Goal: Task Accomplishment & Management: Manage account settings

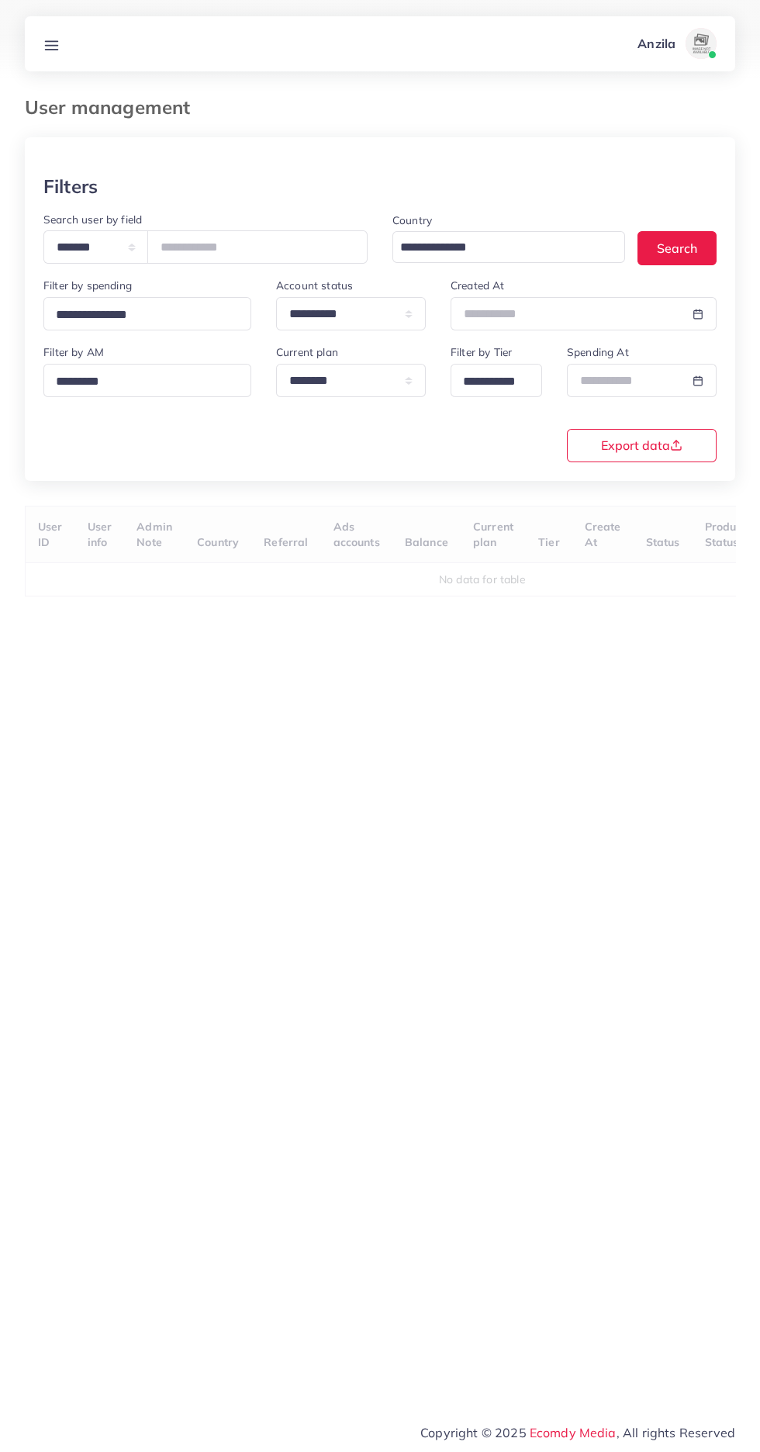
click at [61, 43] on link at bounding box center [51, 43] width 29 height 19
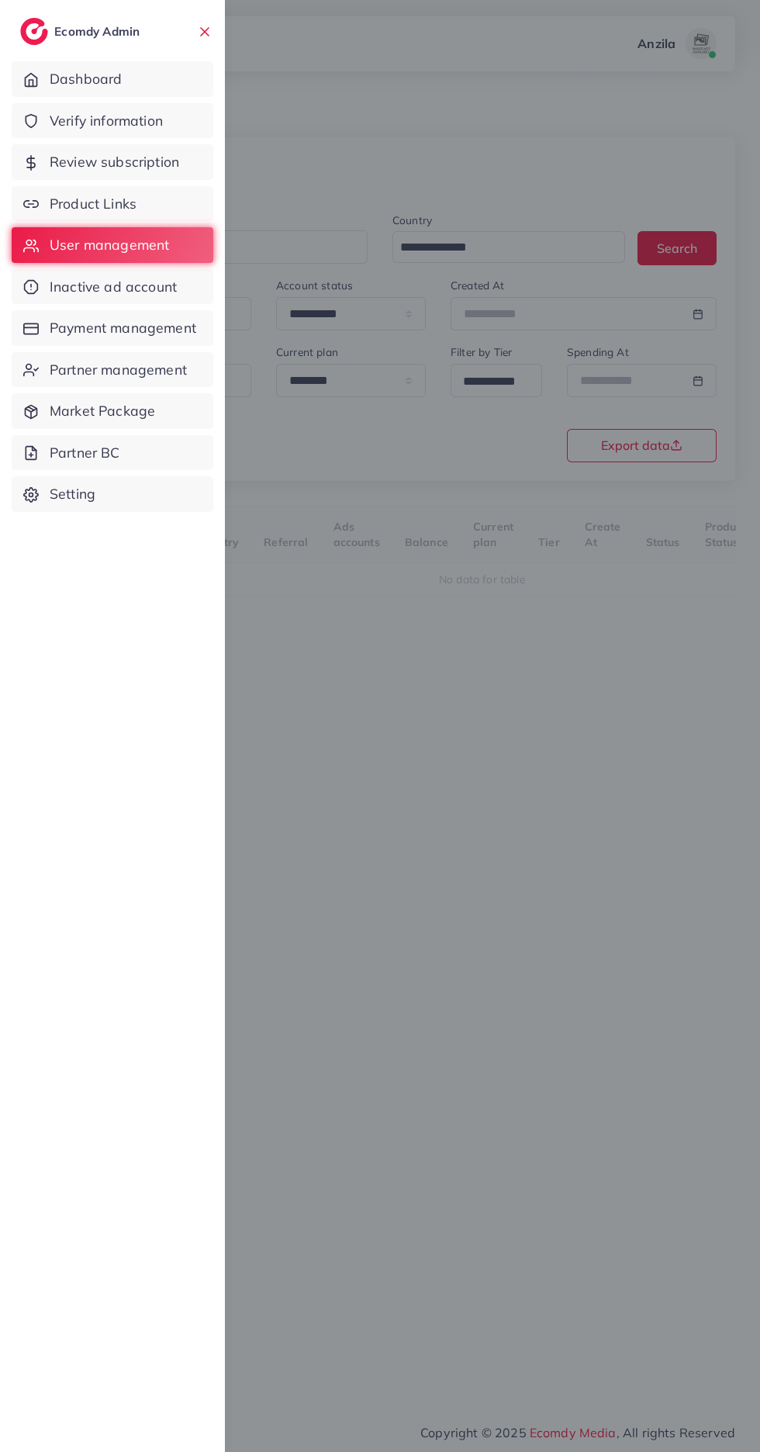
click at [143, 213] on link "Product Links" at bounding box center [113, 204] width 202 height 36
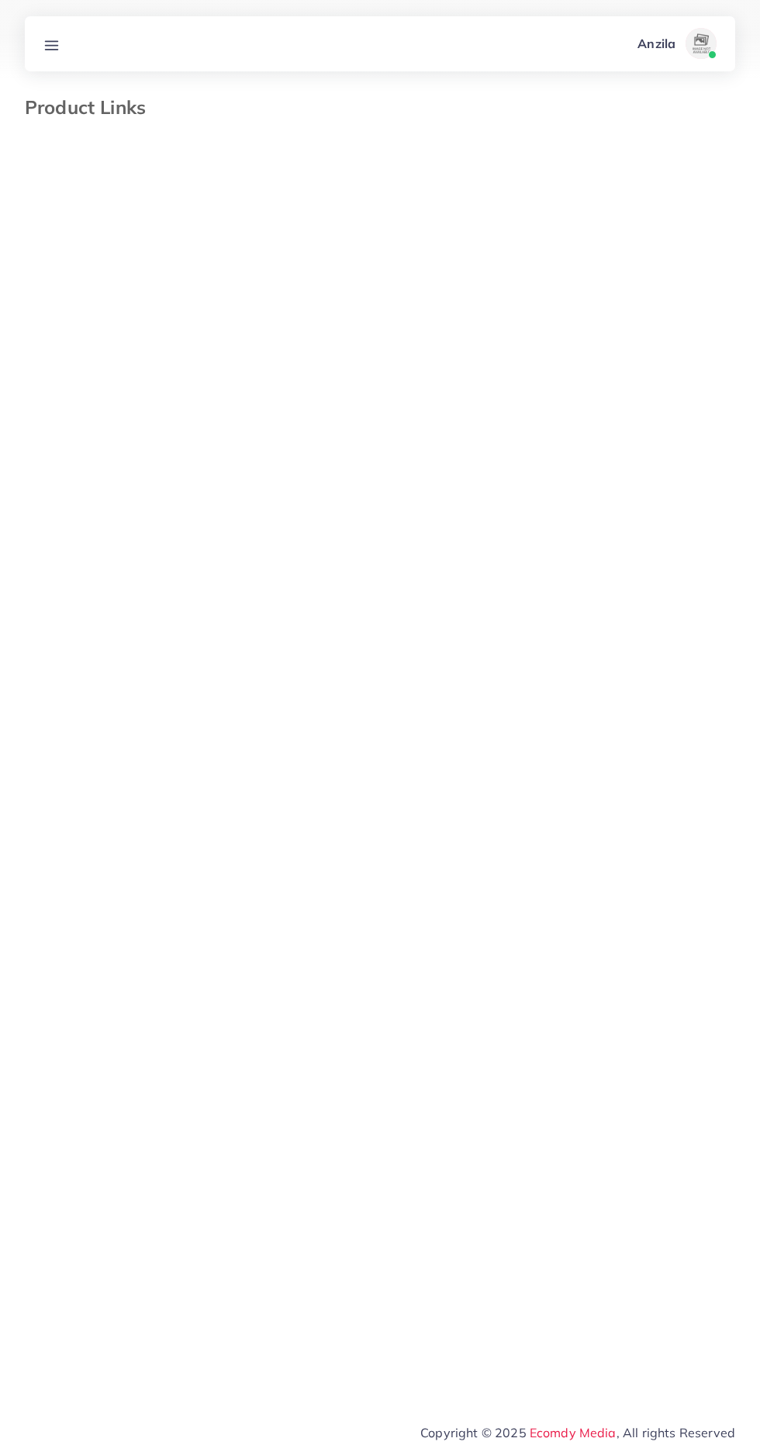
select select "*********"
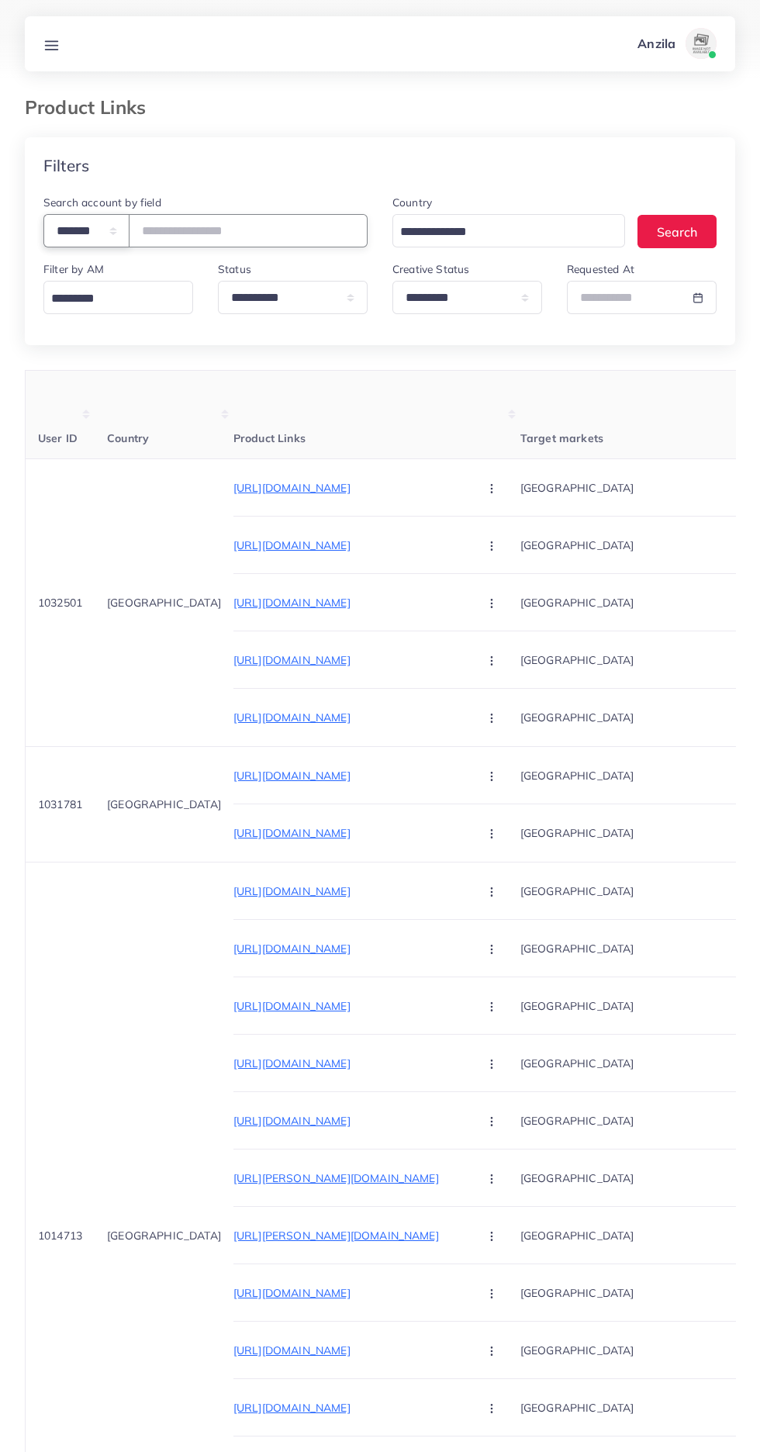
click at [88, 231] on select "**********" at bounding box center [86, 230] width 86 height 33
select select "*****"
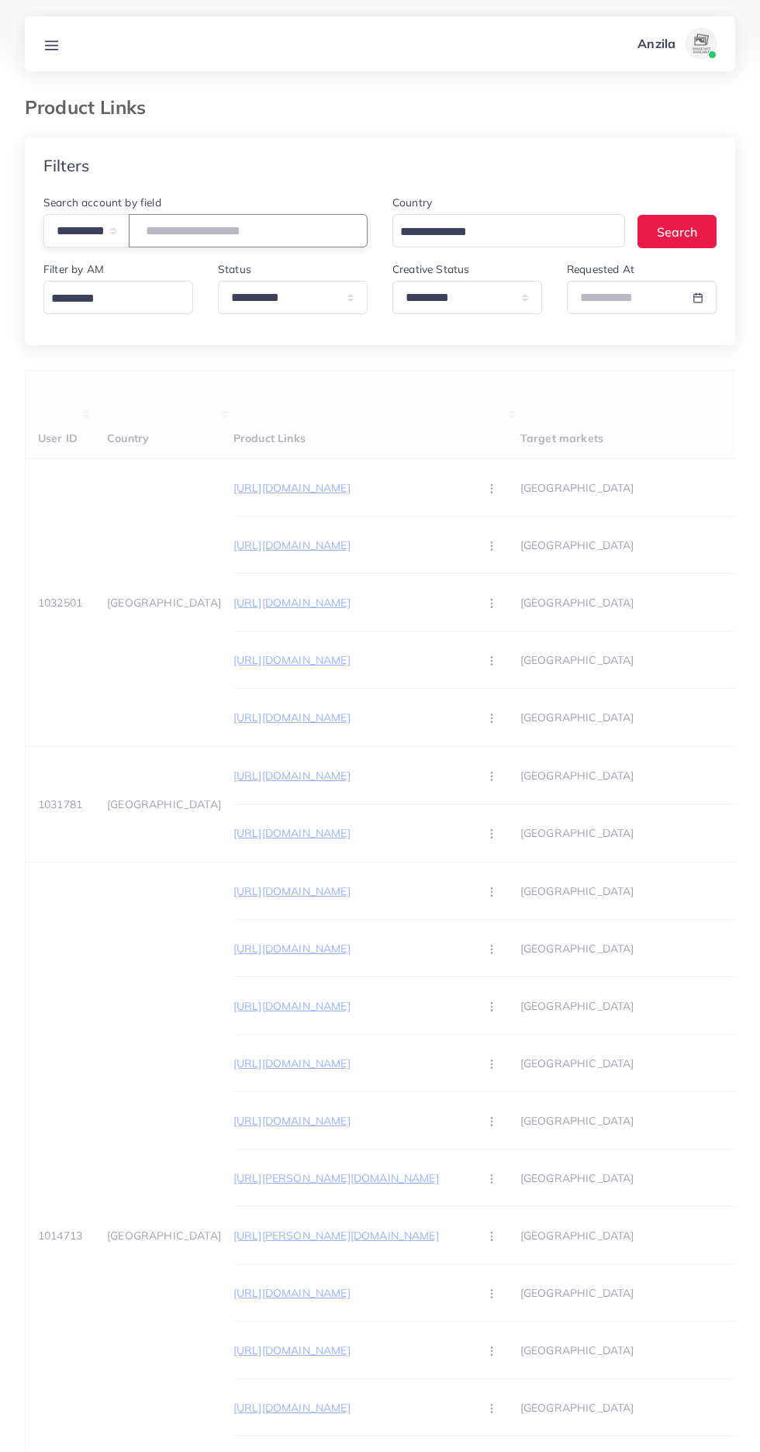
paste input "**********"
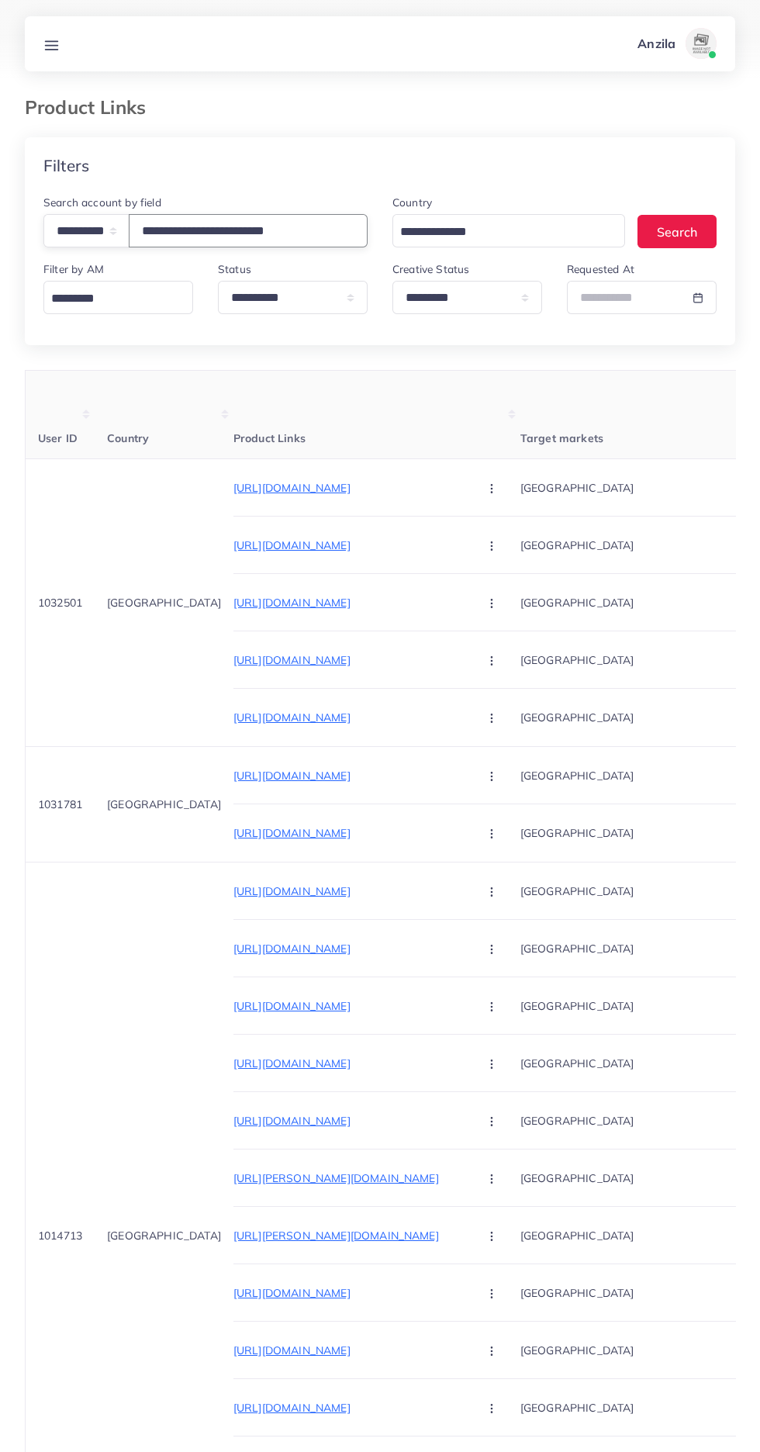
type input "**********"
click at [420, 421] on th "Product Links" at bounding box center [376, 415] width 287 height 88
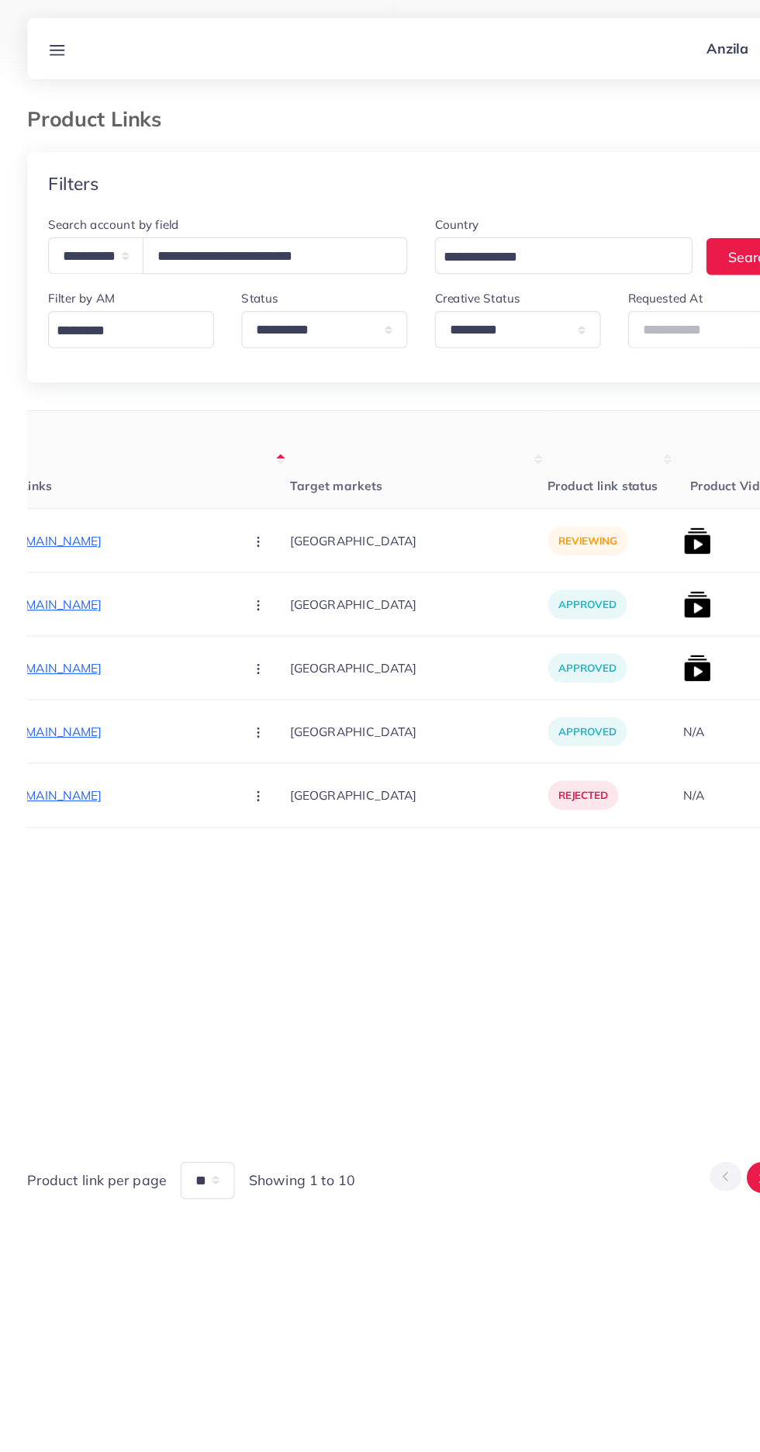
scroll to position [0, 255]
click at [101, 482] on p "https://lizzafashion.com/collections/new-arrivals/products/floryn?utm_source=ti…" at bounding box center [94, 488] width 233 height 19
click at [236, 489] on circle "button" at bounding box center [236, 488] width 1 height 1
click at [221, 544] on link "Approve" at bounding box center [273, 535] width 123 height 34
click at [620, 488] on img at bounding box center [632, 487] width 25 height 25
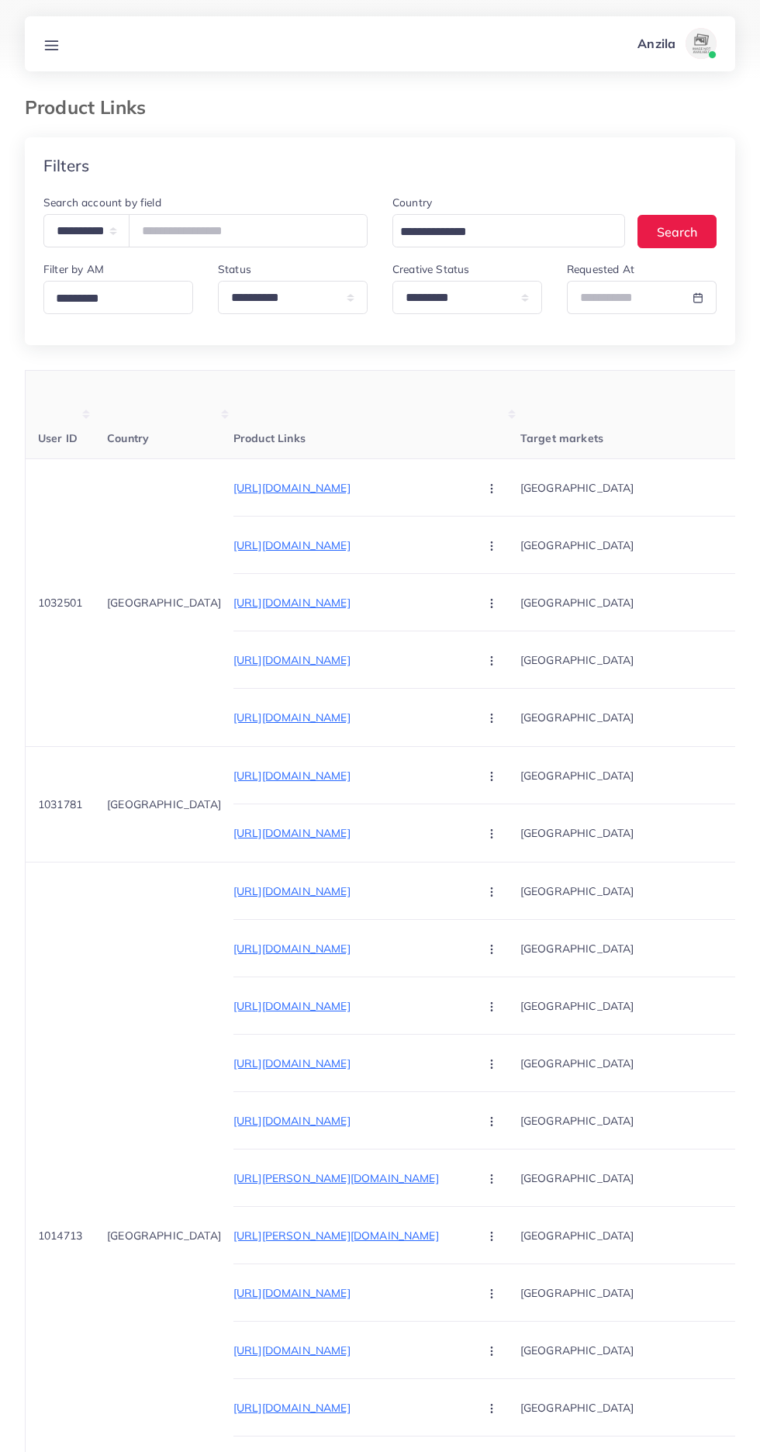
select select "*****"
select select "*********"
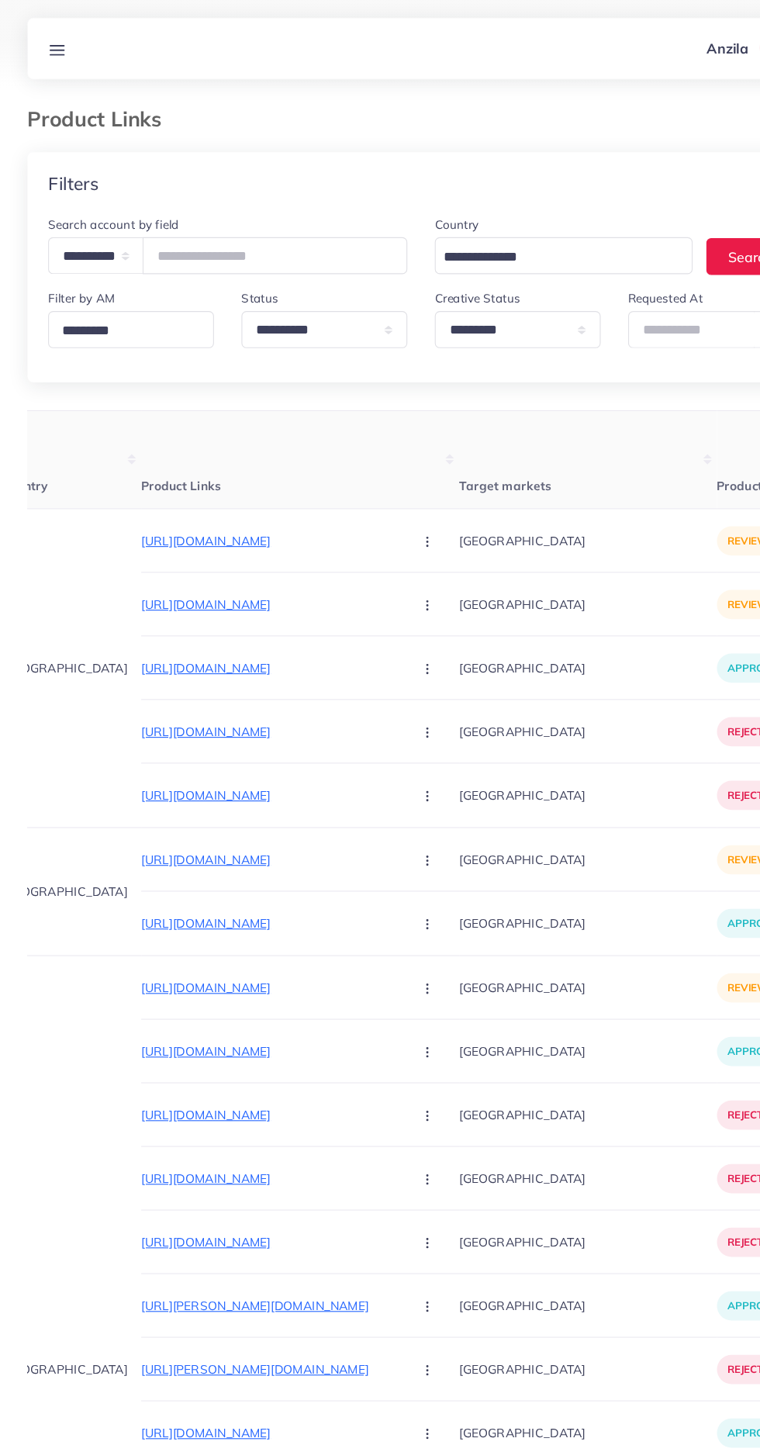
scroll to position [0, 119]
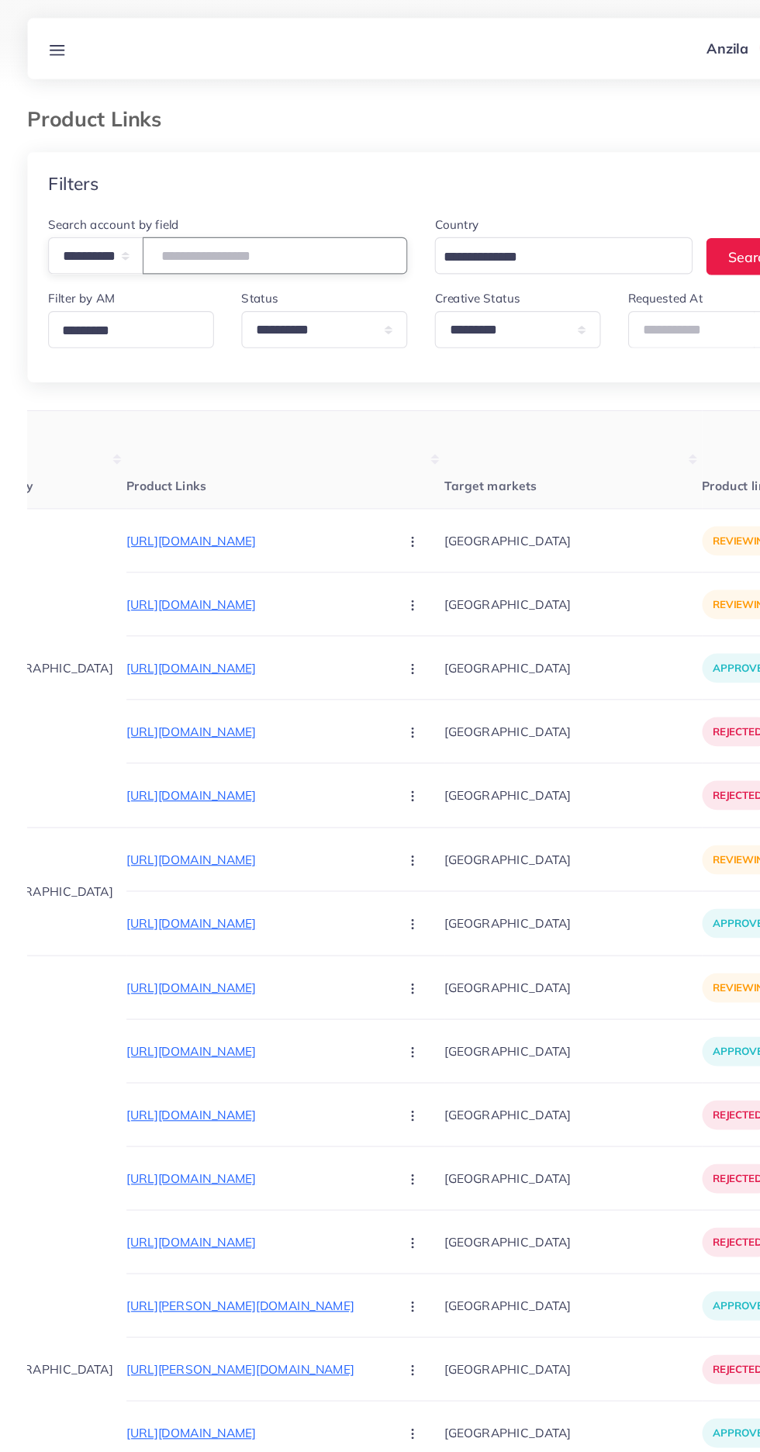
click at [210, 226] on input "****" at bounding box center [248, 230] width 239 height 33
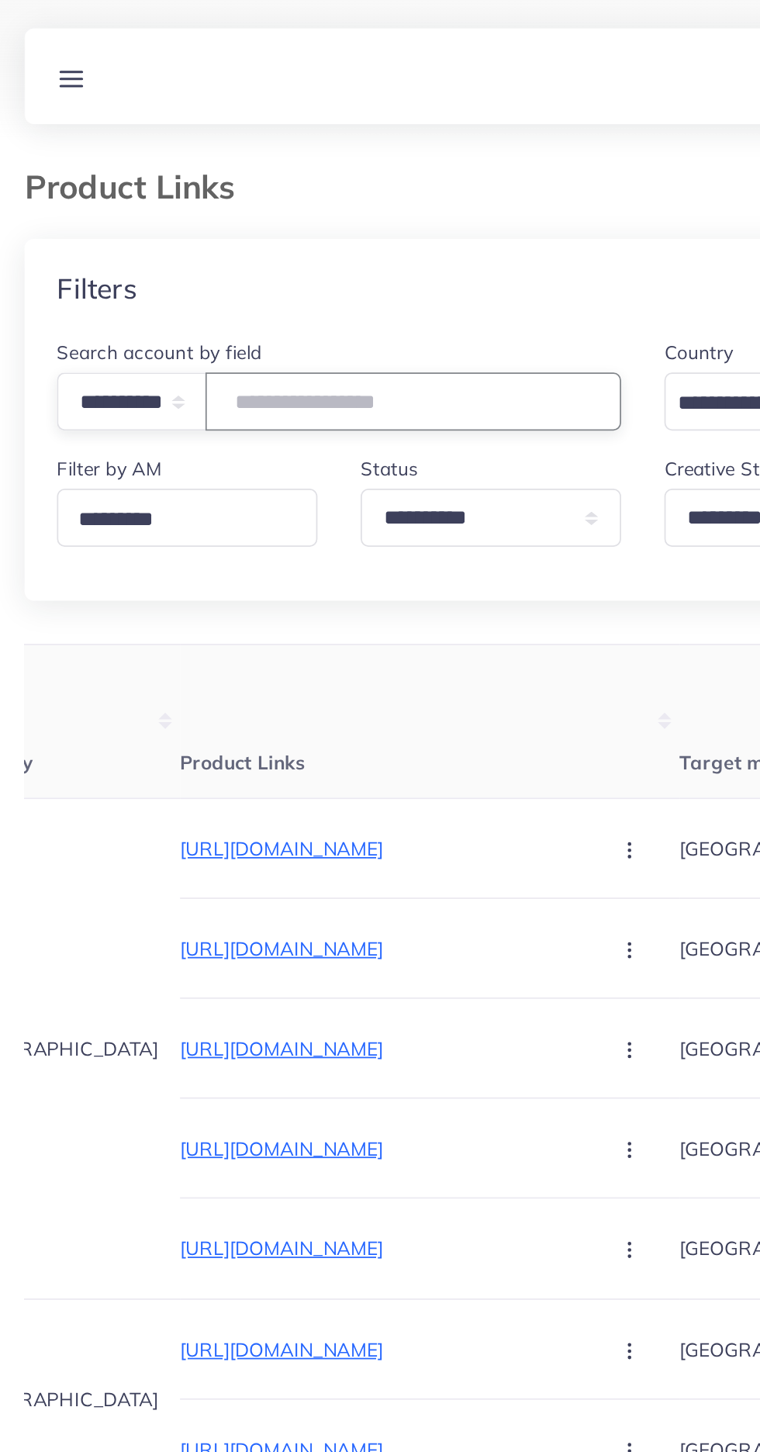
type input "*"
paste input "****"
type input "****"
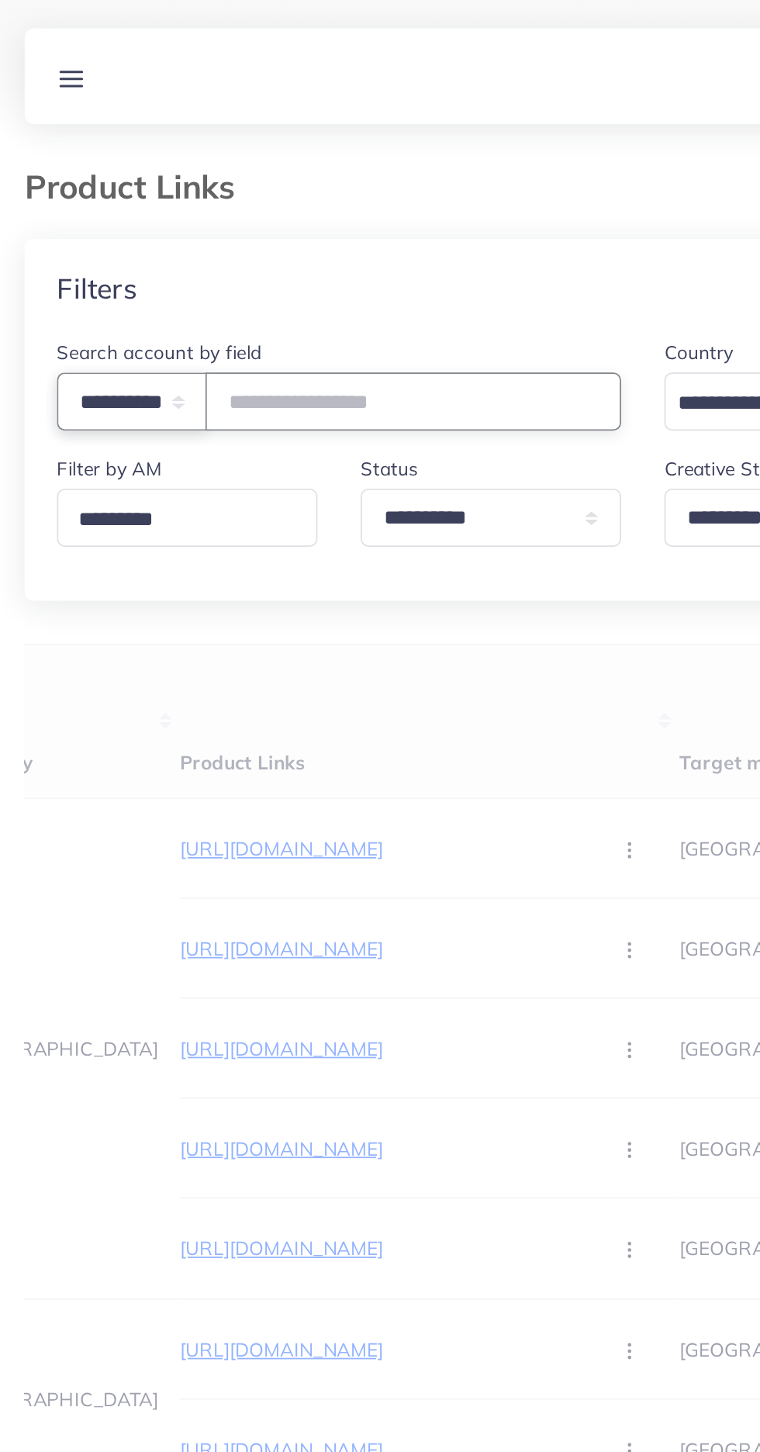
click at [105, 226] on select "**********" at bounding box center [86, 230] width 86 height 33
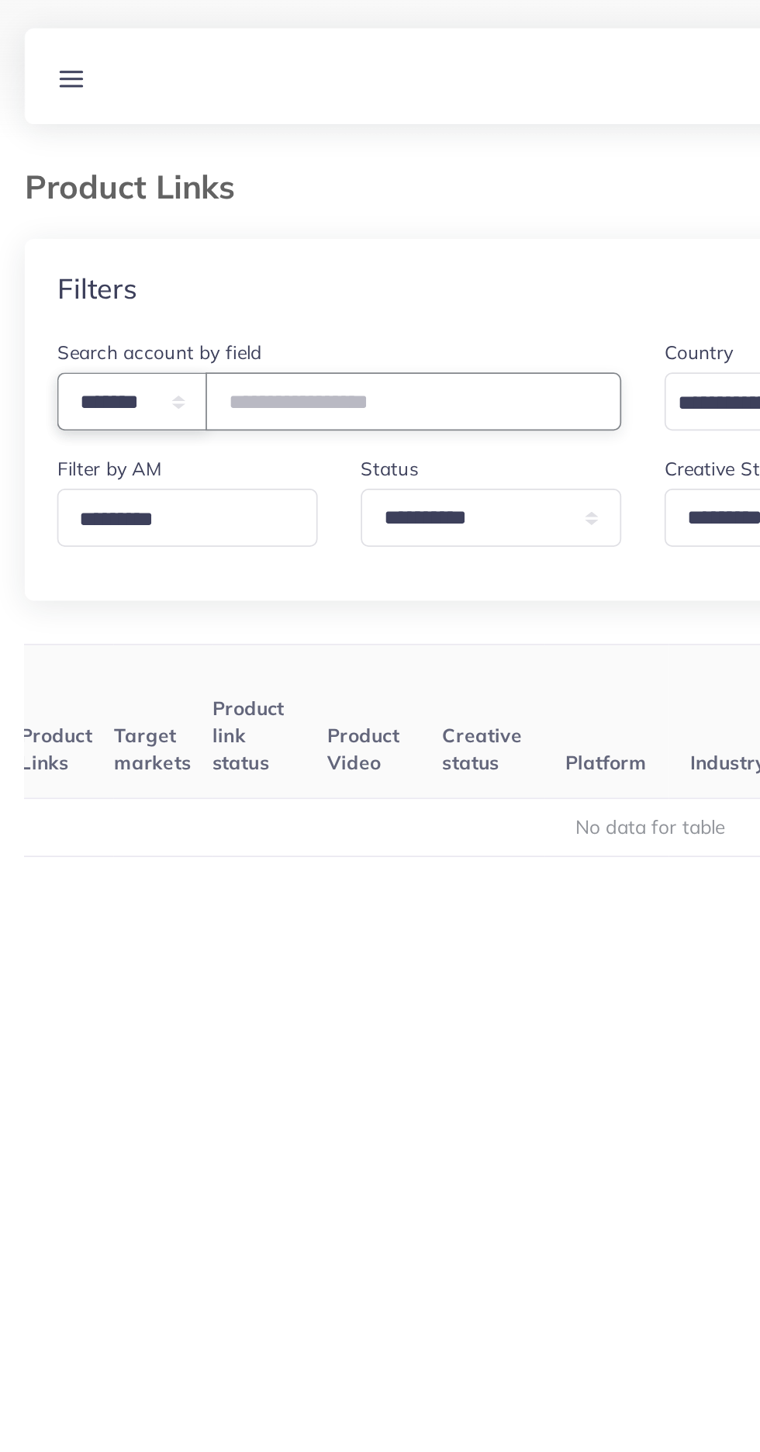
click at [117, 233] on select "**********" at bounding box center [86, 230] width 86 height 33
select select "*****"
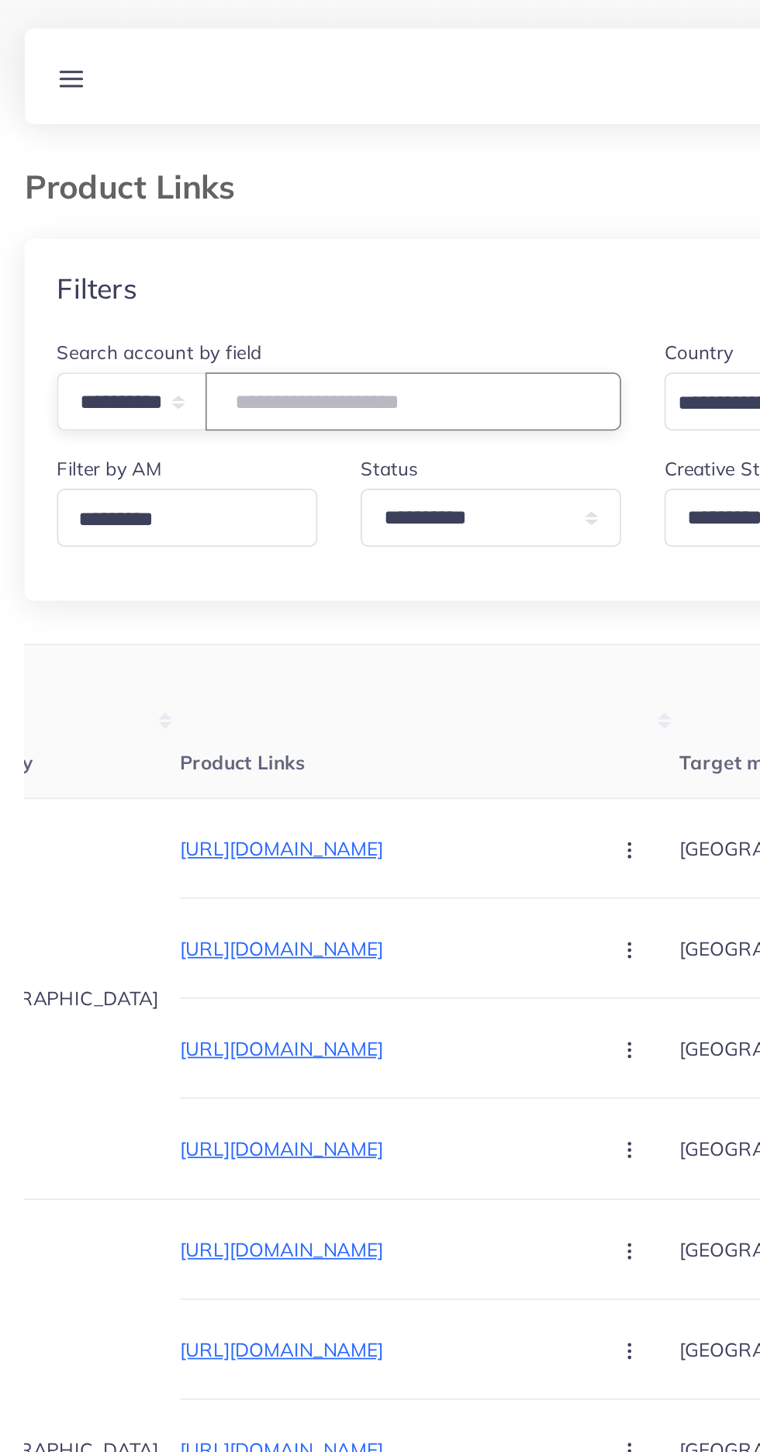
paste input "**********"
type input "**********"
click at [262, 409] on th "Product Links" at bounding box center [257, 415] width 287 height 88
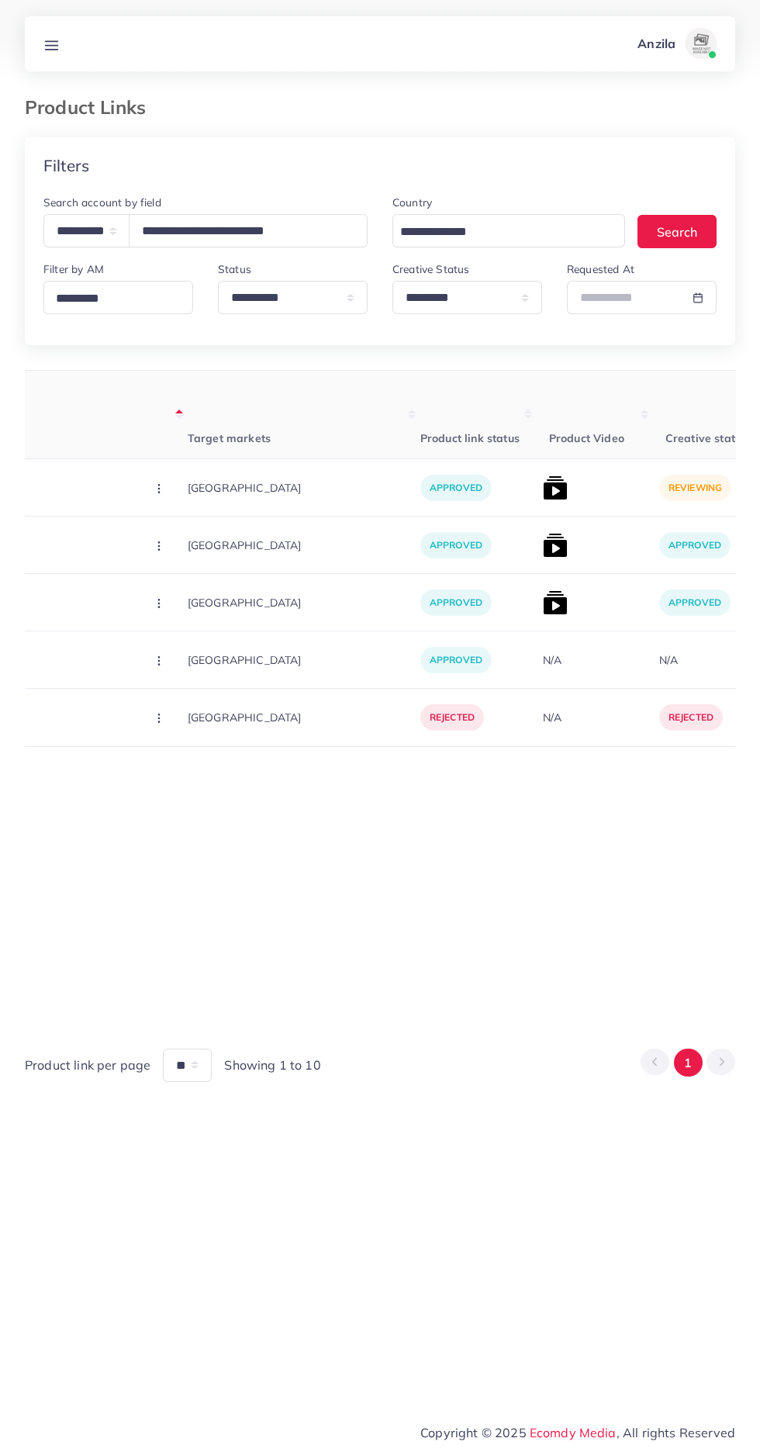
scroll to position [0, 357]
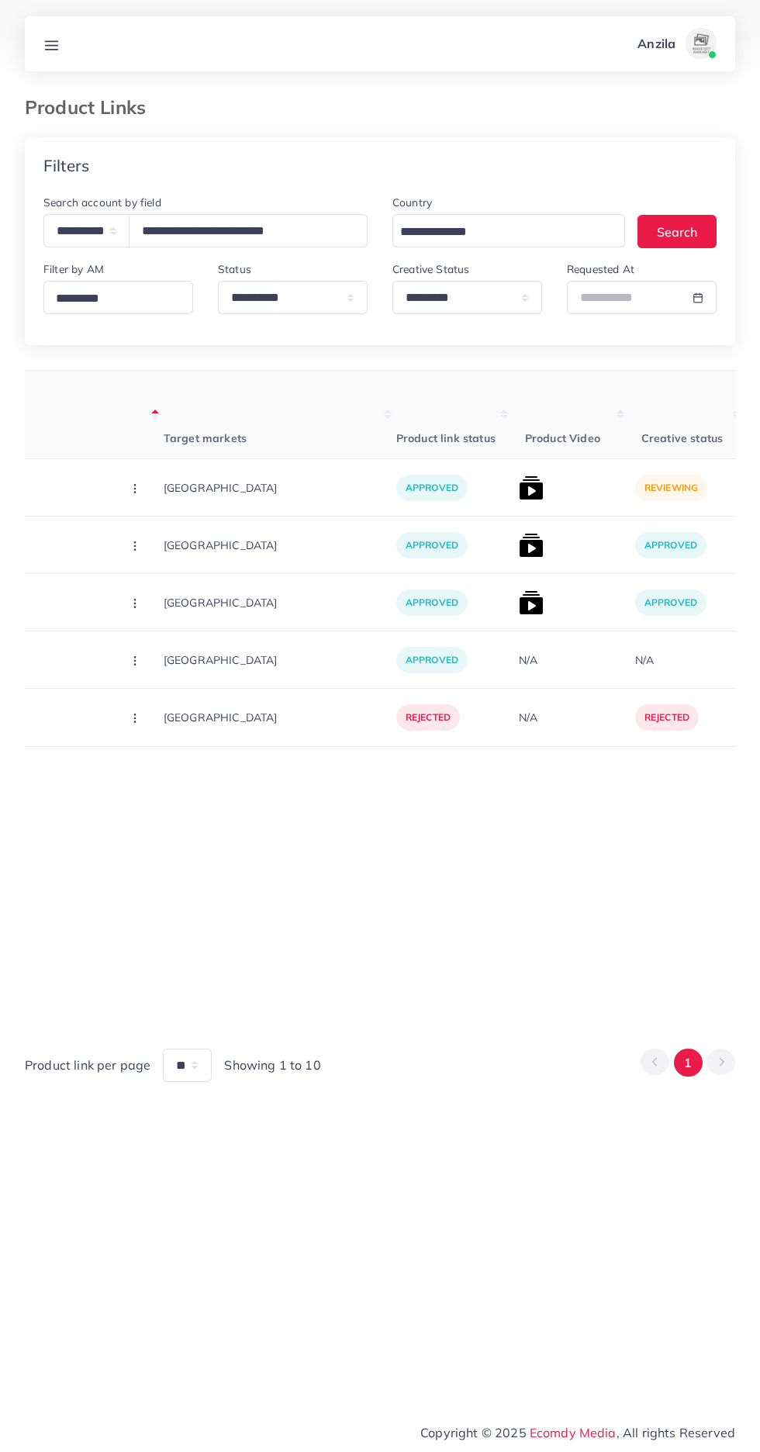
click at [513, 459] on th "Product Video" at bounding box center [571, 415] width 116 height 88
click at [519, 484] on img at bounding box center [531, 487] width 25 height 25
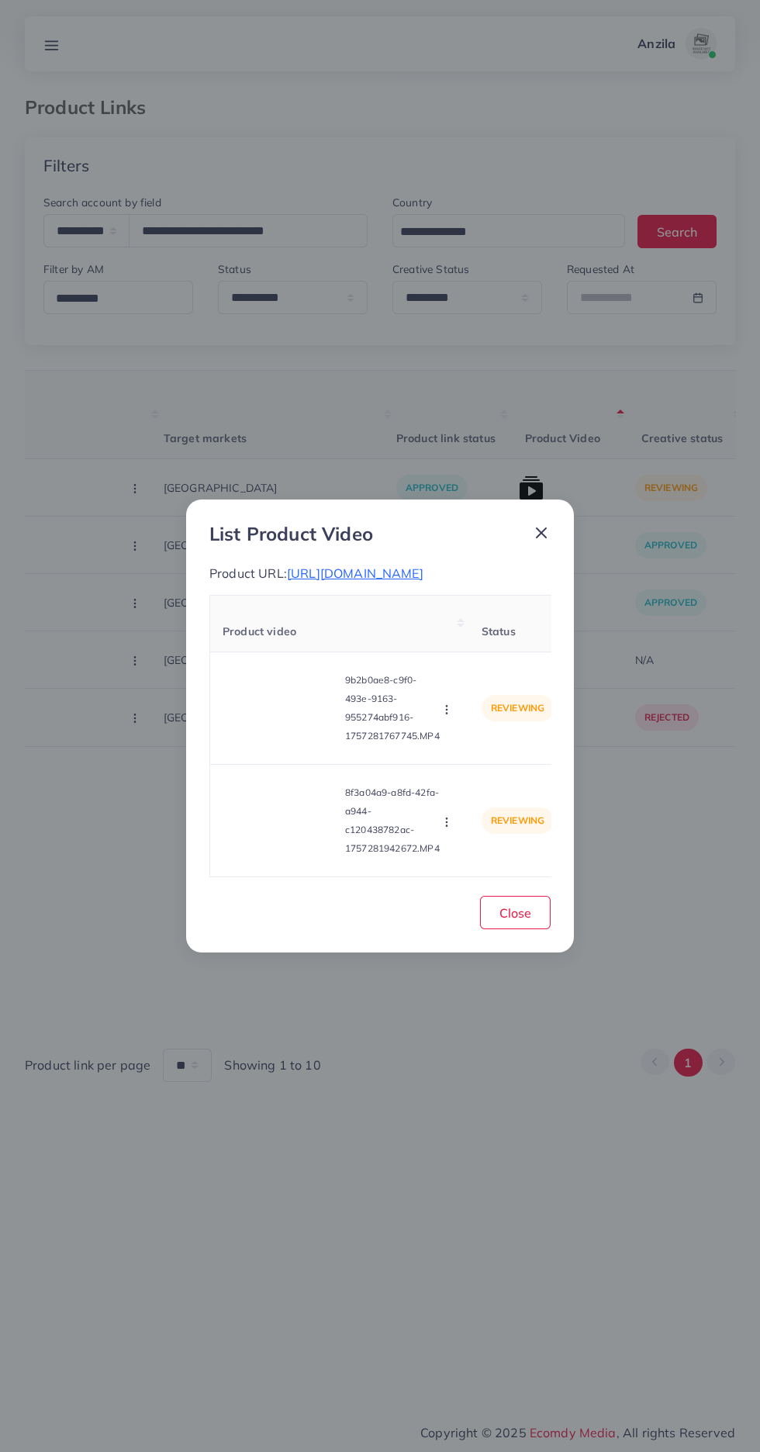
click at [311, 731] on video at bounding box center [281, 708] width 116 height 70
click at [296, 723] on div at bounding box center [281, 708] width 116 height 70
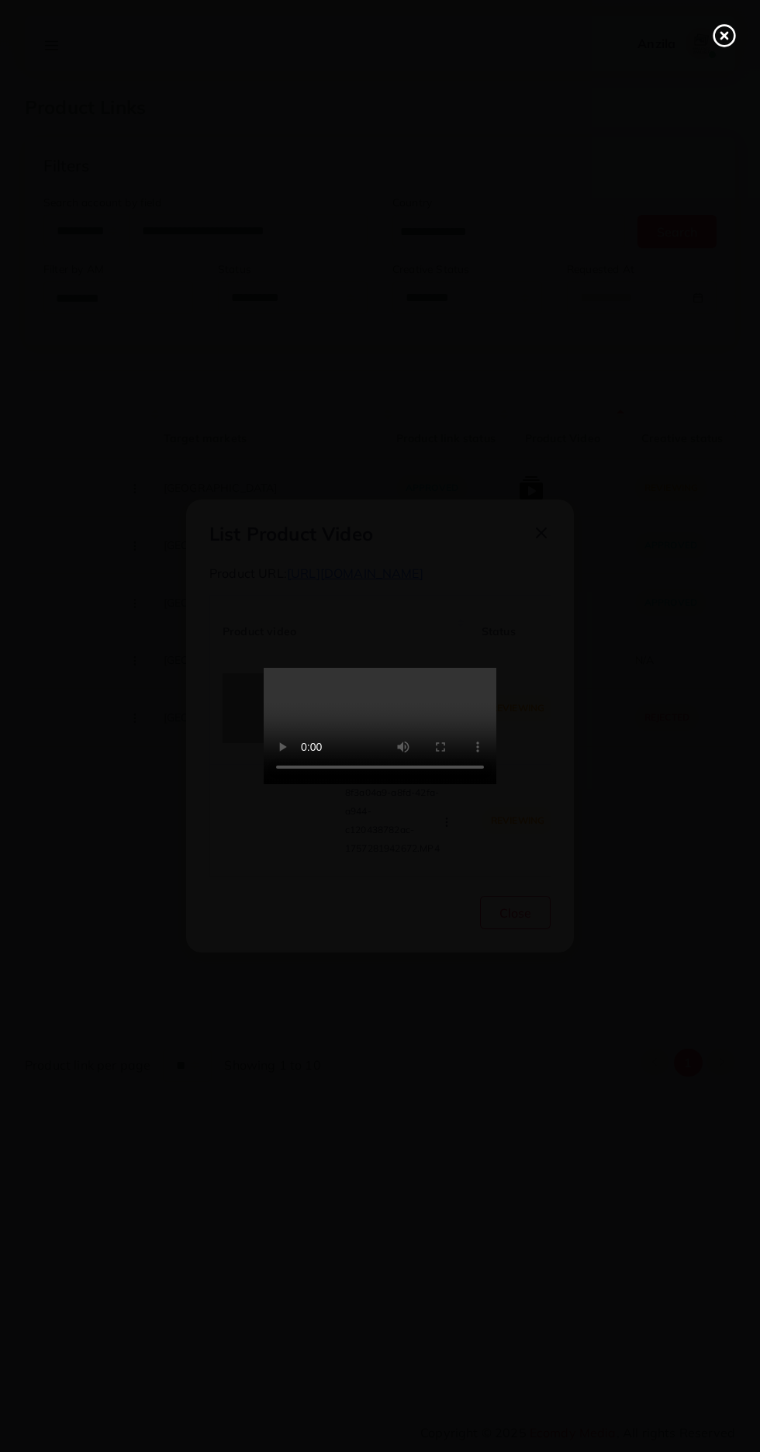
click at [724, 36] on line at bounding box center [724, 36] width 6 height 6
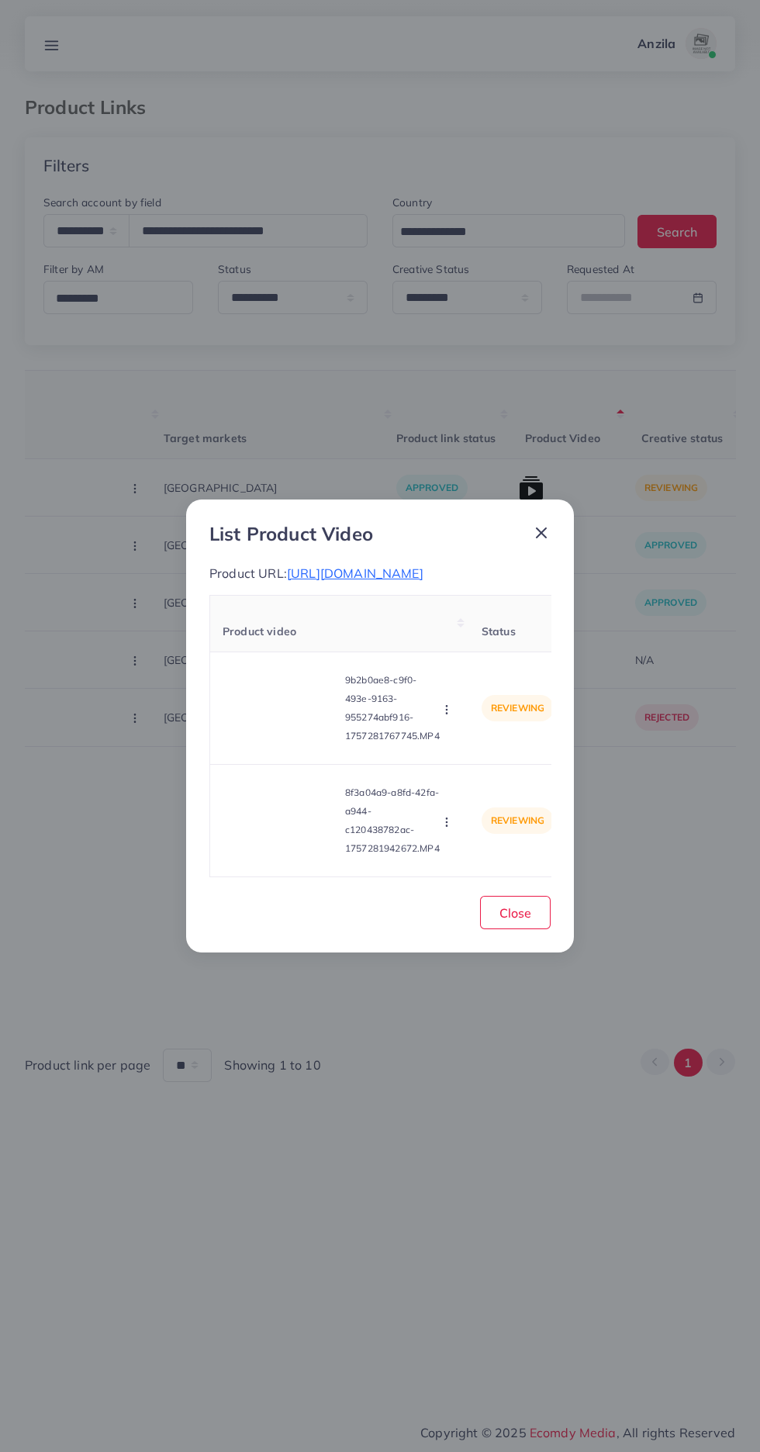
click at [423, 565] on span "https://lizzafashion.com/collections/new-arrivals/products/floryn?utm_source=ti…" at bounding box center [355, 573] width 137 height 16
click at [439, 752] on div "9b2b0ae8-c9f0-493e-9163-955274abf916-1757281767745.MP4 Approve Reject" at bounding box center [340, 708] width 234 height 87
click at [473, 718] on td "reviewing" at bounding box center [517, 708] width 97 height 112
click at [453, 716] on icon "button" at bounding box center [447, 709] width 12 height 12
click at [489, 754] on span "Approve" at bounding box center [479, 746] width 51 height 16
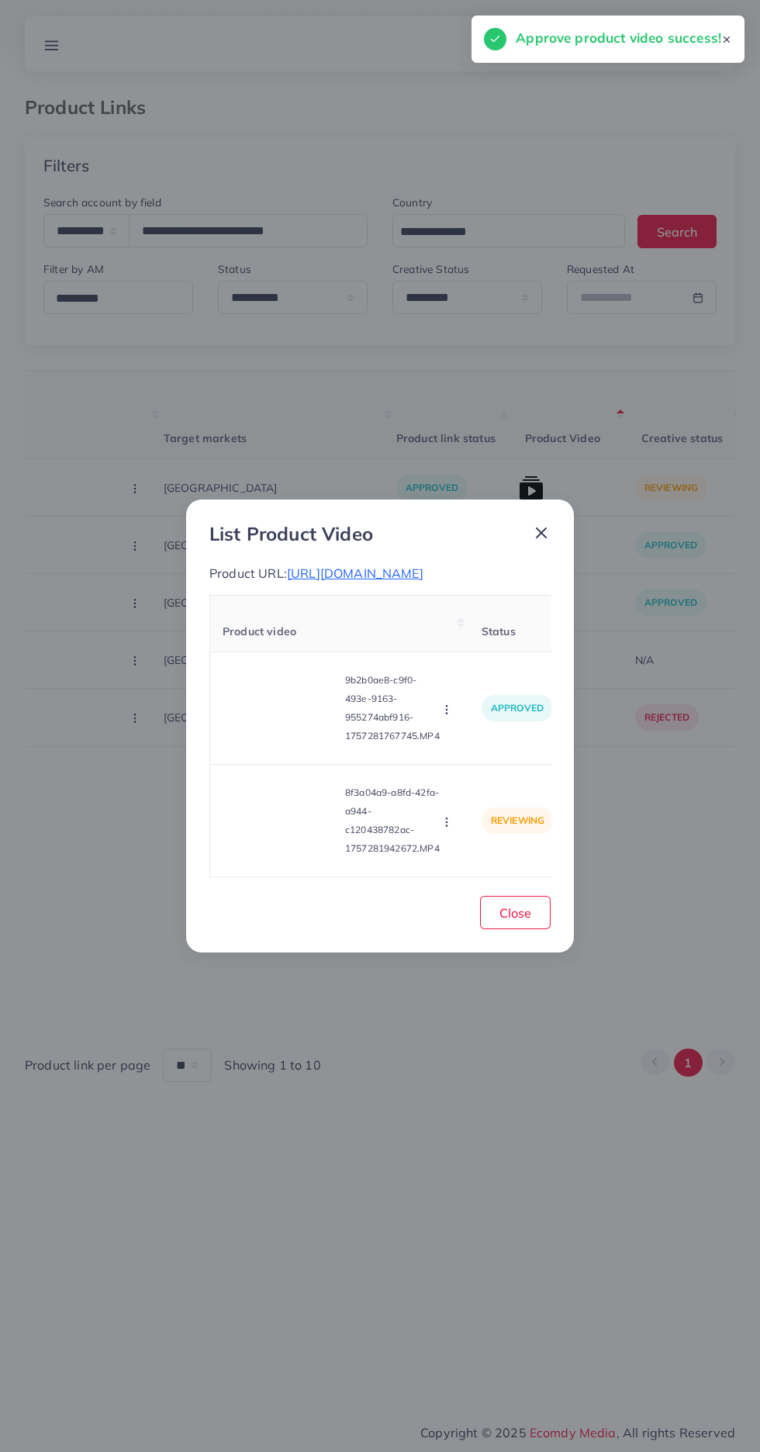
click at [279, 845] on video at bounding box center [281, 821] width 116 height 70
click at [257, 849] on div at bounding box center [281, 821] width 116 height 70
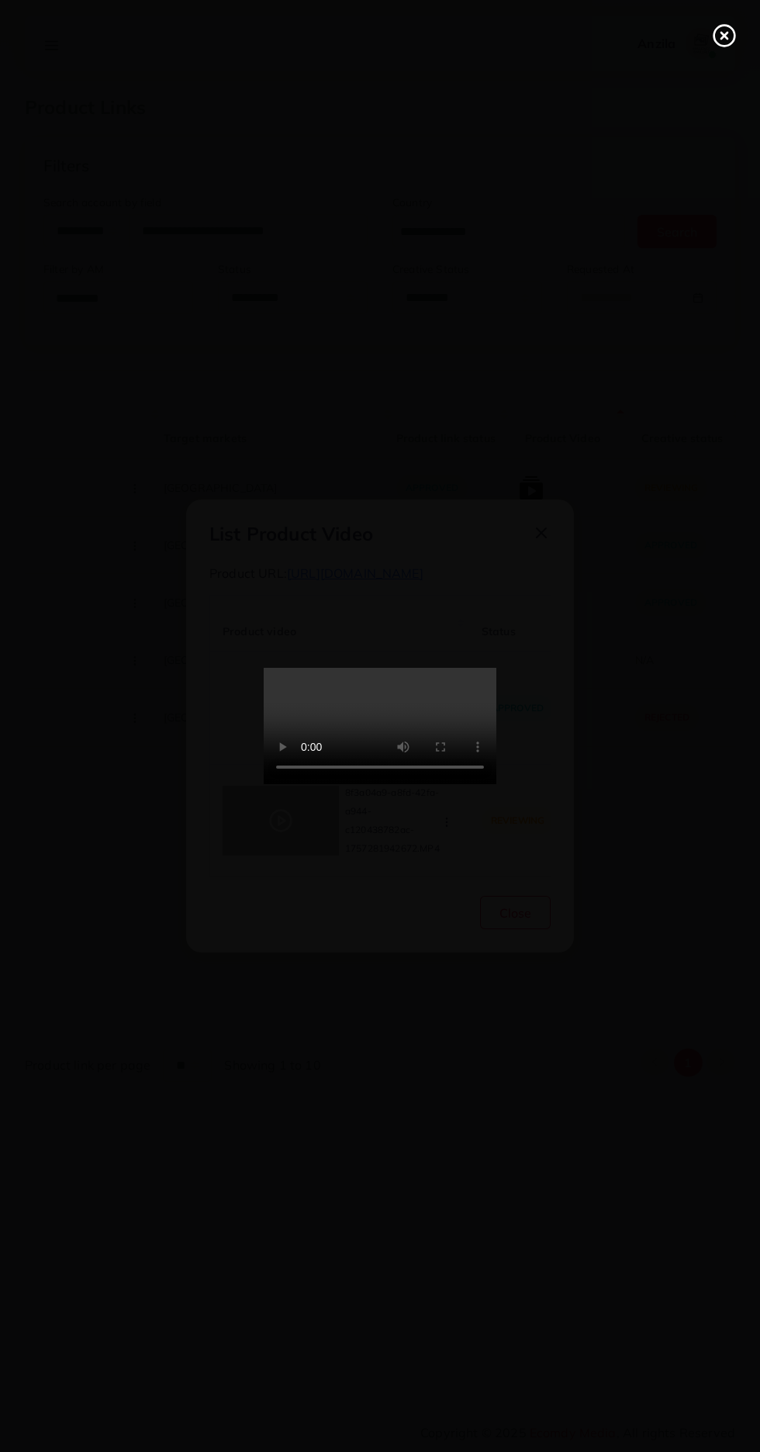
click at [724, 36] on line at bounding box center [724, 36] width 6 height 6
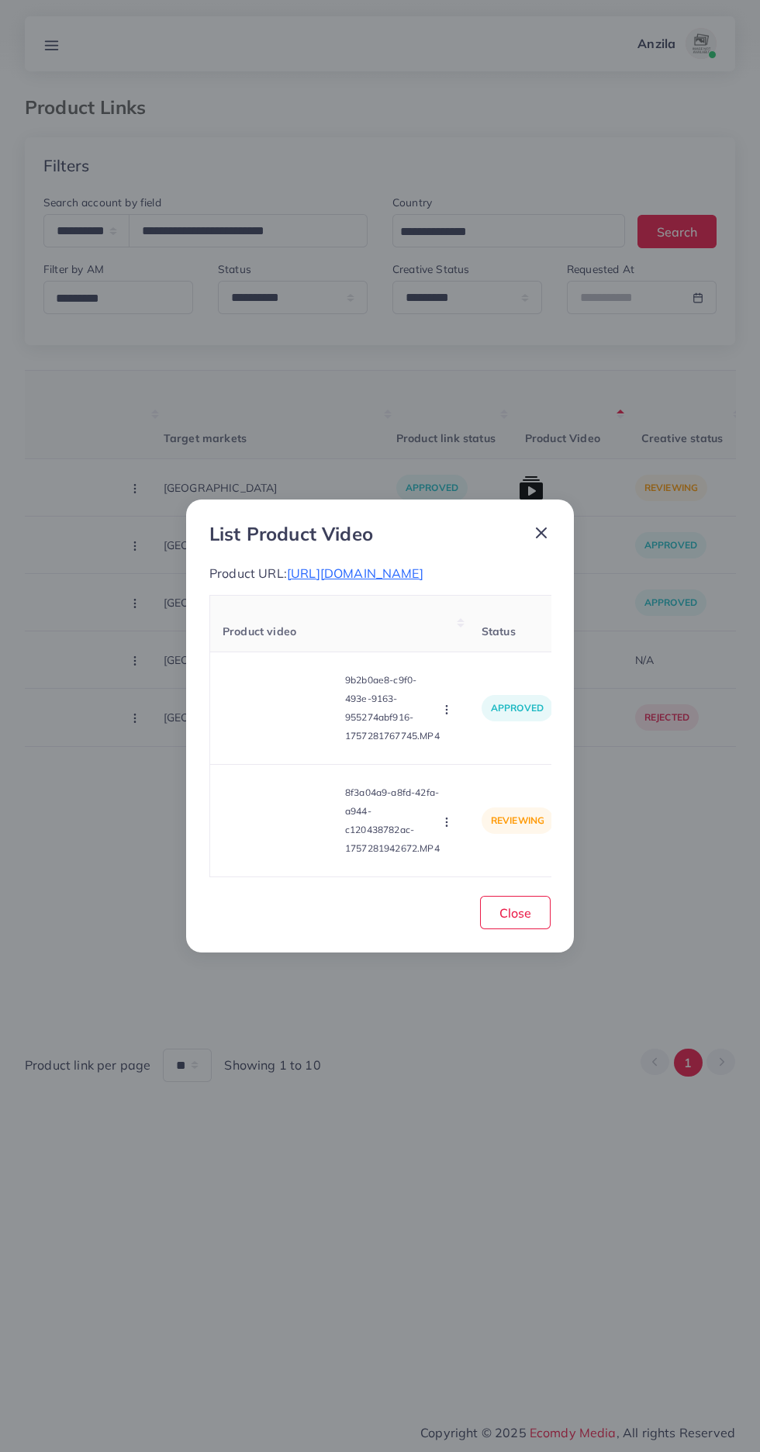
click at [447, 826] on circle "button" at bounding box center [446, 825] width 1 height 1
click at [483, 756] on span "Approve" at bounding box center [479, 749] width 51 height 16
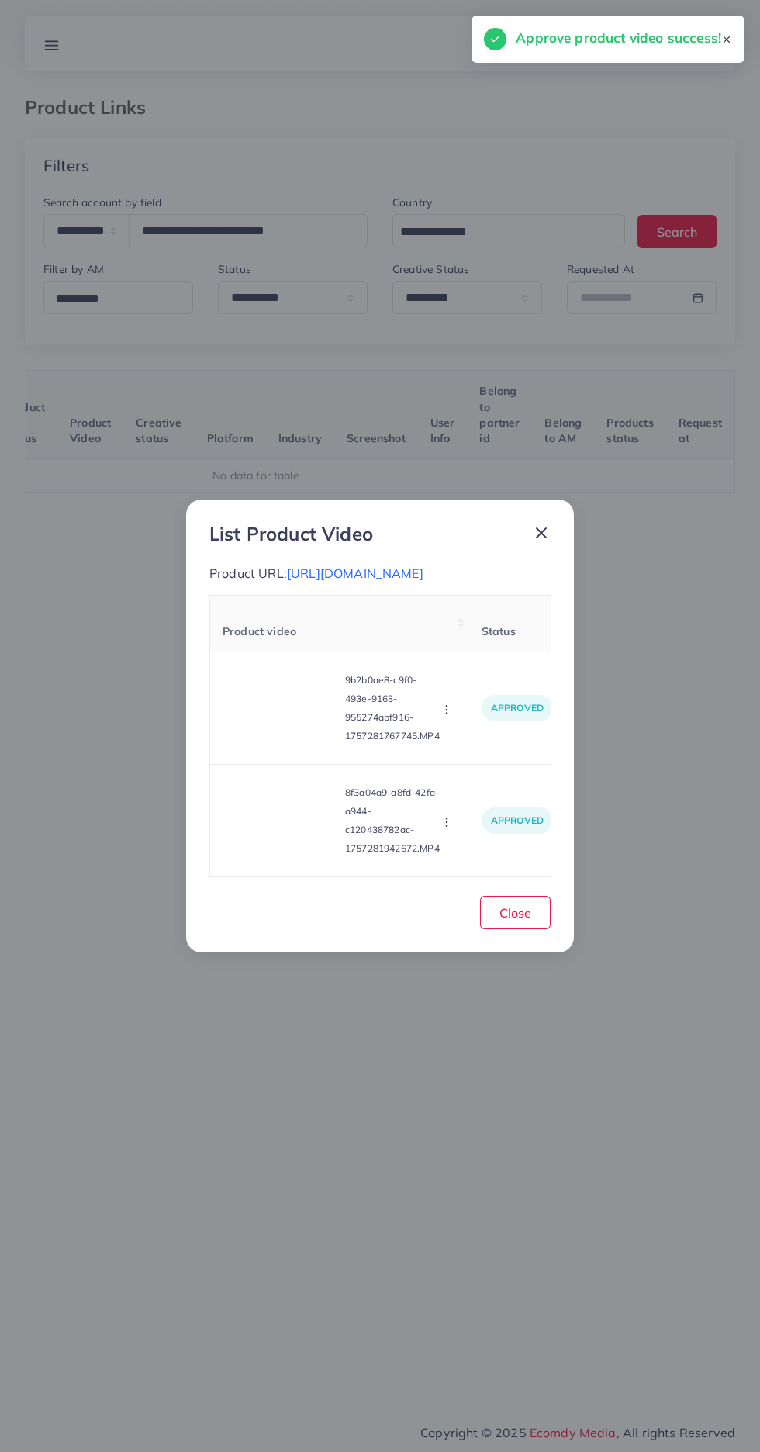
scroll to position [0, 243]
click at [526, 921] on span "Close" at bounding box center [515, 913] width 32 height 16
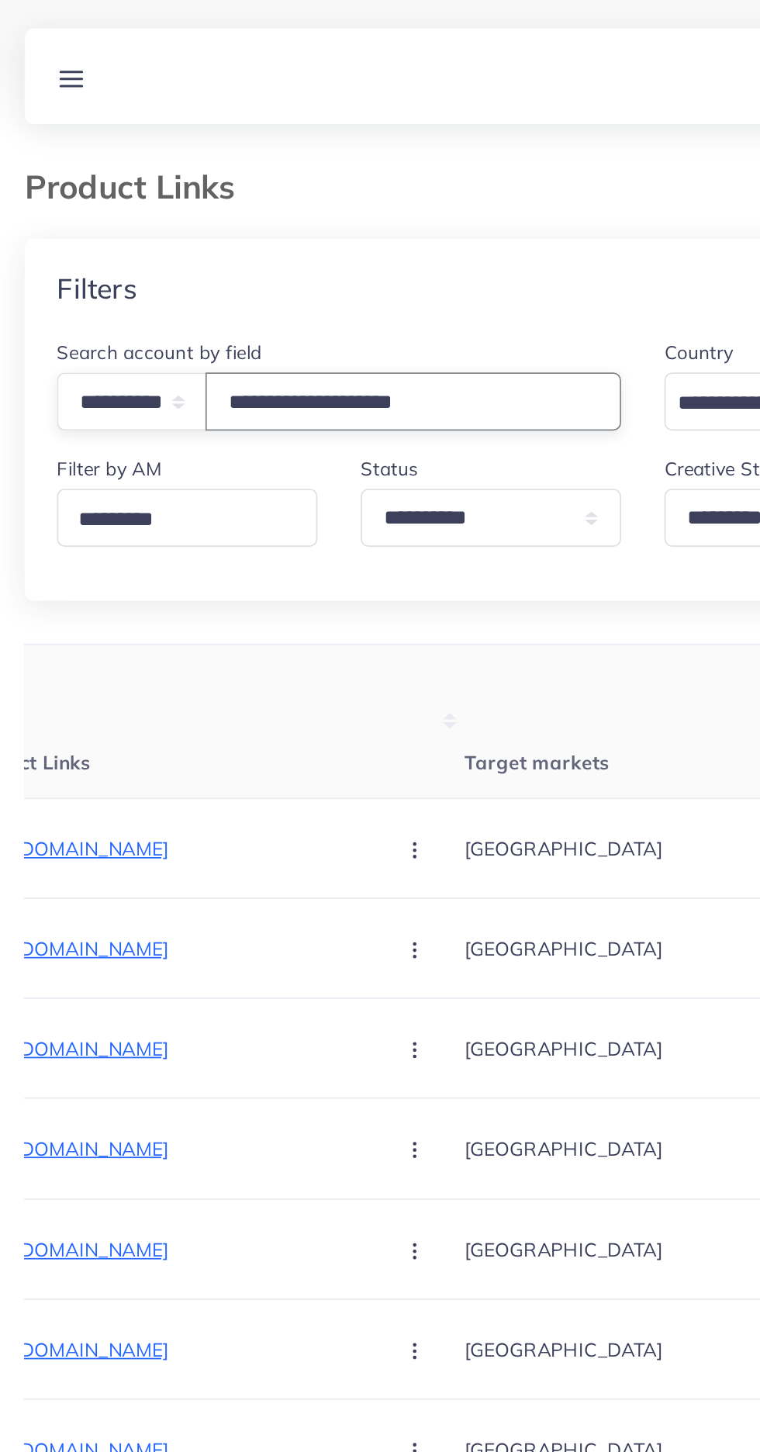
type input "**********"
click at [368, 141] on div "Filters" at bounding box center [380, 165] width 710 height 57
click at [368, 392] on th "Target markets" at bounding box center [394, 415] width 233 height 88
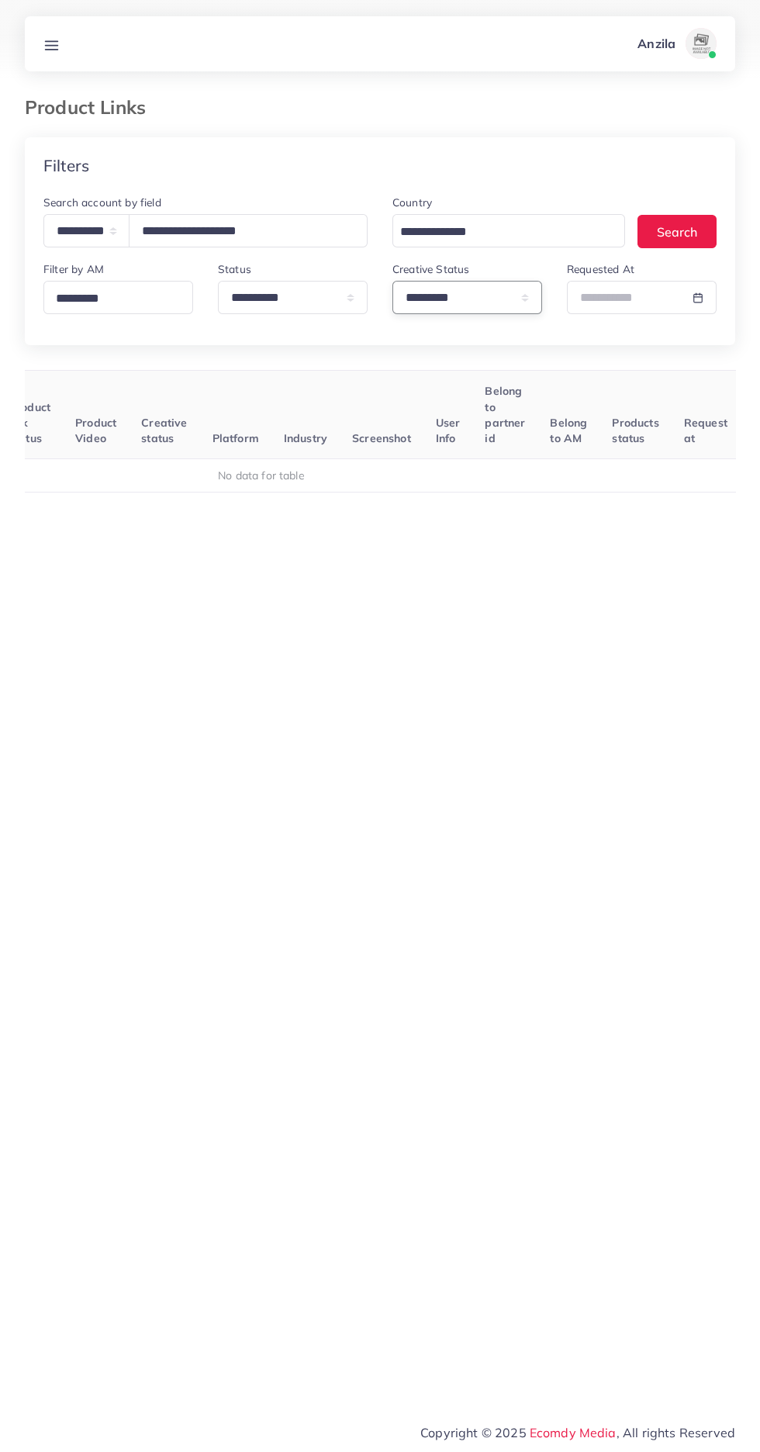
click at [497, 306] on select "**********" at bounding box center [467, 297] width 150 height 33
select select
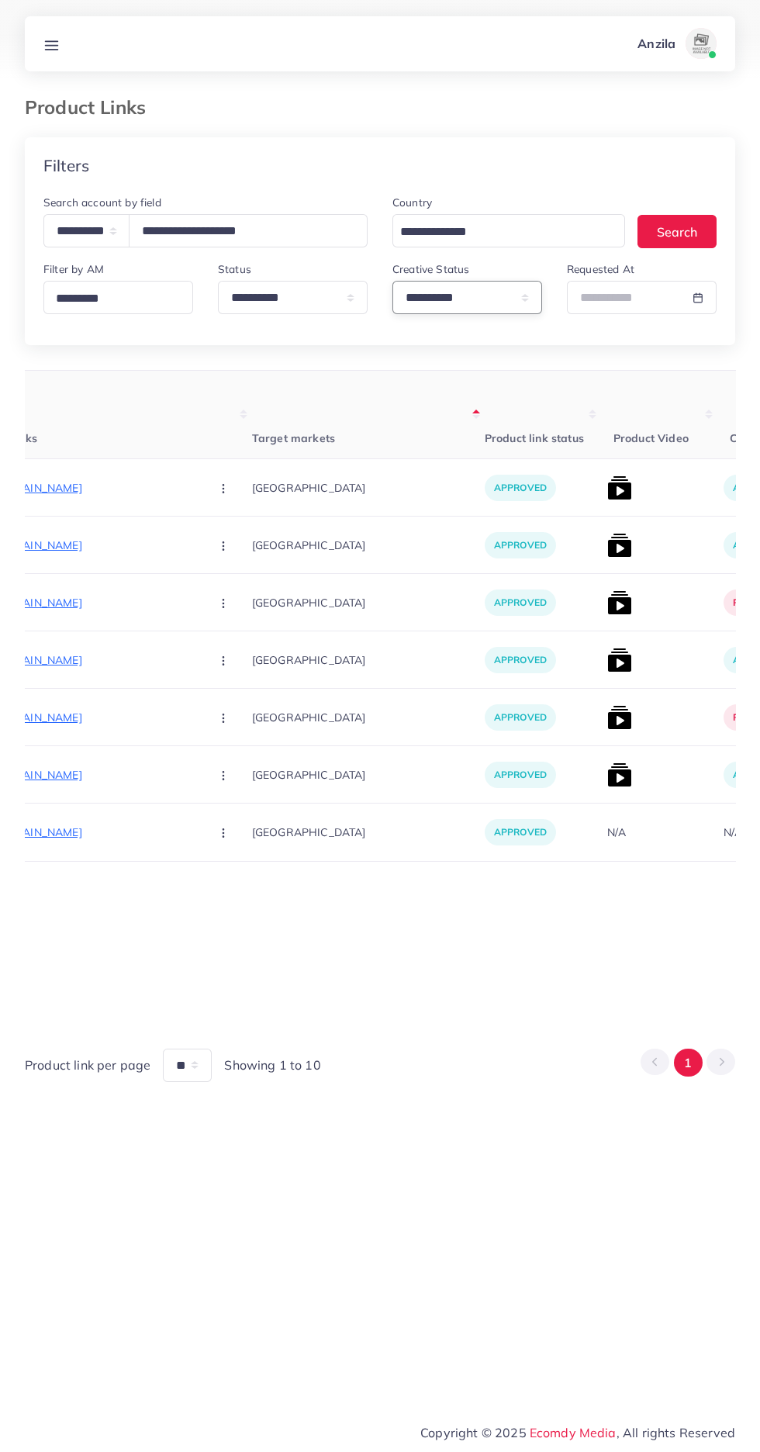
scroll to position [0, 275]
click at [601, 658] on img at bounding box center [613, 660] width 25 height 25
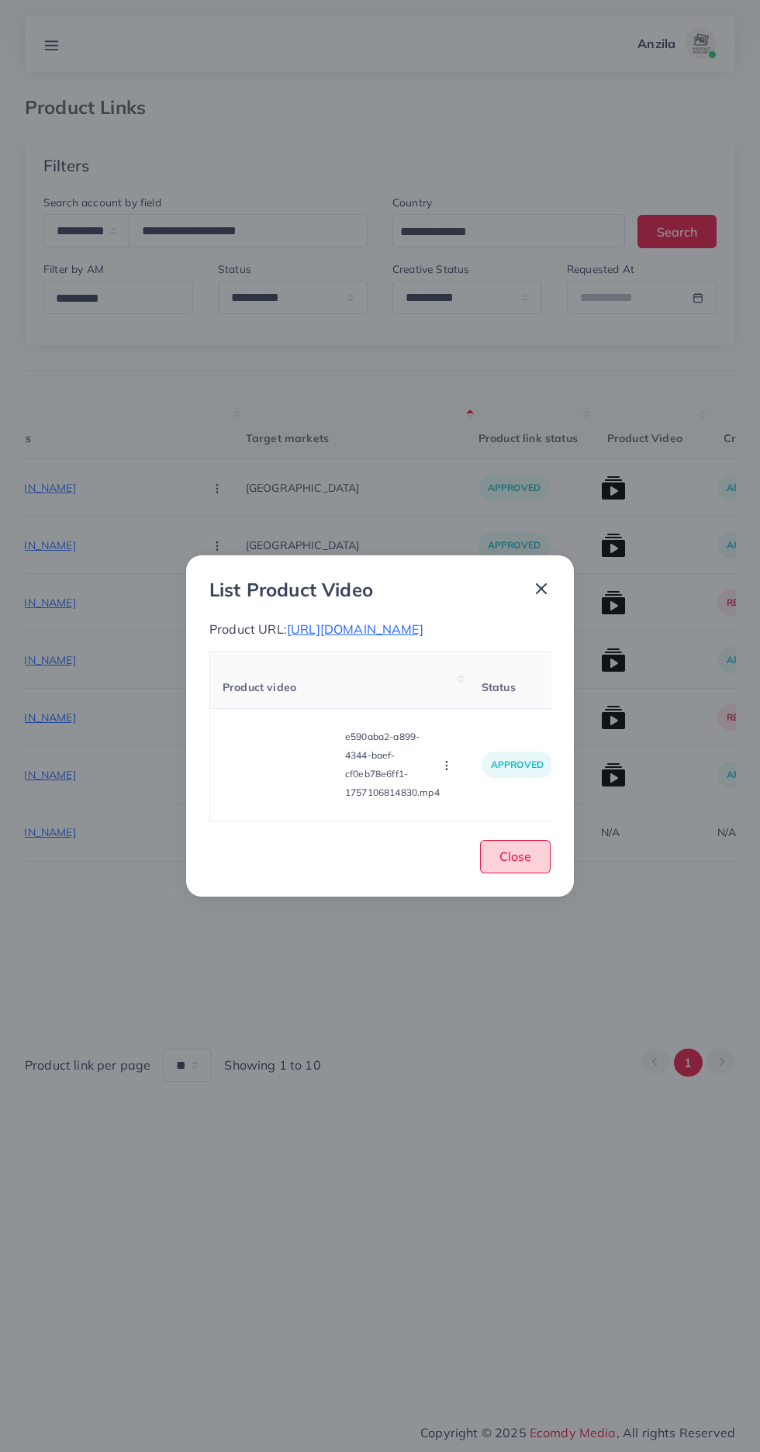
click at [533, 846] on button "Close" at bounding box center [515, 856] width 71 height 33
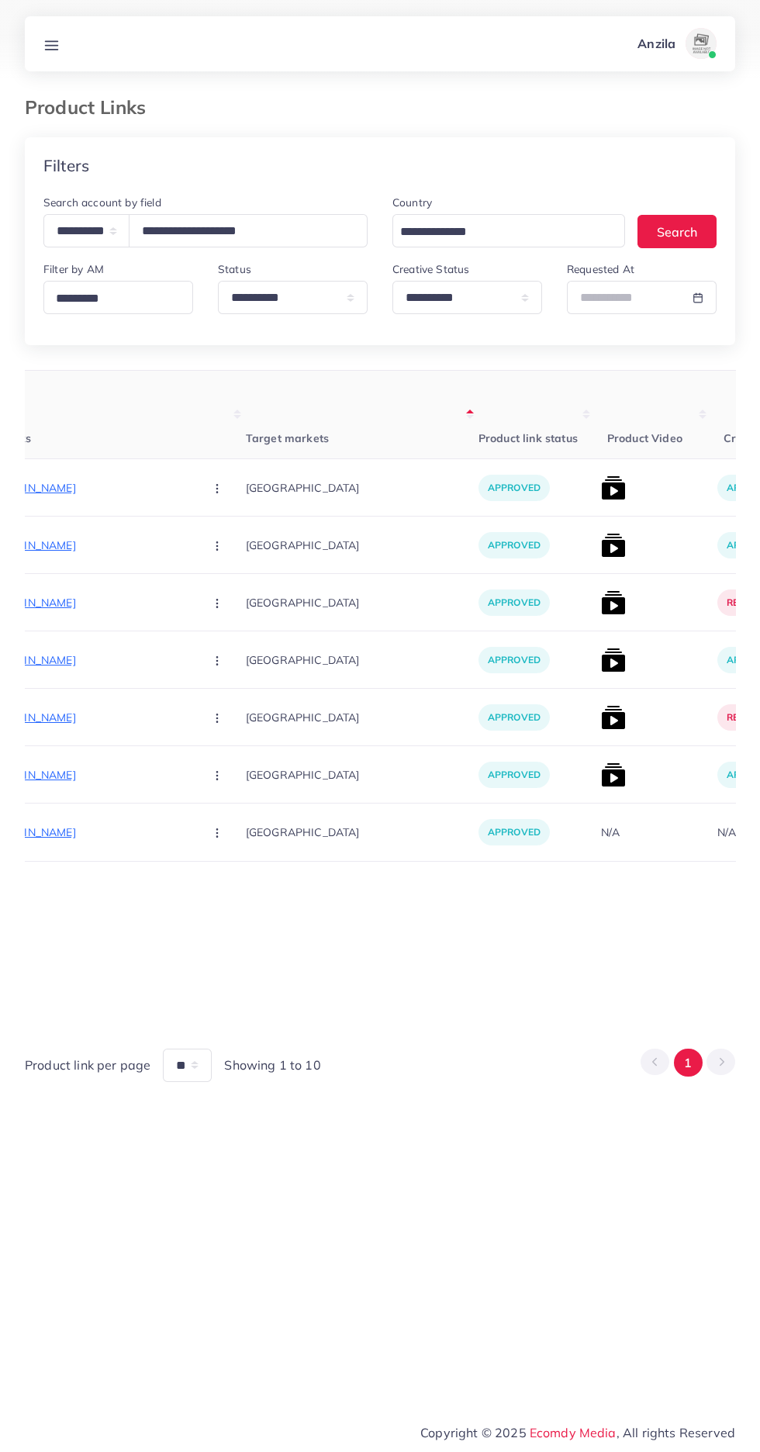
click at [601, 661] on img at bounding box center [613, 660] width 25 height 25
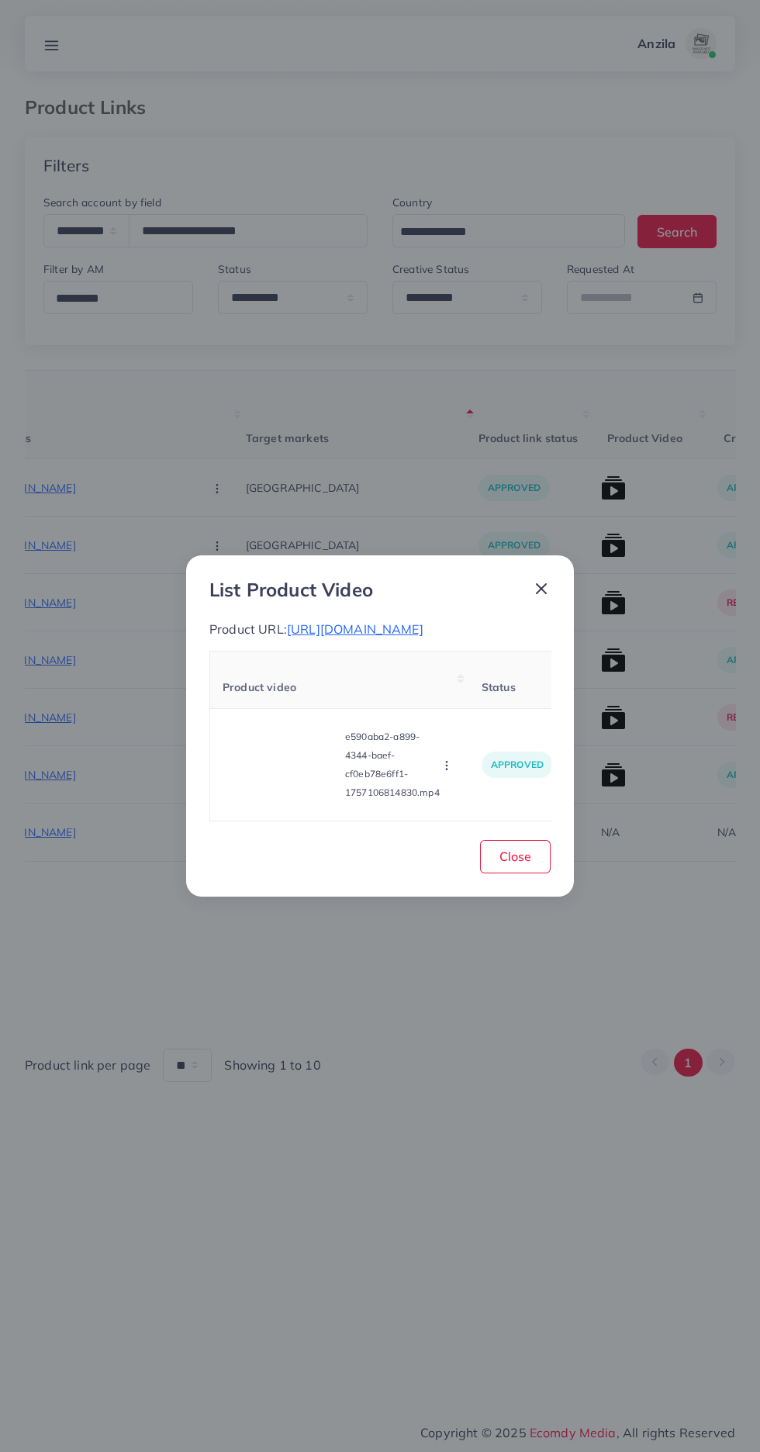
click at [584, 996] on div "List Product Video Product URL: https://frozzle.pk/collections/best-seller Prod…" at bounding box center [380, 726] width 760 height 1452
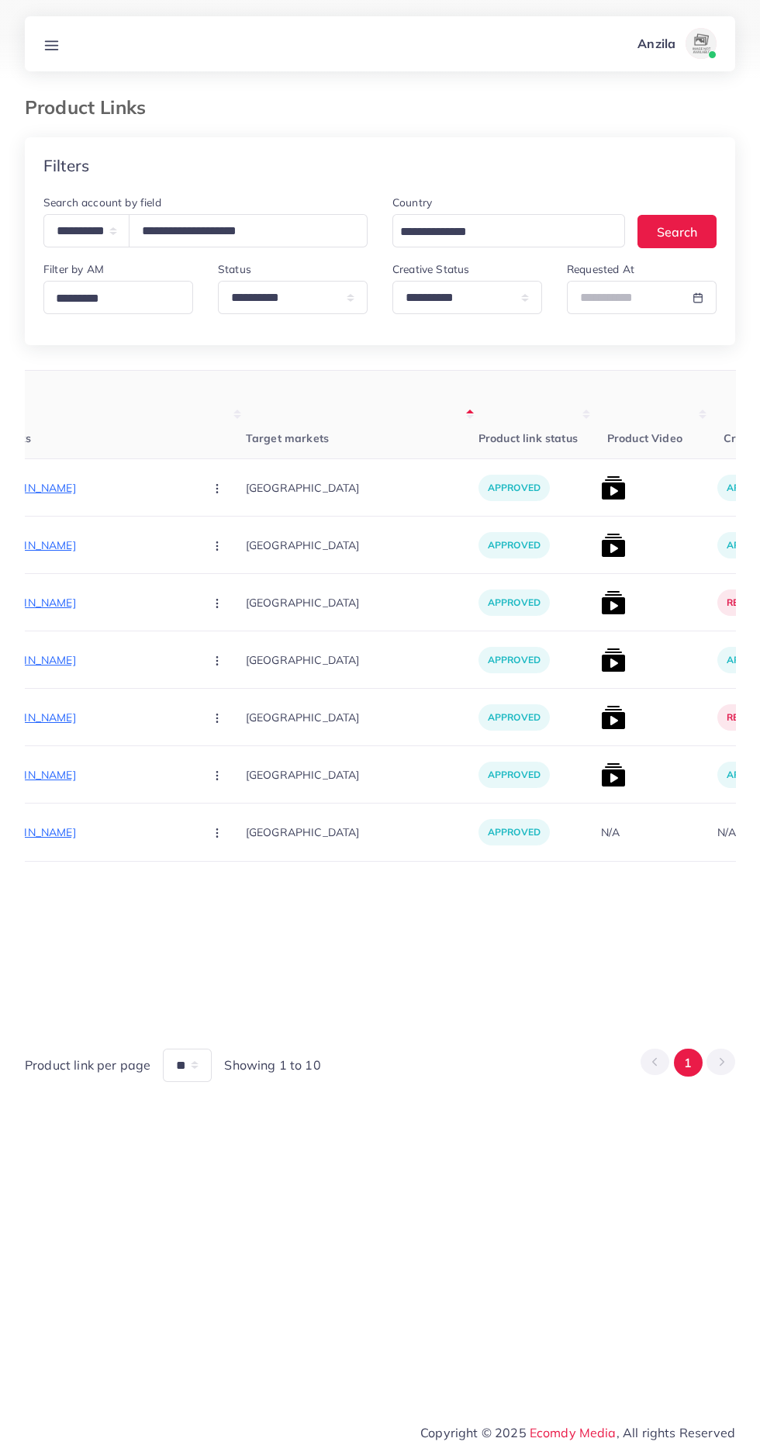
click at [601, 718] on img at bounding box center [613, 717] width 25 height 25
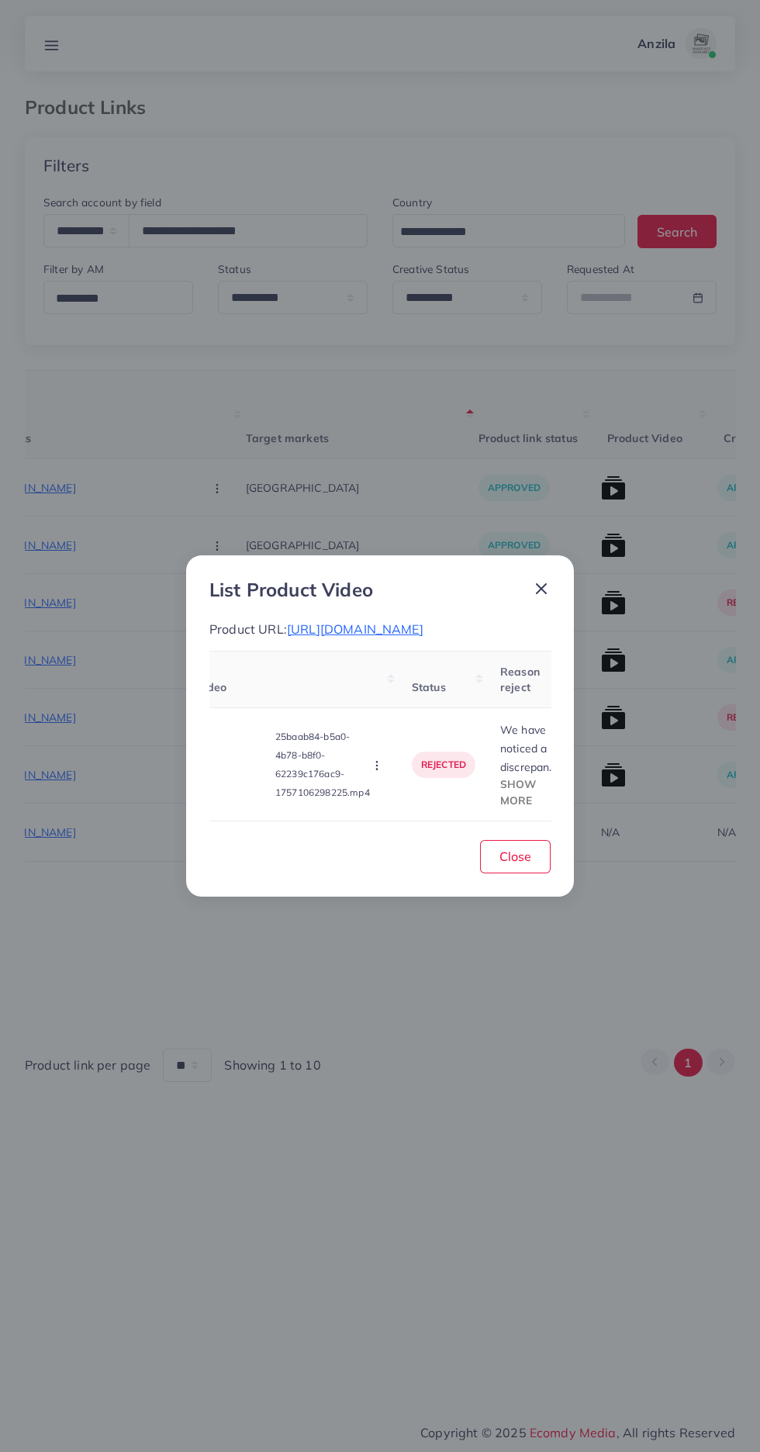
scroll to position [0, 97]
click at [505, 785] on span "Show more" at bounding box center [495, 791] width 36 height 29
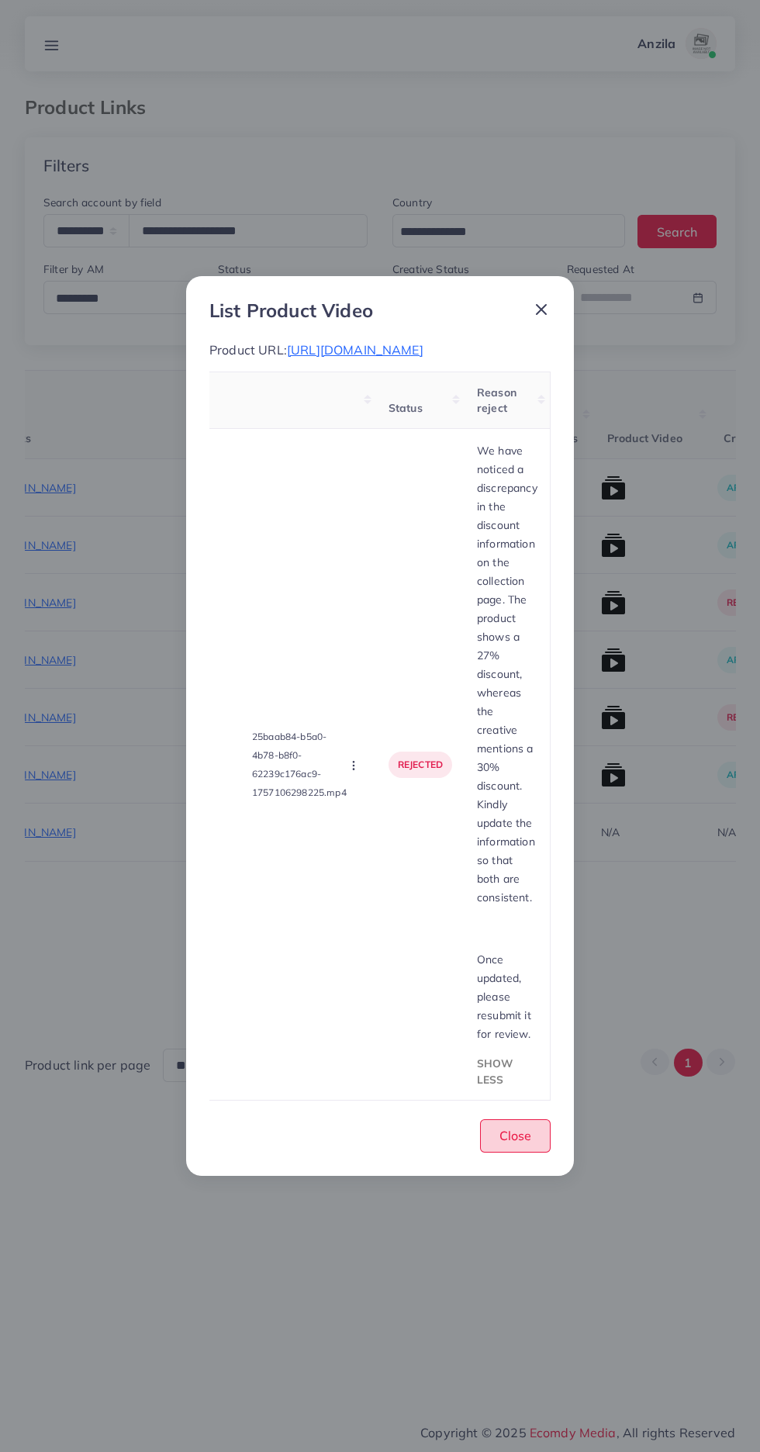
click at [534, 1119] on button "Close" at bounding box center [515, 1135] width 71 height 33
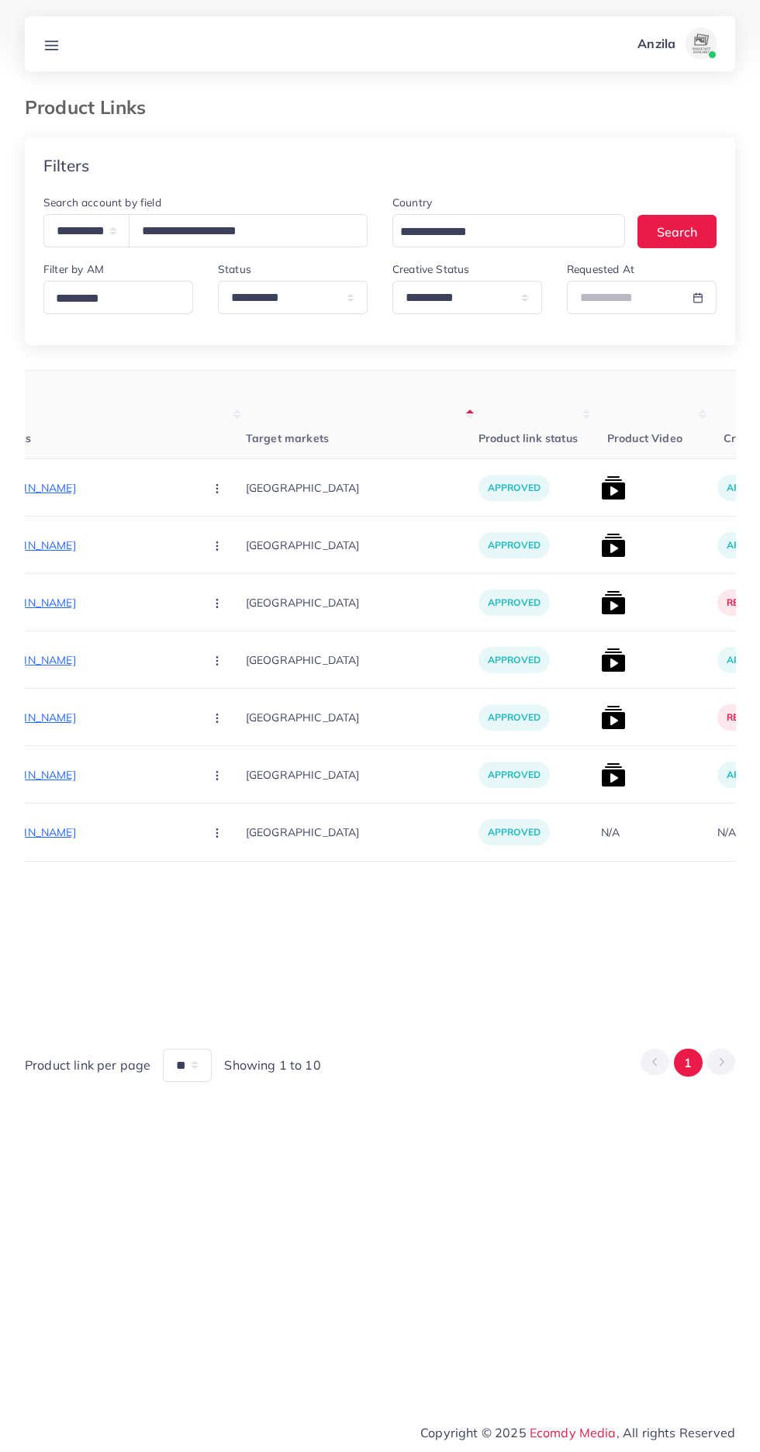
click at [601, 602] on img at bounding box center [613, 602] width 25 height 25
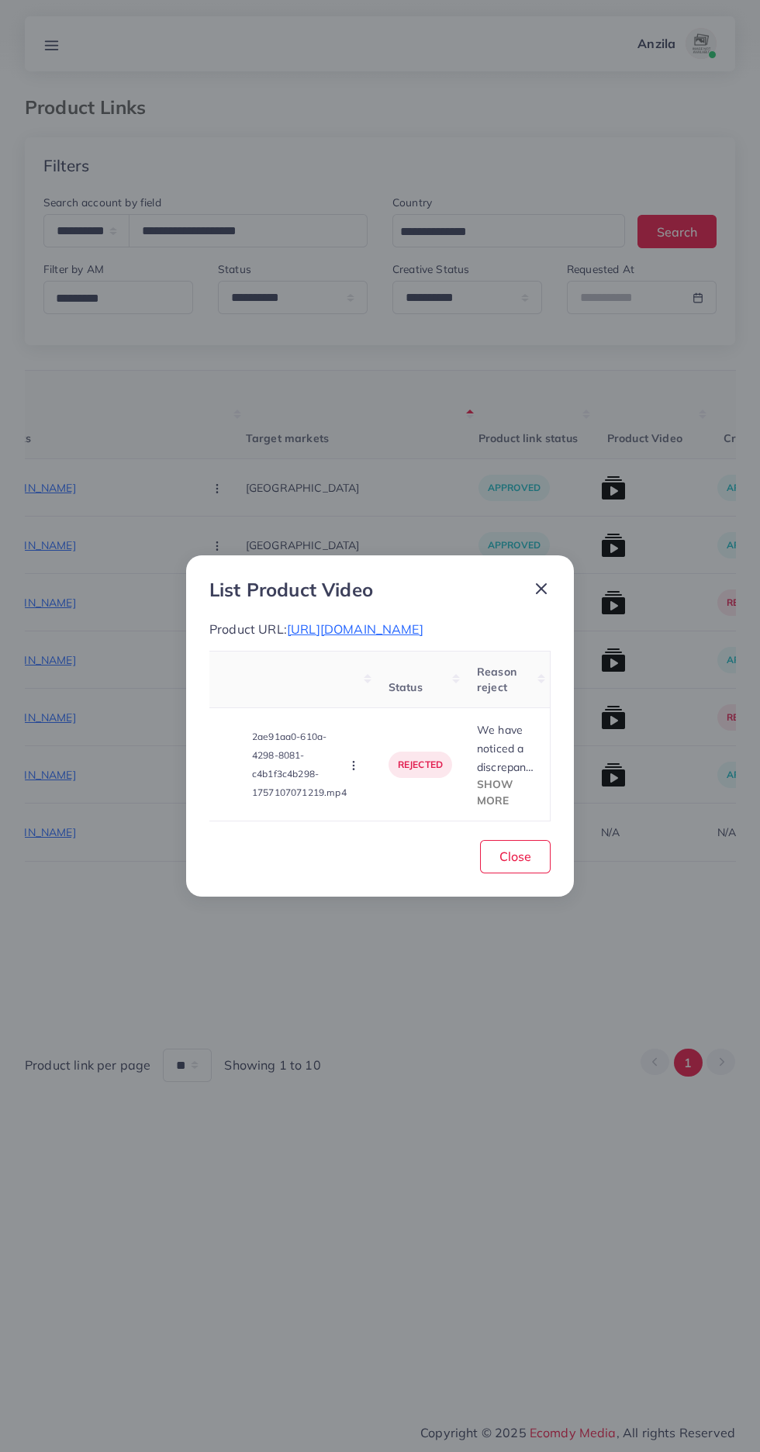
click at [507, 785] on span "Show more" at bounding box center [495, 791] width 36 height 29
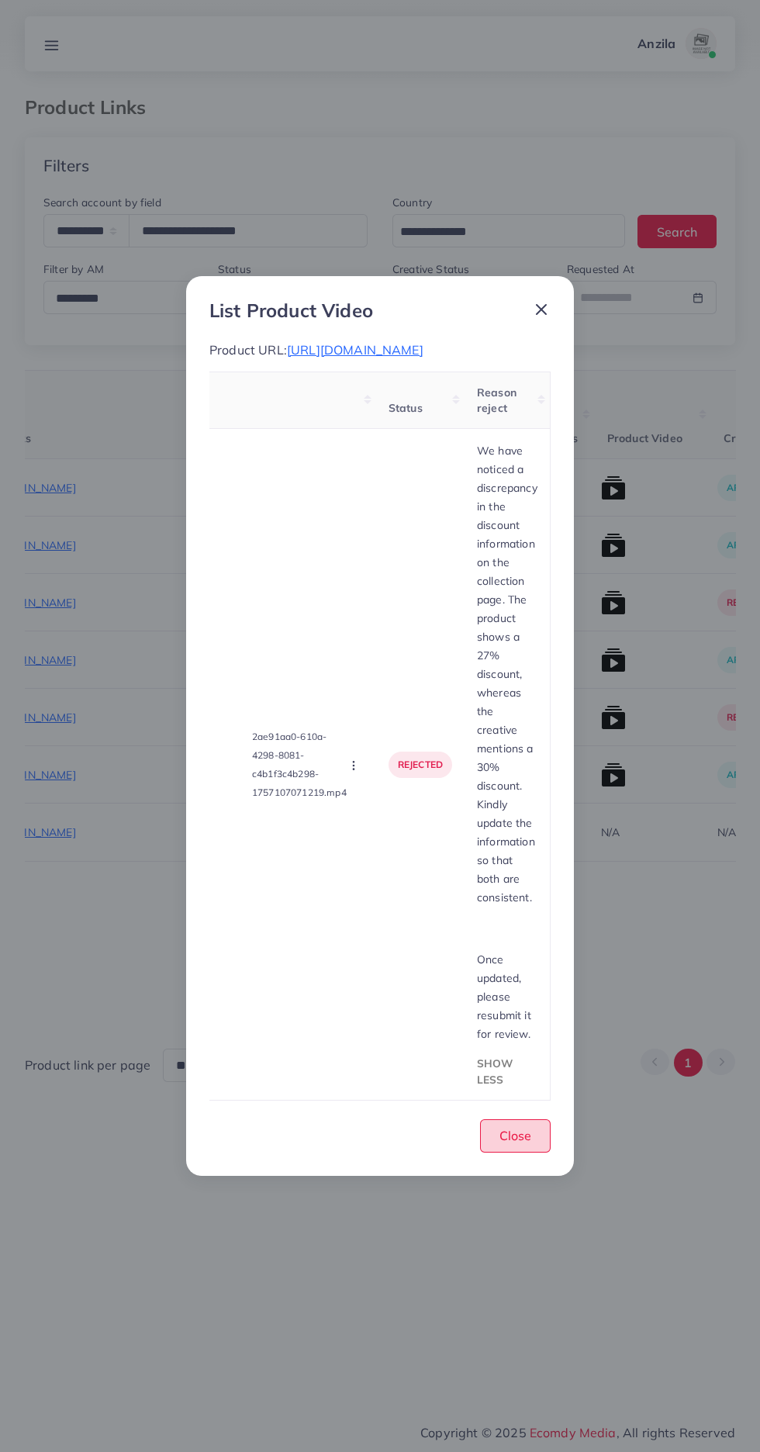
click at [540, 1137] on button "Close" at bounding box center [515, 1135] width 71 height 33
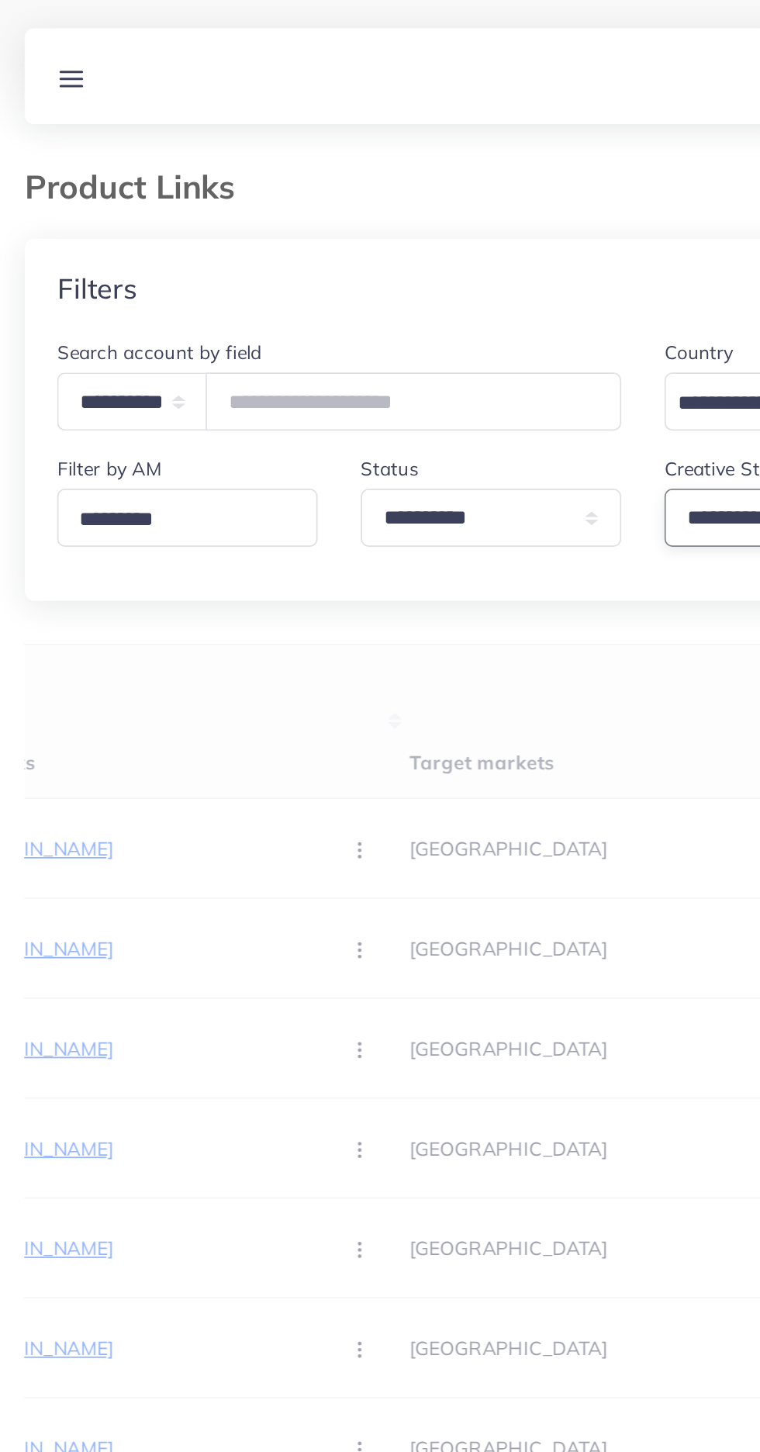
click at [420, 297] on select "**********" at bounding box center [467, 297] width 150 height 33
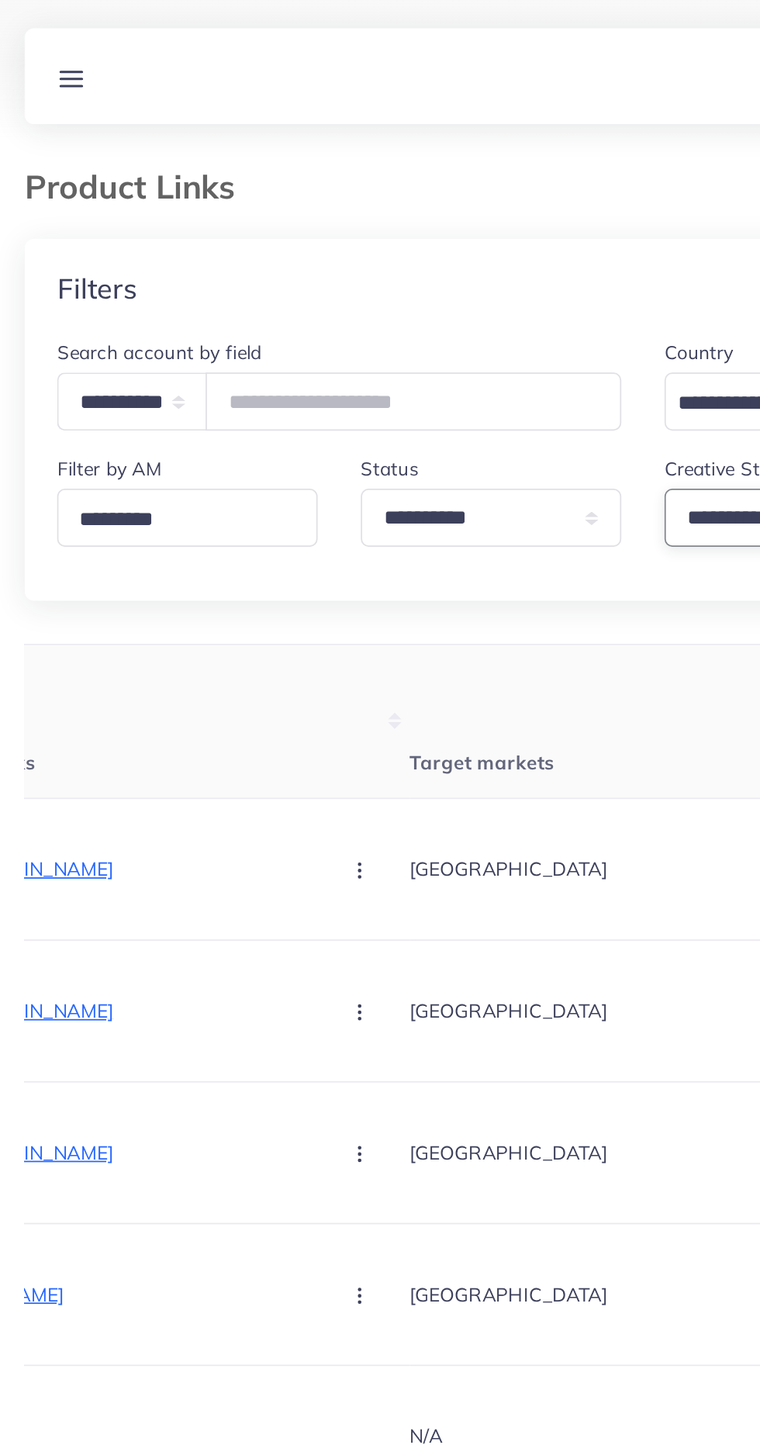
select select "*********"
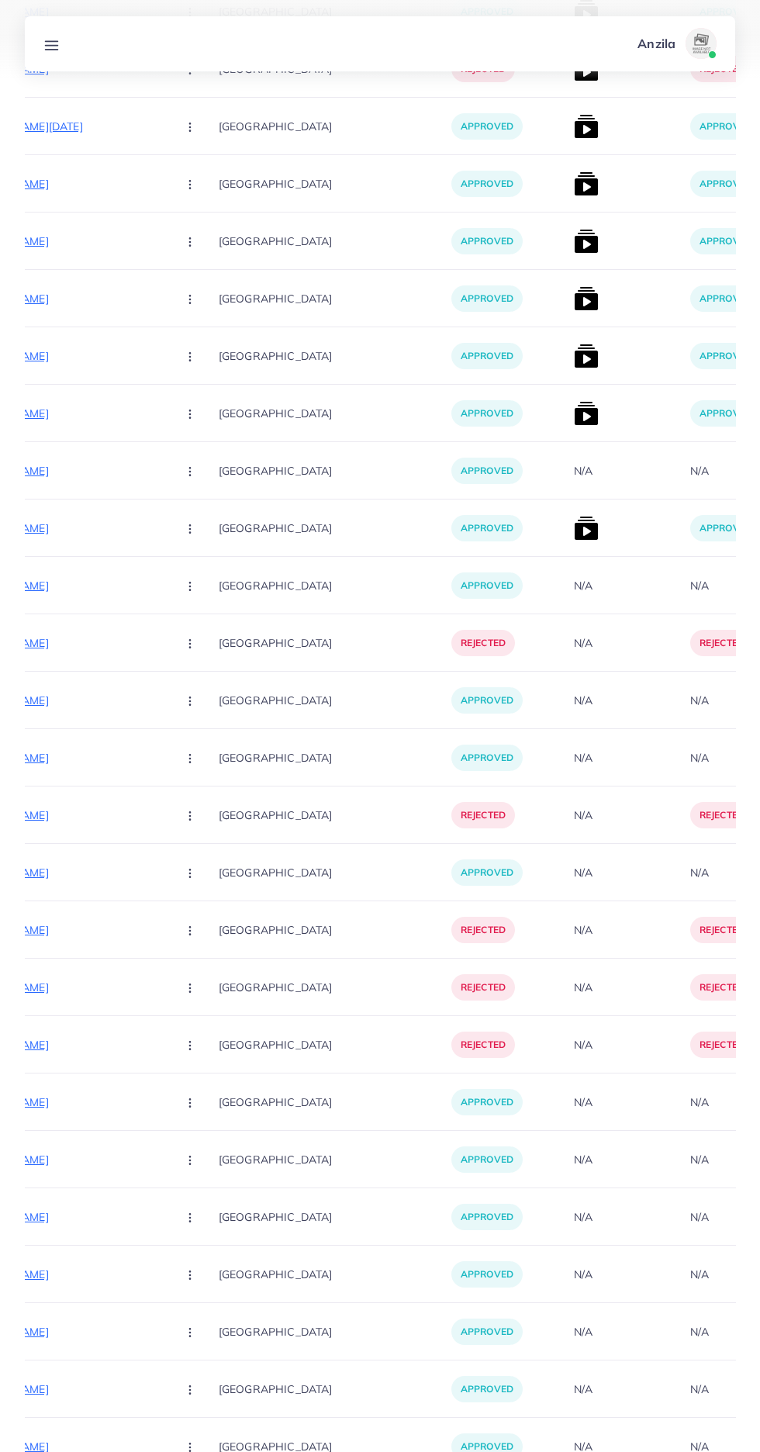
scroll to position [8205, 0]
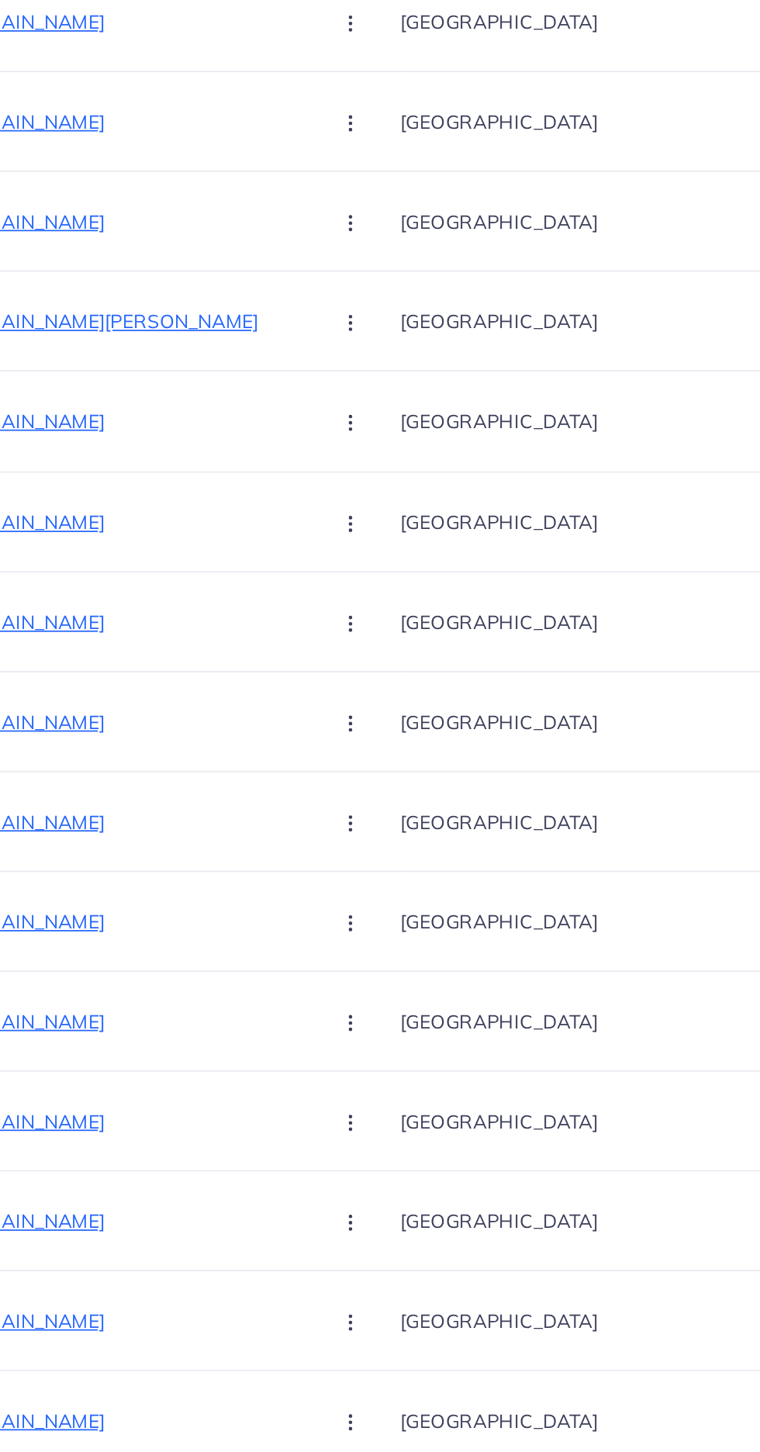
scroll to position [0, 135]
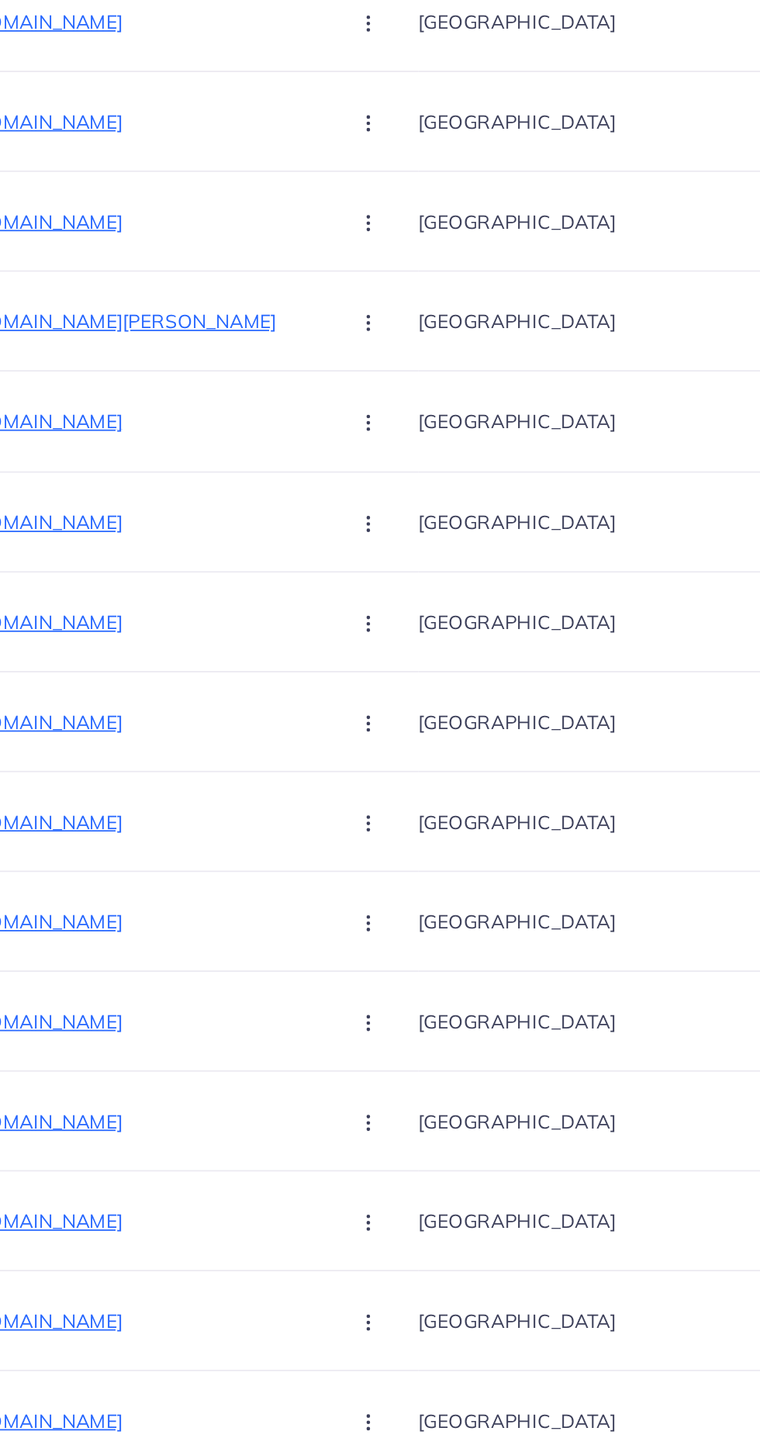
click at [242, 734] on p "https://vogueapparel.pk/product/floral-summer-co-ord-2-piece/" at bounding box center [214, 733] width 233 height 19
click at [351, 740] on icon "button" at bounding box center [357, 734] width 12 height 12
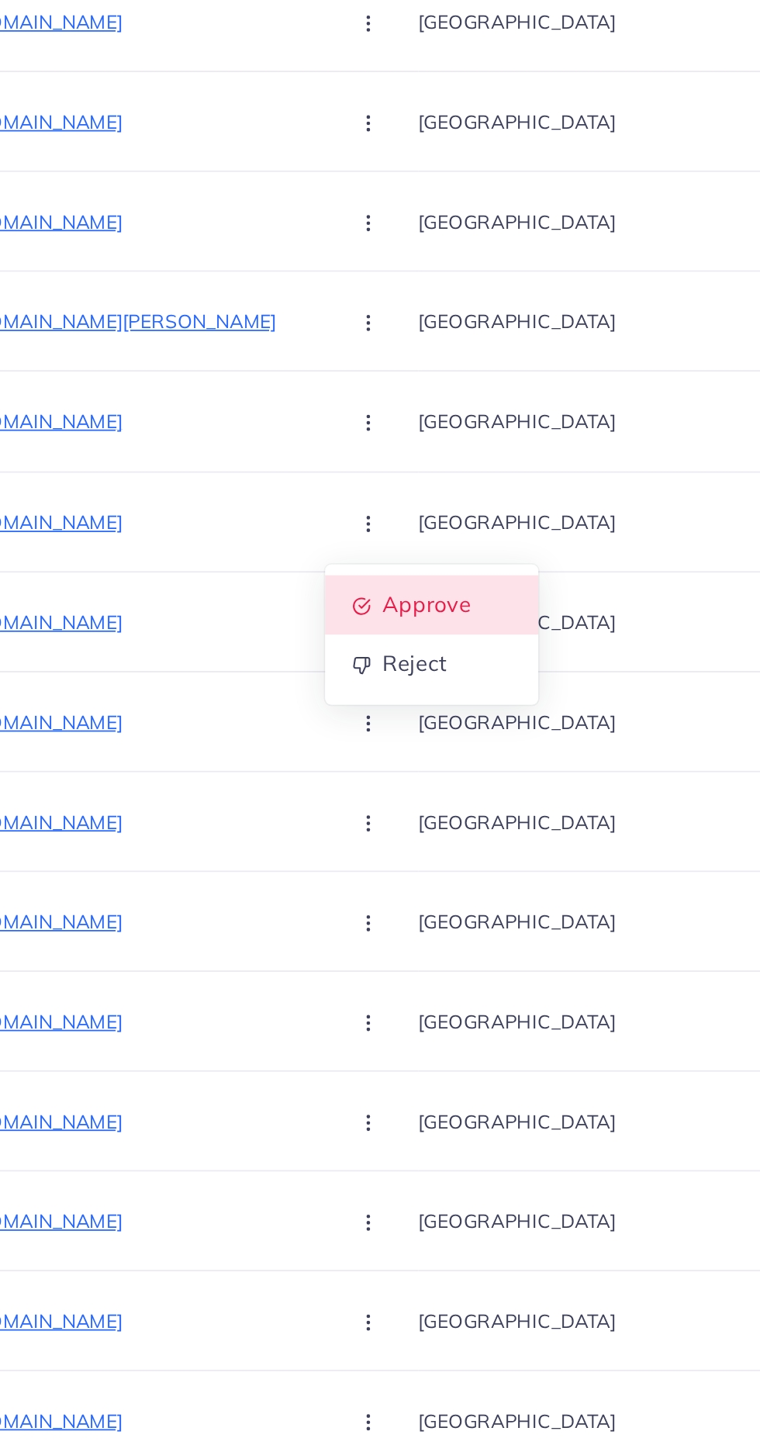
click at [332, 772] on link "Approve" at bounding box center [393, 780] width 123 height 34
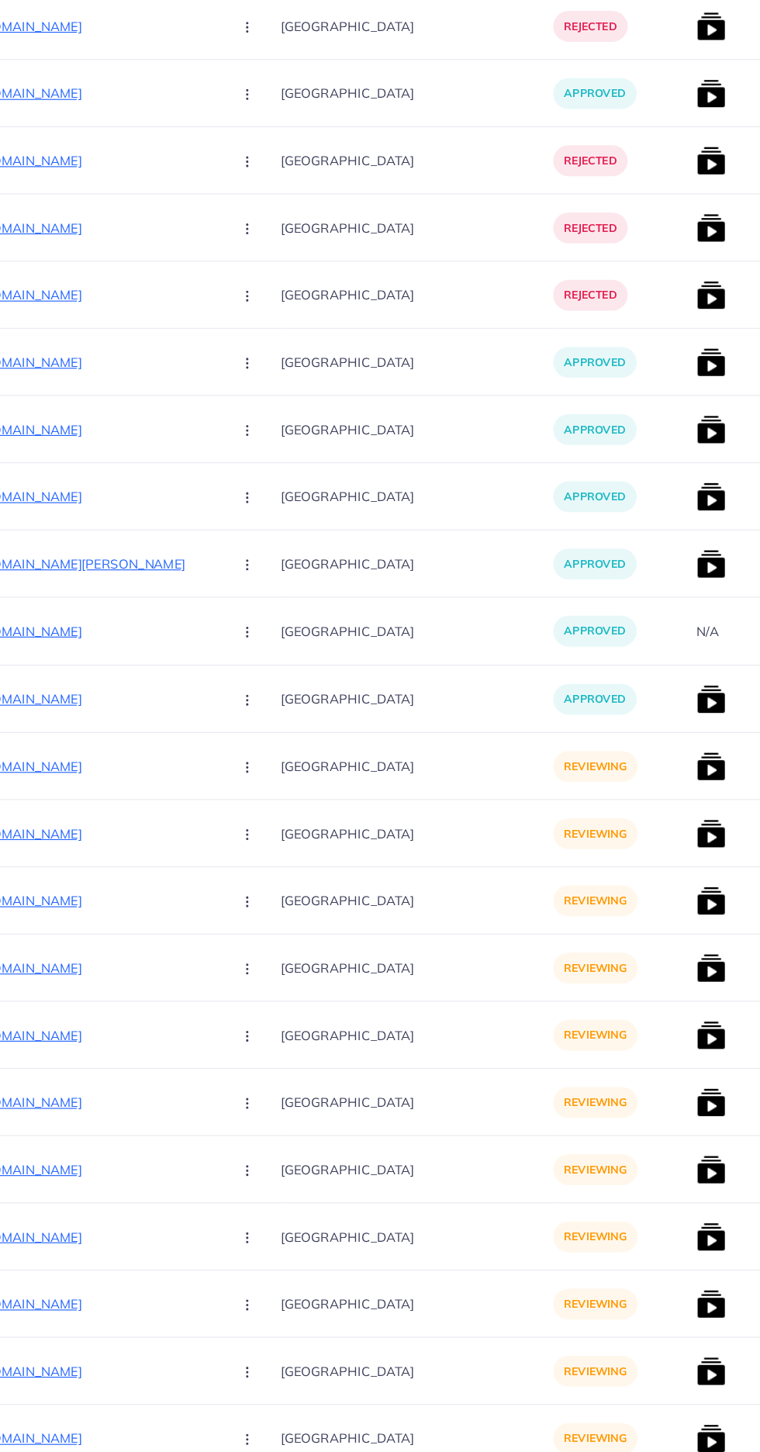
scroll to position [0, 212]
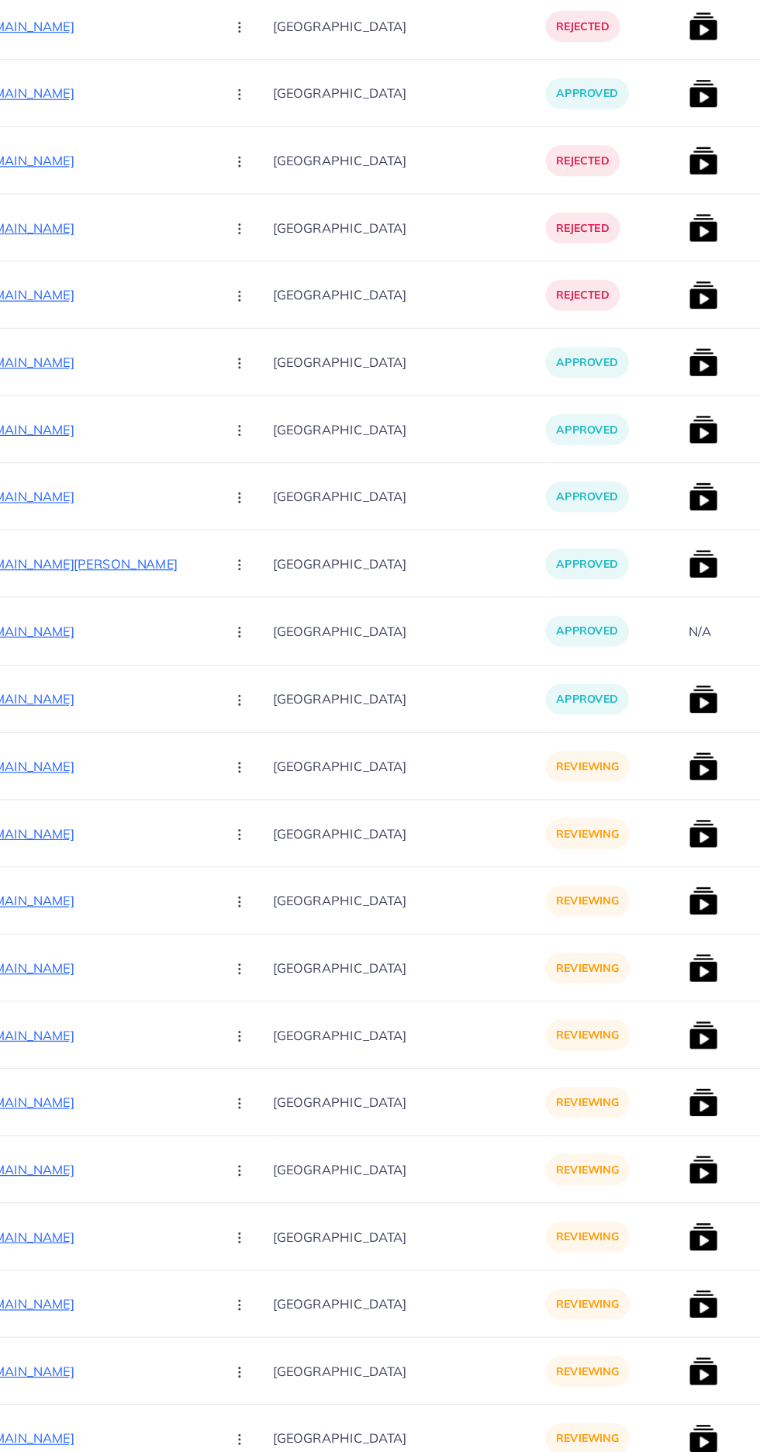
click at [123, 793] on p "https://vogueapparel.pk/product/turkish-belt-style-long-summer-maxi/" at bounding box center [138, 790] width 233 height 19
click at [254, 794] on button "button" at bounding box center [281, 789] width 54 height 35
click at [288, 837] on span "Approve" at bounding box center [313, 838] width 51 height 16
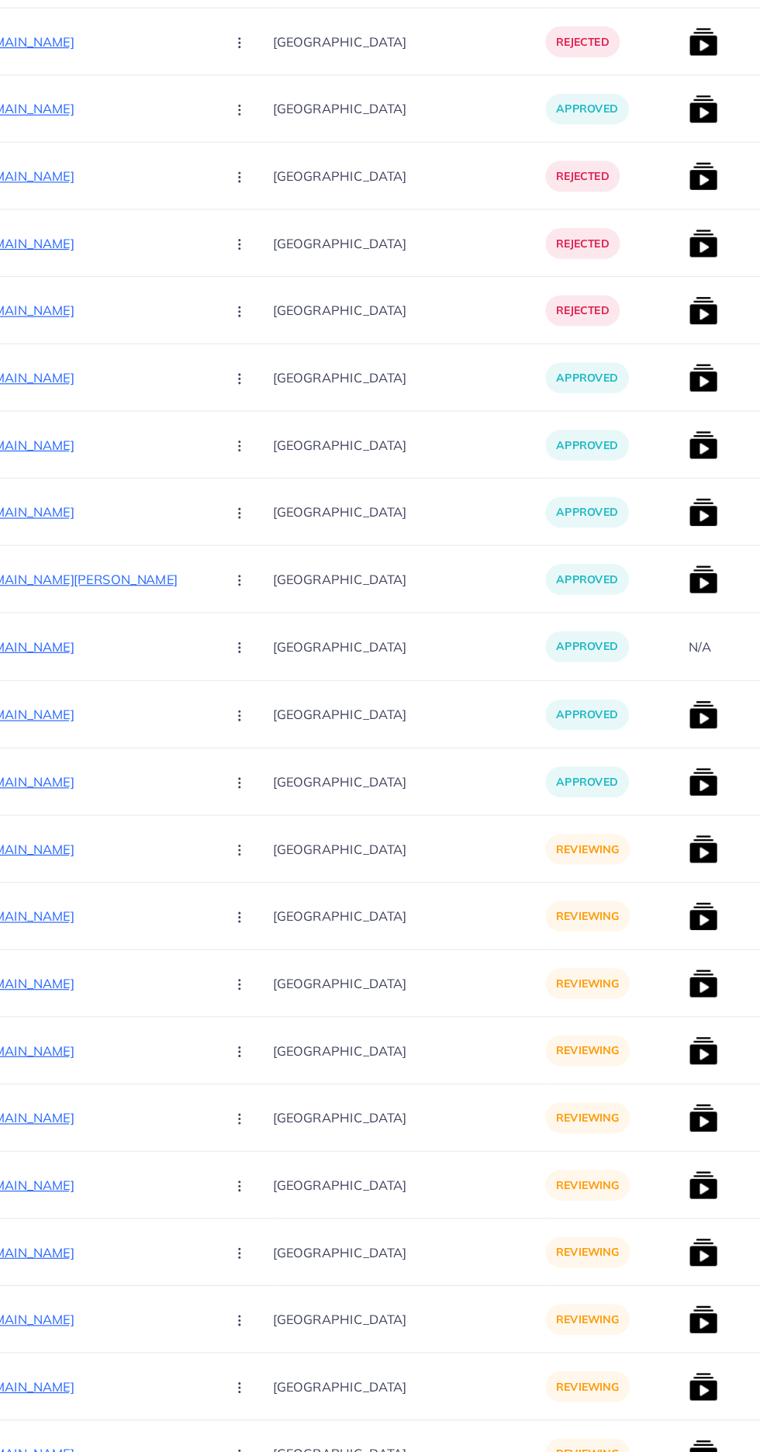
click at [154, 851] on p "https://vogueapparel.pk/product/turkish-long-flair-maxi/" at bounding box center [138, 847] width 233 height 19
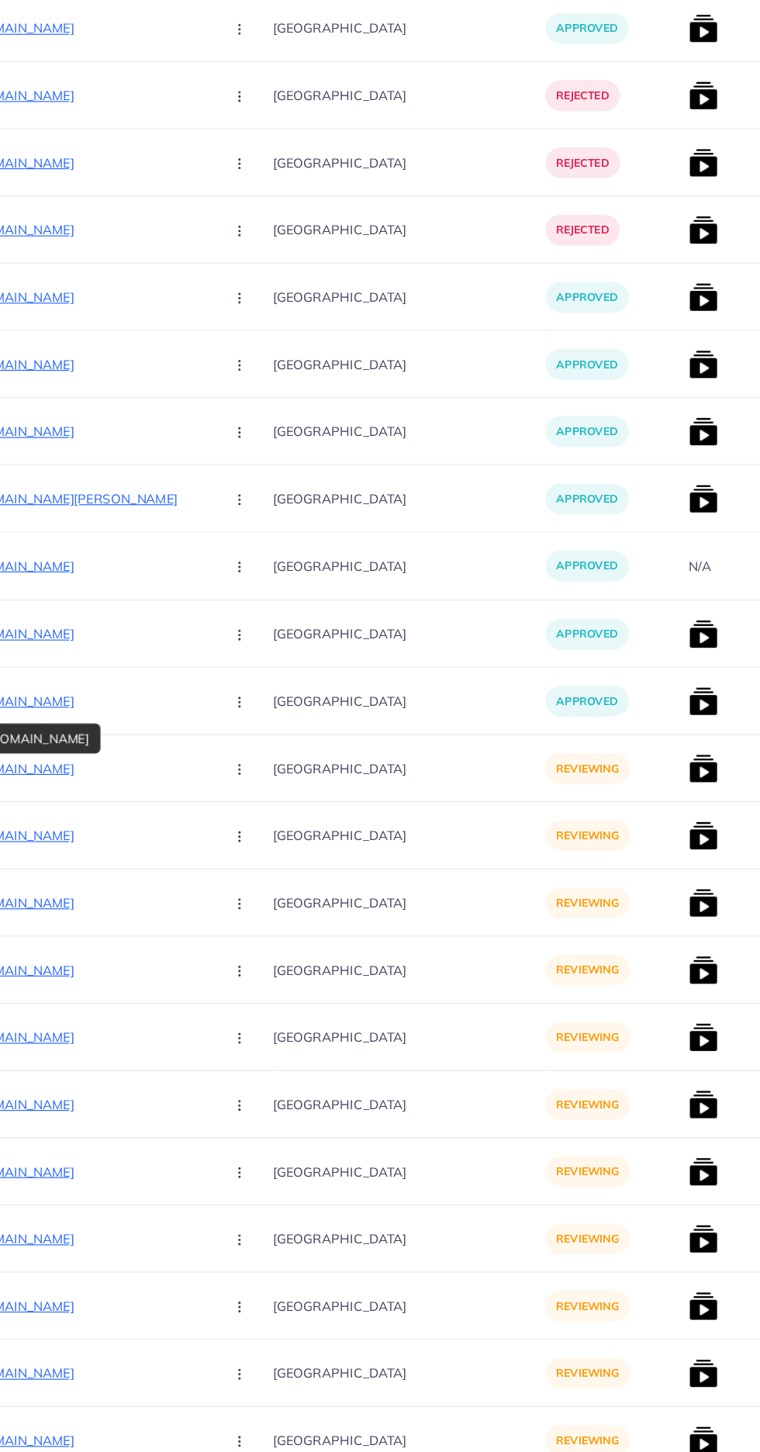
click at [279, 848] on circle "button" at bounding box center [279, 848] width 1 height 1
click at [271, 896] on icon at bounding box center [276, 896] width 11 height 11
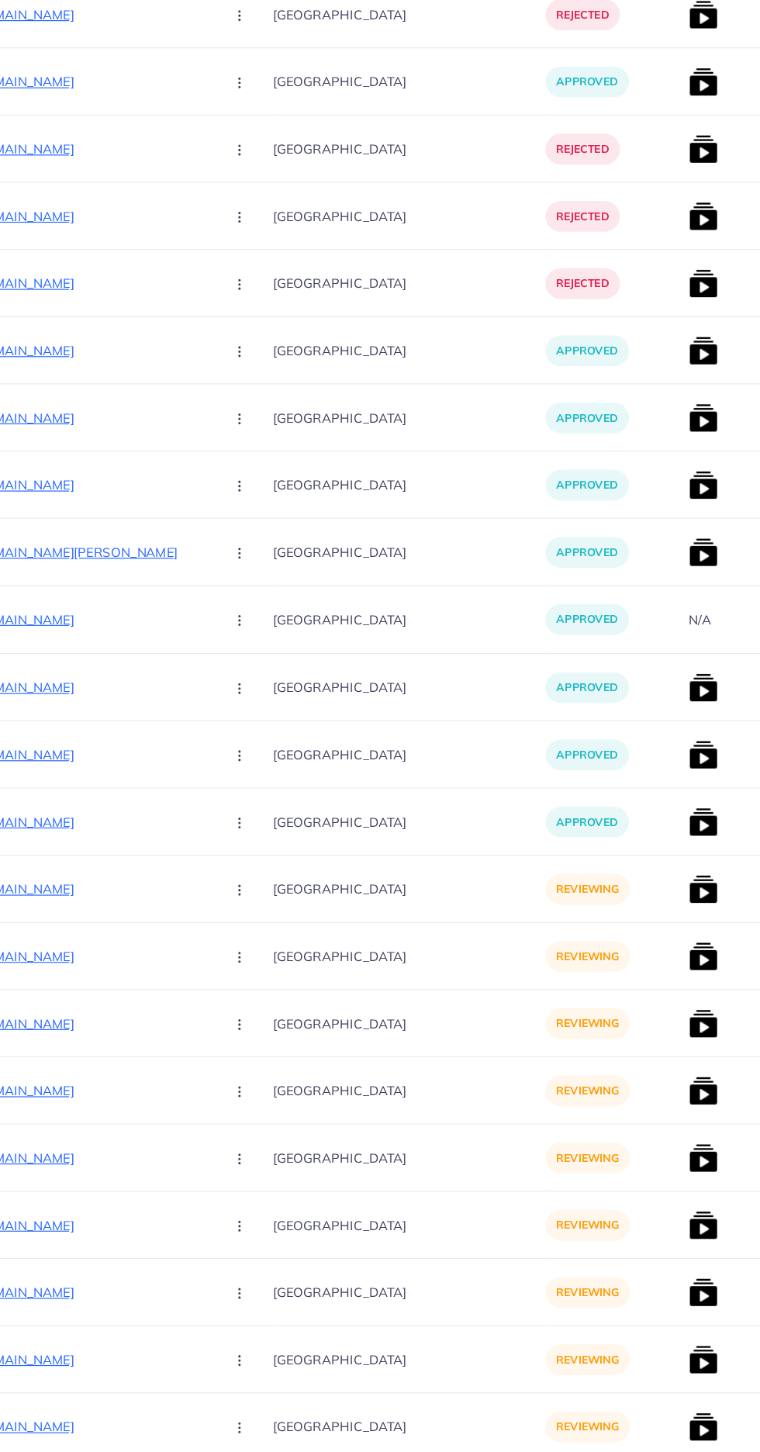
click at [130, 902] on p "https://vogueapparel.pk/product-category/womens-fashion/summer-tracksuits-women…" at bounding box center [138, 905] width 233 height 19
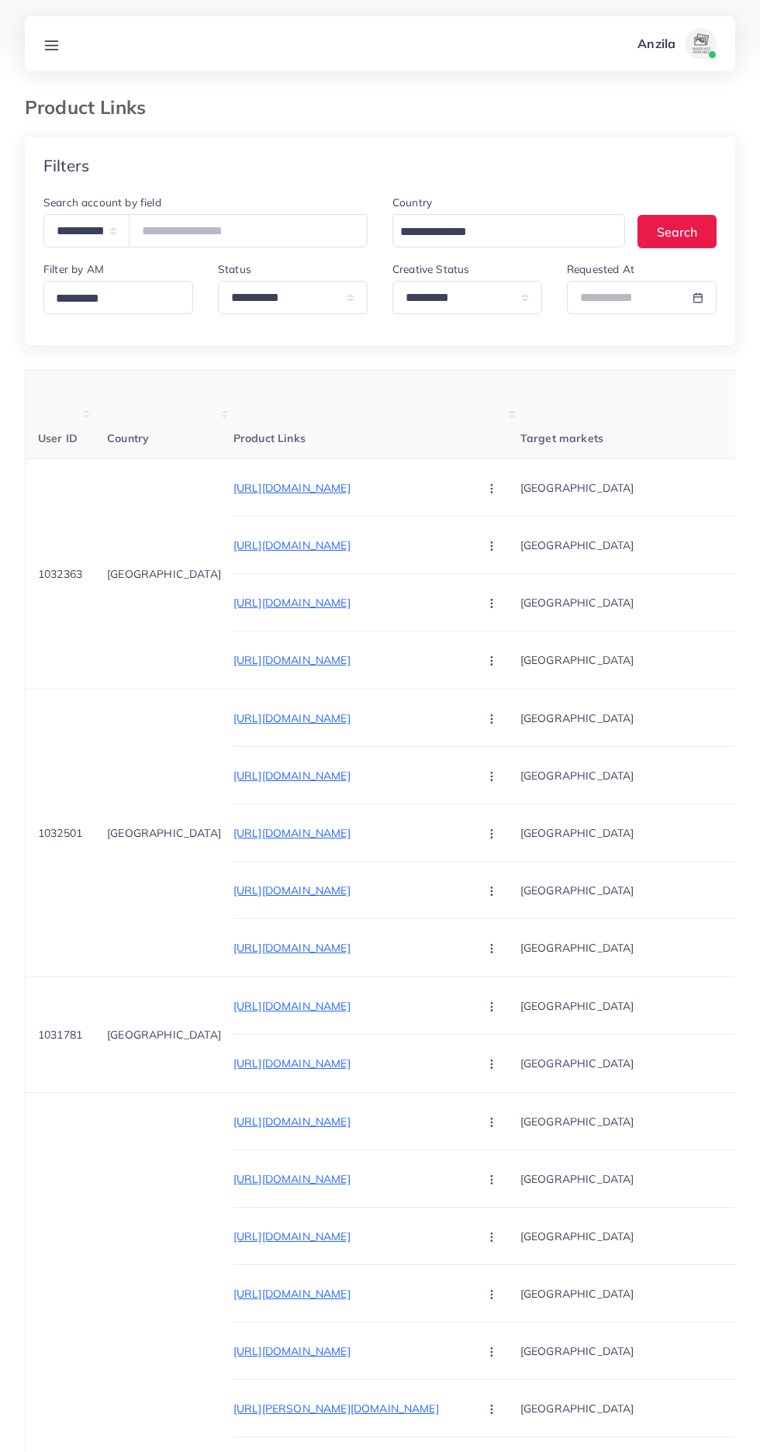
select select "*****"
select select "*********"
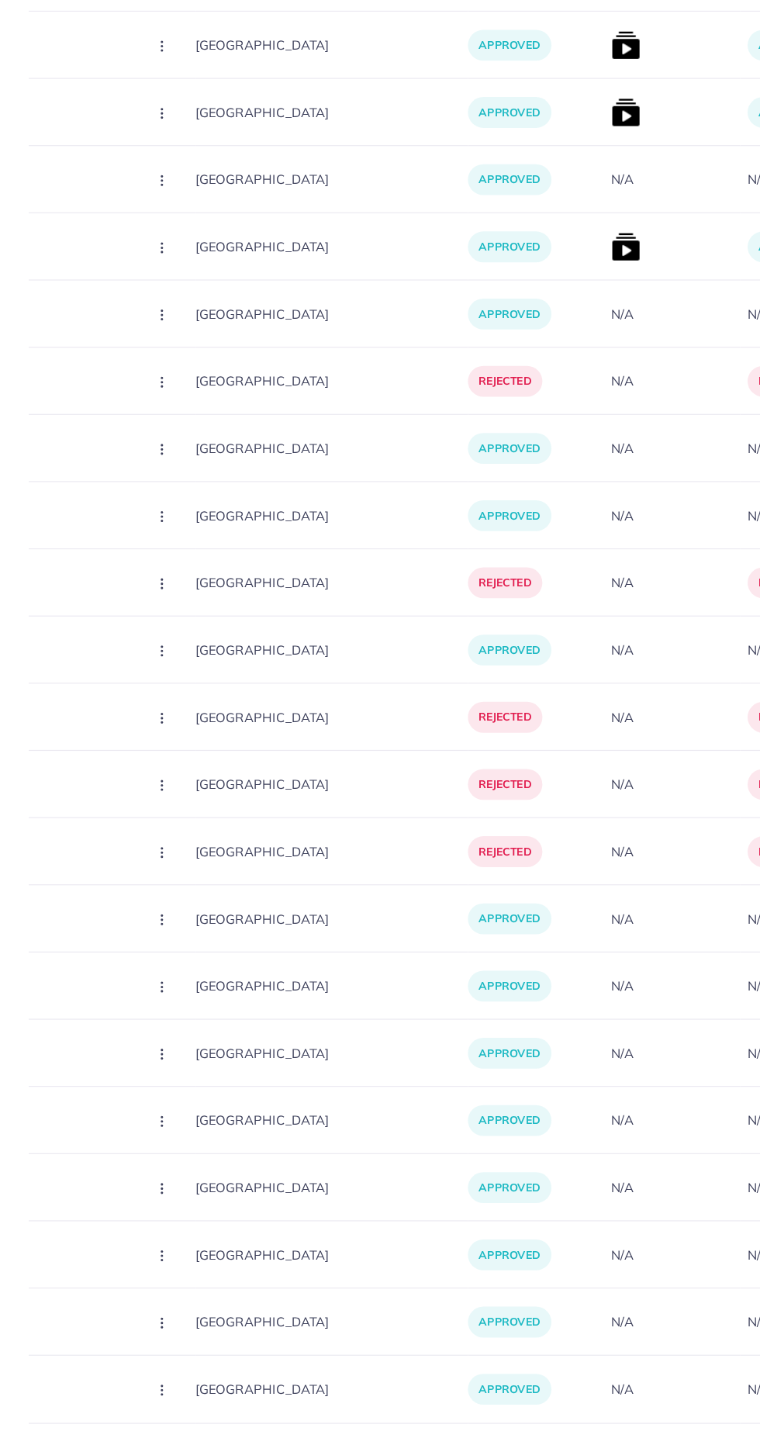
scroll to position [0, 360]
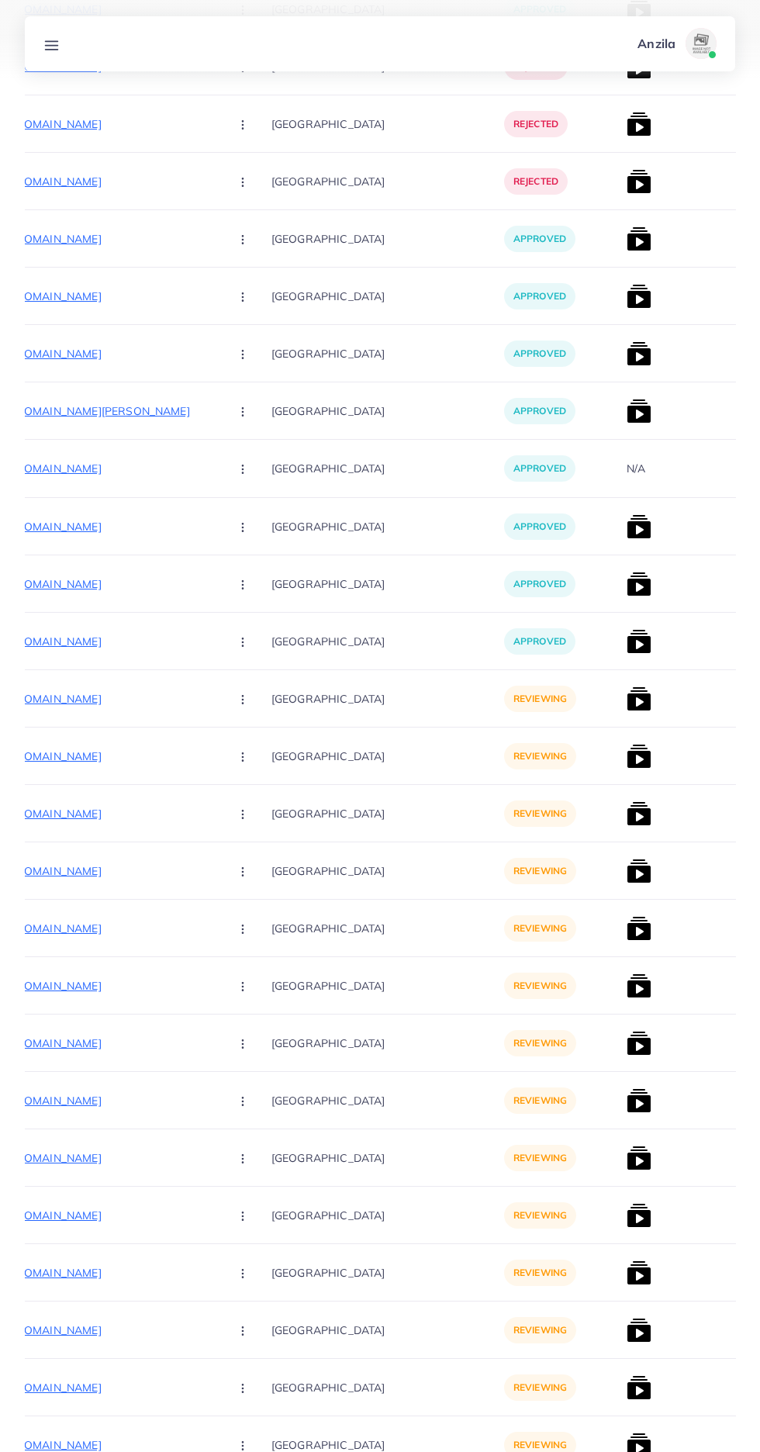
scroll to position [0, 254]
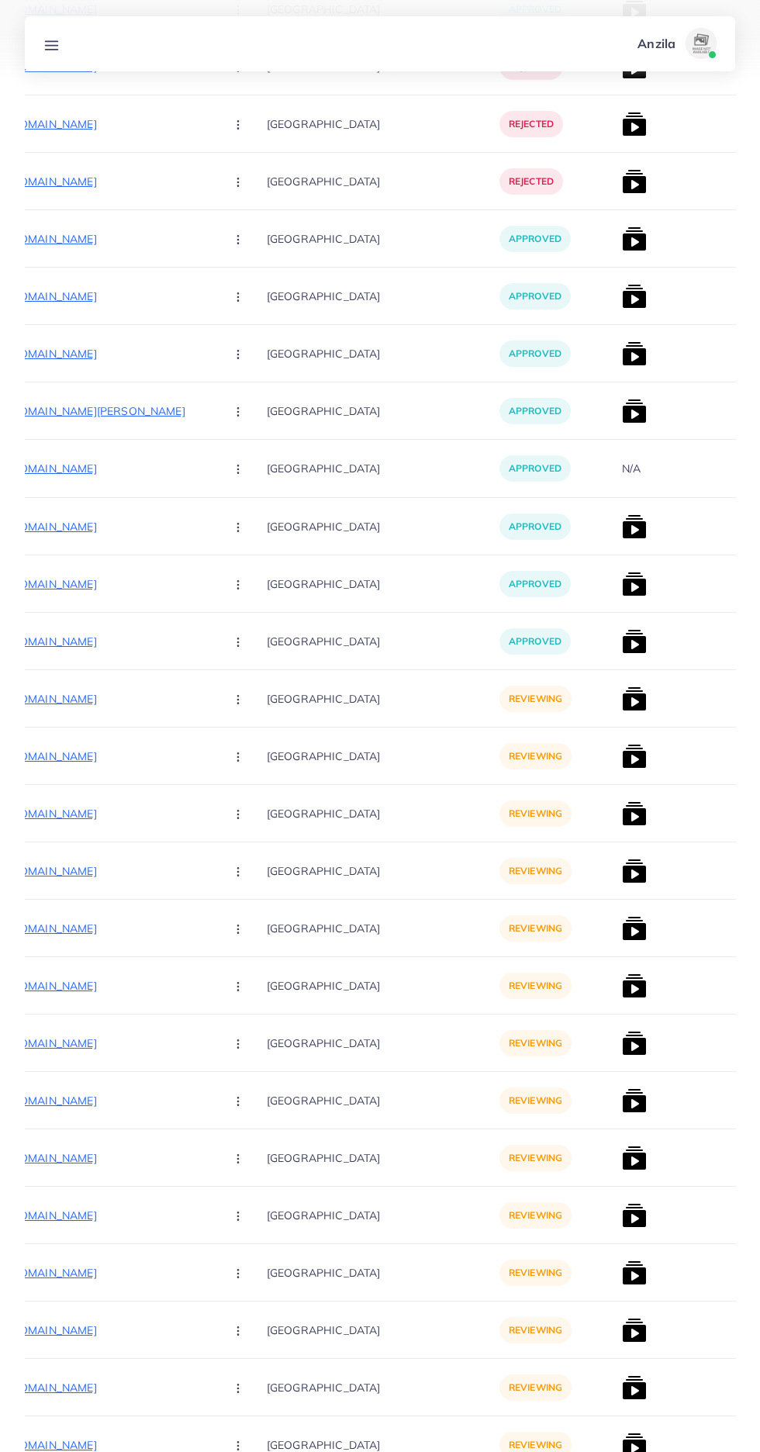
click at [213, 707] on button "button" at bounding box center [240, 698] width 54 height 35
click at [246, 781] on span "Reject" at bounding box center [264, 780] width 37 height 16
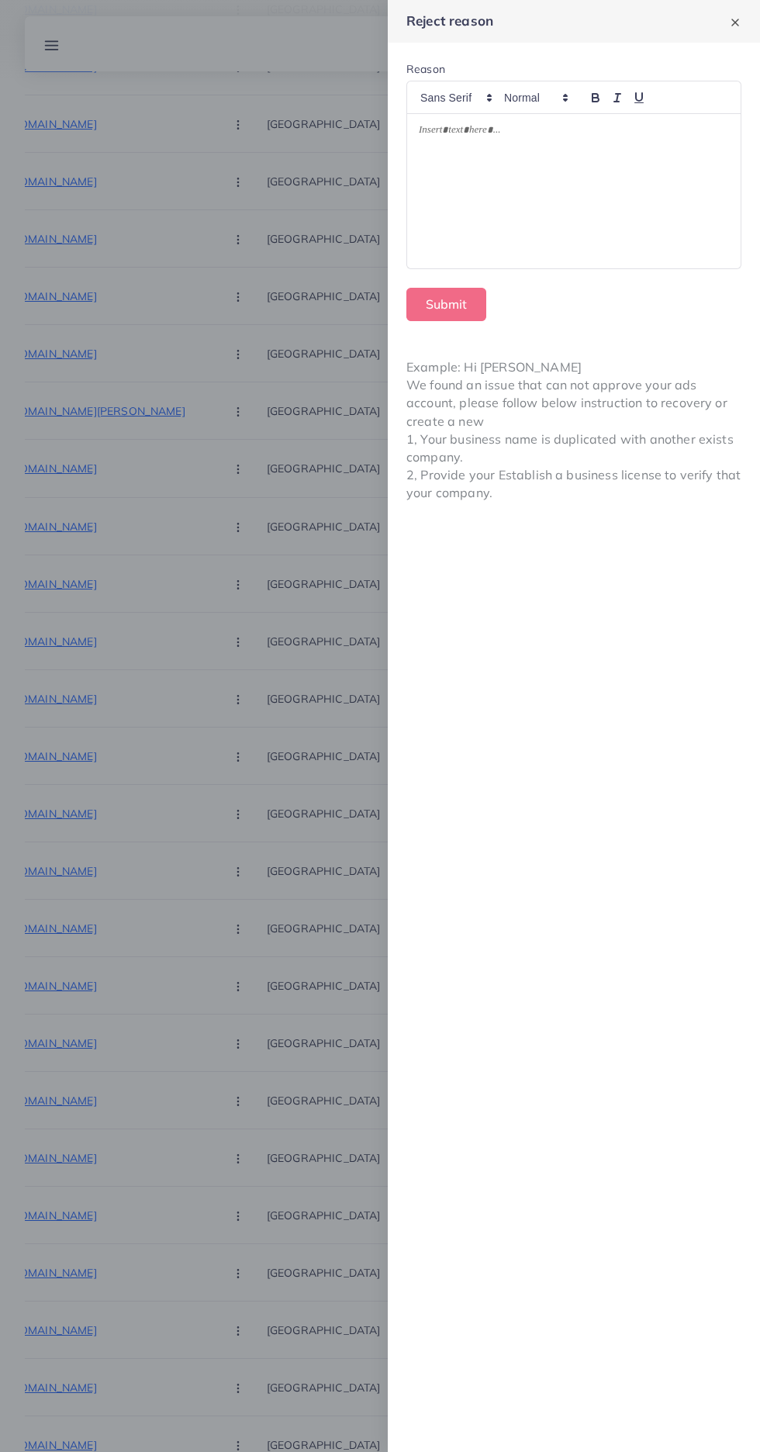
click at [518, 232] on div at bounding box center [574, 191] width 334 height 154
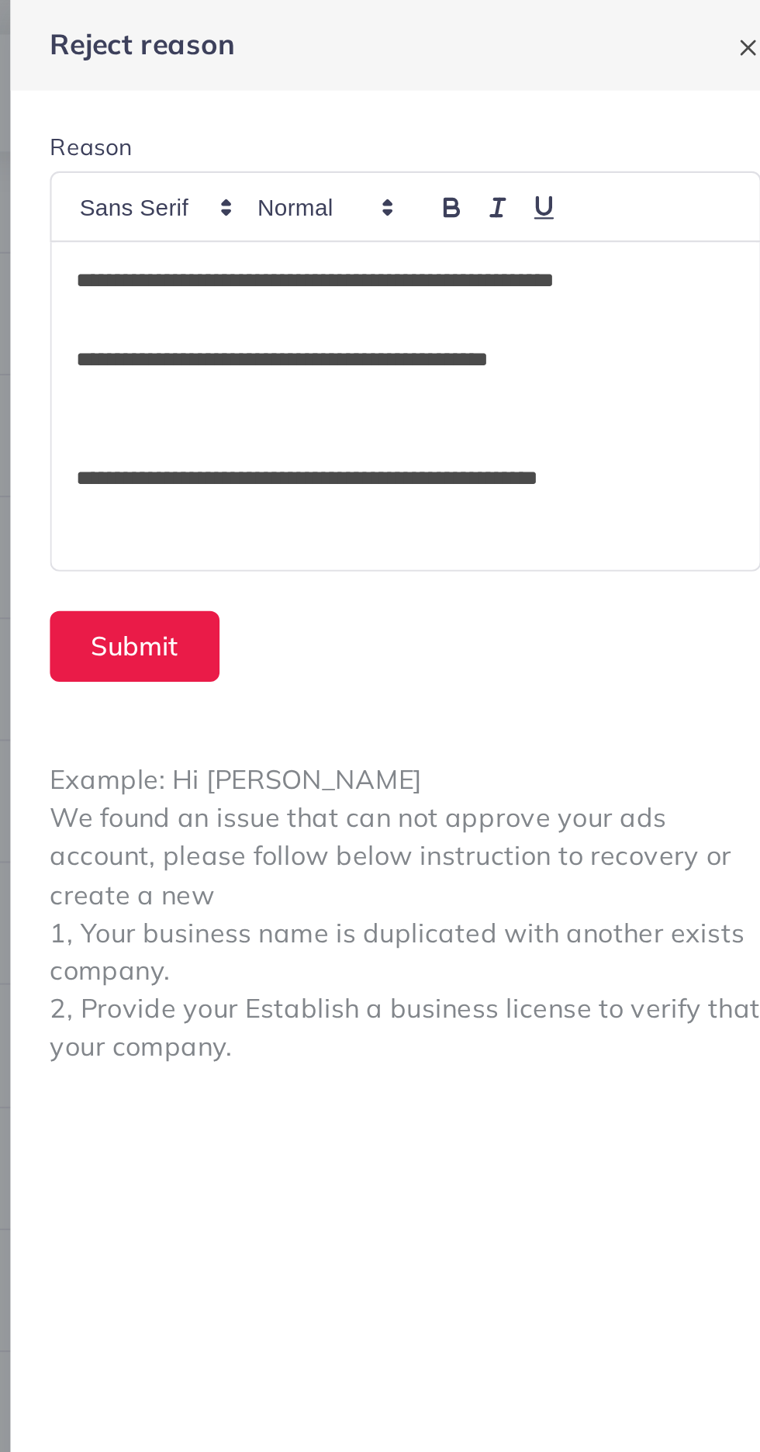
scroll to position [112, 0]
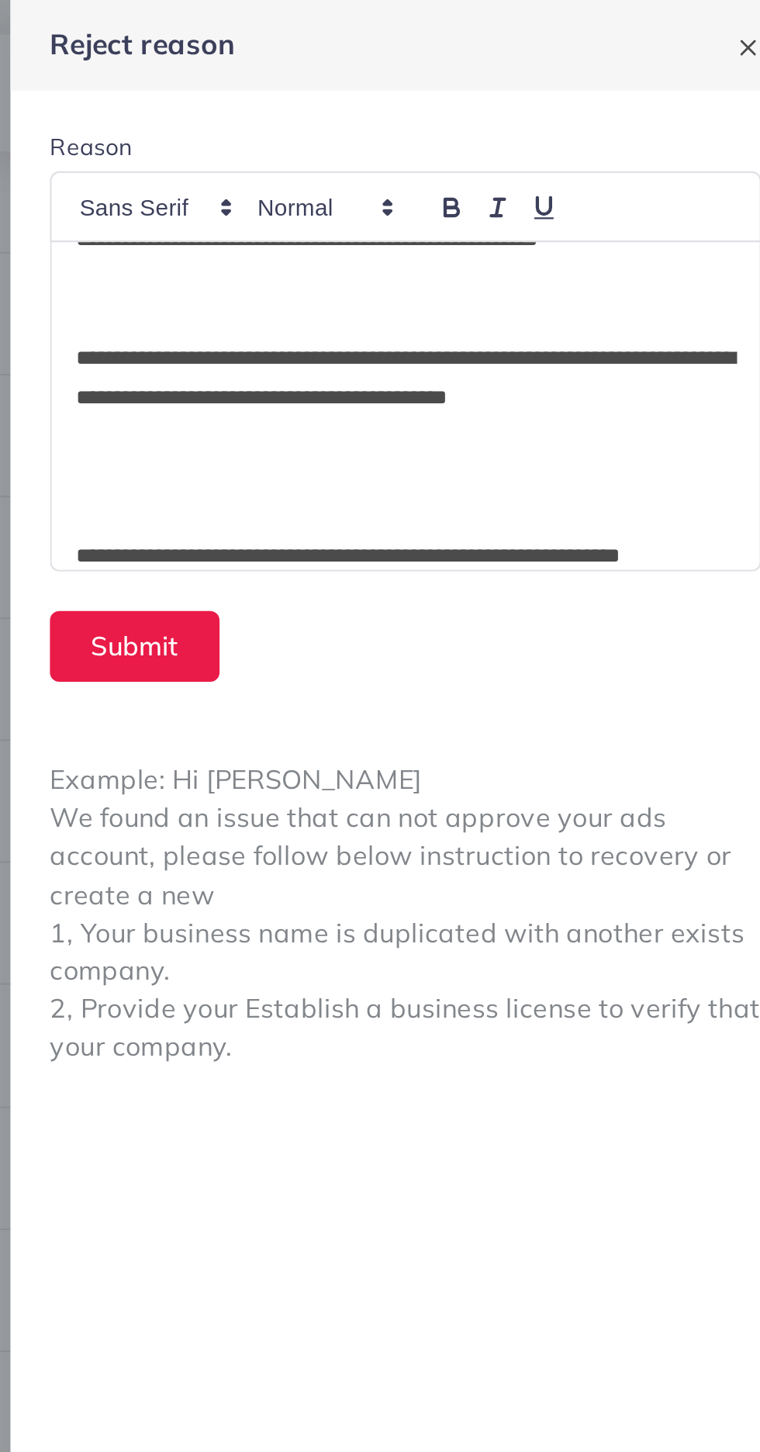
click at [427, 237] on p at bounding box center [574, 243] width 310 height 19
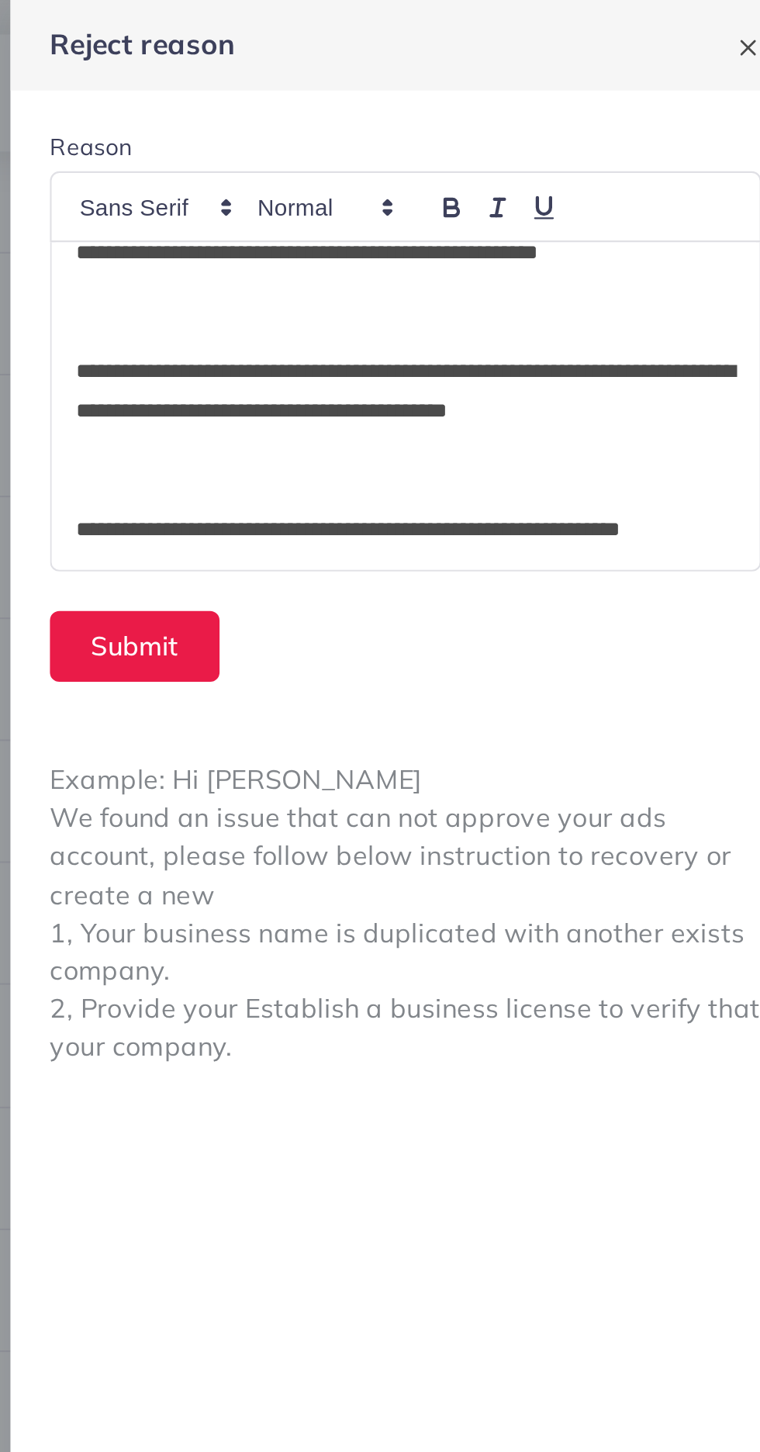
scroll to position [88, 0]
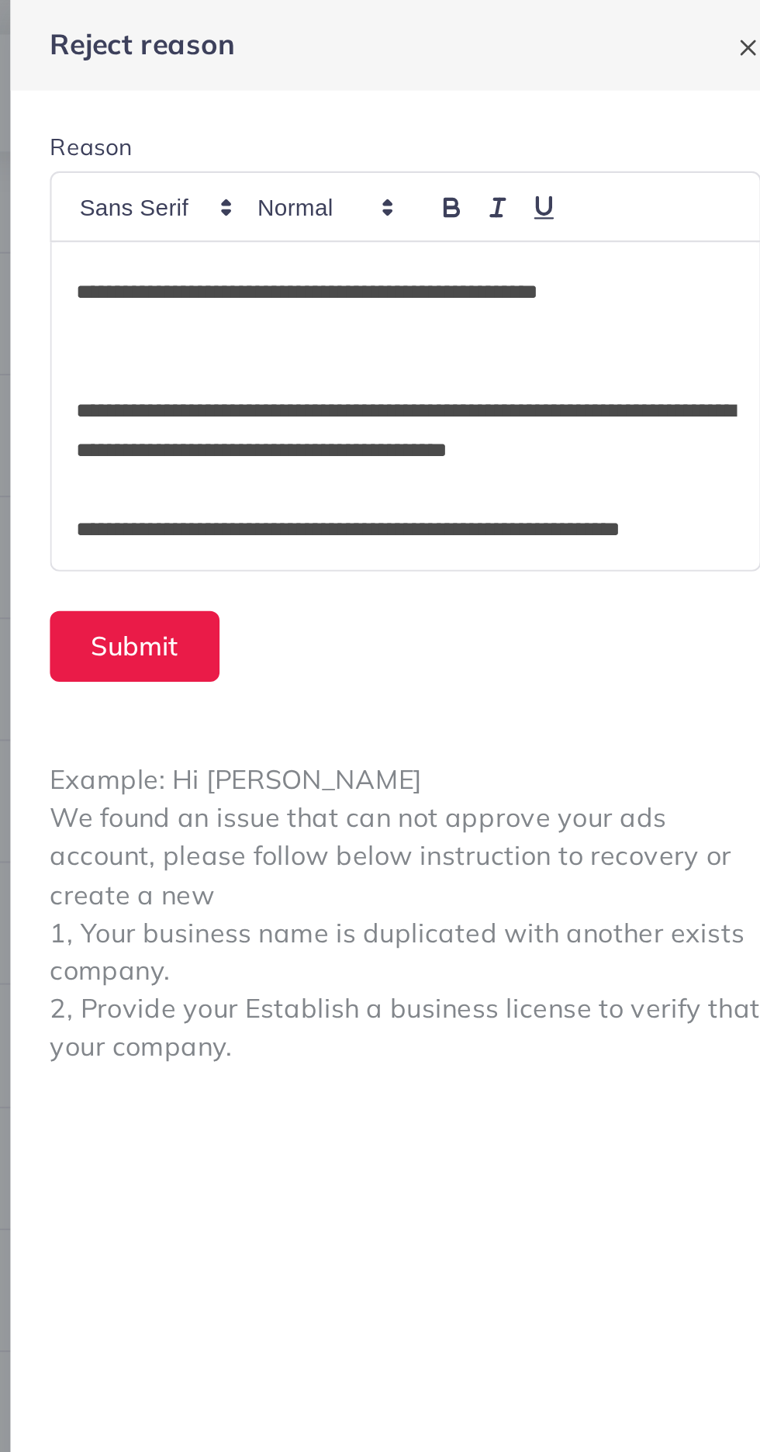
click at [427, 169] on p at bounding box center [574, 175] width 310 height 19
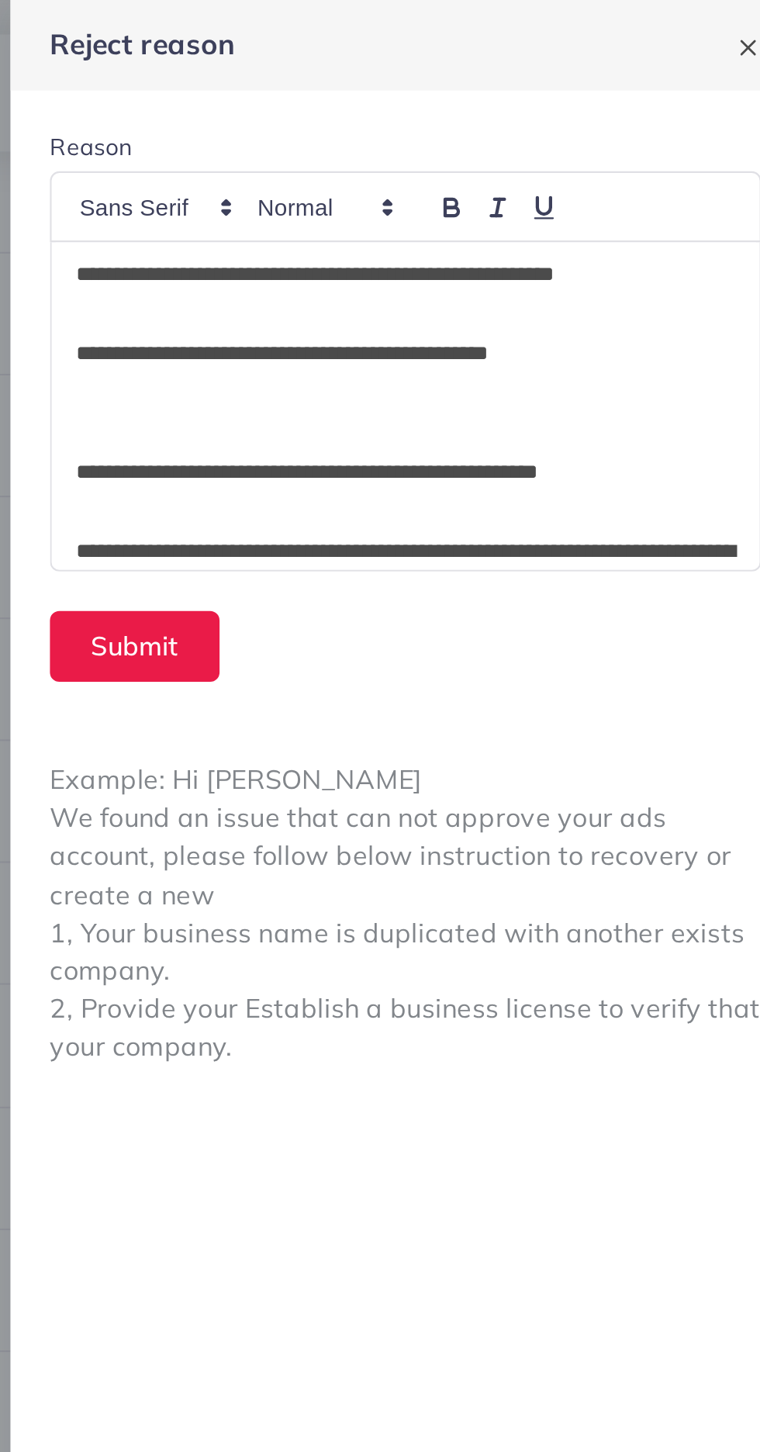
scroll to position [2, 0]
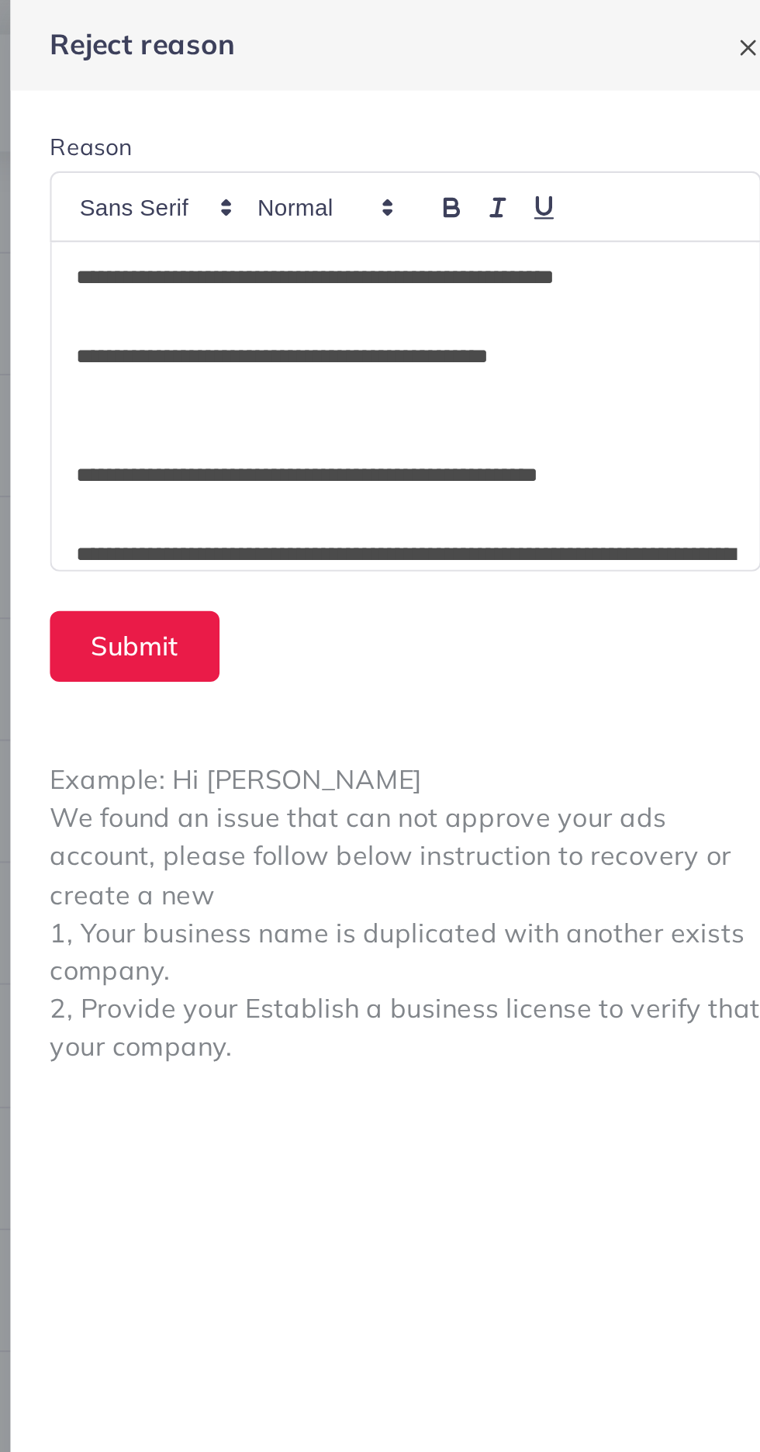
click at [422, 204] on p at bounding box center [574, 205] width 310 height 19
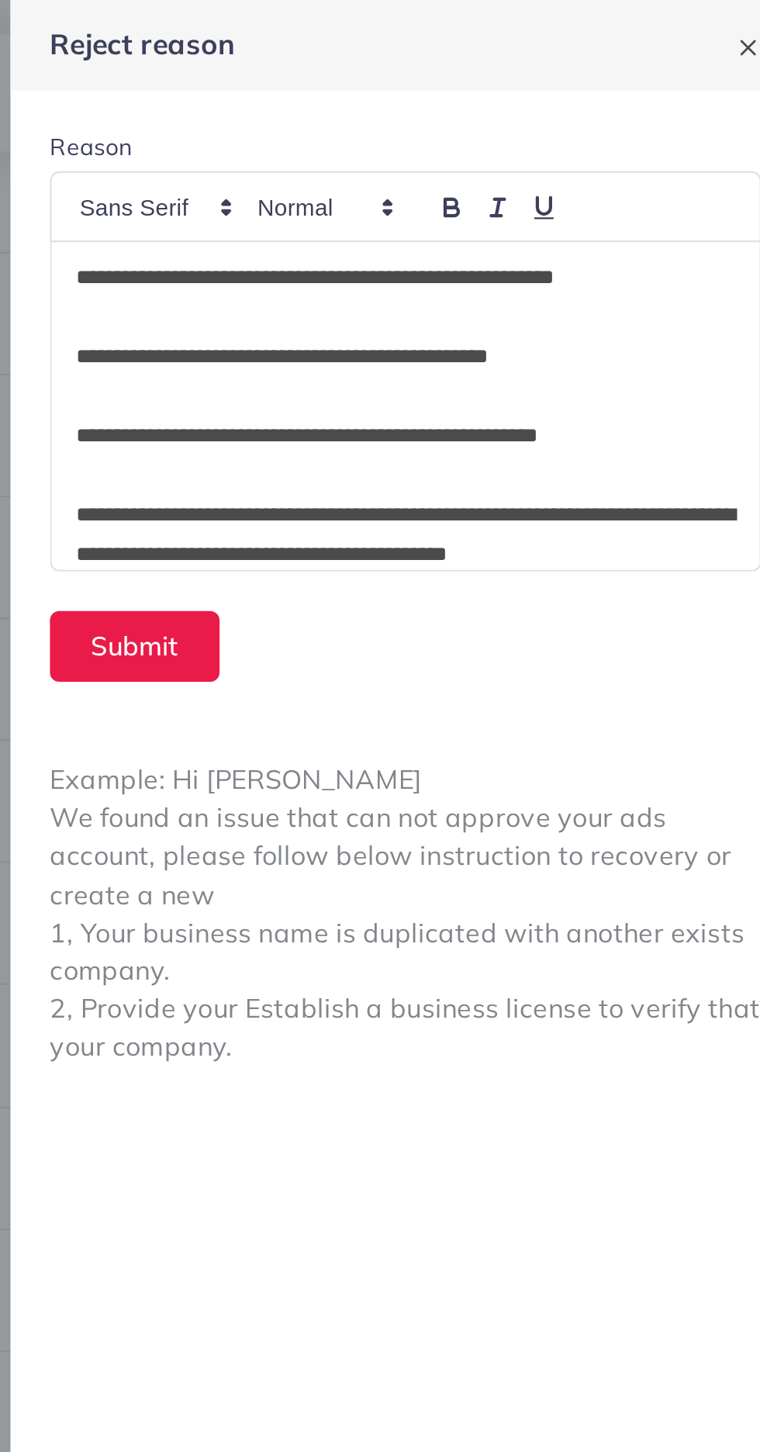
click at [430, 150] on p at bounding box center [574, 149] width 310 height 19
click at [666, 161] on p "**********" at bounding box center [574, 168] width 310 height 19
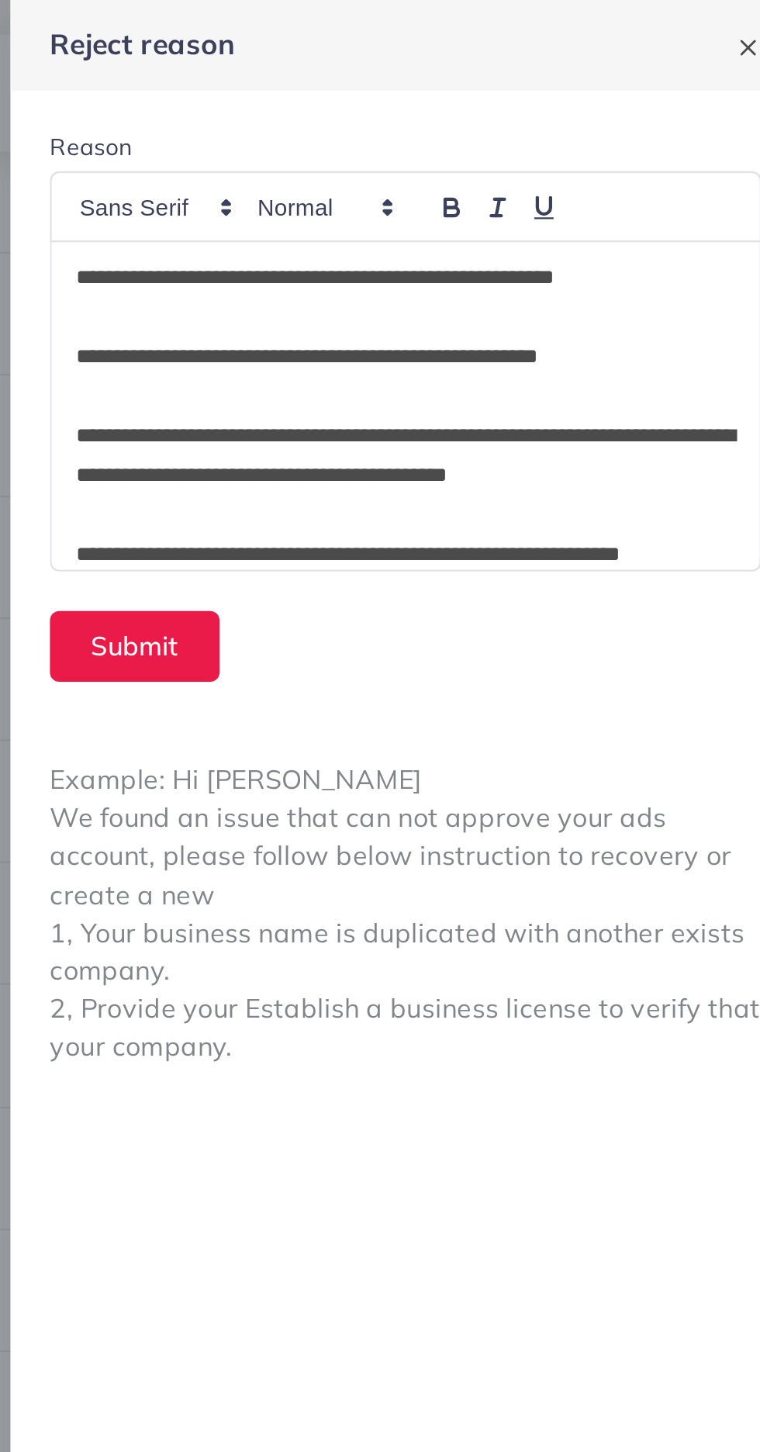
click at [429, 160] on p "**********" at bounding box center [574, 168] width 310 height 19
click at [425, 212] on p "**********" at bounding box center [574, 214] width 310 height 37
click at [434, 213] on p "**********" at bounding box center [574, 214] width 310 height 37
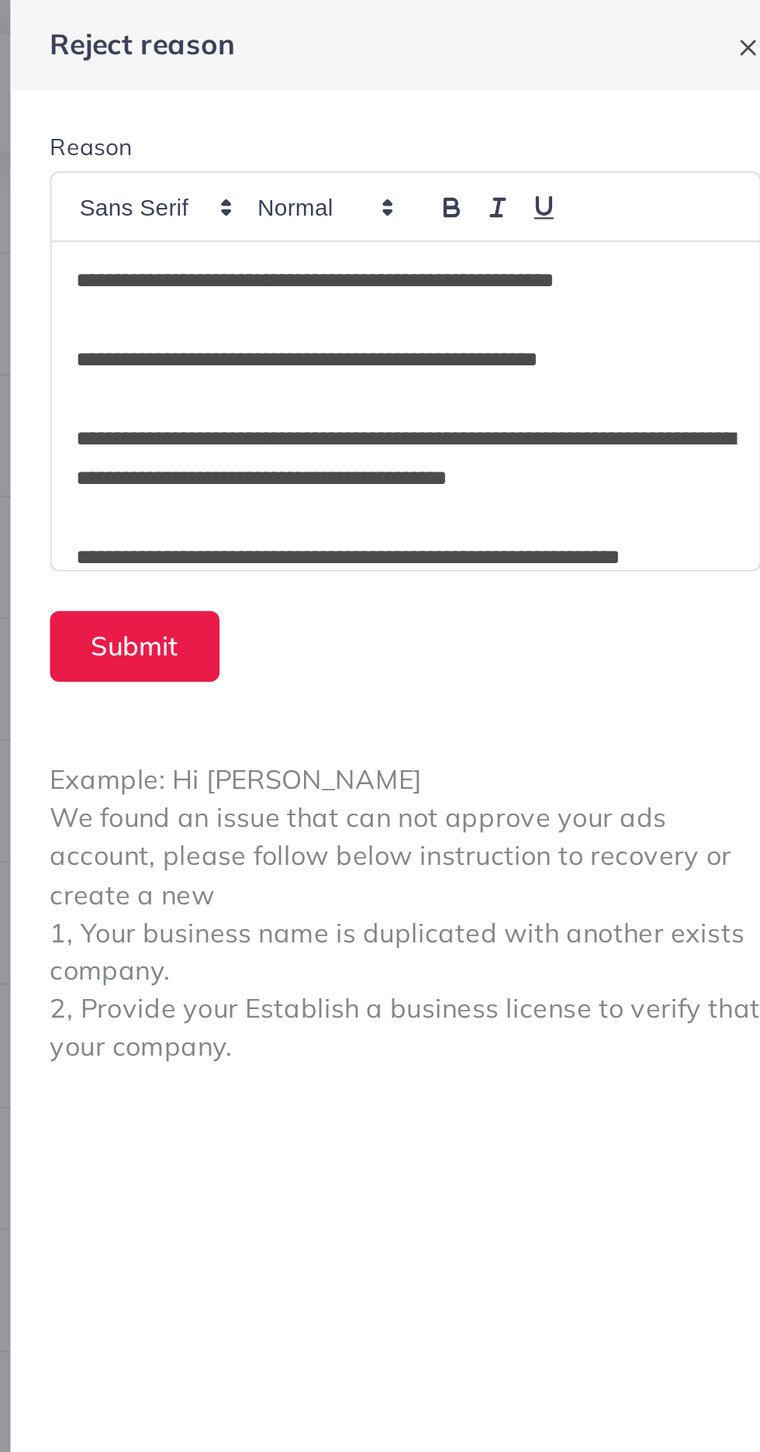
scroll to position [13, 0]
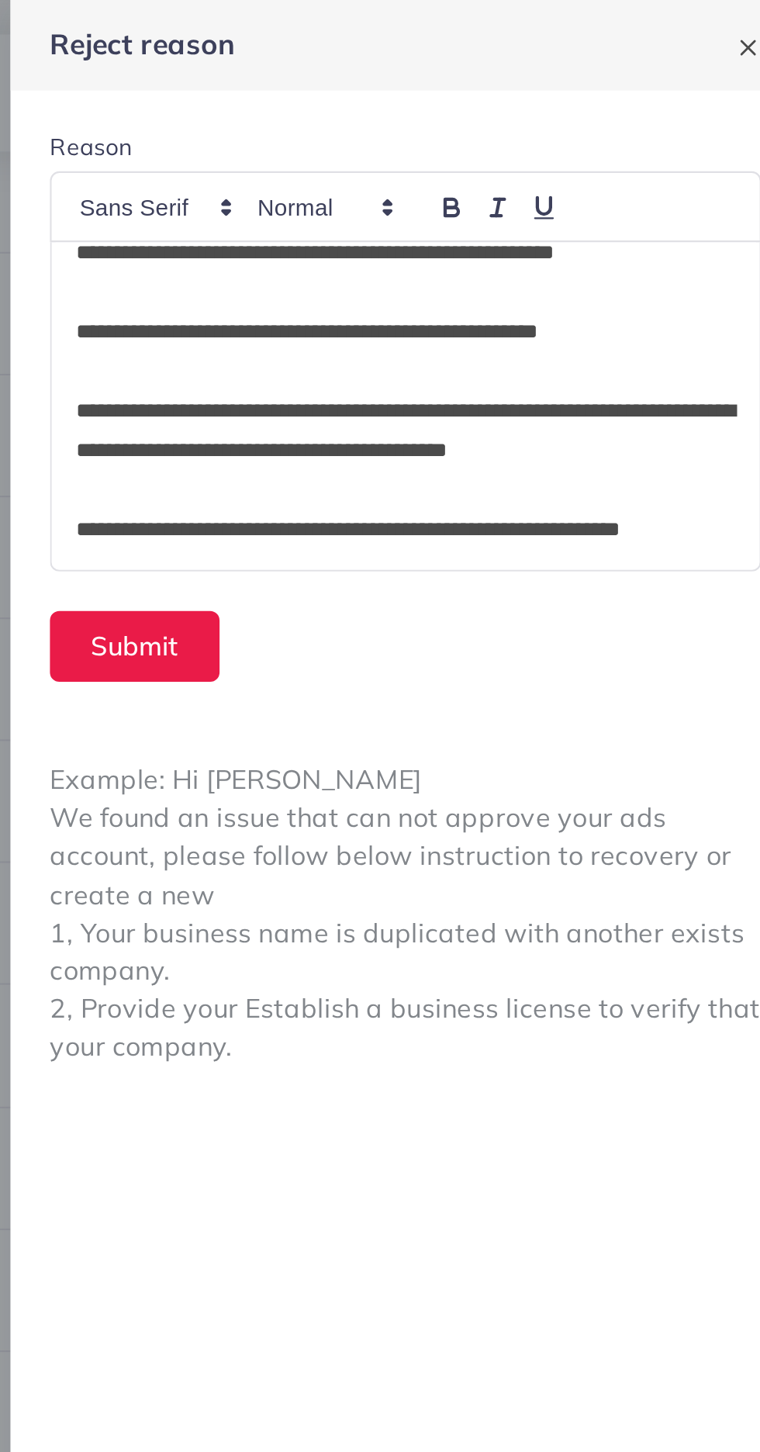
click at [680, 241] on p "**********" at bounding box center [574, 249] width 310 height 19
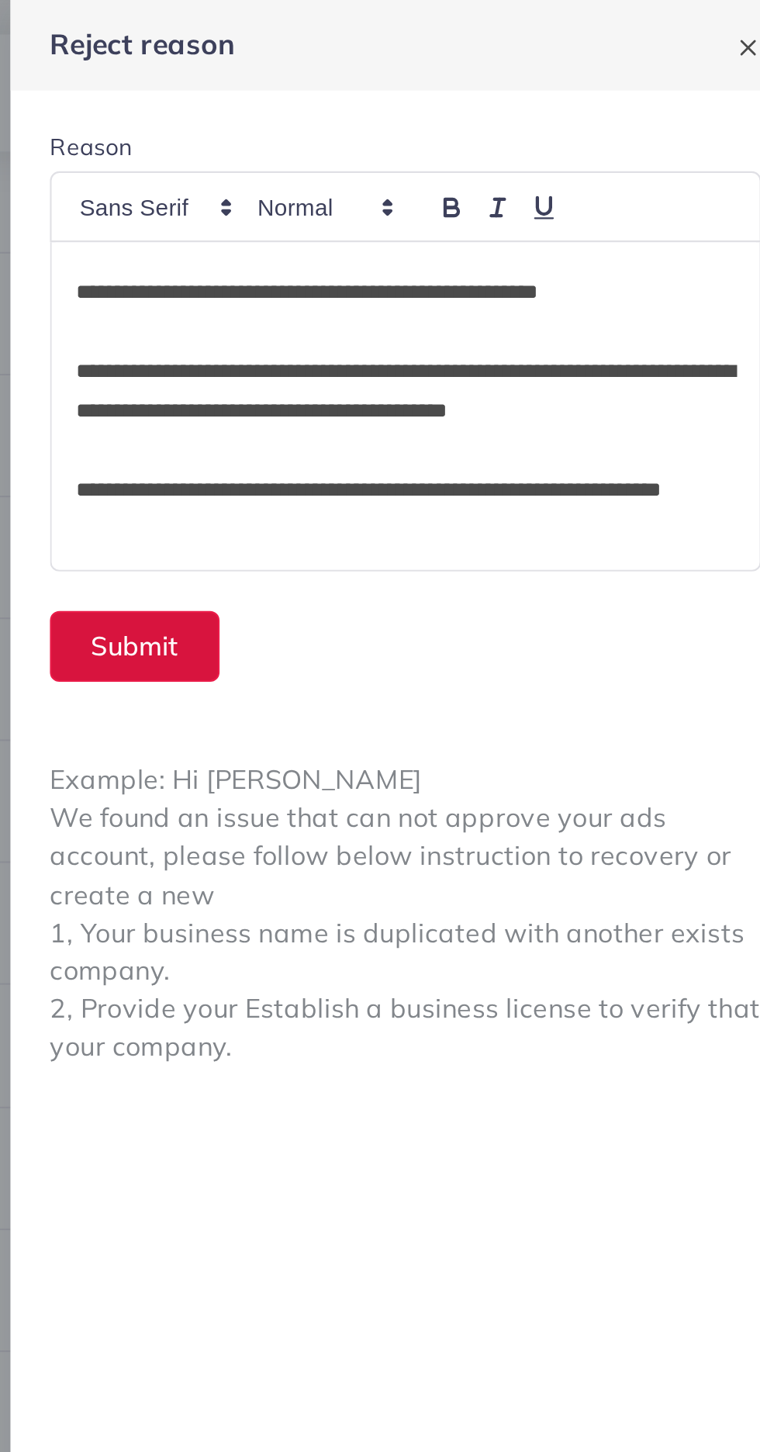
click at [439, 309] on button "Submit" at bounding box center [446, 304] width 80 height 33
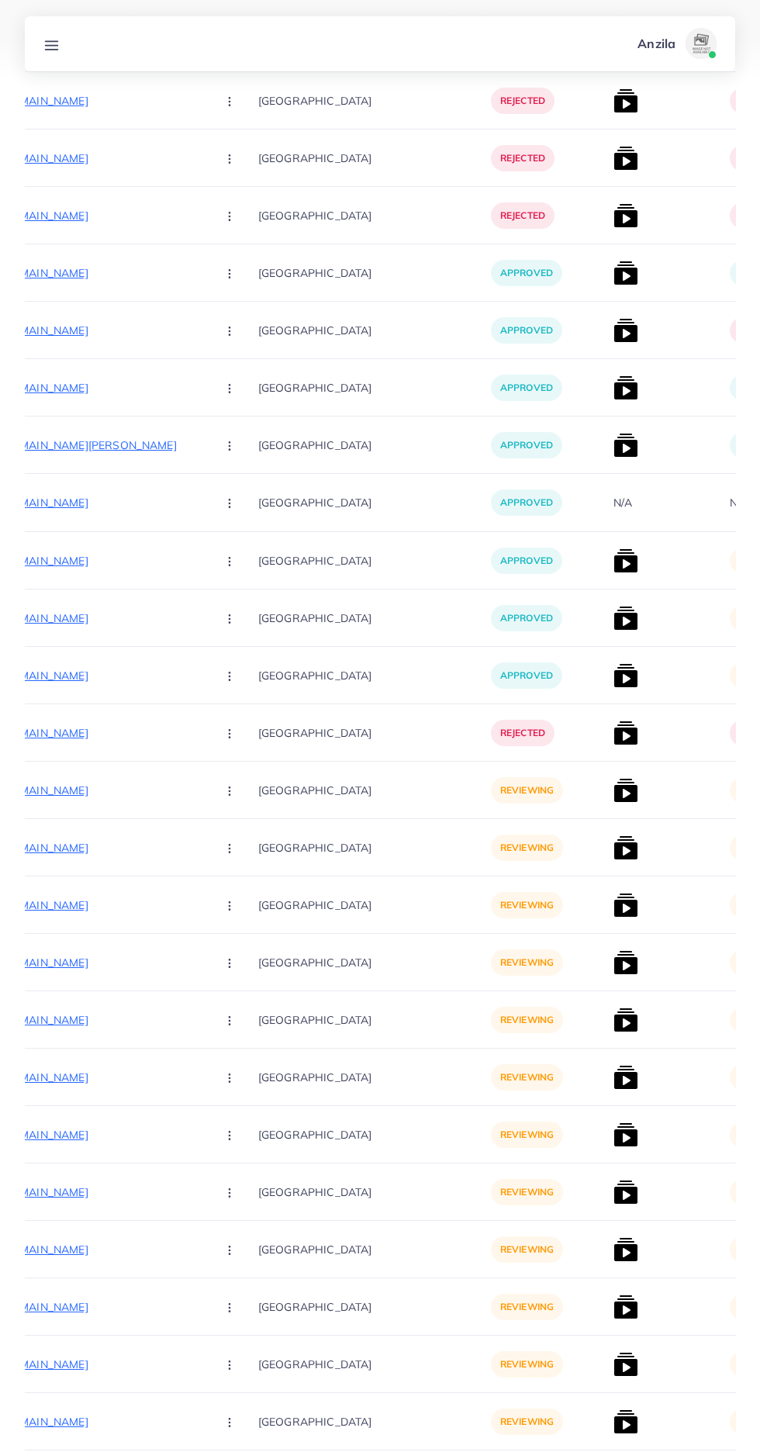
scroll to position [3289, 0]
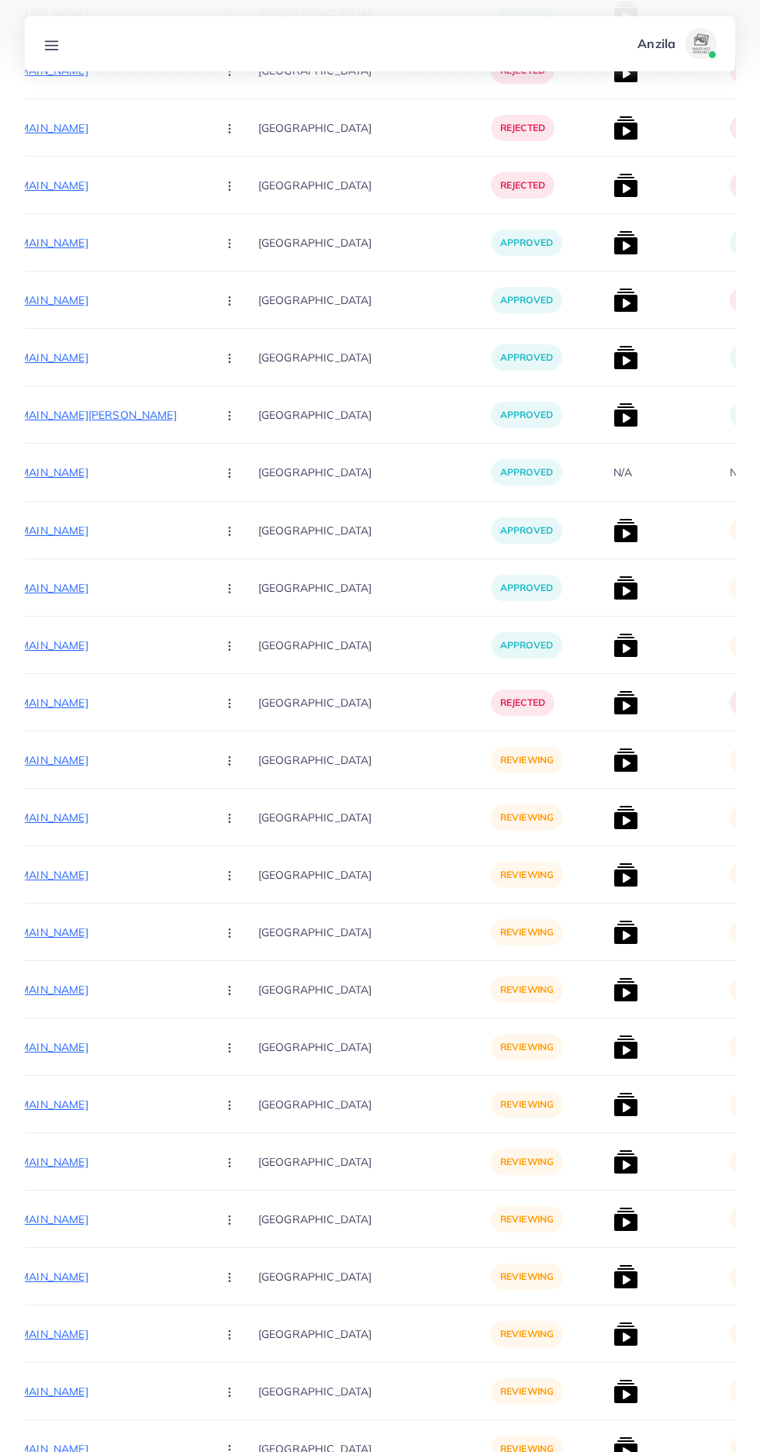
click at [58, 762] on p "https://vogueapparel.pk/product-category/womens-fashion/summer-tracksuits-women…" at bounding box center [87, 760] width 233 height 19
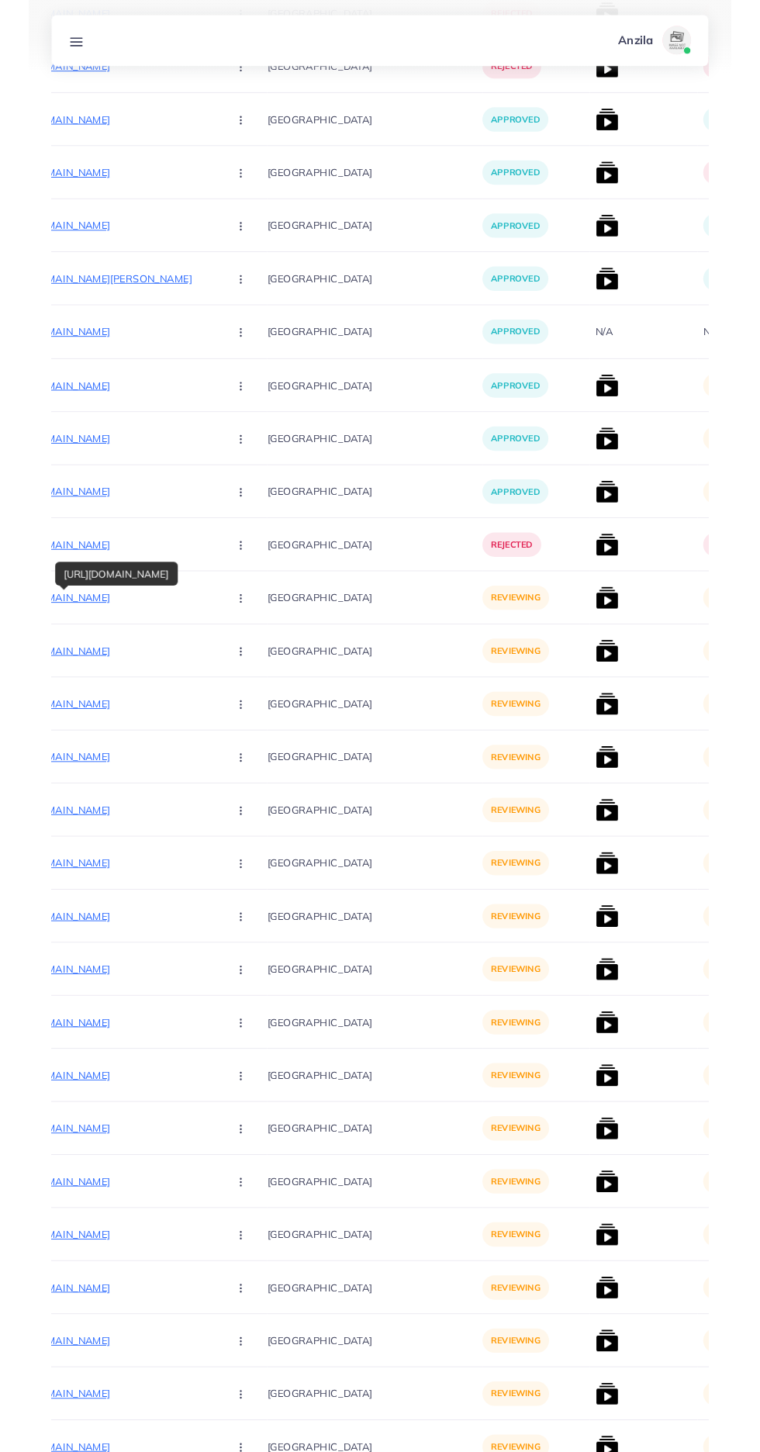
scroll to position [3406, 0]
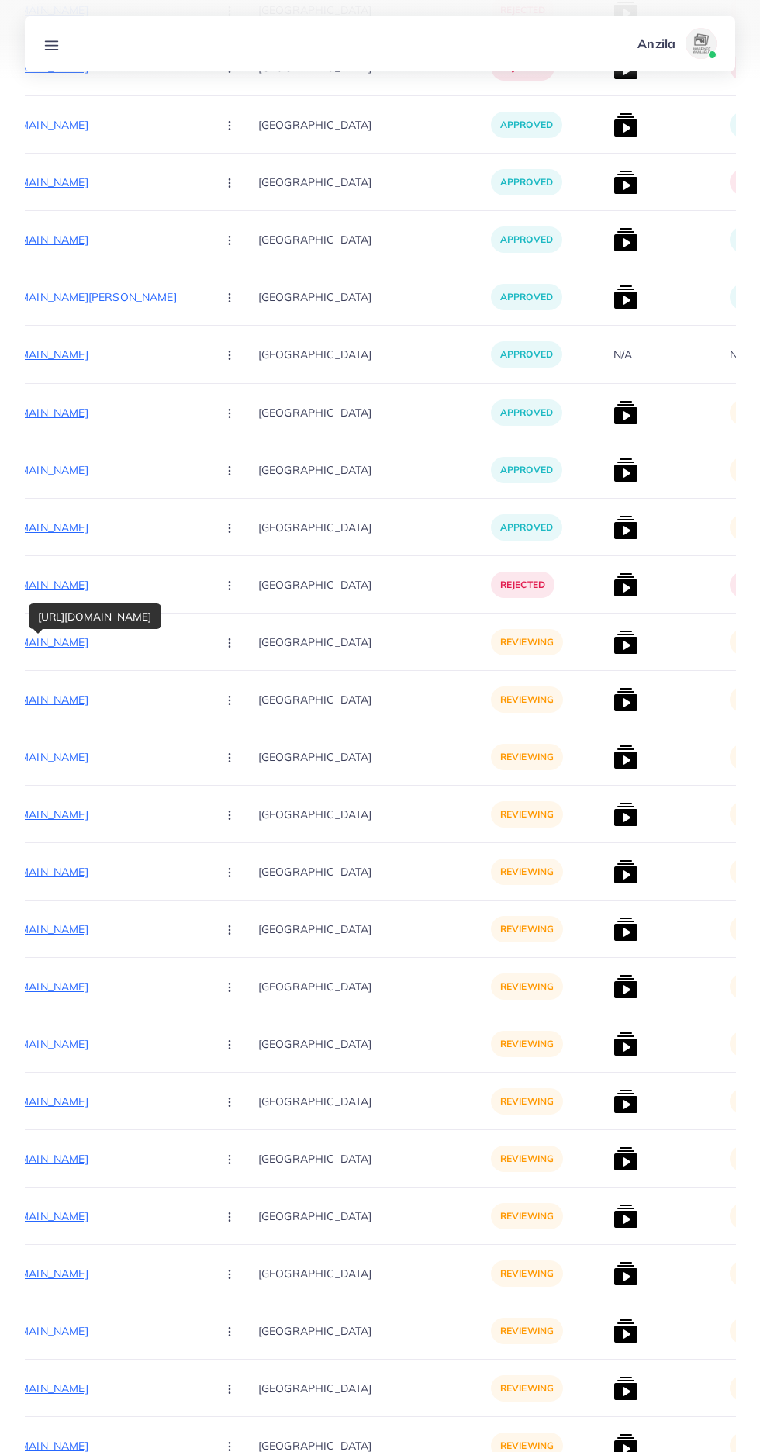
click at [223, 645] on icon "button" at bounding box center [229, 643] width 12 height 12
click at [237, 725] on span "Reject" at bounding box center [255, 724] width 37 height 16
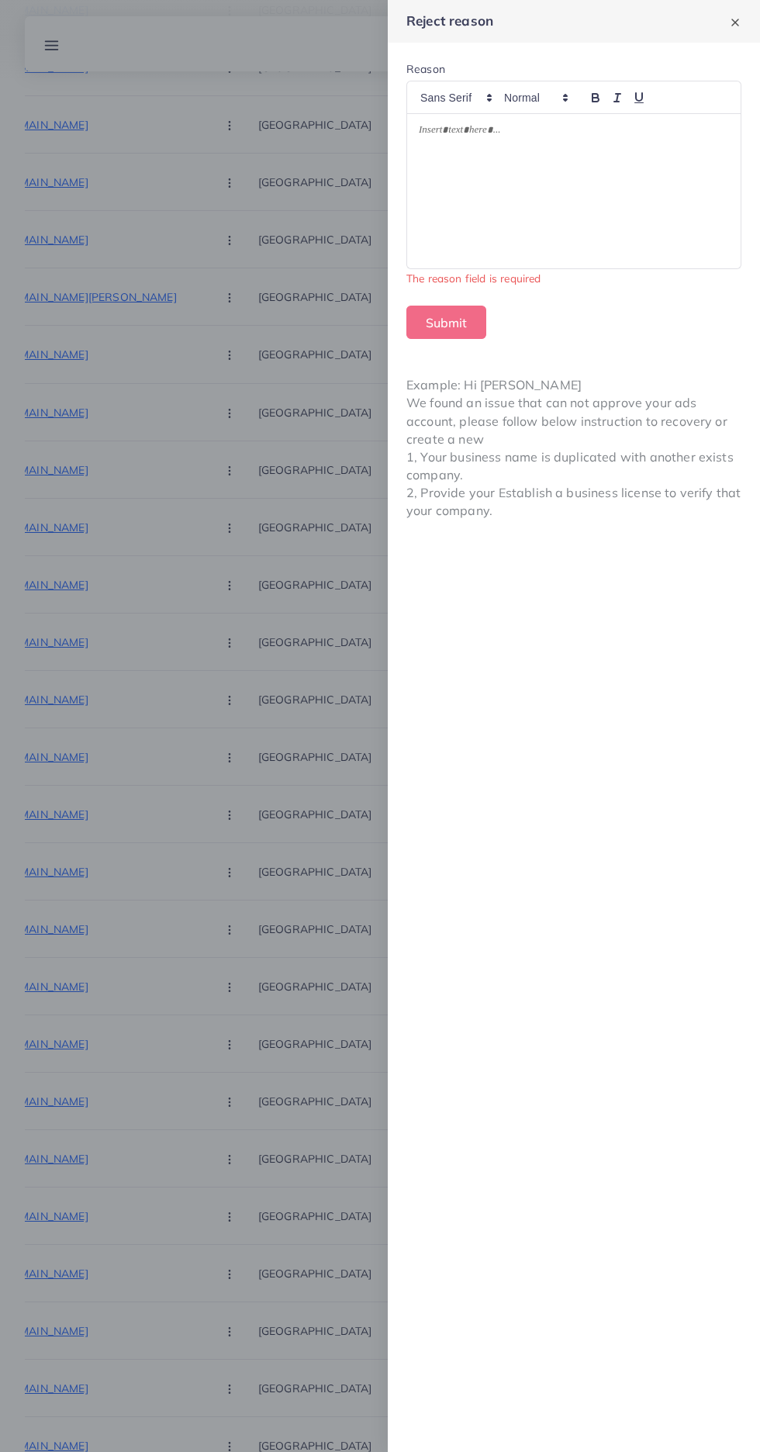
click at [458, 184] on div at bounding box center [574, 191] width 334 height 154
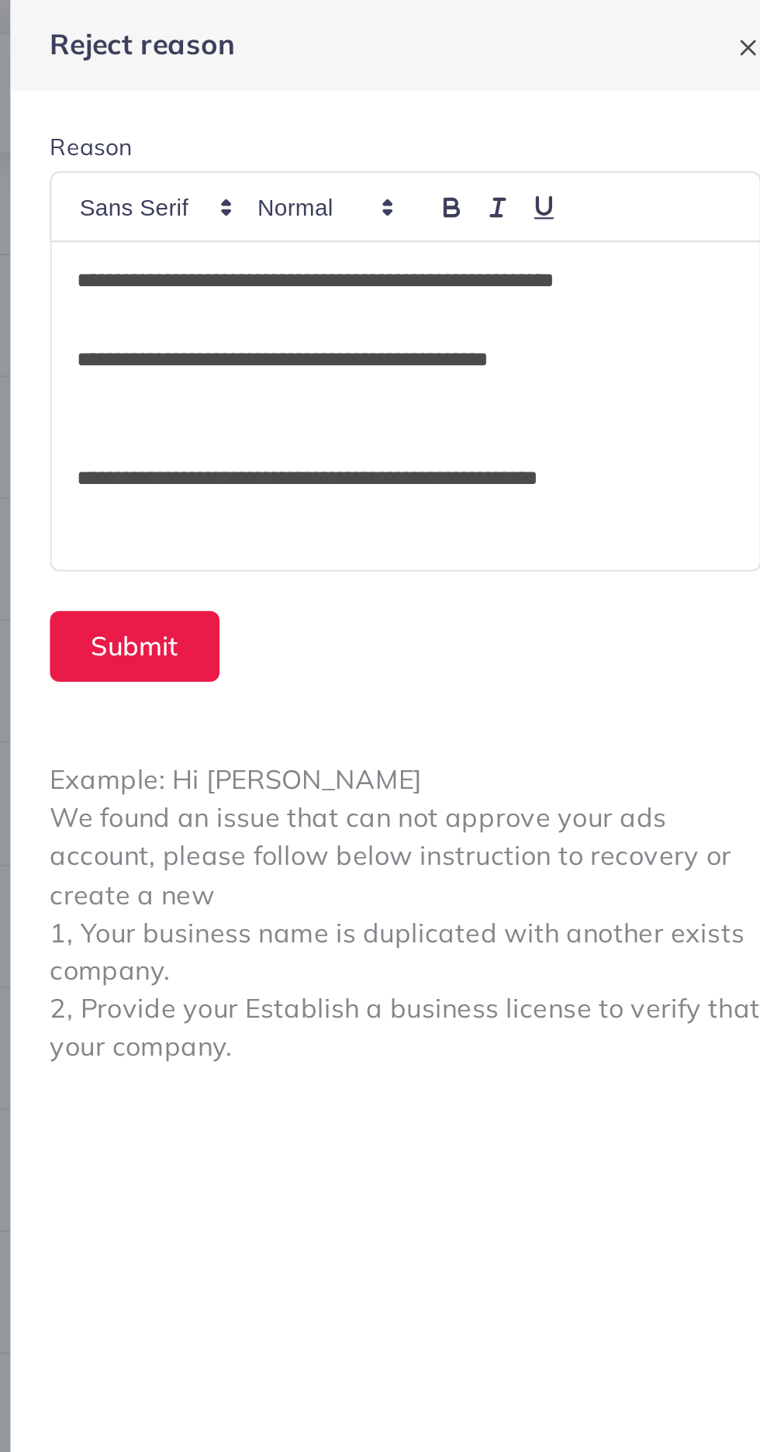
scroll to position [112, 0]
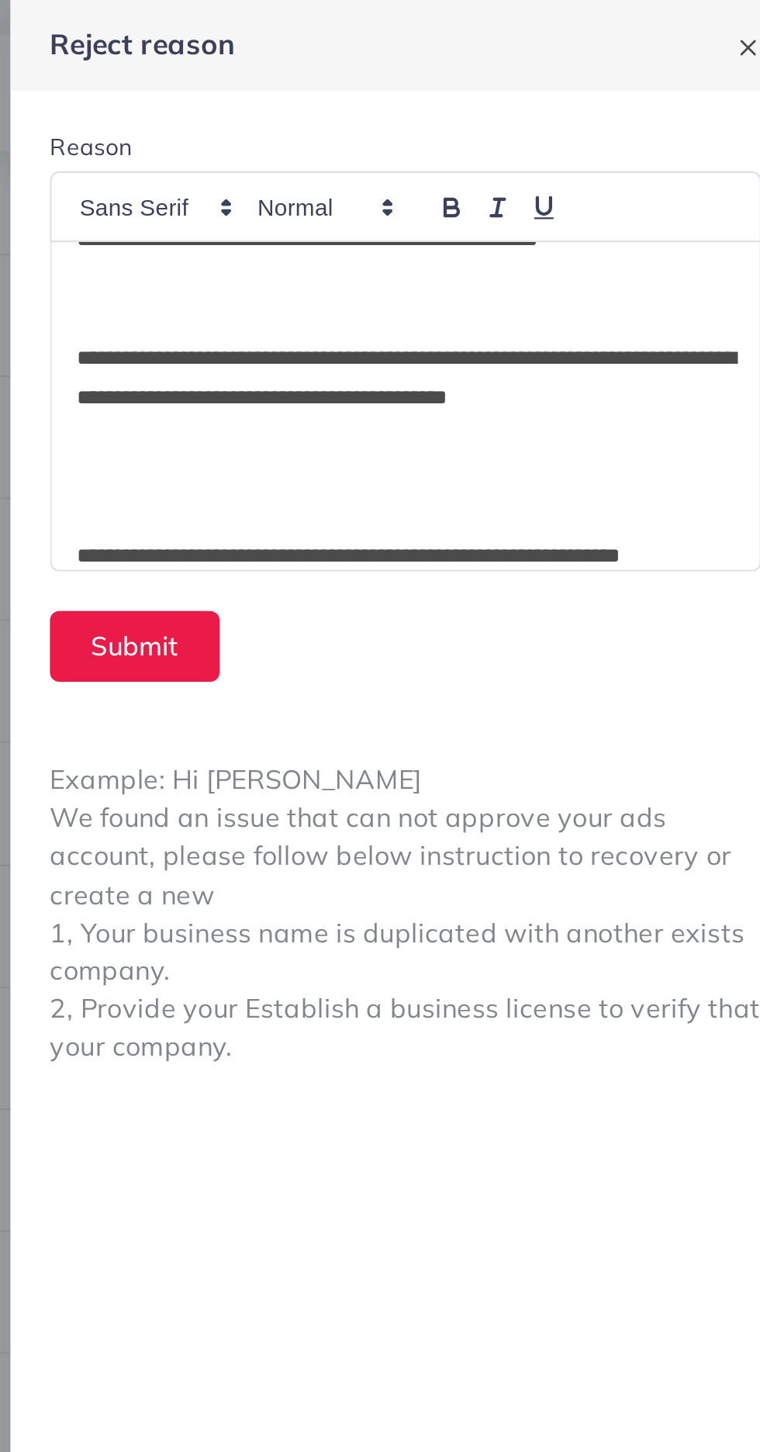
click at [435, 245] on p at bounding box center [574, 243] width 310 height 19
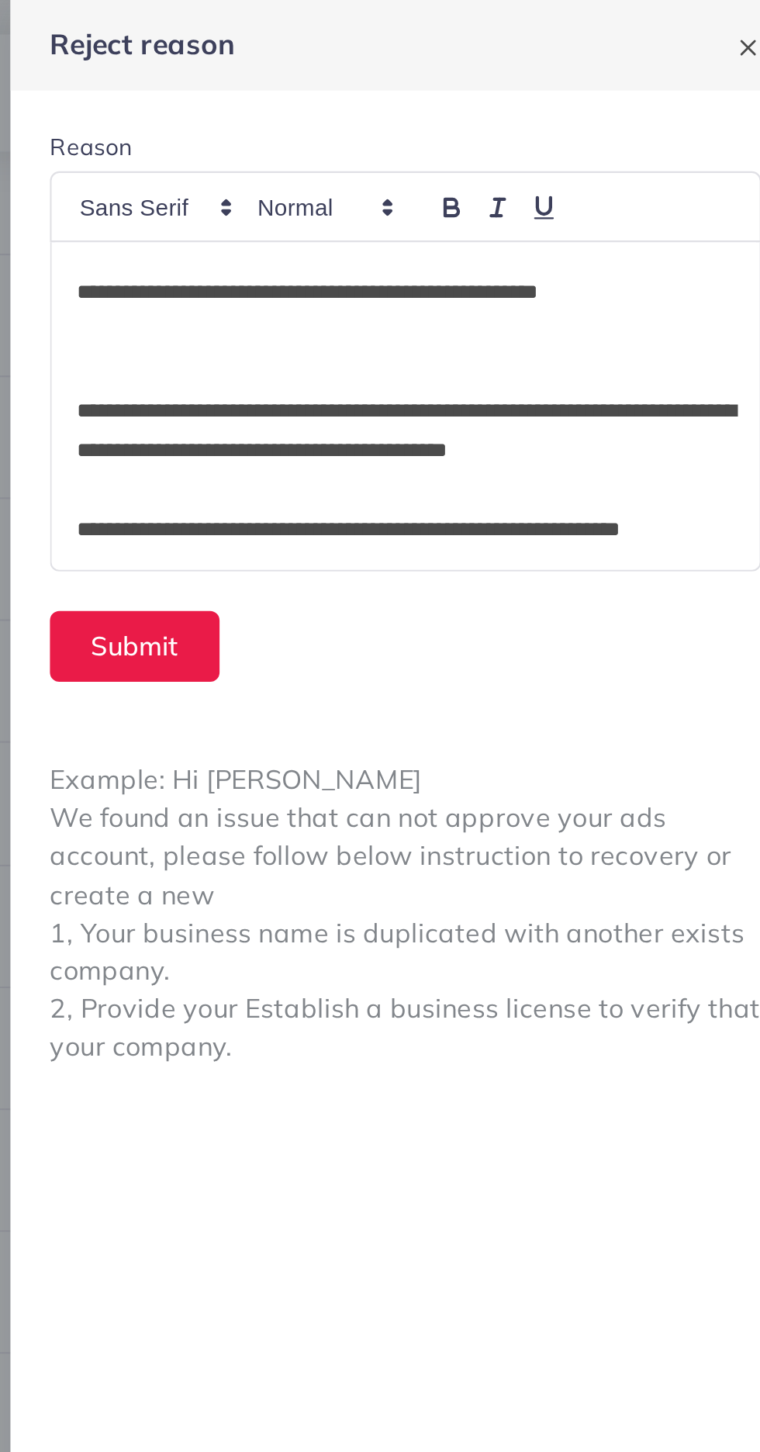
scroll to position [69, 0]
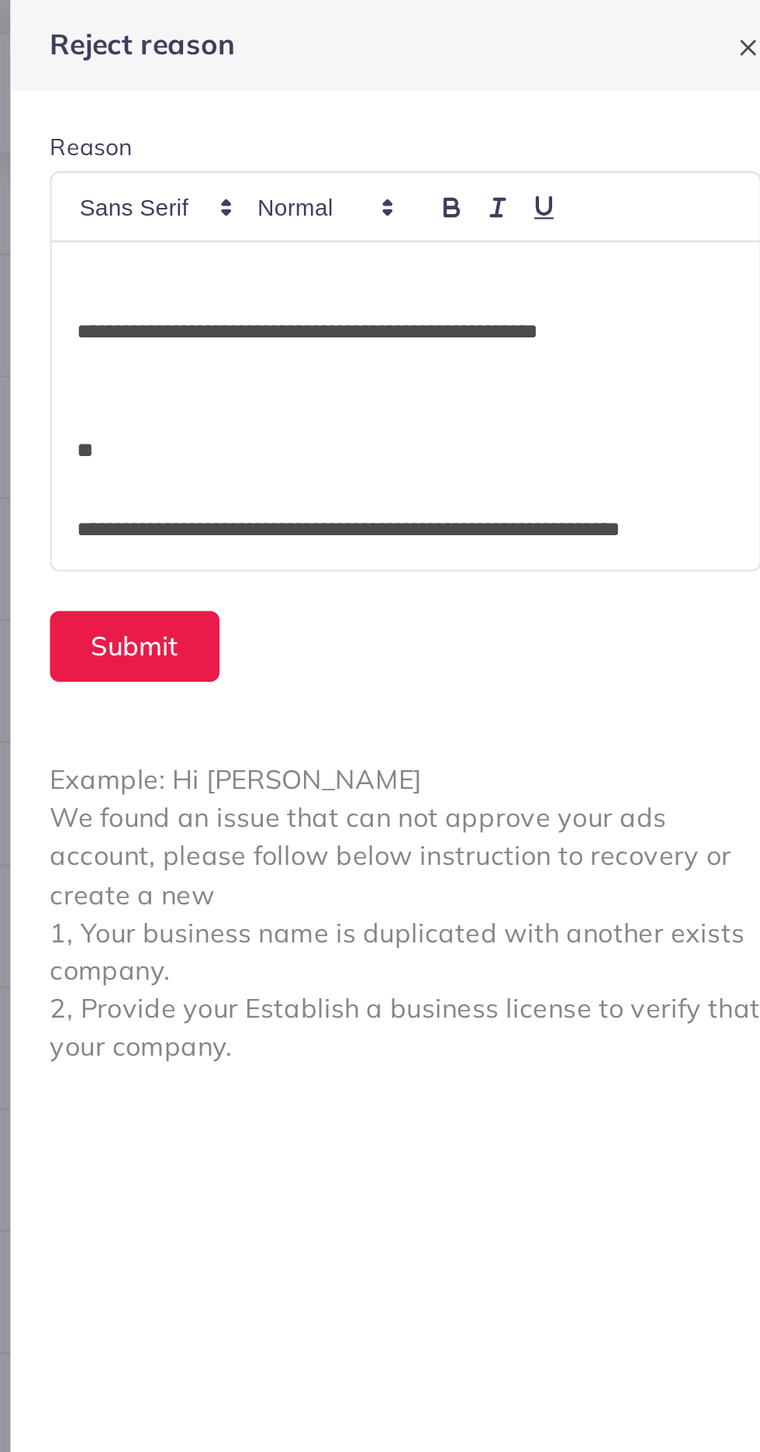
click at [444, 206] on p "**" at bounding box center [574, 212] width 310 height 19
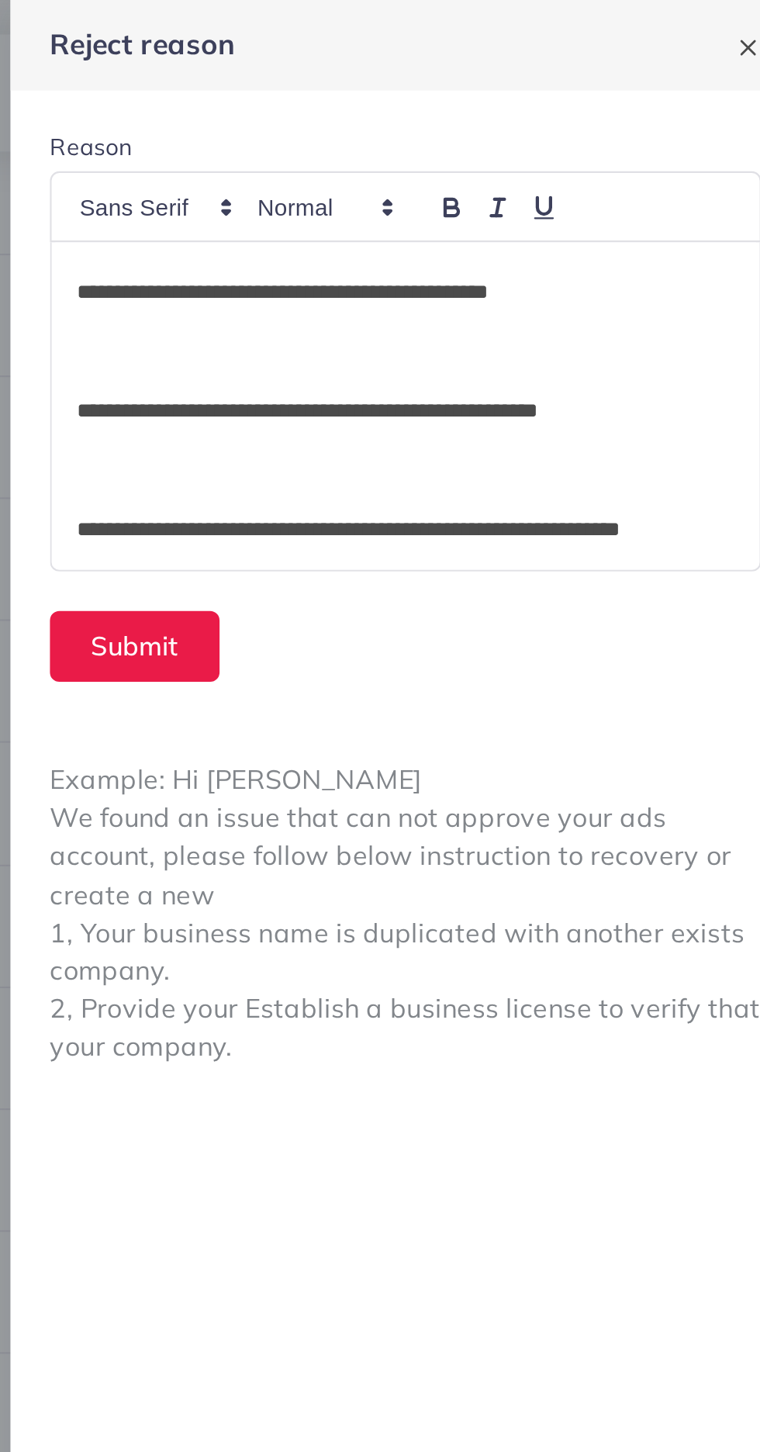
scroll to position [32, 0]
click at [422, 234] on p at bounding box center [574, 231] width 310 height 19
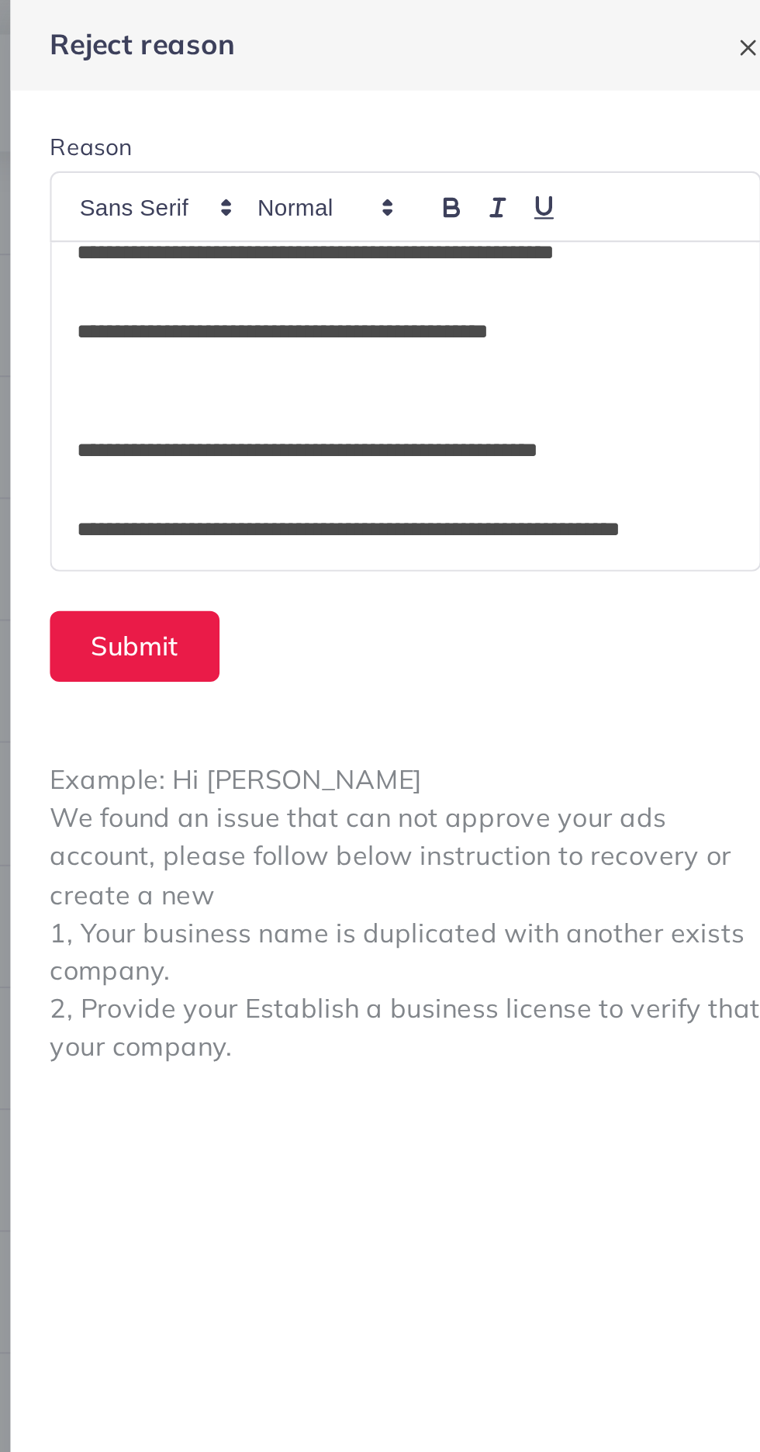
scroll to position [13, 0]
click at [417, 205] on div "**********" at bounding box center [574, 191] width 334 height 154
click at [432, 209] on p "**********" at bounding box center [574, 212] width 310 height 19
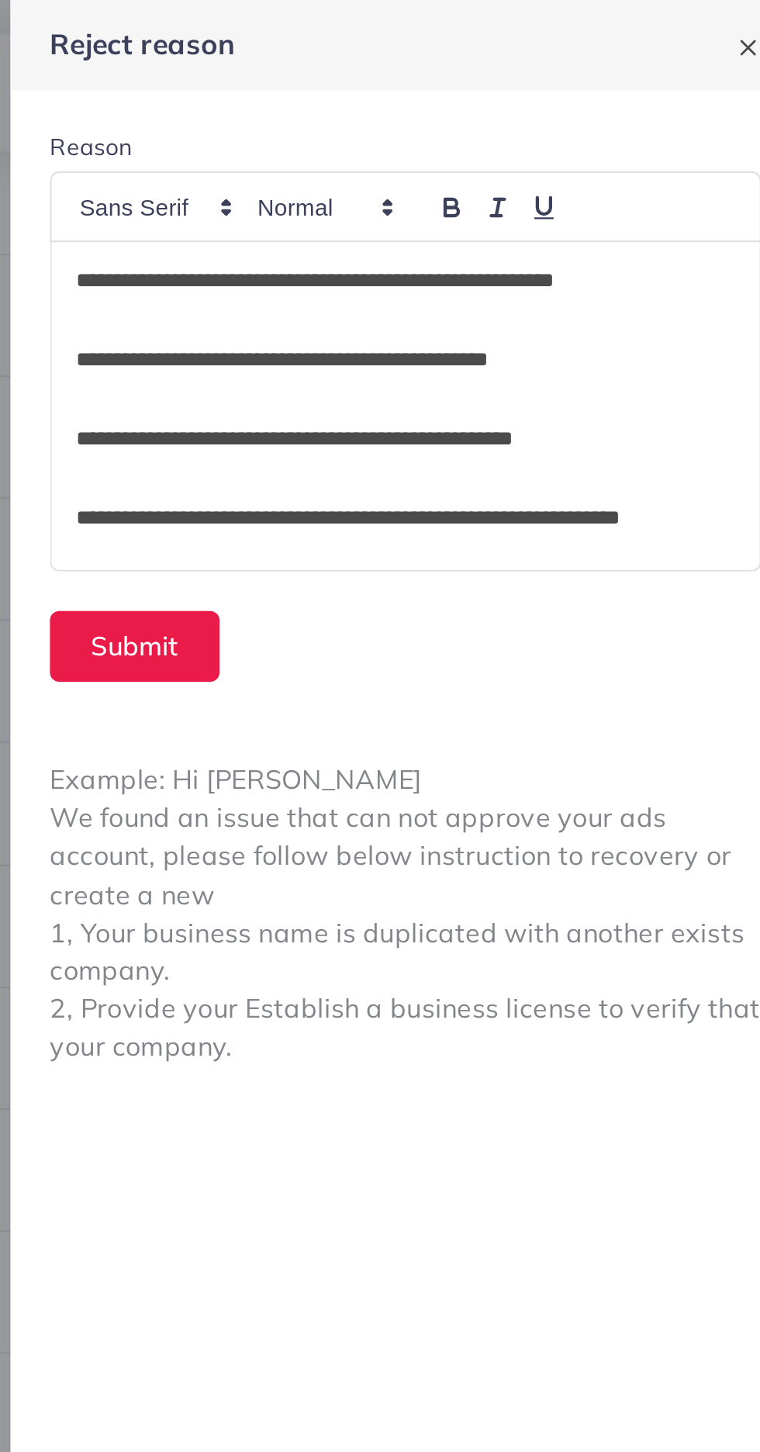
click at [423, 185] on p at bounding box center [574, 188] width 310 height 19
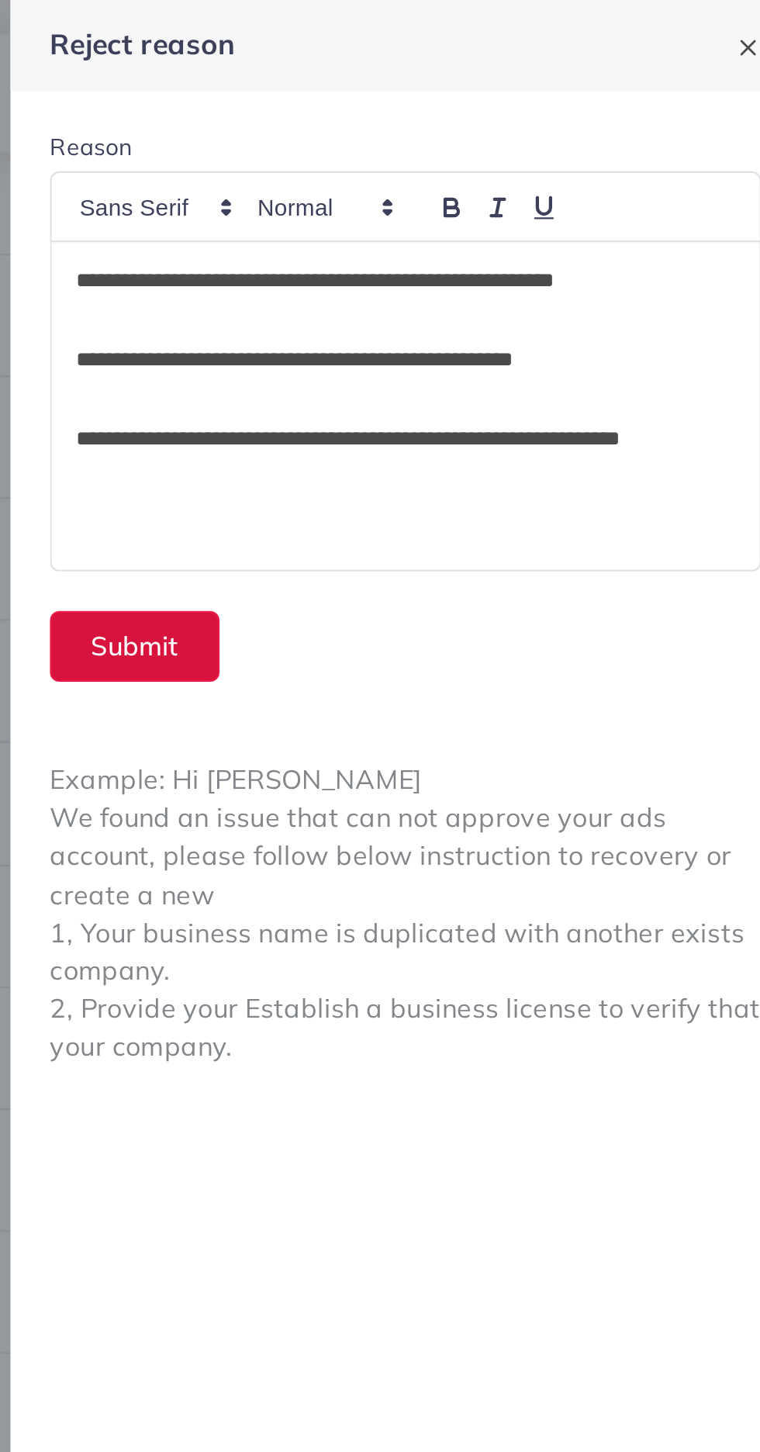
click at [442, 301] on button "Submit" at bounding box center [446, 304] width 80 height 33
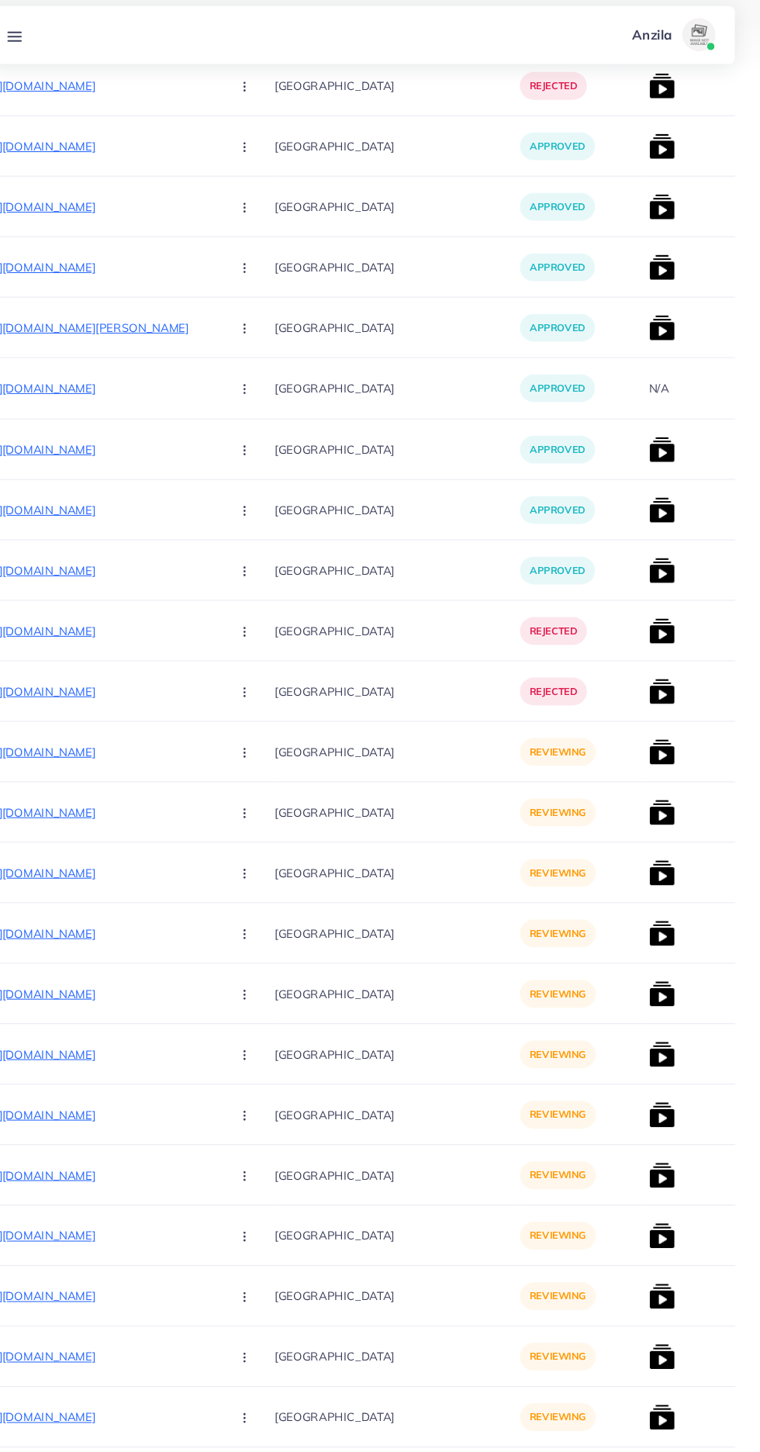
scroll to position [0, 207]
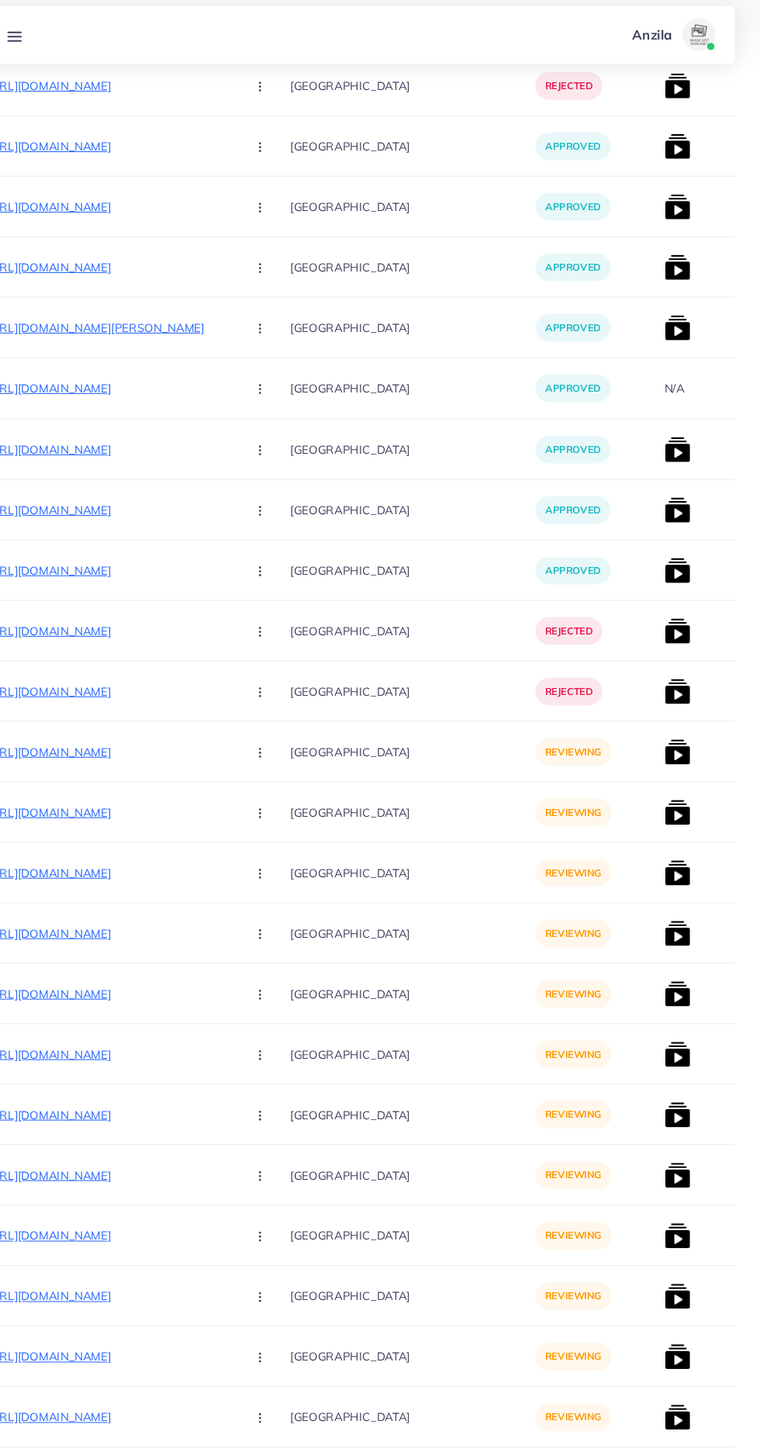
click at [121, 719] on p "https://vogueapparel.pk/product-category/womens-fashion/co-ord-set/?orderby=pop…" at bounding box center [142, 723] width 233 height 19
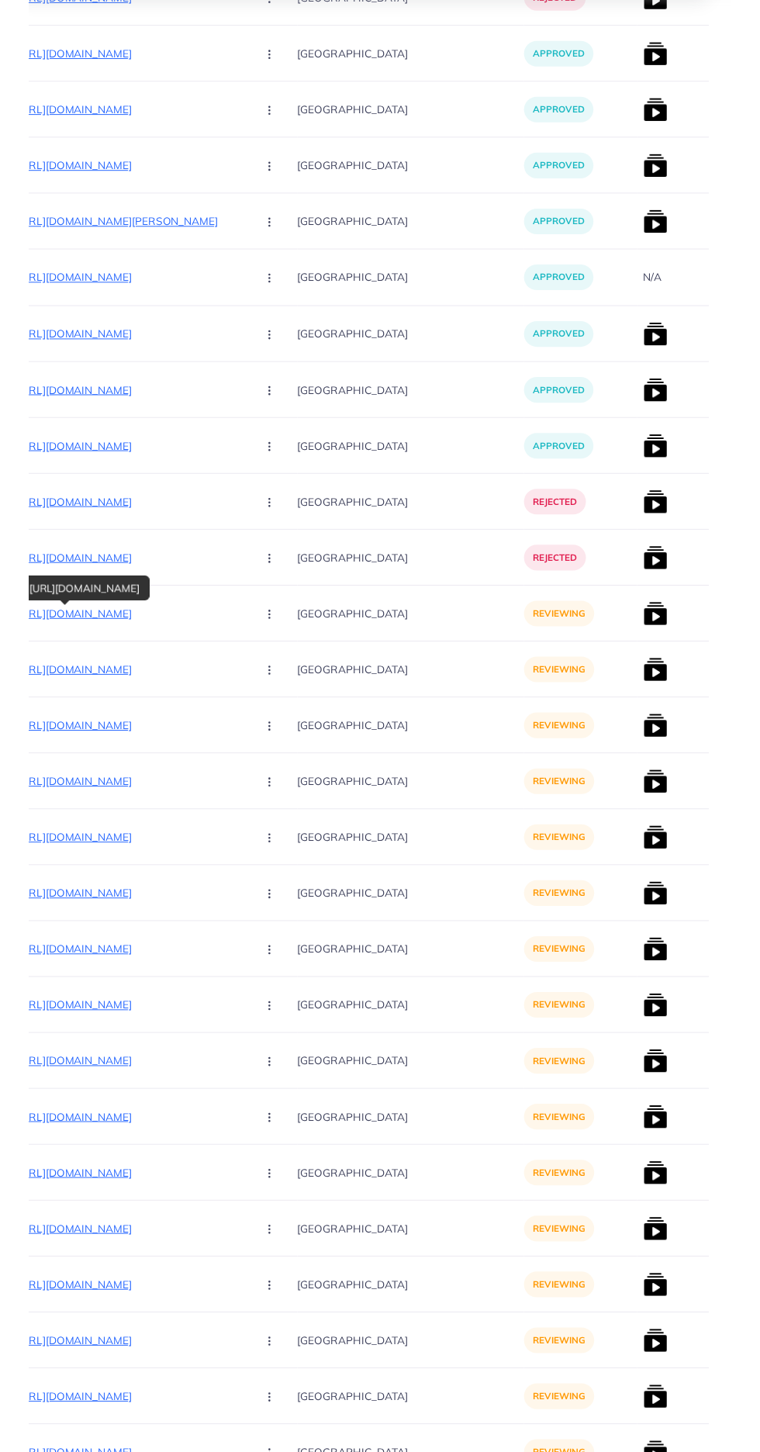
scroll to position [3407, 0]
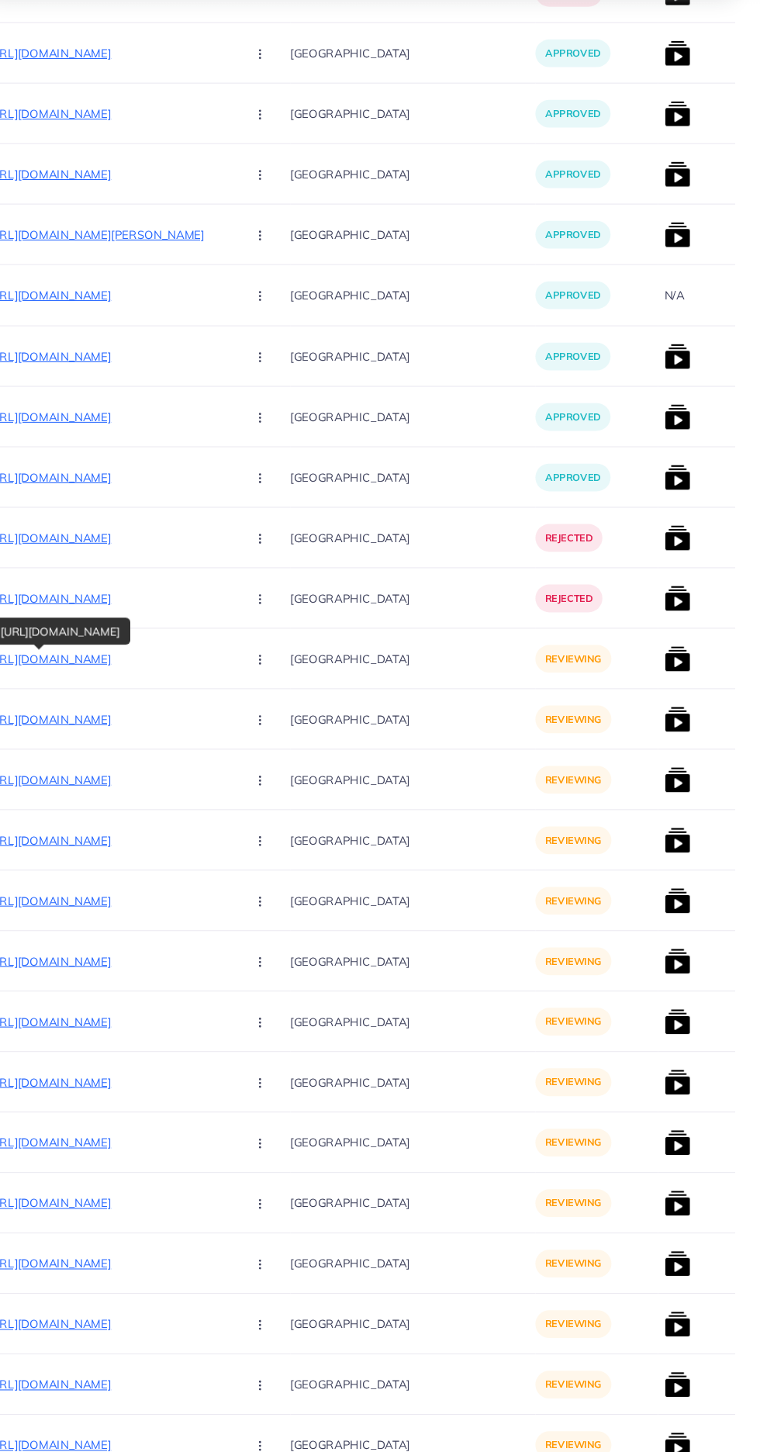
click at [278, 699] on icon "button" at bounding box center [284, 699] width 12 height 12
click at [431, 820] on p "[GEOGRAPHIC_DATA]" at bounding box center [429, 812] width 233 height 35
click at [284, 699] on circle "button" at bounding box center [284, 698] width 1 height 1
click at [268, 777] on link "Reject" at bounding box center [321, 779] width 123 height 34
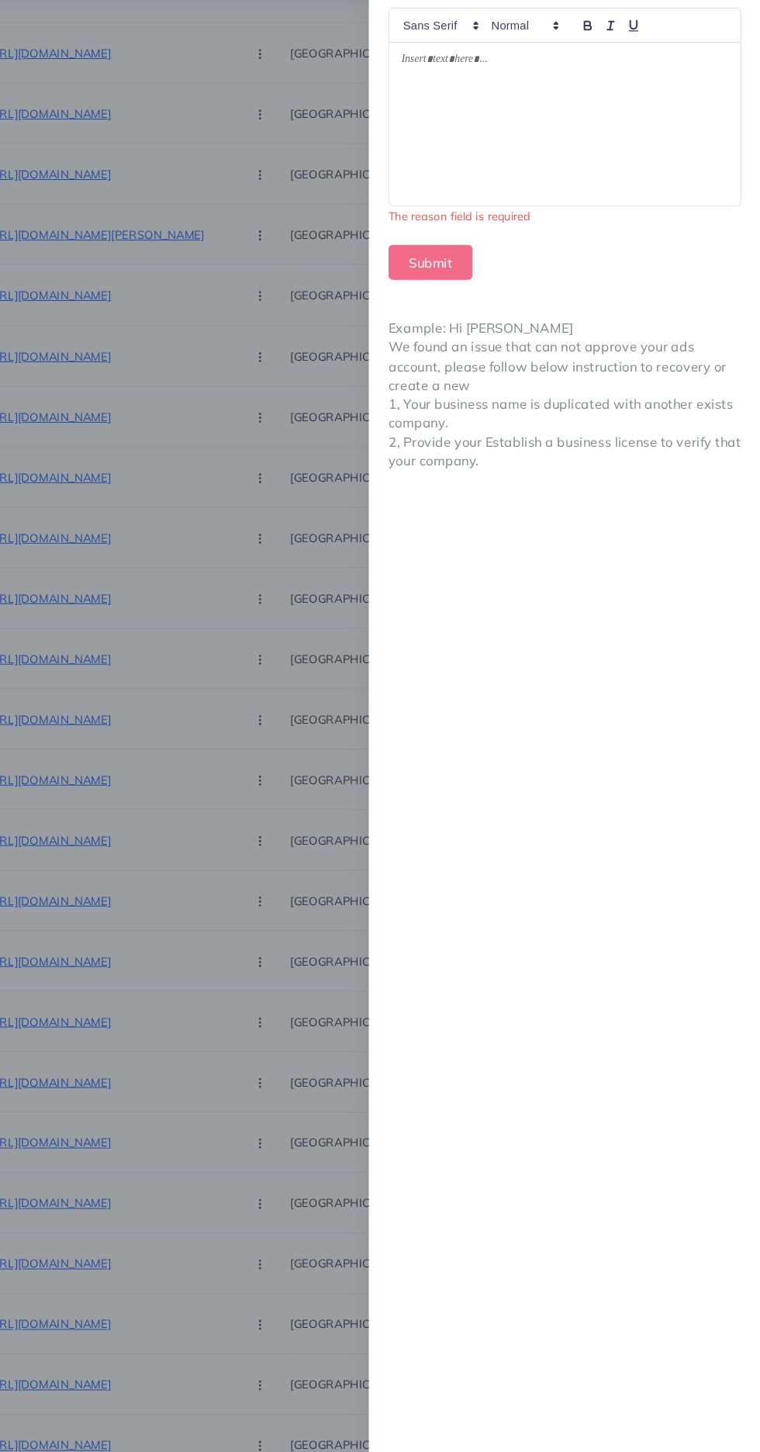
click at [619, 193] on div at bounding box center [574, 191] width 334 height 154
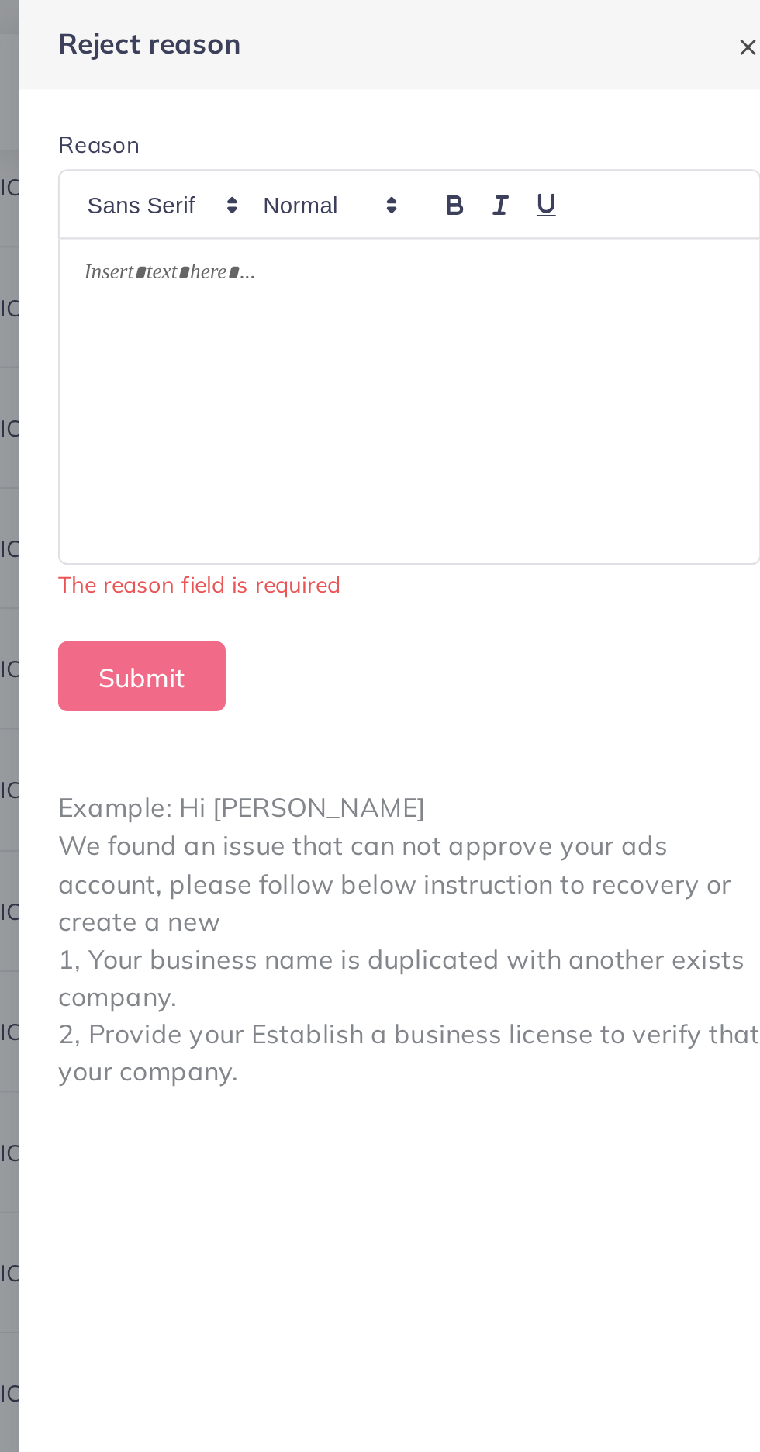
scroll to position [3383, 0]
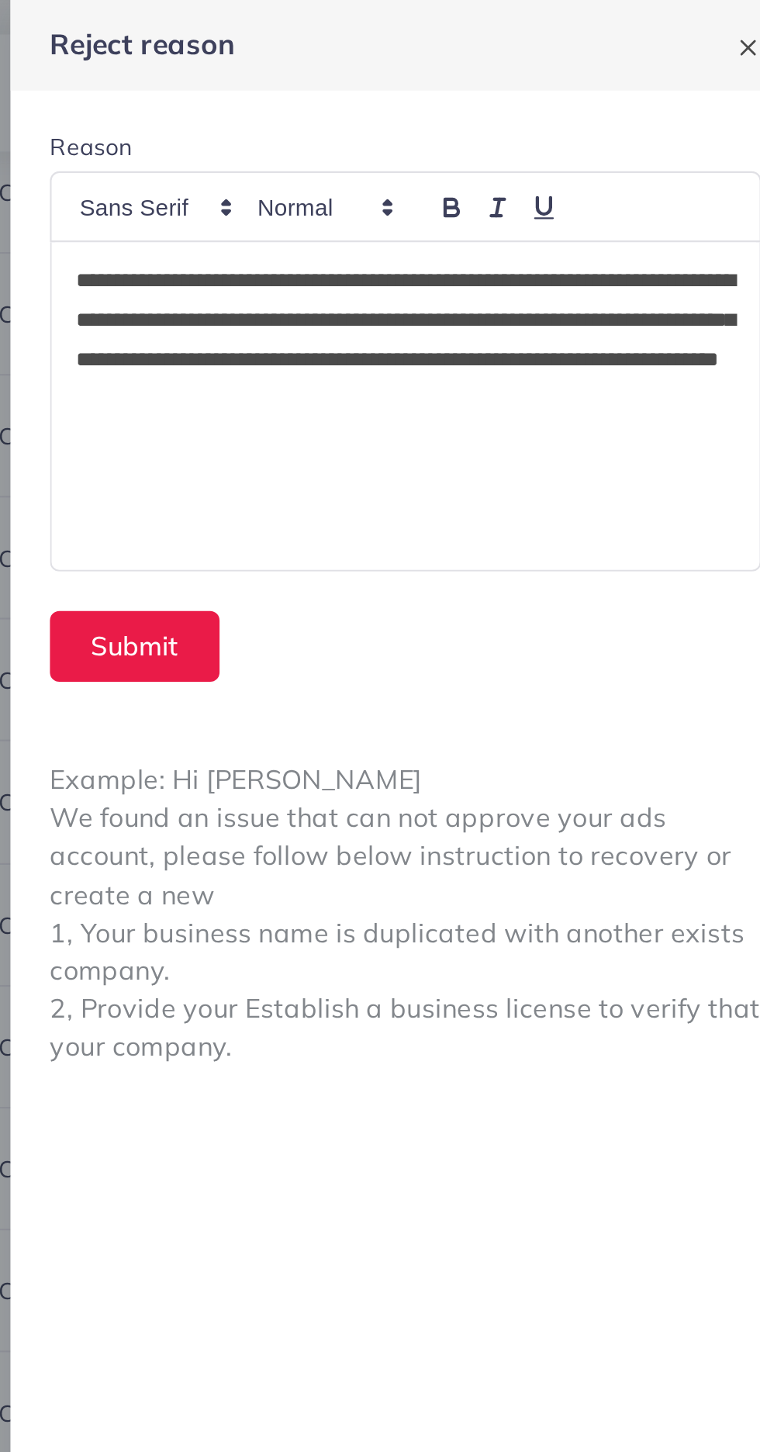
click at [611, 130] on p "**********" at bounding box center [574, 160] width 310 height 74
click at [458, 297] on button "Submit" at bounding box center [446, 304] width 80 height 33
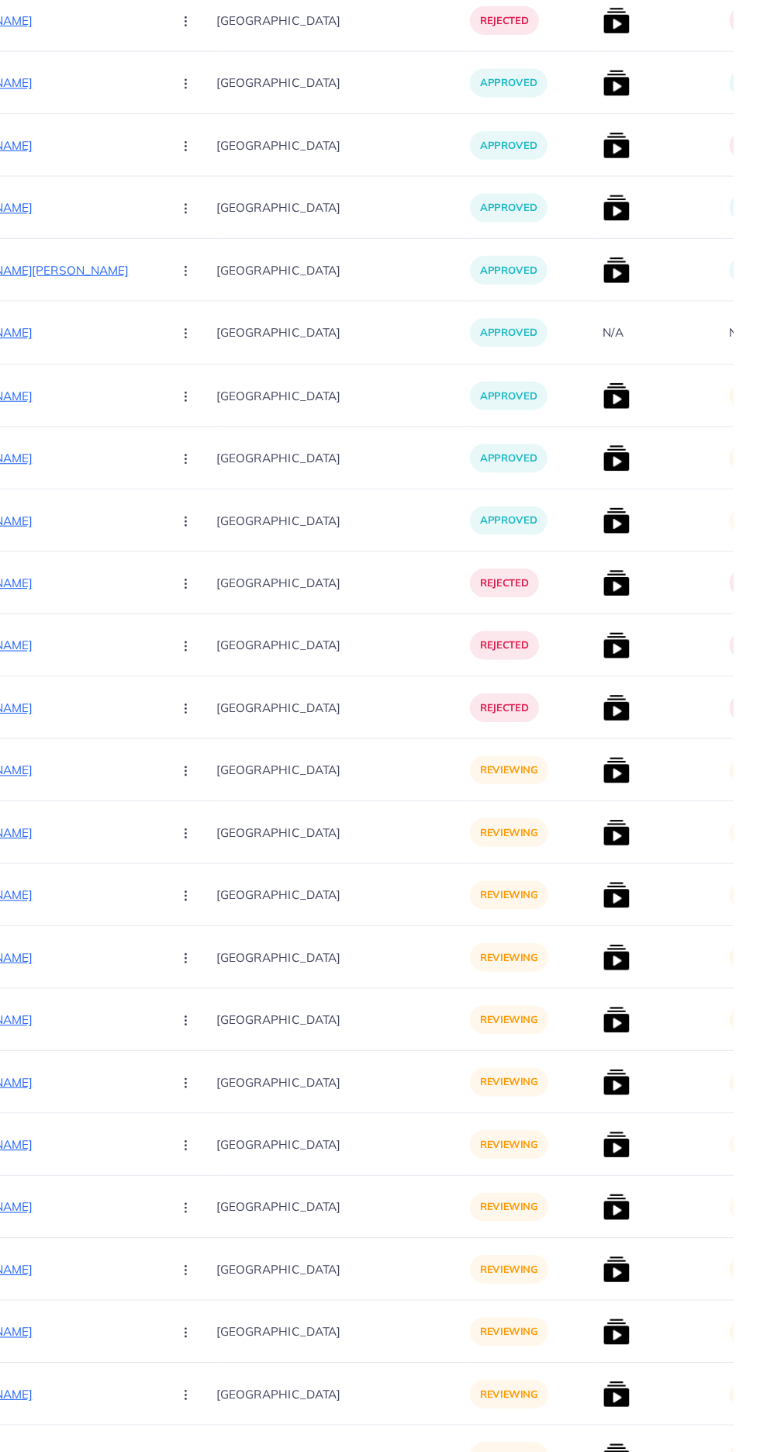
scroll to position [0, 264]
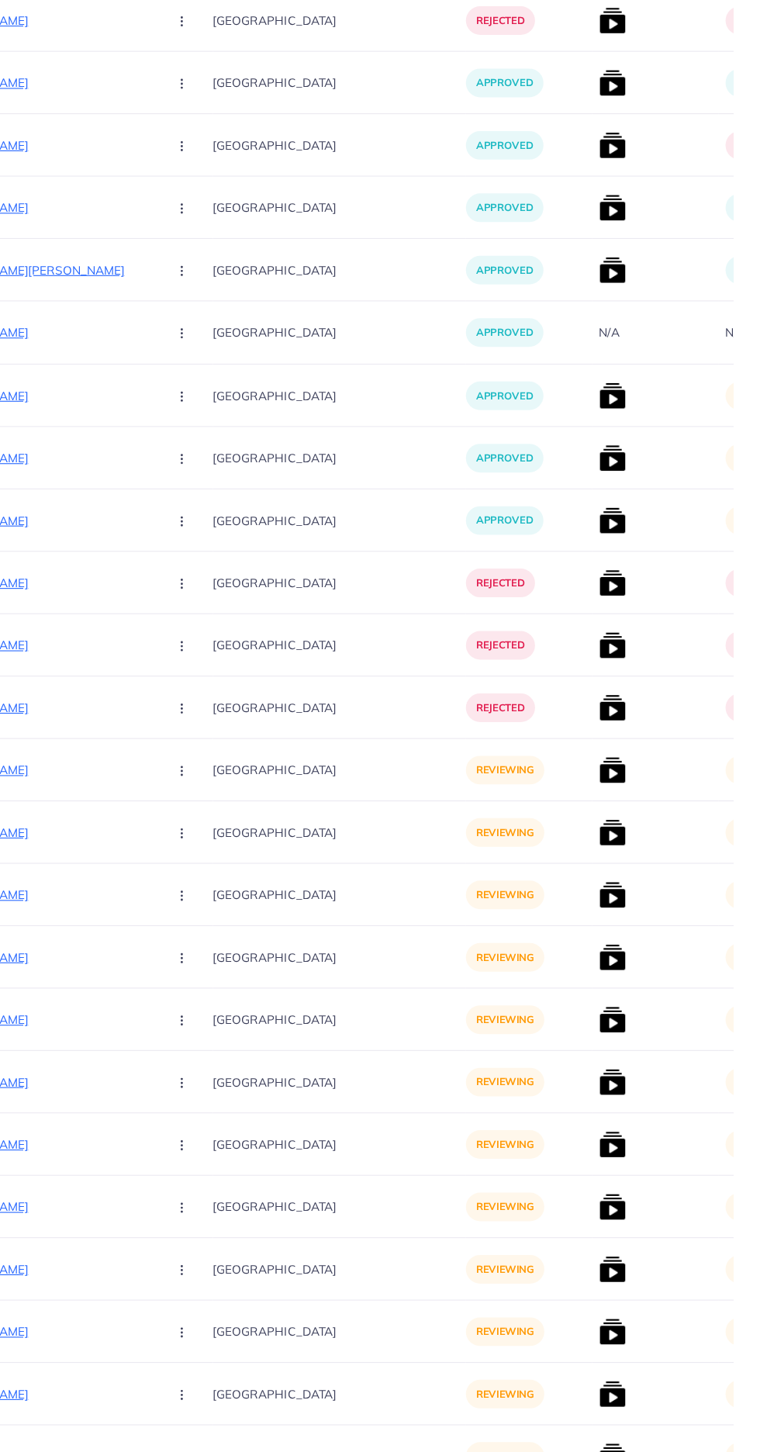
click at [117, 802] on p "https://vogueapparel.pk/product/western-shirt-style-2-pcs-stiched-co-ord-set/" at bounding box center [86, 806] width 233 height 19
click at [227, 807] on circle "button" at bounding box center [227, 807] width 1 height 1
click at [236, 855] on span "Approve" at bounding box center [261, 854] width 51 height 16
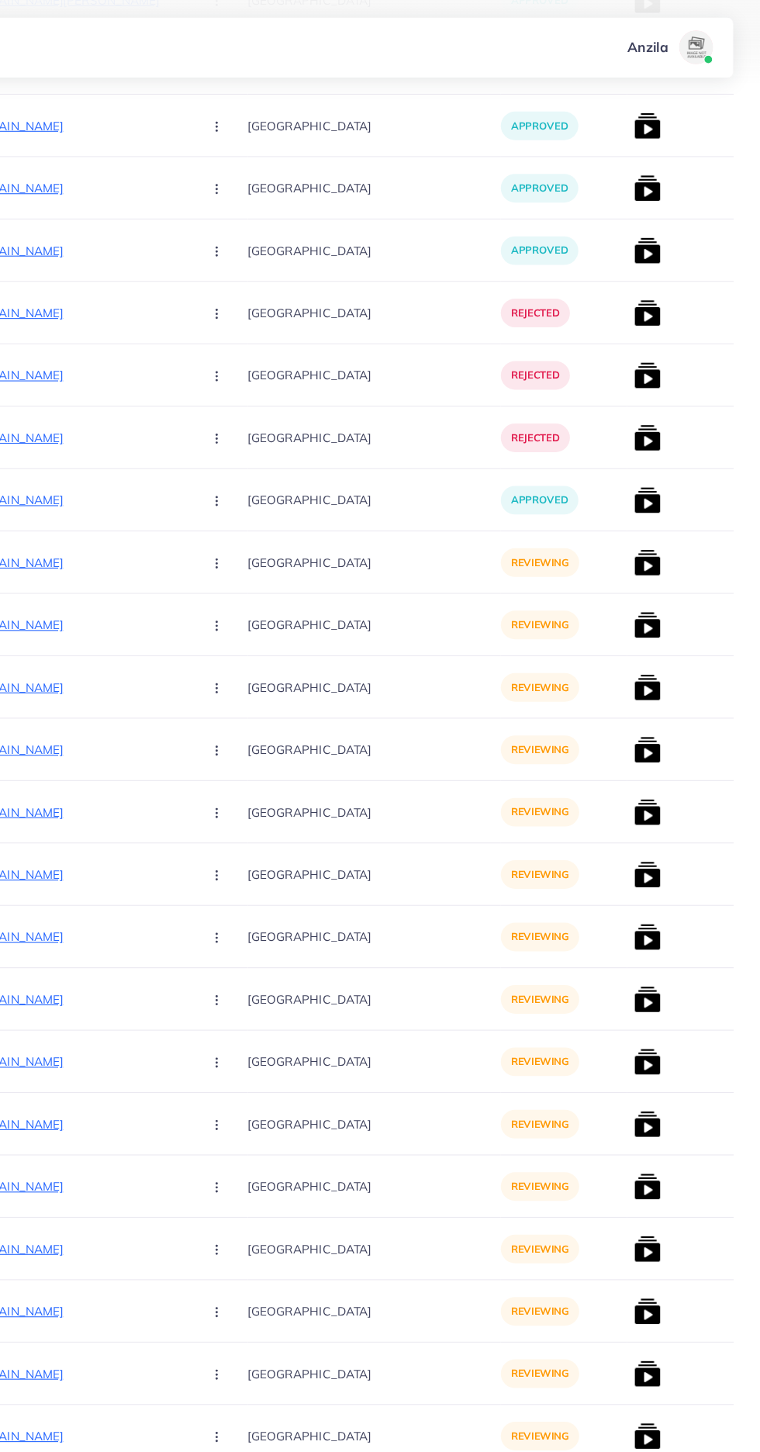
scroll to position [0, 229]
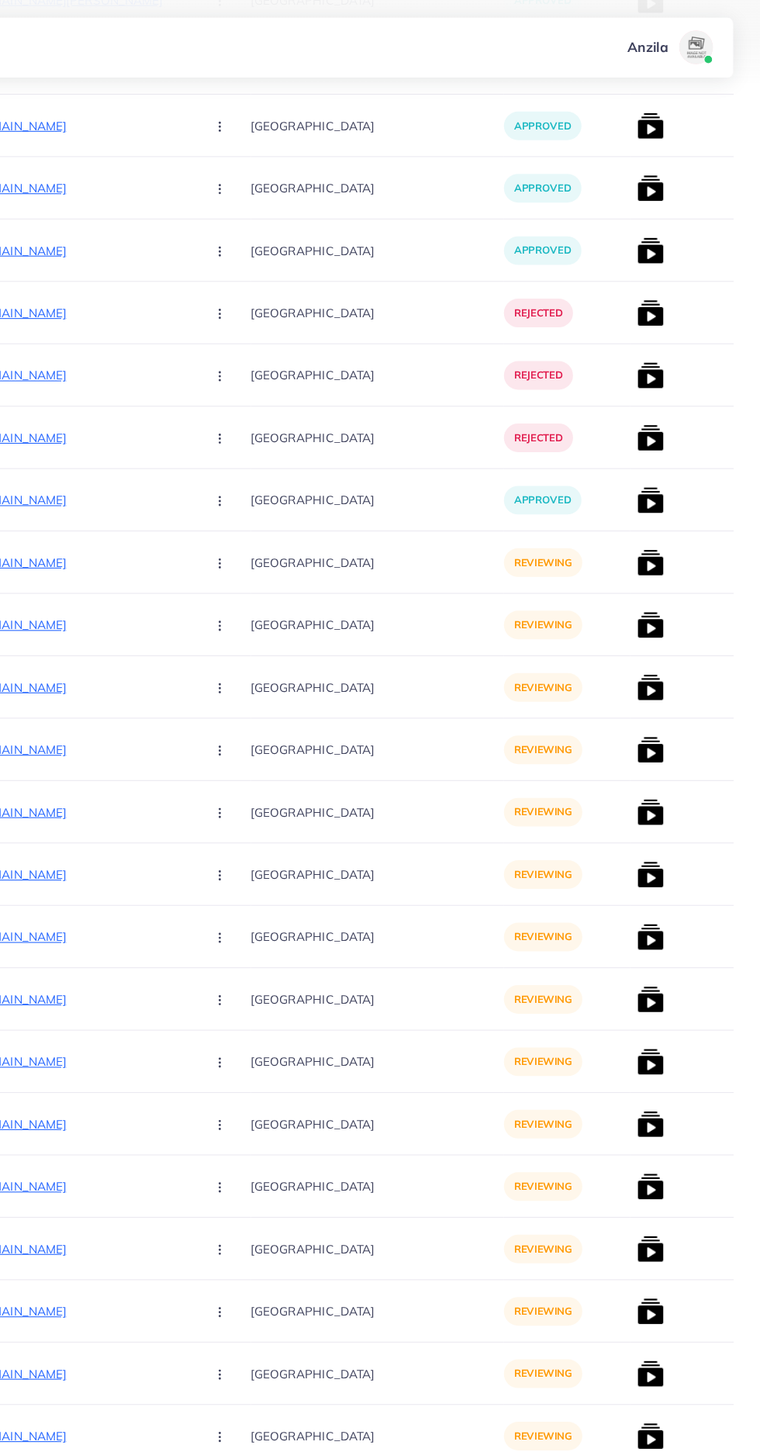
click at [127, 520] on p "https://vogueapparel.pk/product-category/womens-fashion/co-ord-set/" at bounding box center [121, 517] width 233 height 19
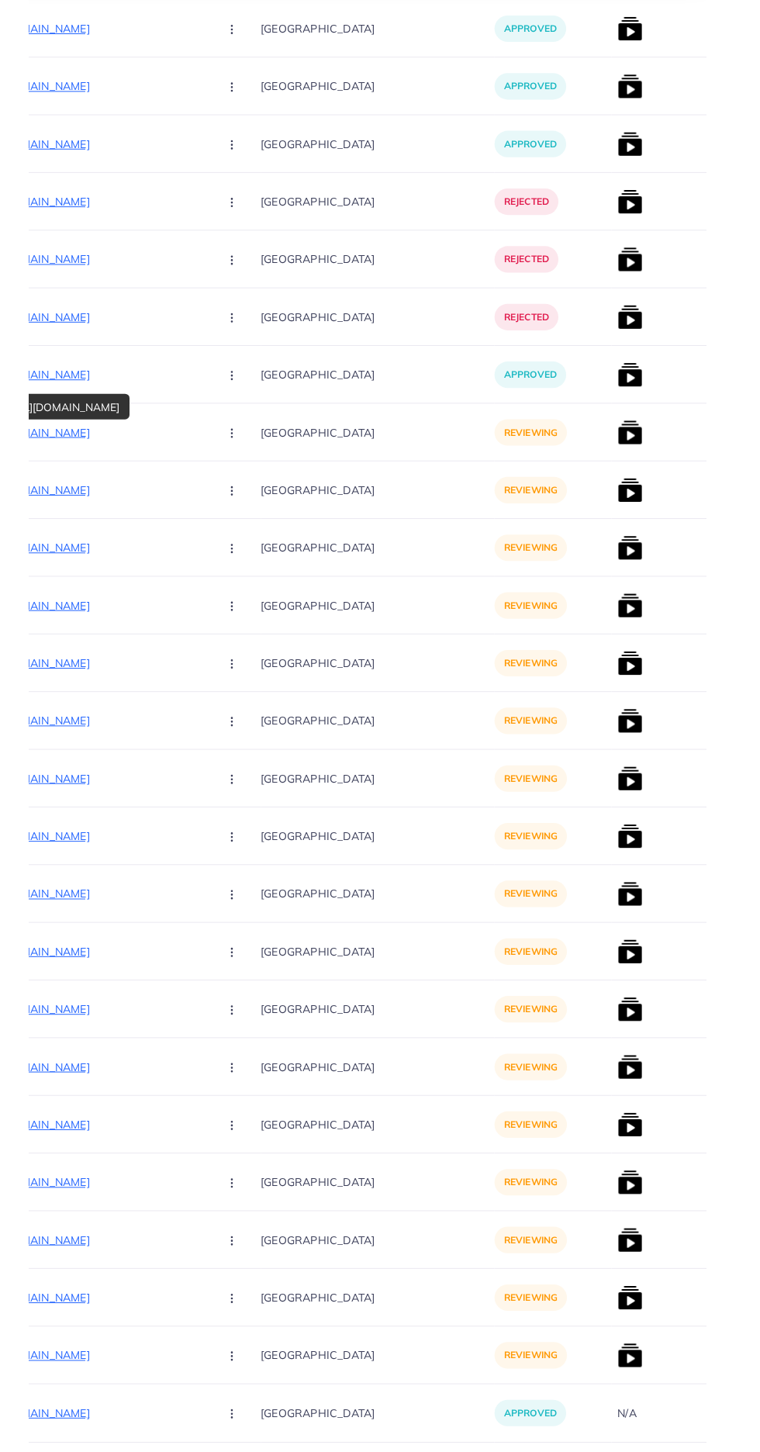
scroll to position [3703, 0]
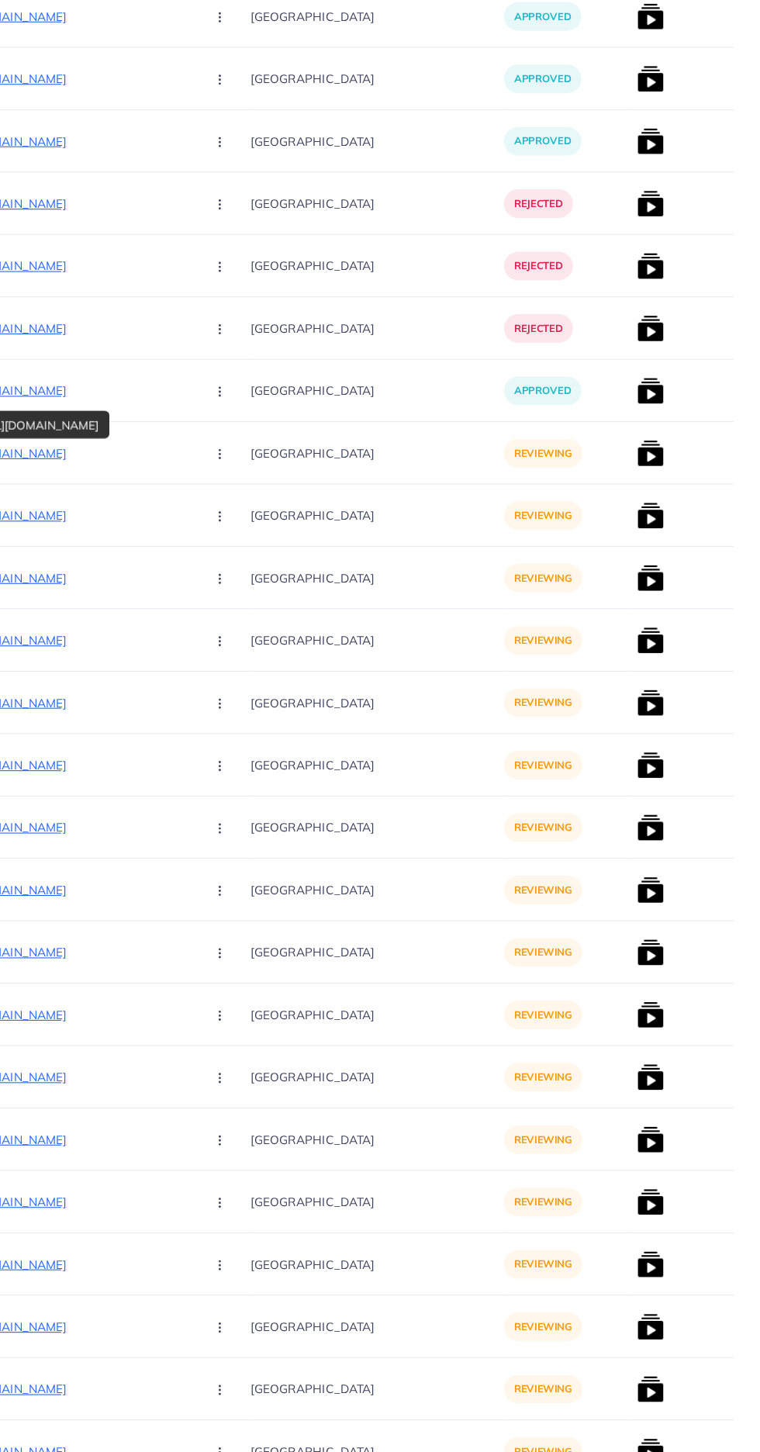
click at [237, 517] on button "button" at bounding box center [264, 516] width 54 height 35
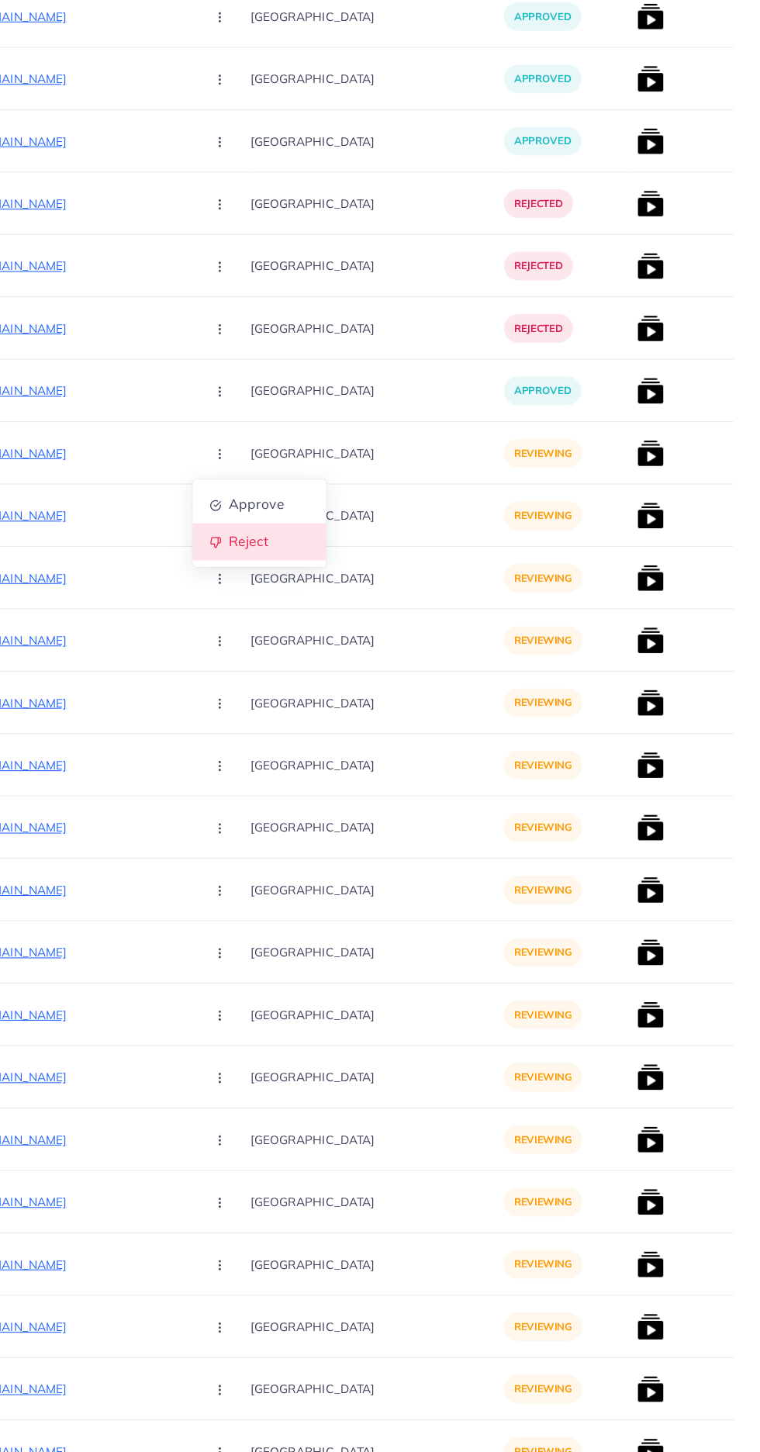
click at [271, 607] on span "Reject" at bounding box center [289, 599] width 37 height 16
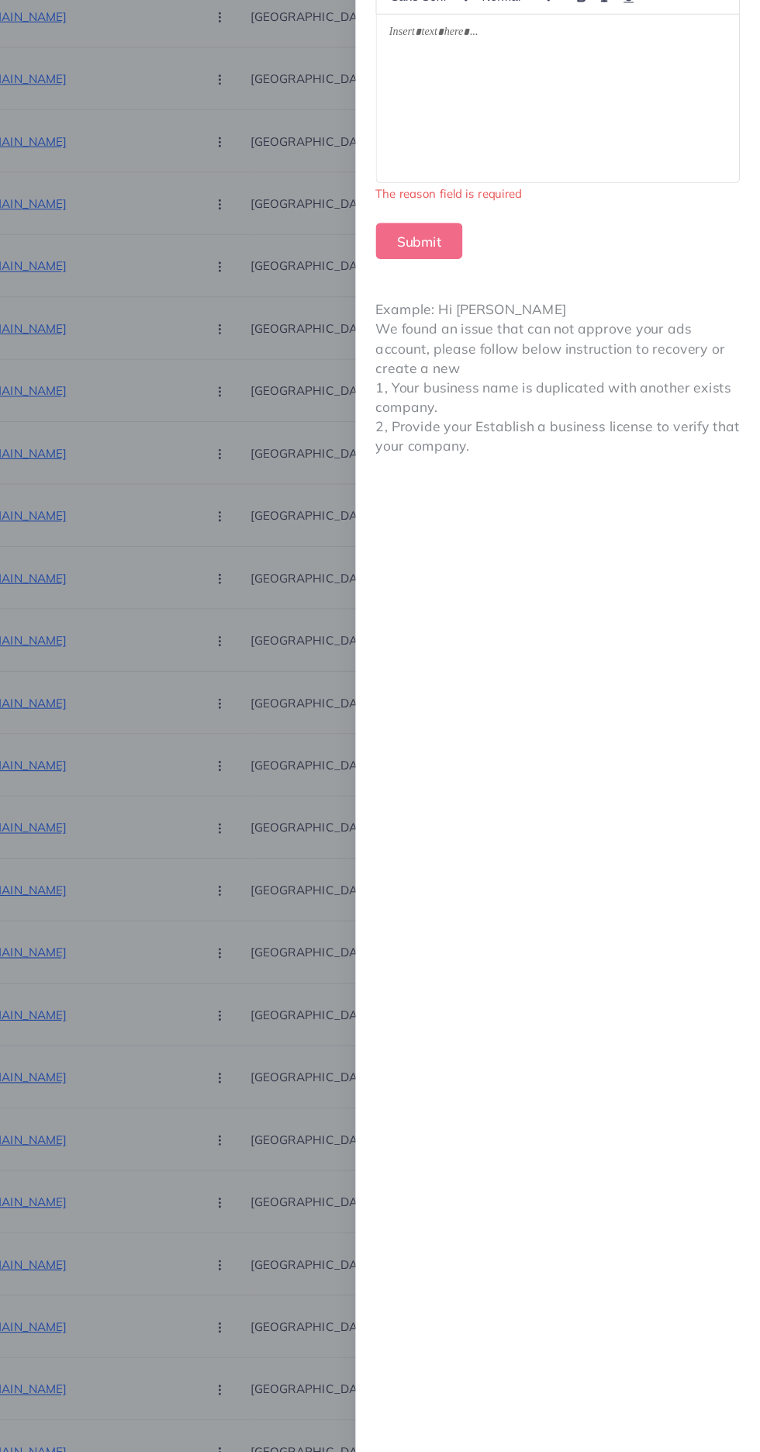
click at [551, 215] on div at bounding box center [574, 191] width 334 height 154
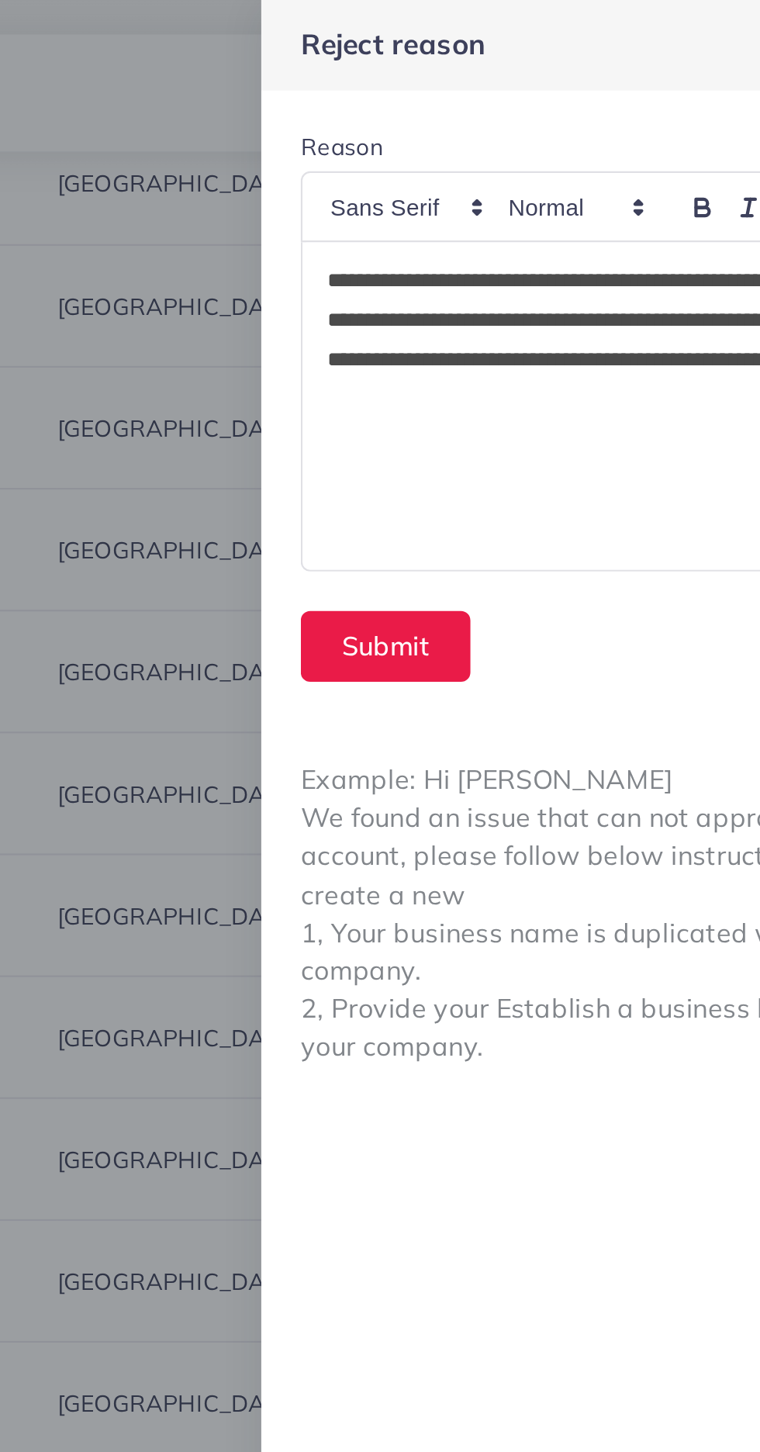
scroll to position [3655, 0]
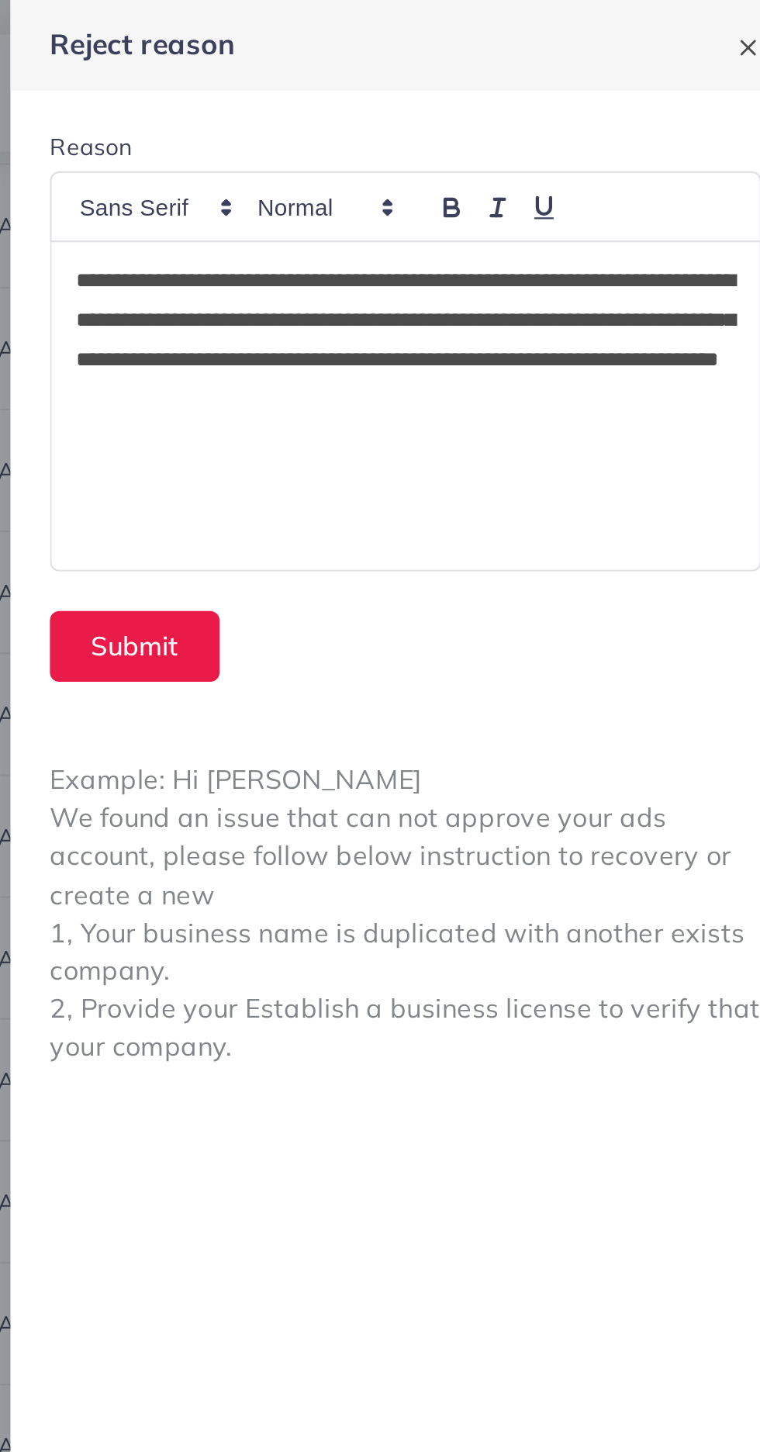
click at [612, 122] on div "**********" at bounding box center [574, 191] width 334 height 154
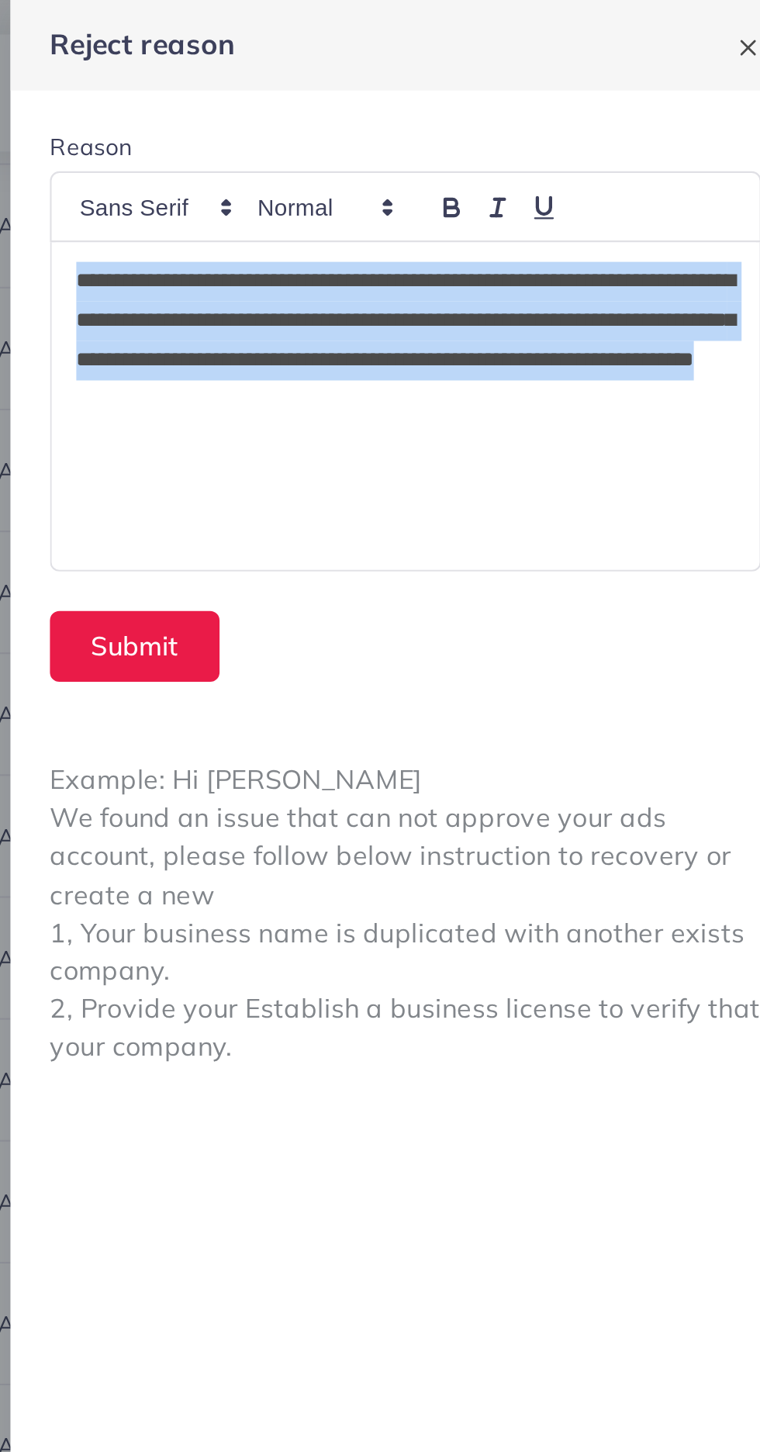
copy p "**********"
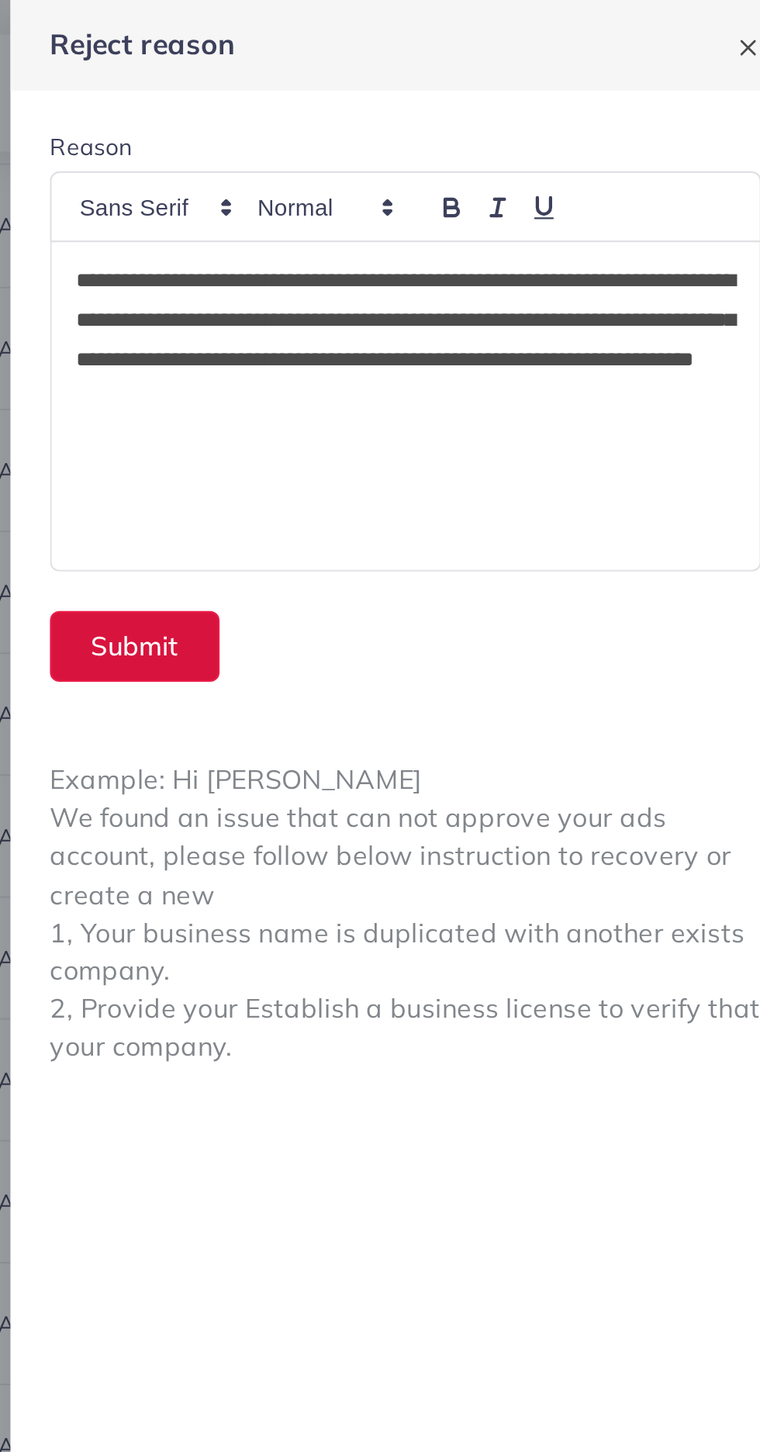
click at [461, 310] on button "Submit" at bounding box center [446, 304] width 80 height 33
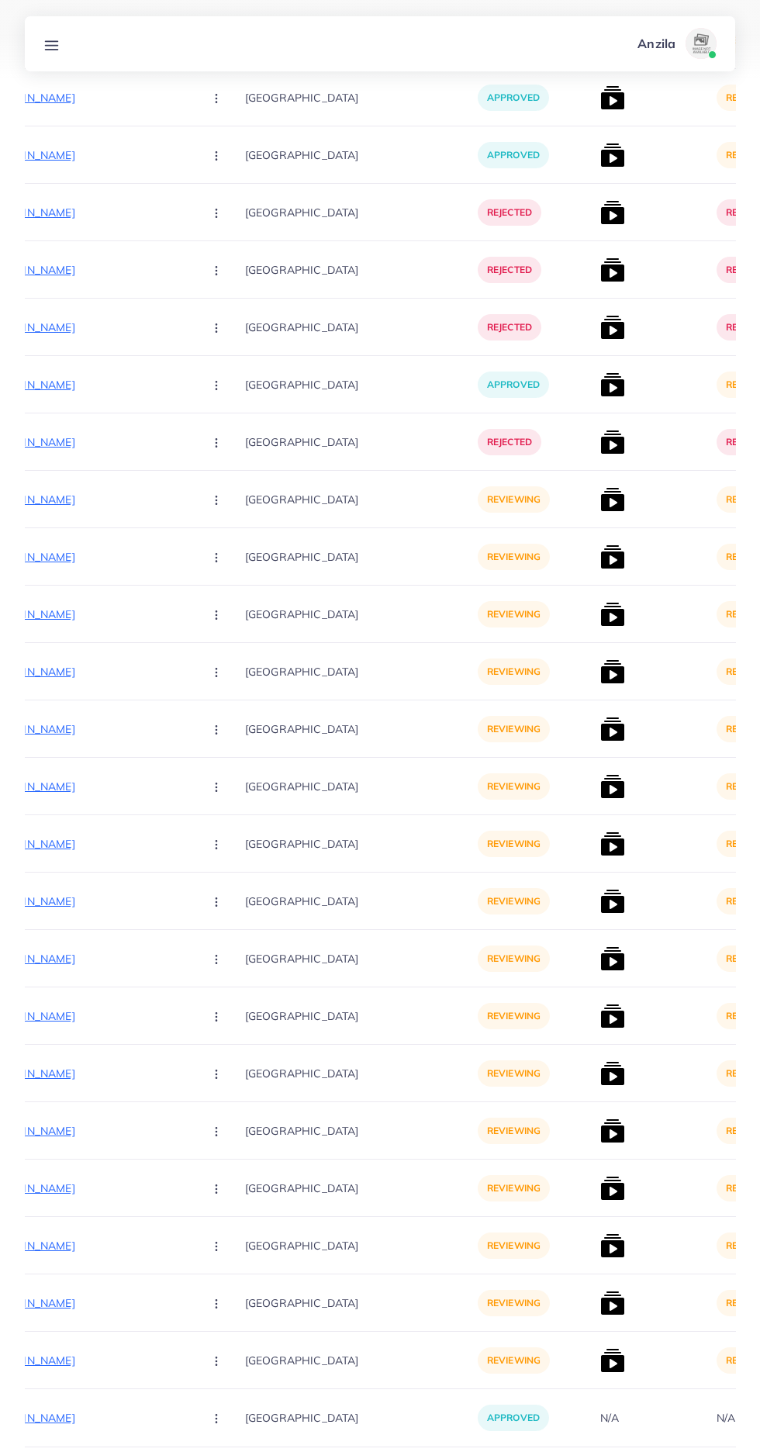
scroll to position [0, 275]
click at [102, 507] on p "https://vogueapparel.pk/product-category/womens-winter-collection/tracksuits/" at bounding box center [75, 499] width 233 height 19
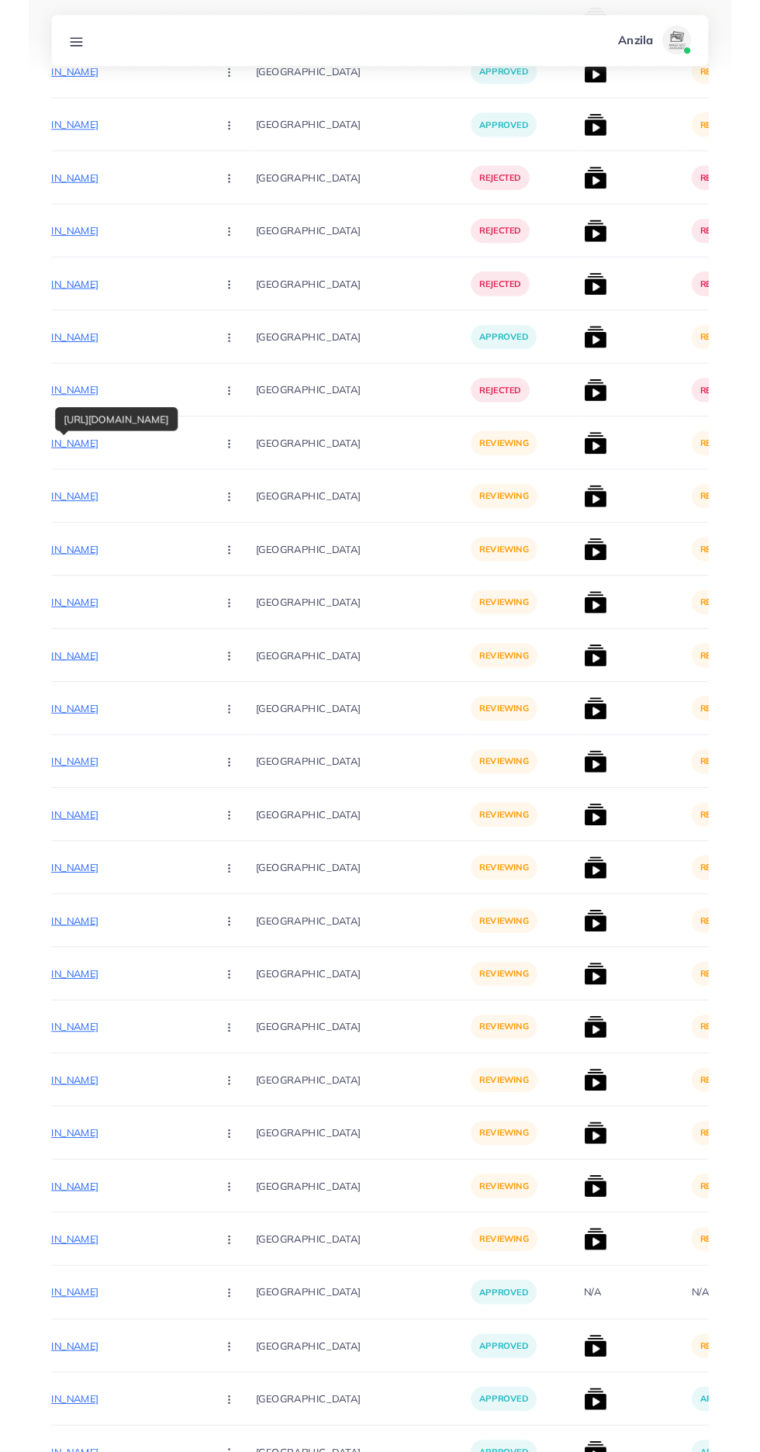
scroll to position [3897, 0]
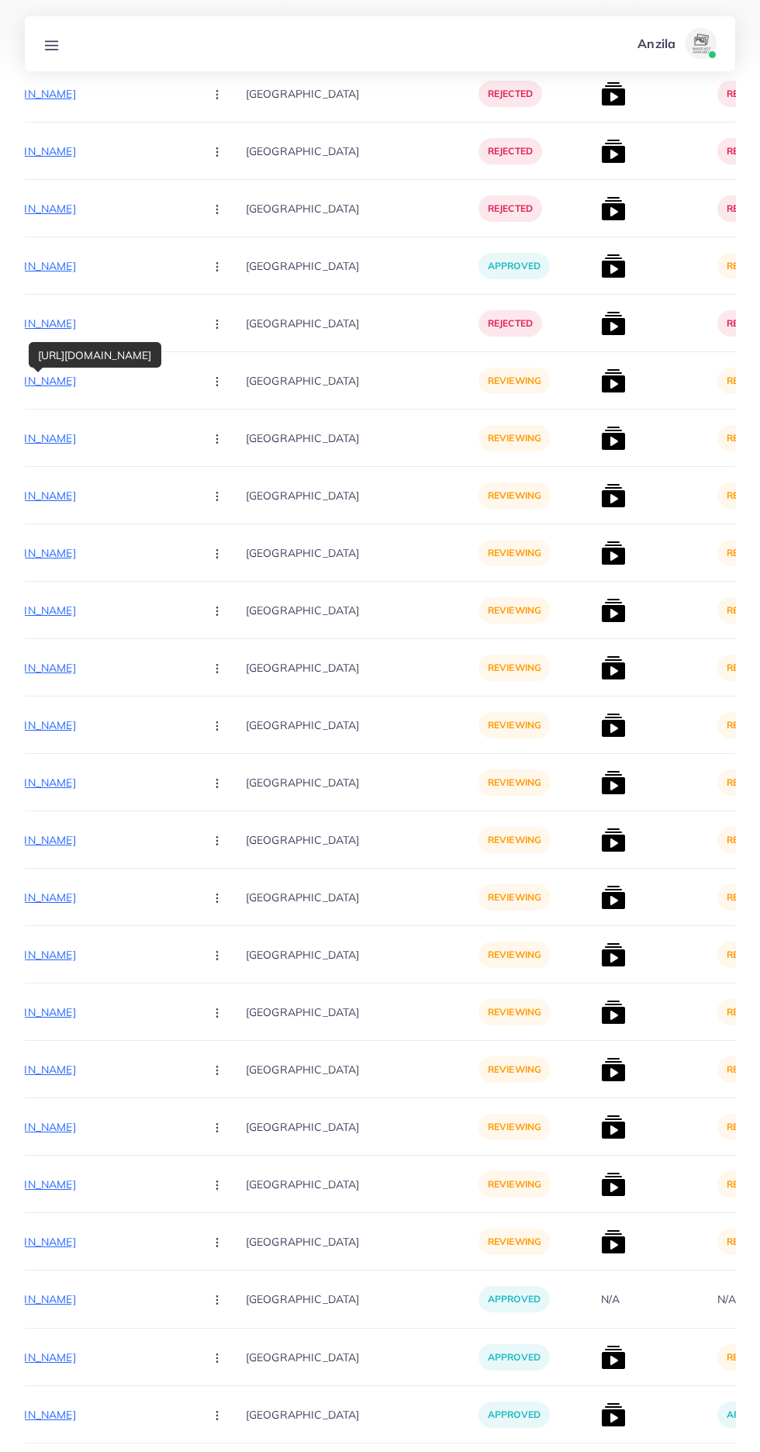
click at [246, 398] on p "[GEOGRAPHIC_DATA]" at bounding box center [362, 380] width 233 height 35
click at [192, 387] on button "button" at bounding box center [219, 380] width 54 height 35
click at [192, 472] on link "Reject" at bounding box center [253, 462] width 123 height 34
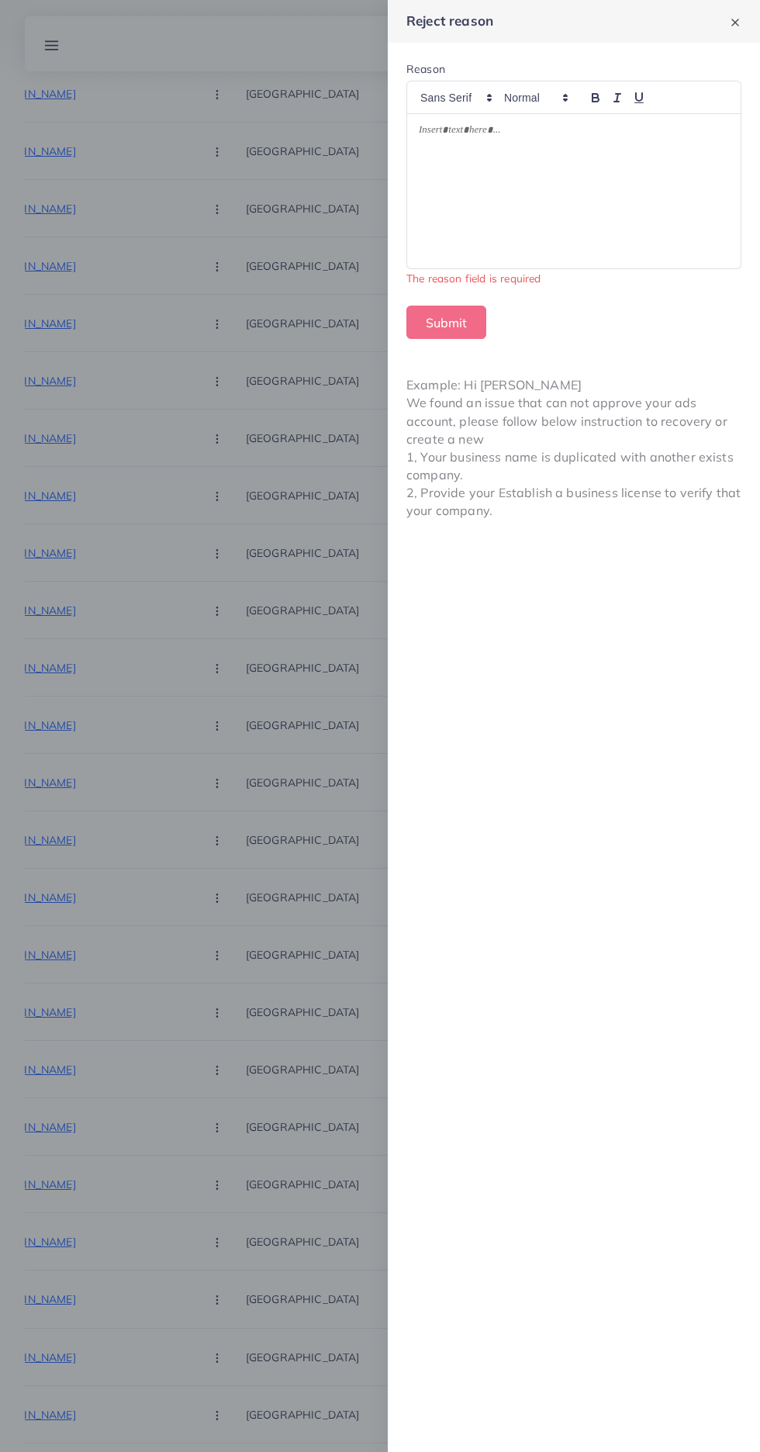
click at [511, 219] on div at bounding box center [574, 191] width 334 height 154
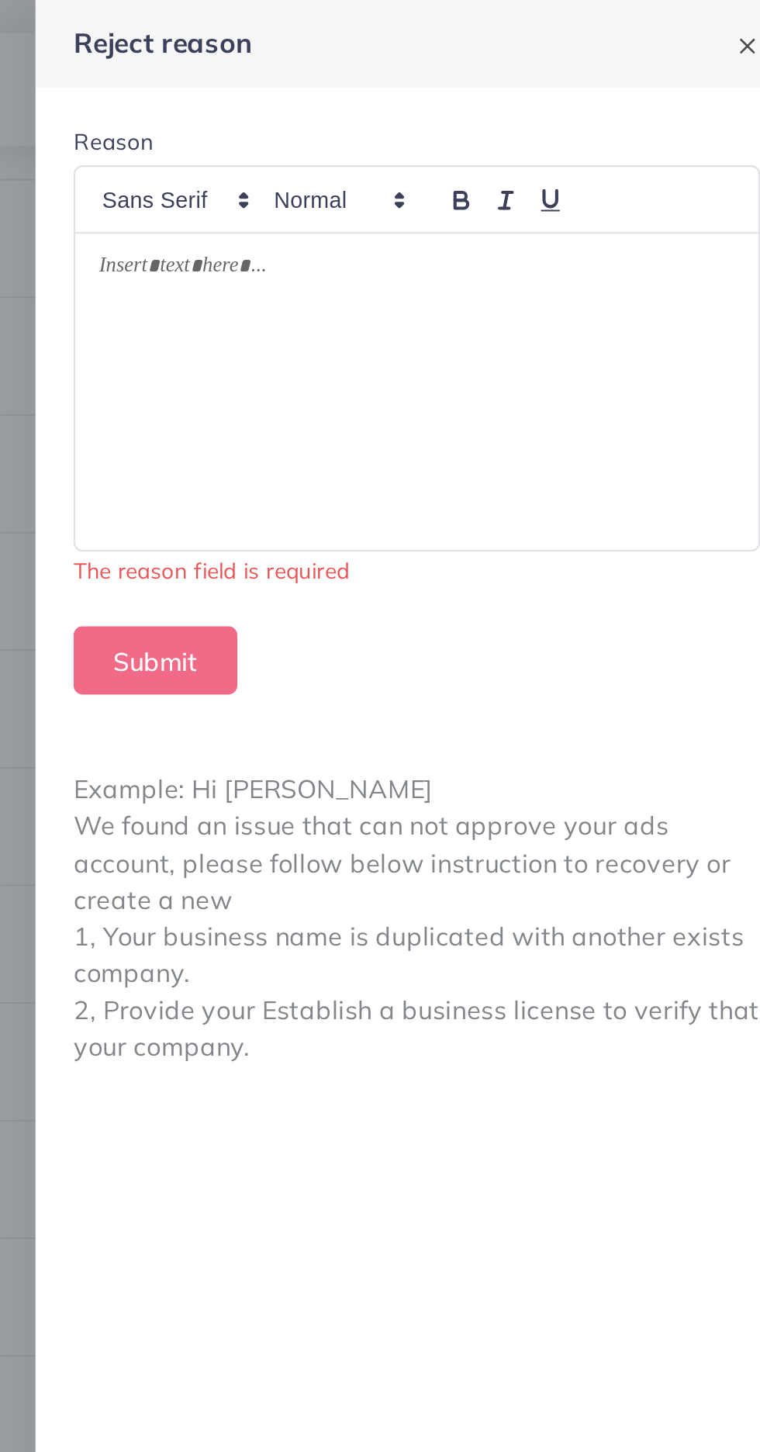
scroll to position [3873, 0]
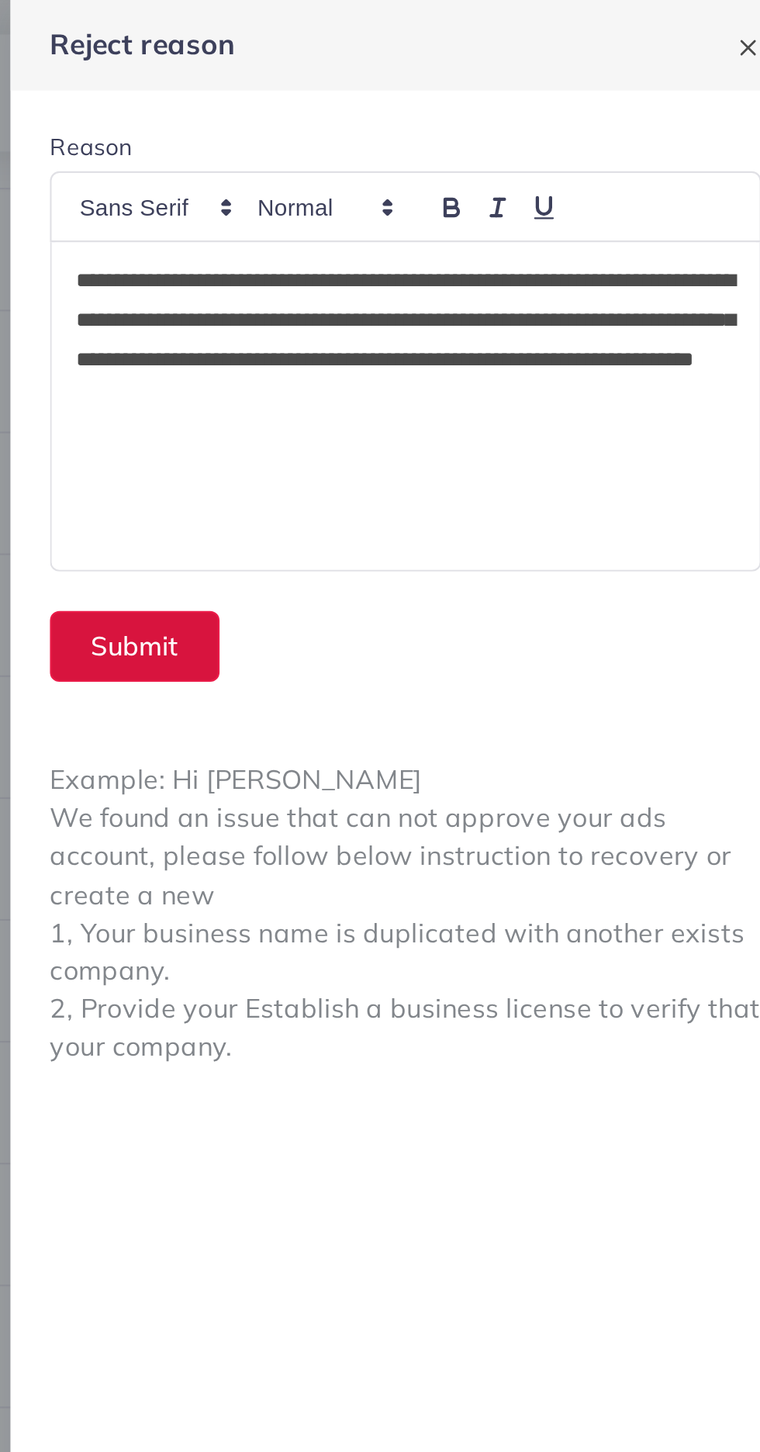
click at [465, 307] on button "Submit" at bounding box center [446, 304] width 80 height 33
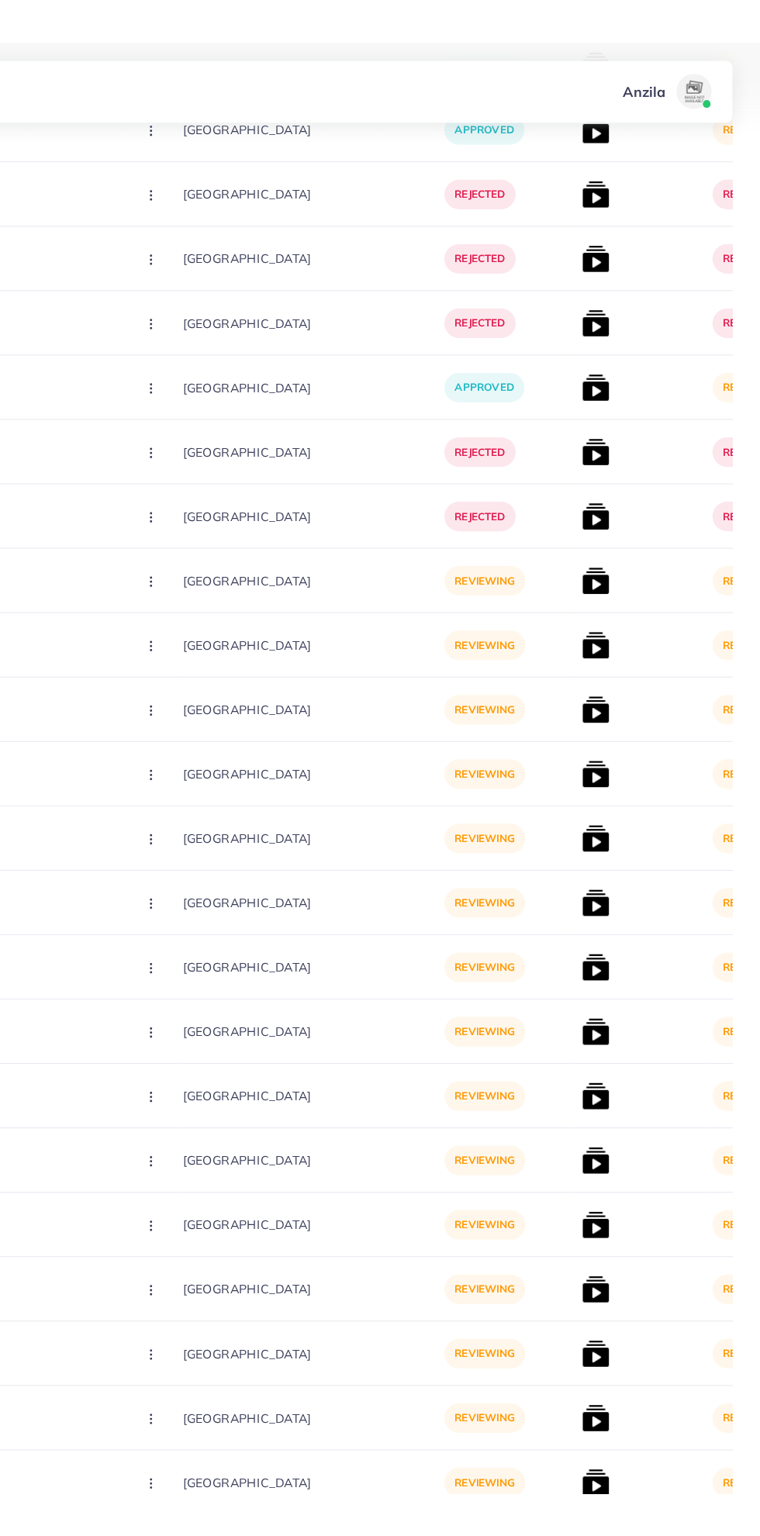
scroll to position [3852, 0]
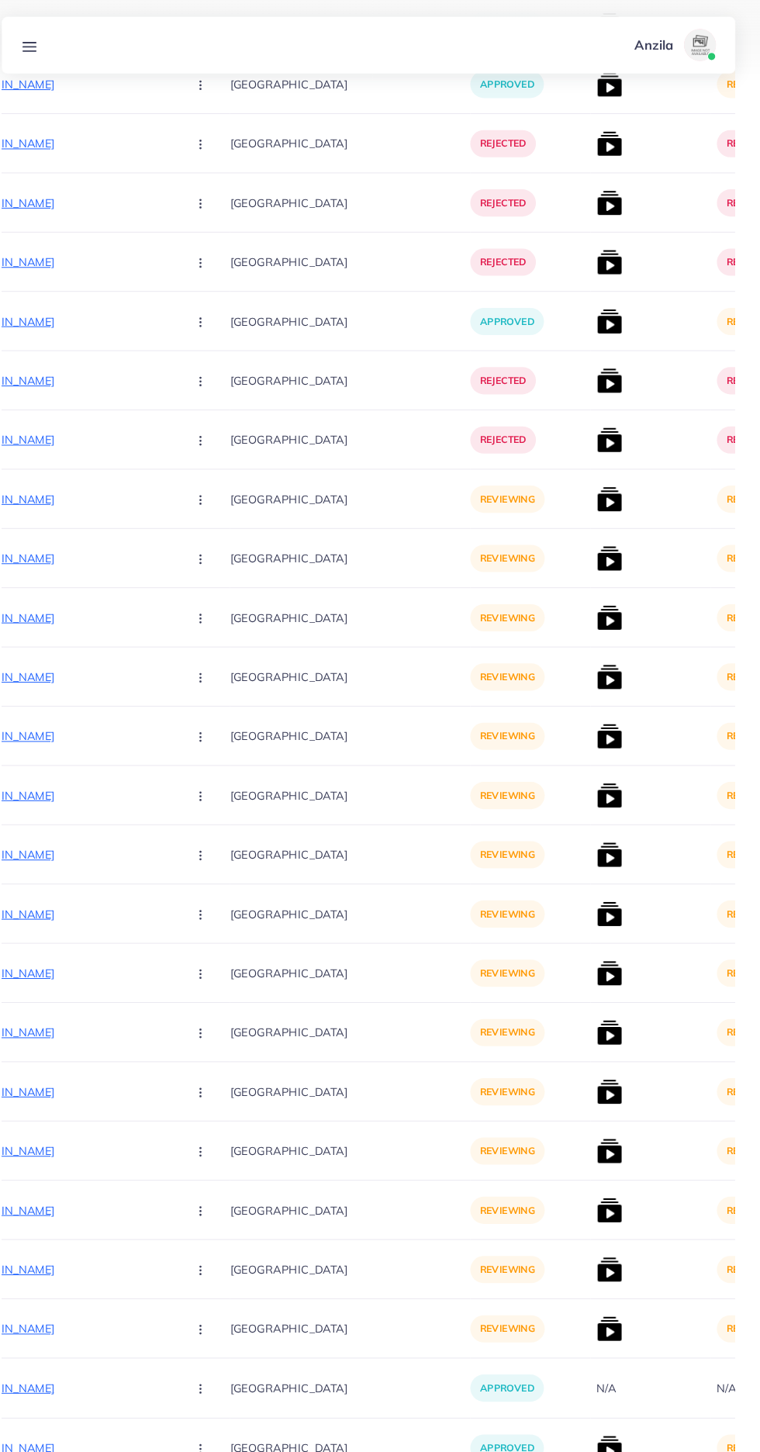
click at [91, 484] on p "https://vogueapparel.pk/product/flower-printed-premium-quality-winter-2-pcs-co-…" at bounding box center [75, 484] width 233 height 19
click at [192, 496] on button "button" at bounding box center [219, 483] width 54 height 35
click at [199, 547] on link "Approve" at bounding box center [253, 531] width 123 height 34
click at [107, 542] on p "https://vogueapparel.pk/product/grey-puzzle-printed-premium-quality-winter-2-pc…" at bounding box center [75, 541] width 233 height 19
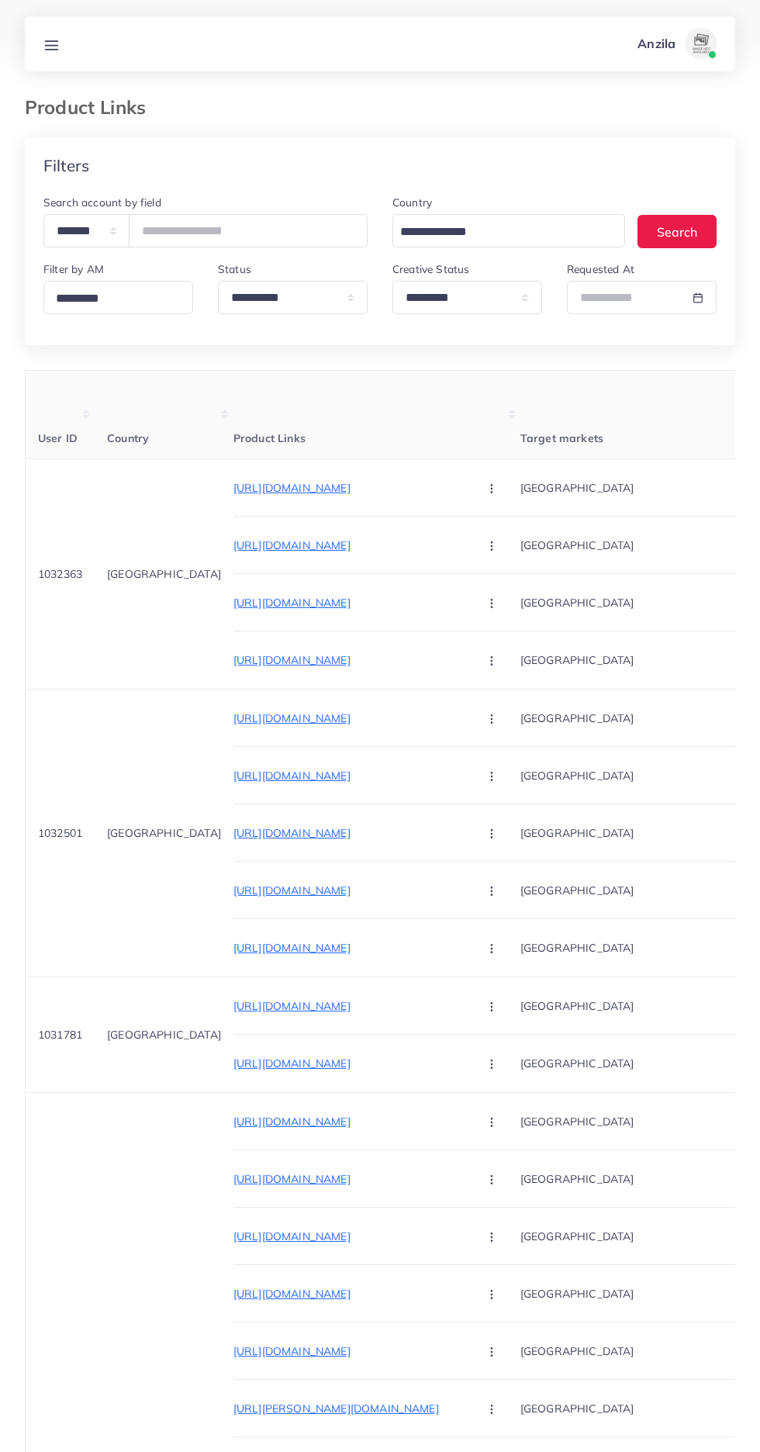
select select "*********"
click at [64, 43] on link at bounding box center [51, 43] width 29 height 19
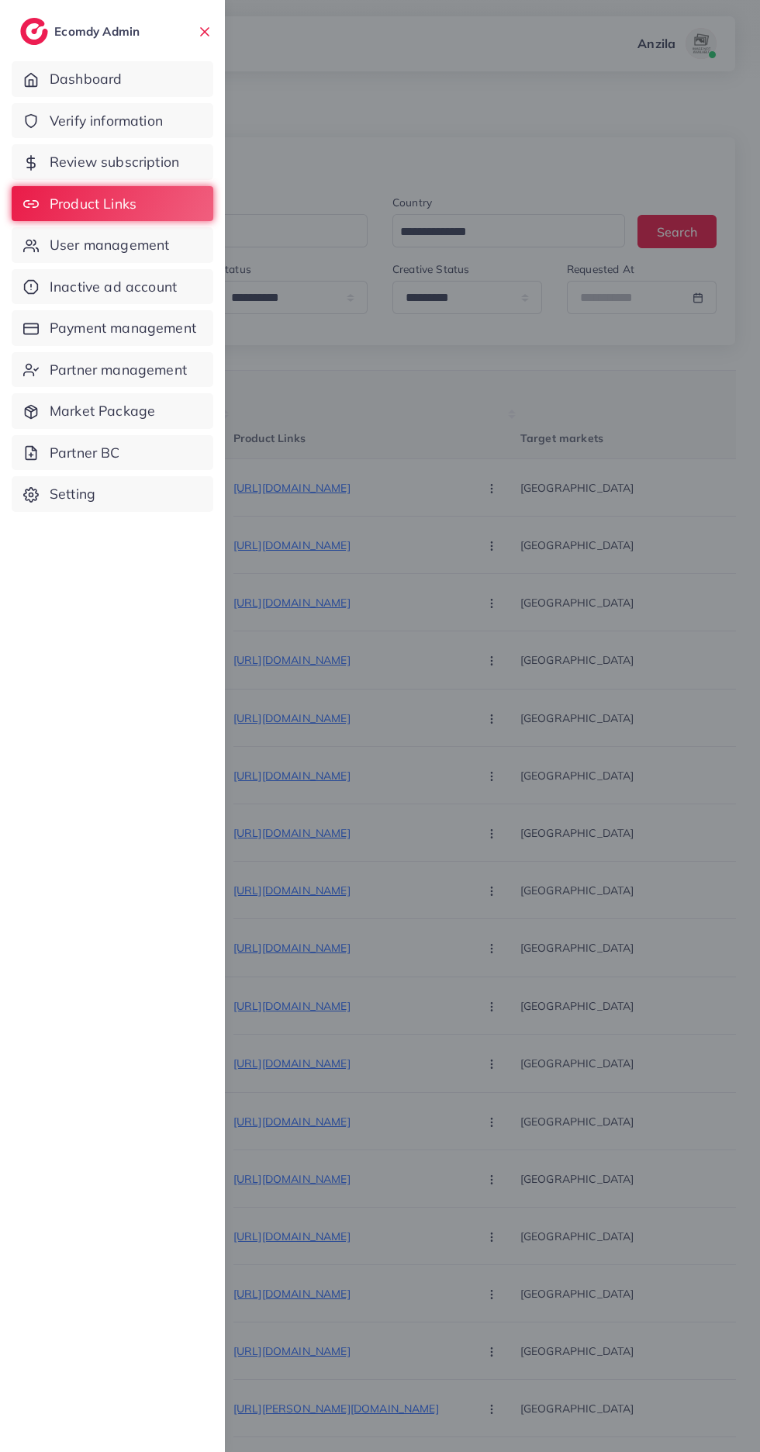
click at [145, 120] on span "Verify information" at bounding box center [106, 121] width 113 height 20
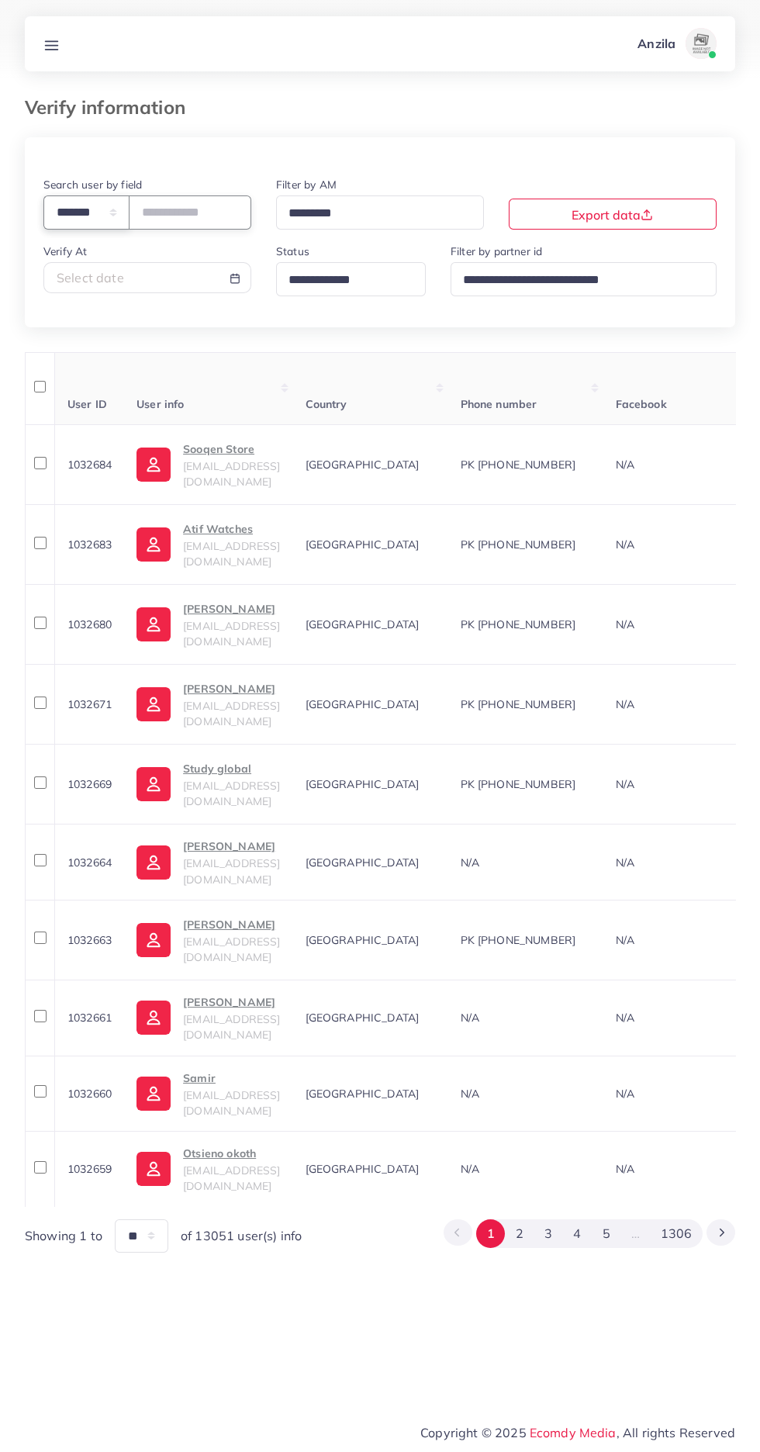
click at [102, 222] on select "**********" at bounding box center [86, 211] width 86 height 33
select select "*****"
paste input "**********"
type input "**********"
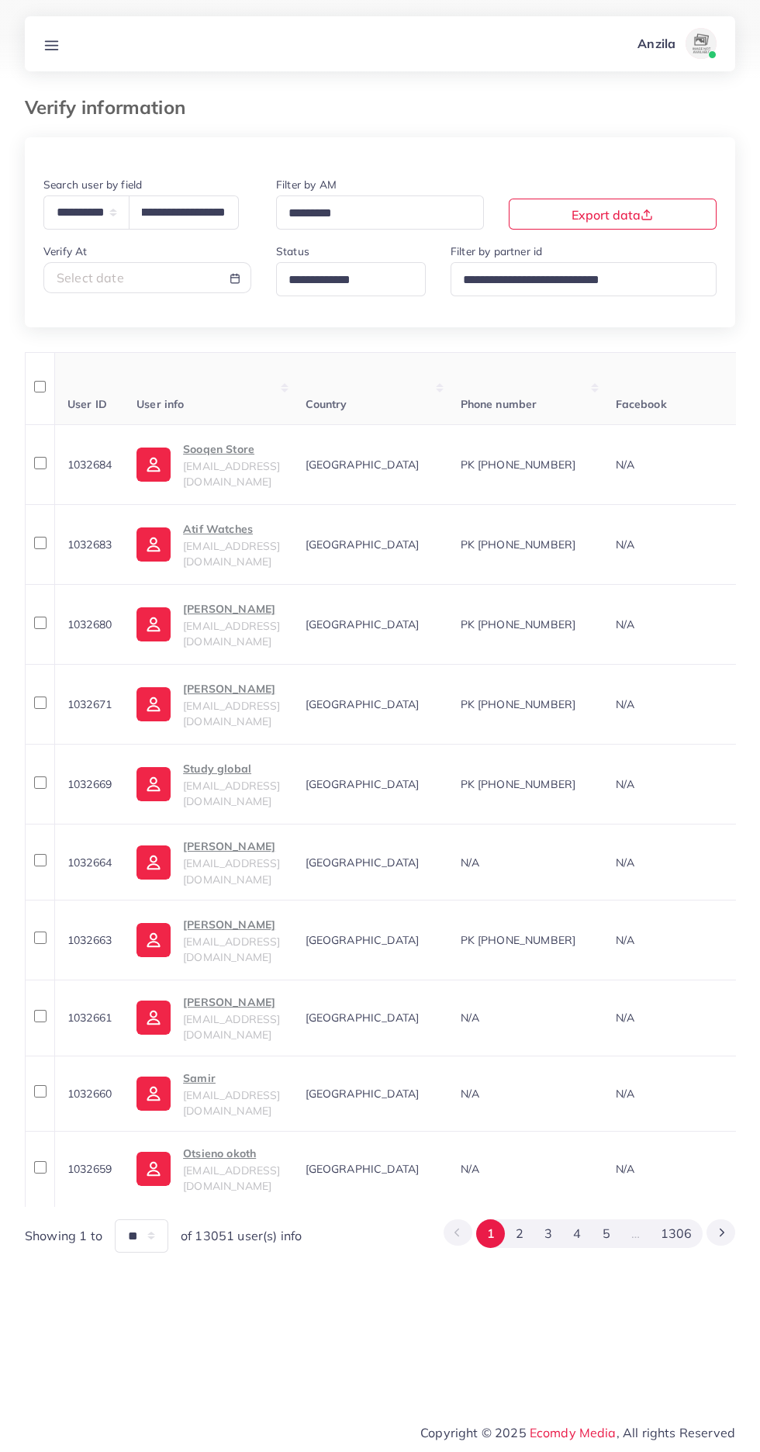
click at [292, 392] on th "User info" at bounding box center [208, 388] width 168 height 73
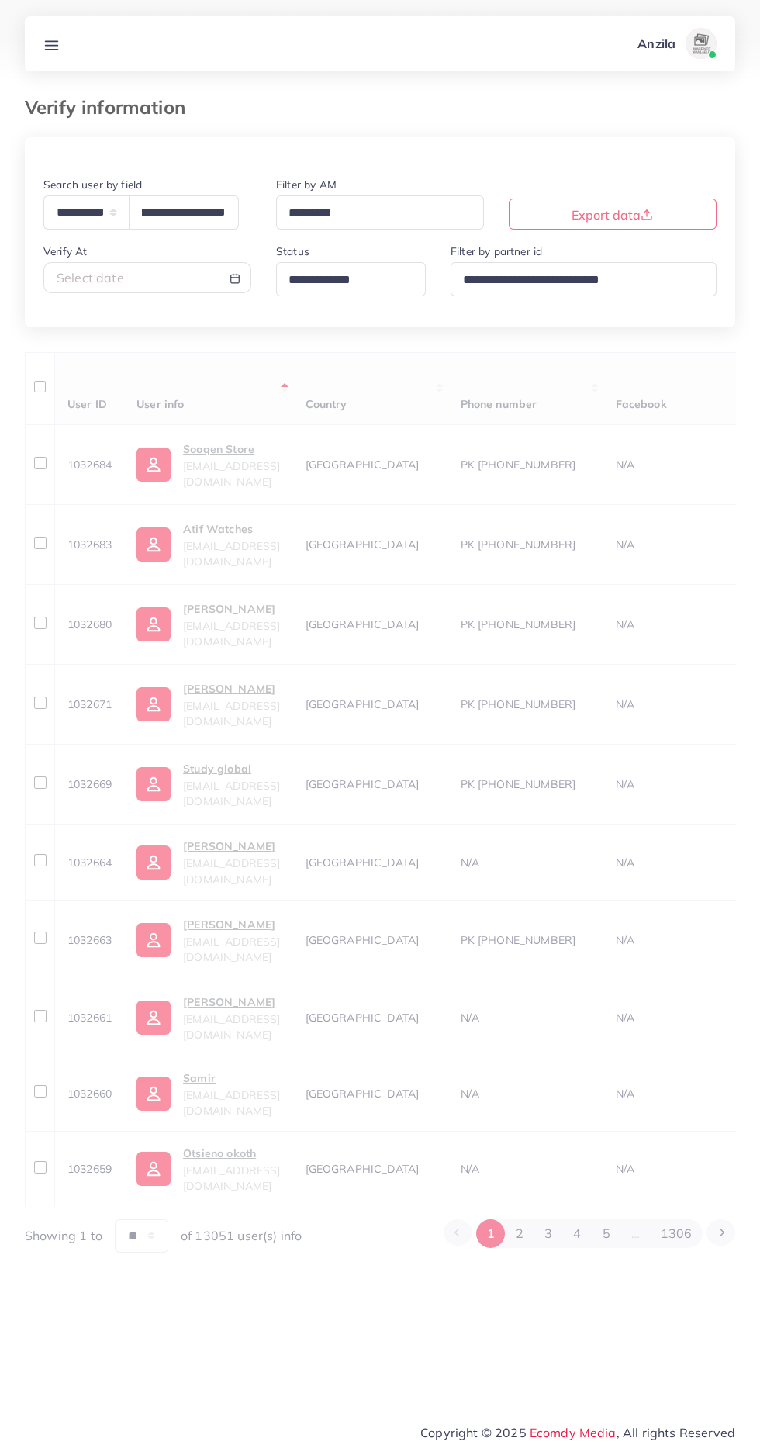
scroll to position [0, 0]
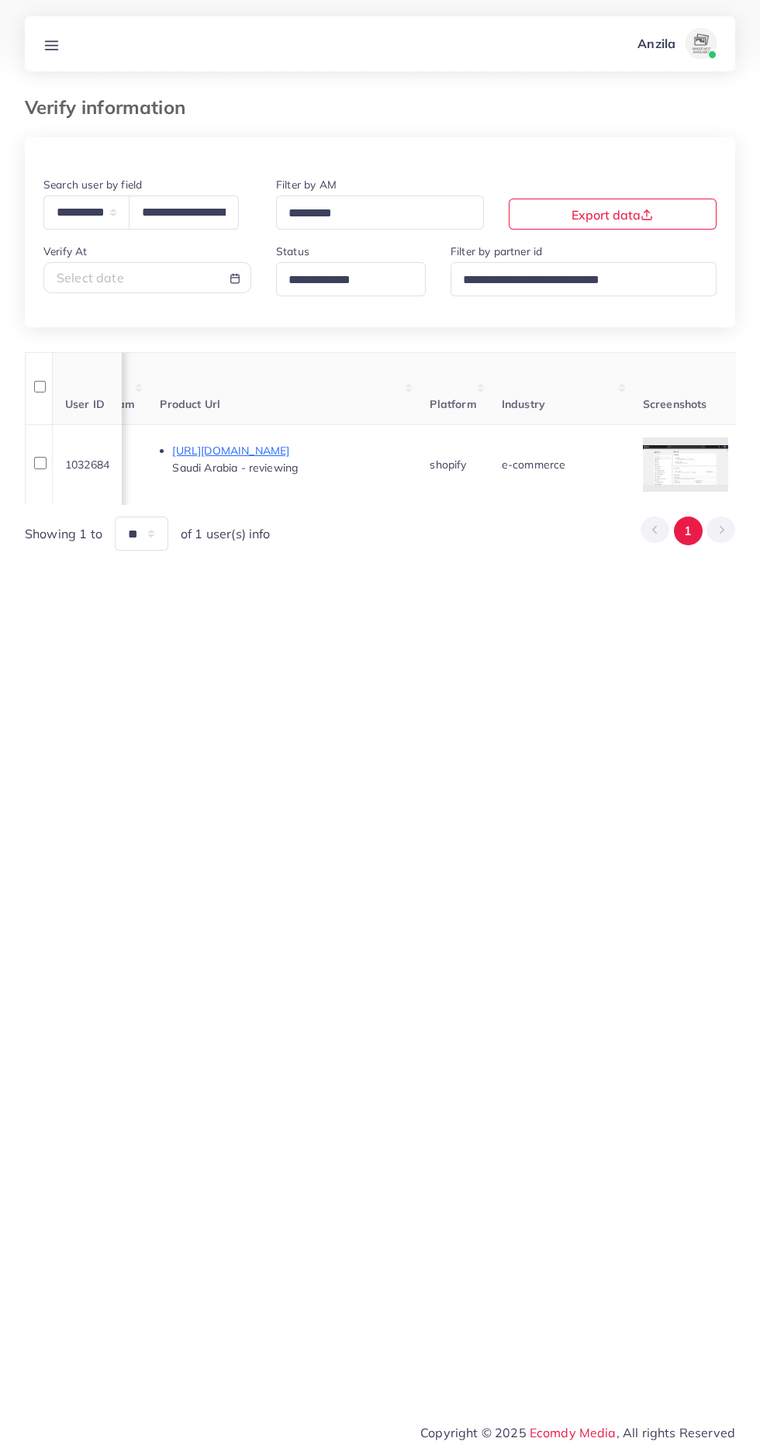
scroll to position [0, 925]
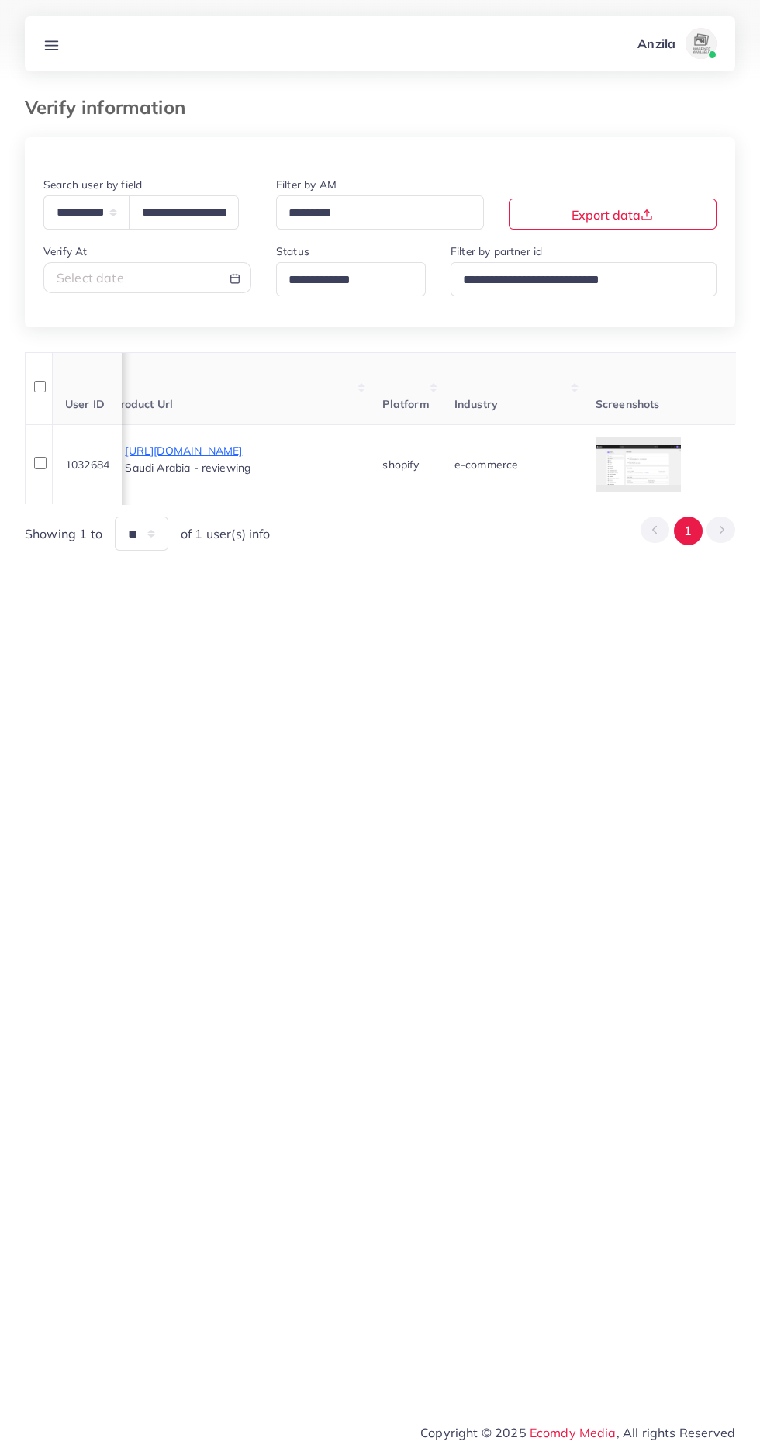
click at [0, 0] on div at bounding box center [0, 0] width 0 height 0
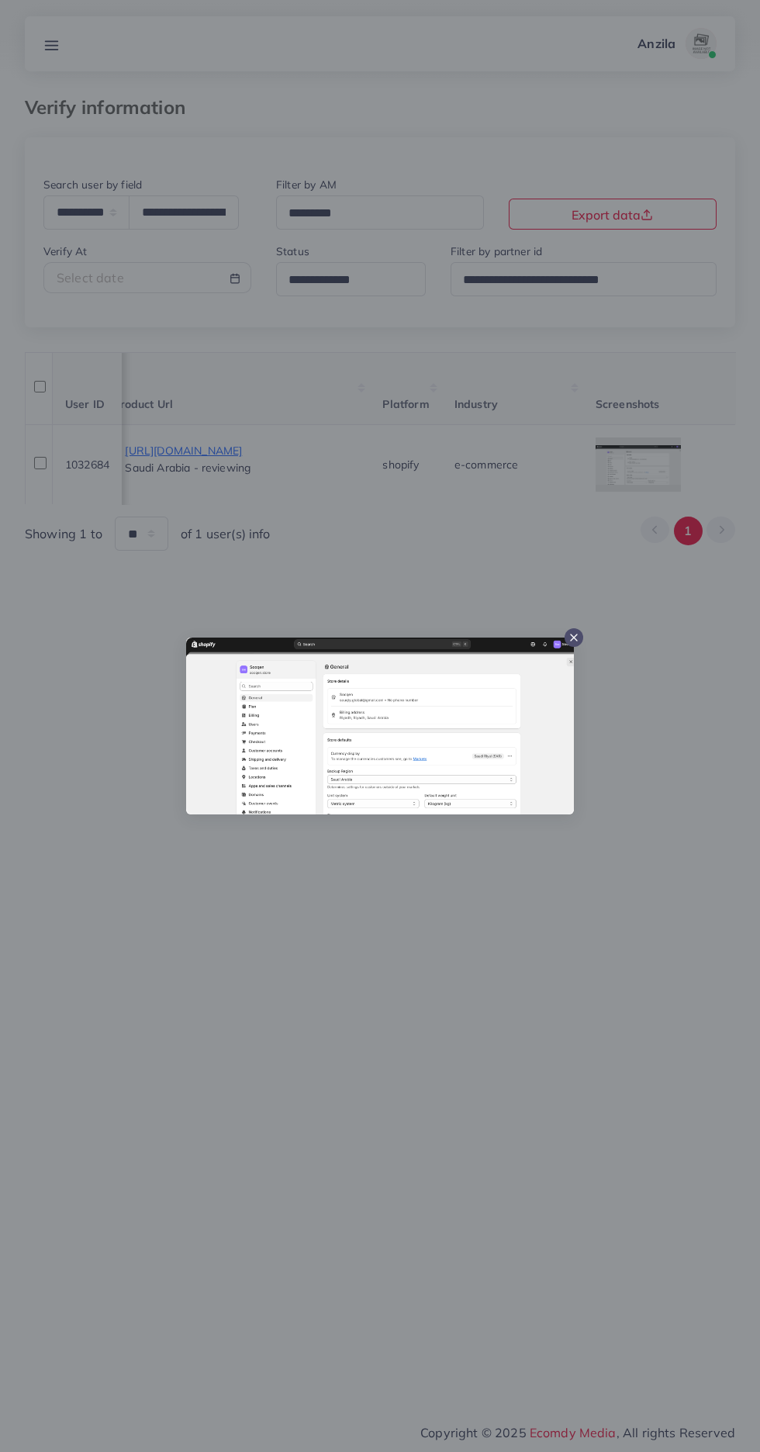
click at [440, 1040] on div at bounding box center [380, 726] width 760 height 1452
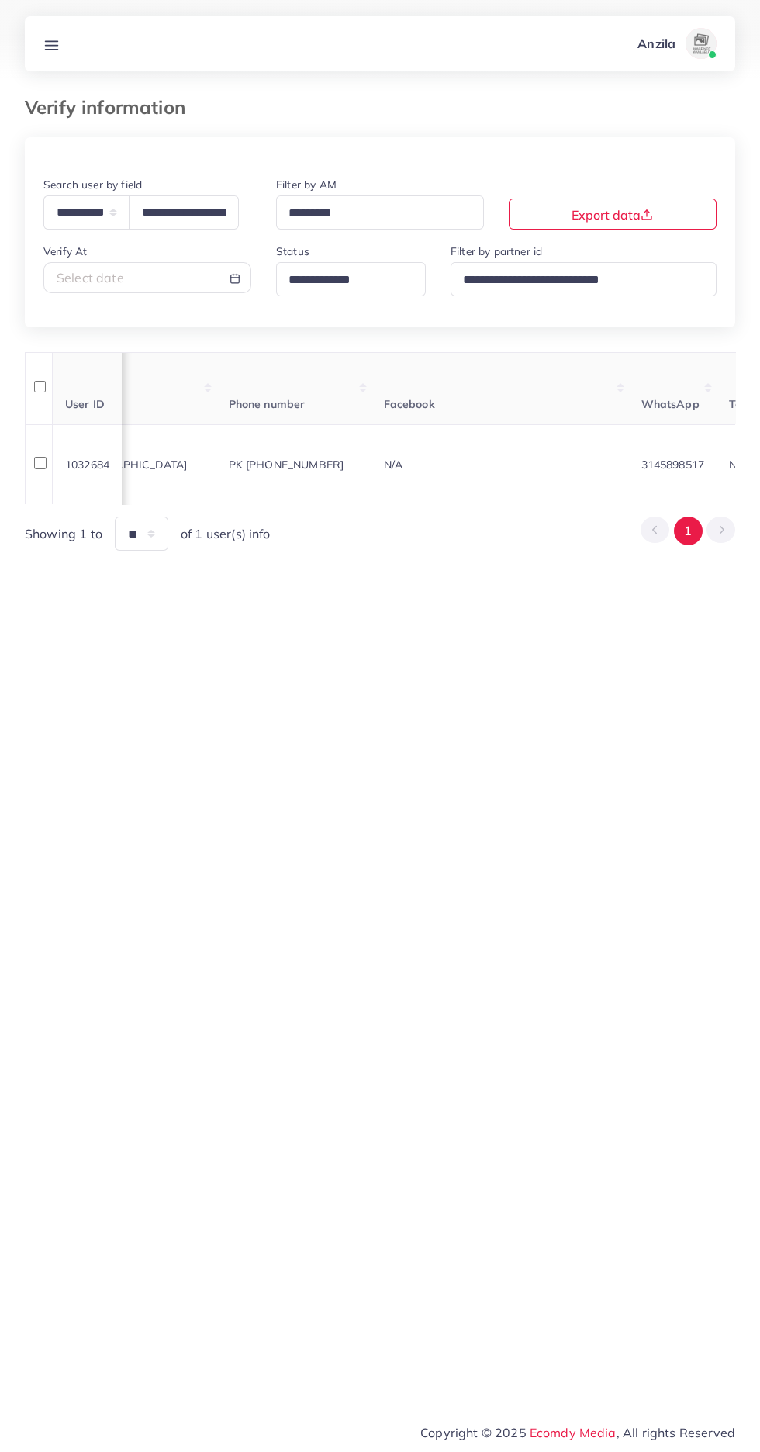
scroll to position [0, 0]
click at [267, 451] on p "Sooqen Store" at bounding box center [231, 449] width 97 height 19
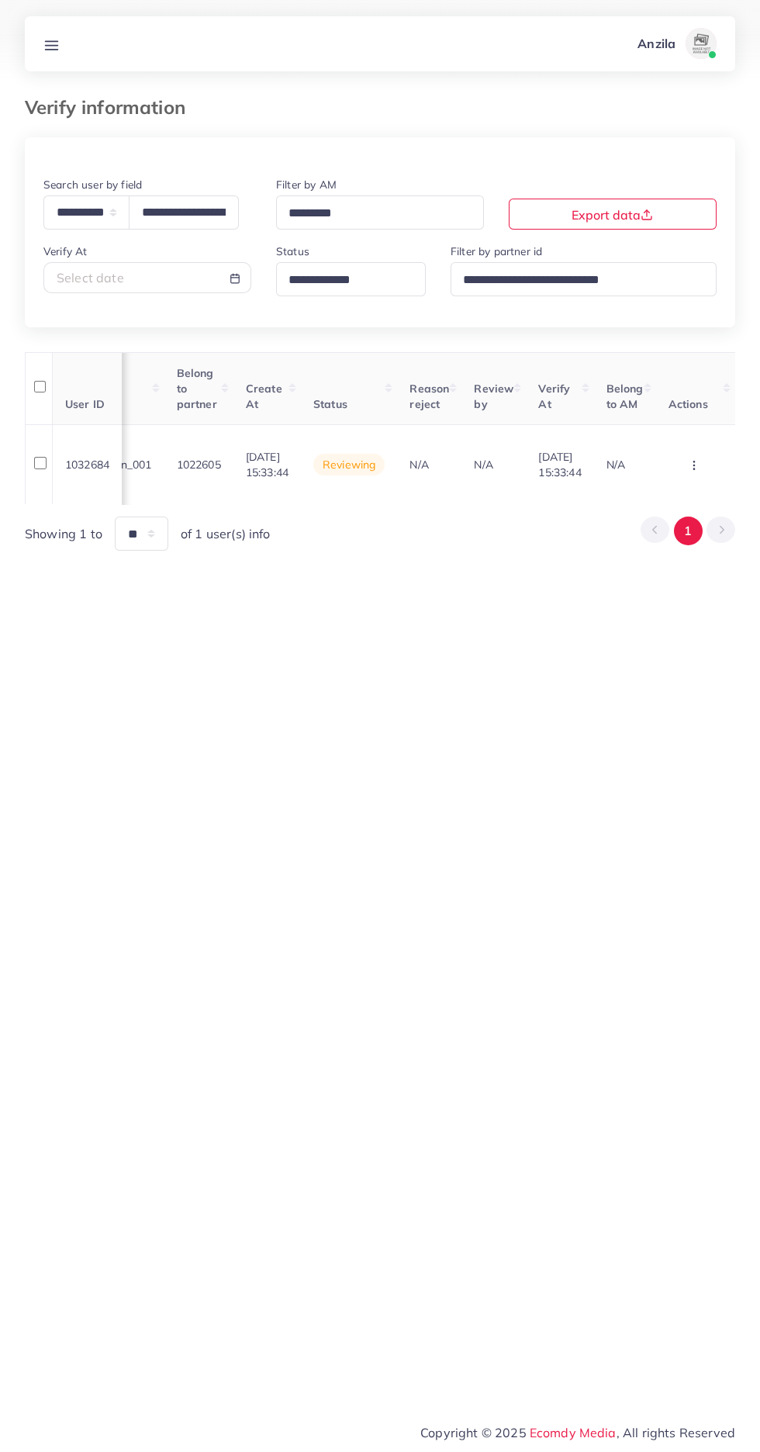
click at [693, 462] on circle "button" at bounding box center [693, 461] width 1 height 1
click at [678, 371] on link "Approve" at bounding box center [669, 380] width 123 height 34
click at [54, 49] on line at bounding box center [52, 49] width 12 height 0
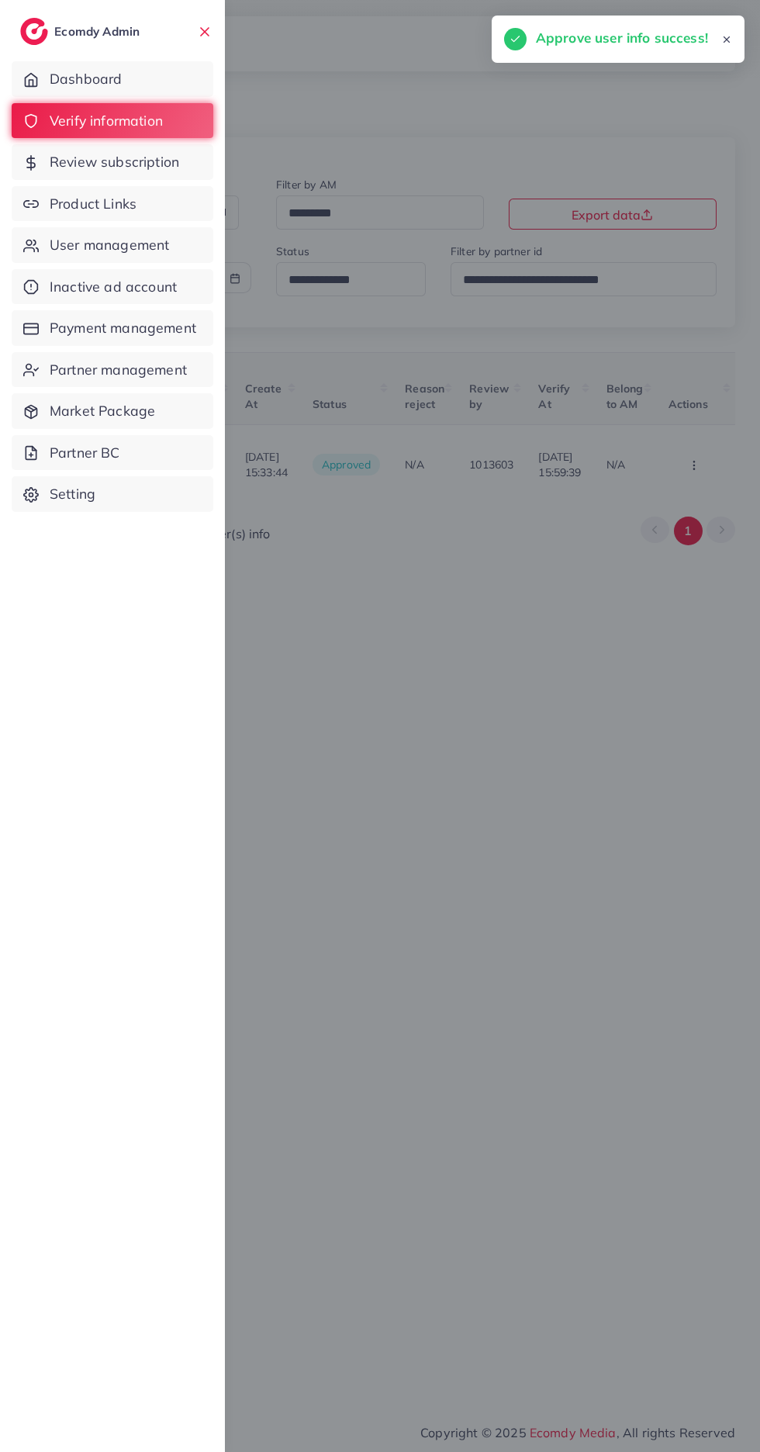
click at [141, 198] on link "Product Links" at bounding box center [113, 204] width 202 height 36
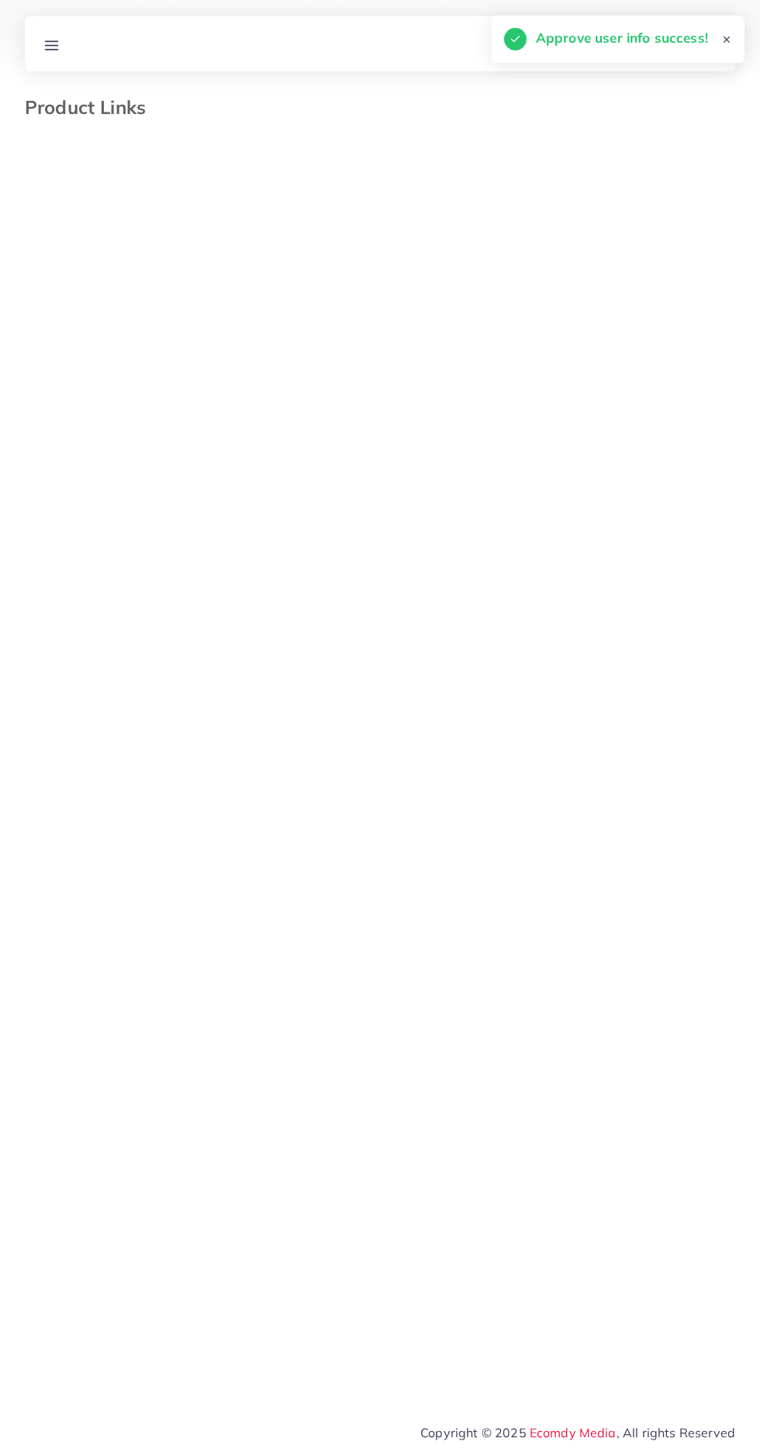
select select "*********"
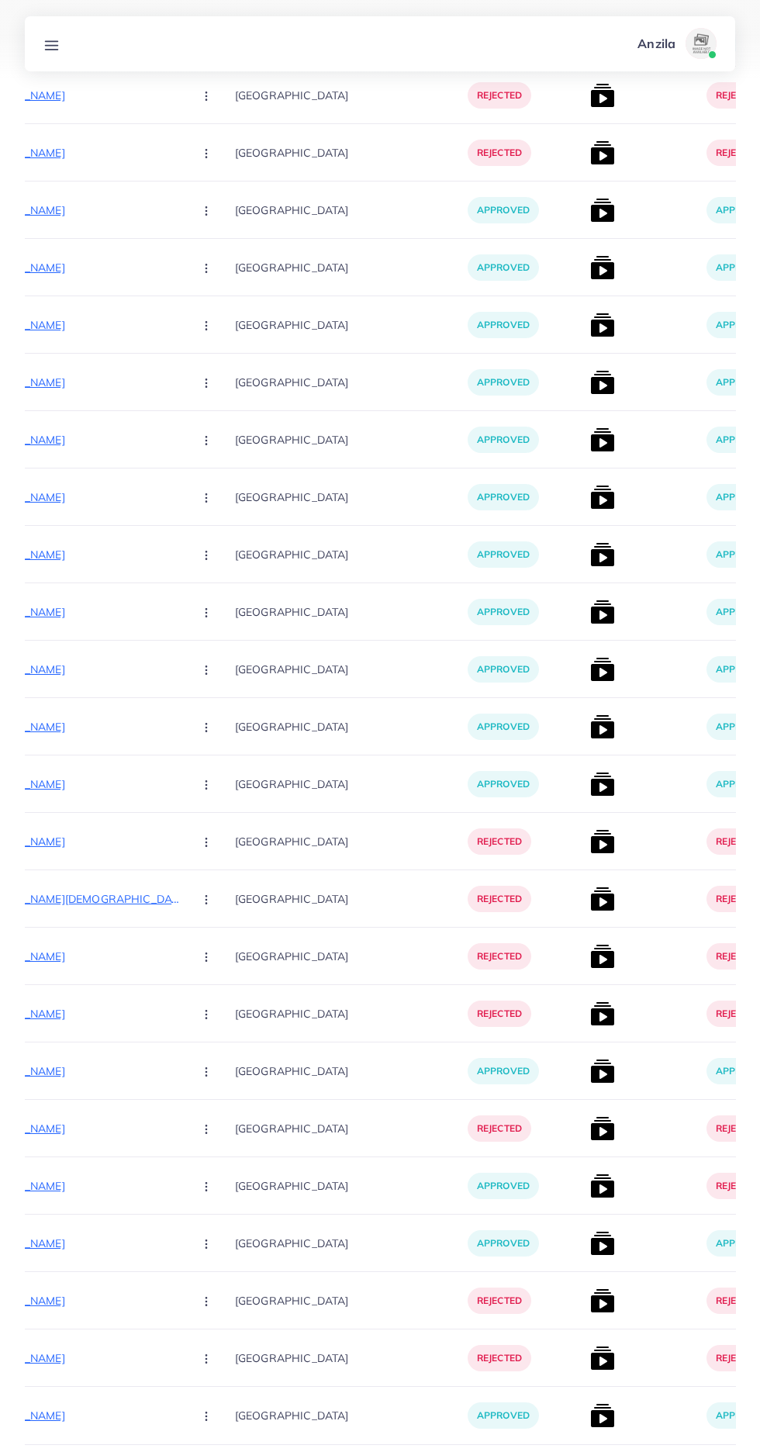
scroll to position [7000, 0]
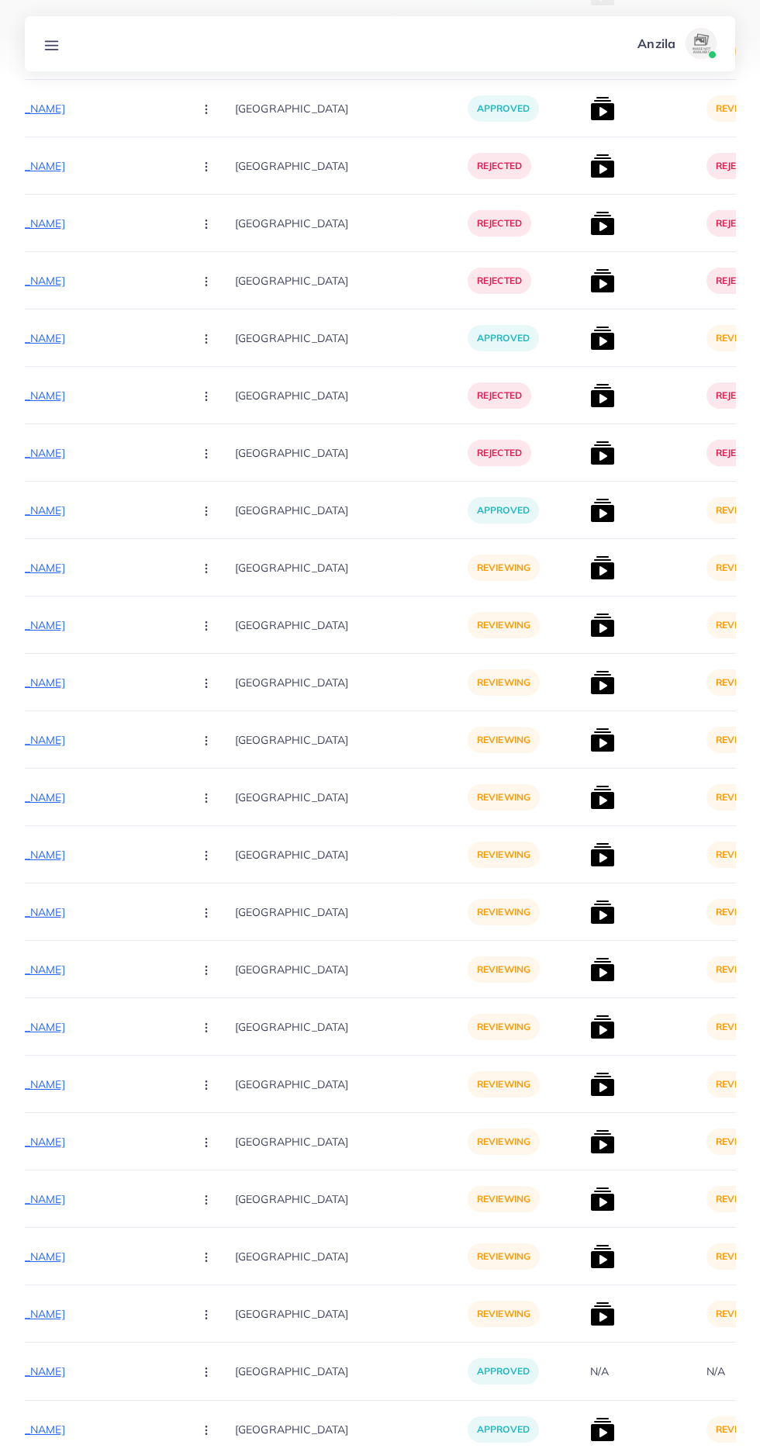
scroll to position [5746, 0]
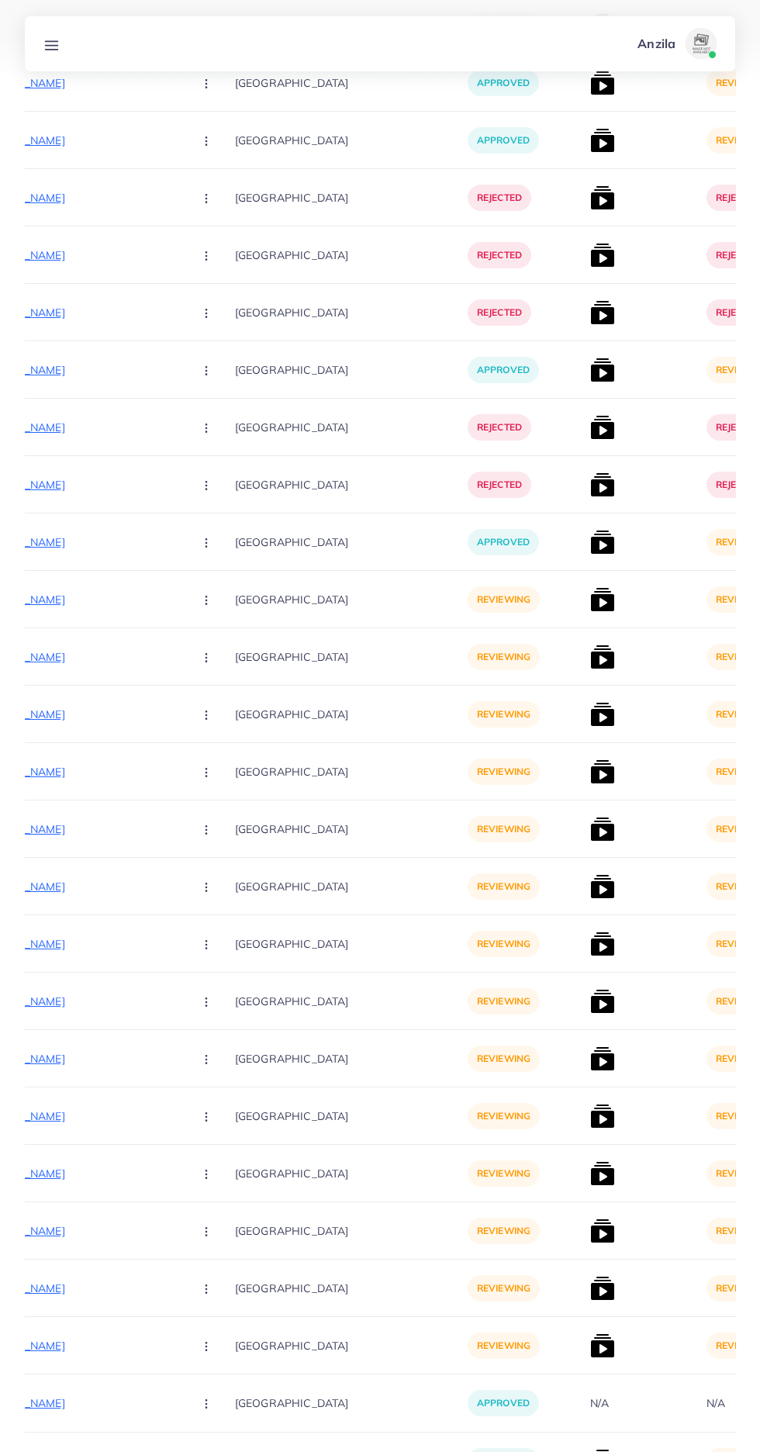
click at [85, 600] on p "https://vogueapparel.pk/product/grey-puzzle-printed-premium-quality-winter-2-pc…" at bounding box center [64, 599] width 233 height 19
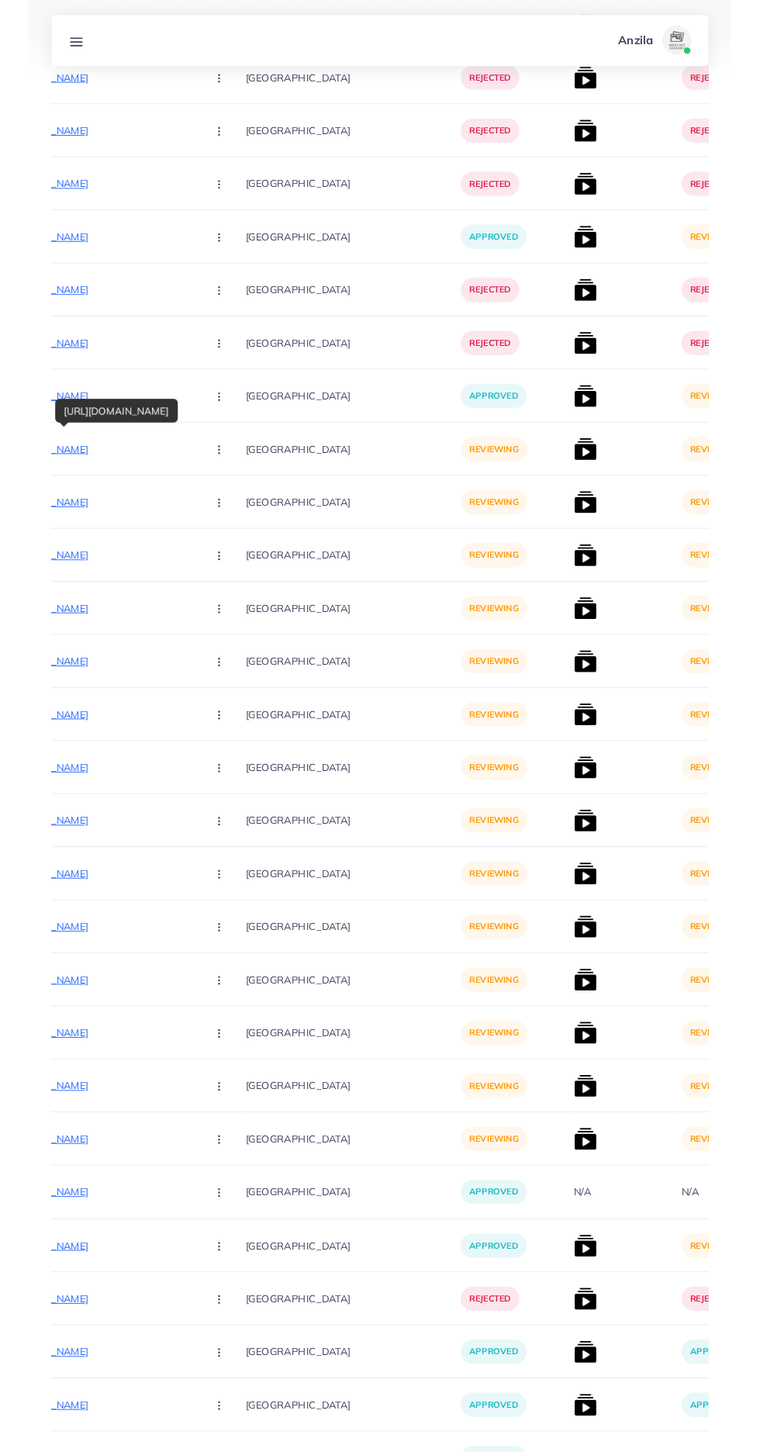
scroll to position [5864, 0]
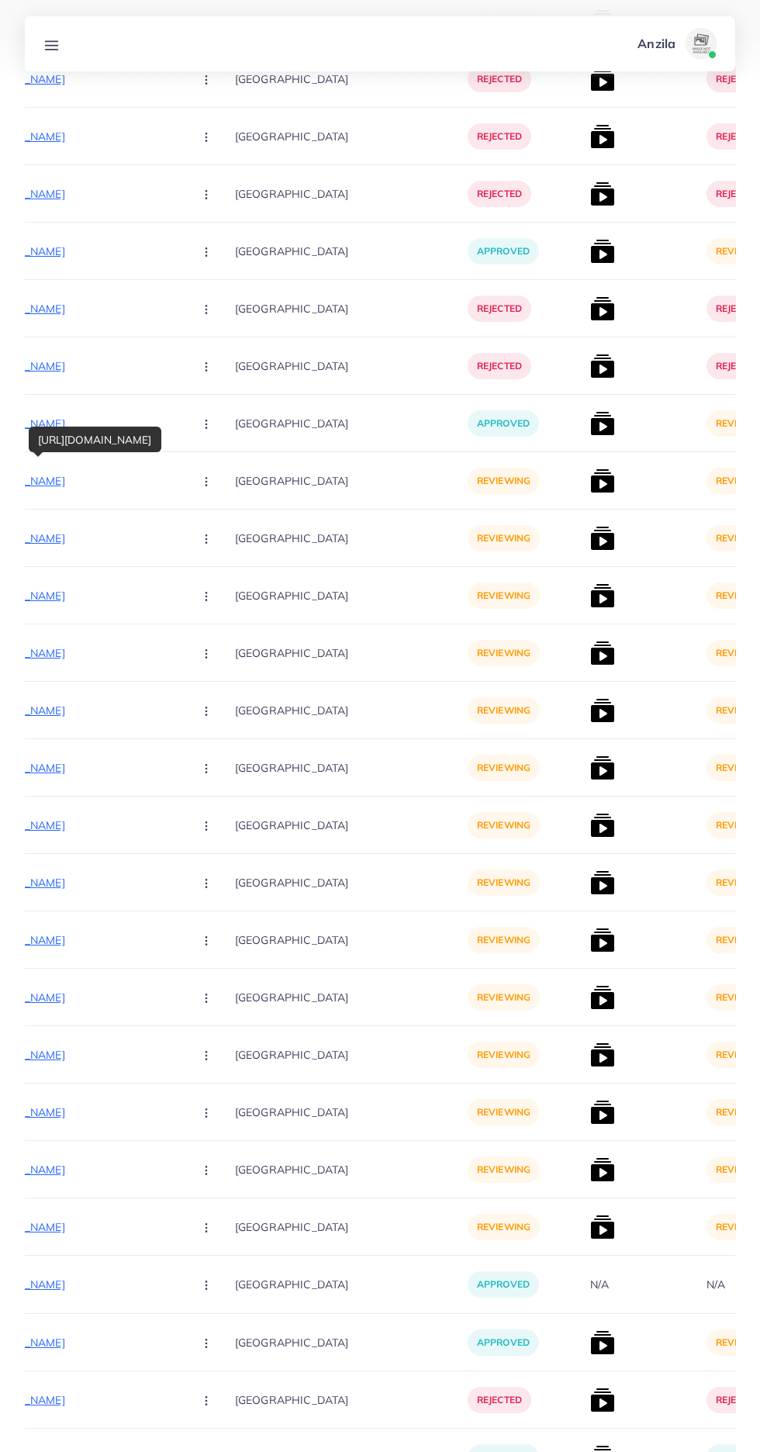
click at [200, 481] on icon "button" at bounding box center [206, 481] width 12 height 12
click at [214, 536] on span "Approve" at bounding box center [239, 528] width 51 height 16
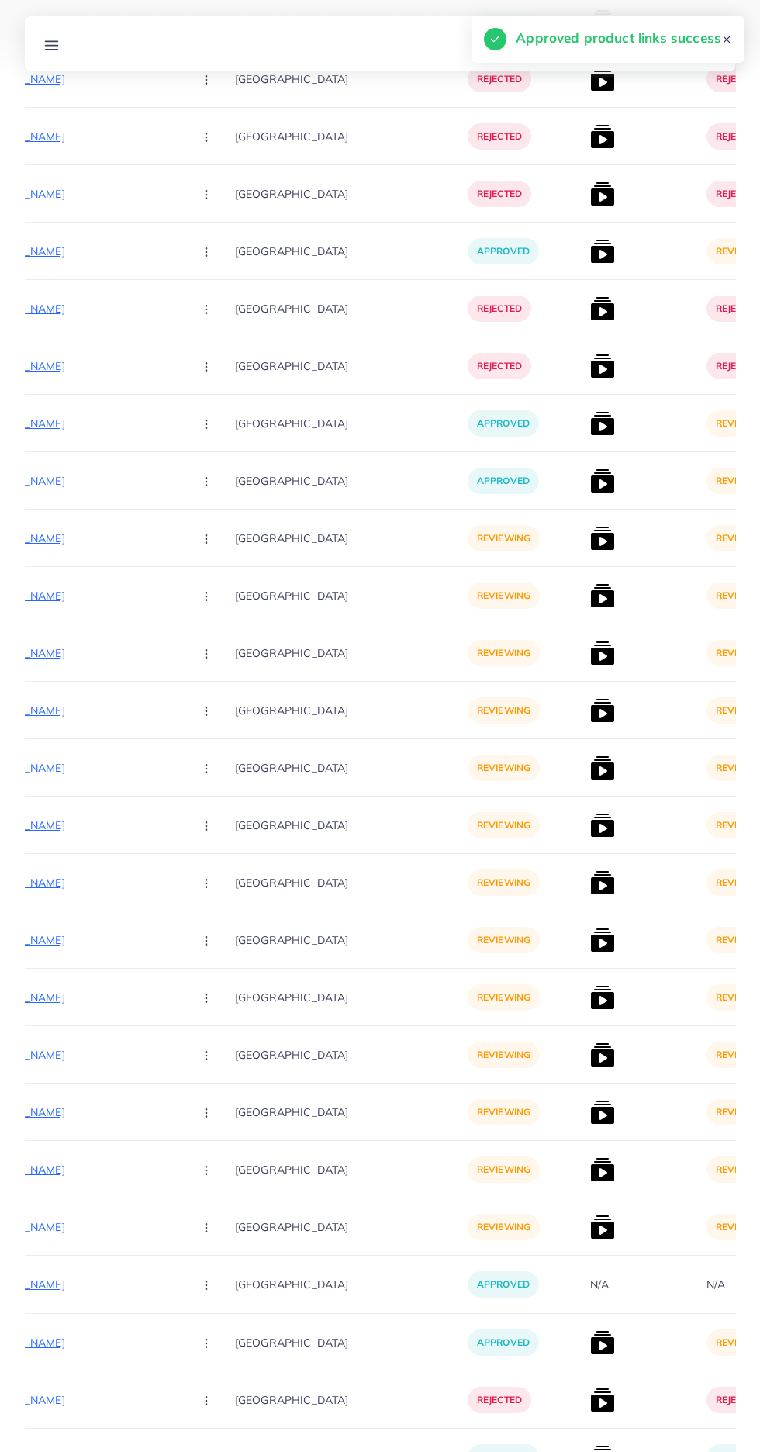
click at [77, 537] on p "https://vogueapparel.pk/product/heart-printed-pearls-work-premium-quality-winte…" at bounding box center [64, 538] width 233 height 19
click at [181, 544] on button "button" at bounding box center [208, 537] width 54 height 35
click at [189, 602] on link "Approve" at bounding box center [242, 586] width 123 height 34
click at [94, 603] on p "https://vogueapparel.pk/product/high-neck-stripe-printed-premium-quality-winter…" at bounding box center [64, 595] width 233 height 19
click at [206, 596] on circle "button" at bounding box center [206, 596] width 1 height 1
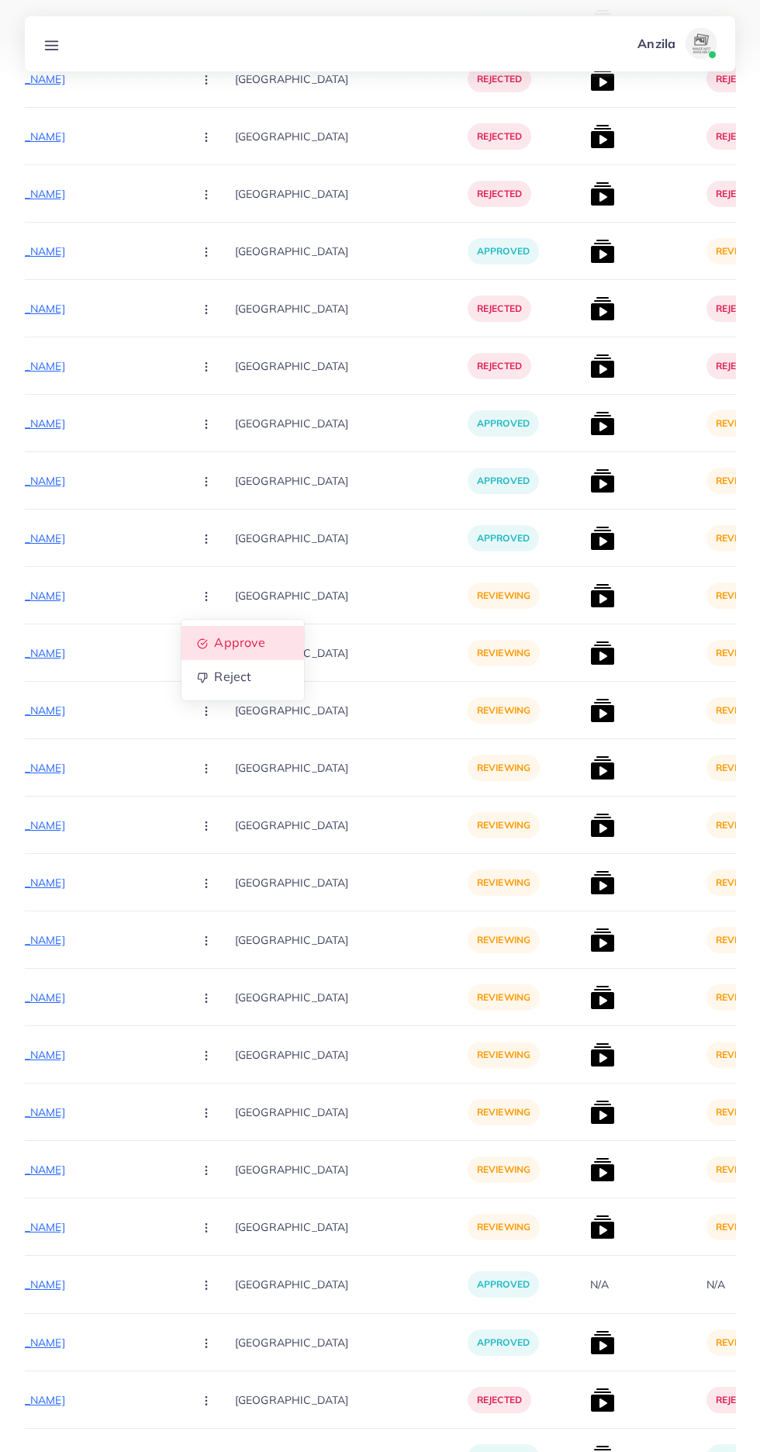
click at [214, 641] on span "Approve" at bounding box center [239, 643] width 51 height 16
click at [78, 658] on p "https://vogueapparel.pk/product/long-button-hoodie-style-2-pcs-winter-co-ord-se…" at bounding box center [64, 653] width 233 height 19
click at [206, 658] on circle "button" at bounding box center [206, 657] width 1 height 1
click at [214, 703] on span "Approve" at bounding box center [239, 701] width 51 height 16
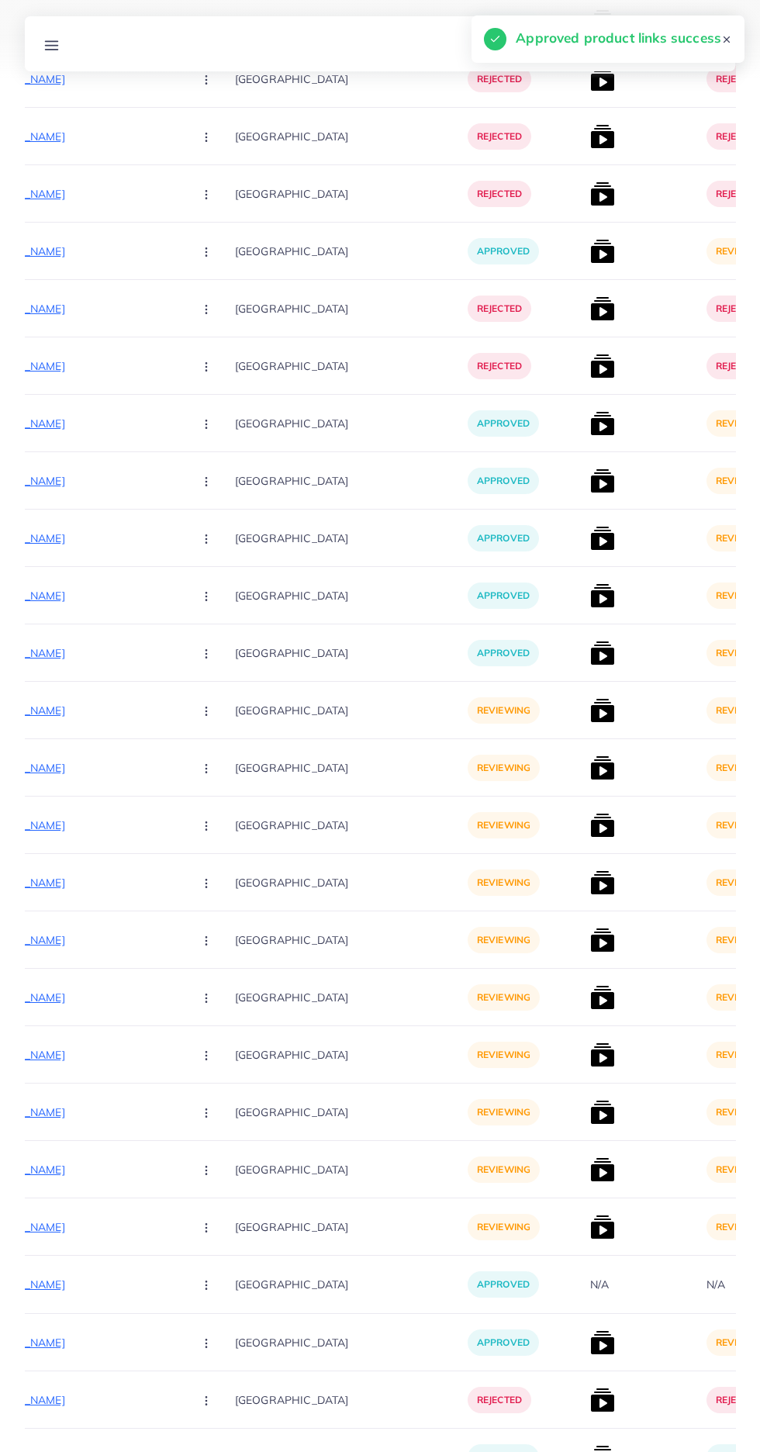
click at [89, 711] on p "https://vogueapparel.pk/product/long-trench-coat-style-2-pcs-winter-co-ord-set-…" at bounding box center [64, 710] width 233 height 19
click at [206, 711] on circle "button" at bounding box center [206, 710] width 1 height 1
click at [206, 755] on link "Approve" at bounding box center [242, 758] width 123 height 34
click at [76, 769] on p "https://vogueapparel.pk/product/long-gown-style-3-pcs-winter-co-ord-suit-wwts-1…" at bounding box center [64, 768] width 233 height 19
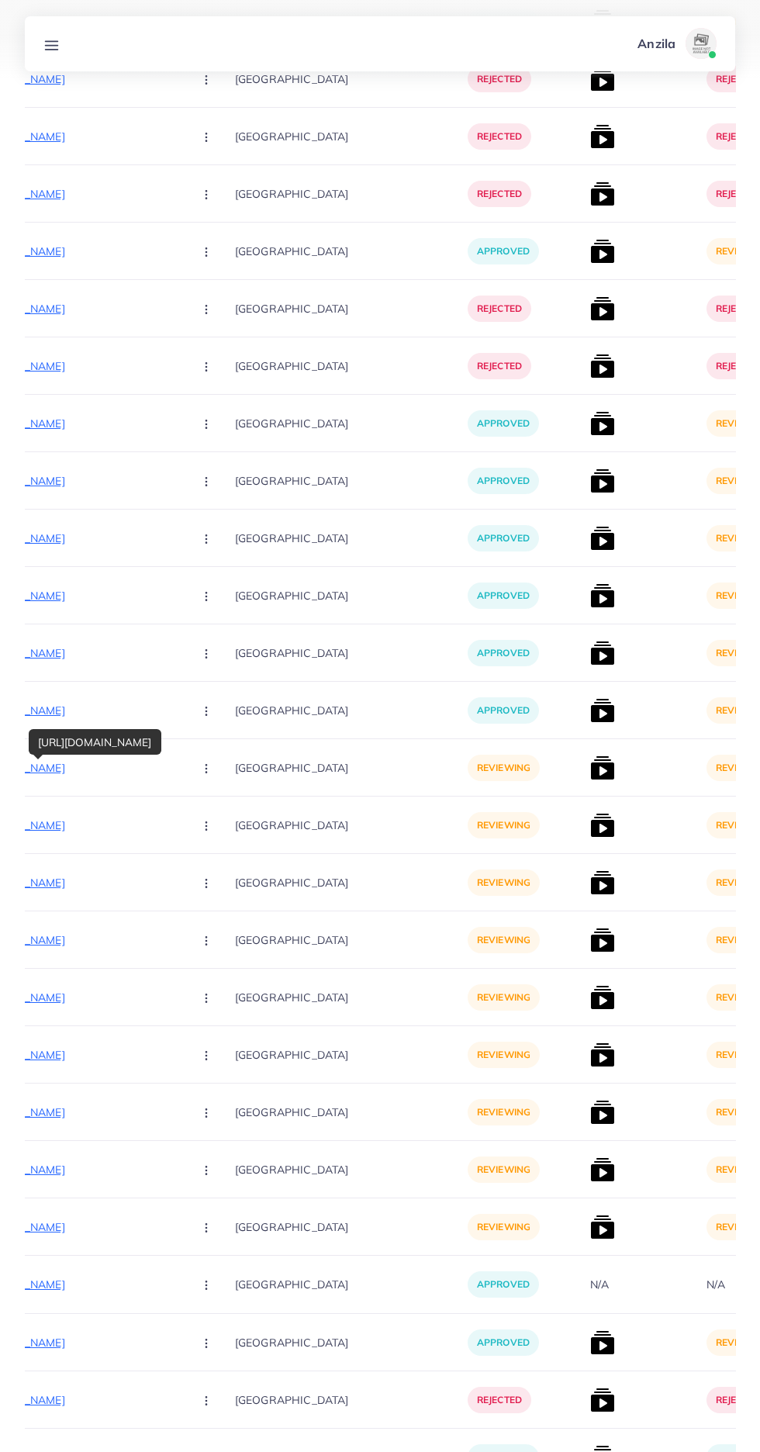
click at [181, 780] on button "button" at bounding box center [208, 767] width 54 height 35
click at [214, 811] on span "Approve" at bounding box center [239, 815] width 51 height 16
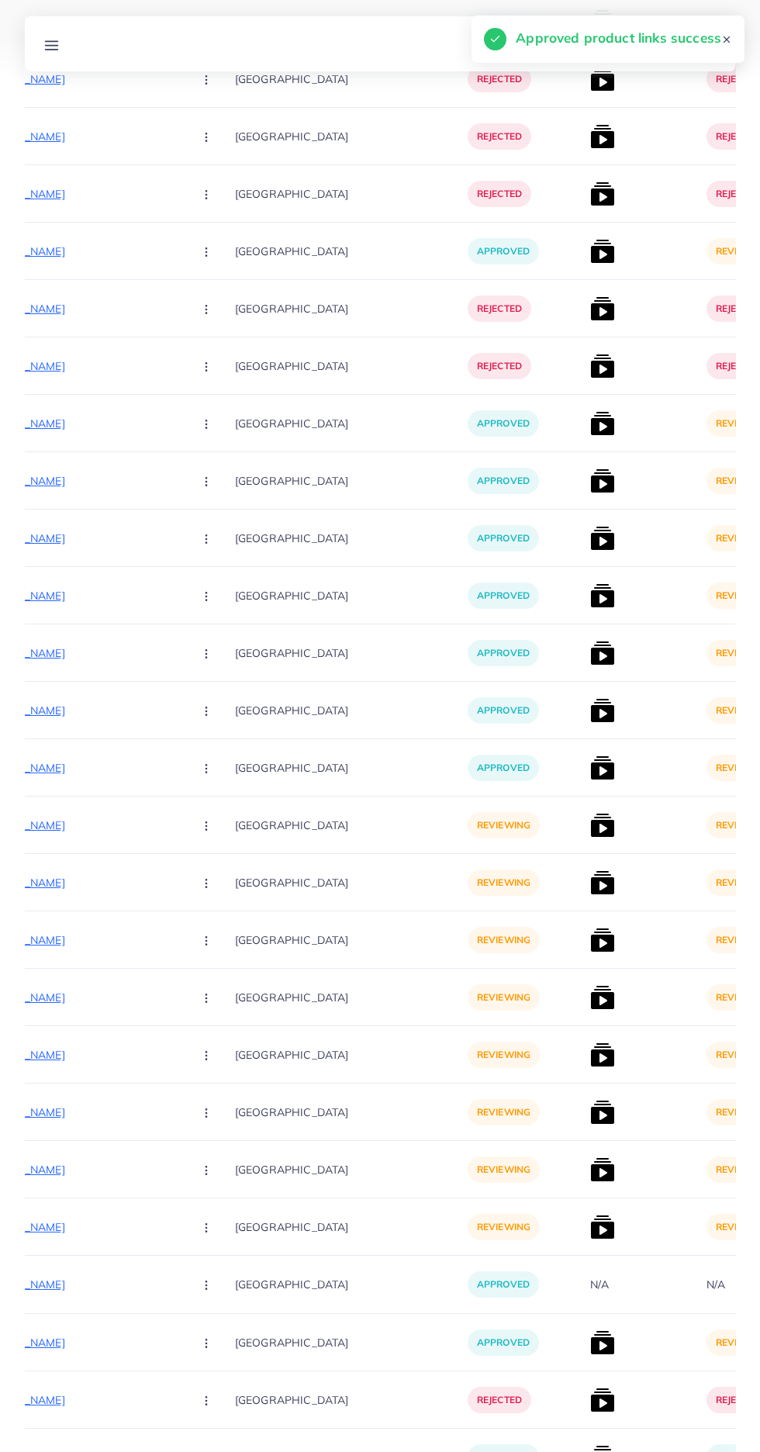
click at [92, 822] on p "https://vogueapparel.pk/product/open-shawl-style-lace-work-2-pcs-winter-co-ord-…" at bounding box center [64, 825] width 233 height 19
click at [206, 830] on circle "button" at bounding box center [206, 829] width 1 height 1
click at [214, 873] on span "Approve" at bounding box center [239, 873] width 51 height 16
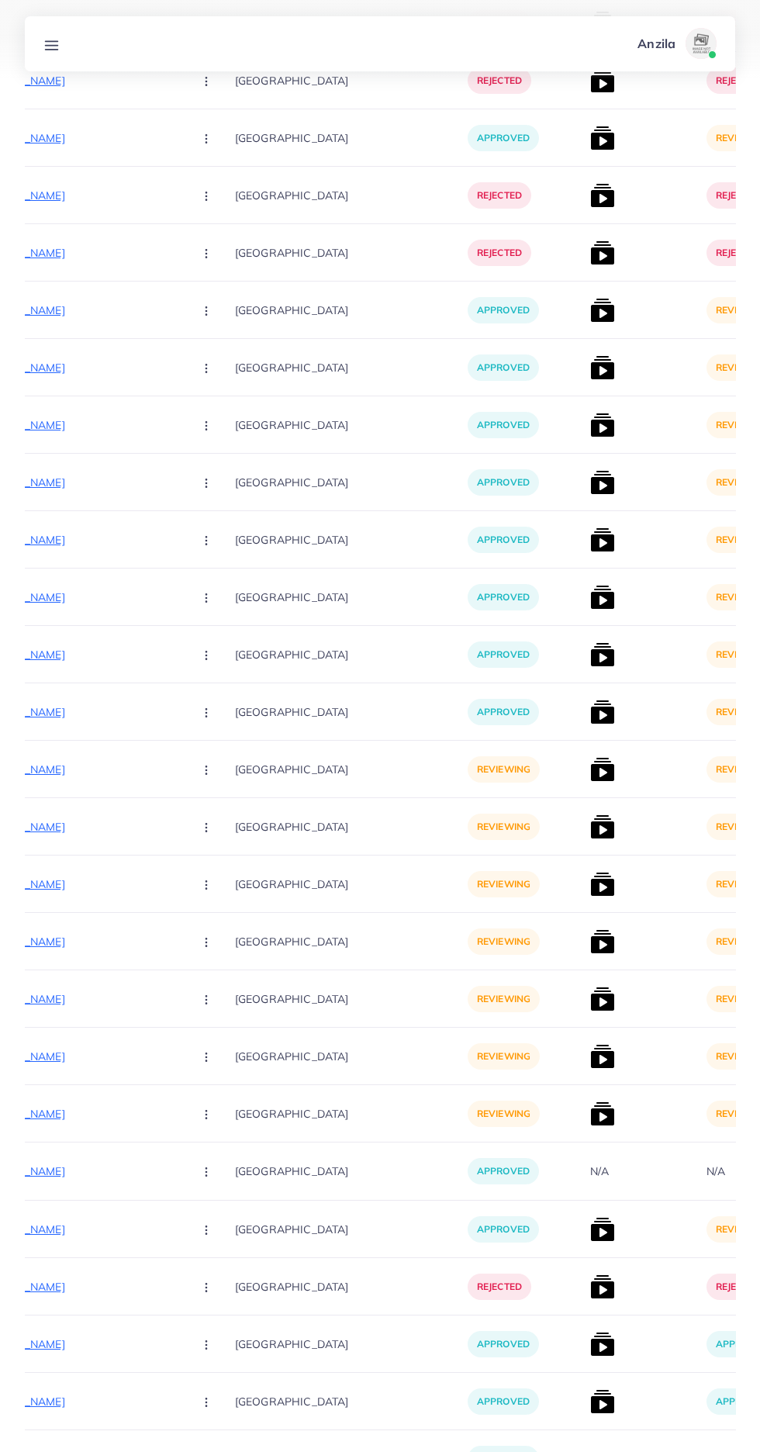
click at [61, 772] on p "https://vogueapparel.pk/product/roll-neck-2-piece-knit-co-ord-set/" at bounding box center [64, 769] width 233 height 19
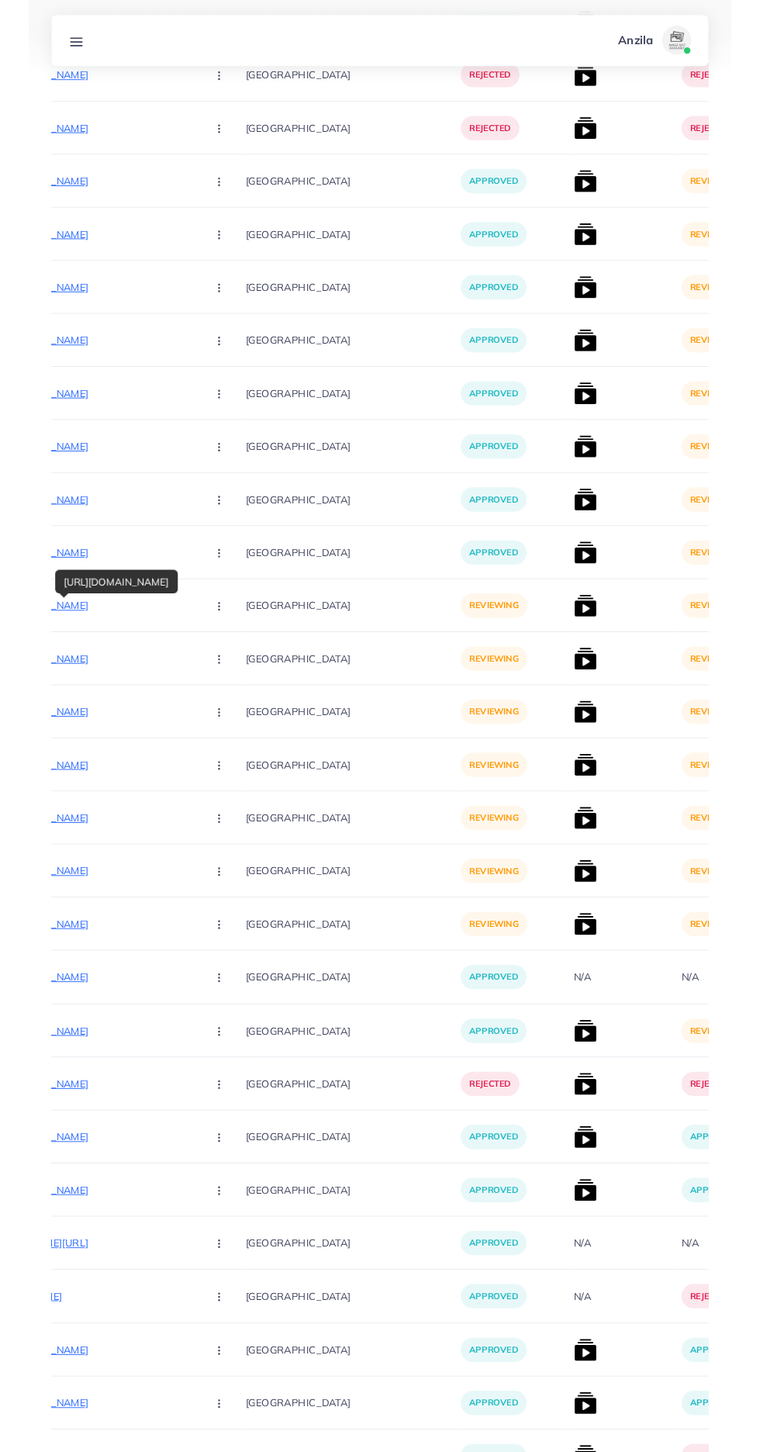
scroll to position [6096, 0]
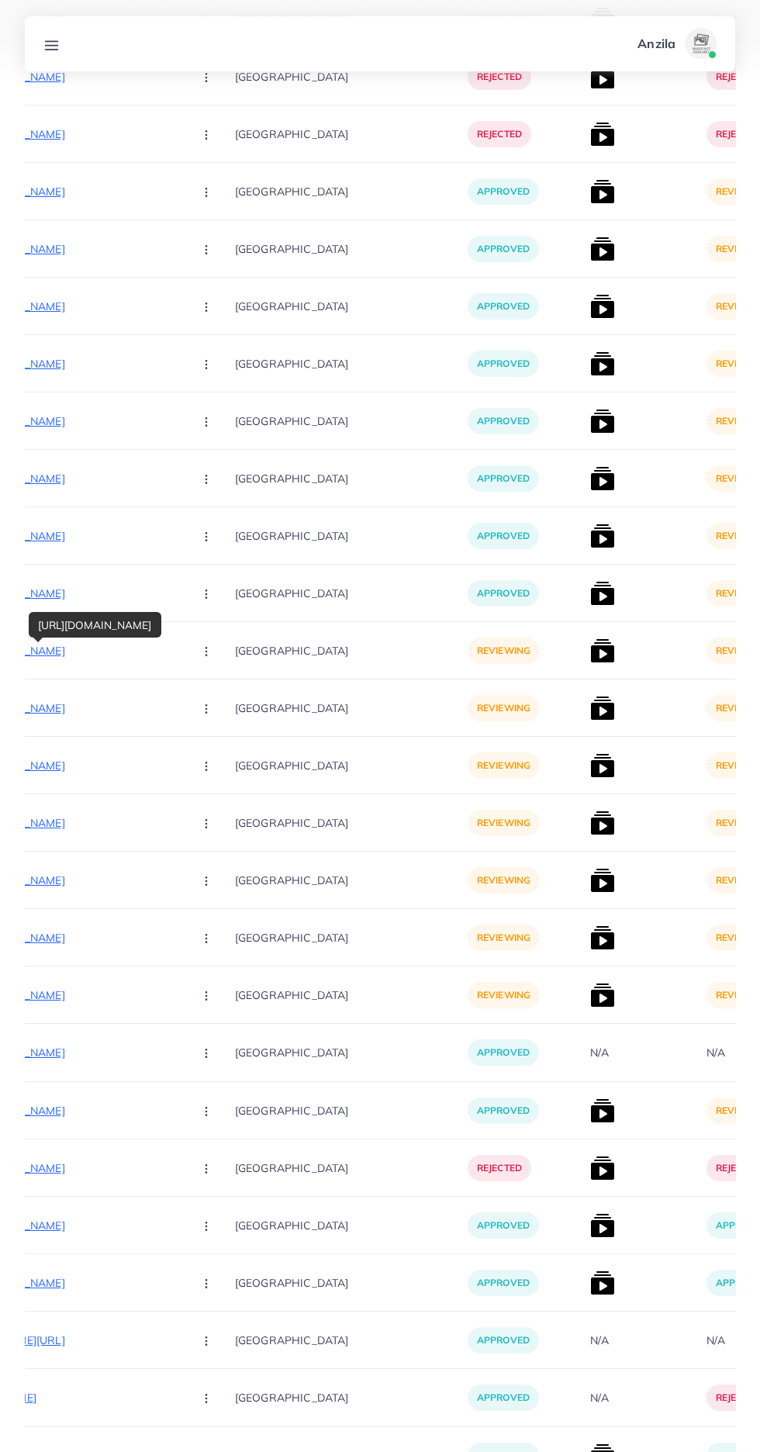
click at [206, 655] on circle "button" at bounding box center [206, 655] width 1 height 1
click at [214, 699] on span "Approve" at bounding box center [239, 698] width 51 height 16
click at [78, 716] on p "https://vogueapparel.pk/product/texture-printed-long-premium-quality-winter-2-p…" at bounding box center [64, 708] width 233 height 19
click at [181, 711] on button "button" at bounding box center [208, 707] width 54 height 35
click at [214, 763] on span "Approve" at bounding box center [239, 756] width 51 height 16
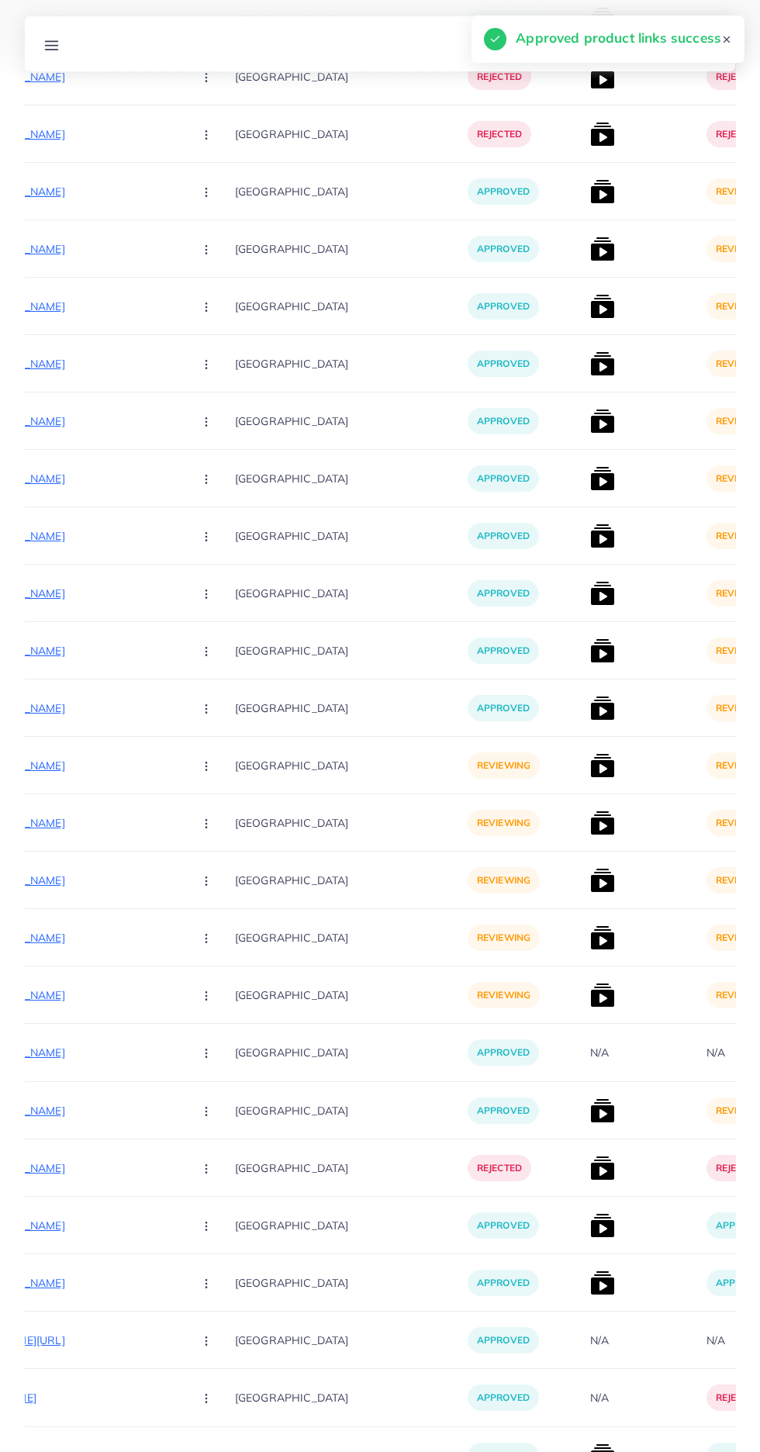
click at [88, 769] on p "https://vogueapparel.pk/product-category/womens-winter-collection/koti-maxi/" at bounding box center [64, 765] width 233 height 19
click at [96, 824] on p "https://vogueapparel.pk/product/drop-shoulder-short-hooded-maxi-style-2-pcs-win…" at bounding box center [64, 823] width 233 height 19
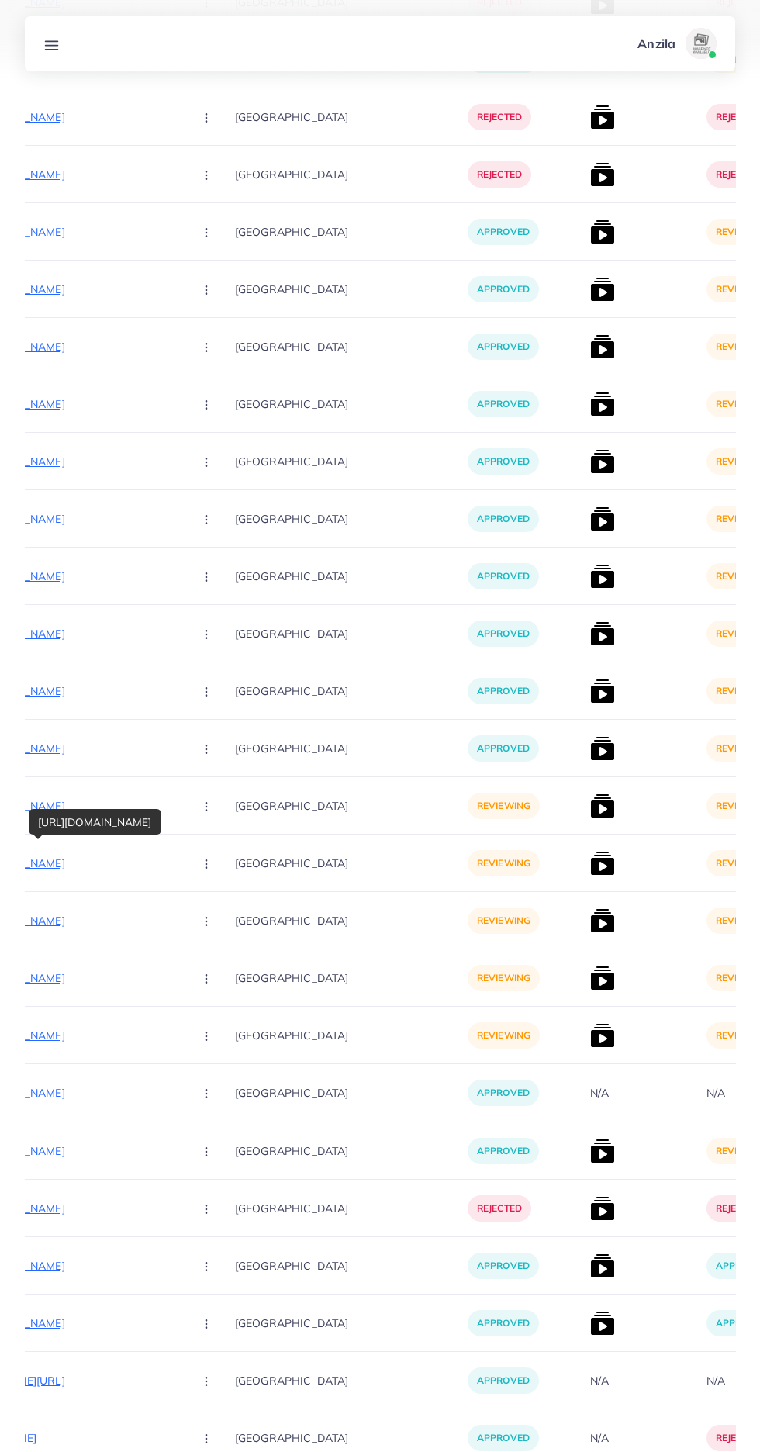
scroll to position [6052, 0]
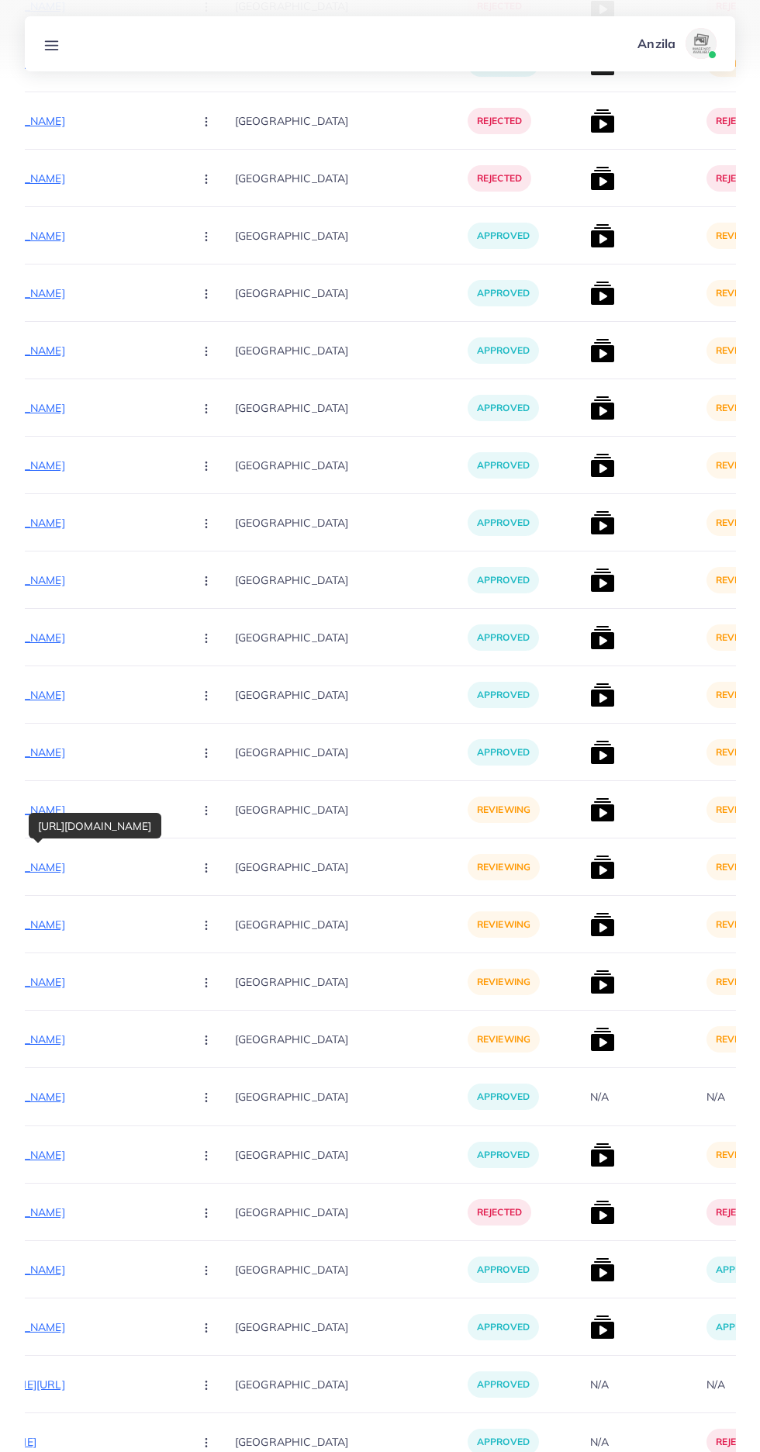
click at [206, 868] on circle "button" at bounding box center [206, 867] width 1 height 1
click at [214, 913] on span "Approve" at bounding box center [239, 915] width 51 height 16
click at [81, 925] on p "https://vogueapparel.pk/product/drop-shoulder-short-hooded-maxi-style-2-pcs-win…" at bounding box center [64, 924] width 233 height 19
click at [206, 925] on circle "button" at bounding box center [206, 925] width 1 height 1
click at [214, 977] on span "Approve" at bounding box center [239, 972] width 51 height 16
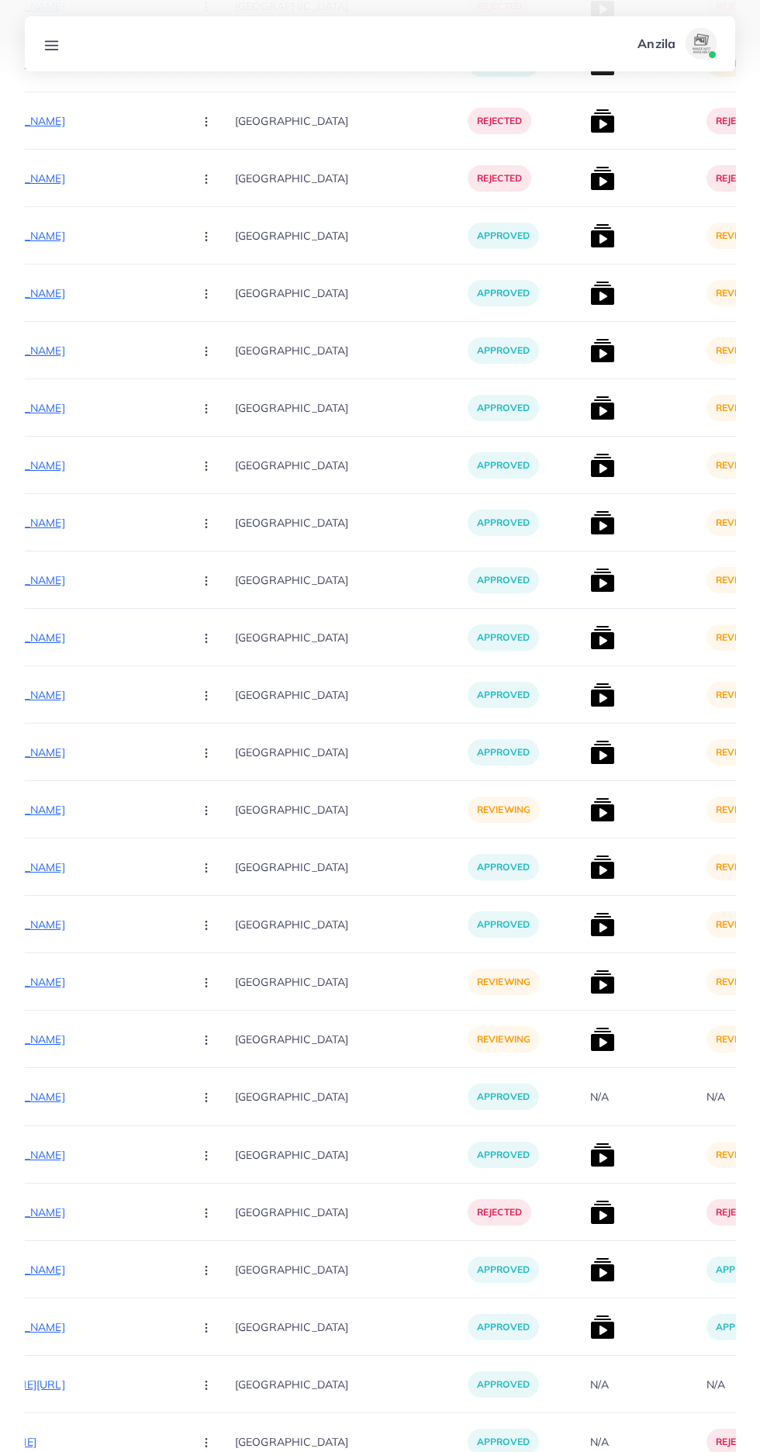
click at [92, 982] on p "https://vogueapparel.pk/product/drop-shoulder-short-jacket-maxi-style-2-pcs-win…" at bounding box center [64, 982] width 233 height 19
click at [206, 983] on circle "button" at bounding box center [206, 982] width 1 height 1
click at [214, 1027] on span "Approve" at bounding box center [239, 1029] width 51 height 16
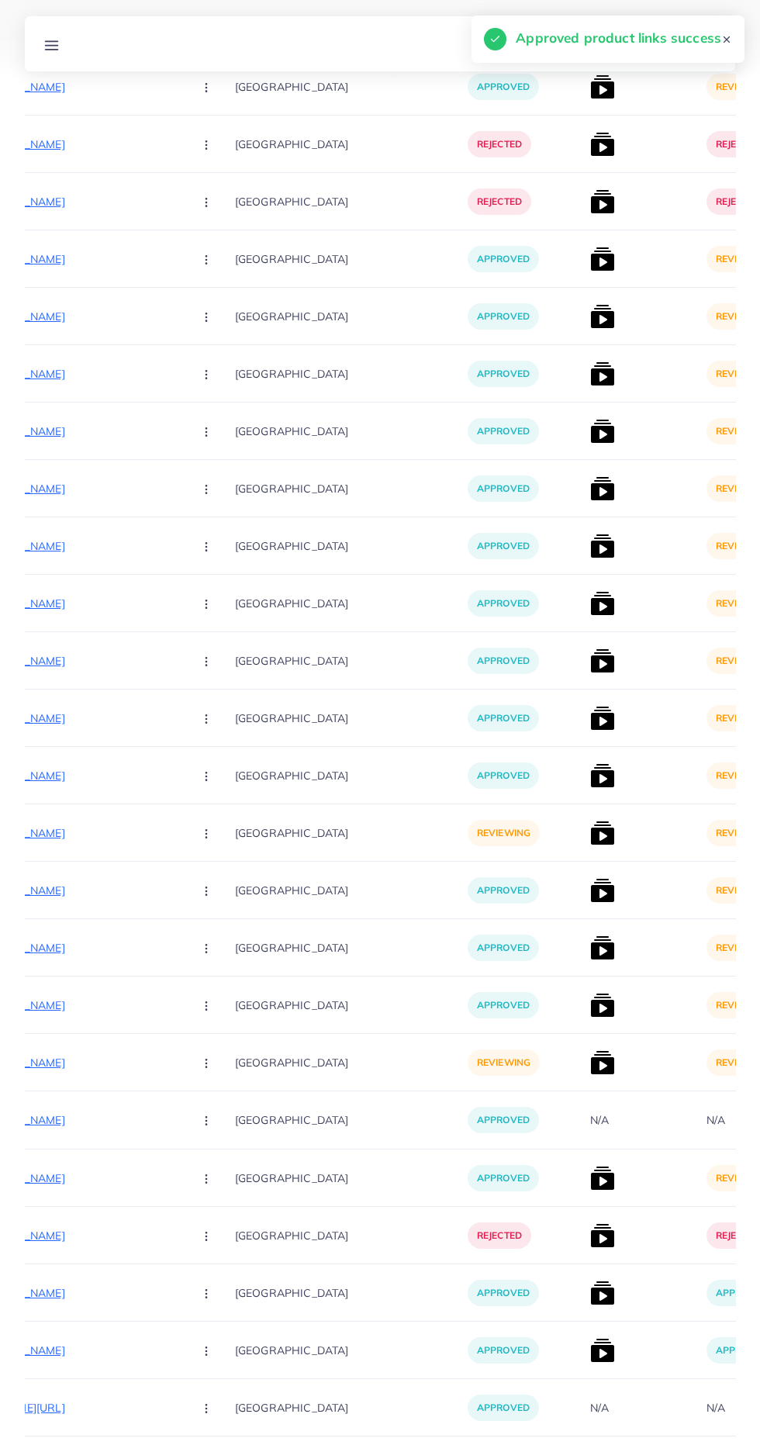
click at [102, 1063] on p "https://vogueapparel.pk/product/turkish-drop-shoulder-pocket-style-long-winter-…" at bounding box center [64, 1062] width 233 height 19
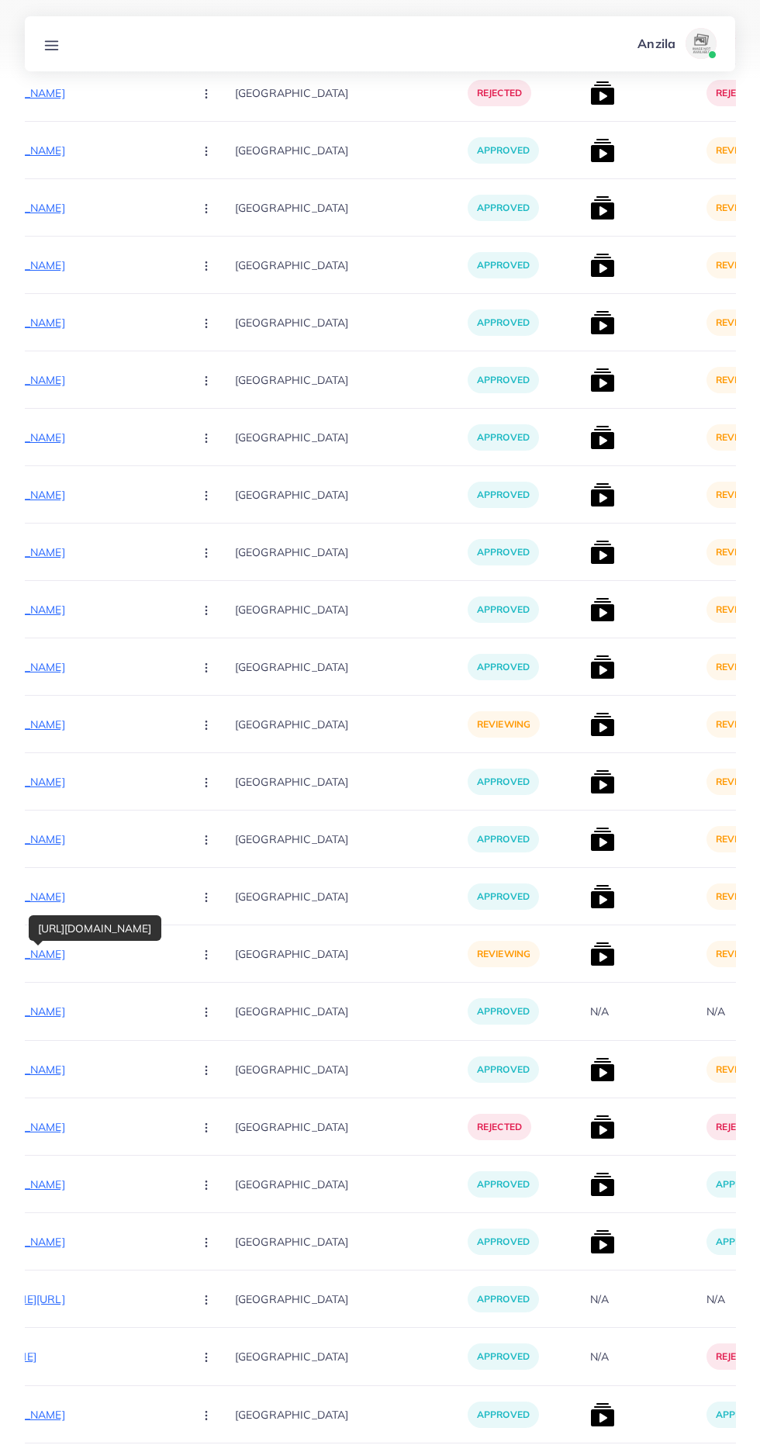
scroll to position [6147, 0]
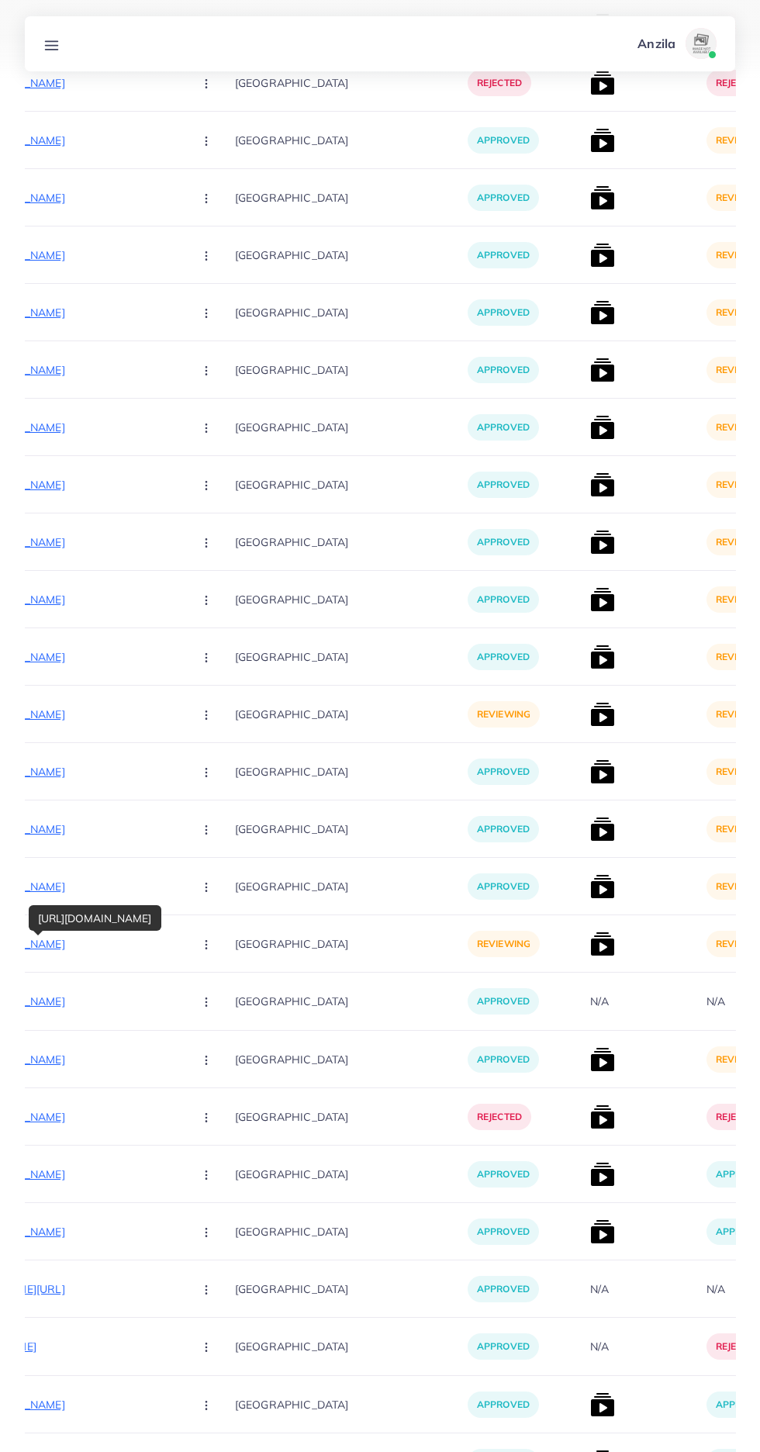
click at [181, 938] on button "button" at bounding box center [208, 943] width 54 height 35
click at [214, 997] on span "Approve" at bounding box center [239, 991] width 51 height 16
click at [590, 1108] on img at bounding box center [602, 1116] width 25 height 25
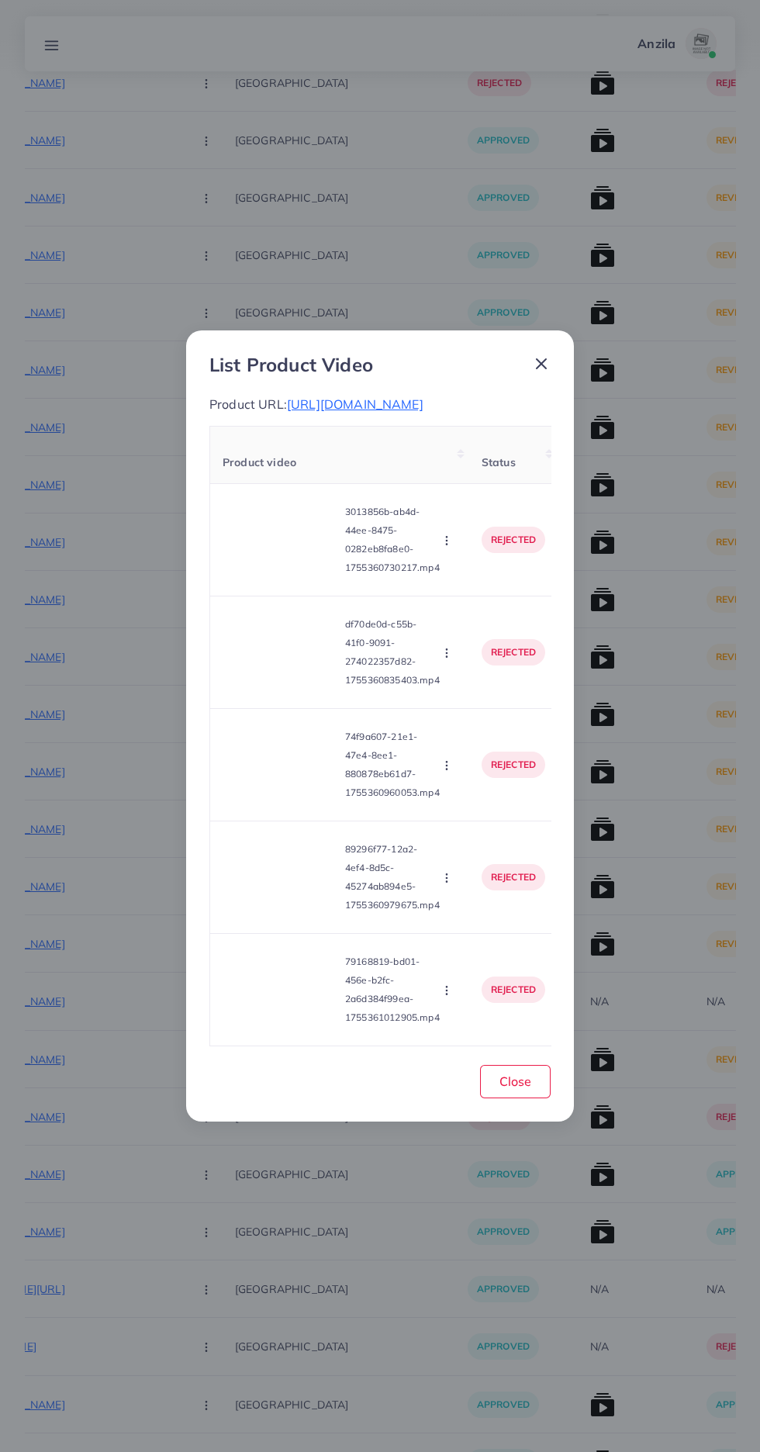
click at [482, 1260] on div "List Product Video Product URL: https://theglaciours.com/collections/best-selli…" at bounding box center [380, 726] width 760 height 1452
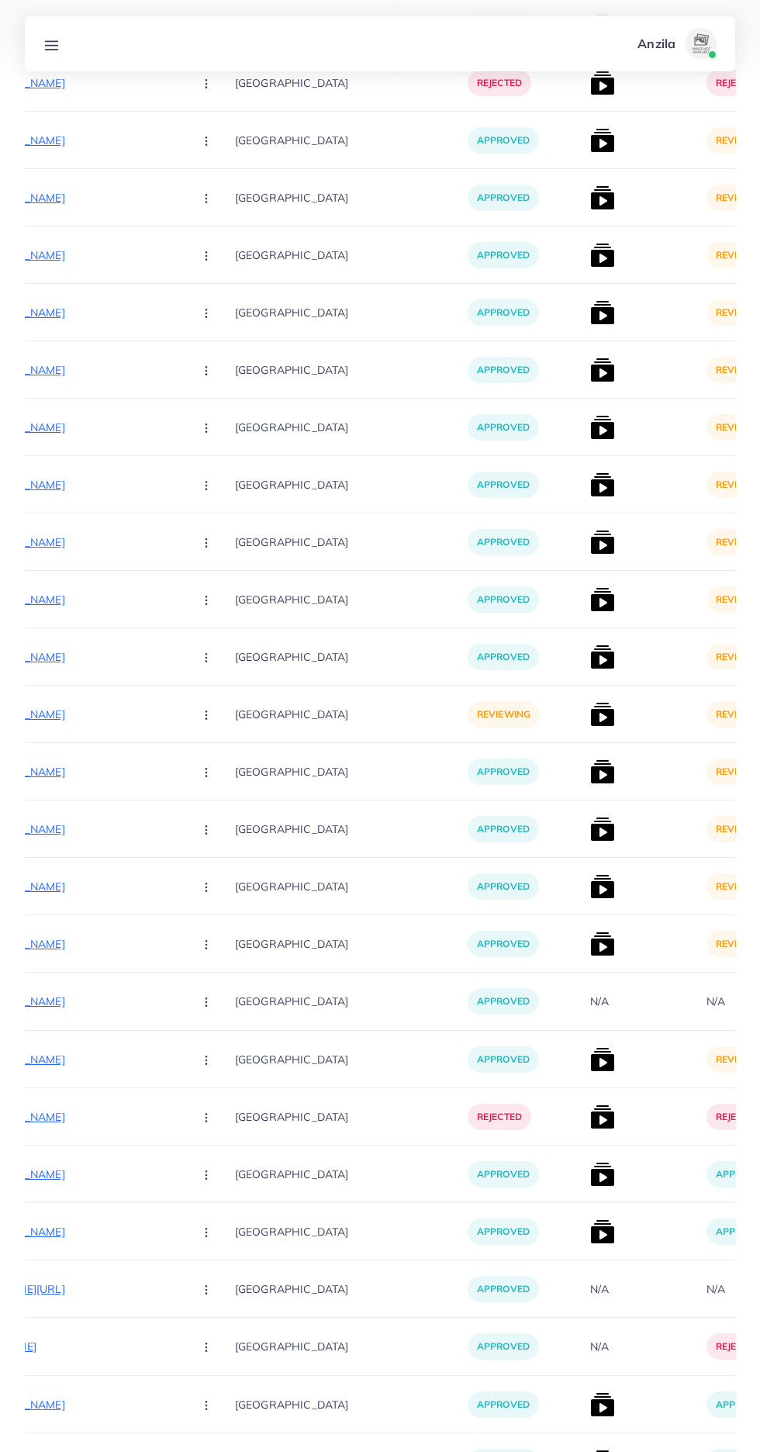
click at [590, 1060] on img at bounding box center [602, 1059] width 25 height 25
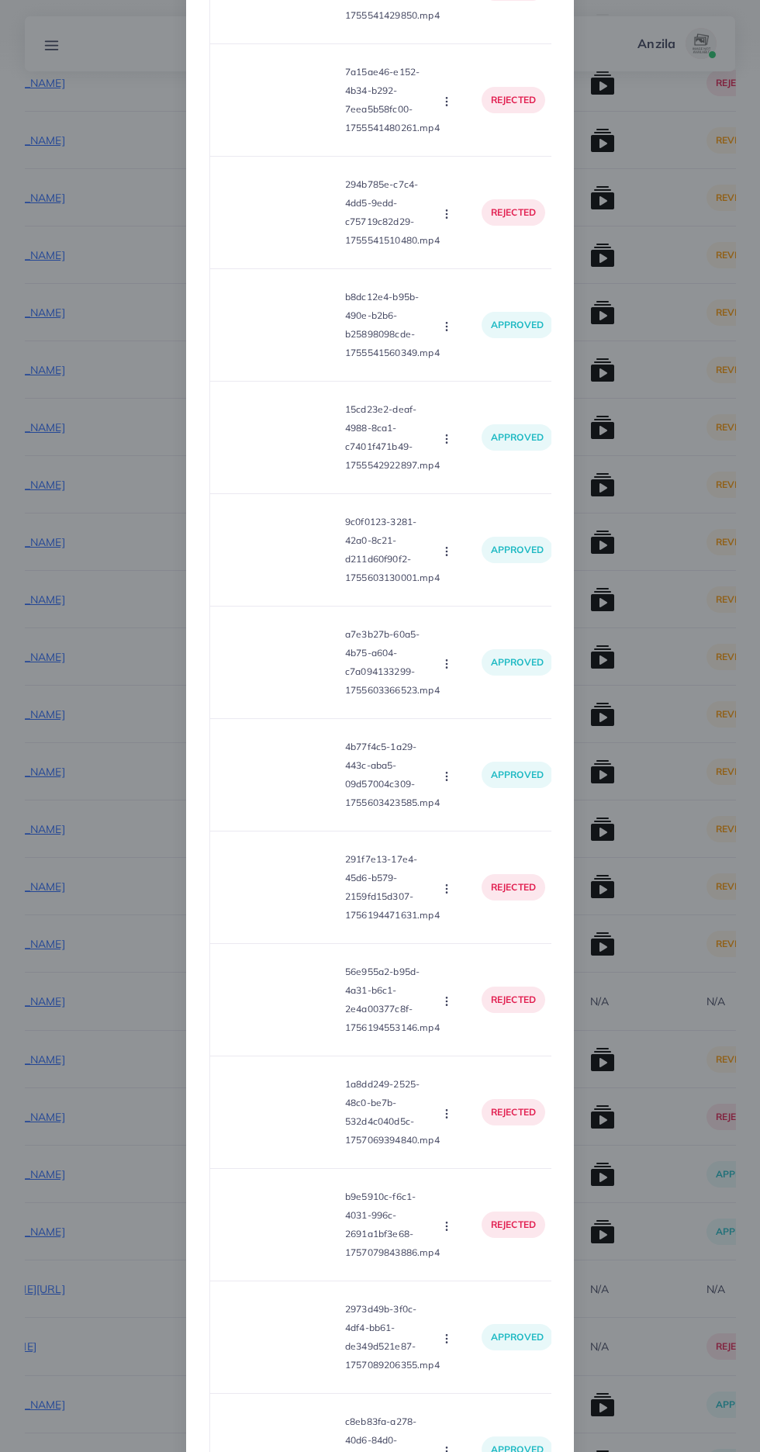
scroll to position [734, 0]
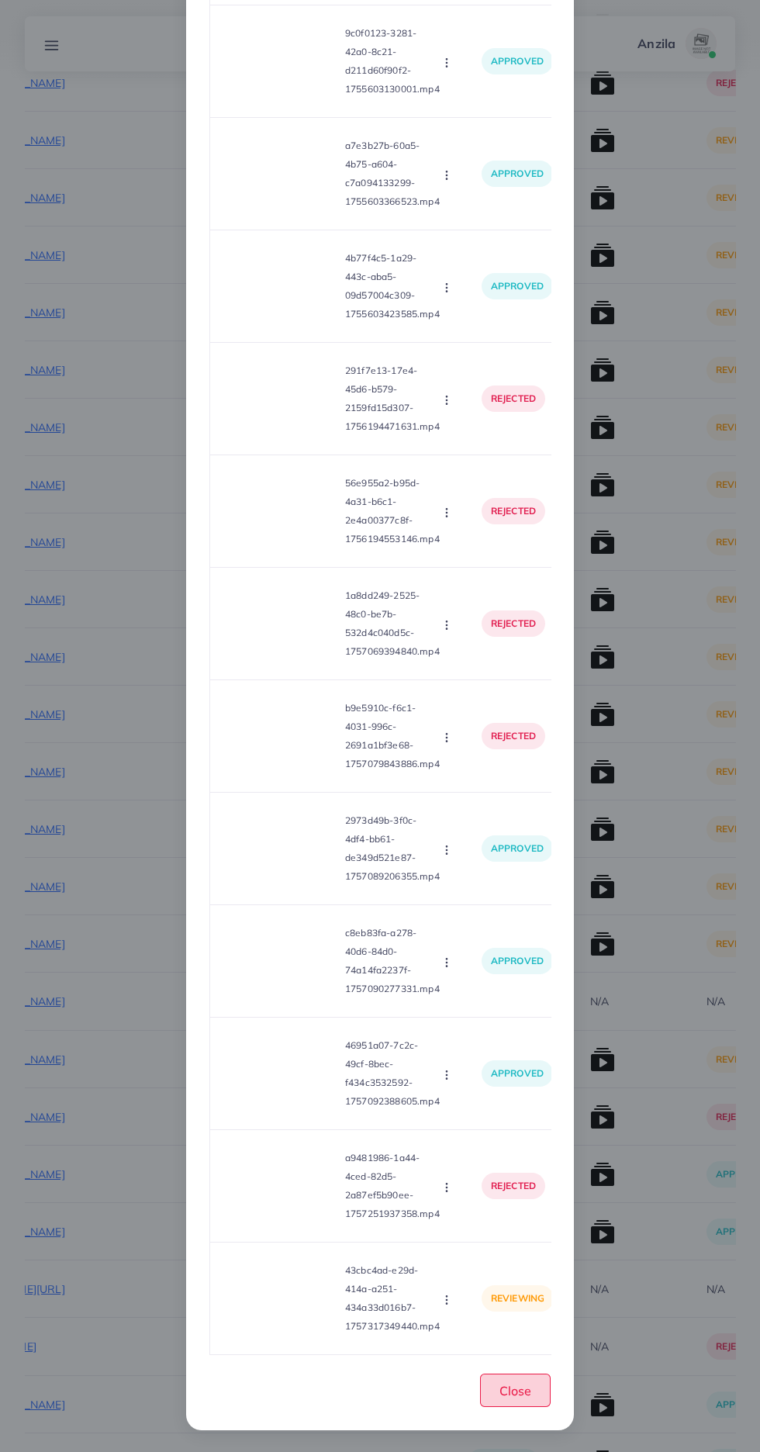
click at [526, 1392] on span "Close" at bounding box center [515, 1391] width 32 height 16
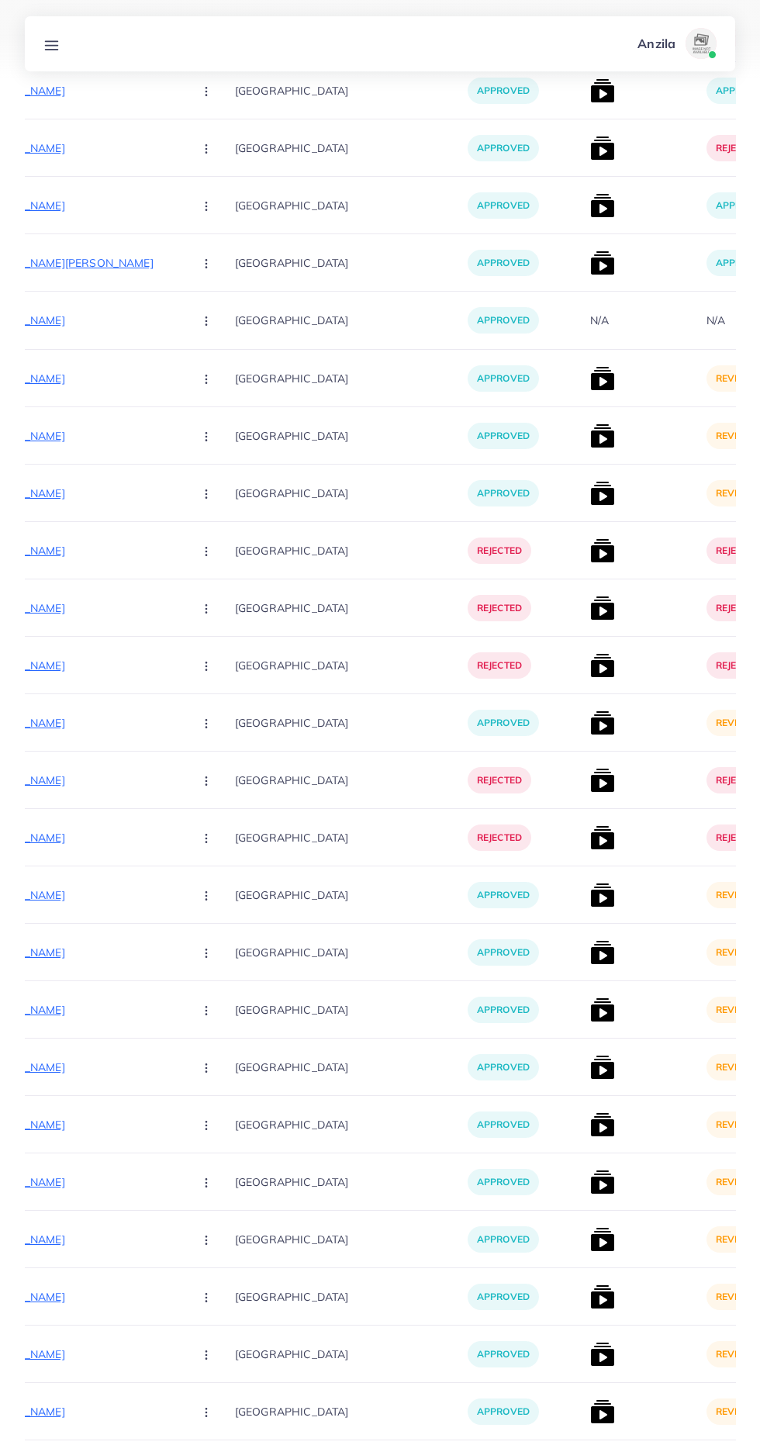
scroll to position [5364, 0]
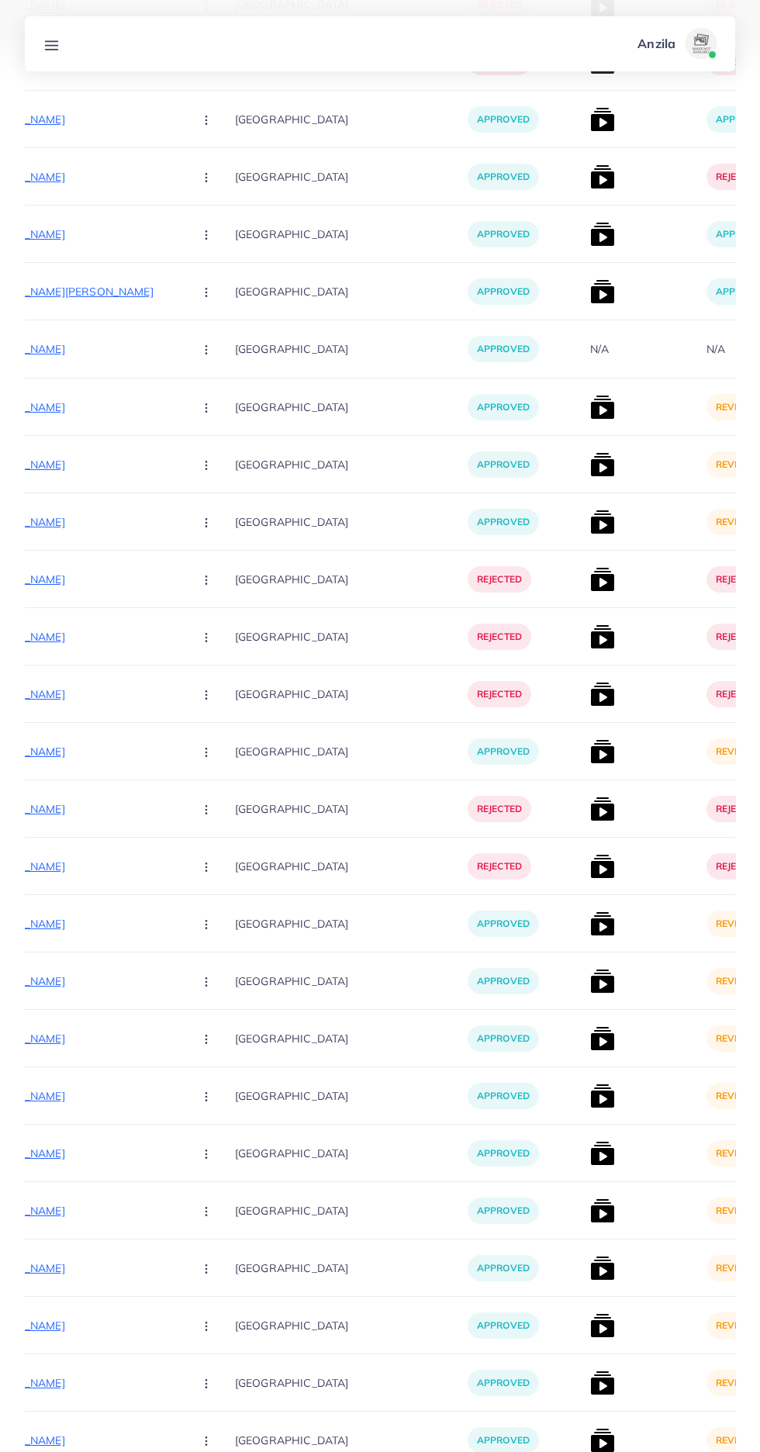
click at [590, 410] on img at bounding box center [602, 407] width 25 height 25
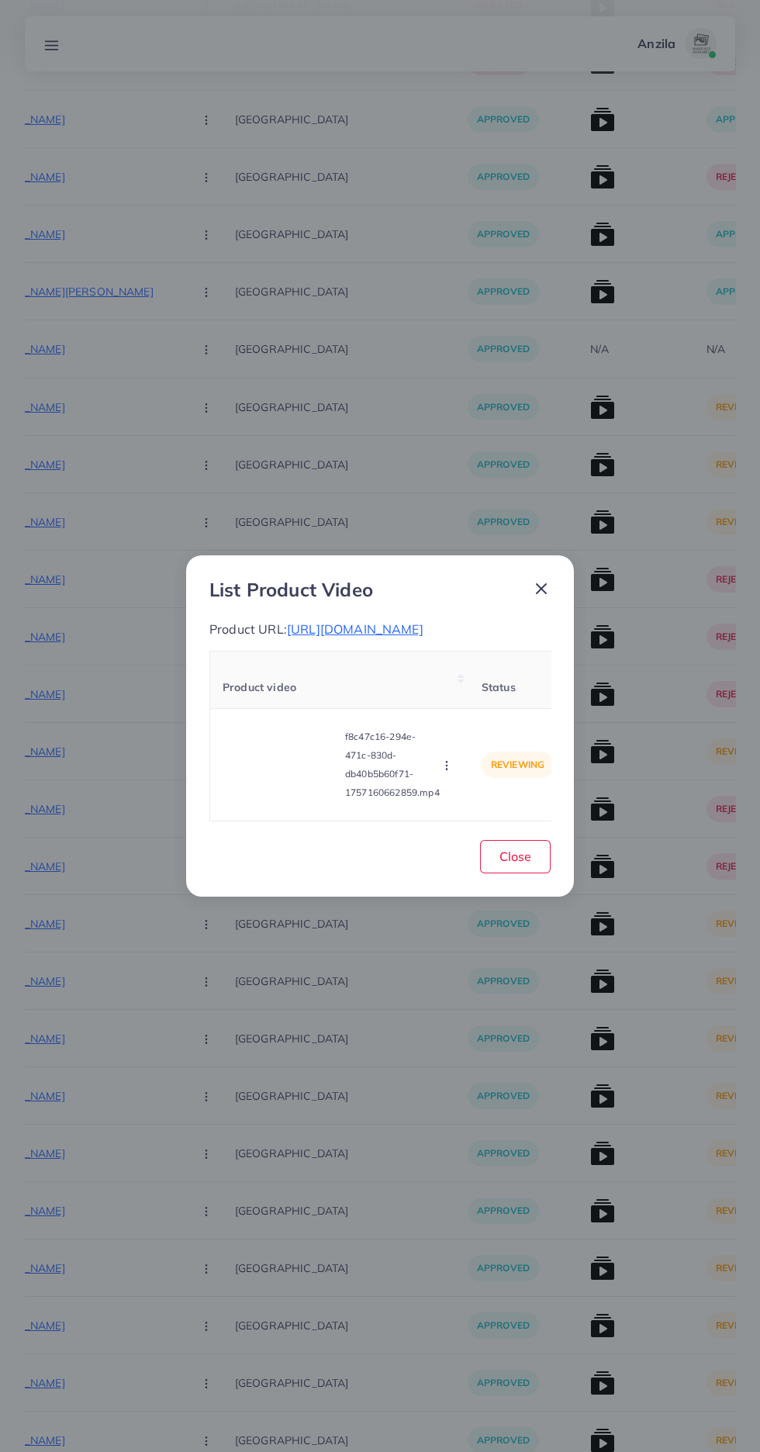
click at [343, 637] on span "https://vogueapparel.pk/product/floral-summer-co-ord-2-piece/" at bounding box center [355, 629] width 137 height 16
click at [290, 777] on video at bounding box center [281, 765] width 116 height 70
click at [290, 775] on circle at bounding box center [281, 764] width 21 height 21
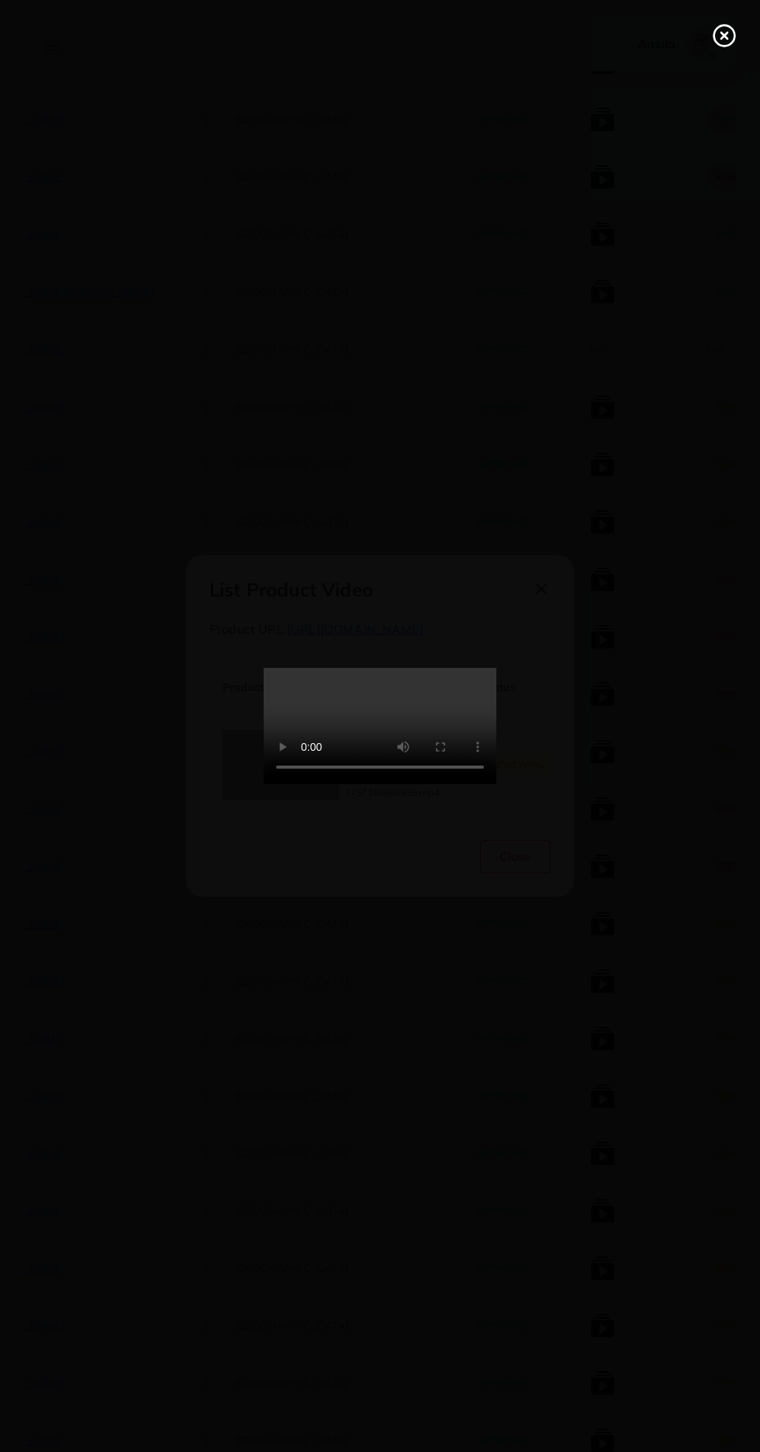
click at [722, 41] on icon at bounding box center [724, 35] width 25 height 25
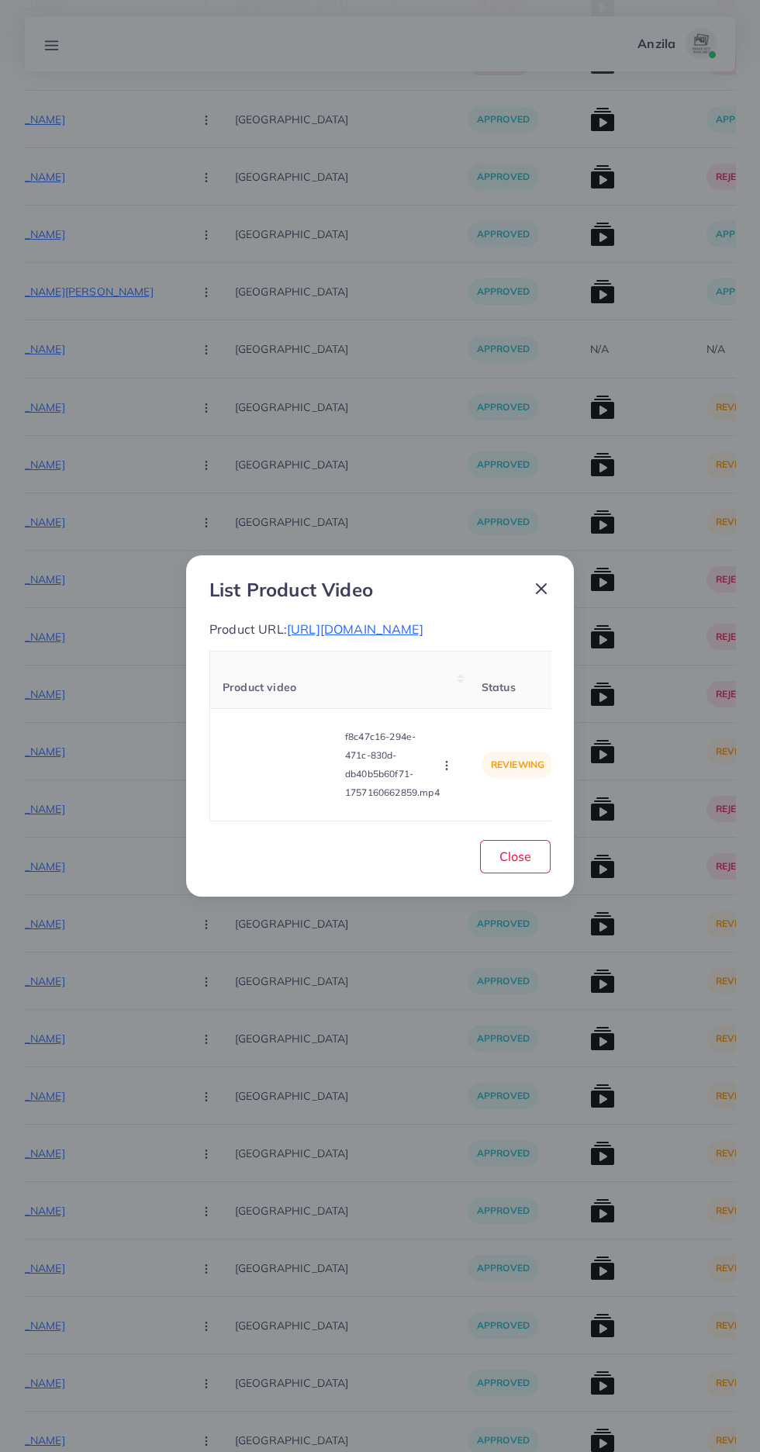
click at [449, 772] on icon "button" at bounding box center [447, 765] width 12 height 12
click at [475, 734] on span "Reject" at bounding box center [472, 727] width 37 height 16
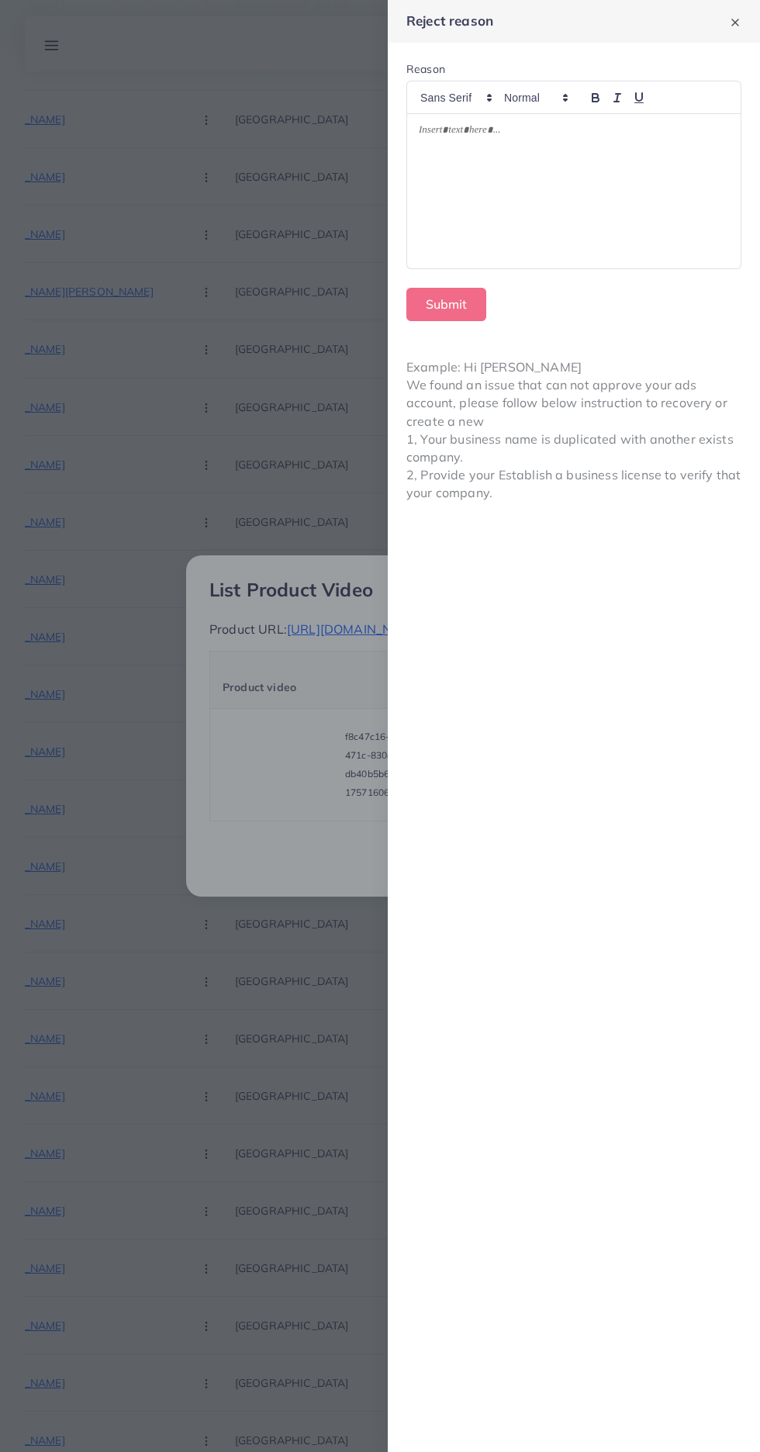
click at [579, 219] on div at bounding box center [574, 191] width 334 height 154
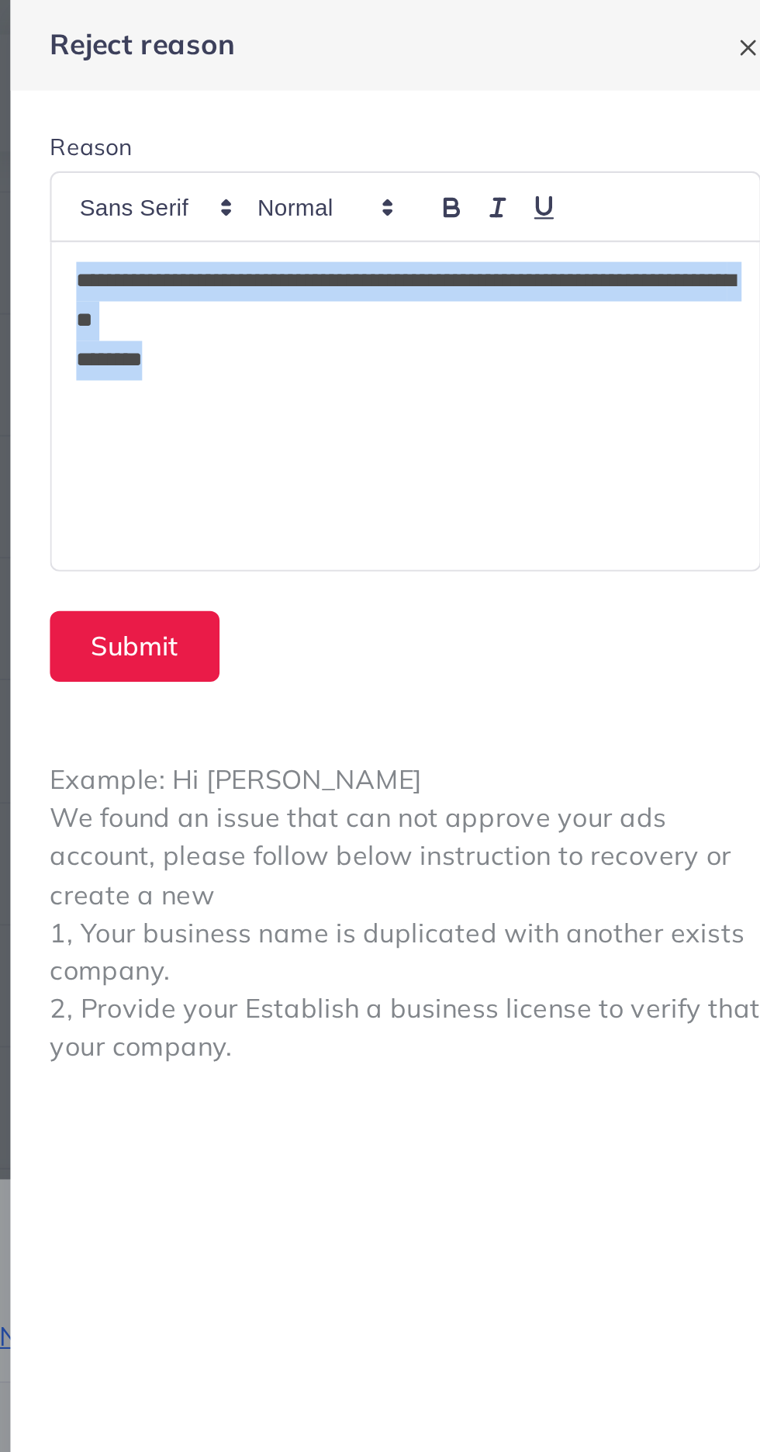
copy div "**********"
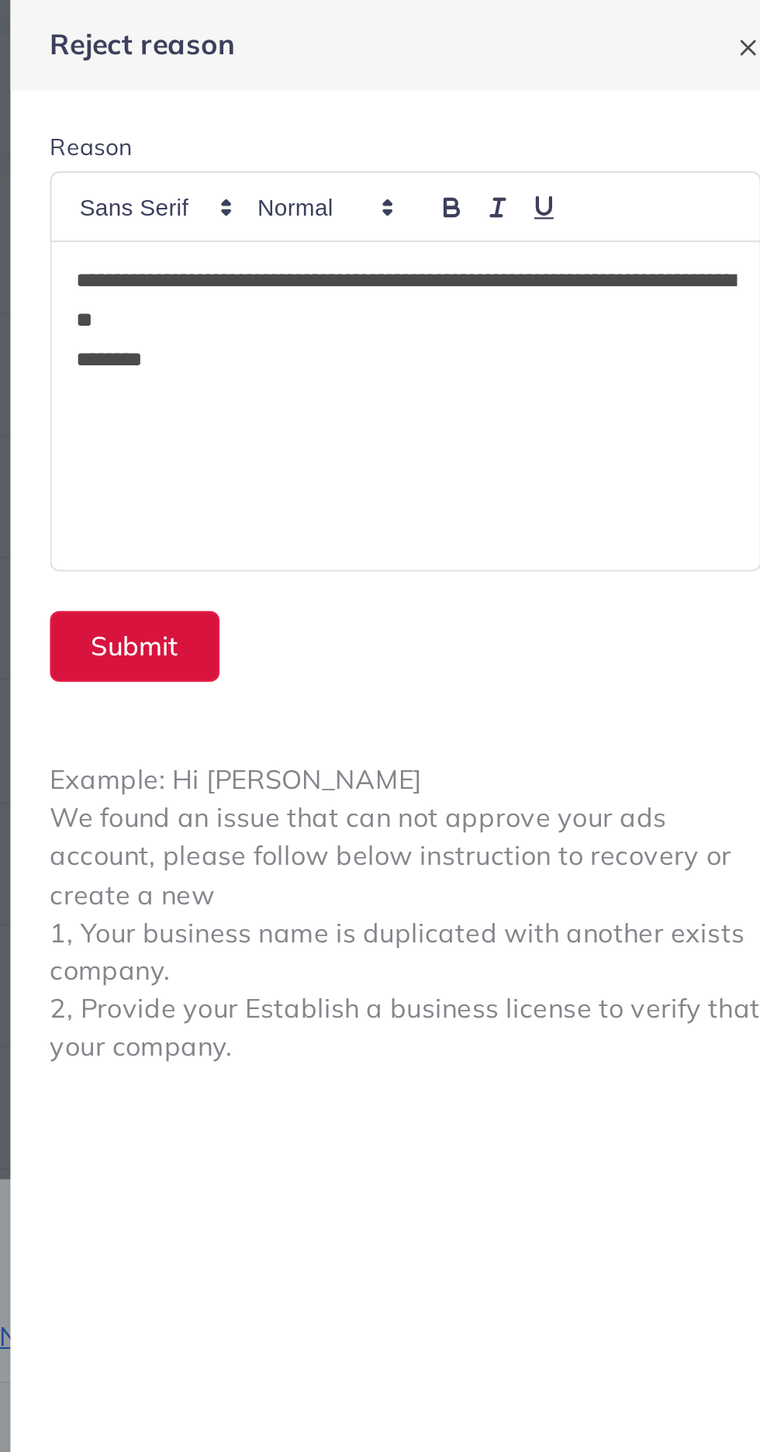
click at [455, 301] on button "Submit" at bounding box center [446, 304] width 80 height 33
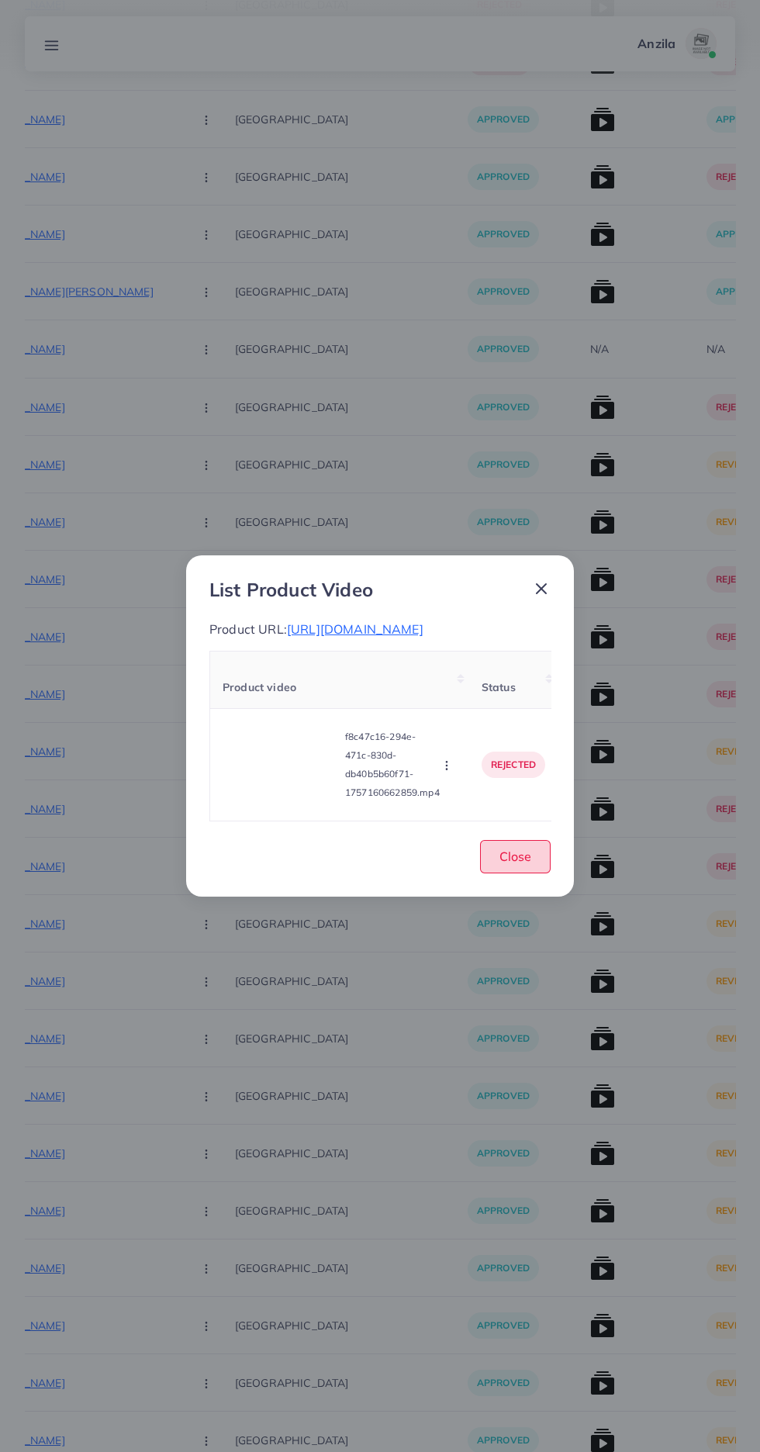
click at [496, 855] on button "Close" at bounding box center [515, 856] width 71 height 33
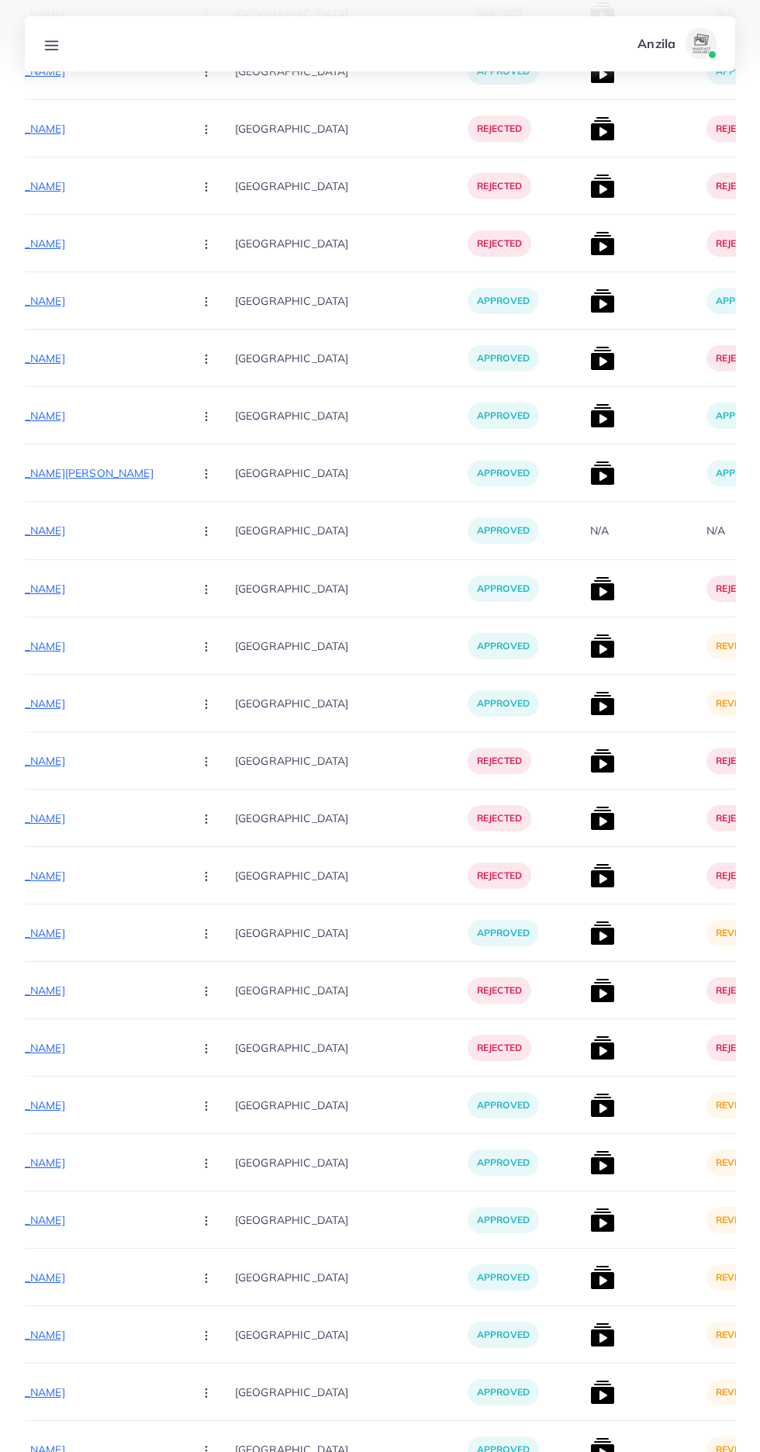
scroll to position [5193, 0]
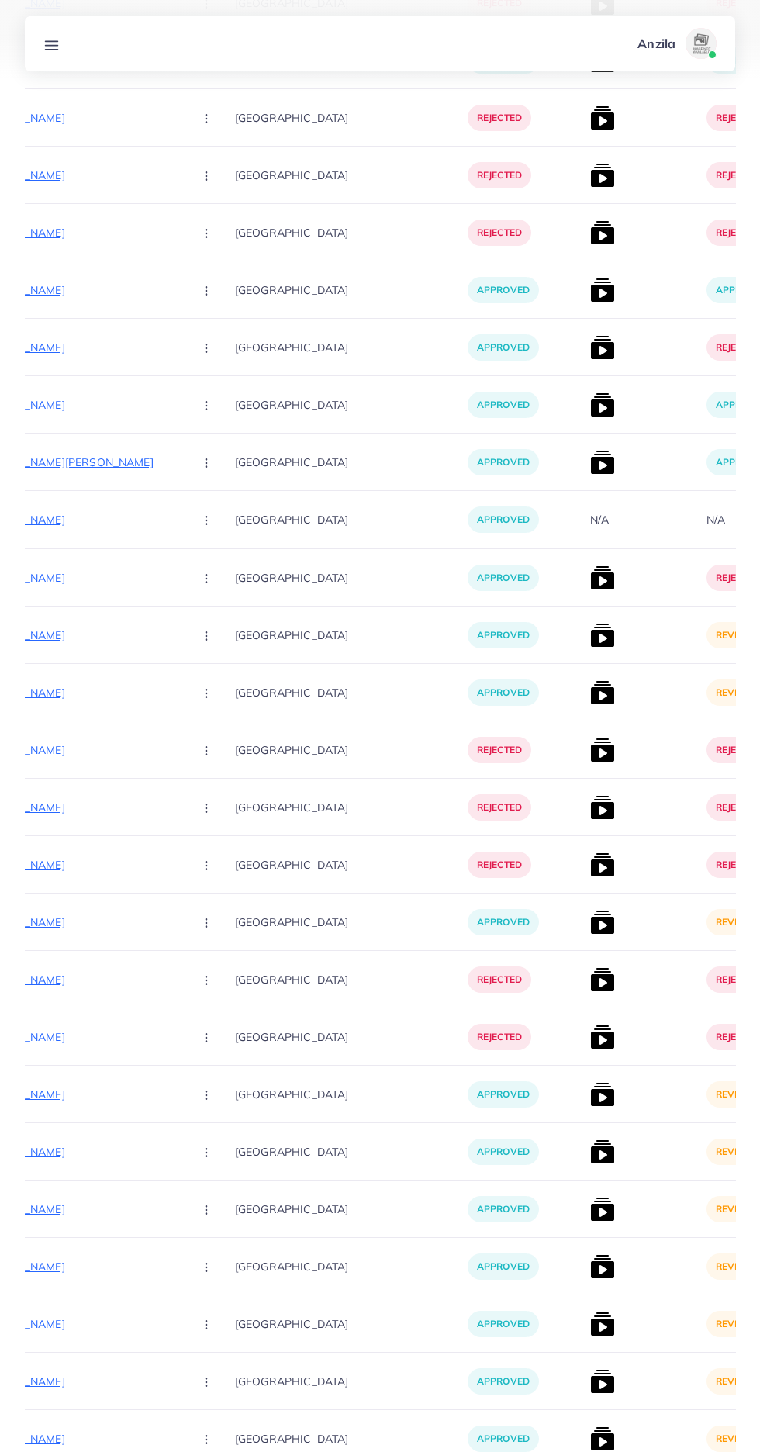
click at [590, 633] on img at bounding box center [602, 635] width 25 height 25
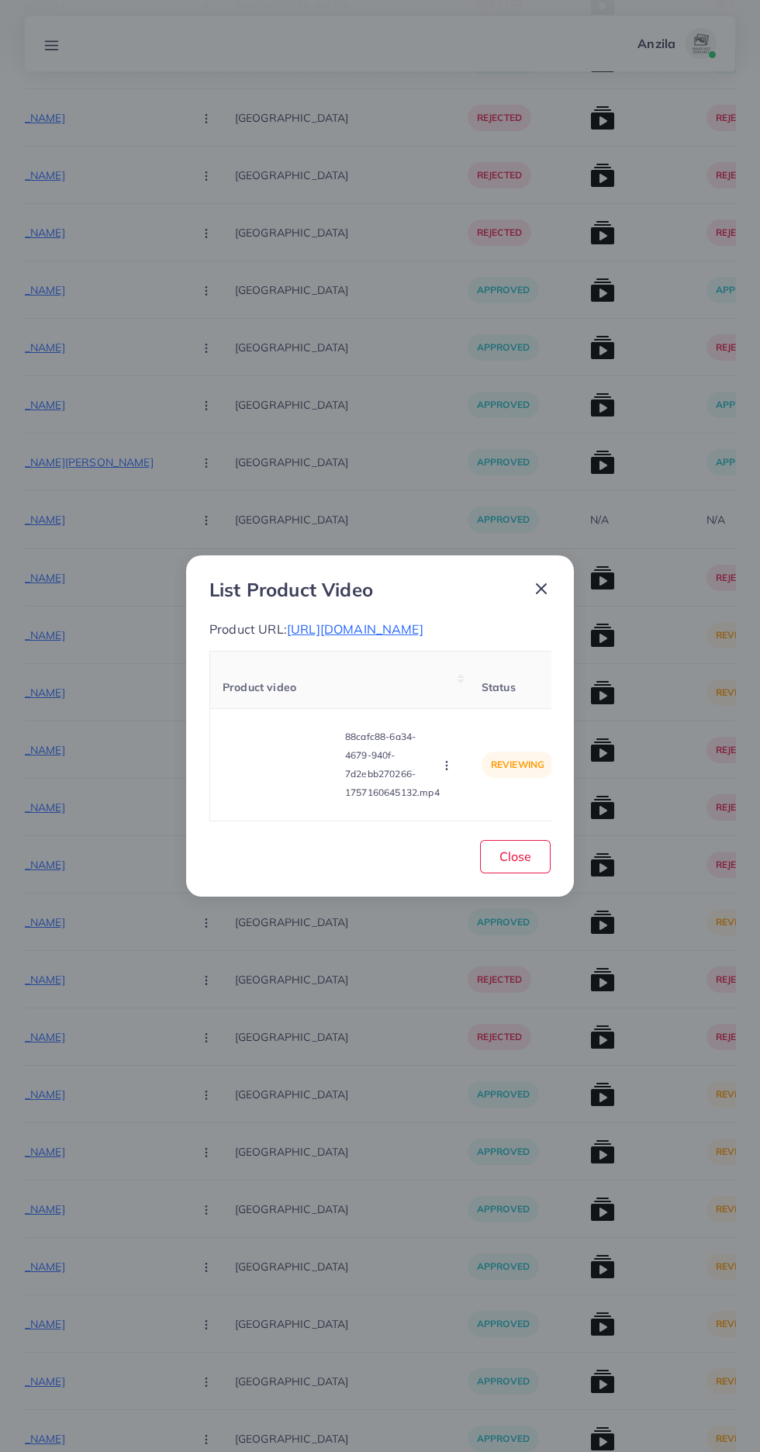
click at [366, 637] on span "https://vogueapparel.pk/product/turkish-belt-style-long-summer-maxi/" at bounding box center [355, 629] width 137 height 16
click at [264, 800] on video at bounding box center [281, 765] width 116 height 70
click at [275, 788] on div at bounding box center [281, 765] width 116 height 70
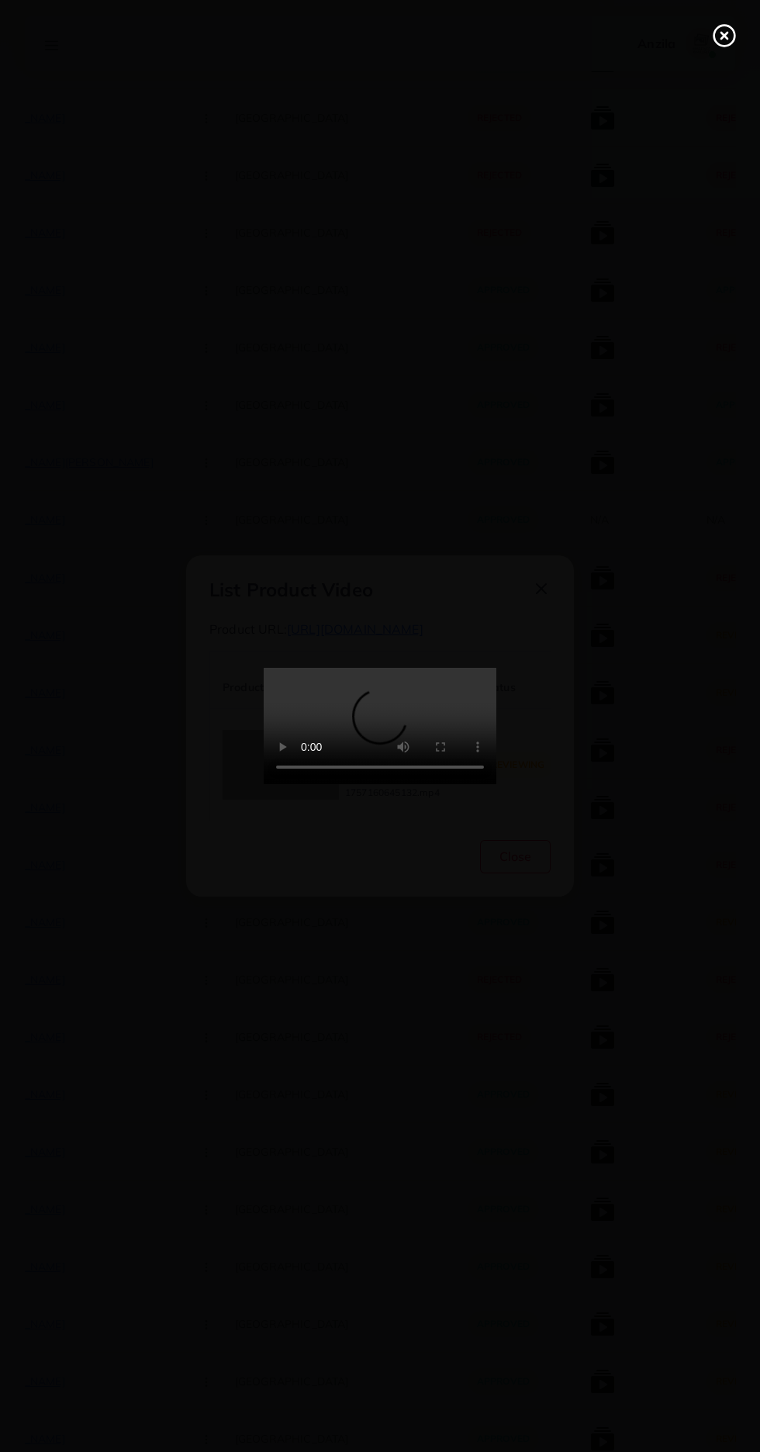
click at [724, 45] on circle at bounding box center [724, 36] width 21 height 21
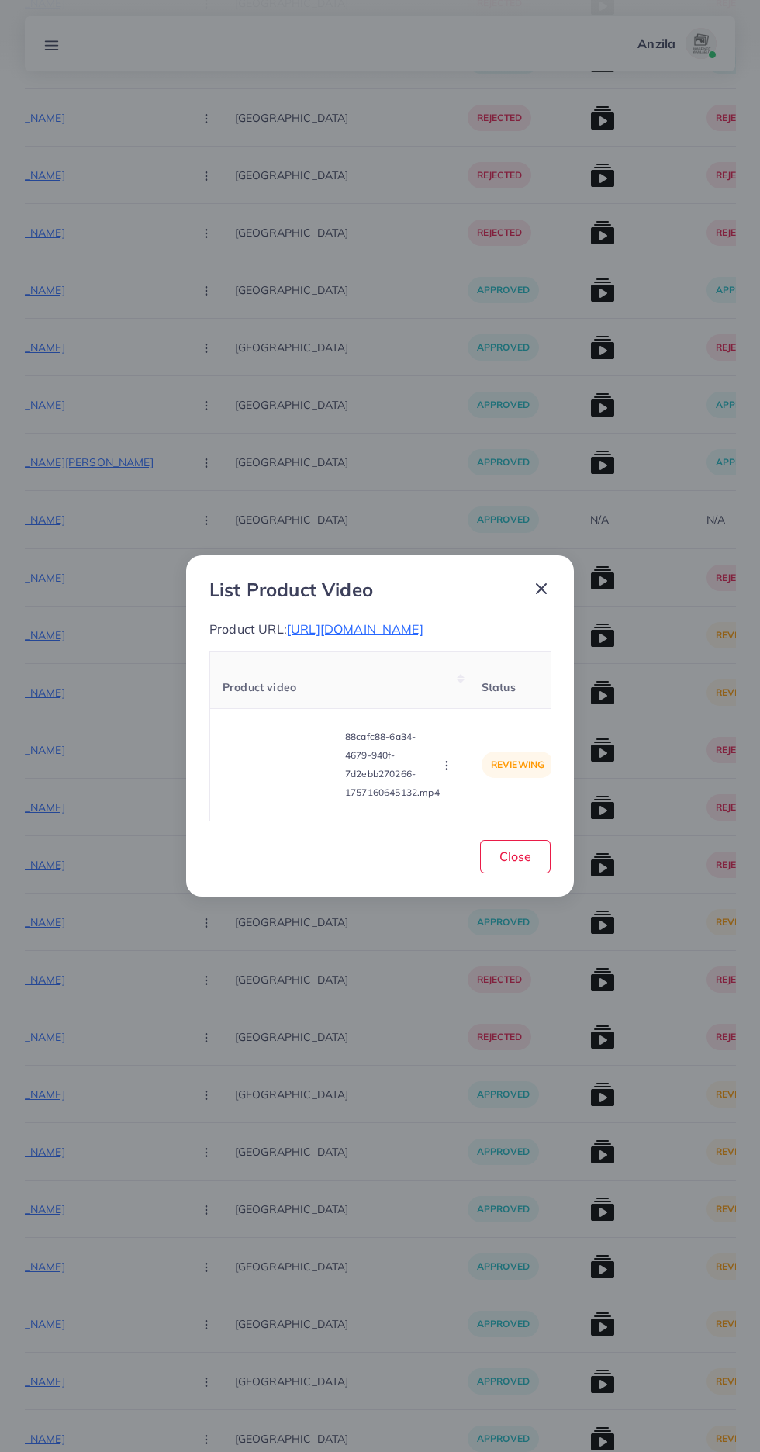
click at [448, 769] on icon "button" at bounding box center [447, 765] width 12 height 12
click at [475, 734] on span "Reject" at bounding box center [472, 727] width 37 height 16
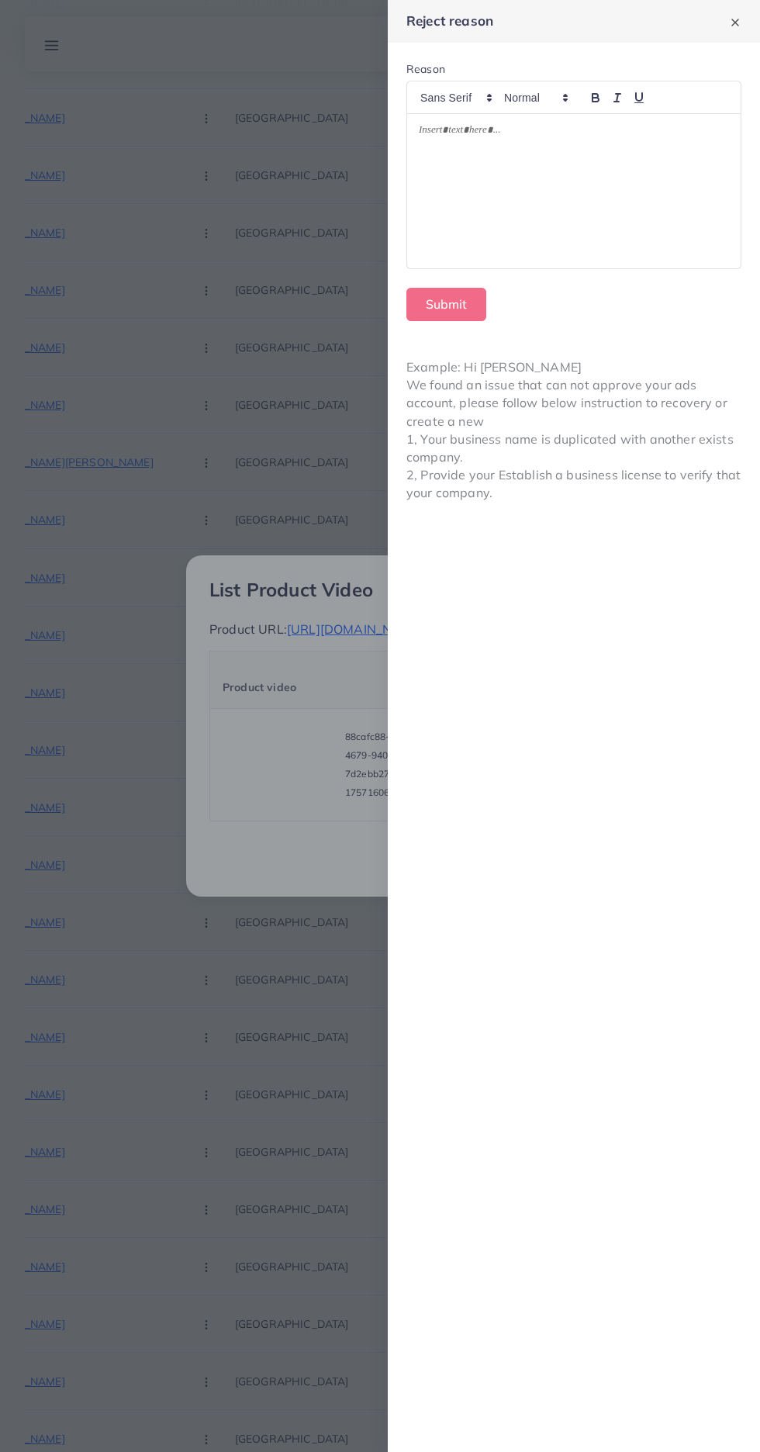
click at [607, 172] on div at bounding box center [574, 191] width 334 height 154
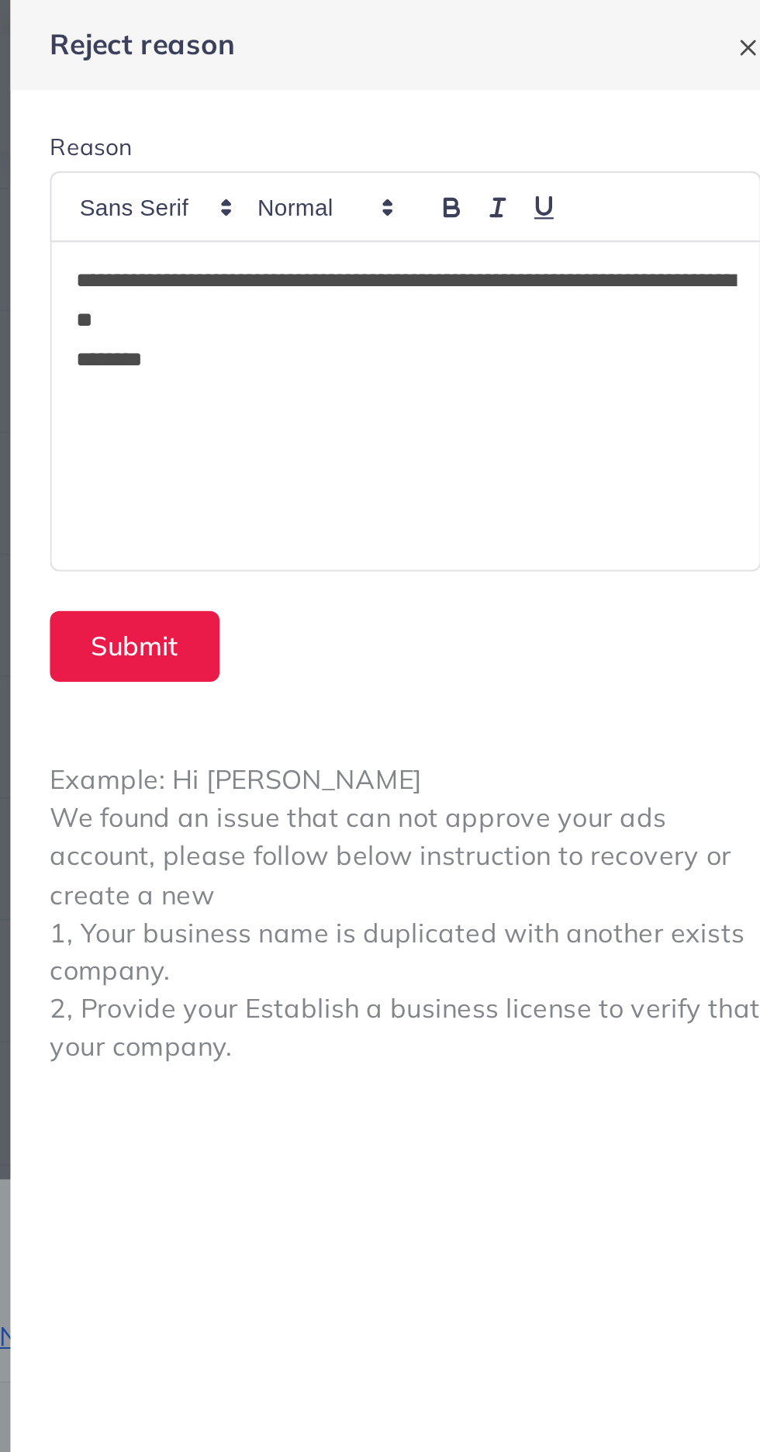
scroll to position [0, 0]
click at [440, 299] on button "Submit" at bounding box center [446, 304] width 80 height 33
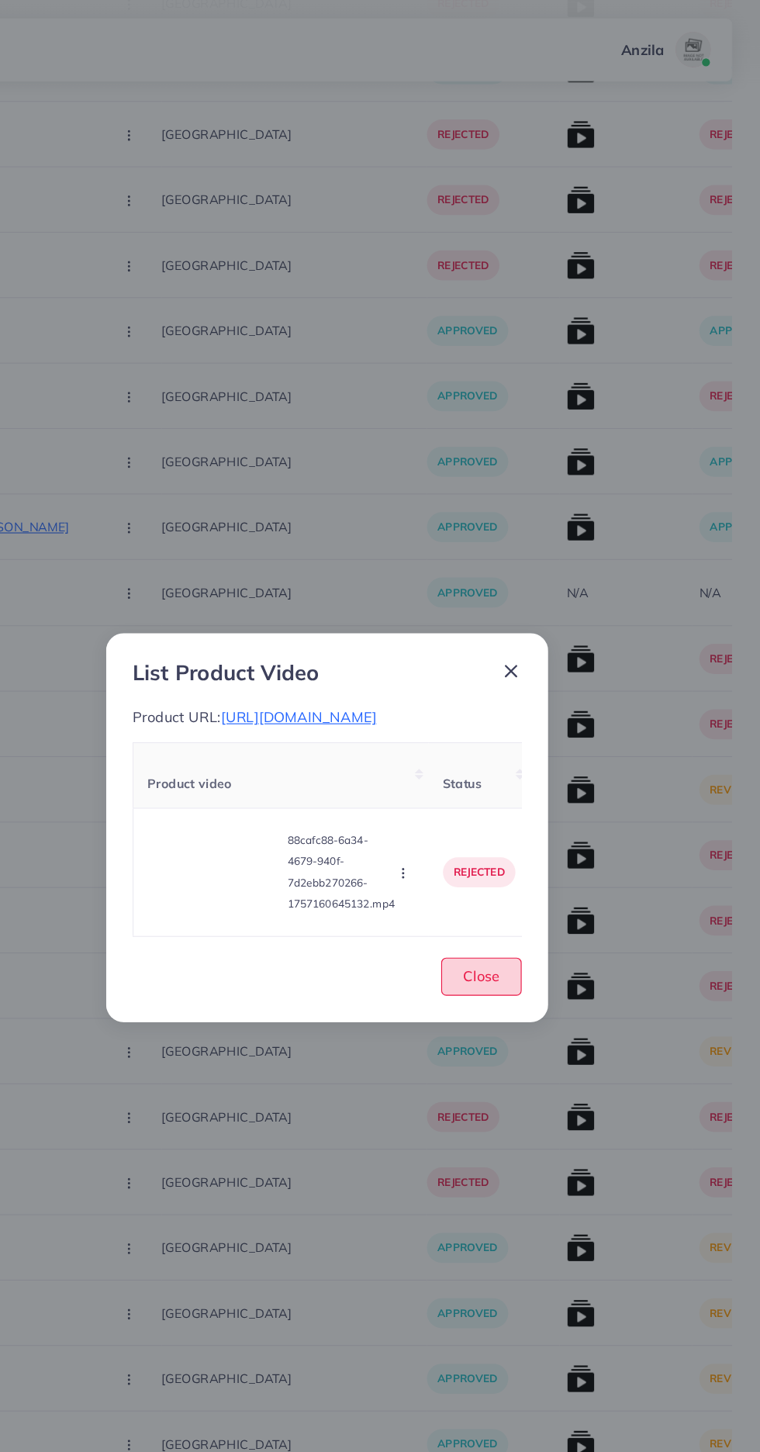
click at [529, 864] on span "Close" at bounding box center [515, 856] width 32 height 16
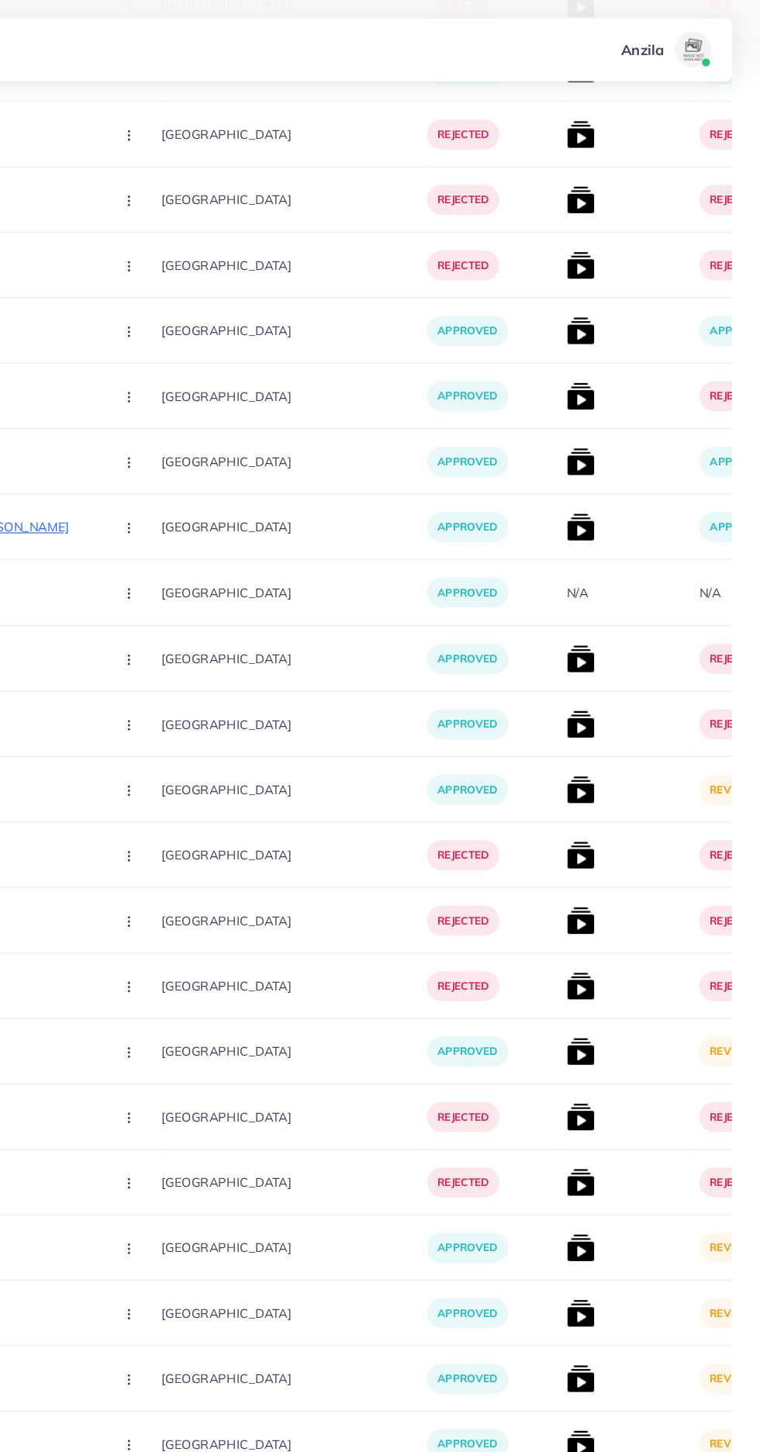
click at [590, 693] on img at bounding box center [602, 692] width 25 height 25
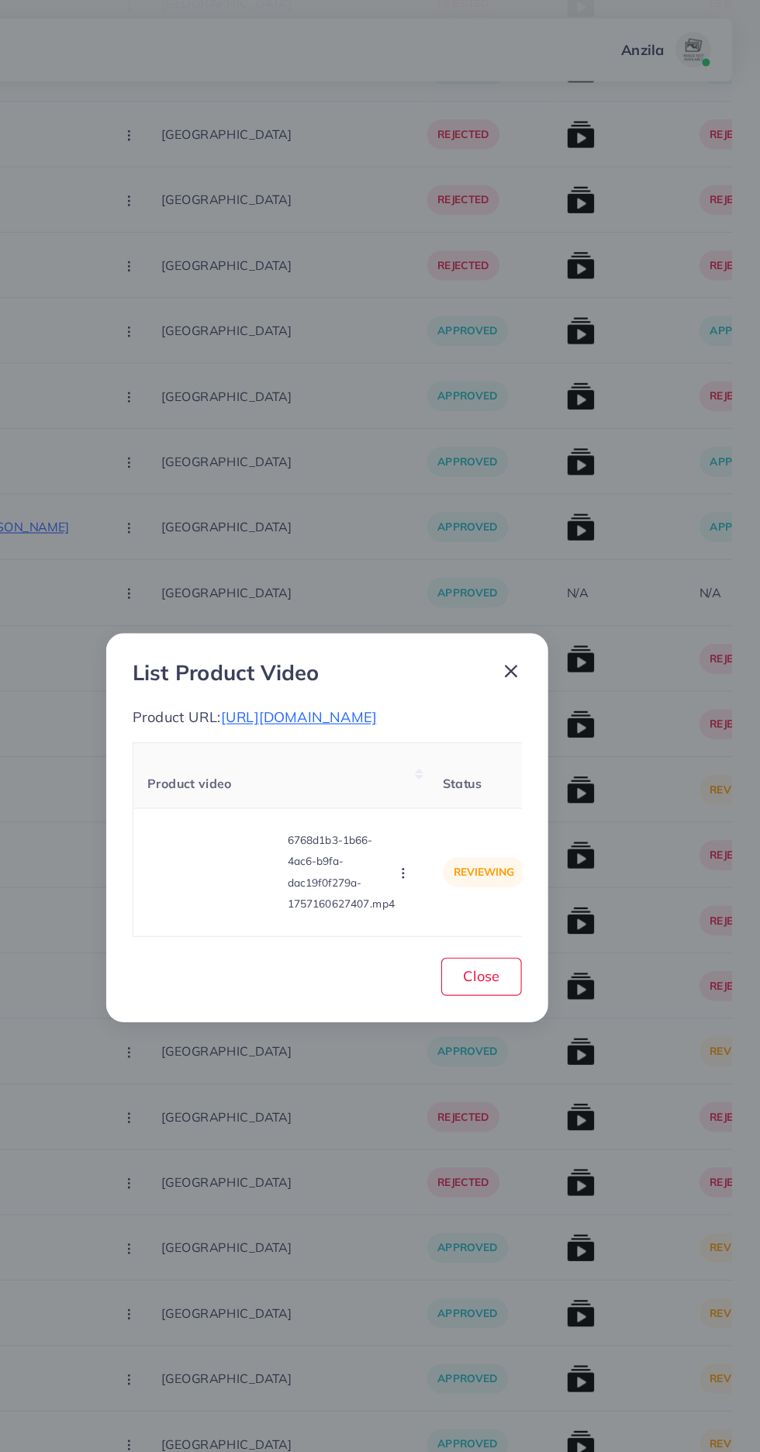
click at [287, 637] on span "https://vogueapparel.pk/product/turkish-long-flair-maxi/" at bounding box center [355, 629] width 137 height 16
click at [274, 748] on video at bounding box center [281, 765] width 116 height 70
click at [277, 751] on div at bounding box center [281, 765] width 116 height 70
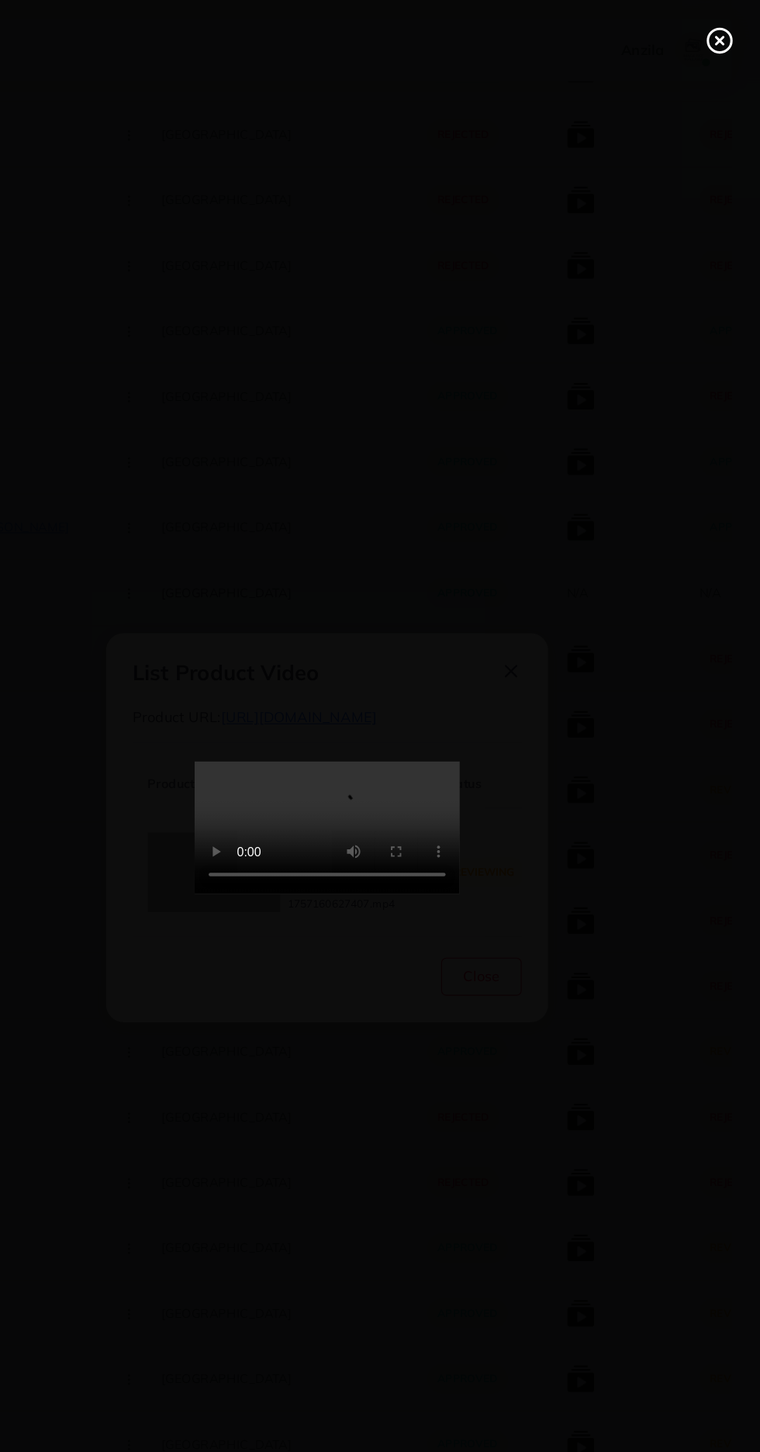
click at [719, 36] on icon at bounding box center [724, 35] width 25 height 25
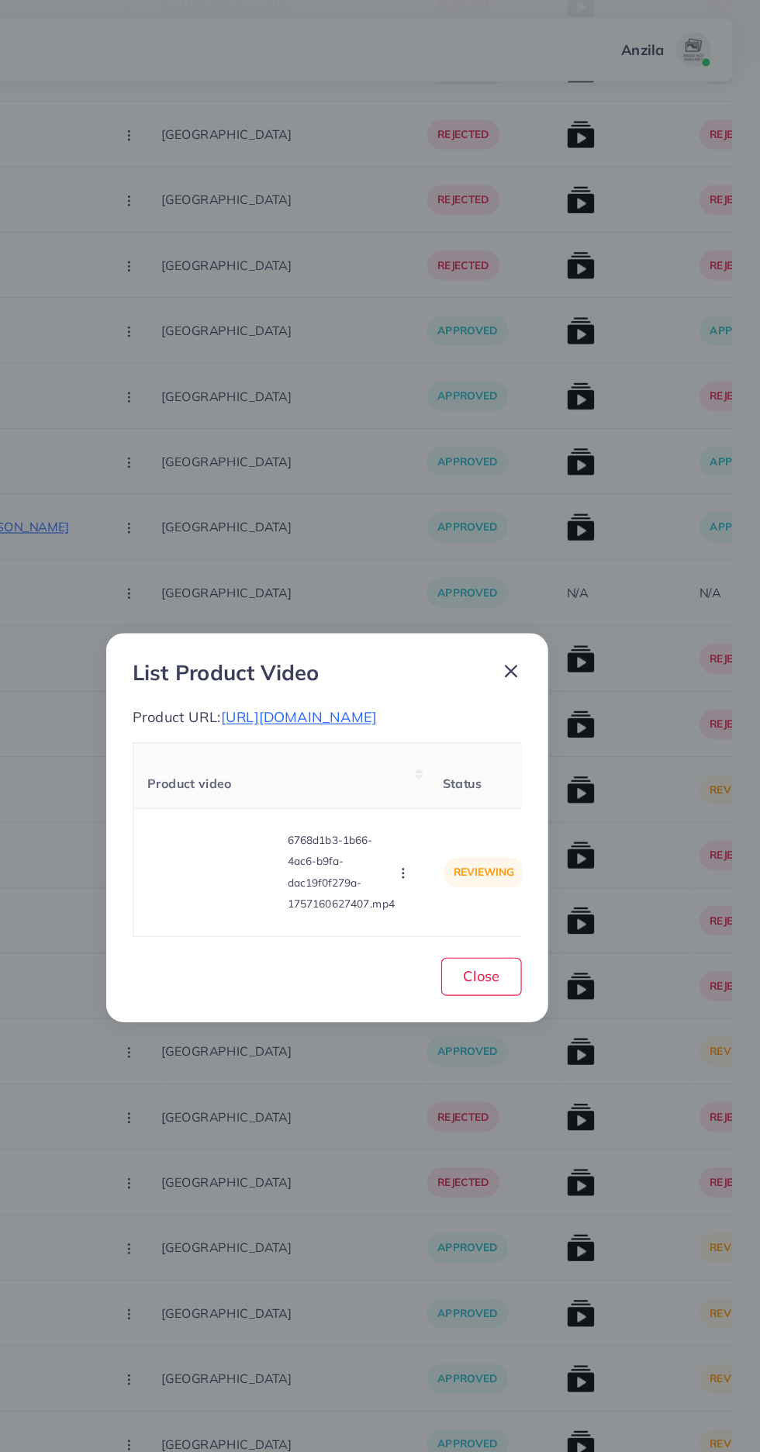
click at [449, 772] on icon "button" at bounding box center [447, 765] width 12 height 12
click at [461, 693] on link "Approve" at bounding box center [483, 693] width 123 height 34
click at [534, 871] on button "Close" at bounding box center [515, 856] width 71 height 33
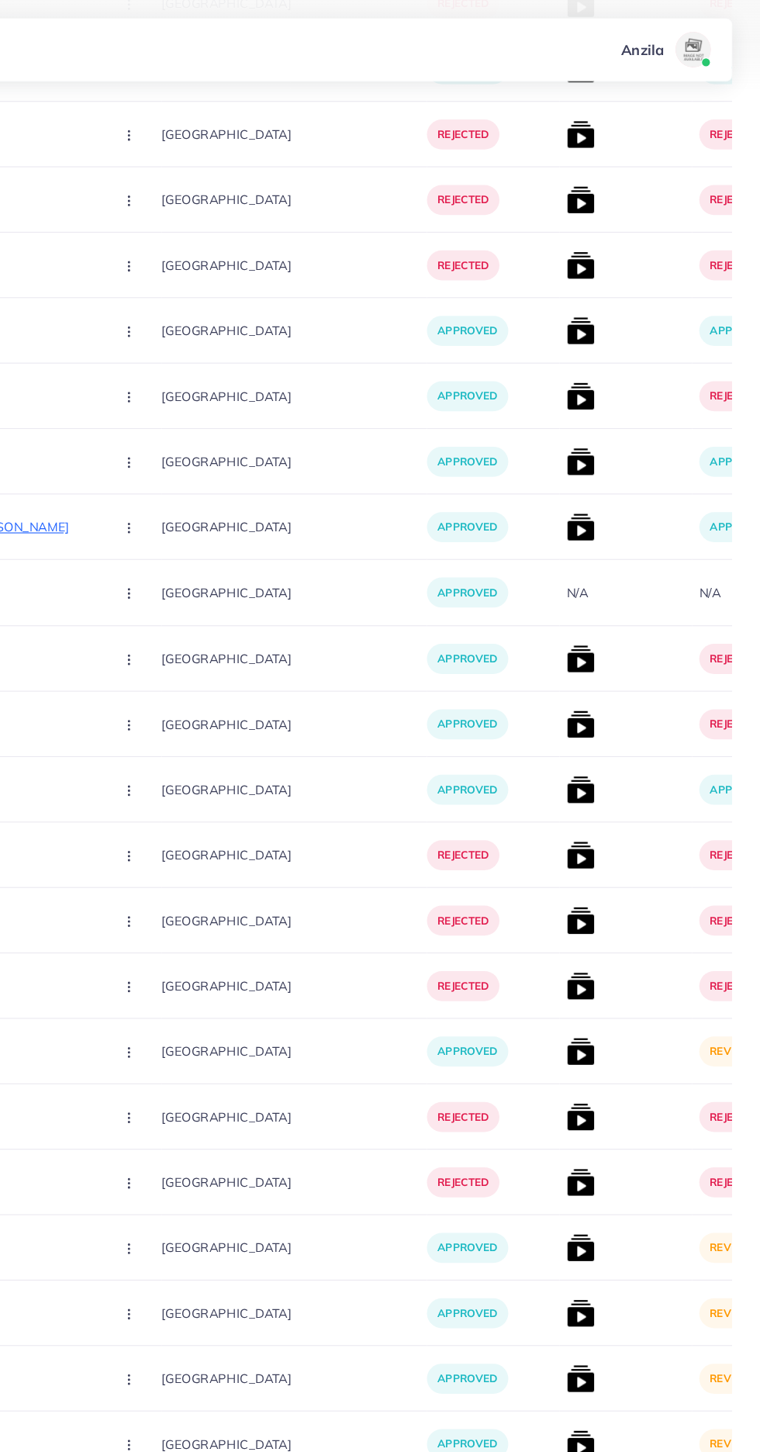
scroll to position [5183, 0]
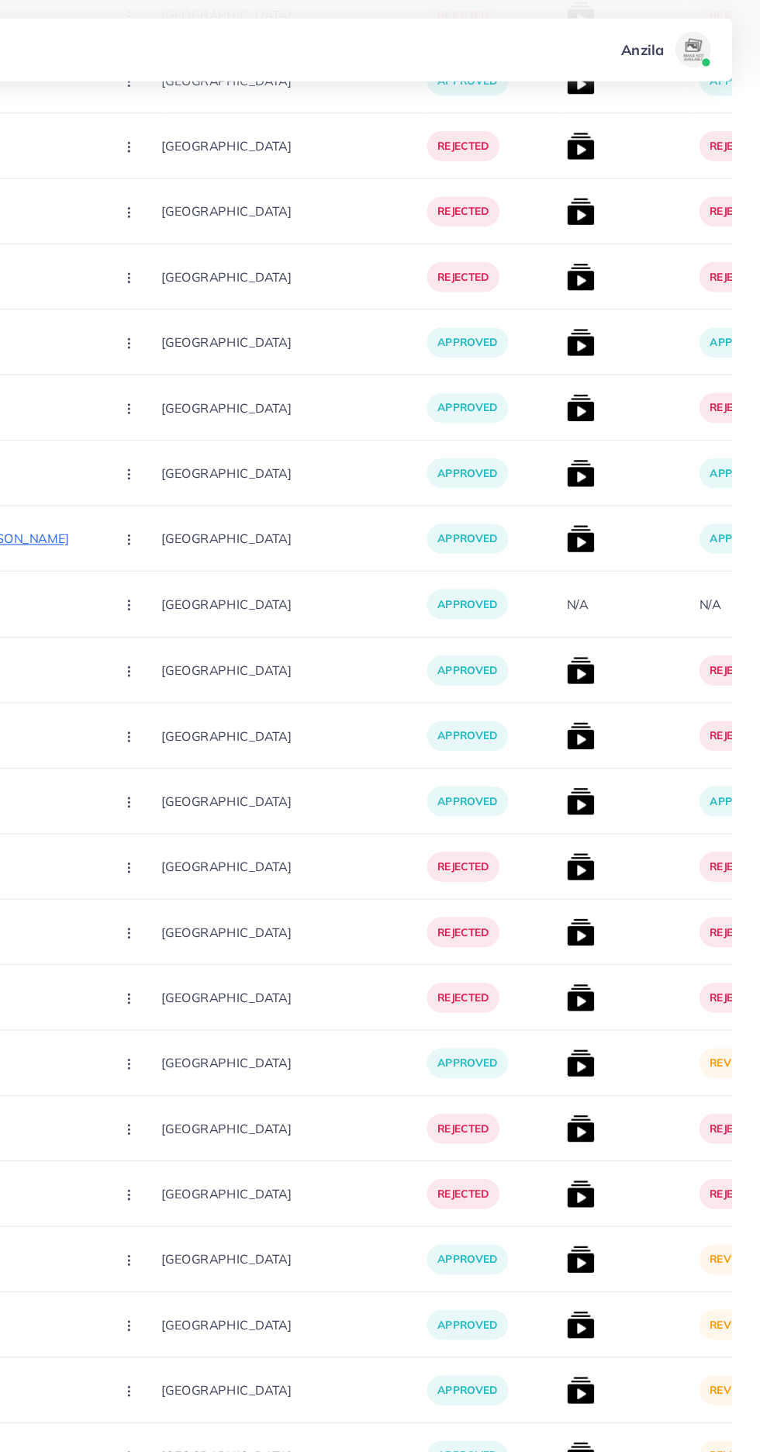
click at [590, 932] on img at bounding box center [602, 932] width 25 height 25
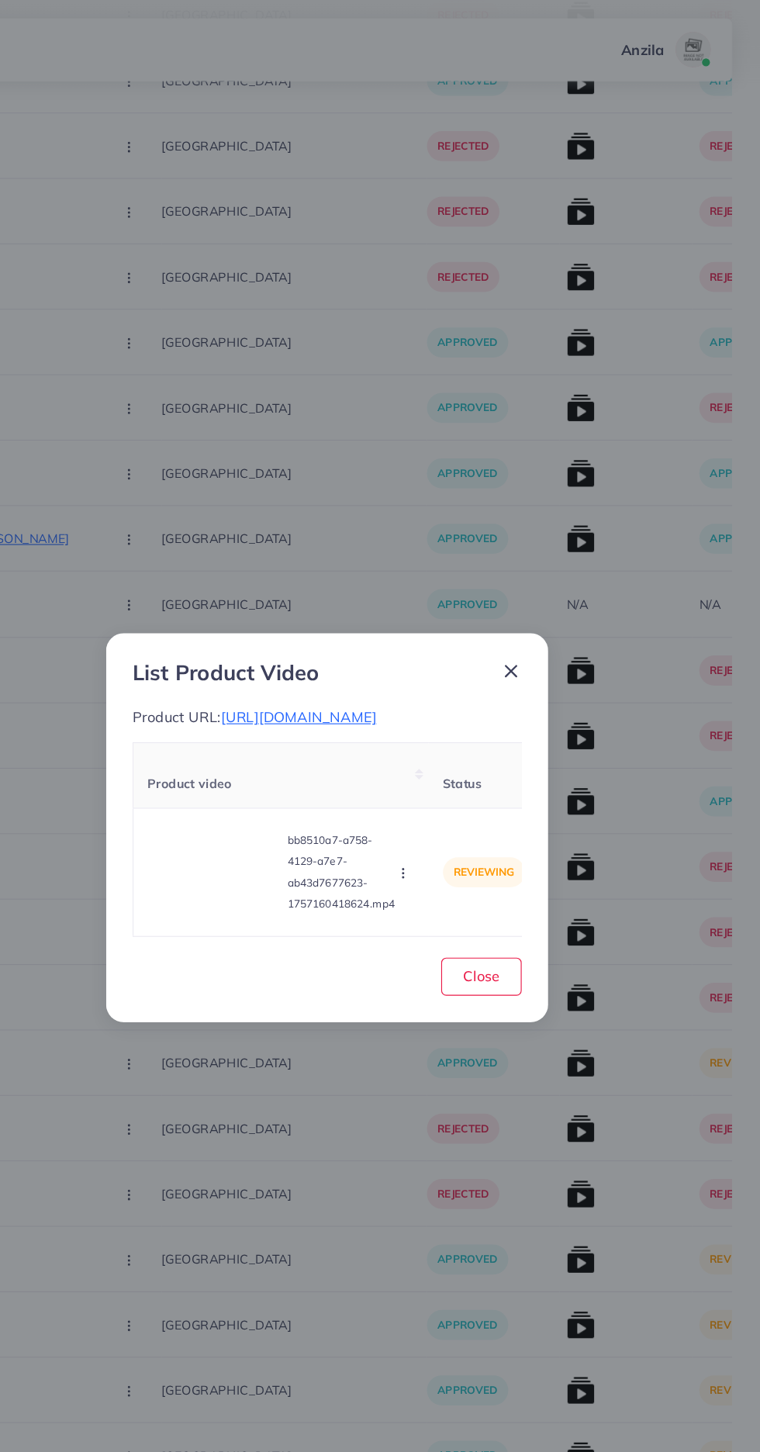
click at [358, 637] on span "https://vogueapparel.pk/product/western-shirt-style-2-pcs-stiched-co-ord-set/" at bounding box center [355, 629] width 137 height 16
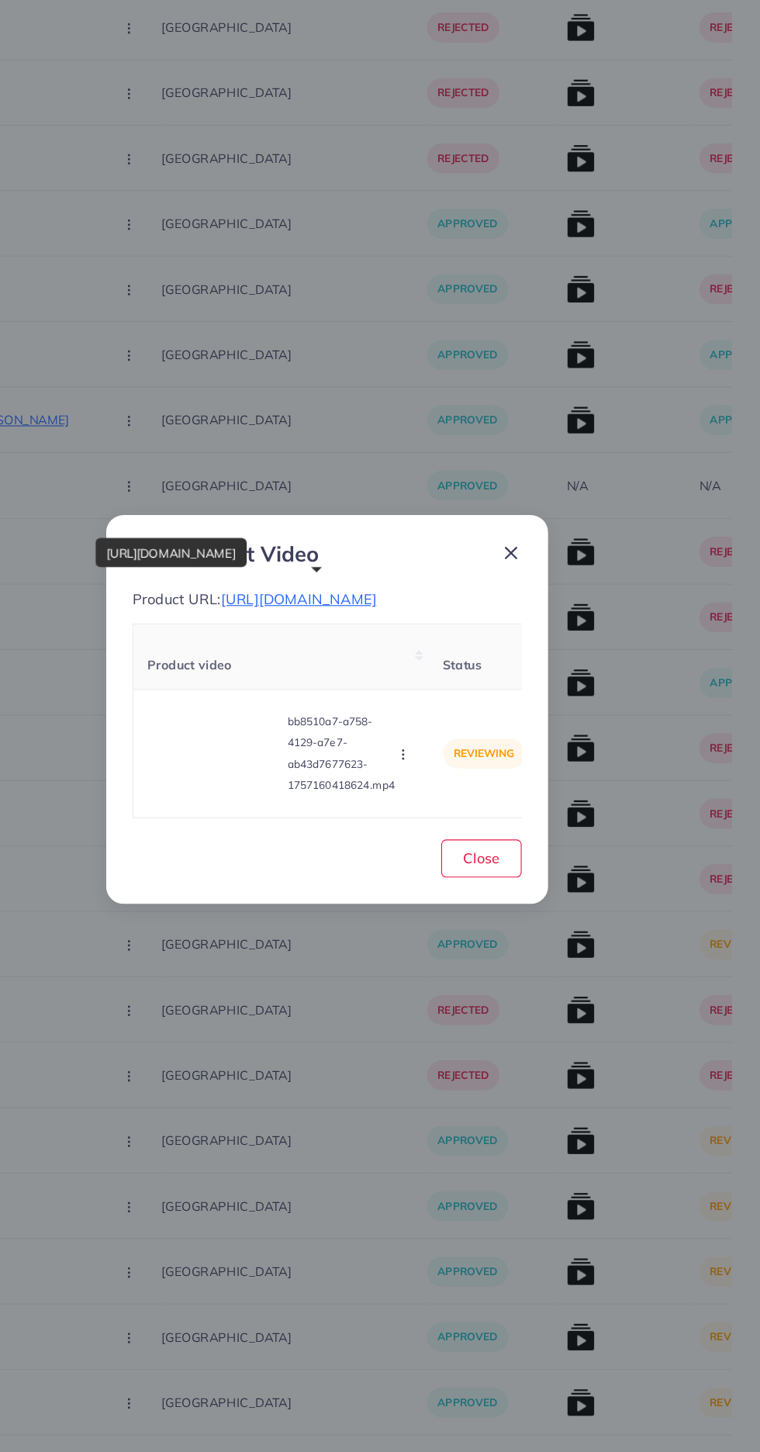
click at [289, 800] on video at bounding box center [281, 765] width 116 height 70
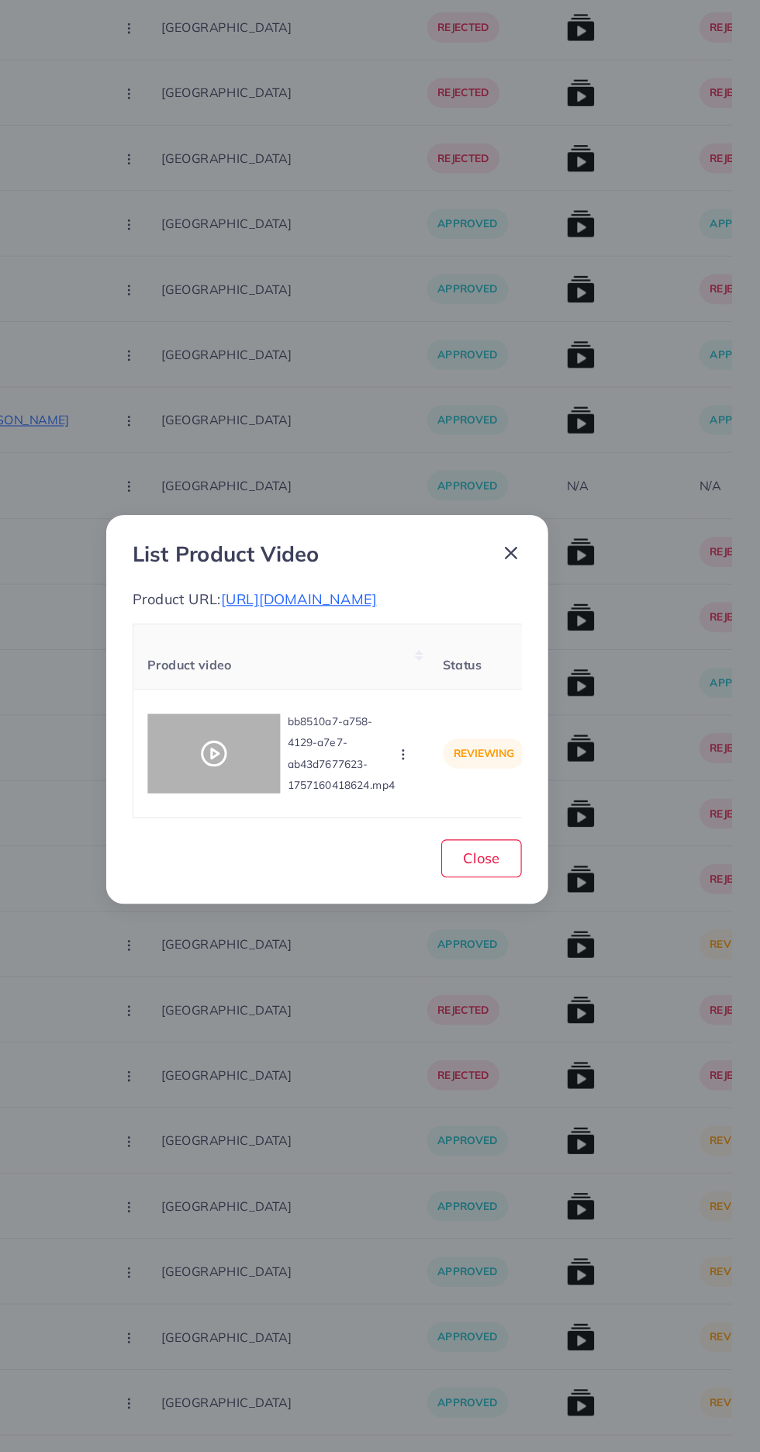
click at [268, 766] on div at bounding box center [281, 765] width 116 height 70
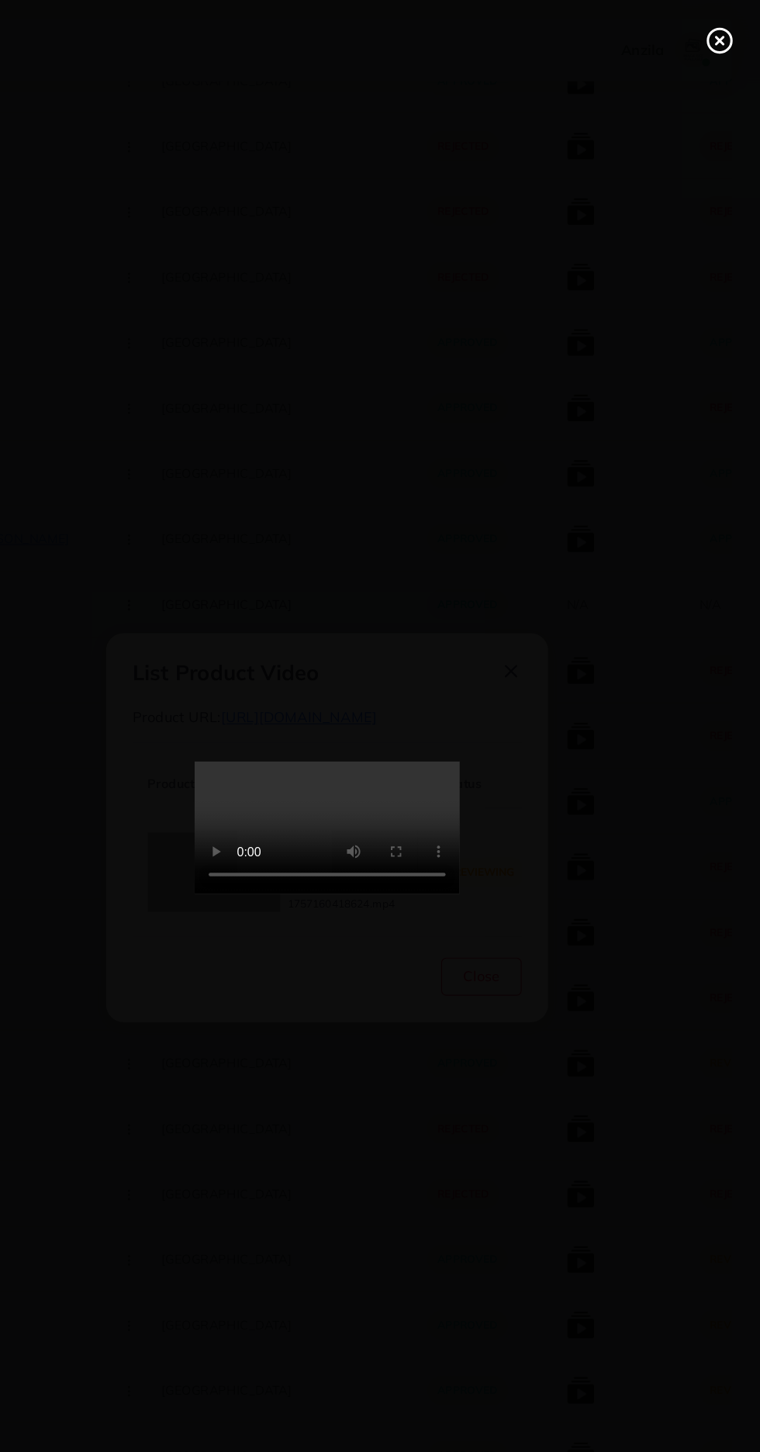
click at [724, 36] on line at bounding box center [724, 36] width 6 height 6
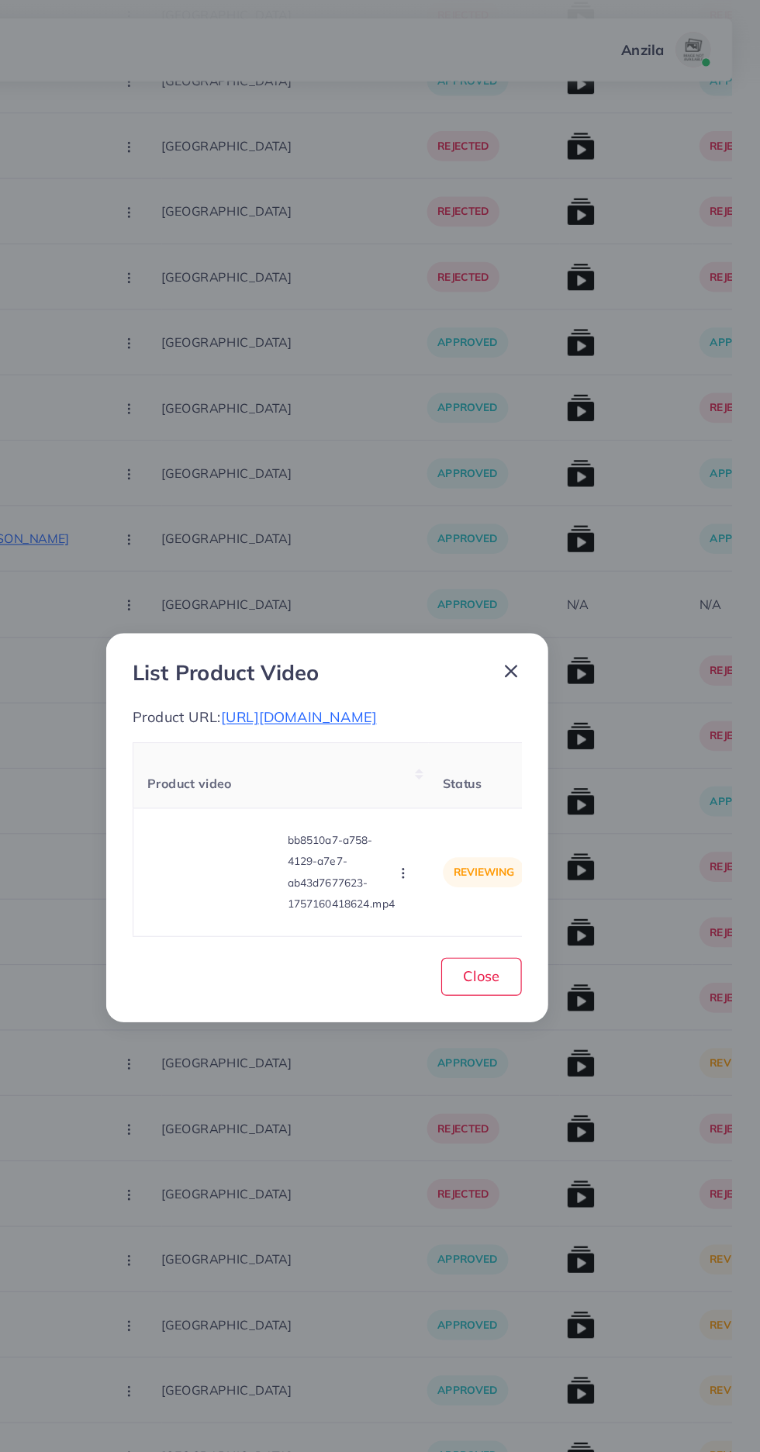
click at [449, 772] on icon "button" at bounding box center [447, 765] width 12 height 12
click at [492, 693] on link "Approve" at bounding box center [483, 693] width 123 height 34
click at [520, 859] on span "Close" at bounding box center [515, 856] width 32 height 16
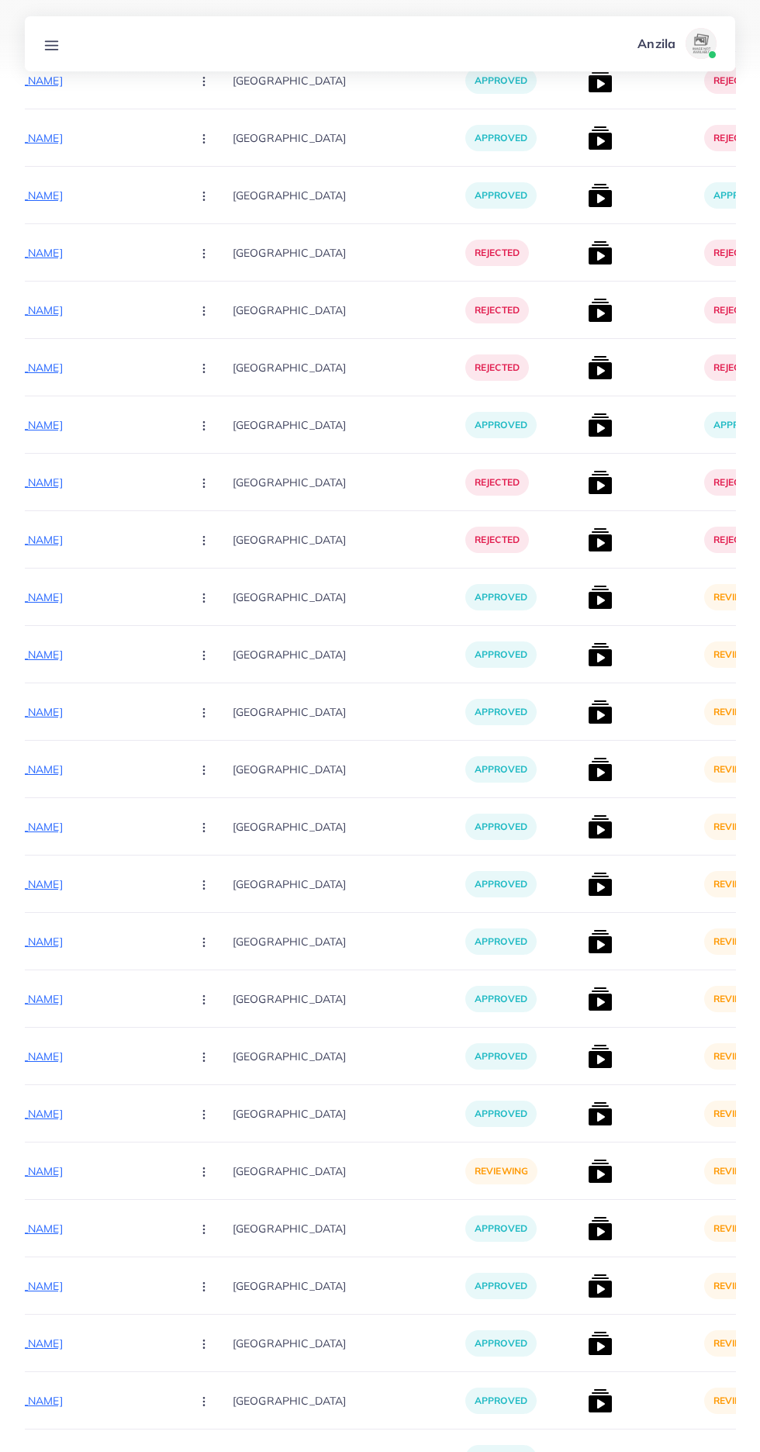
scroll to position [5708, 0]
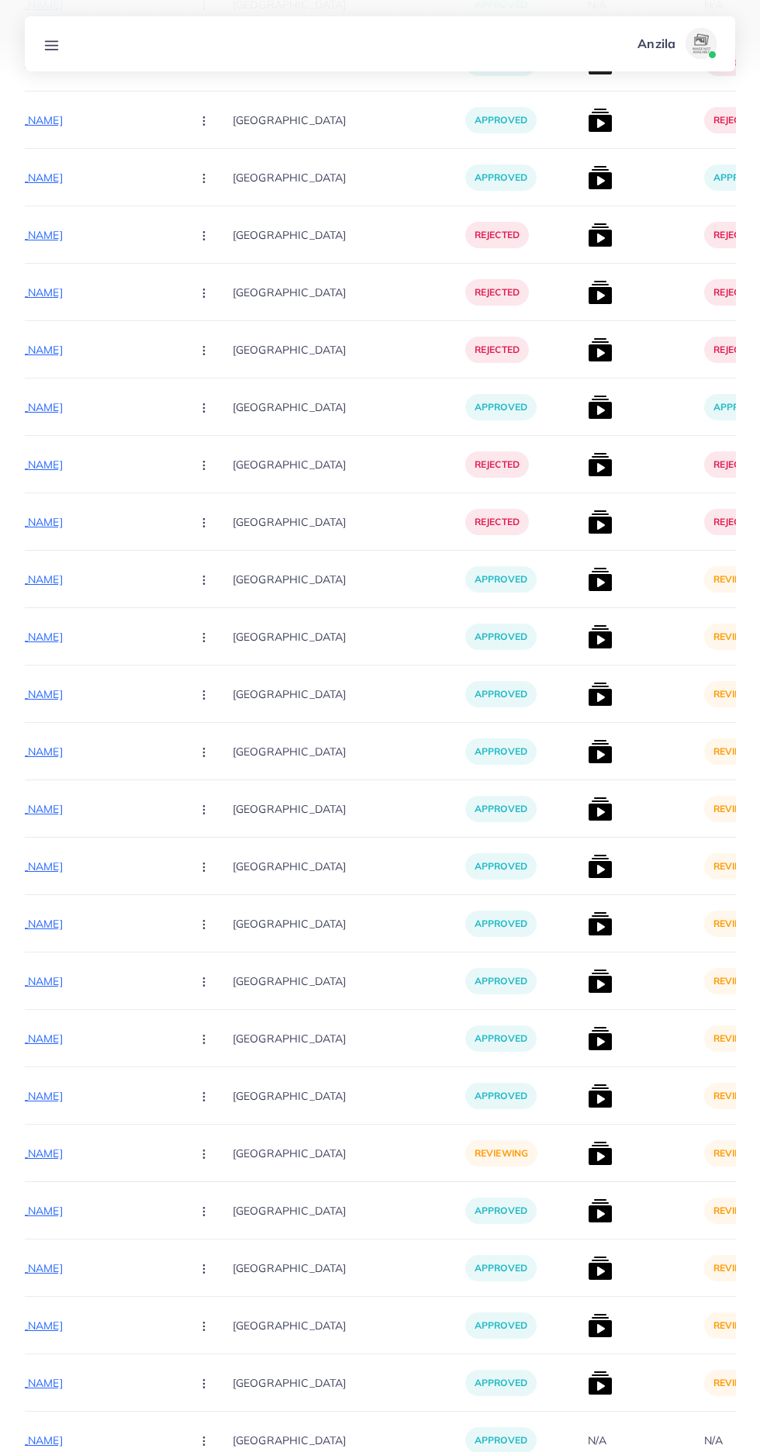
click at [588, 575] on img at bounding box center [600, 579] width 25 height 25
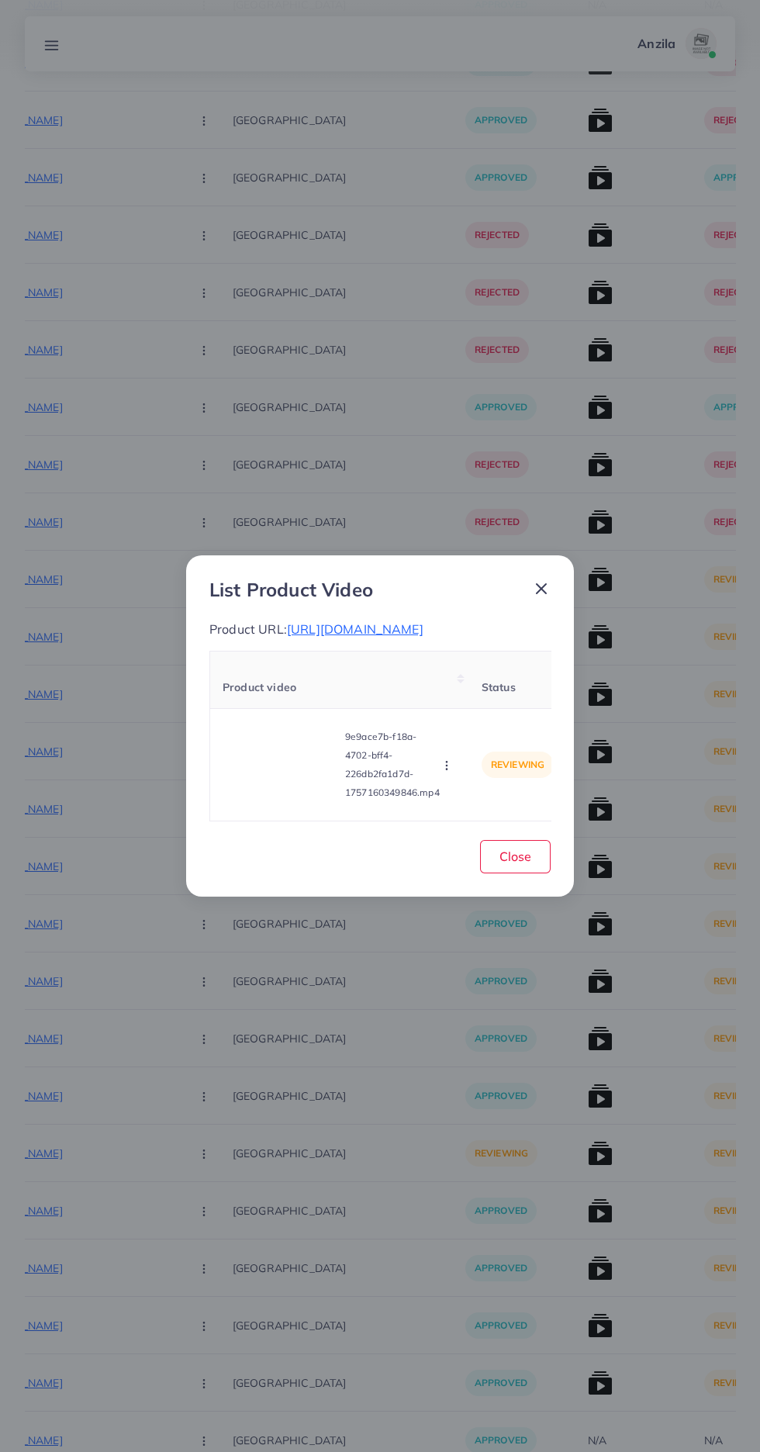
click at [423, 637] on span "https://vogueapparel.pk/product/flower-printed-premium-quality-winter-2-pcs-co-…" at bounding box center [355, 629] width 137 height 16
click at [291, 786] on video at bounding box center [281, 765] width 116 height 70
click at [291, 775] on circle at bounding box center [281, 764] width 21 height 21
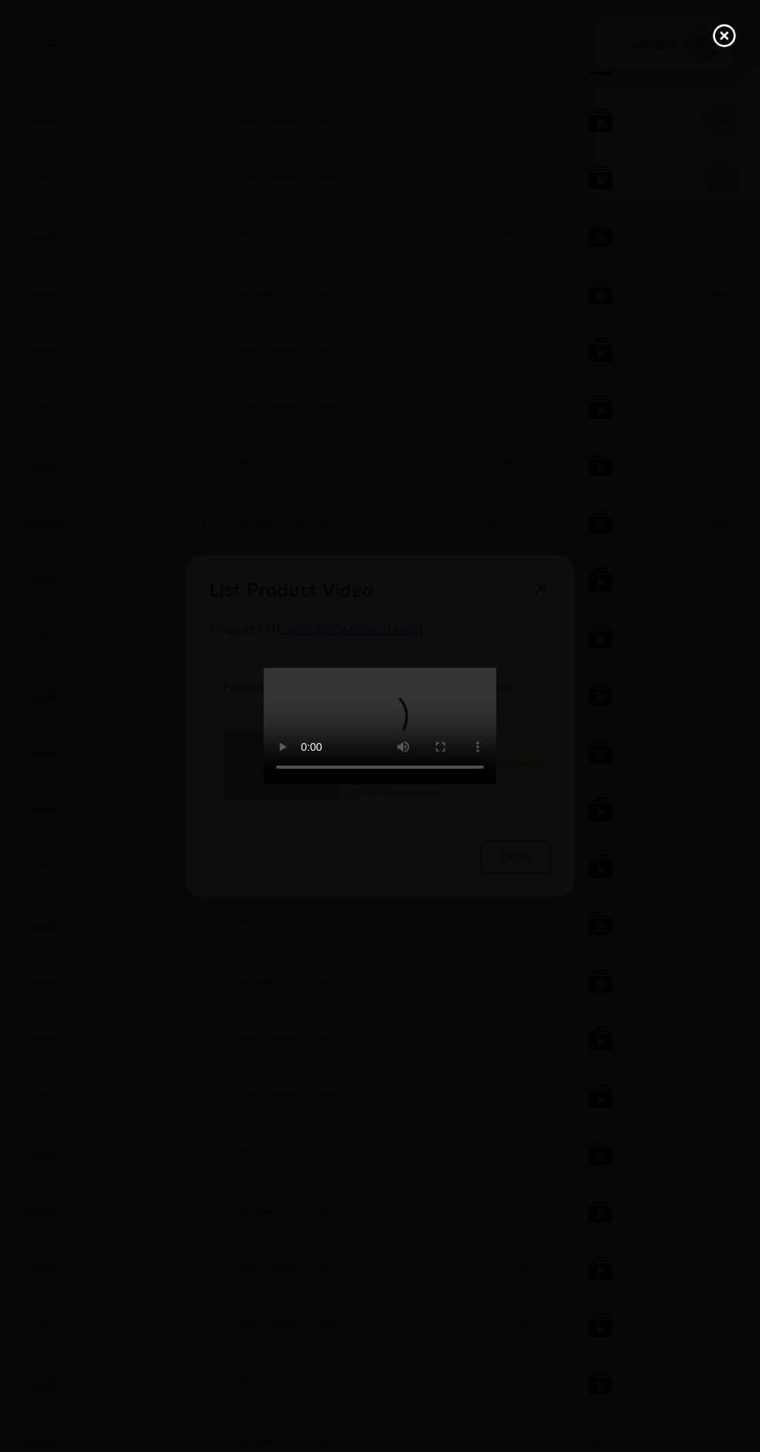
click at [703, 19] on div at bounding box center [380, 726] width 760 height 1452
click at [726, 29] on icon at bounding box center [724, 35] width 25 height 25
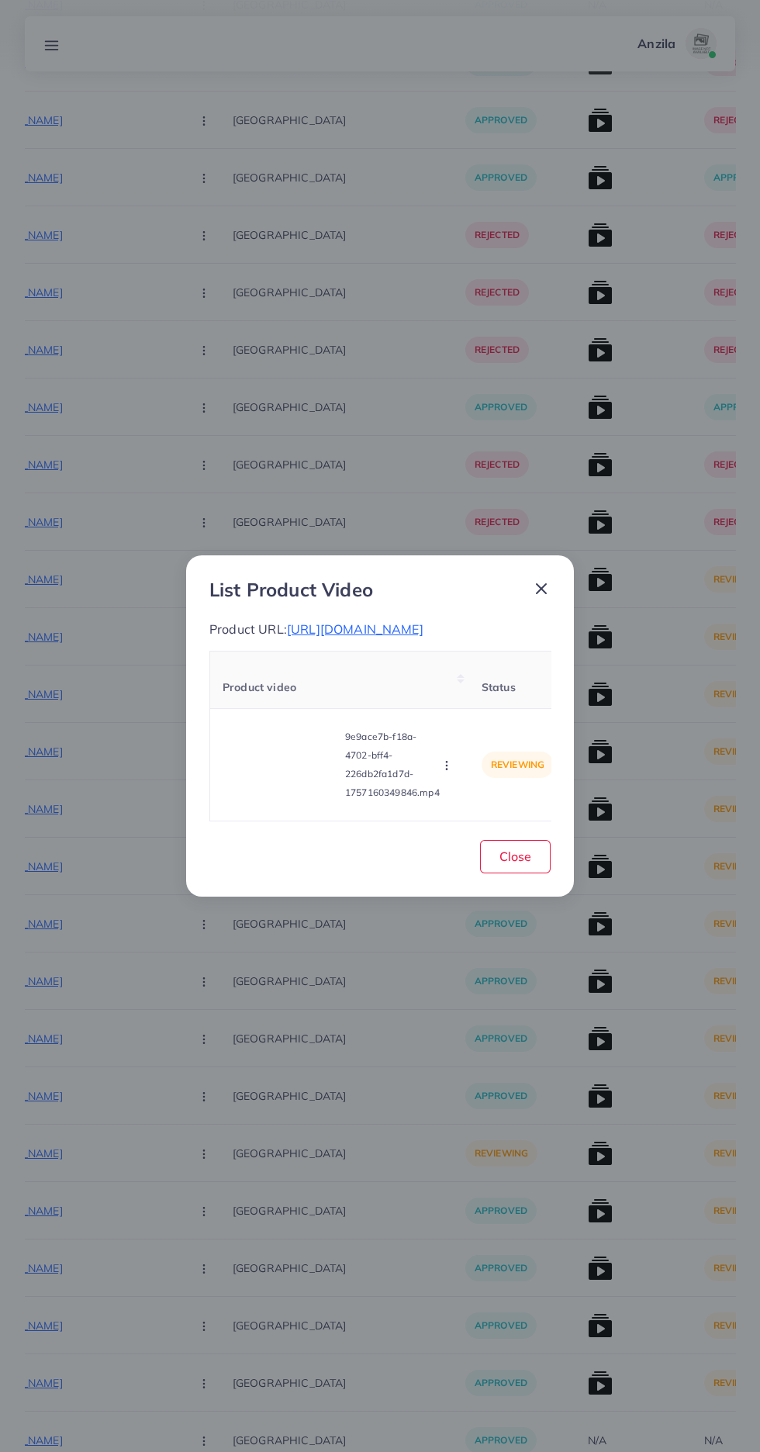
click at [449, 772] on icon "button" at bounding box center [447, 765] width 12 height 12
click at [496, 743] on link "Reject" at bounding box center [483, 727] width 123 height 34
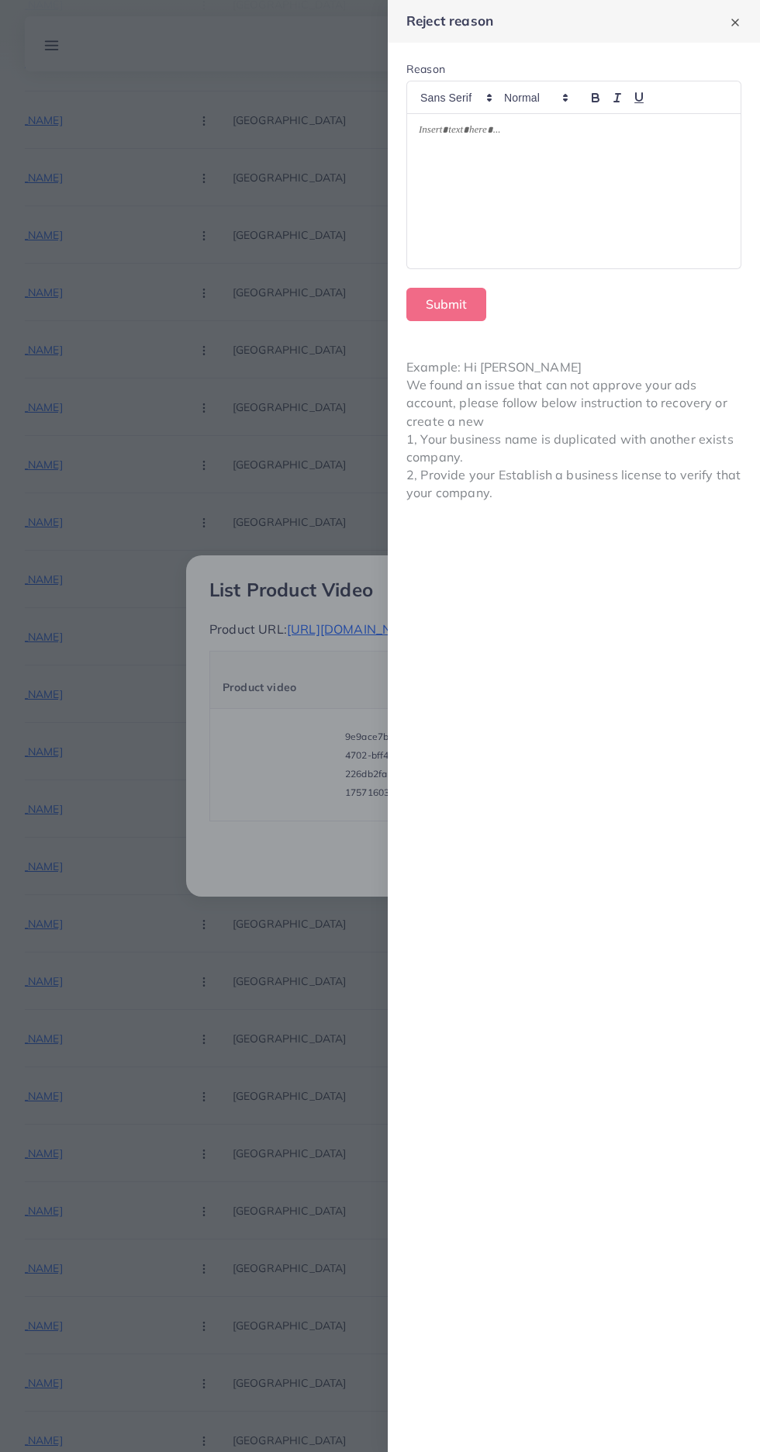
click at [634, 181] on div at bounding box center [574, 191] width 334 height 154
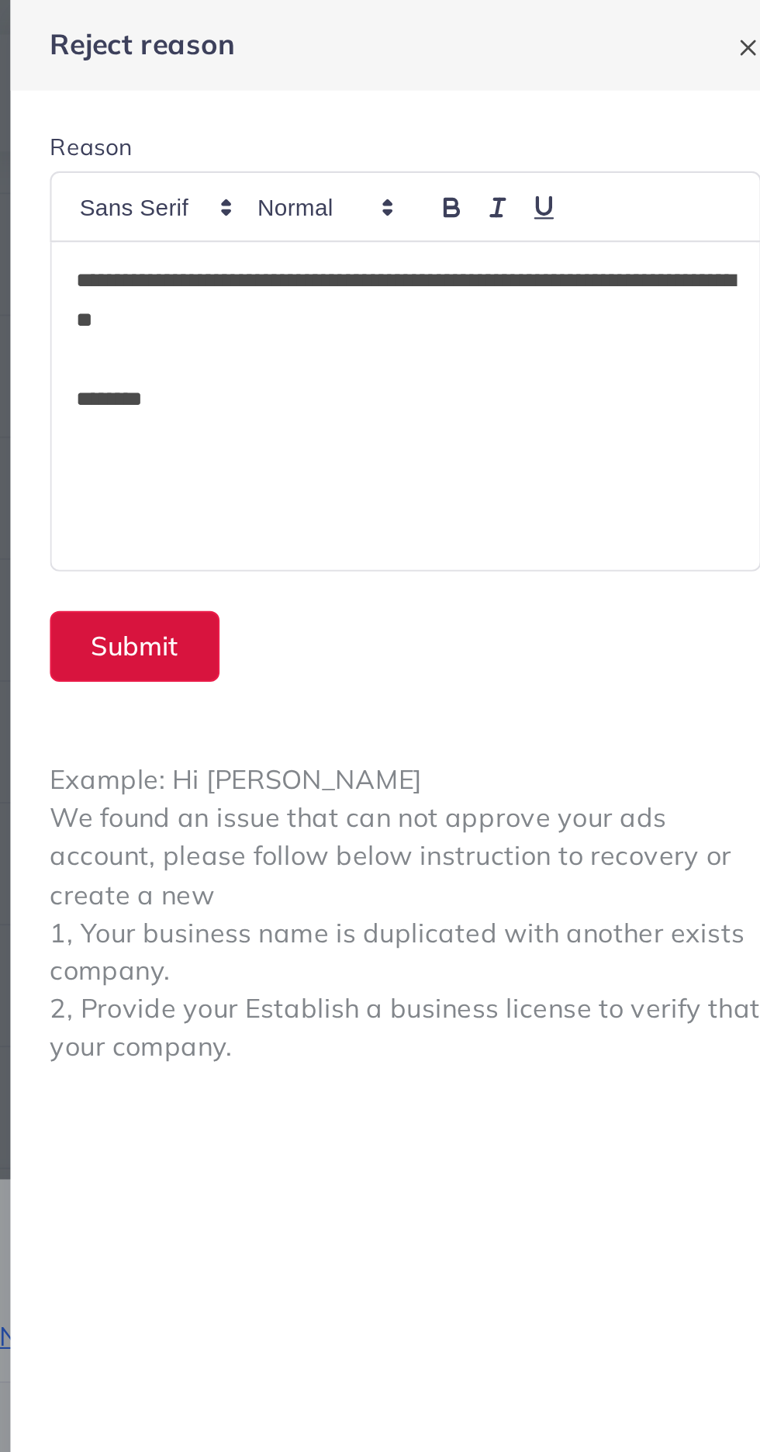
click at [466, 304] on button "Submit" at bounding box center [446, 304] width 80 height 33
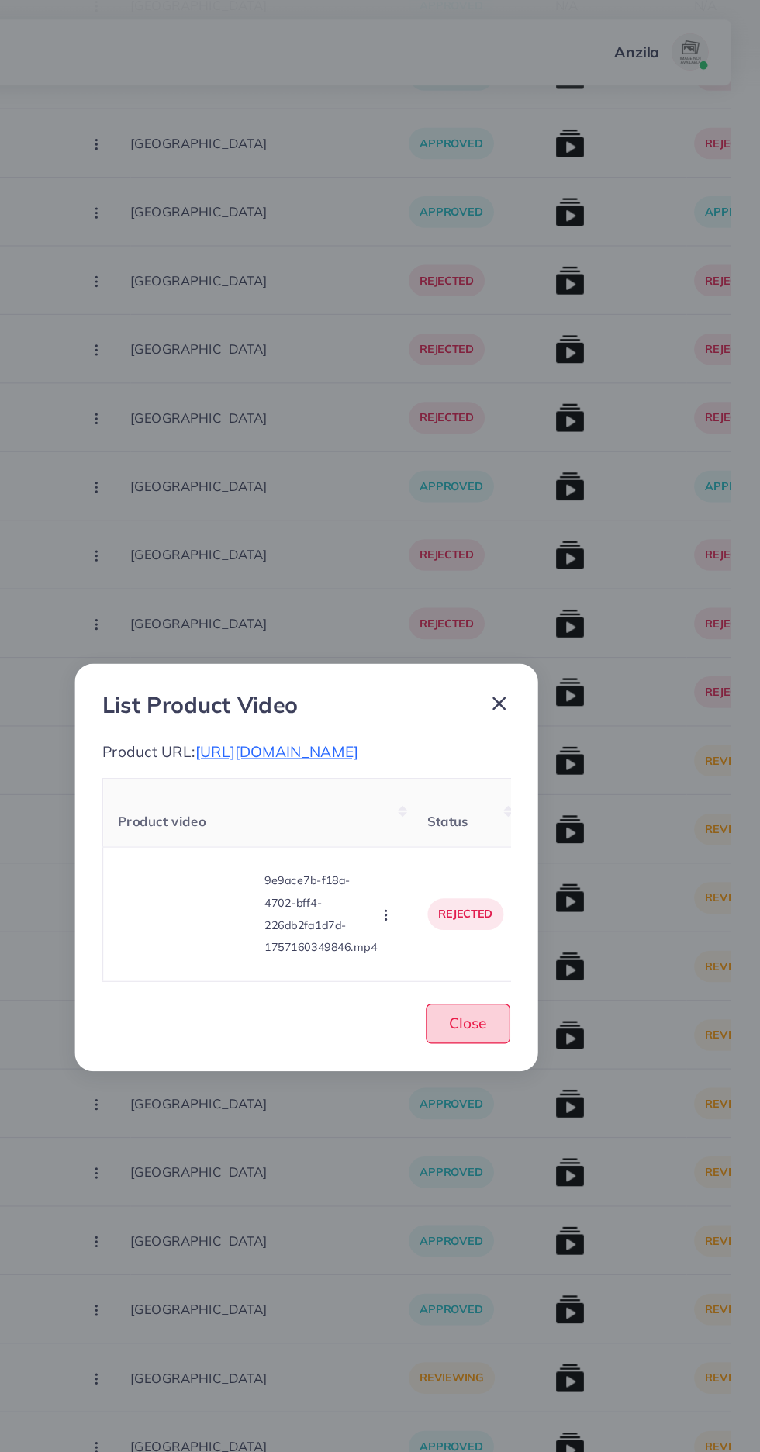
click at [542, 873] on button "Close" at bounding box center [515, 856] width 71 height 33
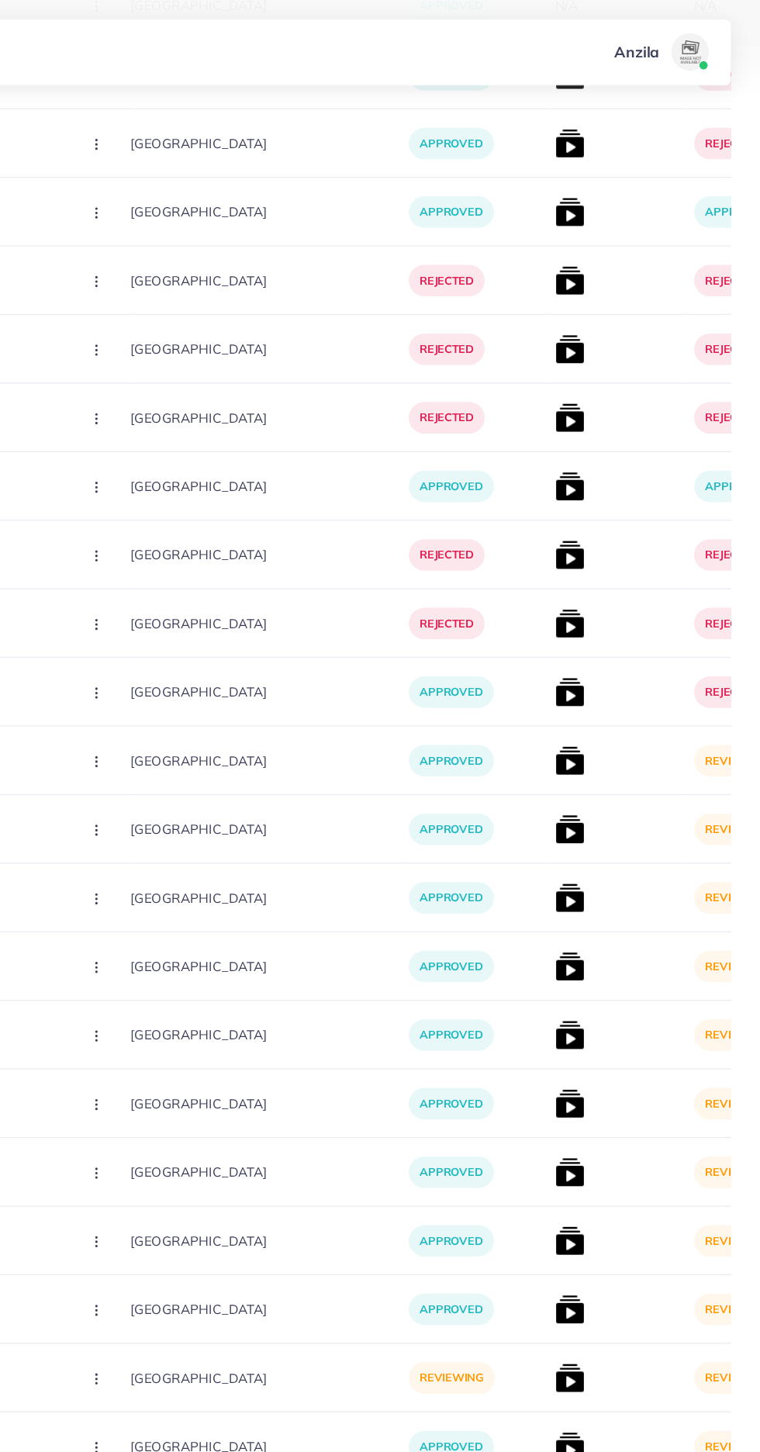
click at [588, 637] on img at bounding box center [600, 636] width 25 height 25
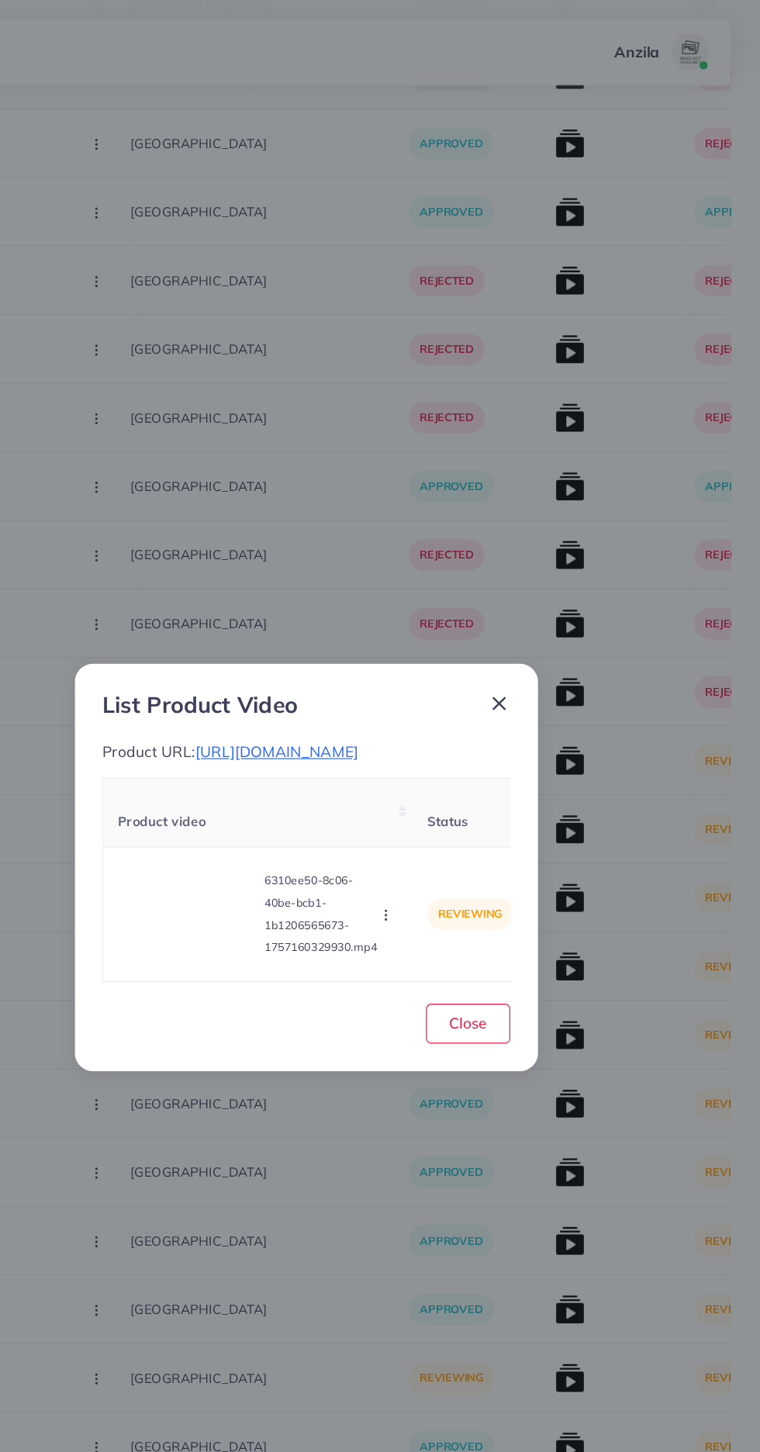
click at [423, 621] on span "https://vogueapparel.pk/product/grey-puzzle-printed-premium-quality-winter-2-pc…" at bounding box center [355, 629] width 137 height 16
click at [324, 800] on video at bounding box center [281, 765] width 116 height 70
click at [451, 772] on icon "button" at bounding box center [447, 765] width 12 height 12
click at [490, 734] on span "Reject" at bounding box center [472, 727] width 37 height 16
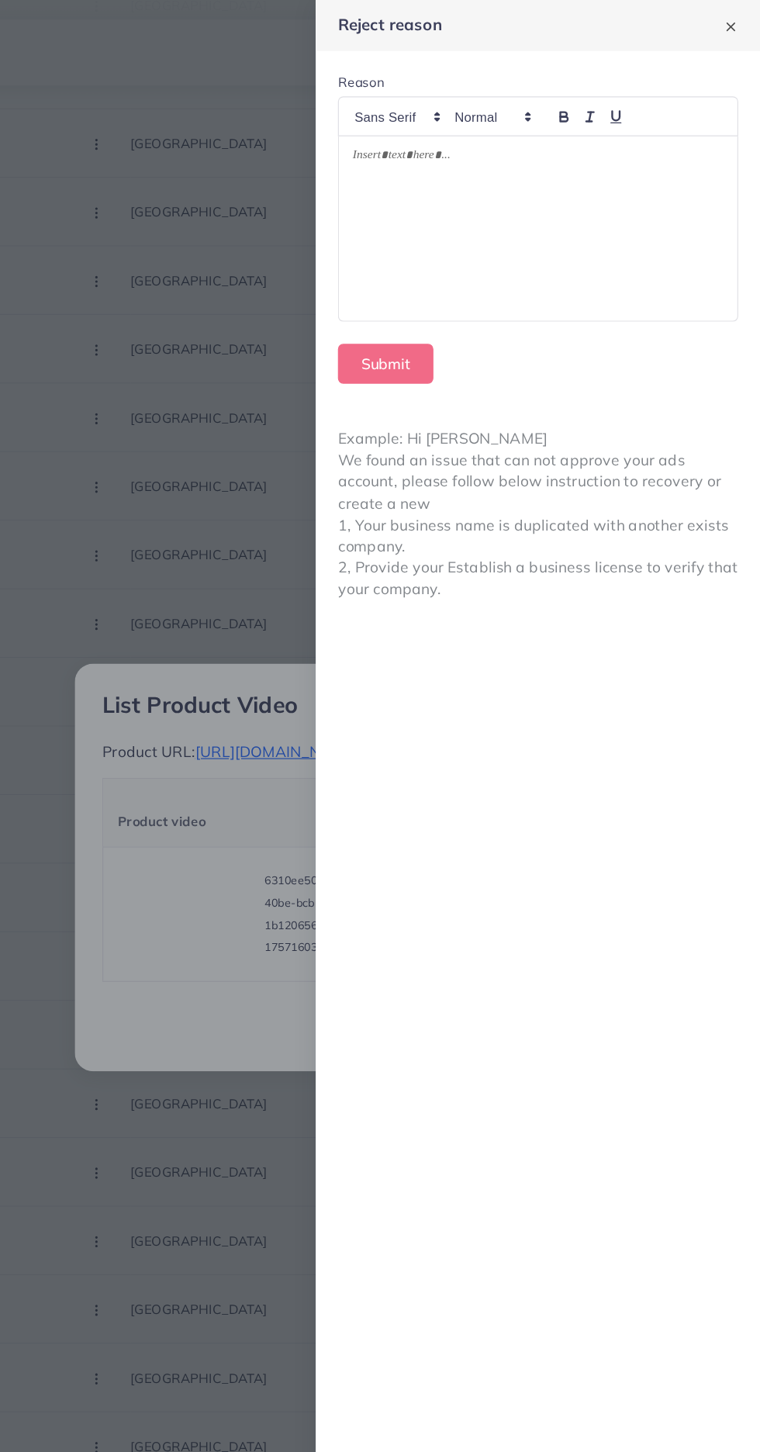
click at [662, 210] on div at bounding box center [574, 191] width 334 height 154
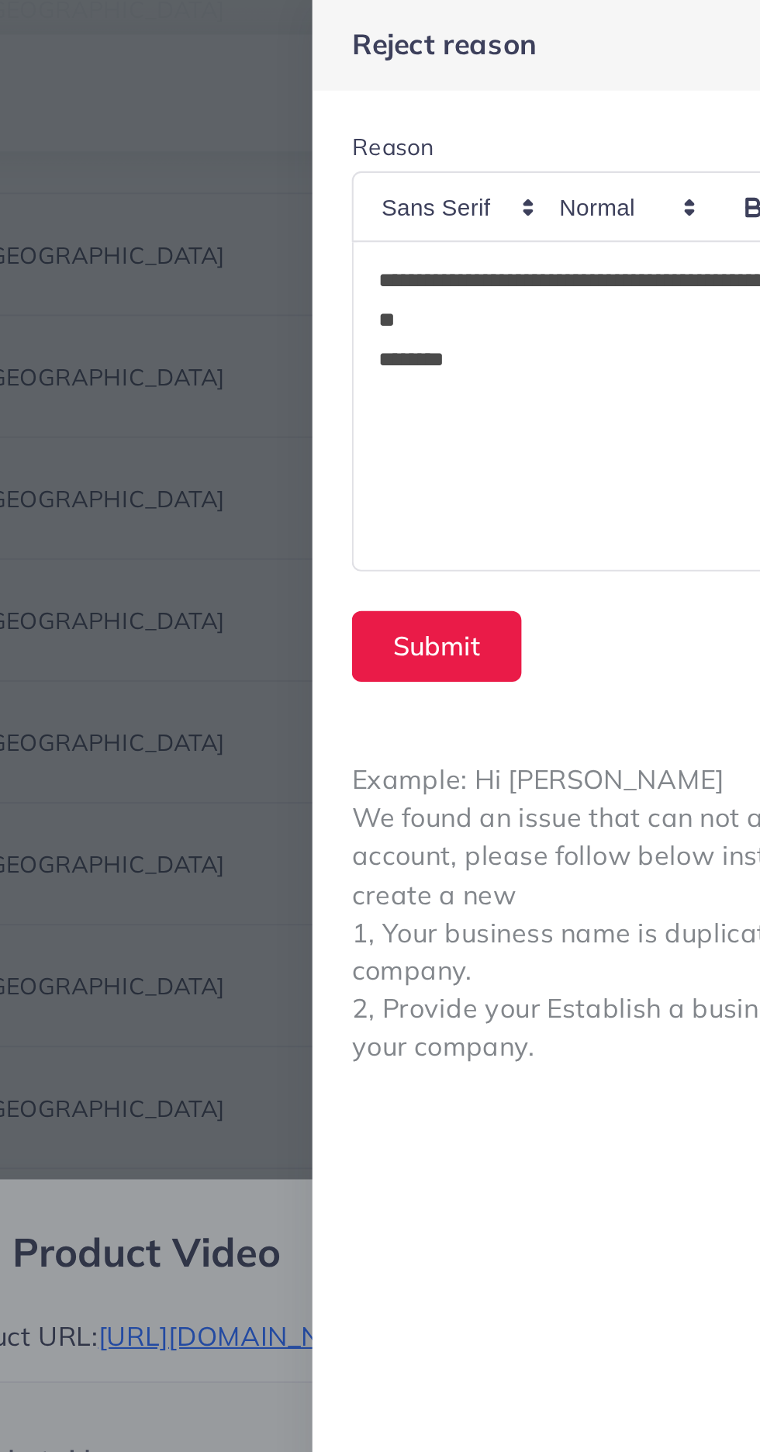
scroll to position [0, 0]
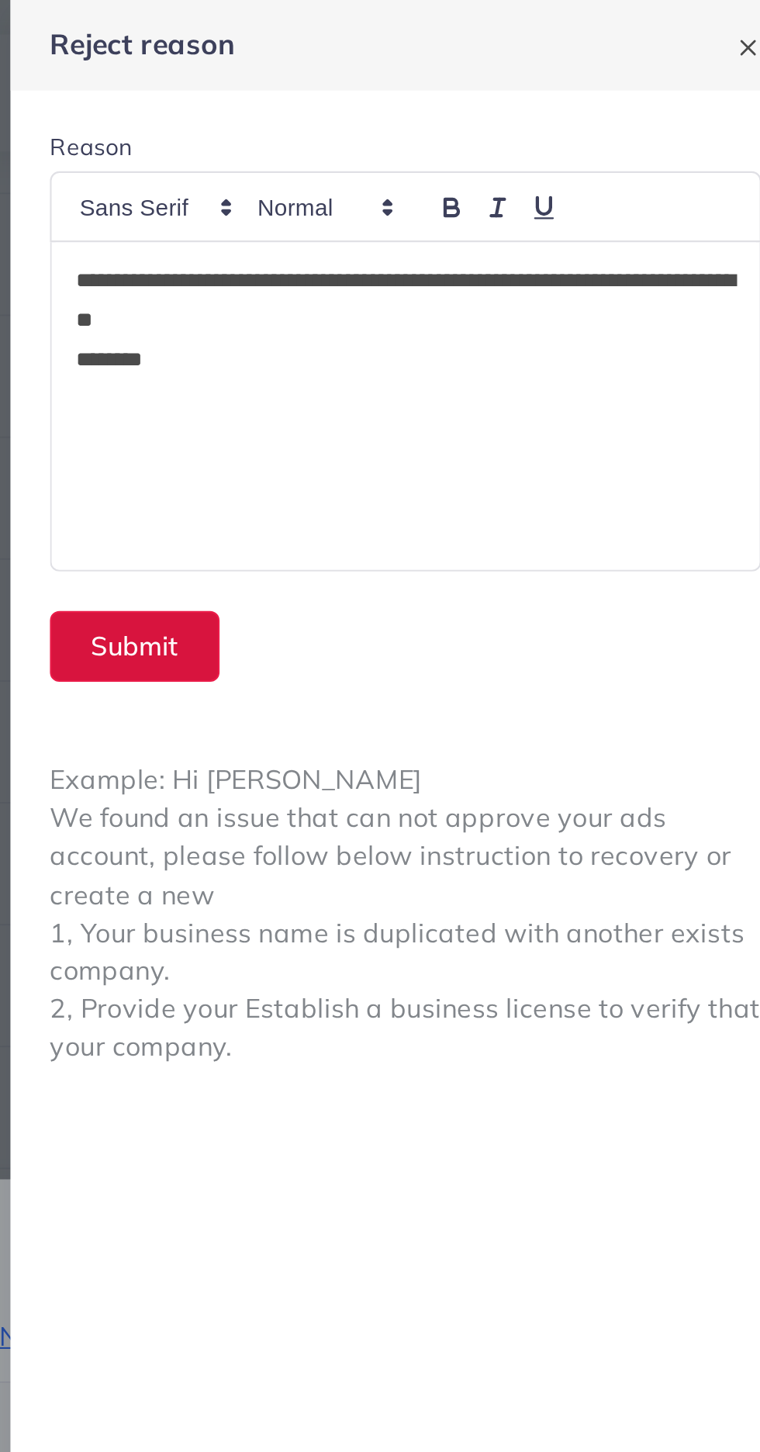
click at [458, 297] on button "Submit" at bounding box center [446, 304] width 80 height 33
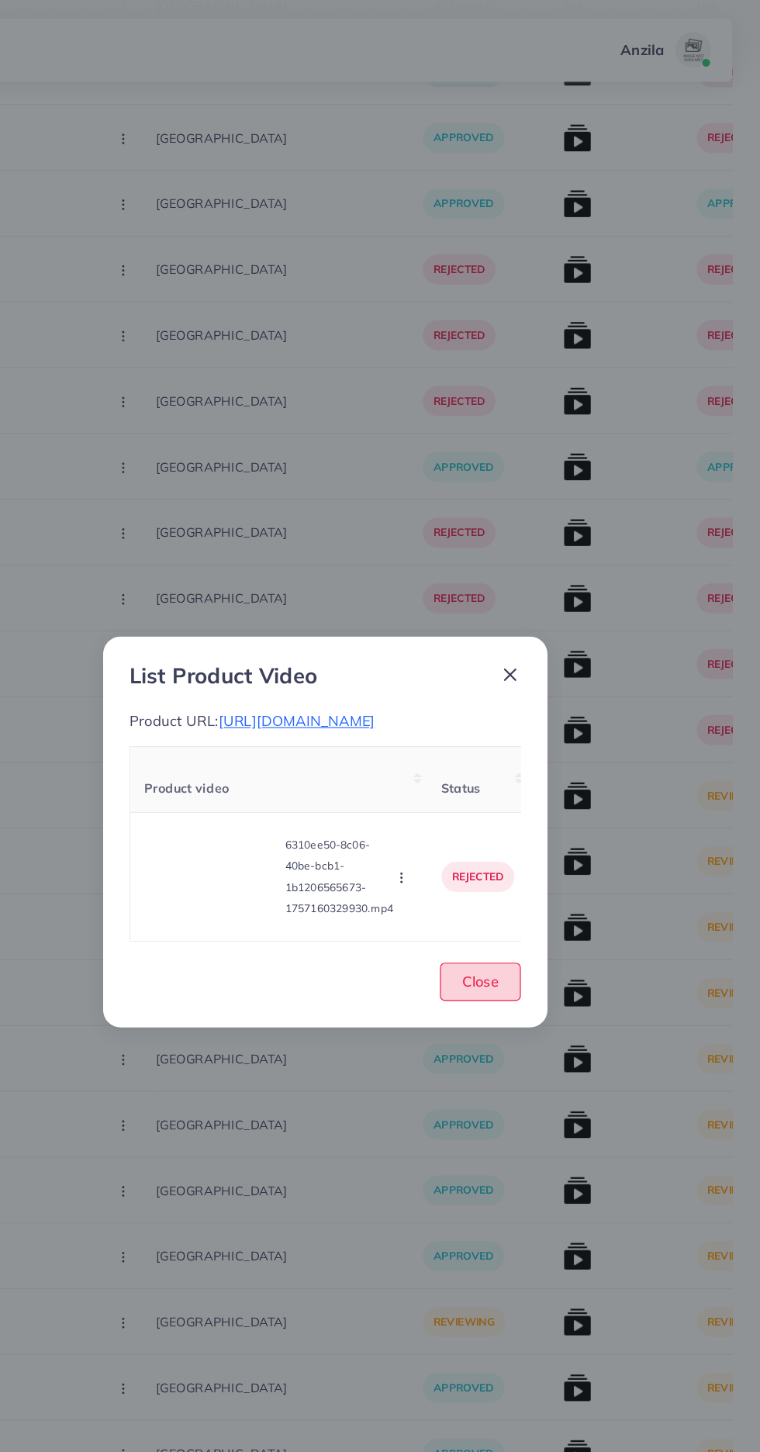
click at [531, 867] on button "Close" at bounding box center [515, 856] width 71 height 33
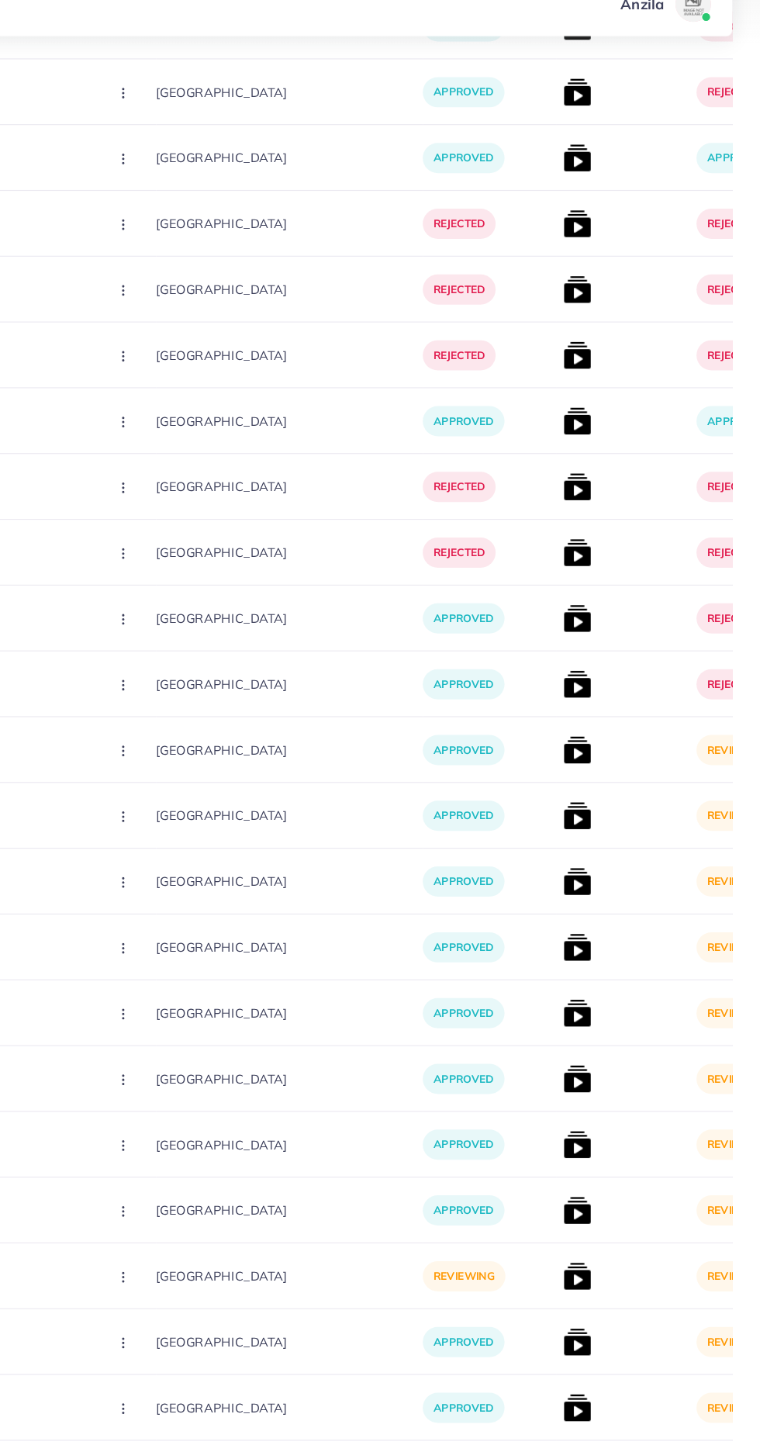
scroll to position [5708, 0]
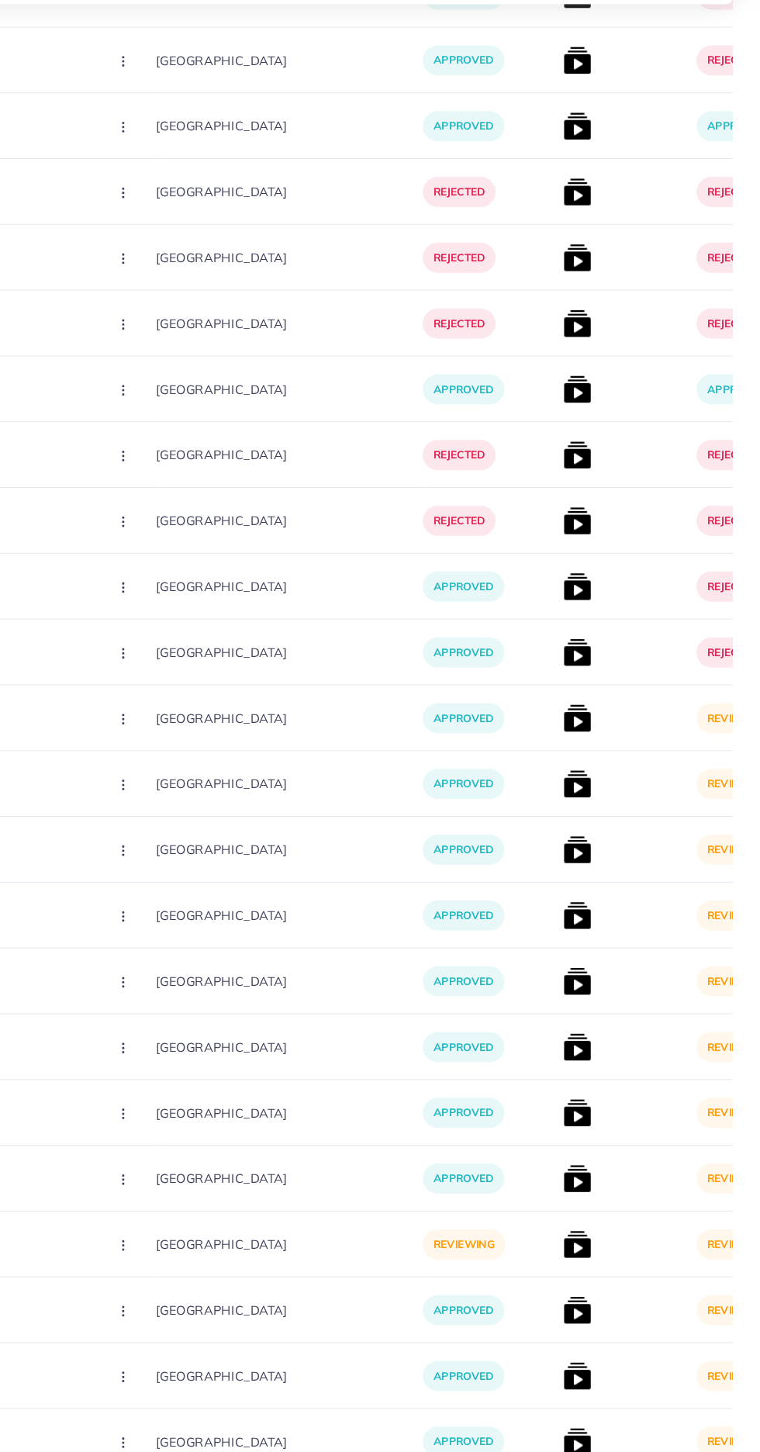
click at [588, 686] on img at bounding box center [600, 694] width 25 height 25
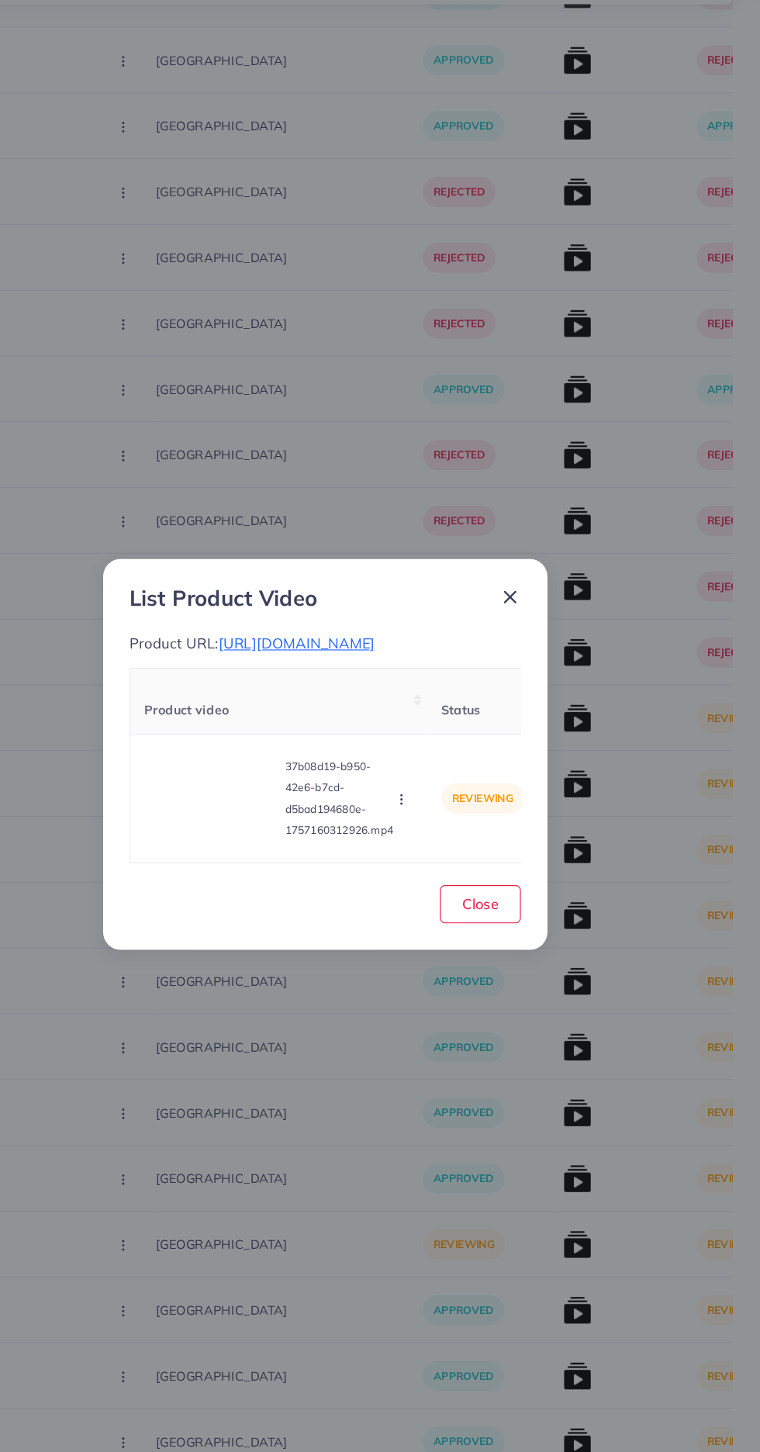
click at [423, 637] on span "https://vogueapparel.pk/product/heart-printed-pearls-work-premium-quality-winte…" at bounding box center [355, 629] width 137 height 16
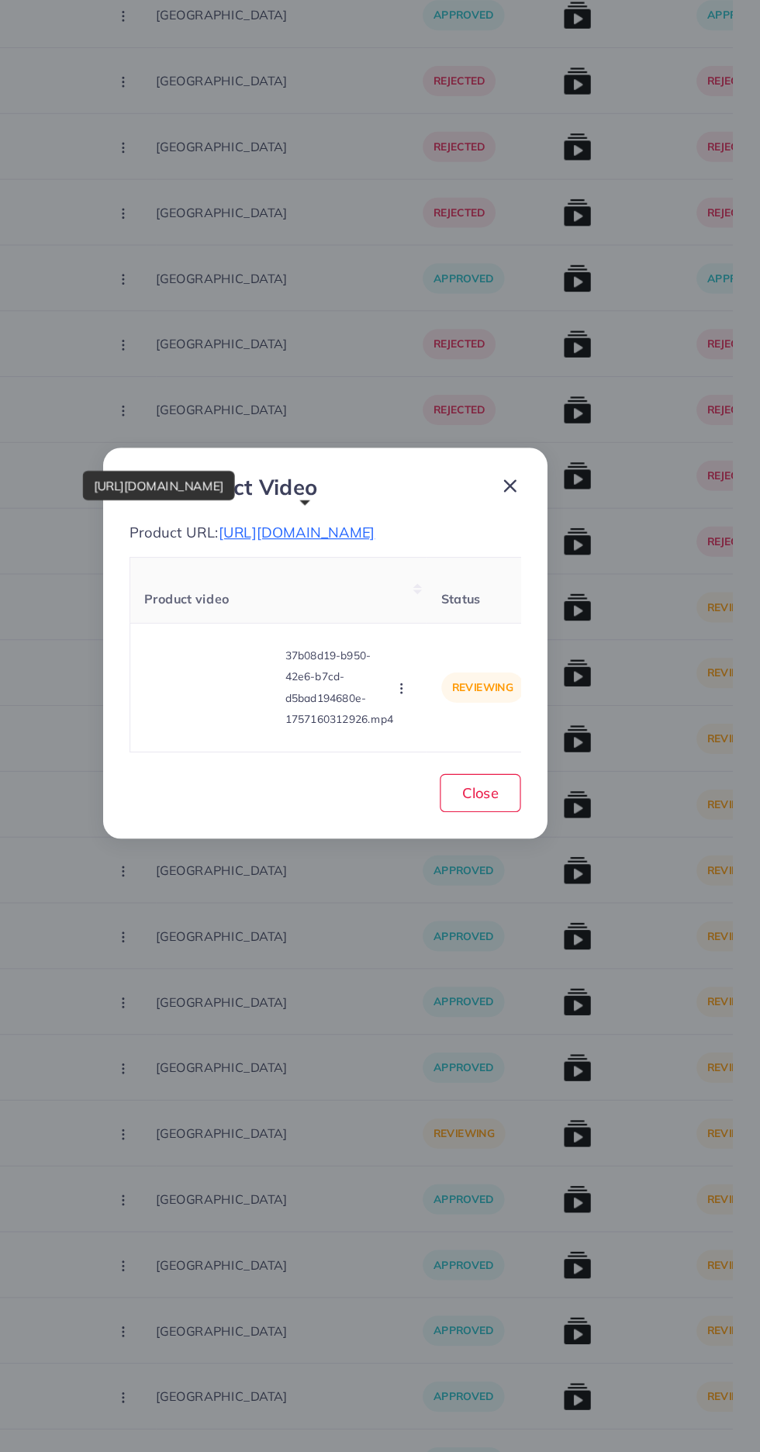
click at [453, 772] on icon "button" at bounding box center [447, 765] width 12 height 12
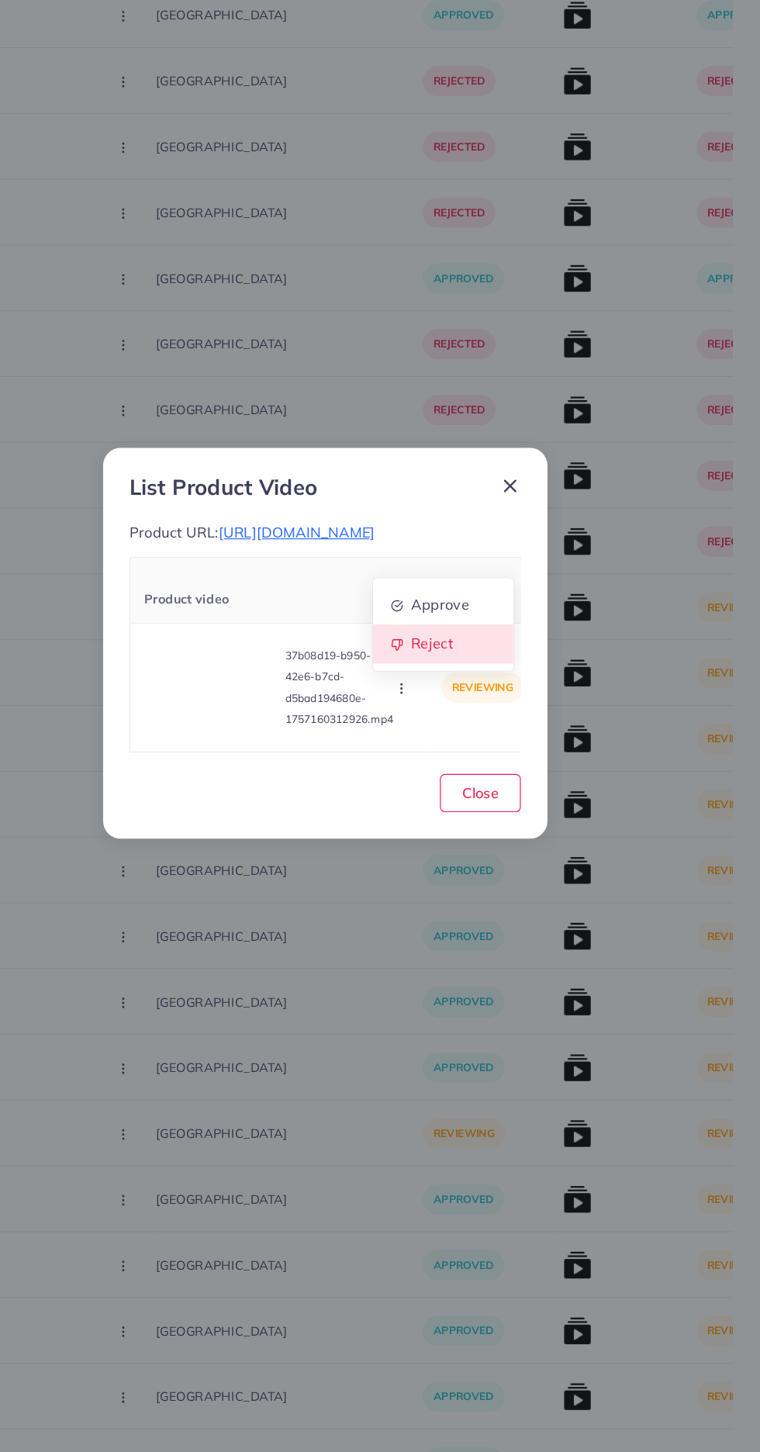
click at [475, 734] on span "Reject" at bounding box center [472, 727] width 37 height 16
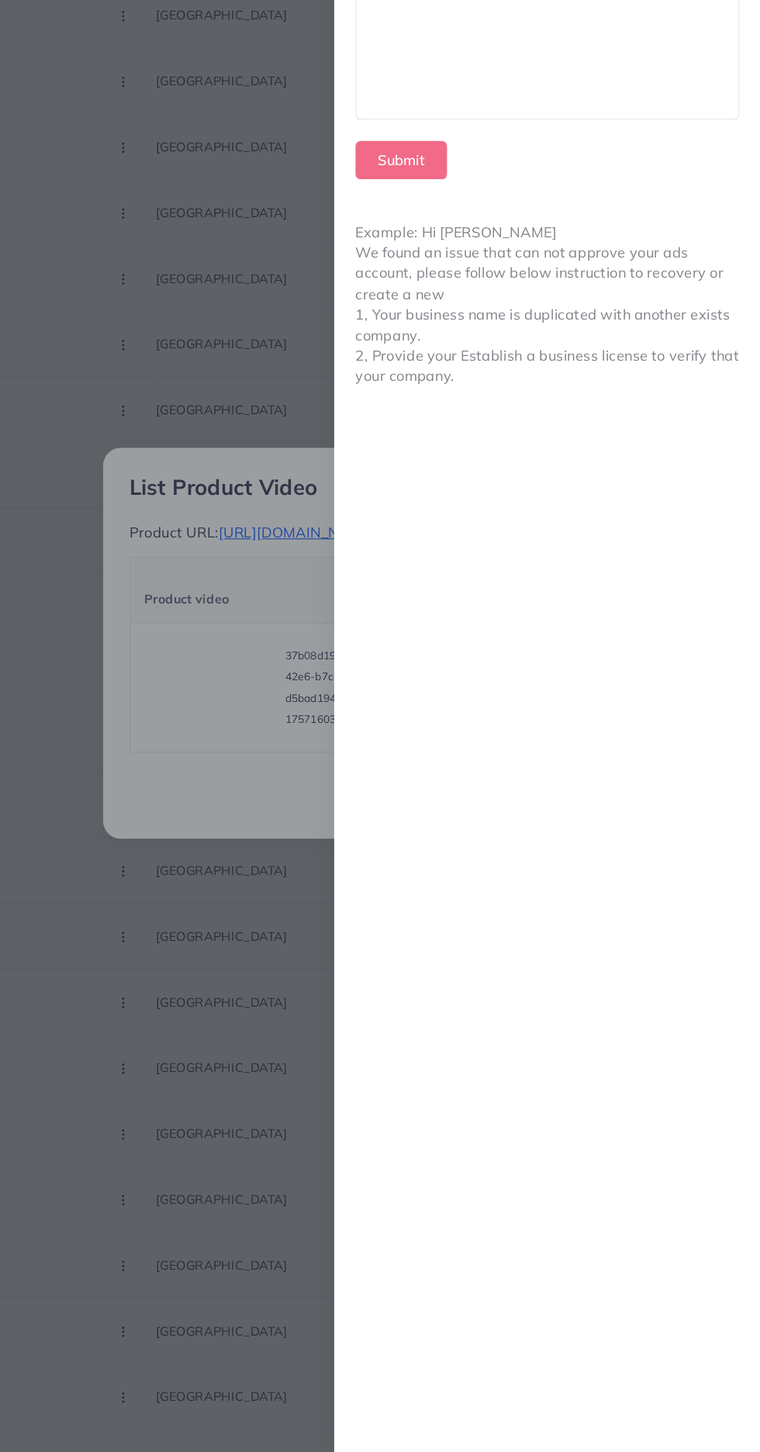
click at [667, 232] on div at bounding box center [574, 191] width 334 height 154
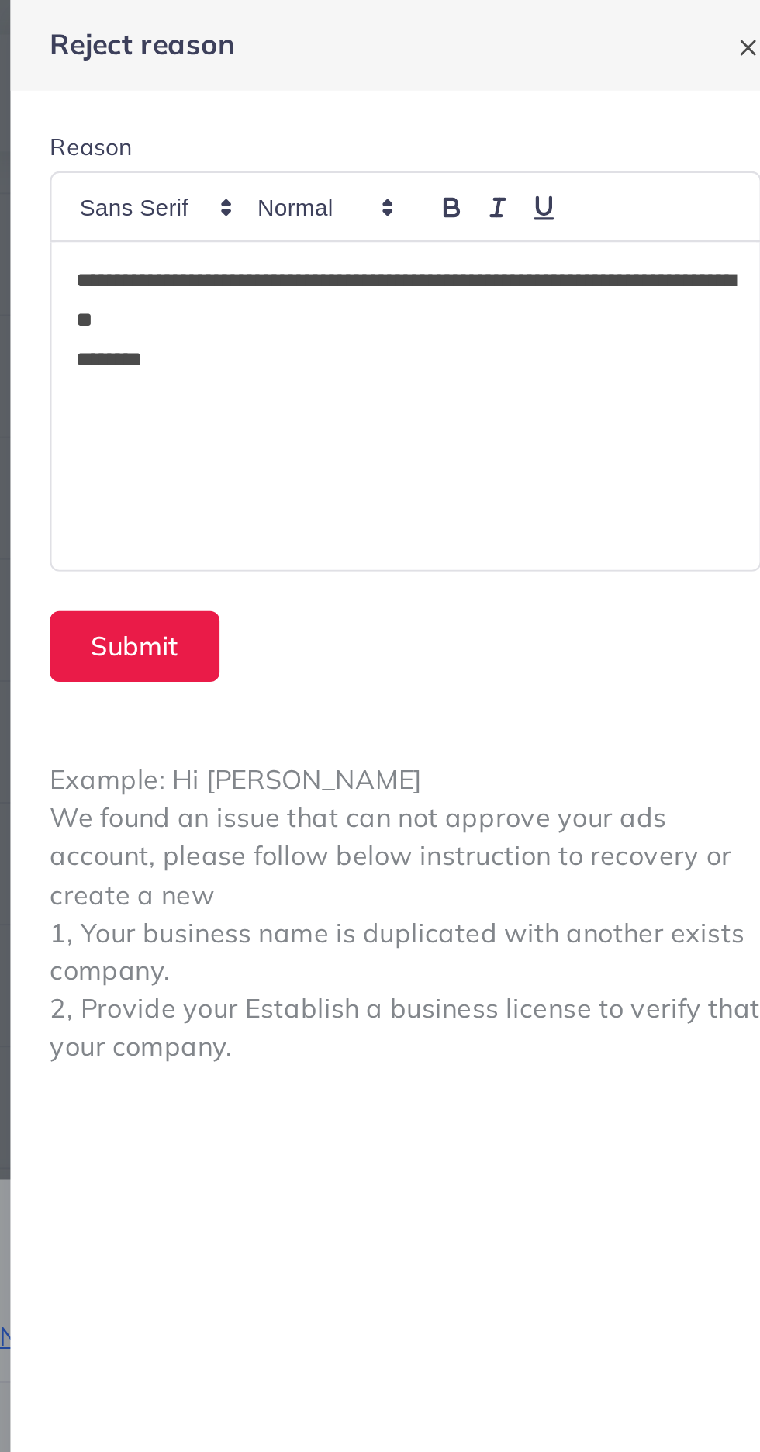
scroll to position [0, 0]
click at [459, 301] on button "Submit" at bounding box center [446, 304] width 80 height 33
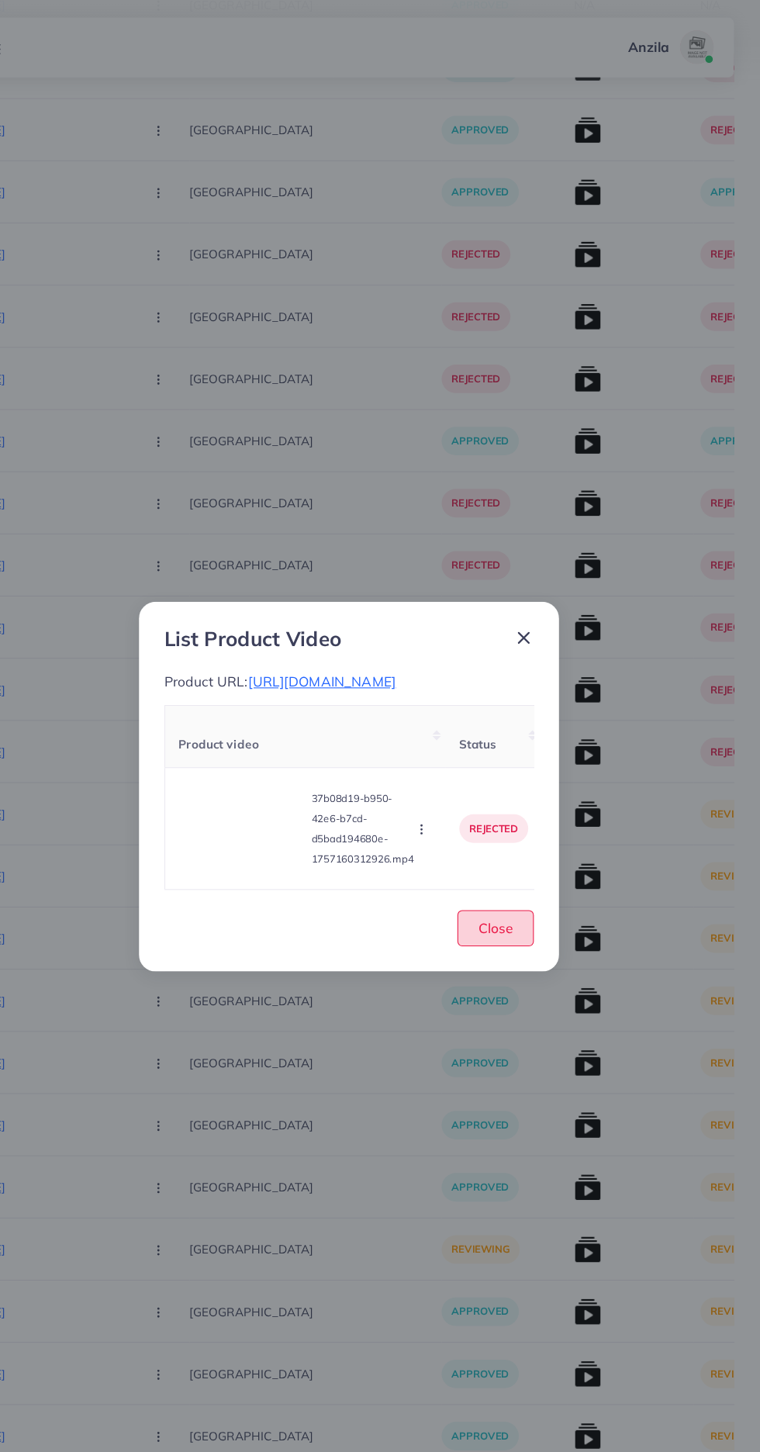
click at [515, 864] on span "Close" at bounding box center [515, 856] width 32 height 16
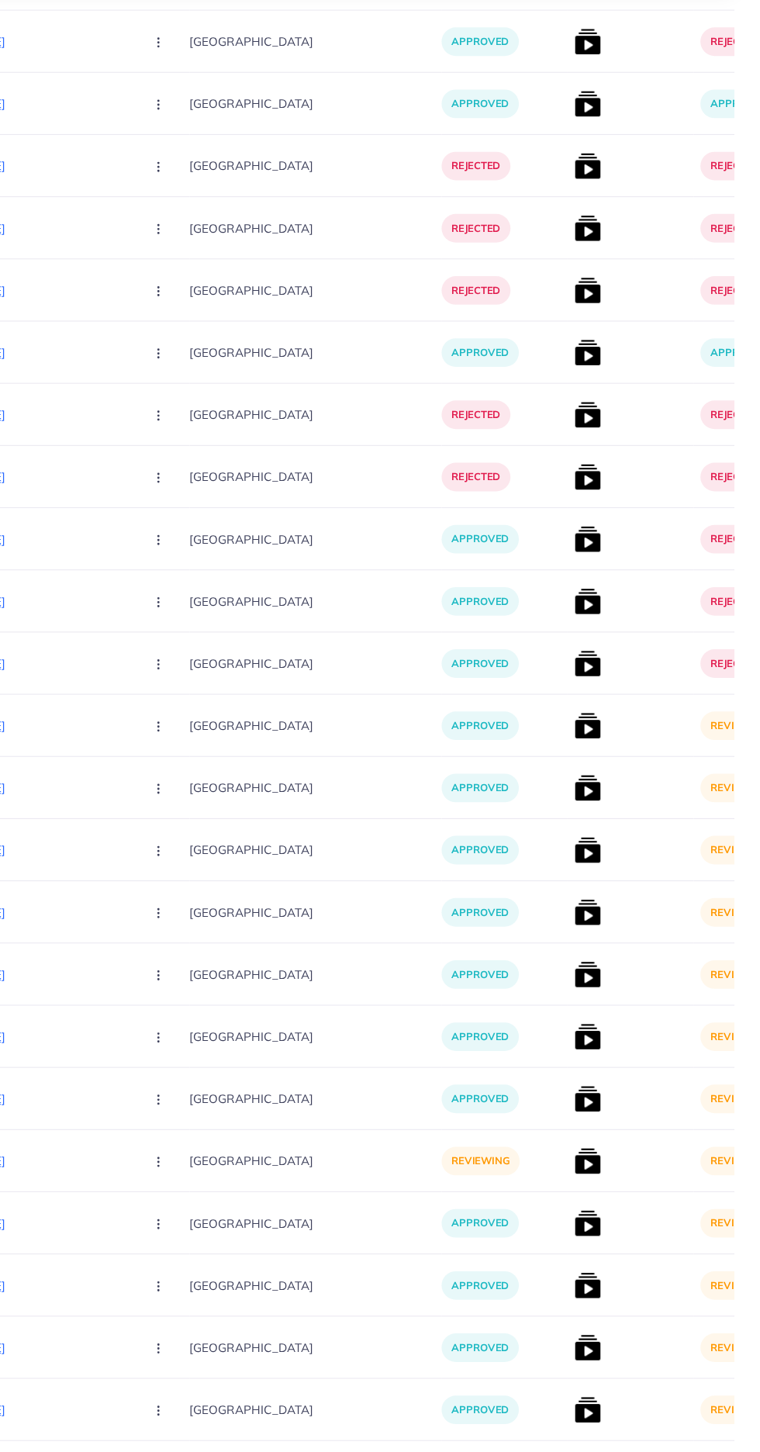
scroll to position [5708, 0]
click at [588, 740] on img at bounding box center [600, 751] width 25 height 25
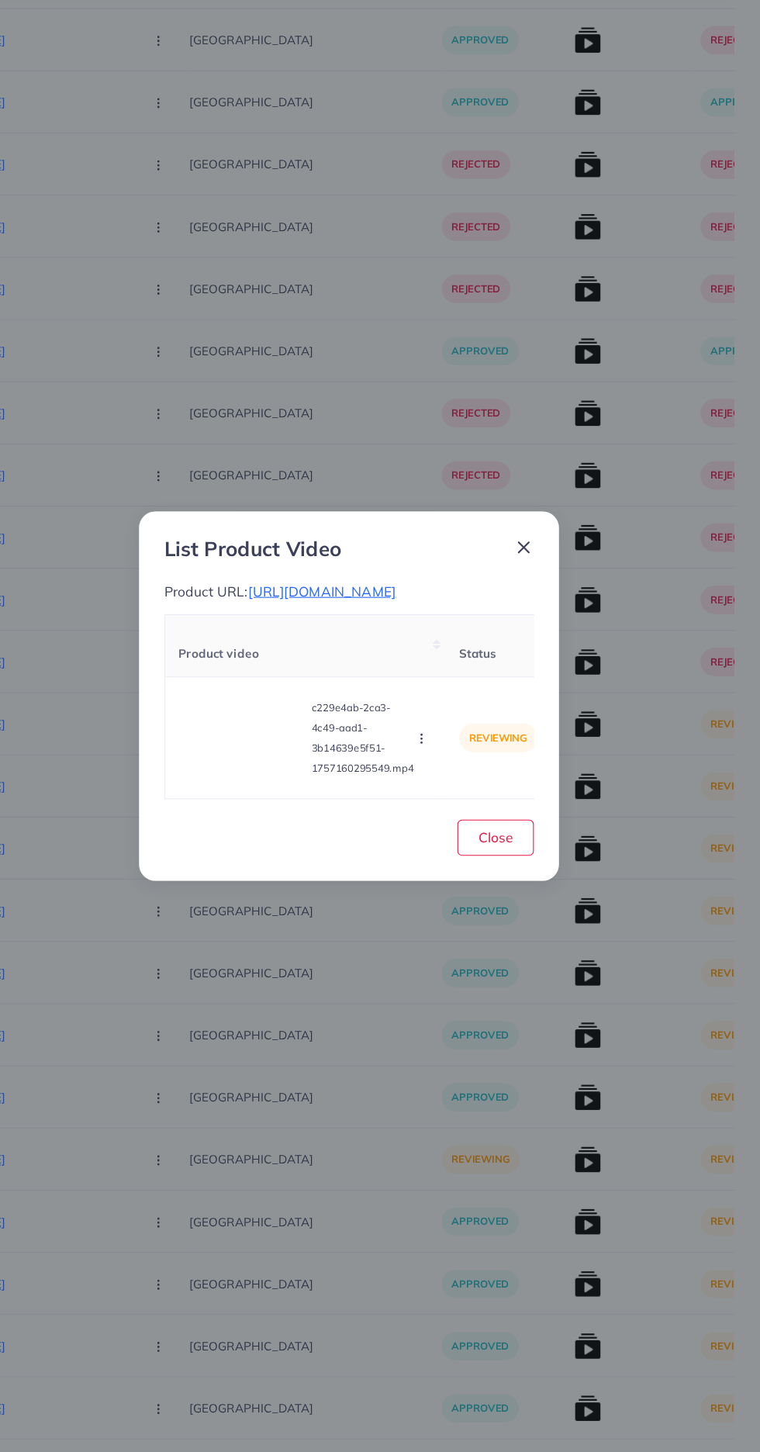
click at [423, 637] on span "https://vogueapparel.pk/product/high-neck-stripe-printed-premium-quality-winter…" at bounding box center [355, 629] width 137 height 16
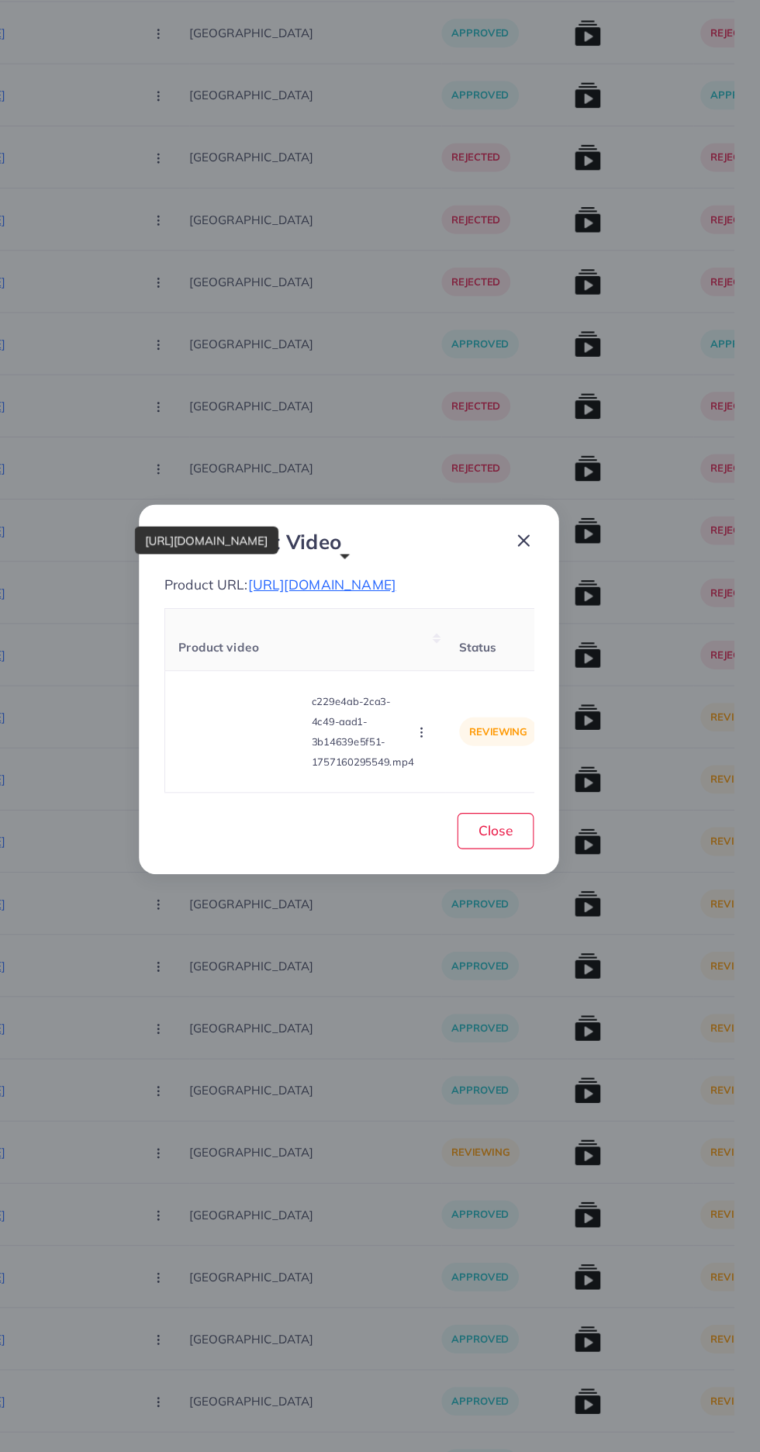
click at [449, 772] on icon "button" at bounding box center [447, 765] width 12 height 12
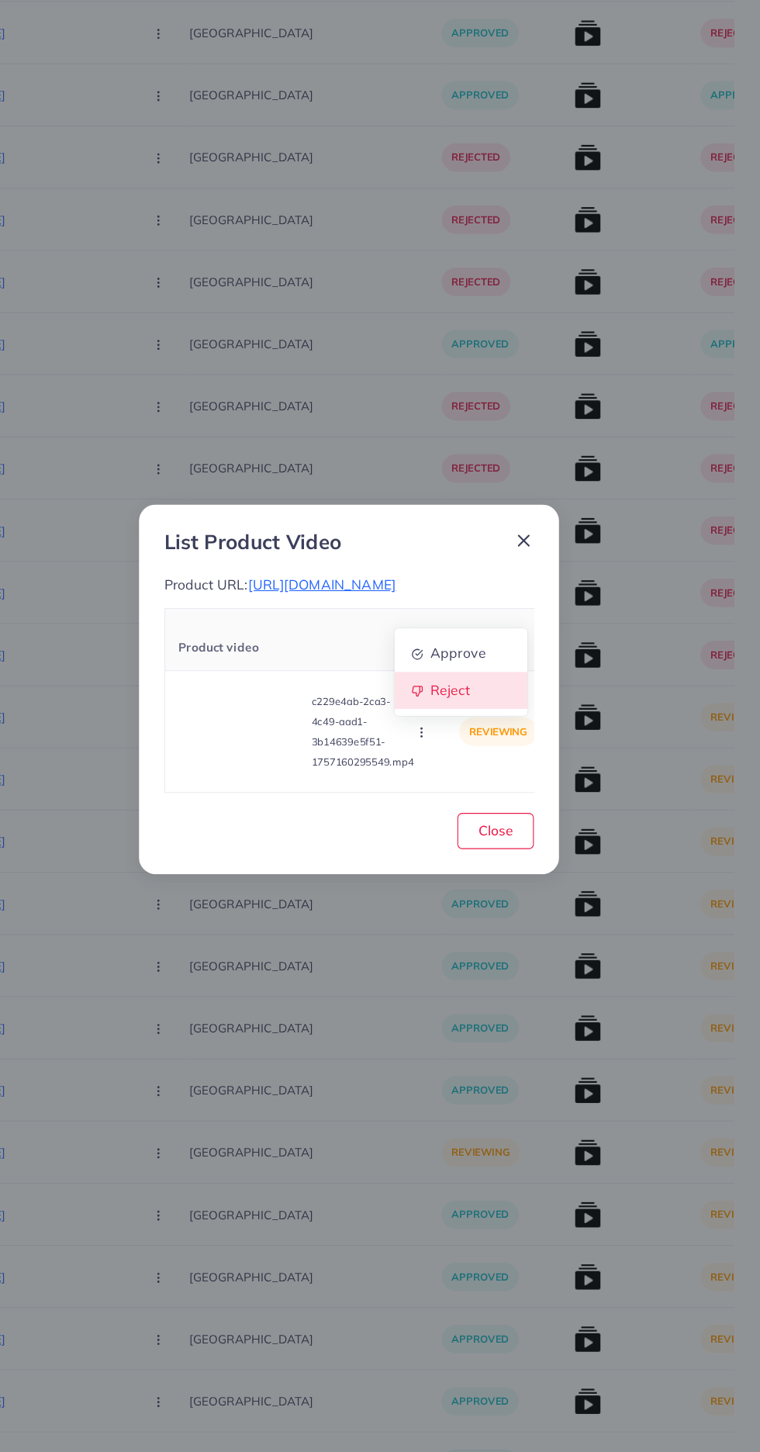
click at [477, 734] on span "Reject" at bounding box center [472, 727] width 37 height 16
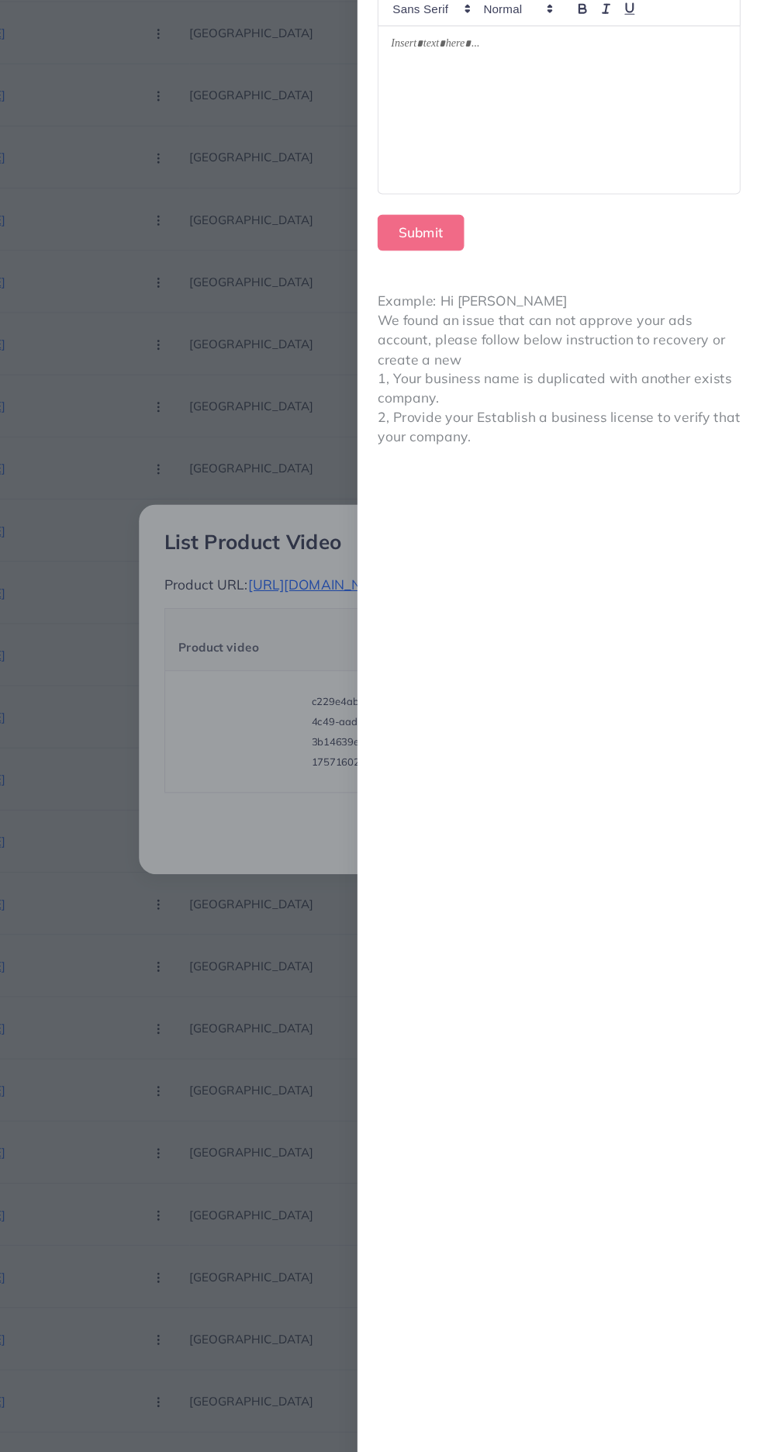
click at [620, 210] on div at bounding box center [574, 191] width 334 height 154
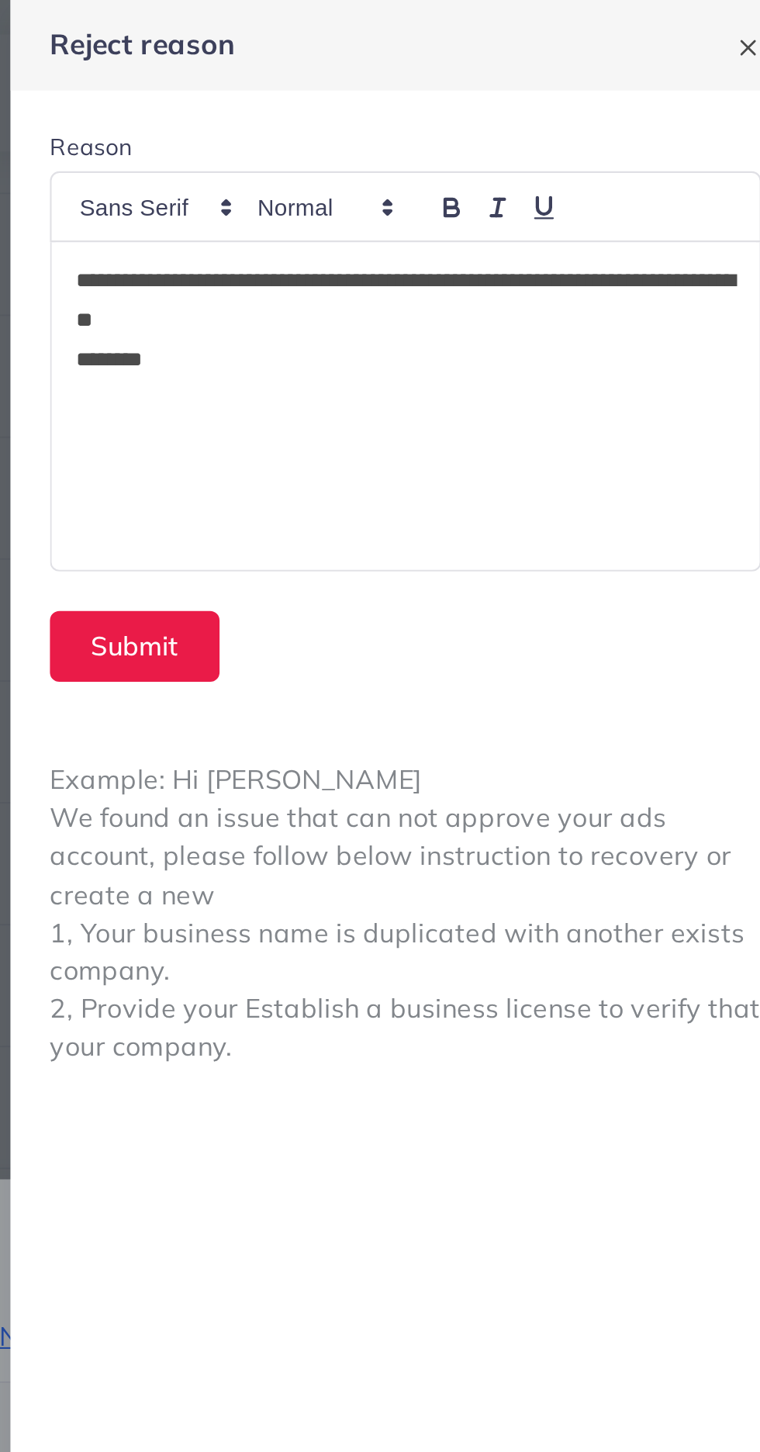
scroll to position [0, 0]
click at [462, 299] on button "Submit" at bounding box center [446, 304] width 80 height 33
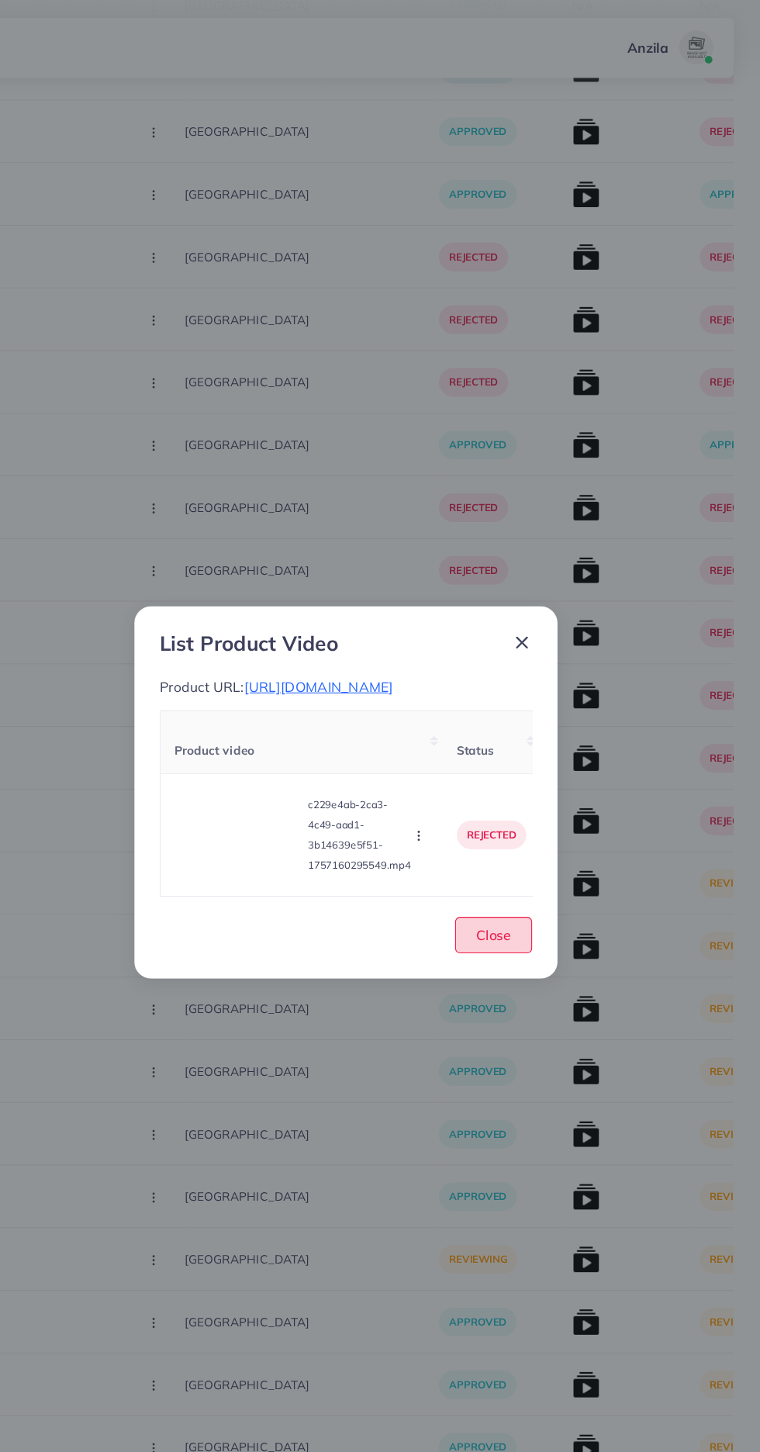
click at [533, 873] on button "Close" at bounding box center [515, 856] width 71 height 33
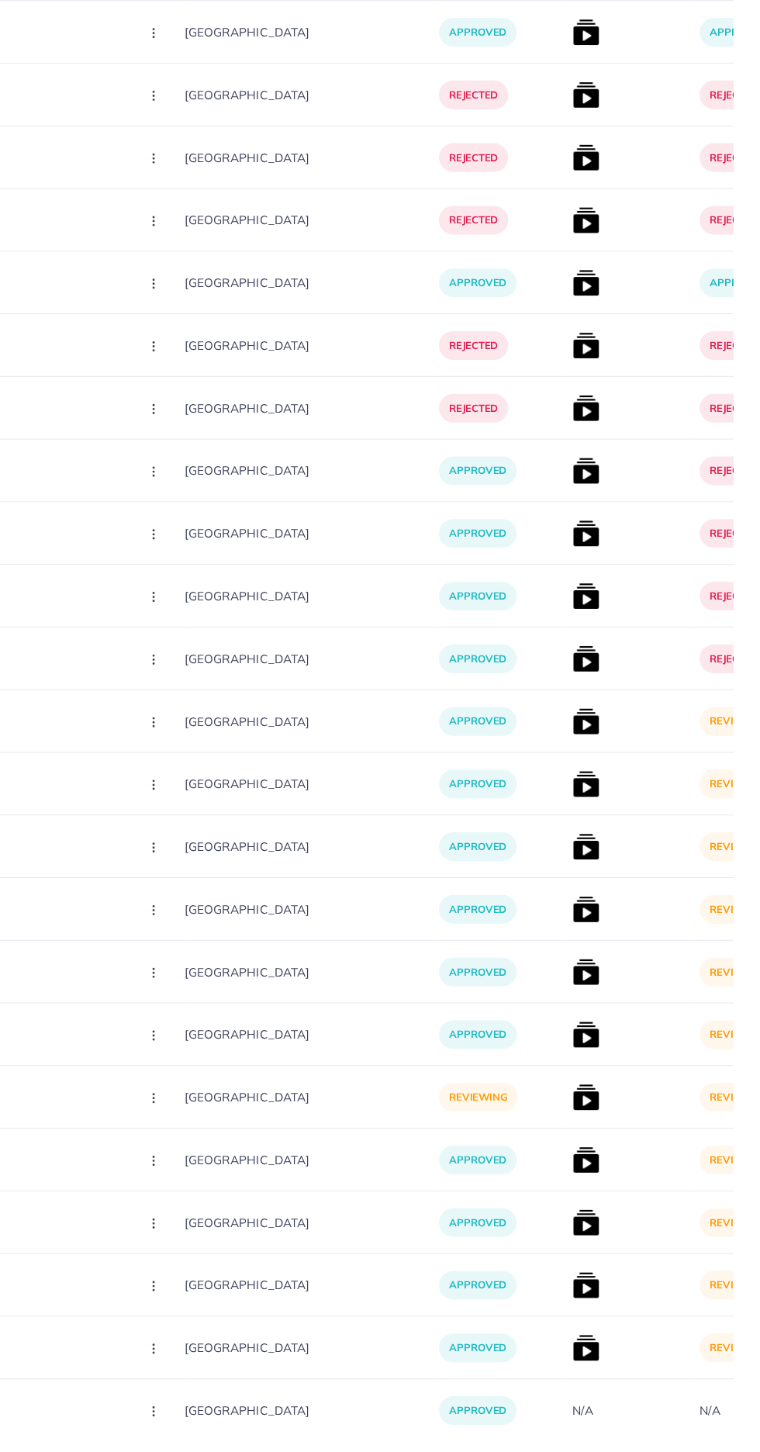
scroll to position [5726, 0]
click at [588, 787] on img at bounding box center [600, 791] width 25 height 25
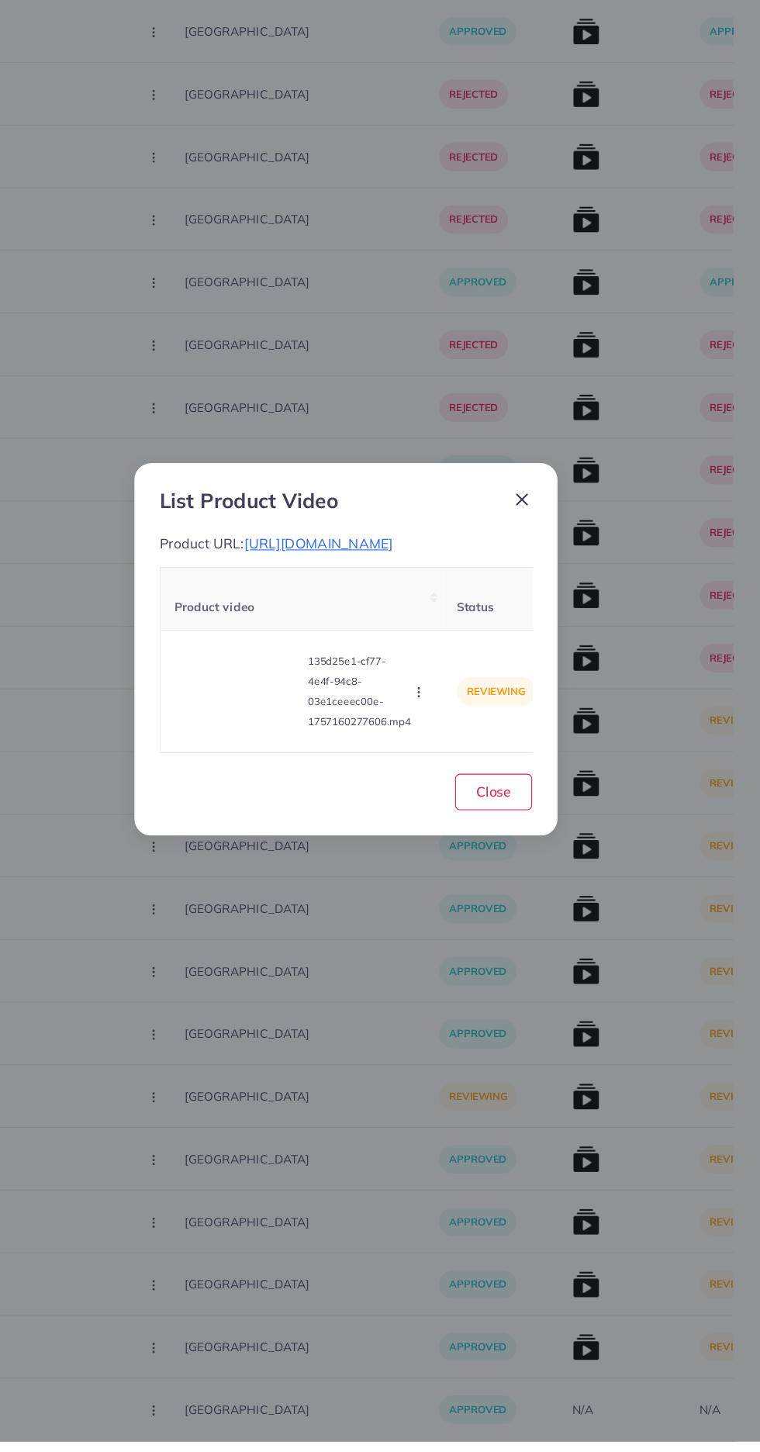
click at [423, 637] on span "https://vogueapparel.pk/product/long-button-hoodie-style-2-pcs-winter-co-ord-se…" at bounding box center [355, 629] width 137 height 16
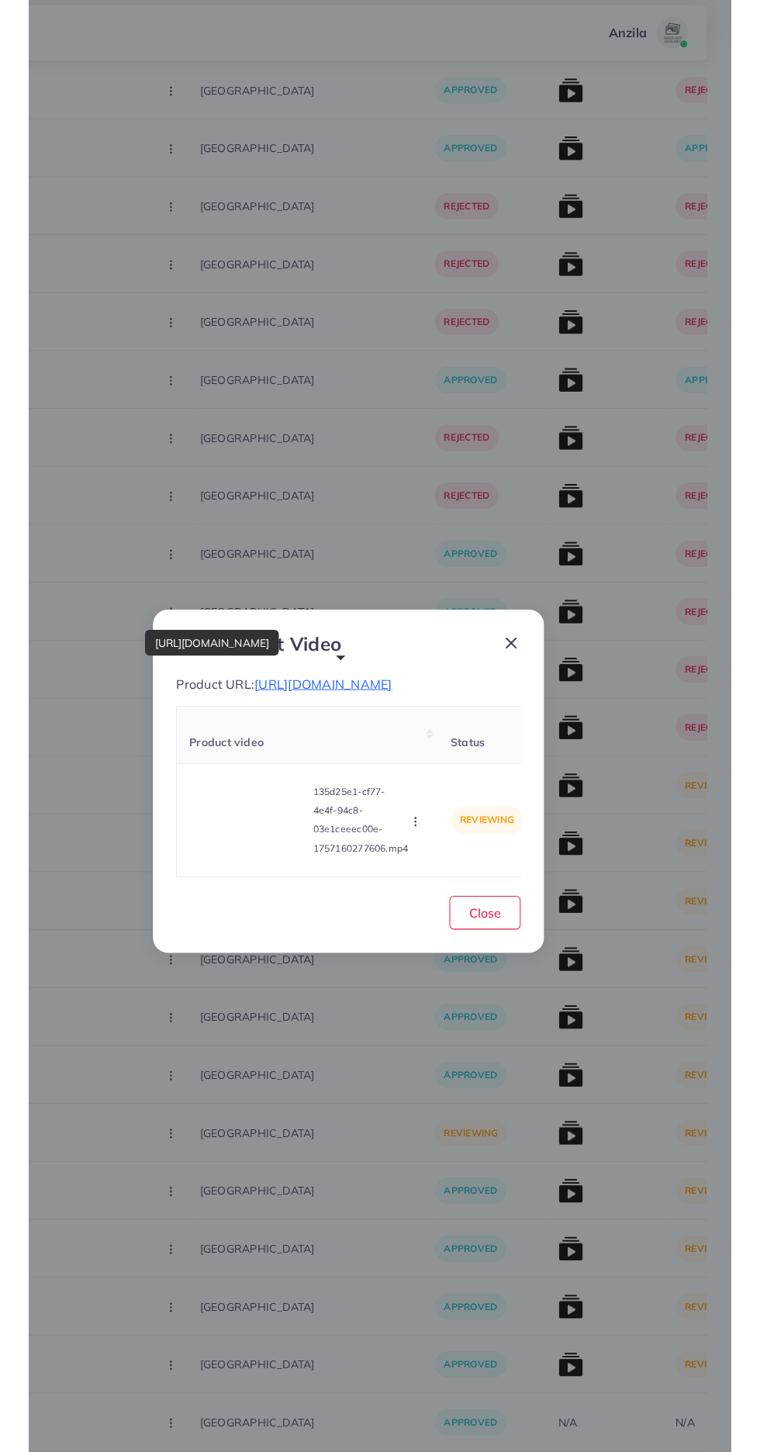
scroll to position [5728, 0]
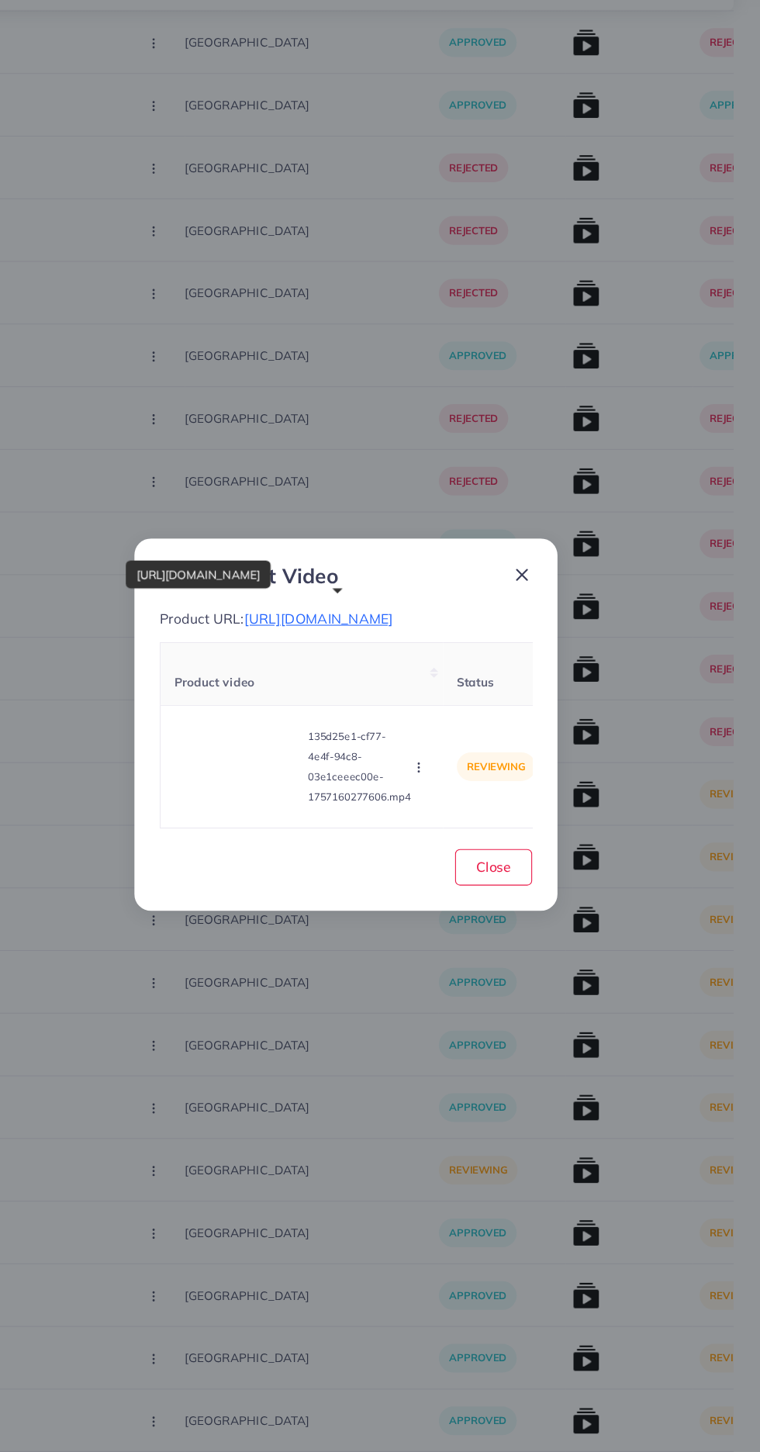
click at [447, 766] on circle "button" at bounding box center [446, 766] width 1 height 1
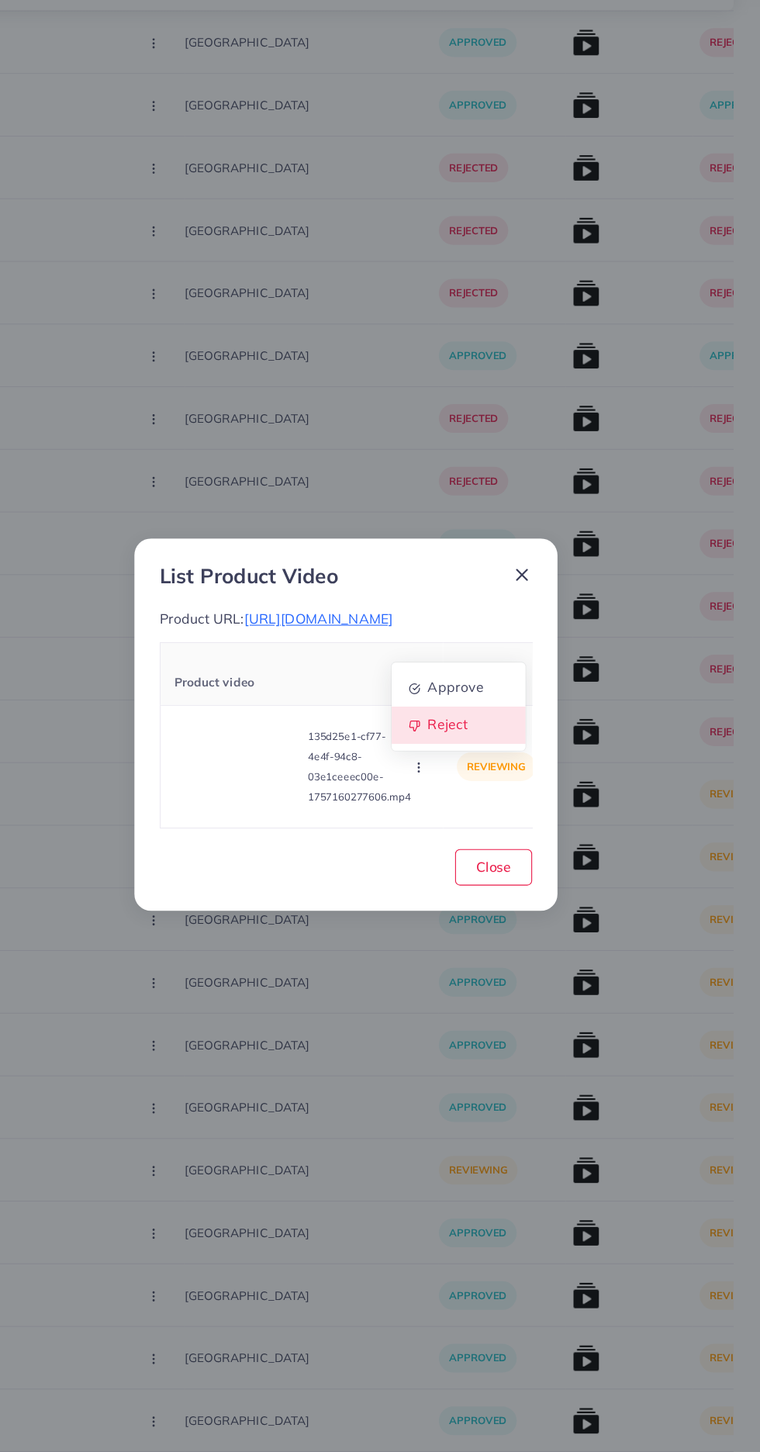
click at [470, 734] on span "Reject" at bounding box center [472, 727] width 37 height 16
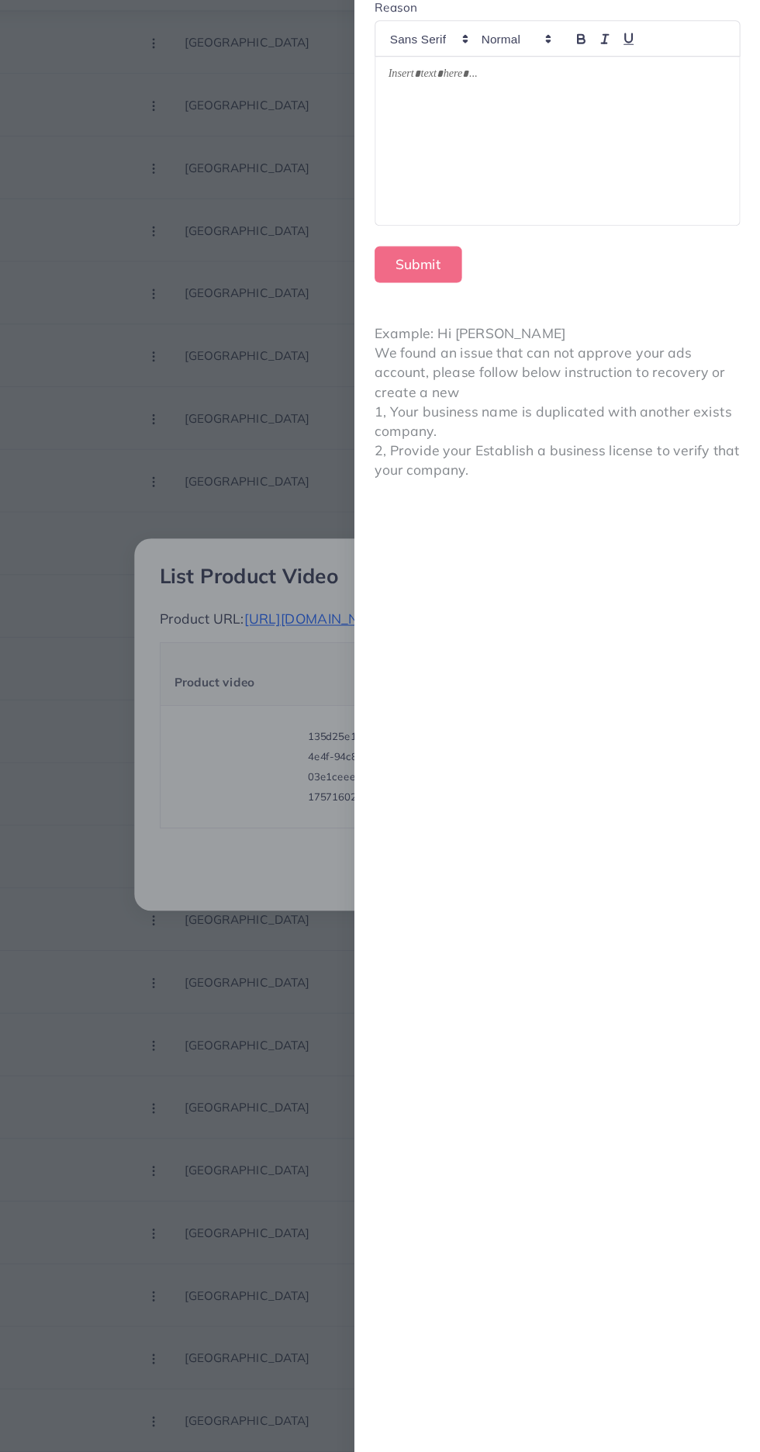
click at [669, 218] on div at bounding box center [574, 191] width 334 height 154
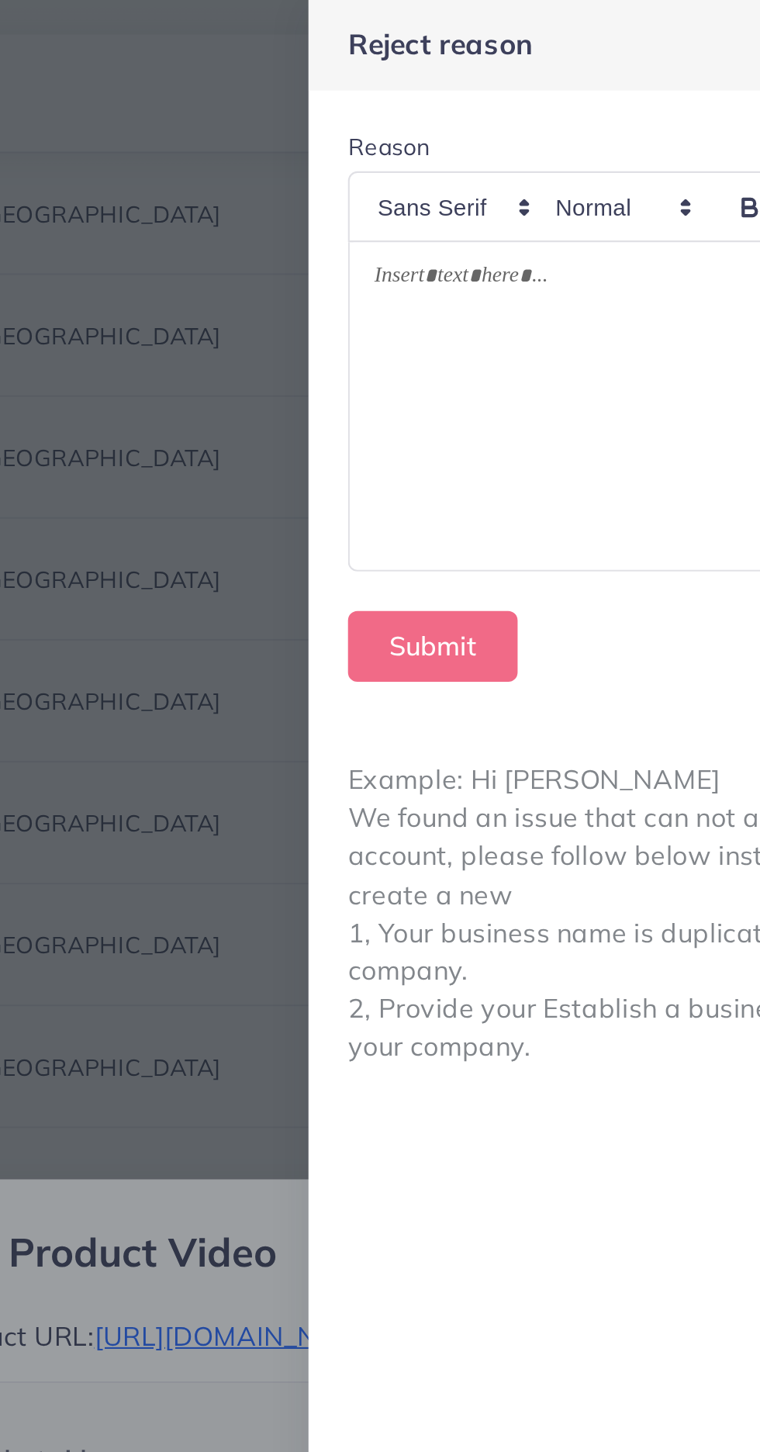
scroll to position [0, 0]
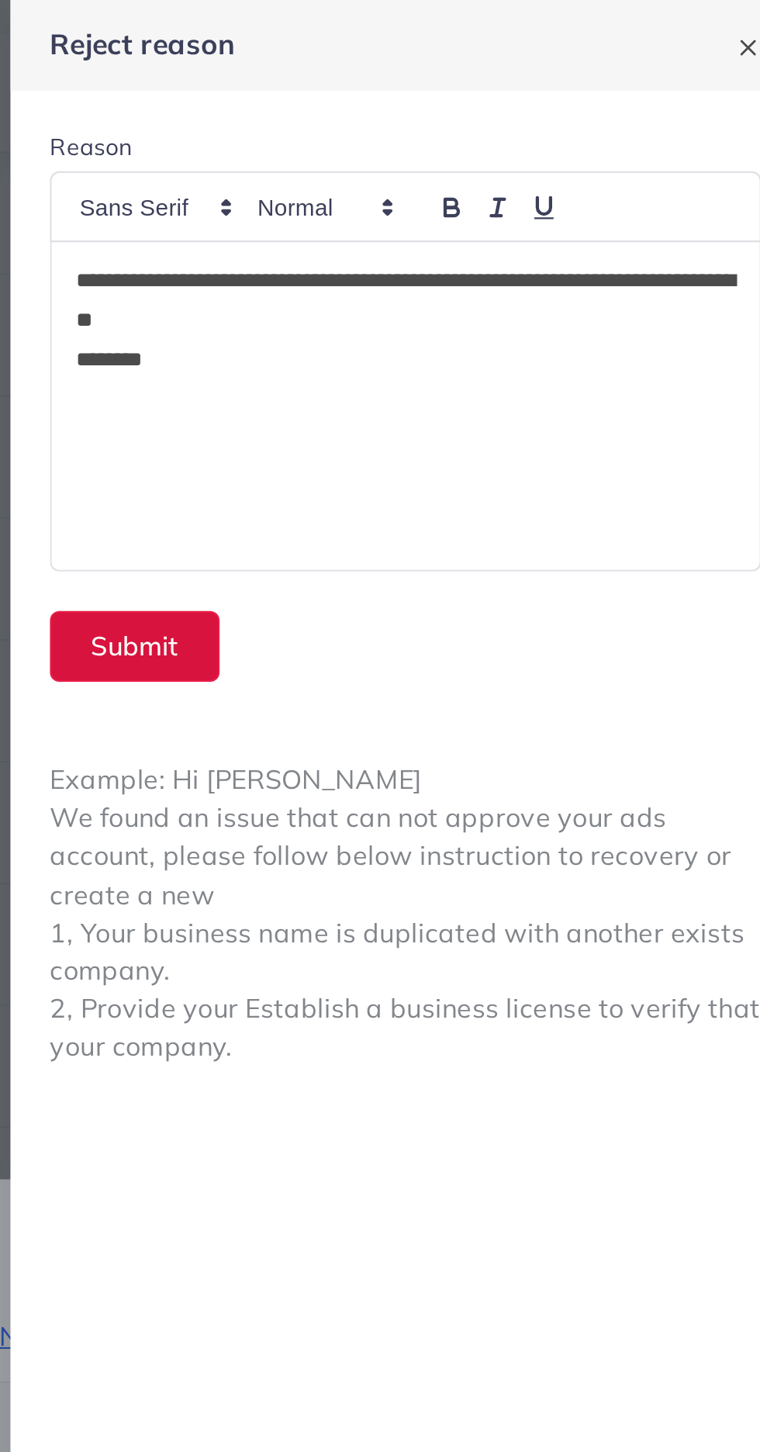
click at [454, 299] on button "Submit" at bounding box center [446, 304] width 80 height 33
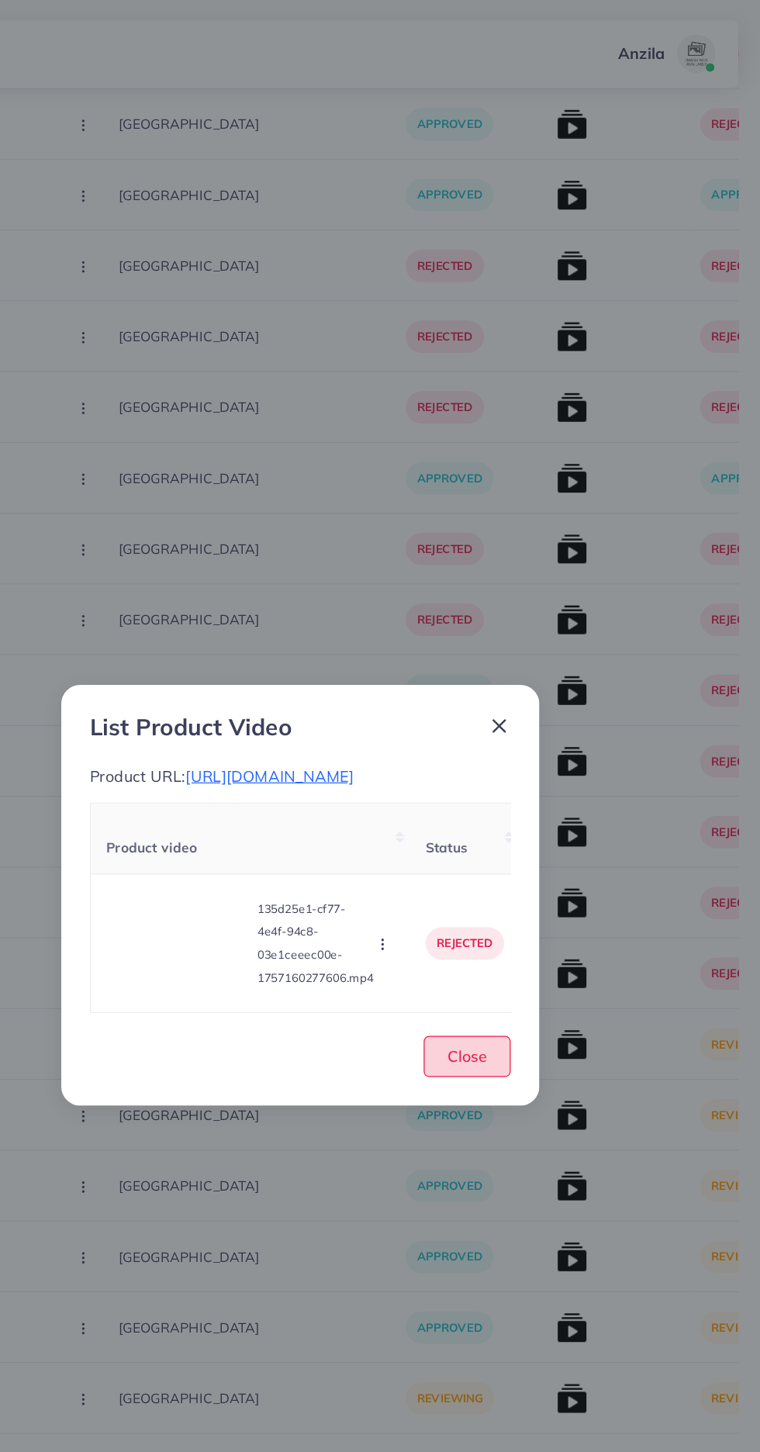
click at [524, 864] on span "Close" at bounding box center [515, 856] width 32 height 16
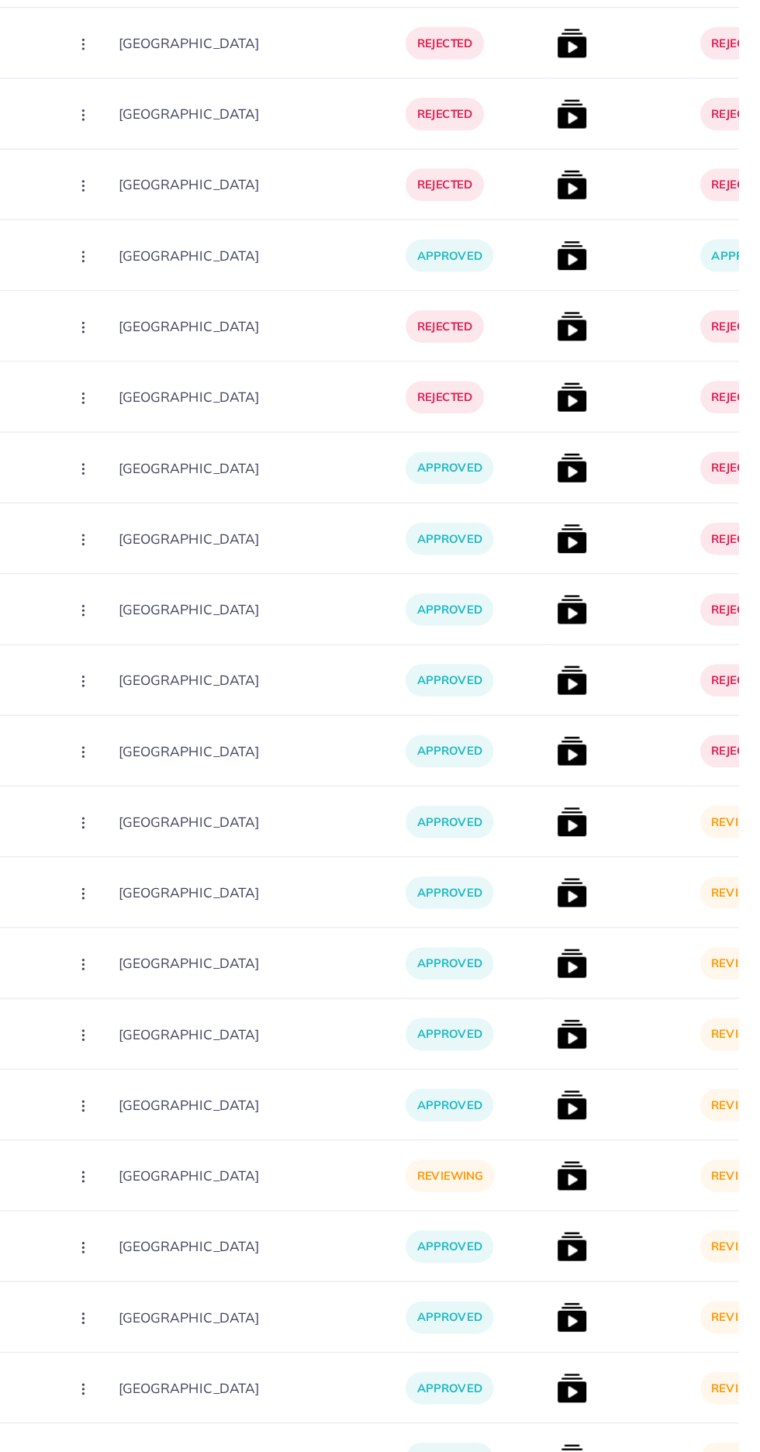
scroll to position [5728, 0]
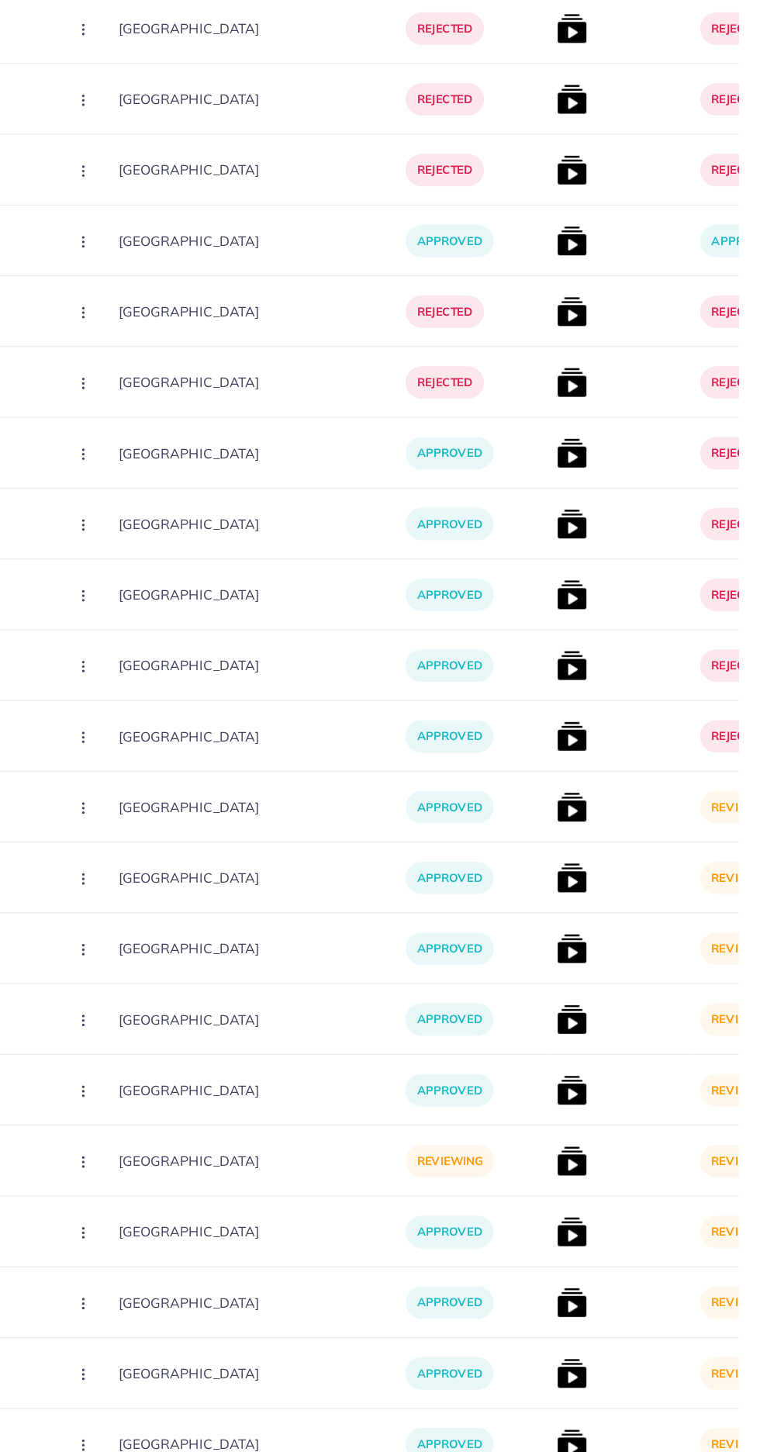
click at [588, 845] on img at bounding box center [600, 847] width 25 height 25
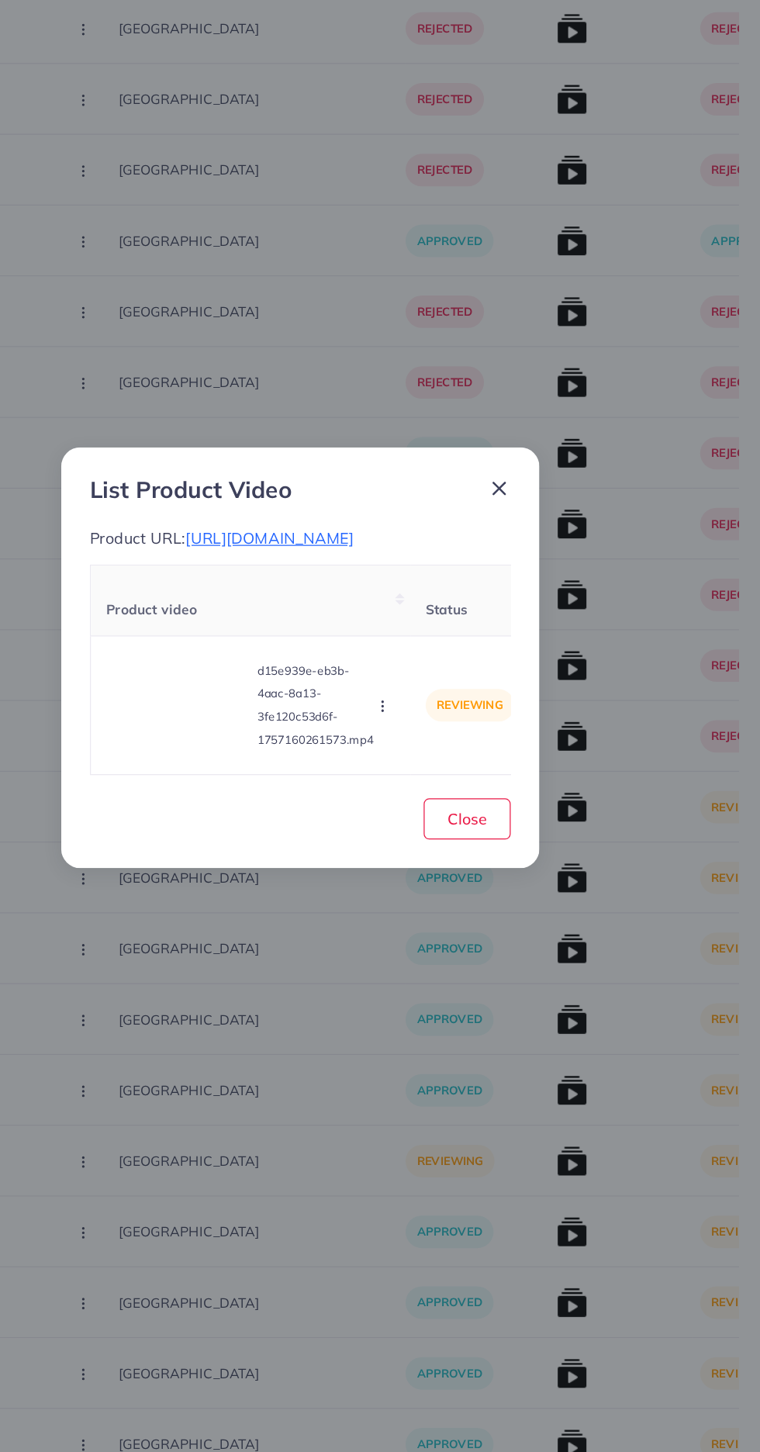
click at [423, 637] on span "https://vogueapparel.pk/product/long-trench-coat-style-2-pcs-winter-co-ord-set-…" at bounding box center [355, 629] width 137 height 16
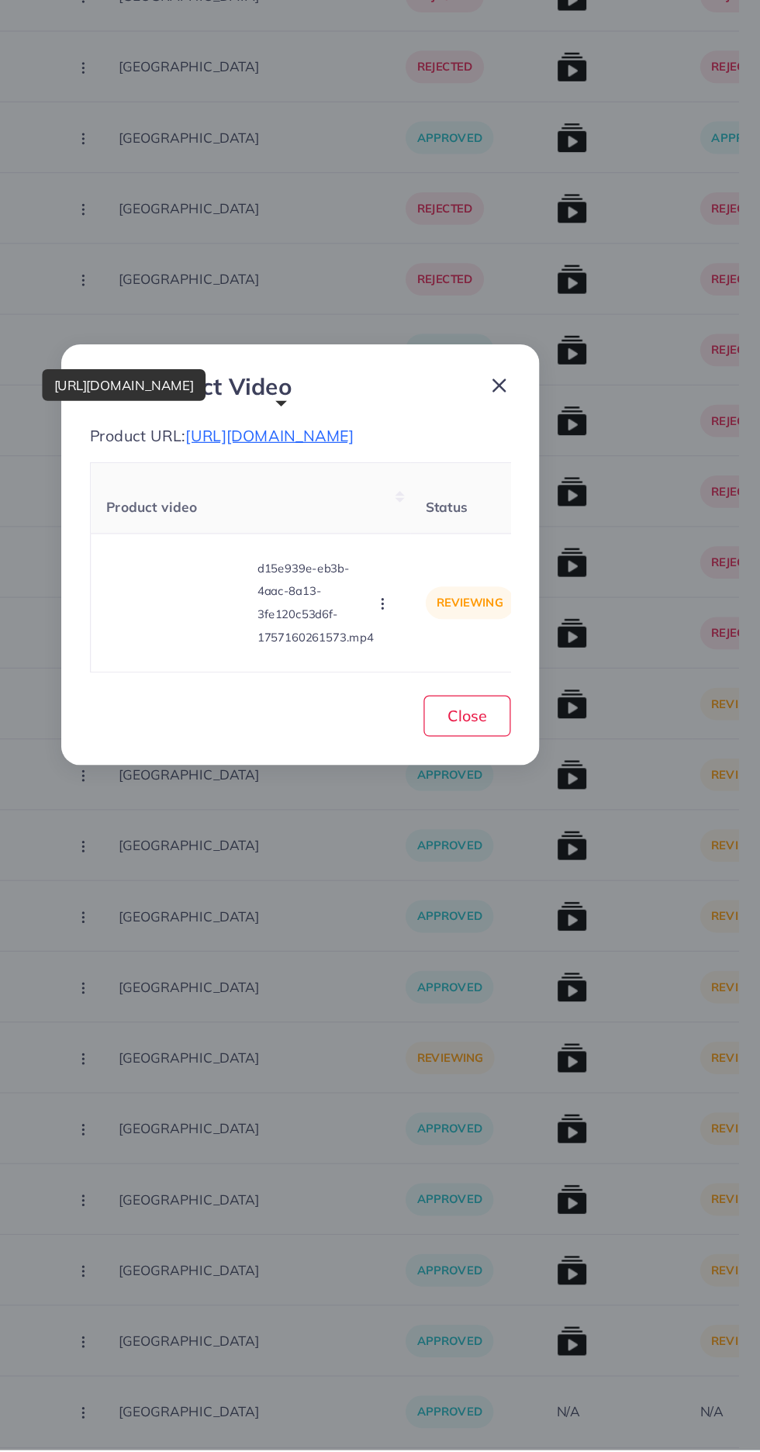
scroll to position [5730, 0]
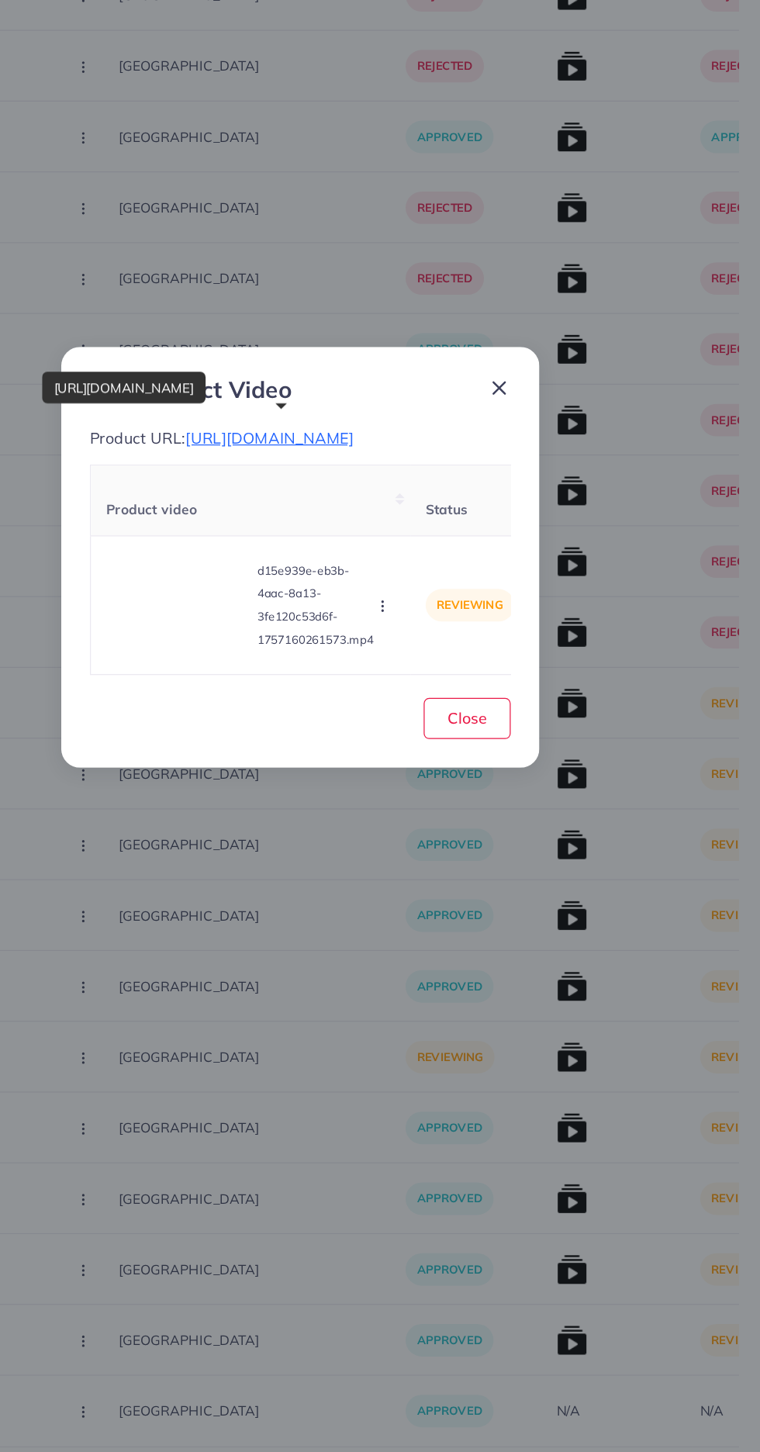
click at [308, 781] on video at bounding box center [281, 765] width 116 height 70
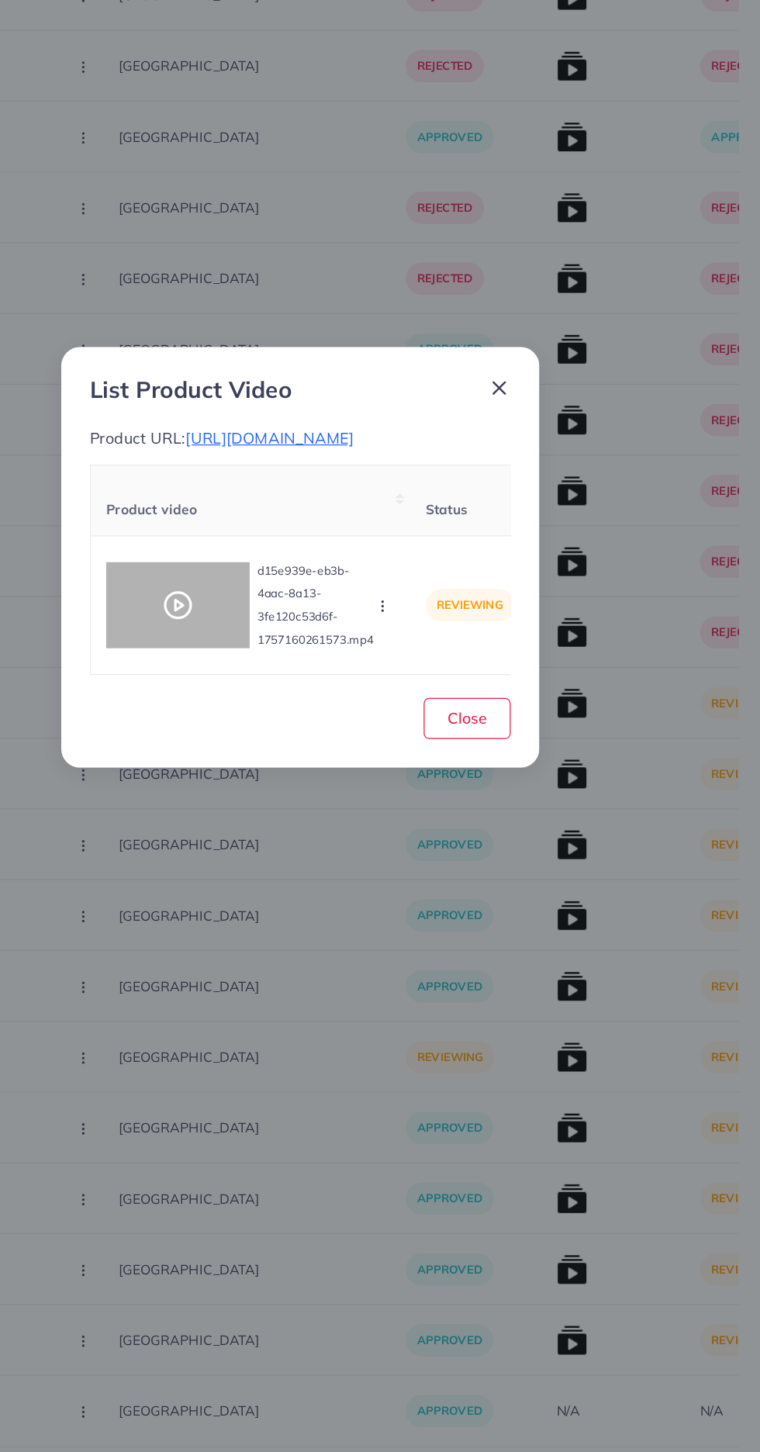
click at [284, 786] on div at bounding box center [281, 765] width 116 height 70
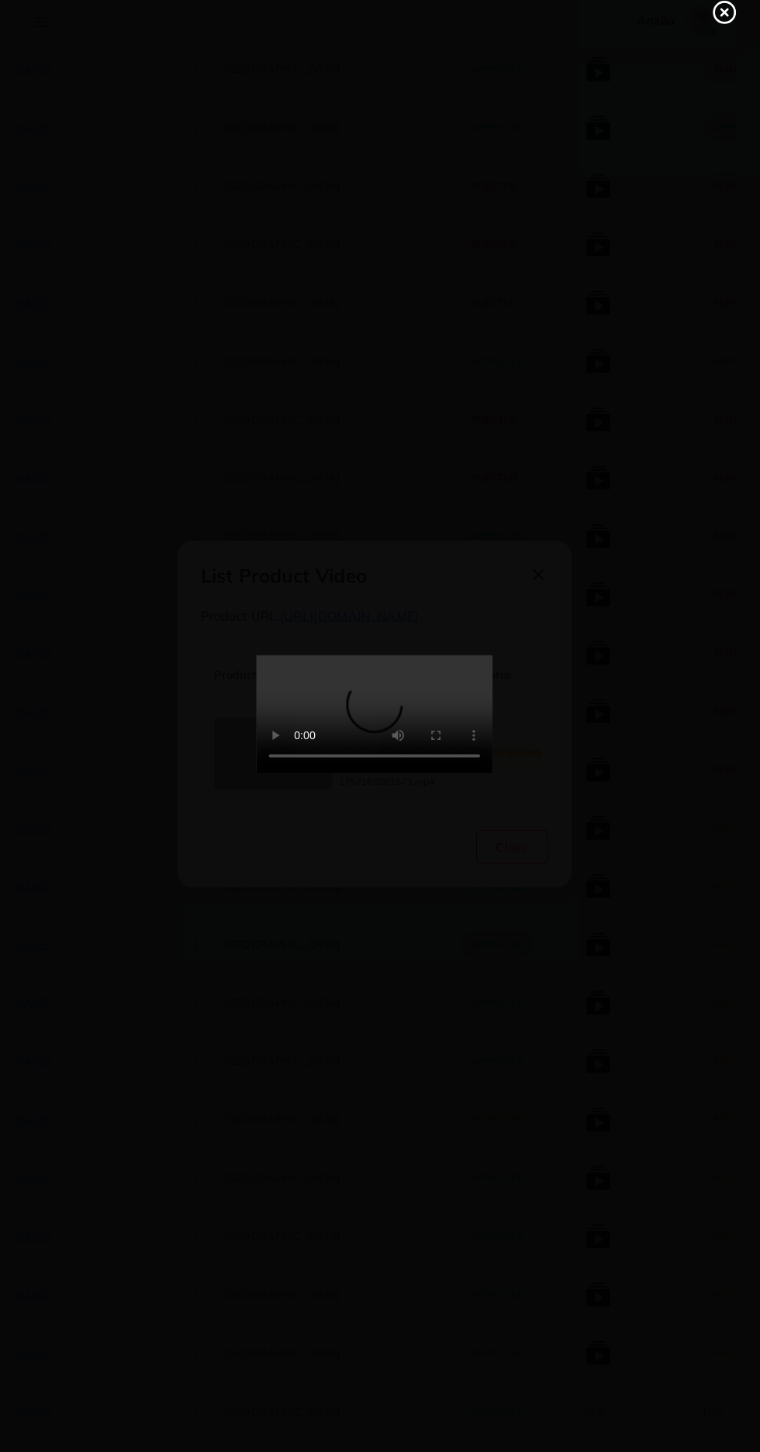
scroll to position [5738, 0]
click at [724, 34] on line at bounding box center [724, 36] width 6 height 6
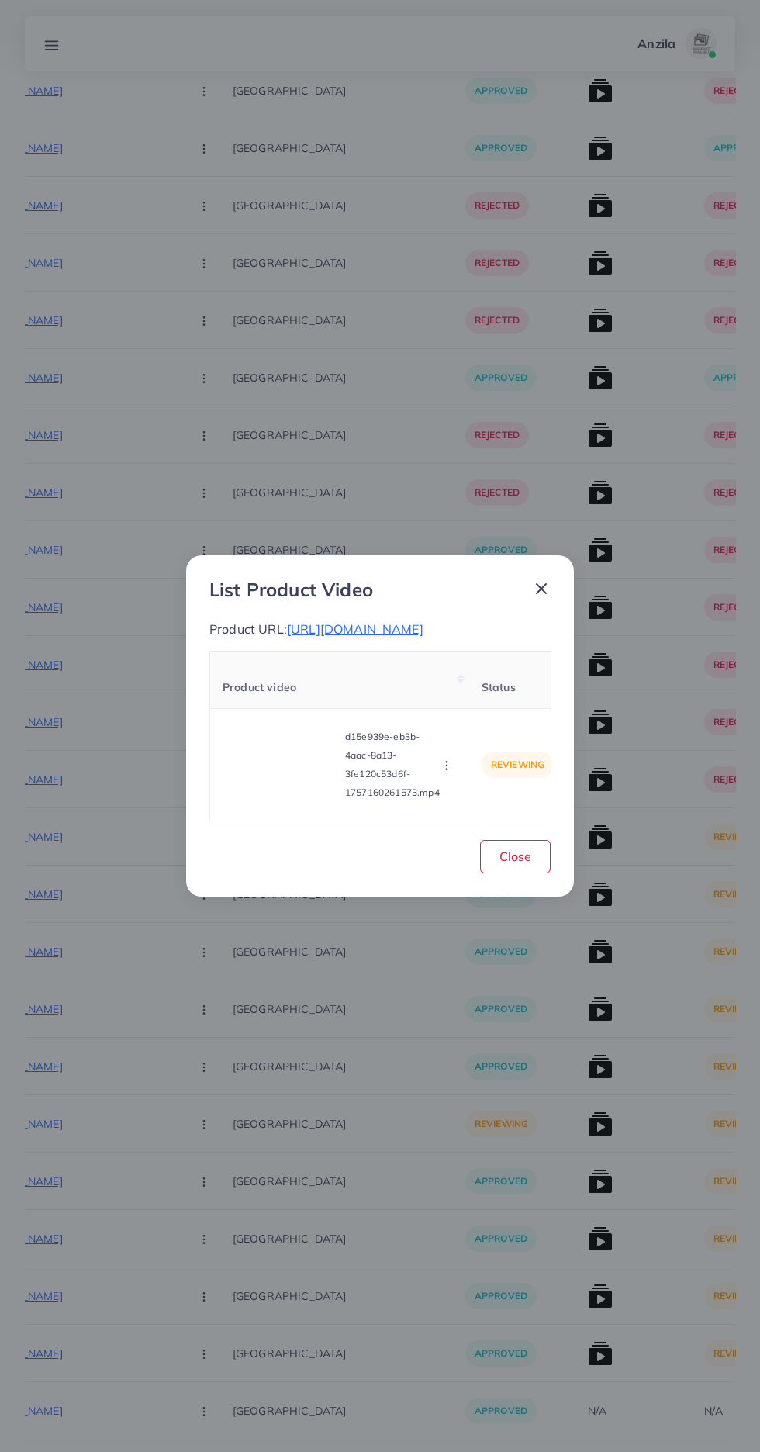
click at [423, 621] on span "https://vogueapparel.pk/product/long-trench-coat-style-2-pcs-winter-co-ord-set-…" at bounding box center [355, 629] width 137 height 16
click at [264, 766] on video at bounding box center [281, 765] width 116 height 70
click at [264, 766] on div at bounding box center [281, 765] width 116 height 70
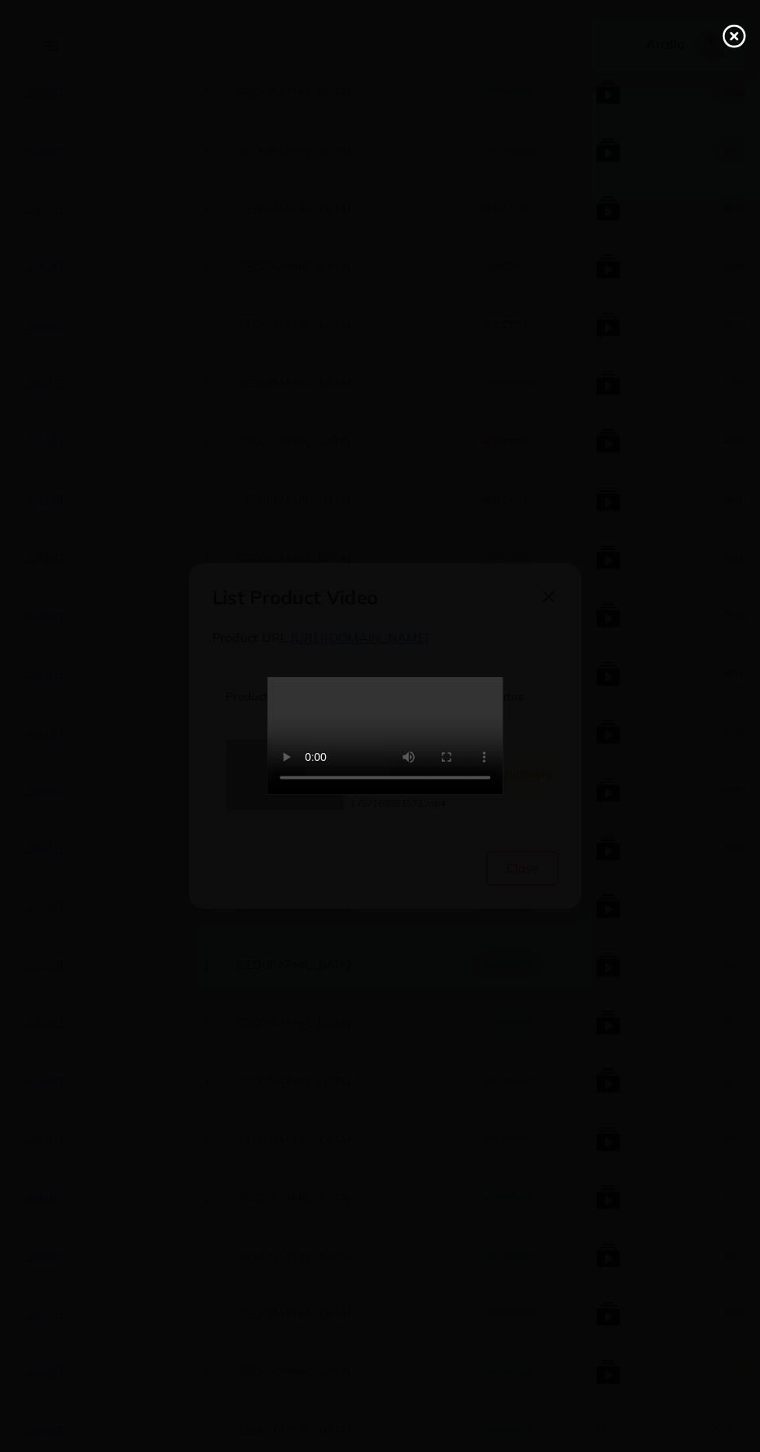
click at [718, 36] on icon at bounding box center [724, 35] width 25 height 25
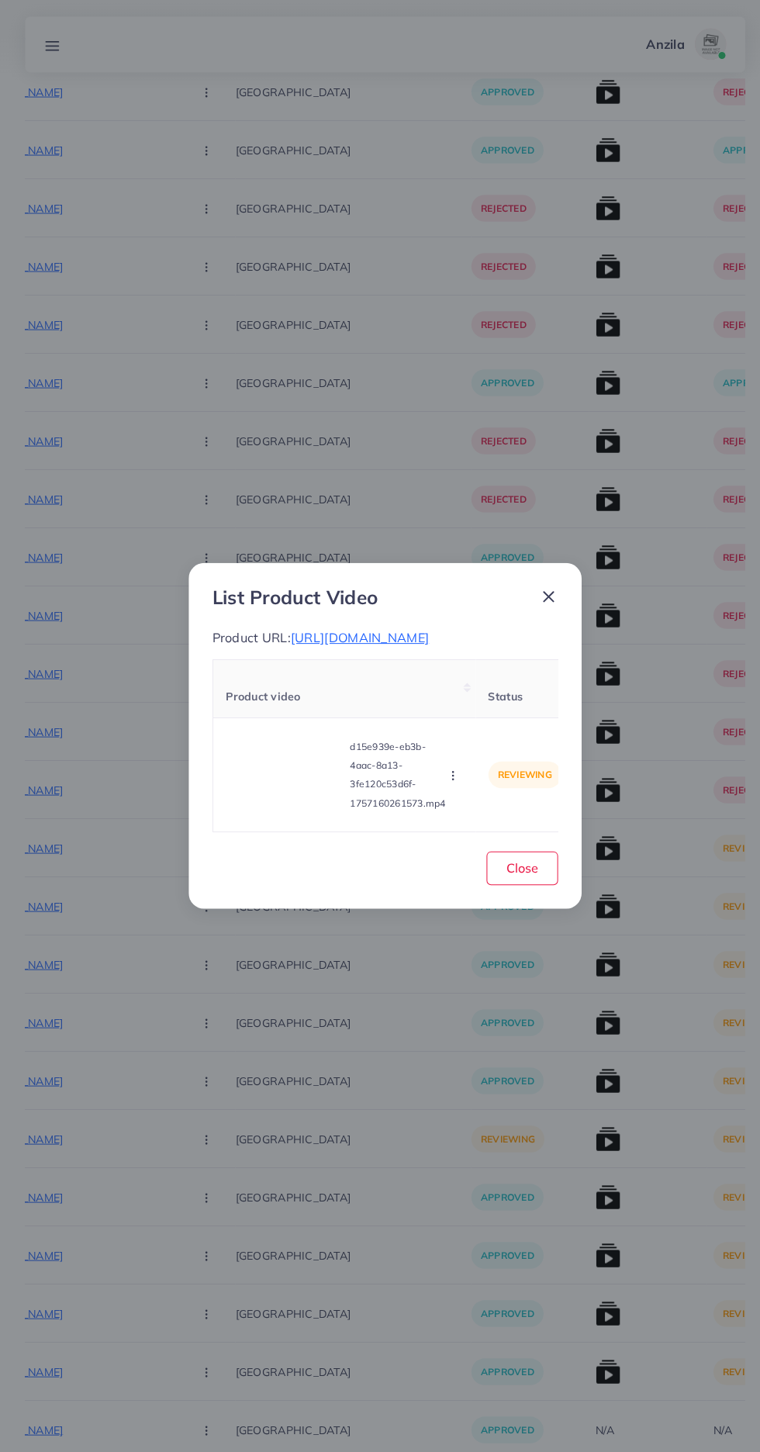
click at [447, 766] on circle "button" at bounding box center [446, 766] width 1 height 1
click at [476, 734] on span "Reject" at bounding box center [472, 727] width 37 height 16
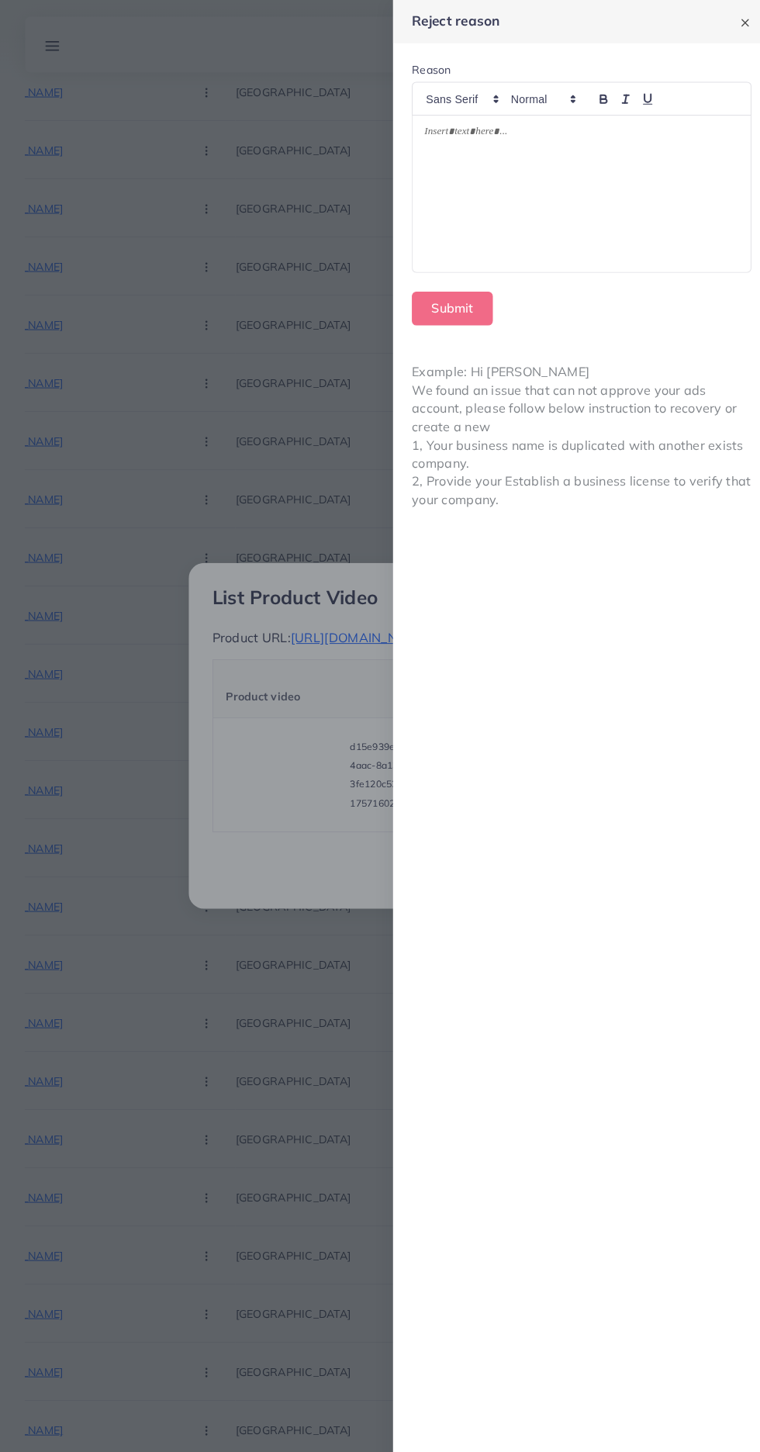
click at [613, 212] on div at bounding box center [574, 191] width 334 height 154
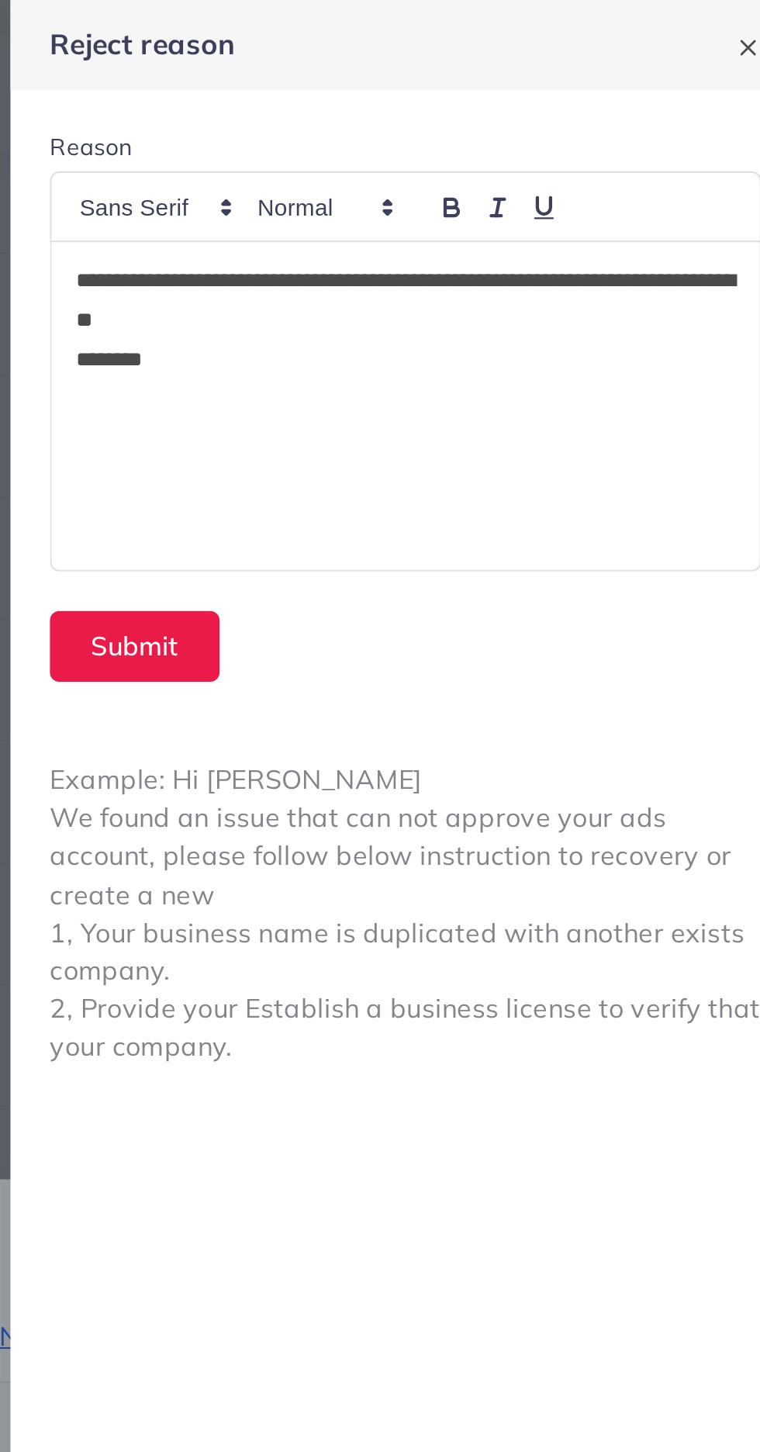
scroll to position [0, 0]
click at [479, 304] on button "Submit" at bounding box center [446, 304] width 80 height 33
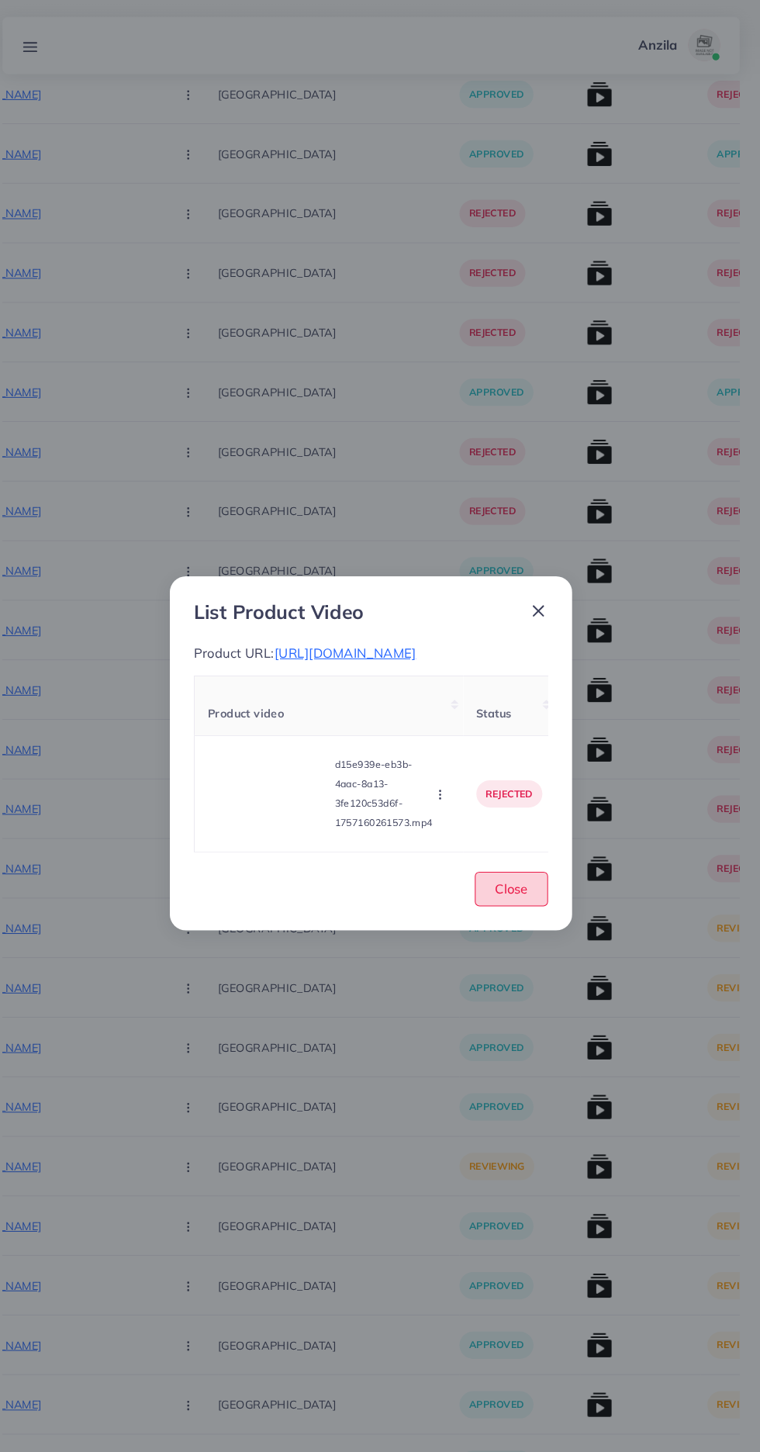
click at [523, 859] on span "Close" at bounding box center [515, 856] width 32 height 16
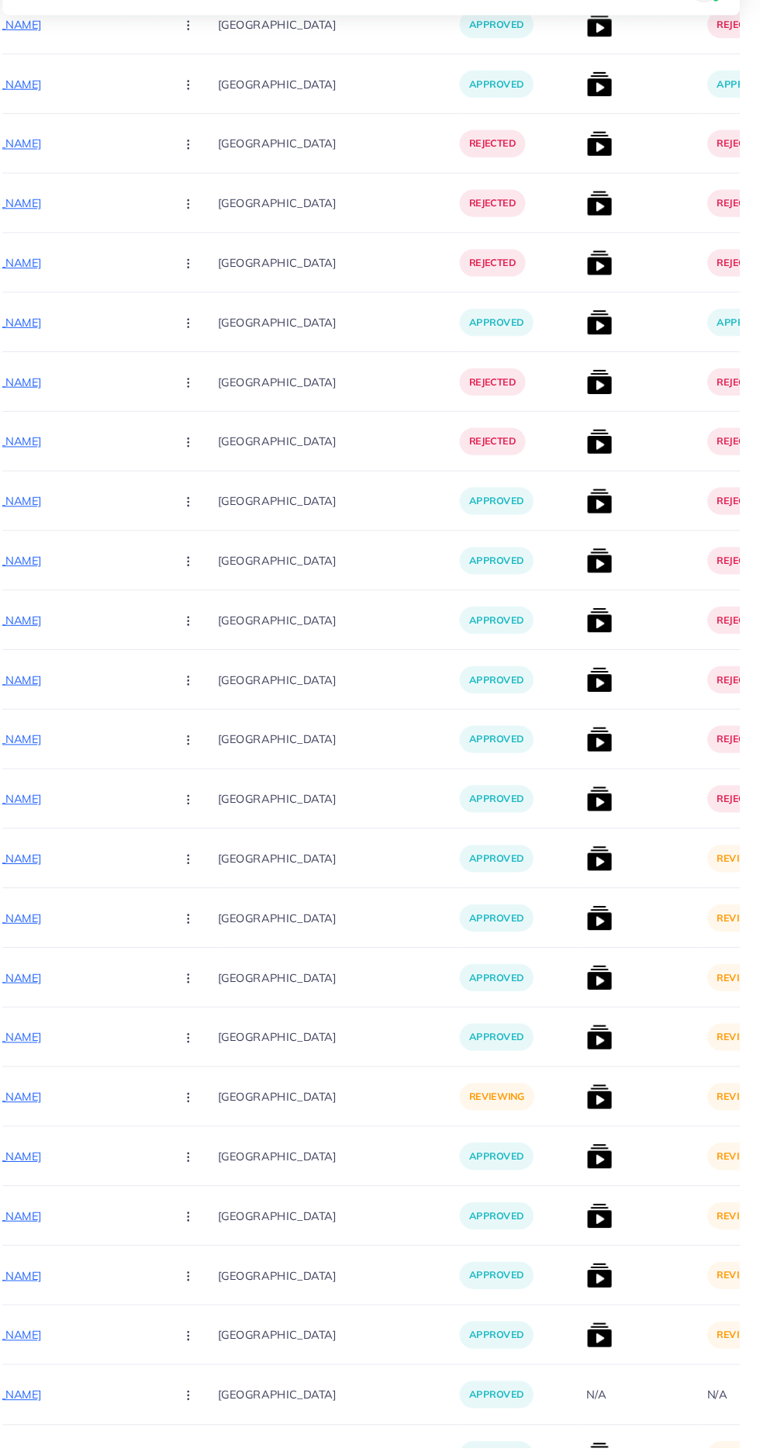
scroll to position [5803, 0]
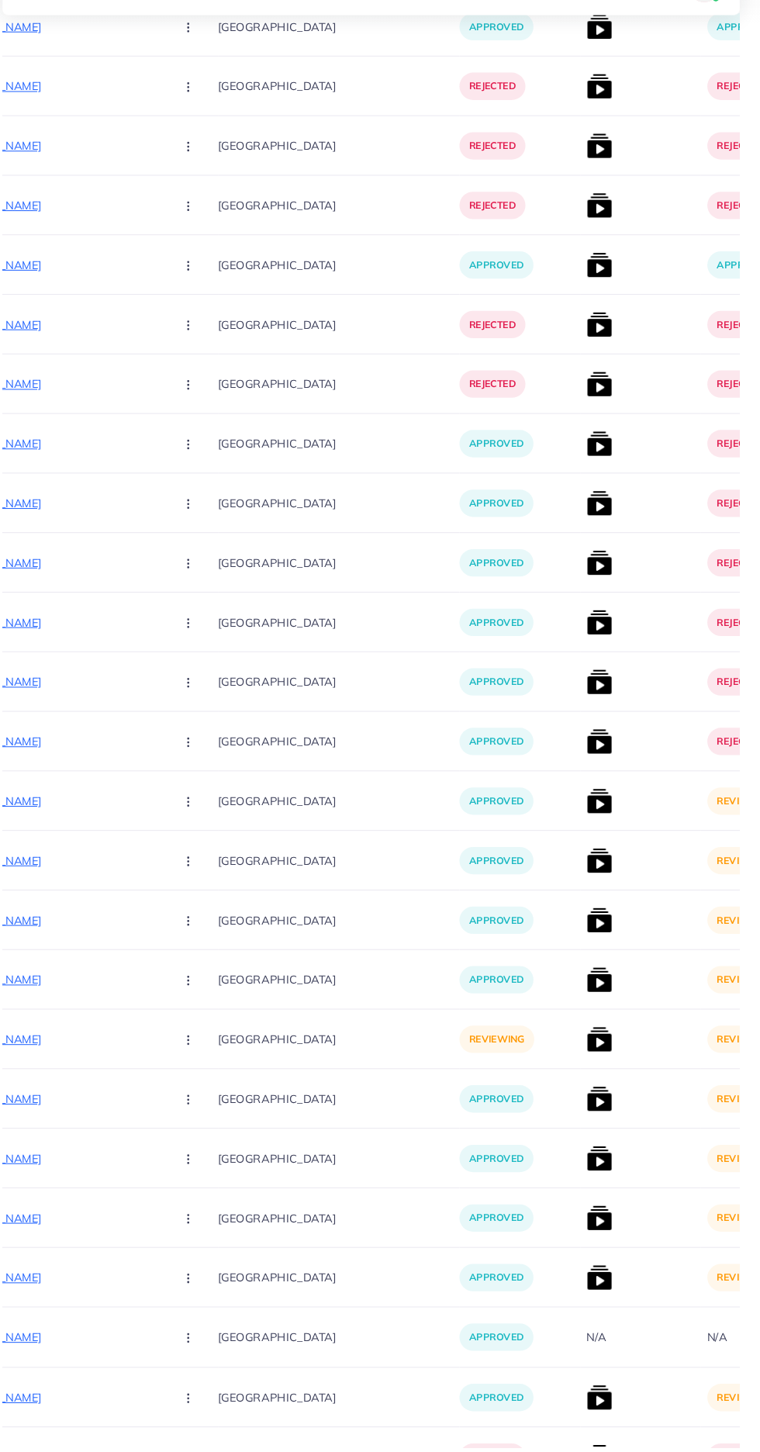
click at [588, 831] on img at bounding box center [600, 829] width 25 height 25
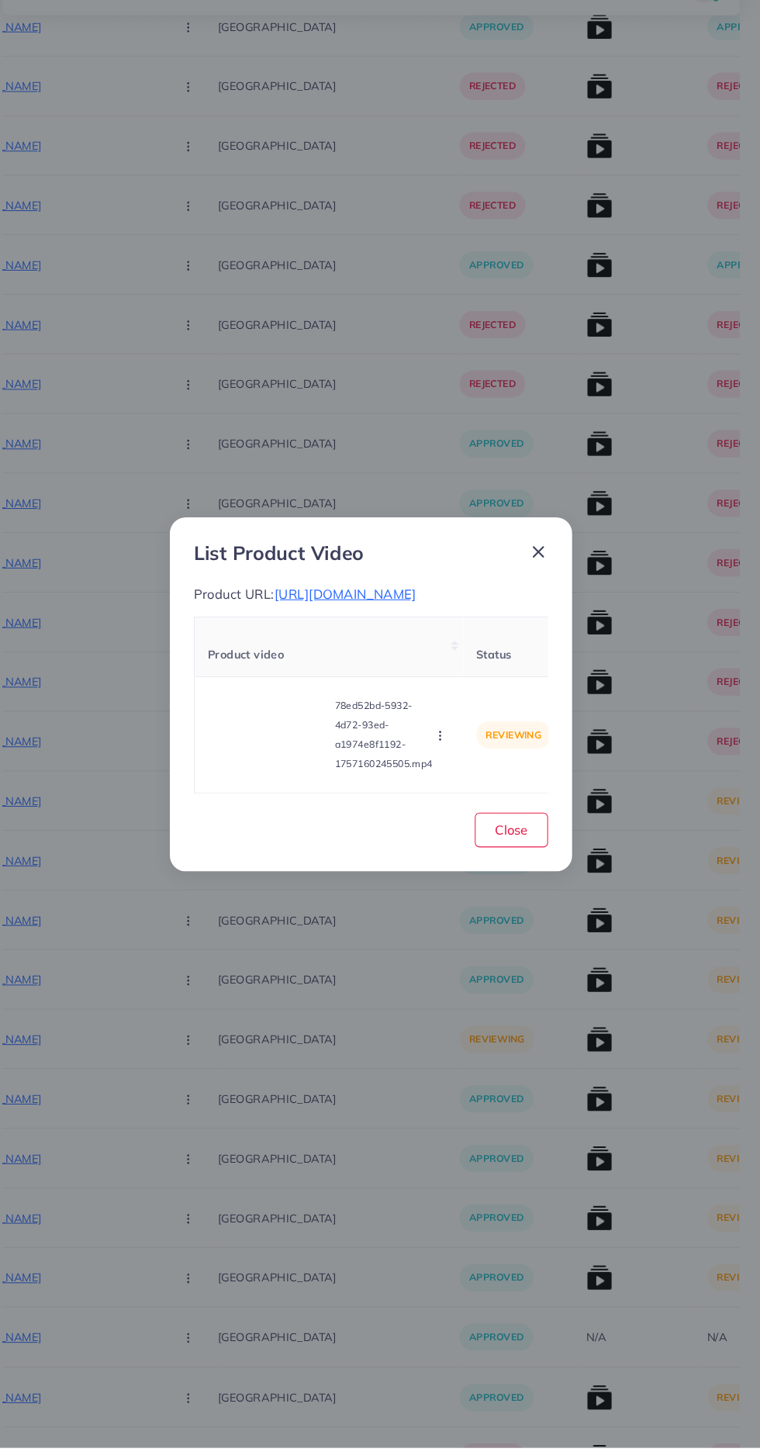
click at [309, 800] on video at bounding box center [281, 765] width 116 height 70
click at [423, 637] on span "https://vogueapparel.pk/product/long-gown-style-3-pcs-winter-co-ord-suit-wwts-1…" at bounding box center [355, 629] width 137 height 16
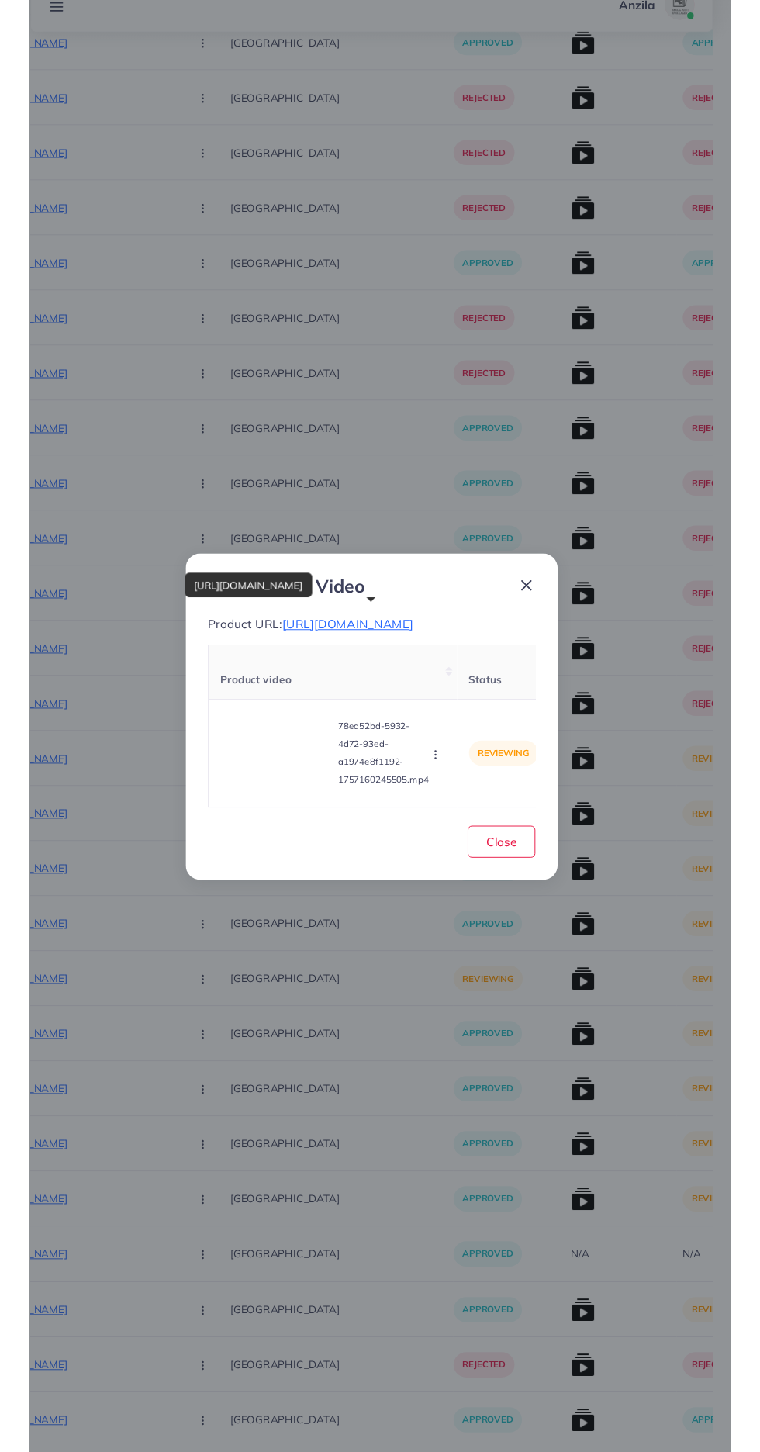
scroll to position [5805, 0]
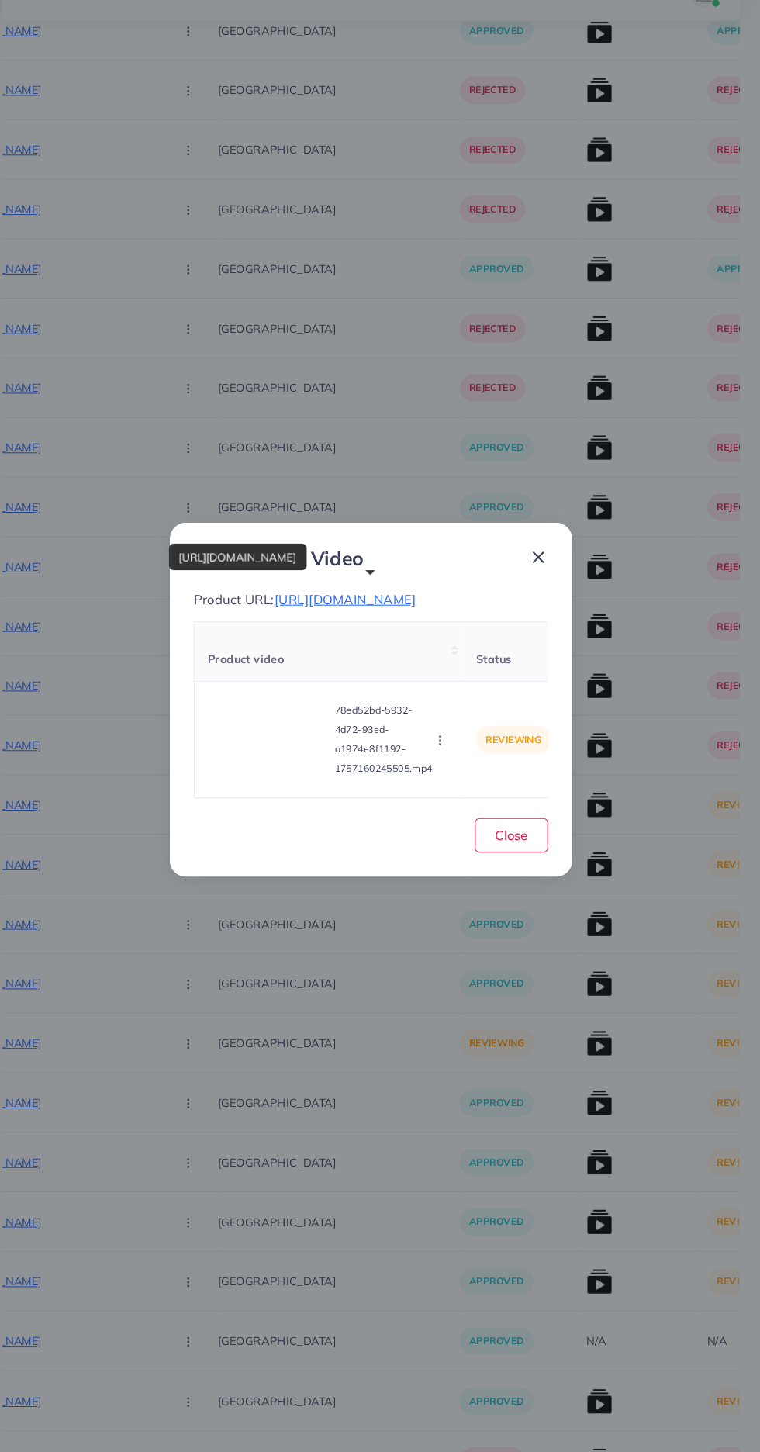
click at [448, 772] on icon "button" at bounding box center [447, 765] width 12 height 12
click at [469, 734] on span "Reject" at bounding box center [472, 727] width 37 height 16
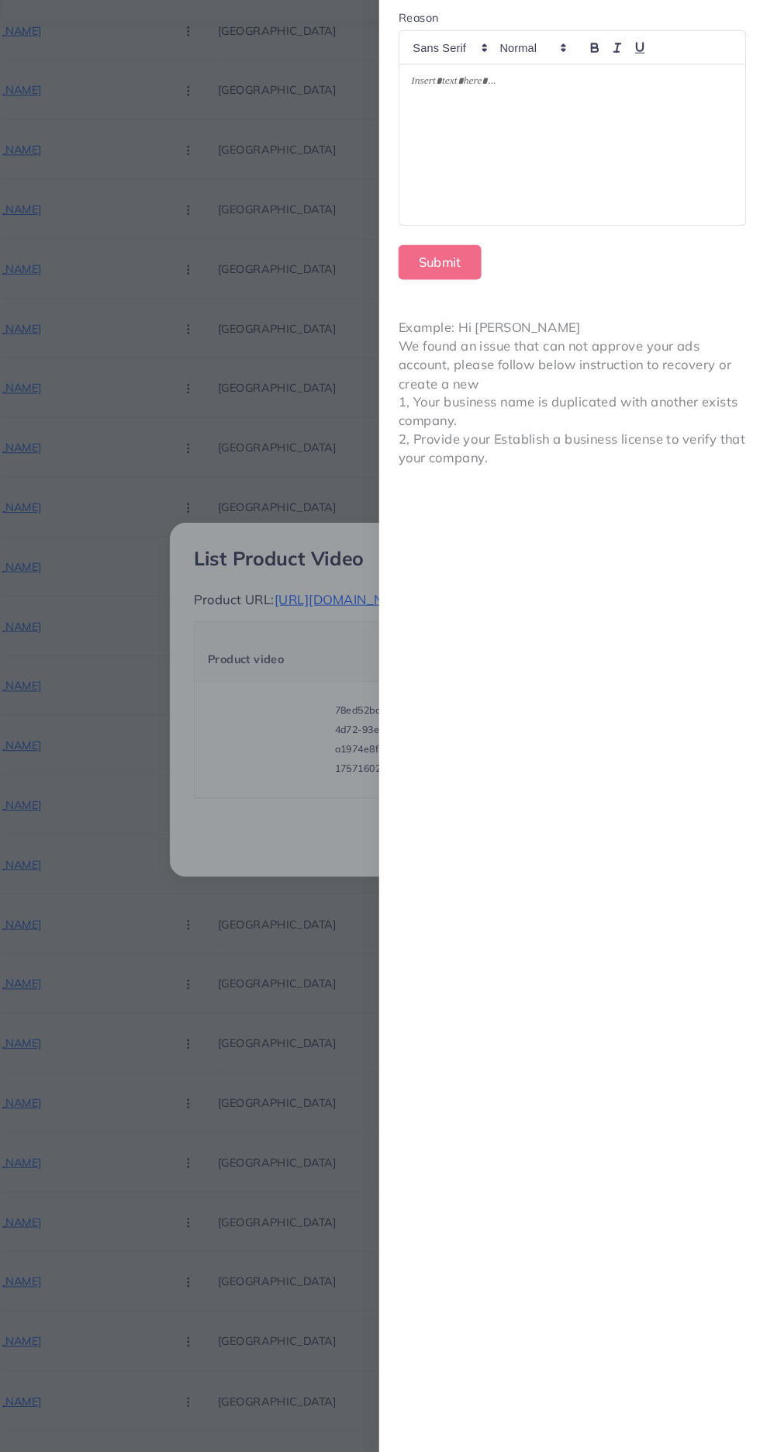
click at [313, 860] on div at bounding box center [380, 726] width 760 height 1452
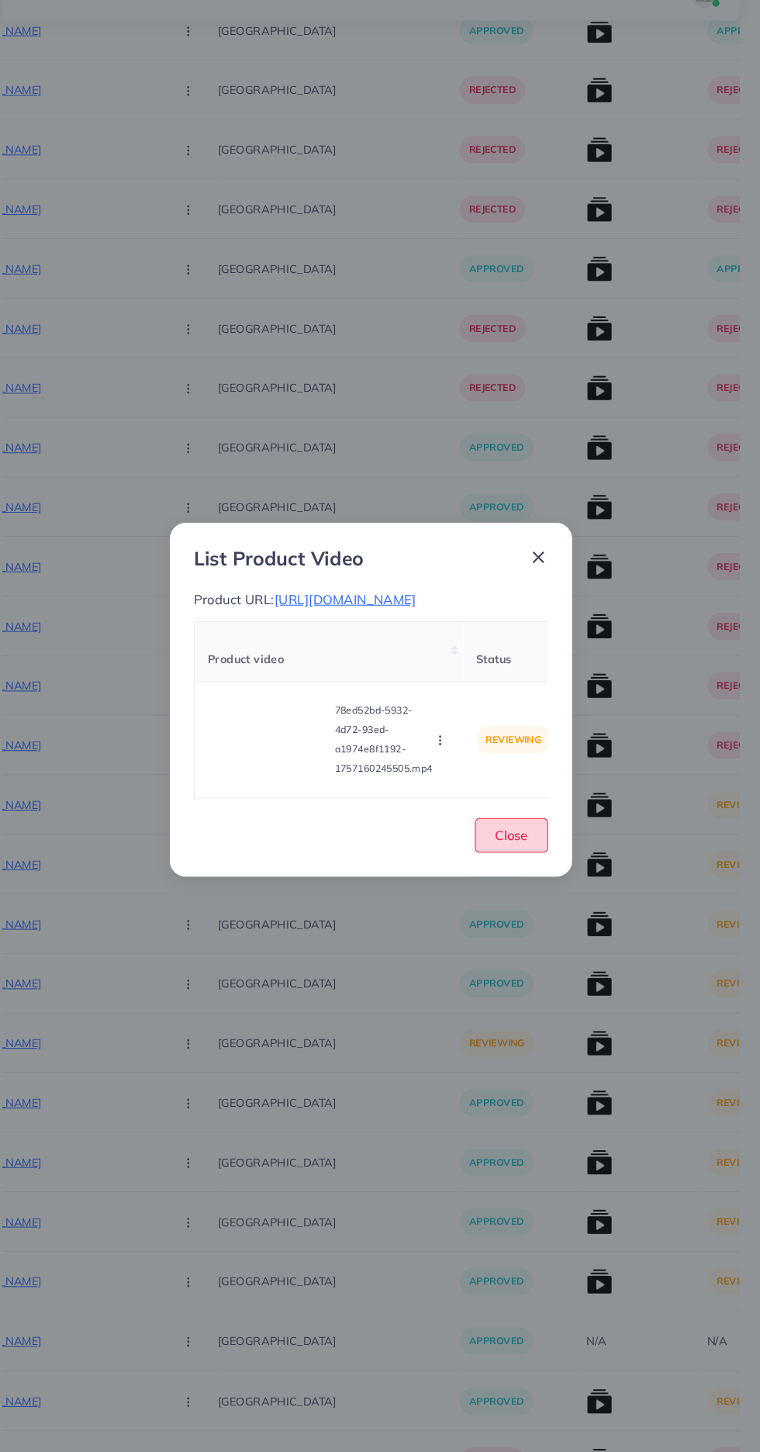
click at [517, 864] on span "Close" at bounding box center [515, 856] width 32 height 16
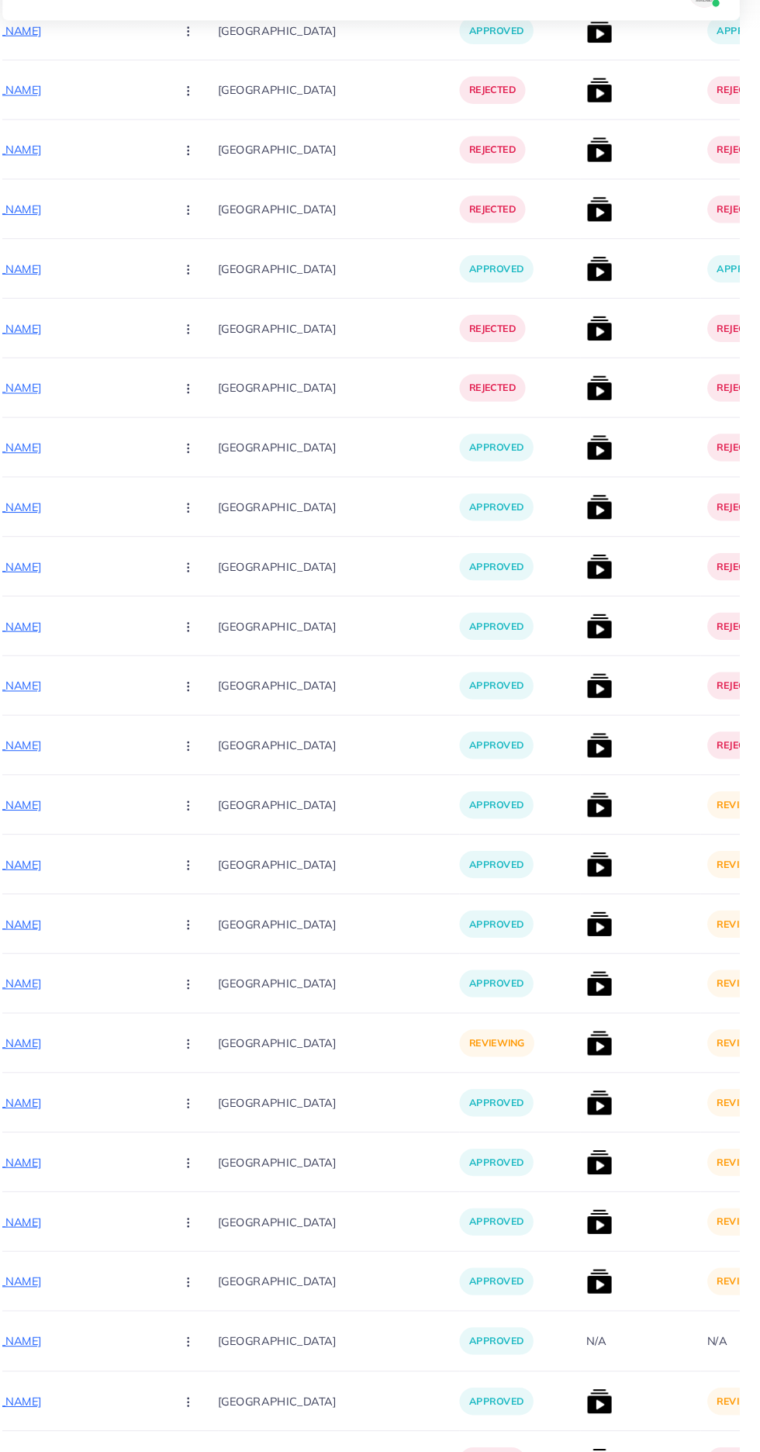
click at [588, 886] on img at bounding box center [600, 885] width 25 height 25
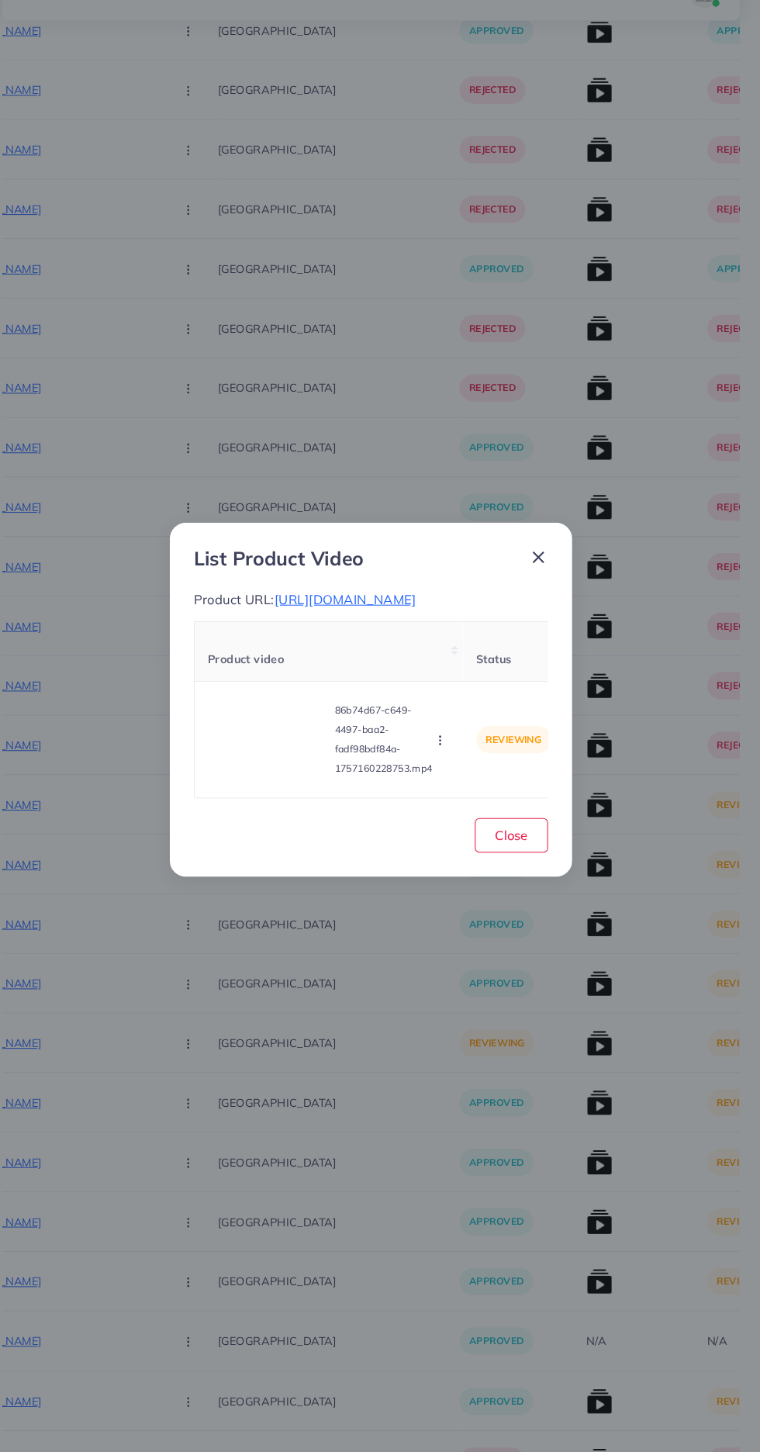
click at [423, 621] on span "https://vogueapparel.pk/product/open-shawl-style-lace-work-2-pcs-winter-co-ord-…" at bounding box center [355, 629] width 137 height 16
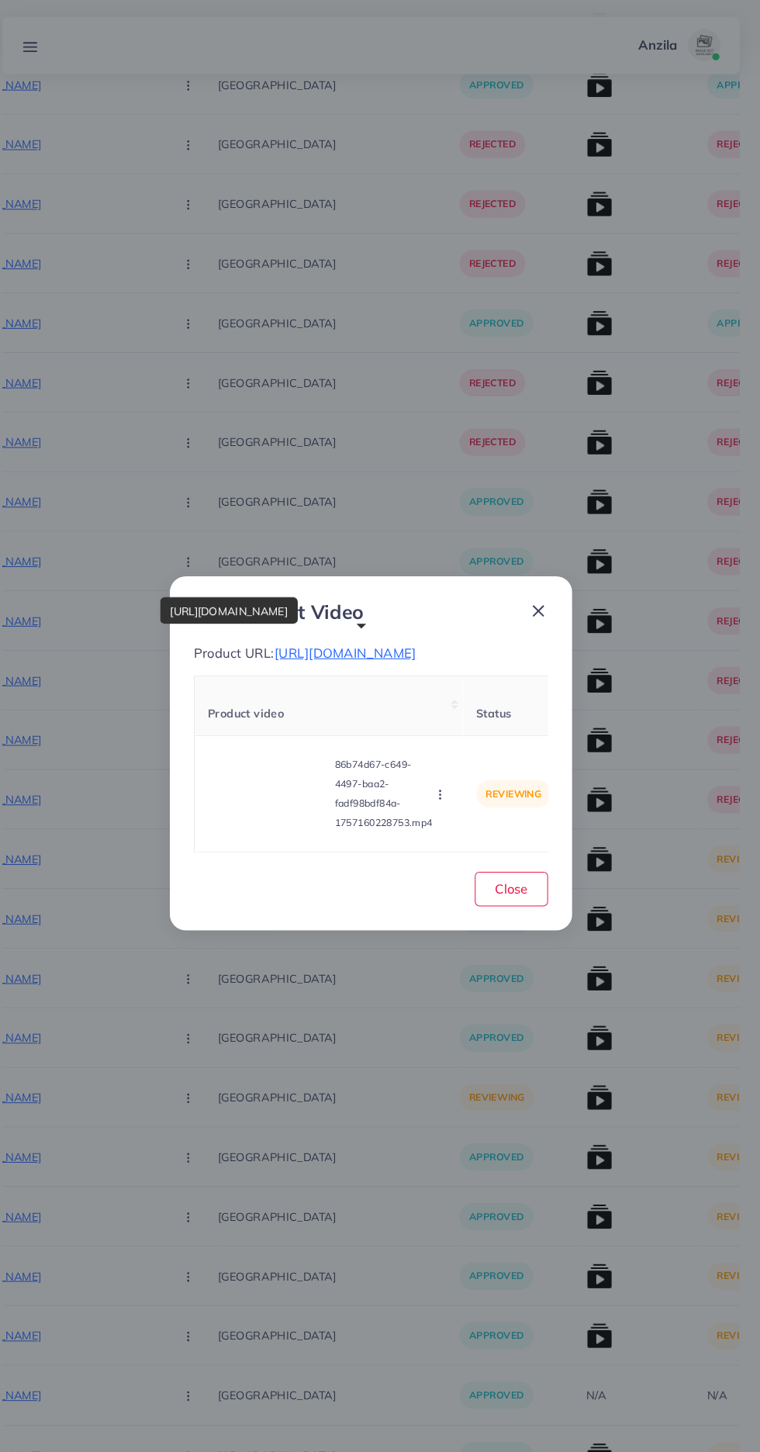
click at [291, 789] on video at bounding box center [281, 765] width 116 height 70
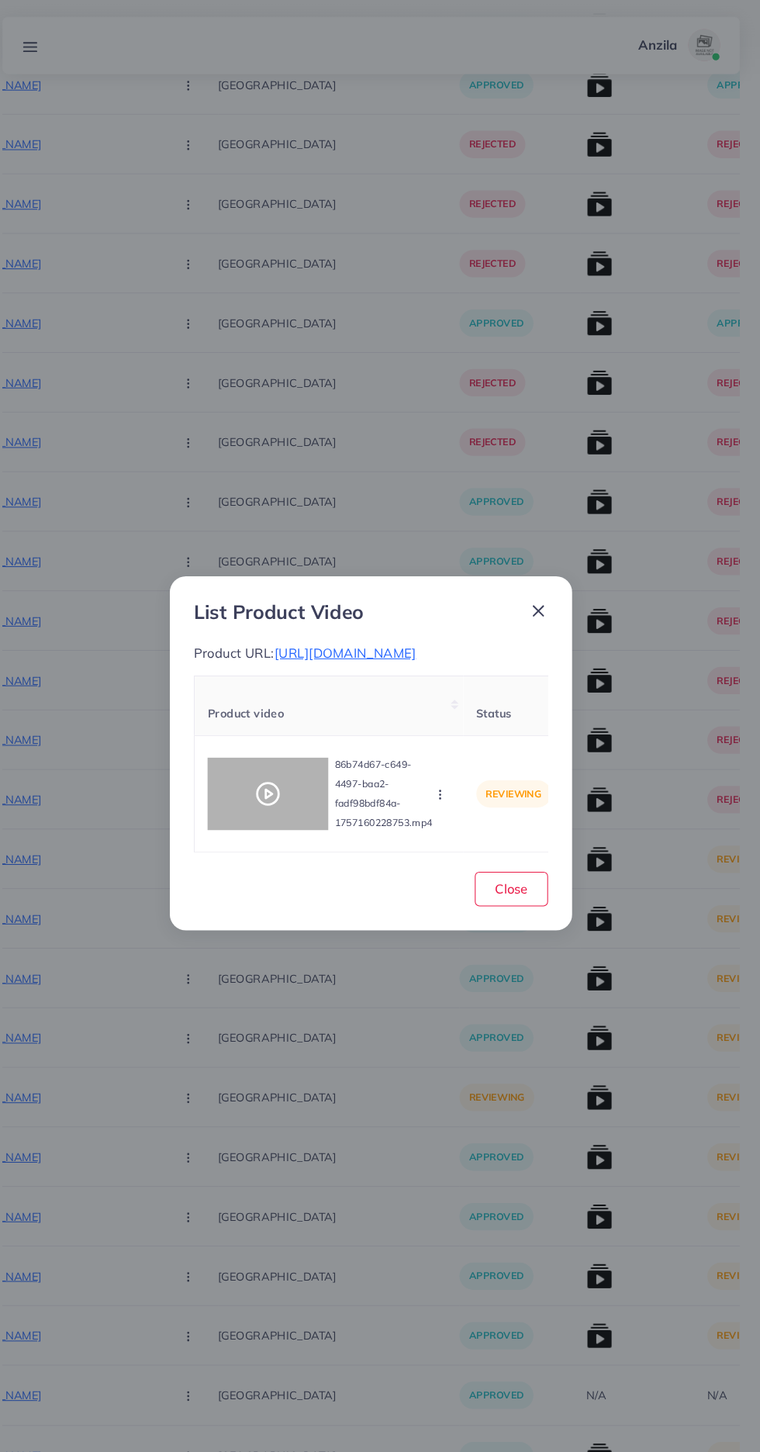
click at [451, 772] on icon "button" at bounding box center [447, 765] width 12 height 12
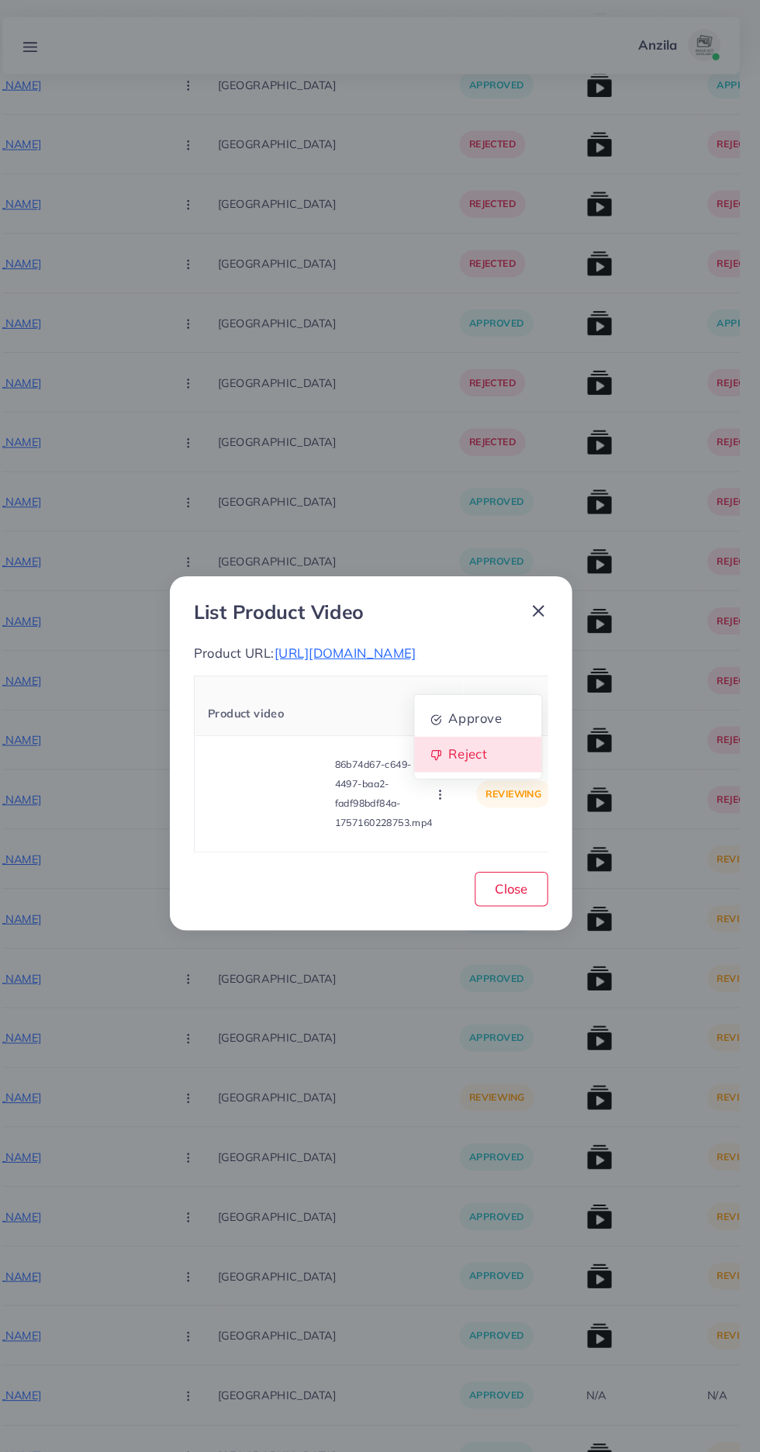
click at [472, 734] on span "Reject" at bounding box center [472, 727] width 37 height 16
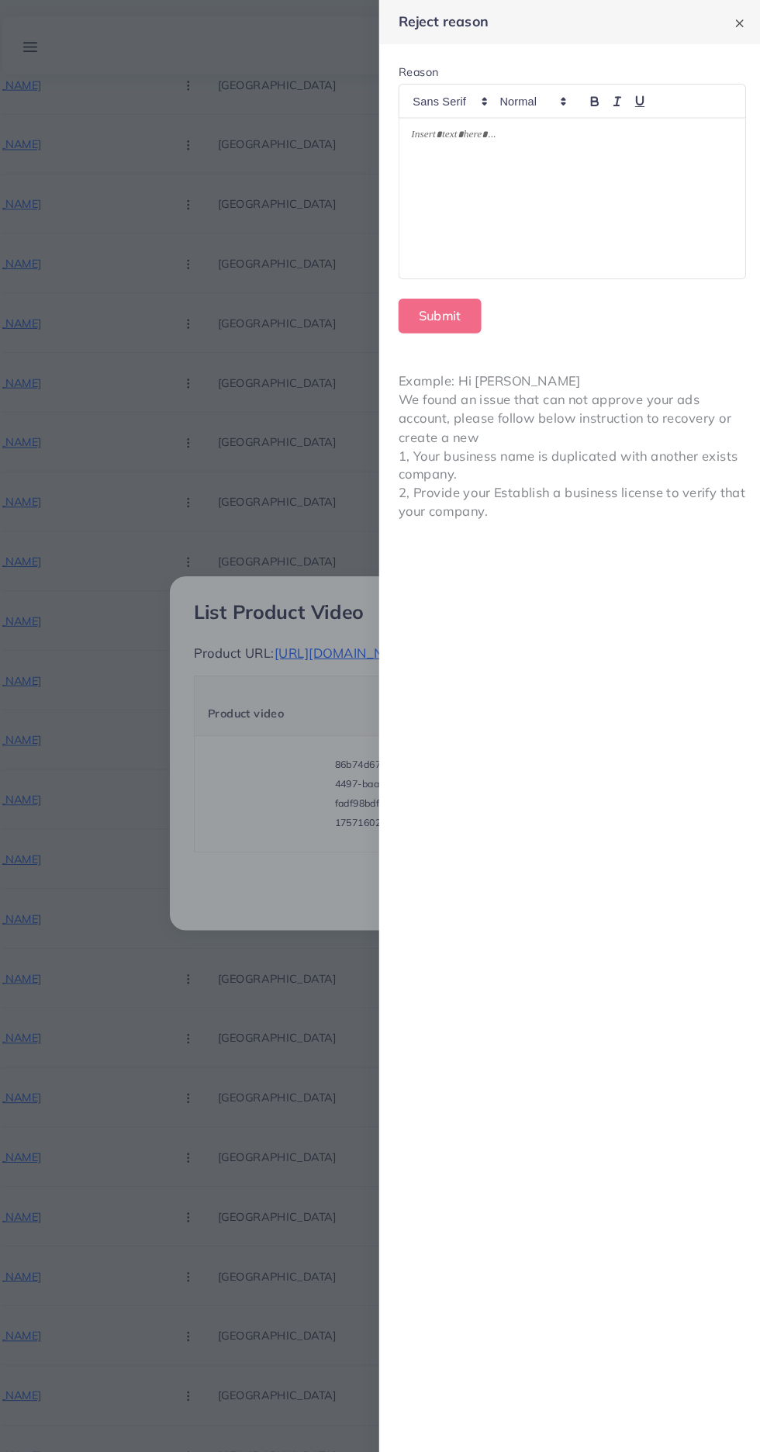
click at [617, 154] on div at bounding box center [574, 191] width 334 height 154
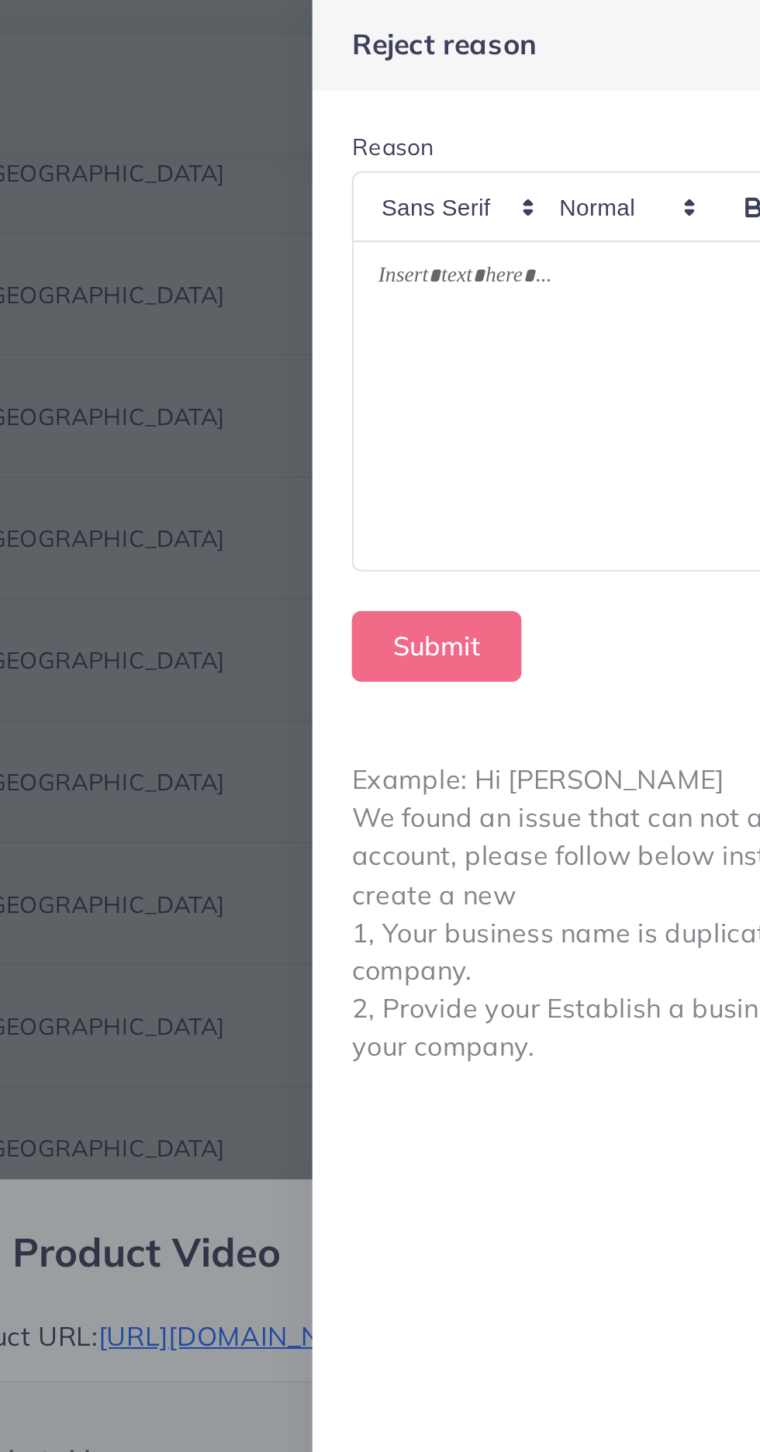
scroll to position [0, 0]
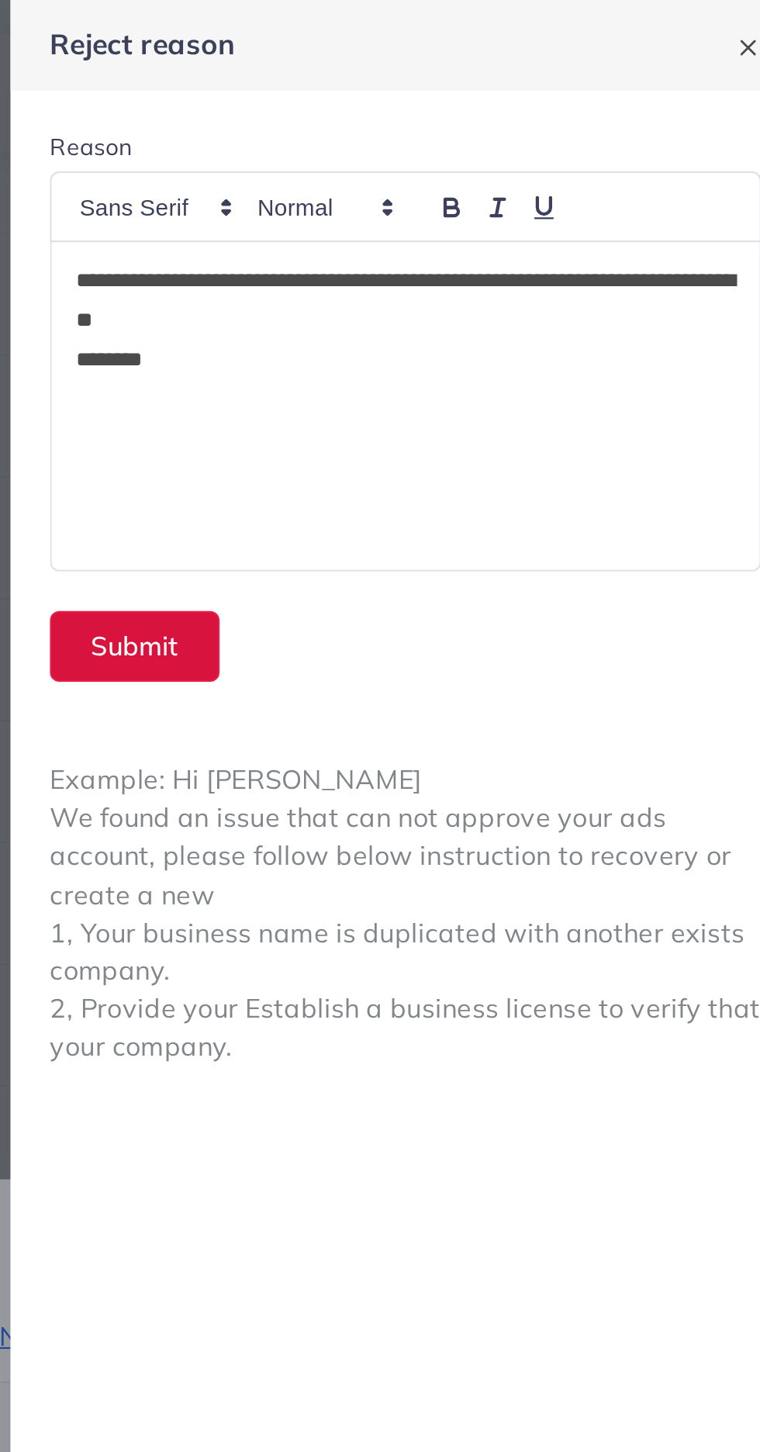
click at [456, 299] on button "Submit" at bounding box center [446, 304] width 80 height 33
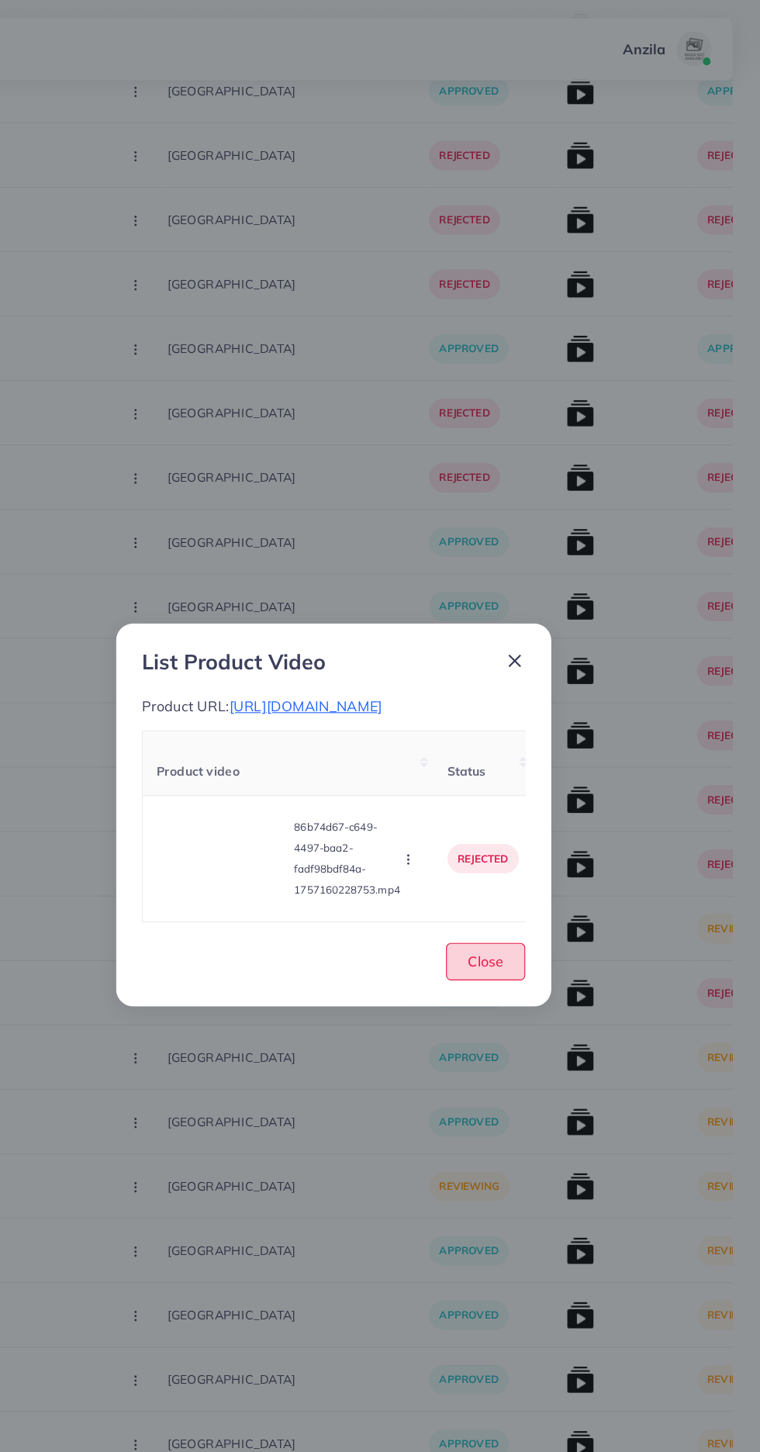
click at [524, 864] on span "Close" at bounding box center [515, 856] width 32 height 16
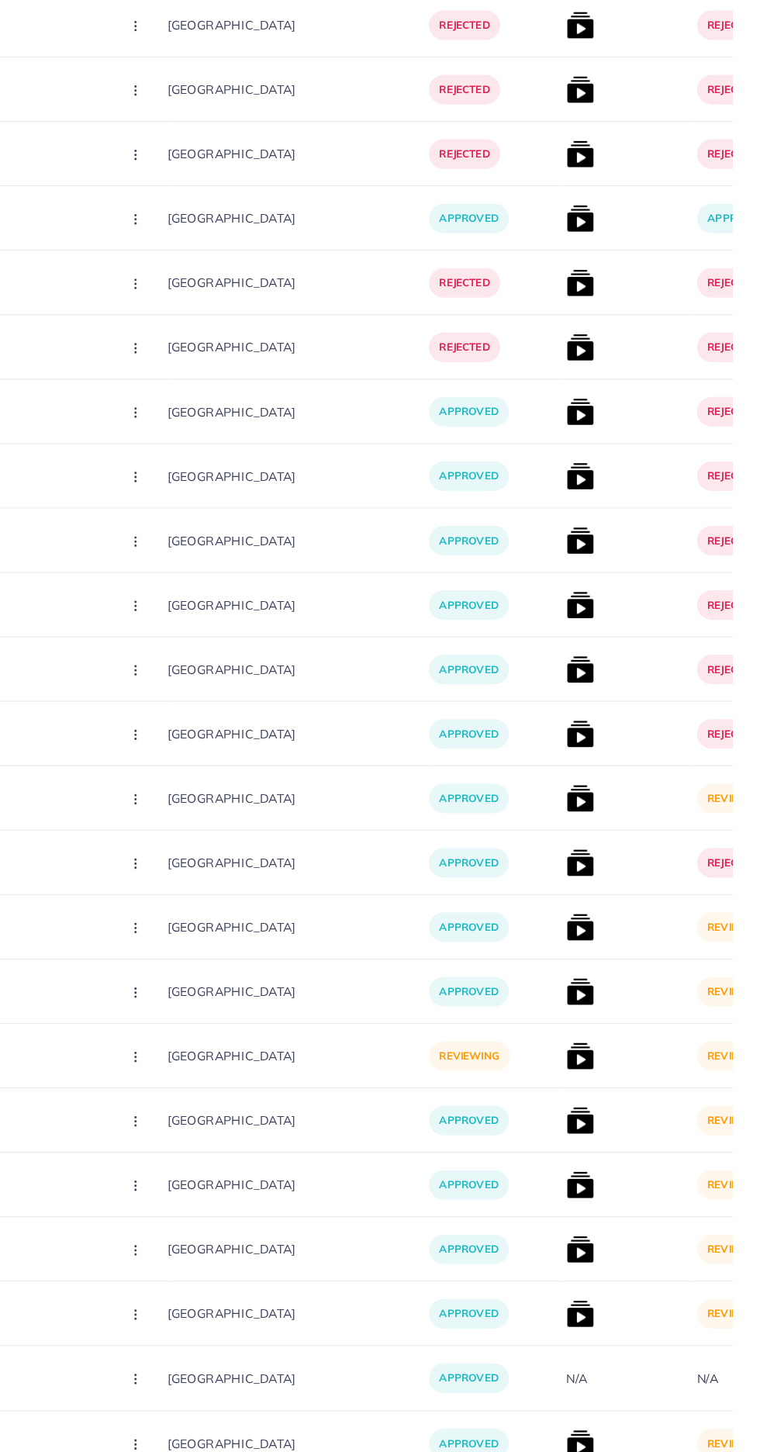
scroll to position [5805, 0]
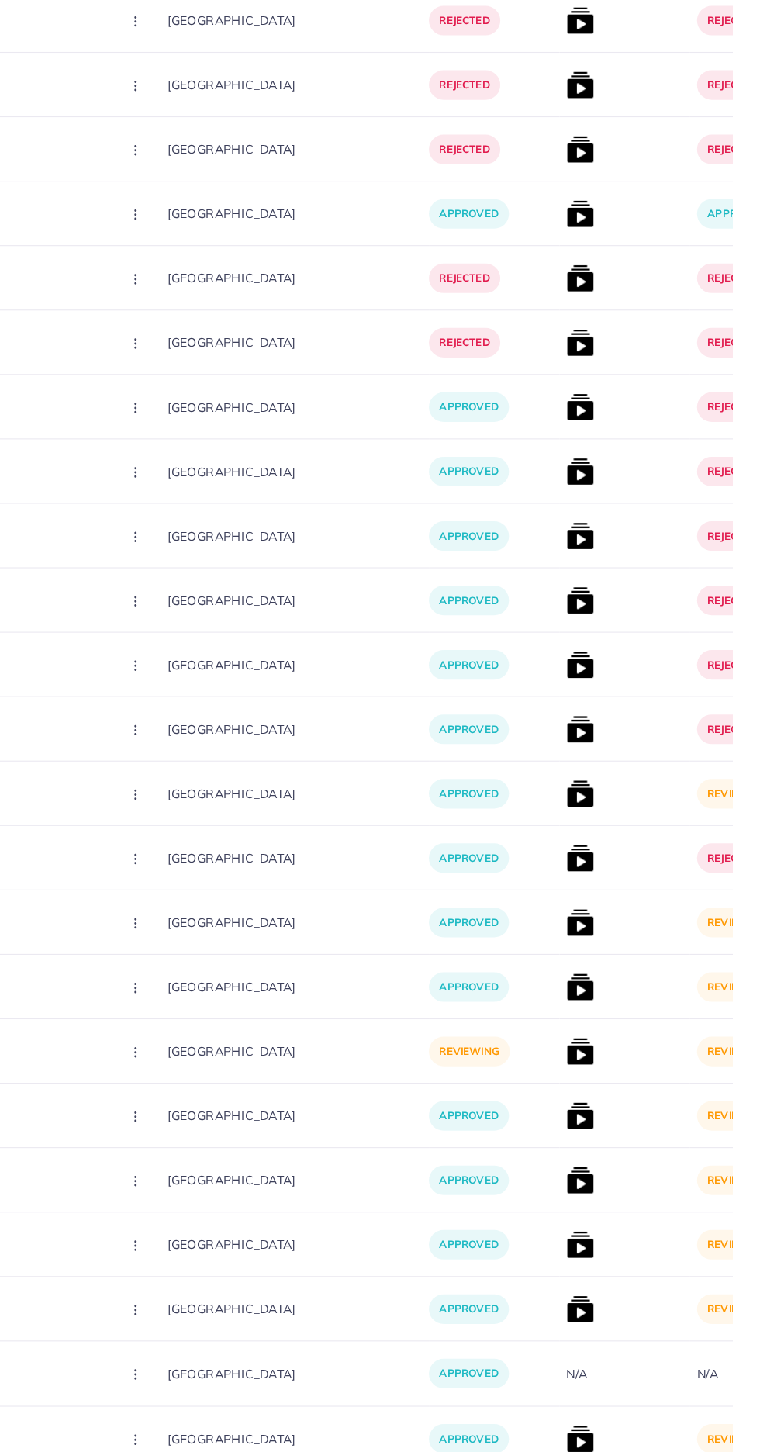
click at [588, 934] on img at bounding box center [600, 942] width 25 height 25
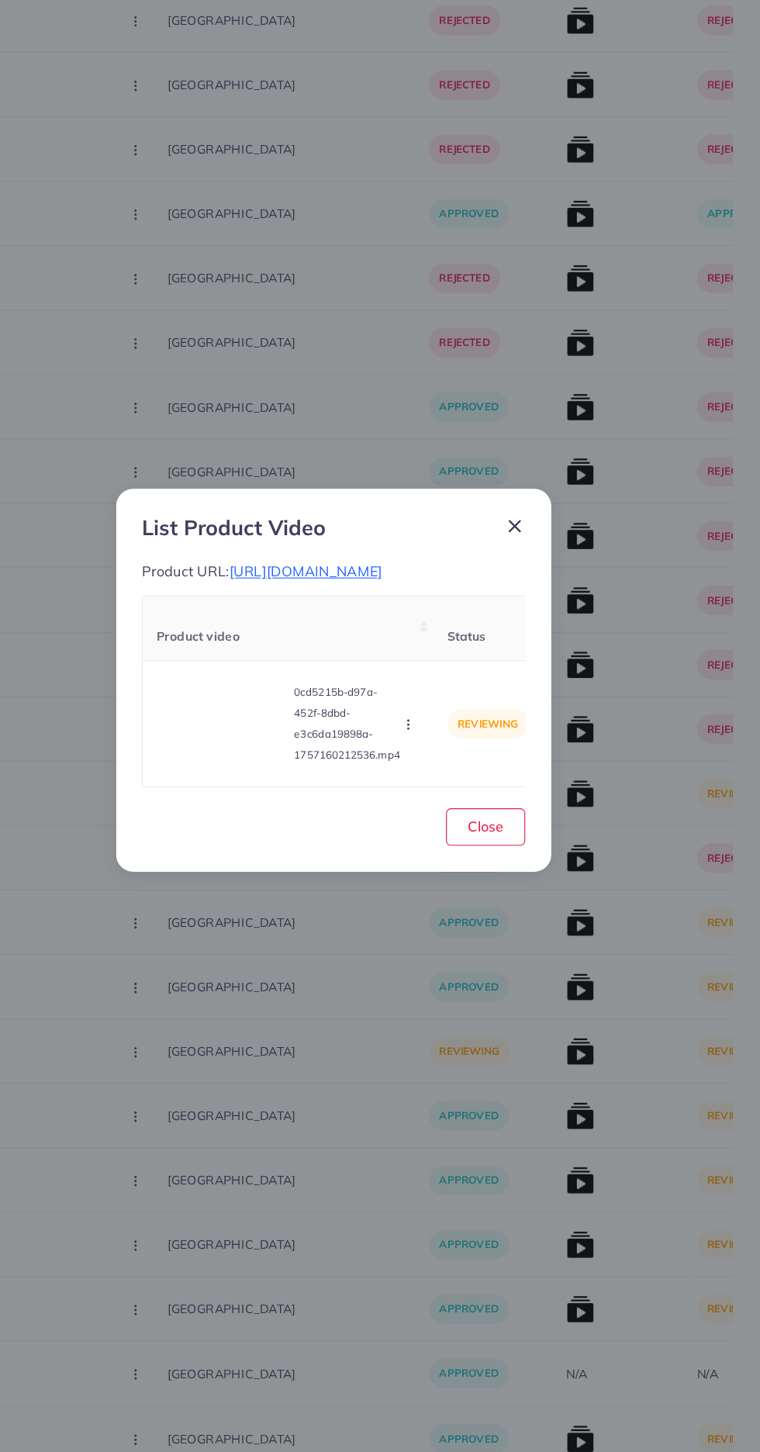
click at [423, 637] on span "https://vogueapparel.pk/product/roll-neck-2-piece-knit-co-ord-set/" at bounding box center [355, 629] width 137 height 16
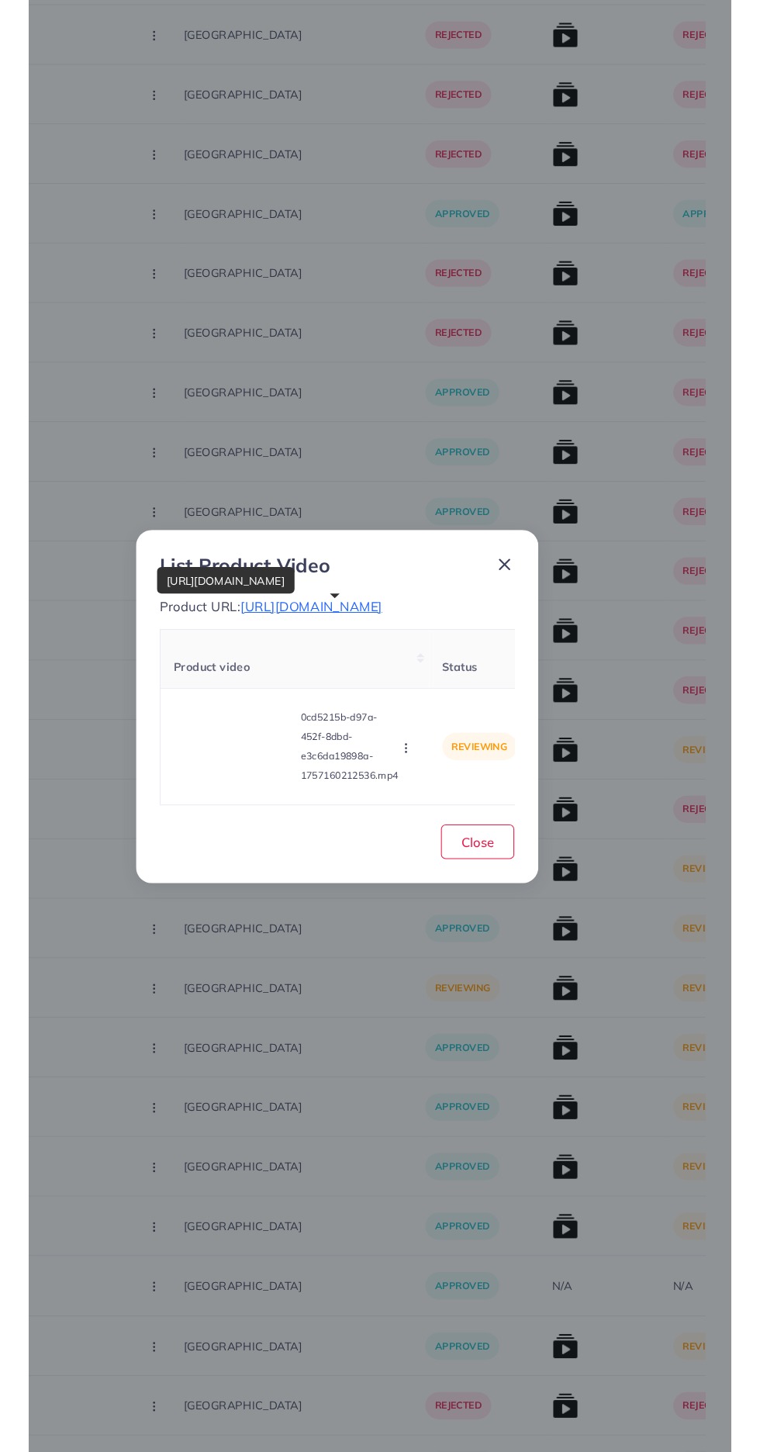
scroll to position [5805, 0]
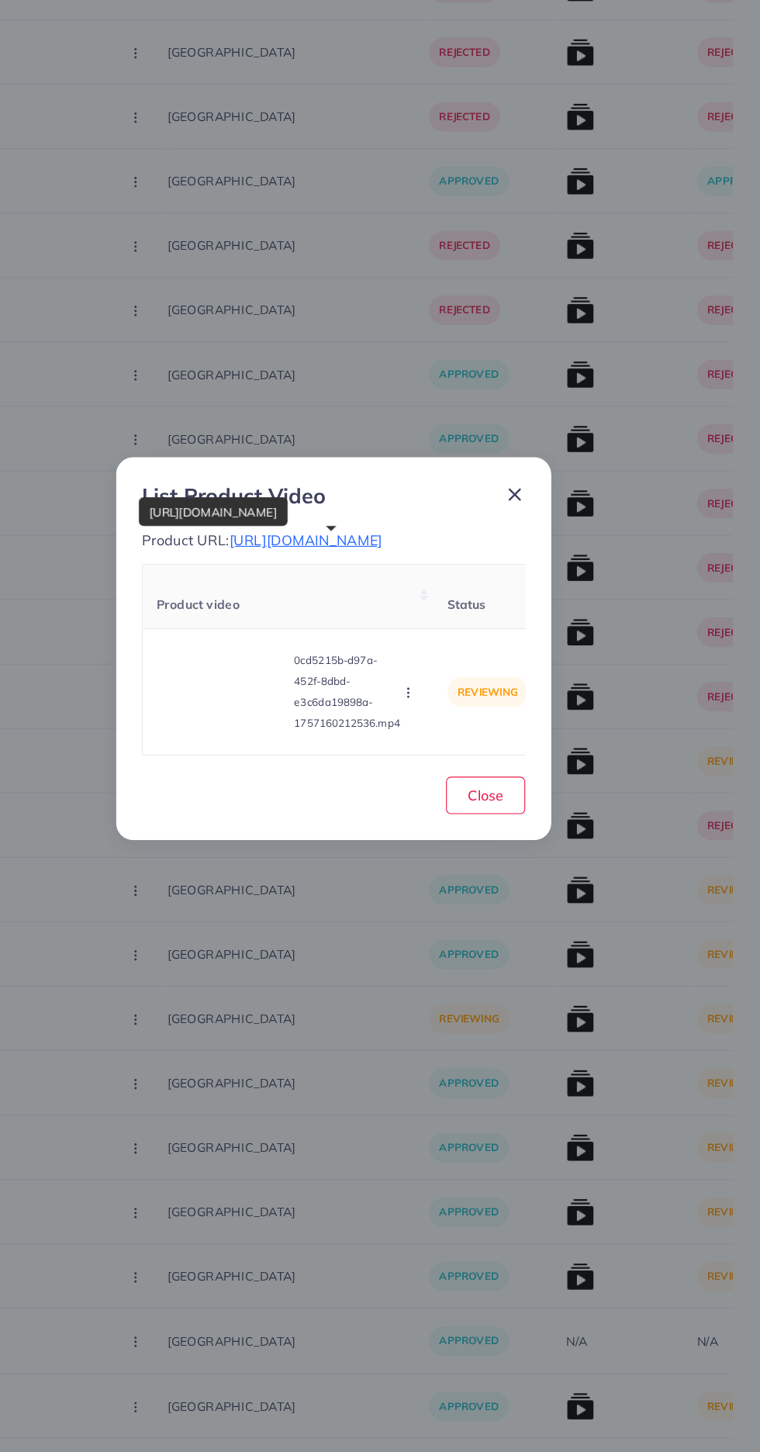
click at [449, 772] on icon "button" at bounding box center [447, 765] width 12 height 12
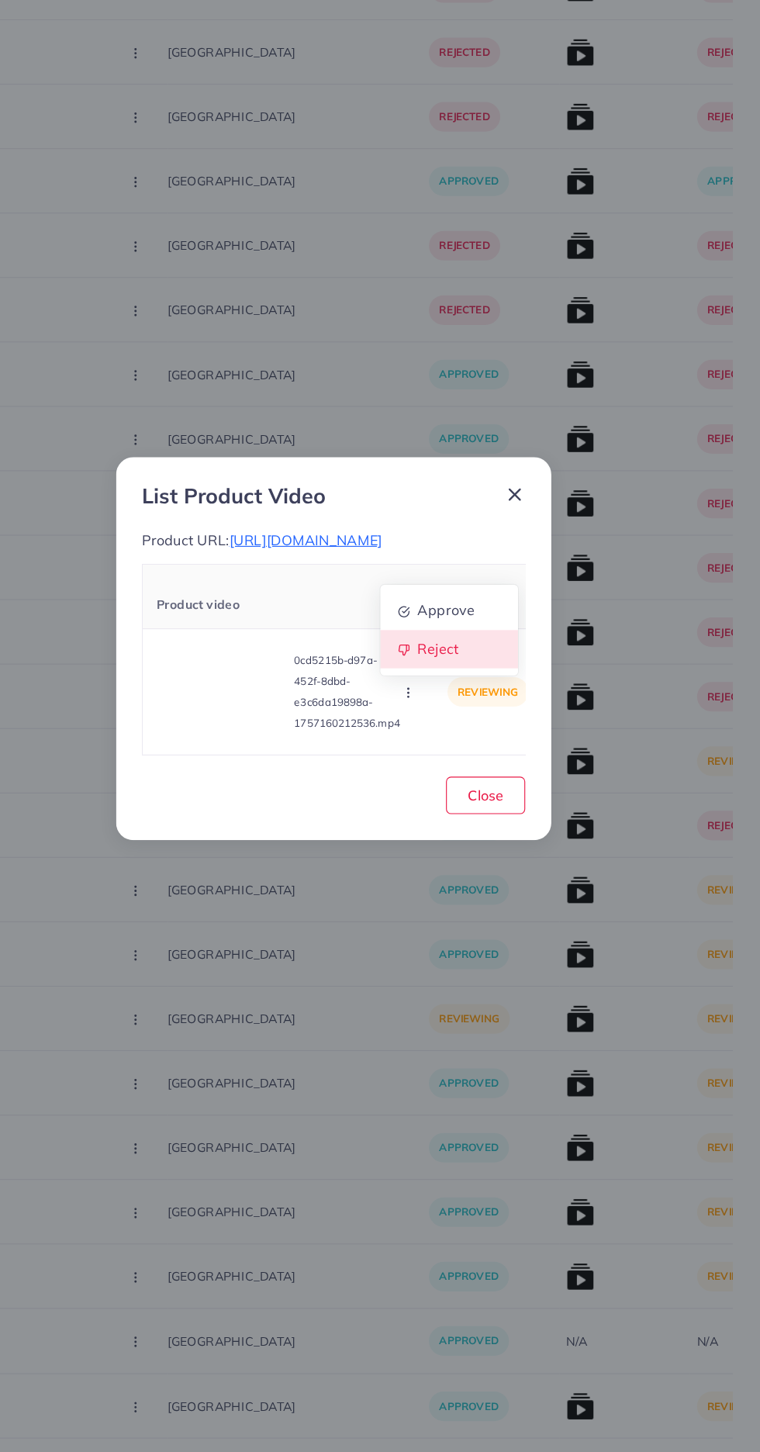
click at [485, 734] on span "Reject" at bounding box center [472, 727] width 37 height 16
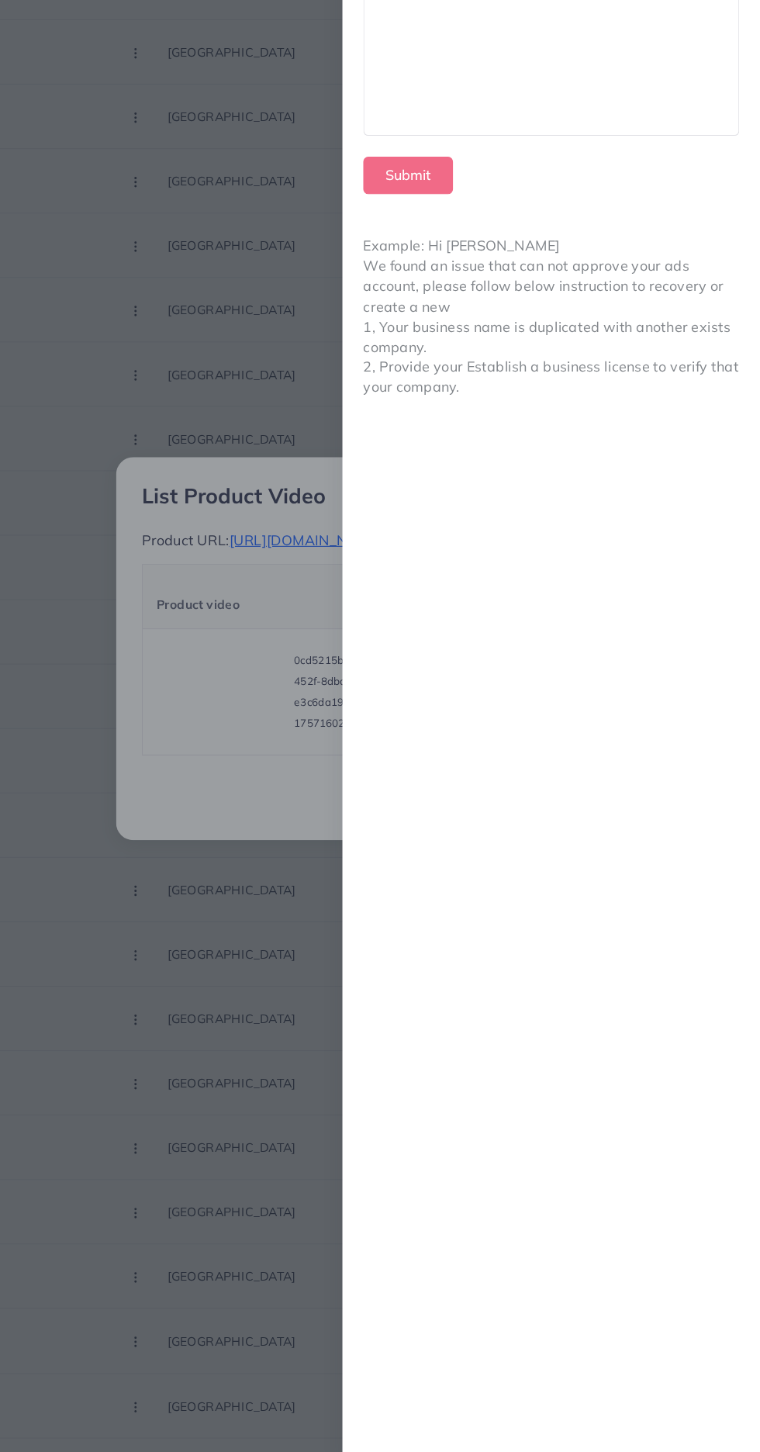
click at [628, 219] on div at bounding box center [574, 191] width 334 height 154
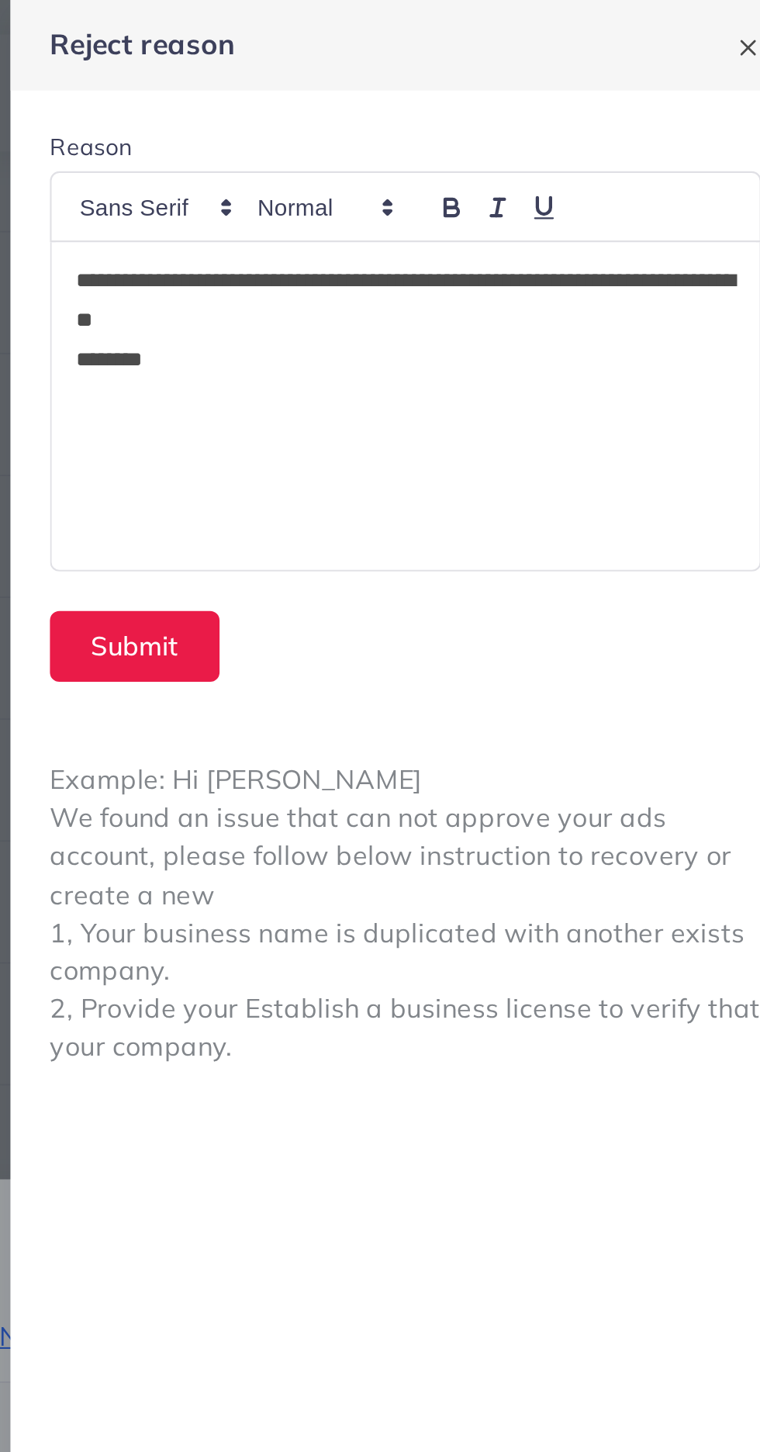
scroll to position [0, 0]
click at [444, 303] on button "Submit" at bounding box center [446, 304] width 80 height 33
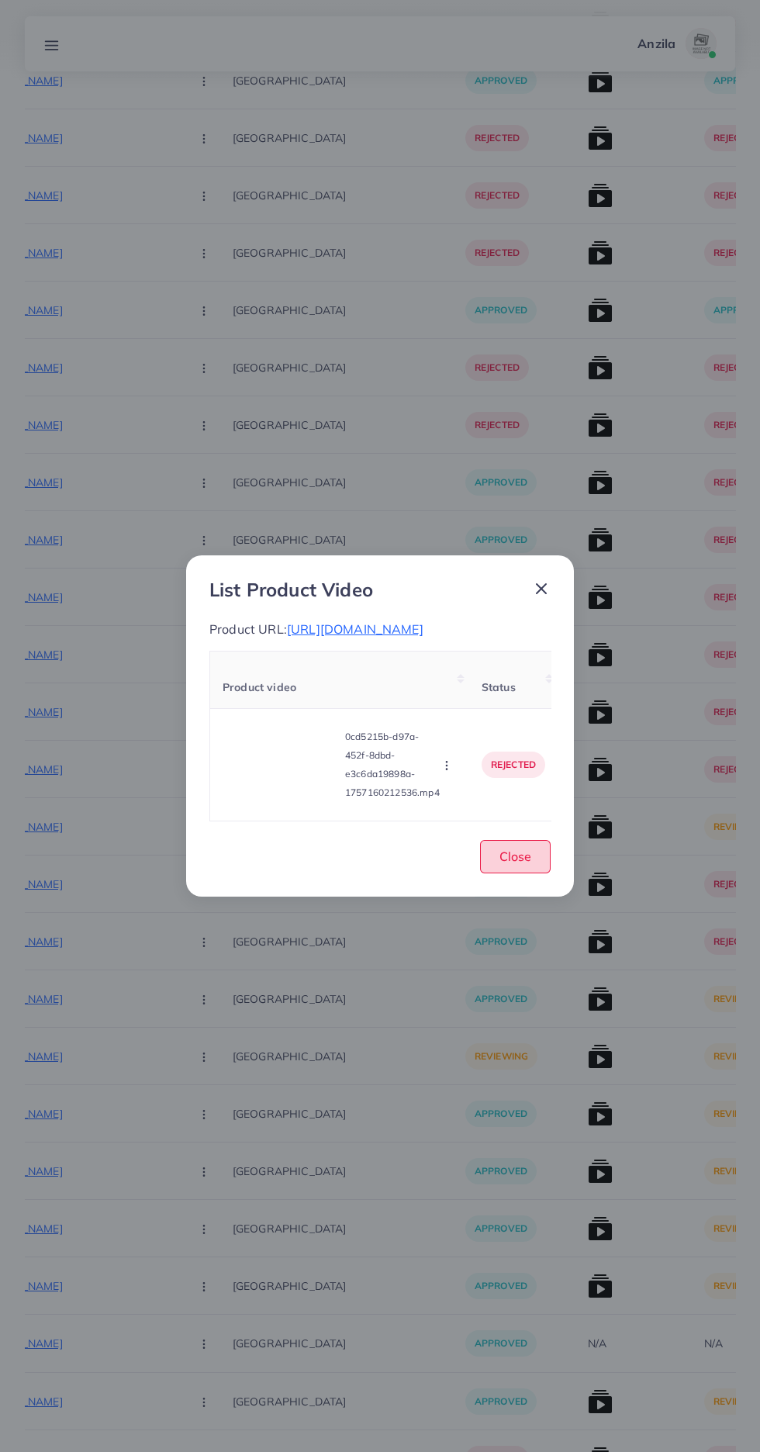
click at [515, 864] on span "Close" at bounding box center [515, 856] width 32 height 16
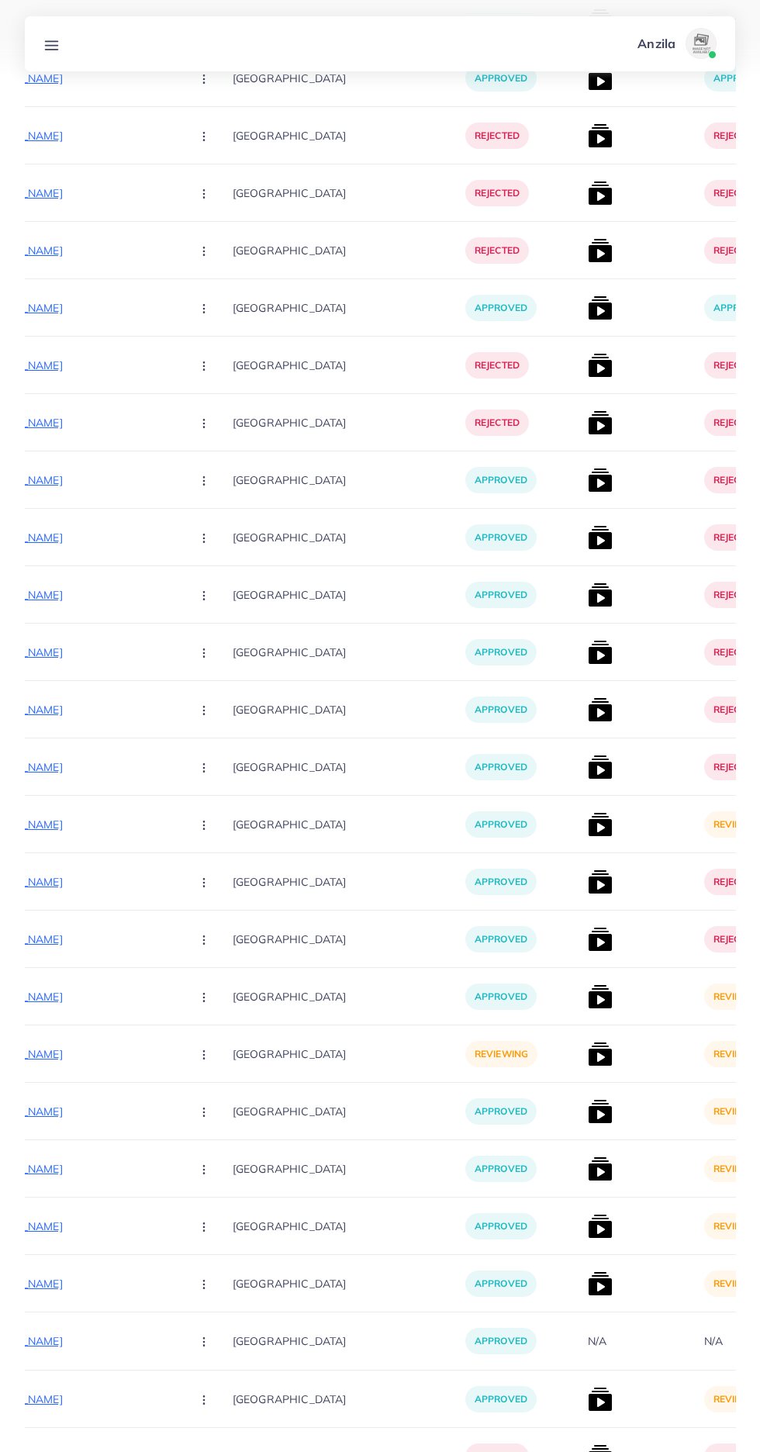
scroll to position [5845, 0]
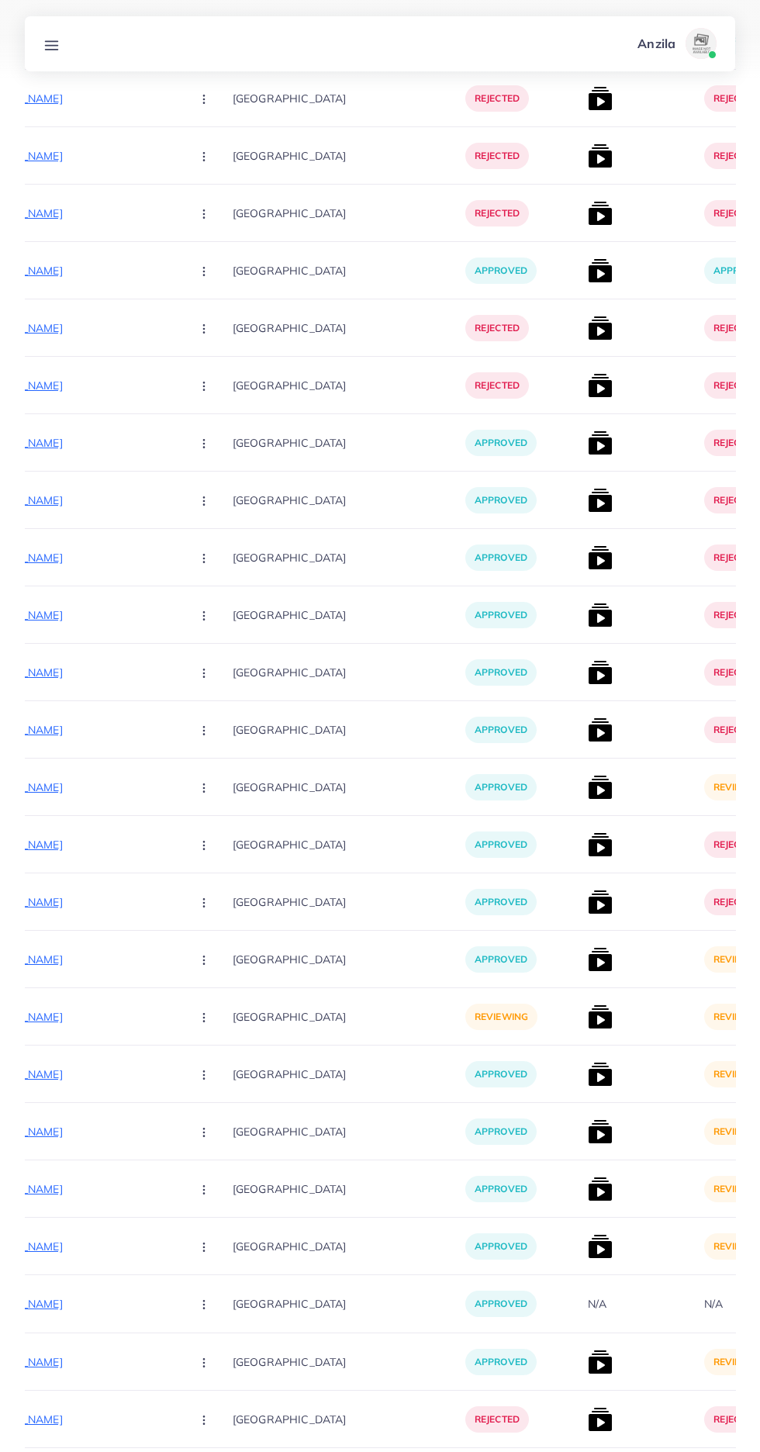
click at [588, 959] on img at bounding box center [600, 959] width 25 height 25
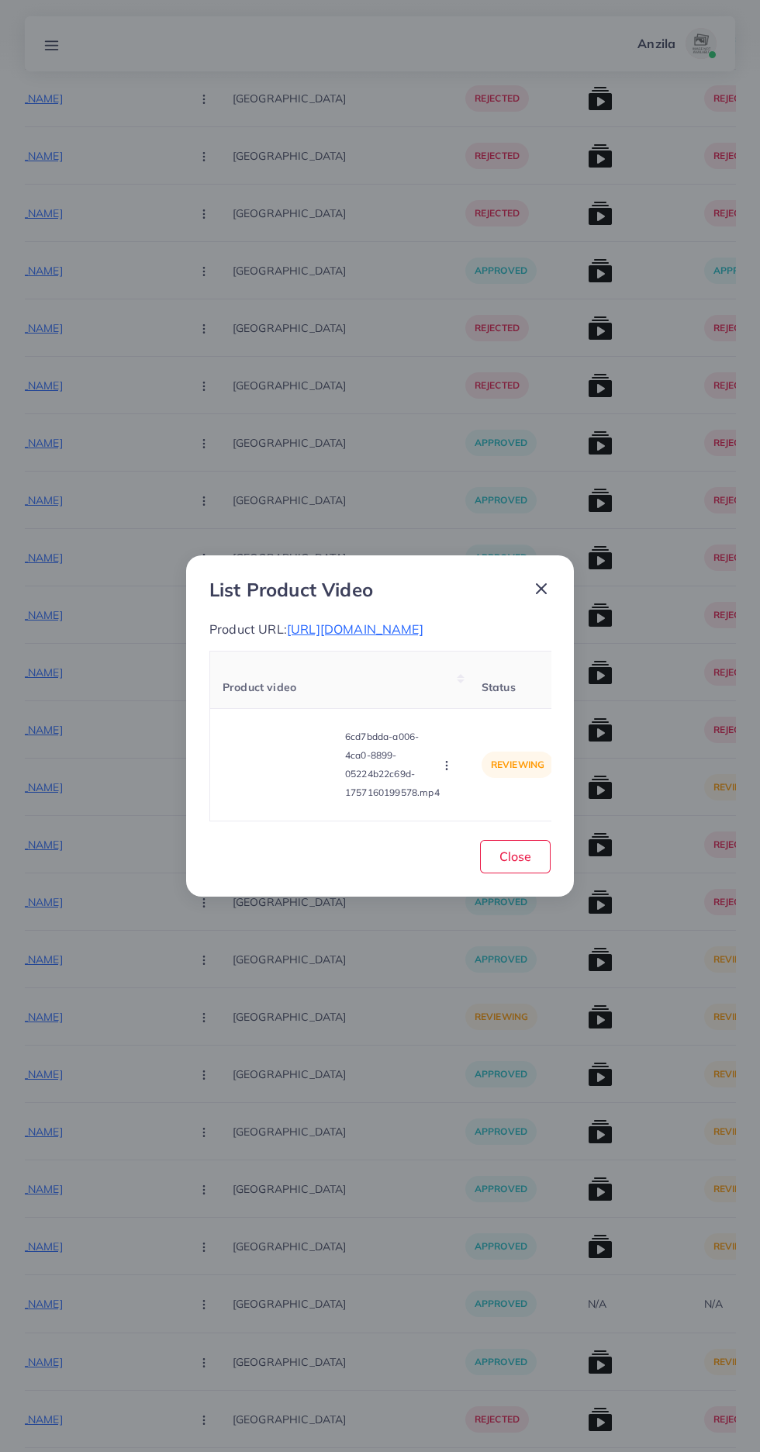
click at [423, 637] on span "https://vogueapparel.pk/product/texture-printed-long-premium-quality-winter-2-p…" at bounding box center [355, 629] width 137 height 16
click at [447, 766] on circle "button" at bounding box center [446, 766] width 1 height 1
click at [466, 734] on span "Reject" at bounding box center [472, 727] width 37 height 16
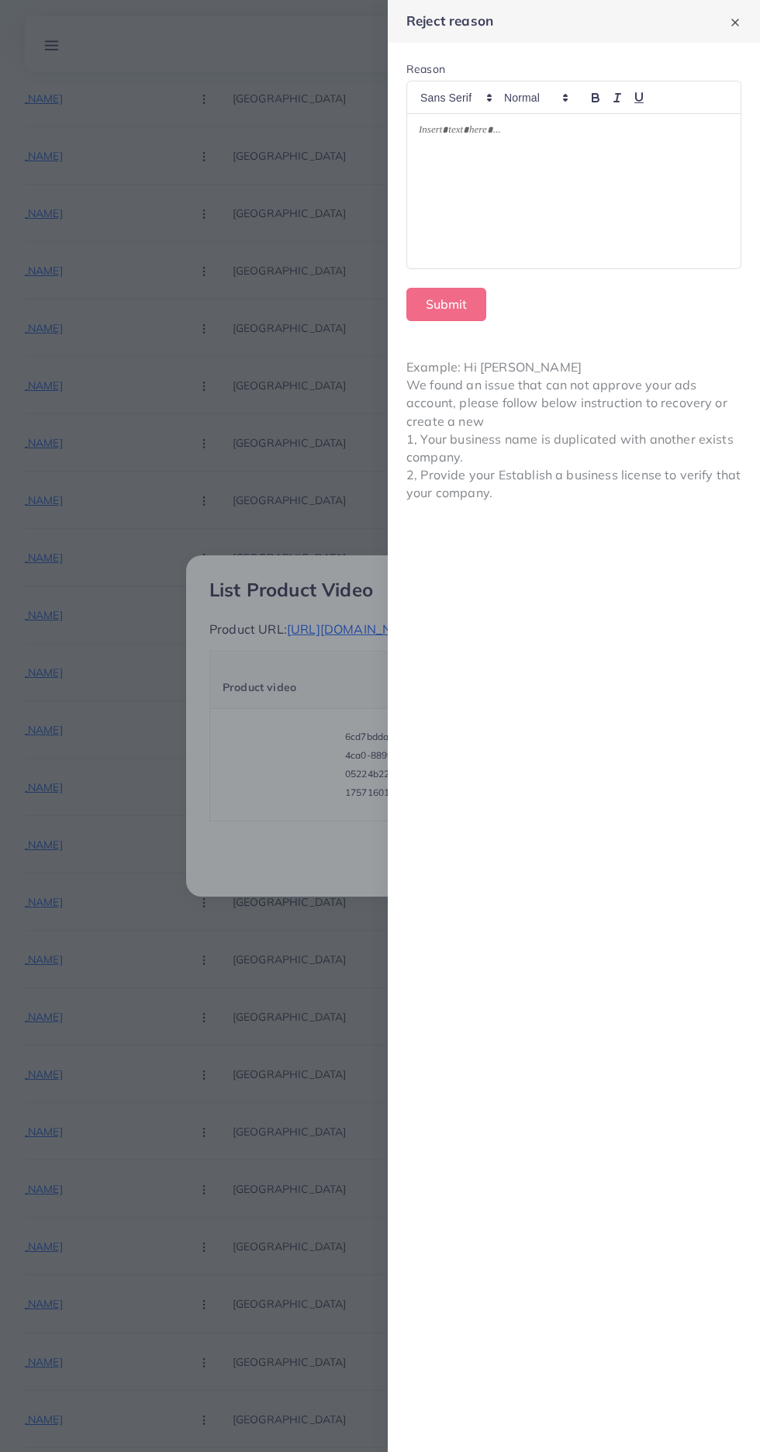
click at [620, 202] on div at bounding box center [574, 191] width 334 height 154
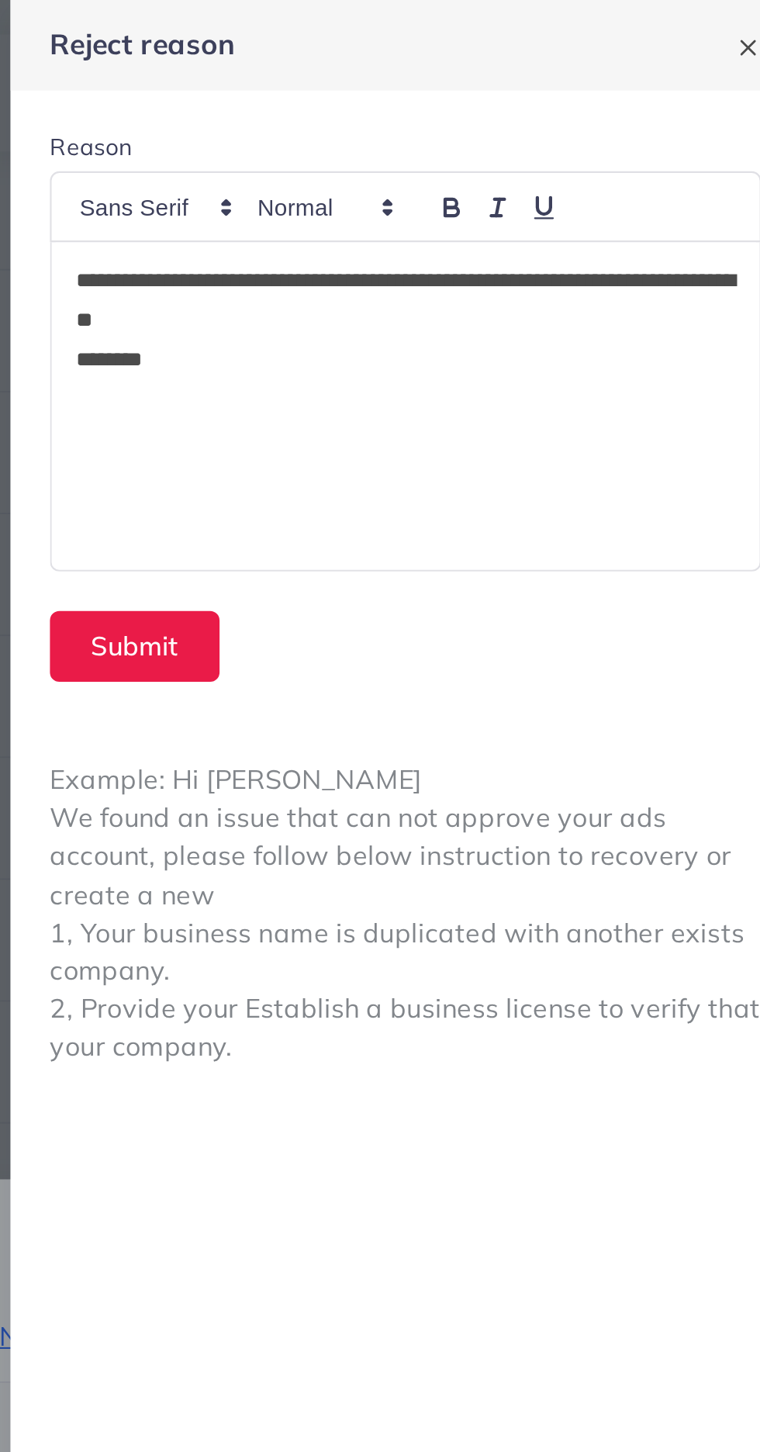
scroll to position [0, 0]
click at [464, 292] on button "Submit" at bounding box center [446, 304] width 80 height 33
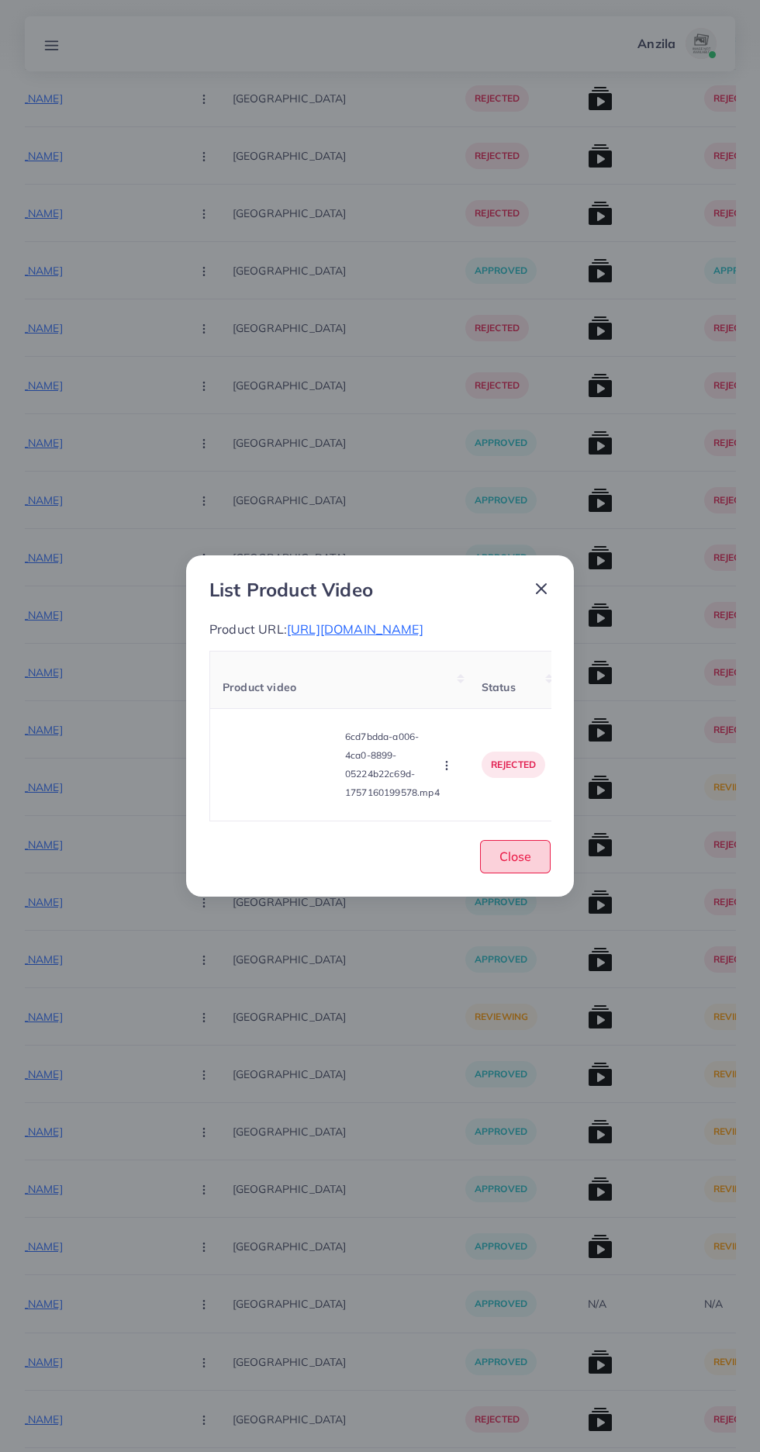
click at [518, 864] on span "Close" at bounding box center [515, 856] width 32 height 16
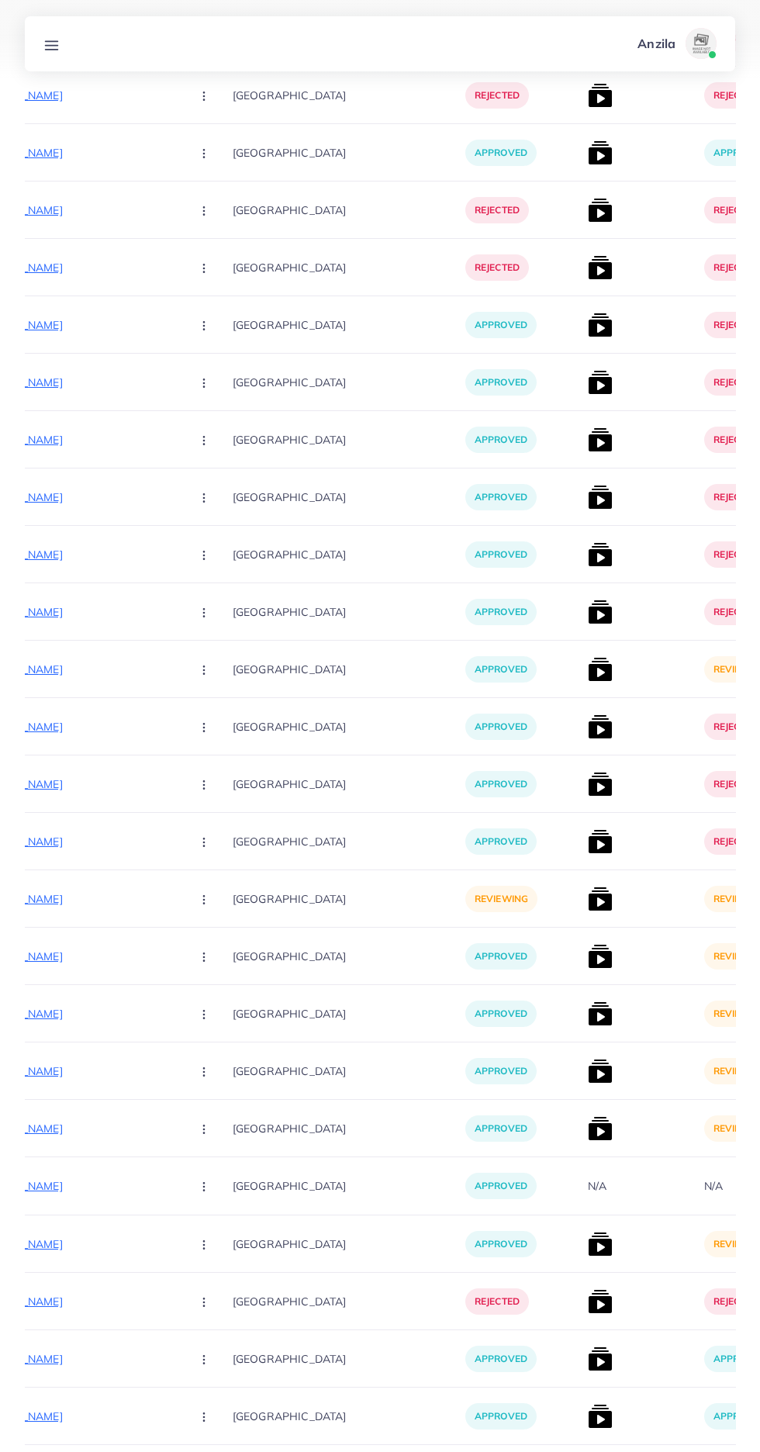
scroll to position [5971, 0]
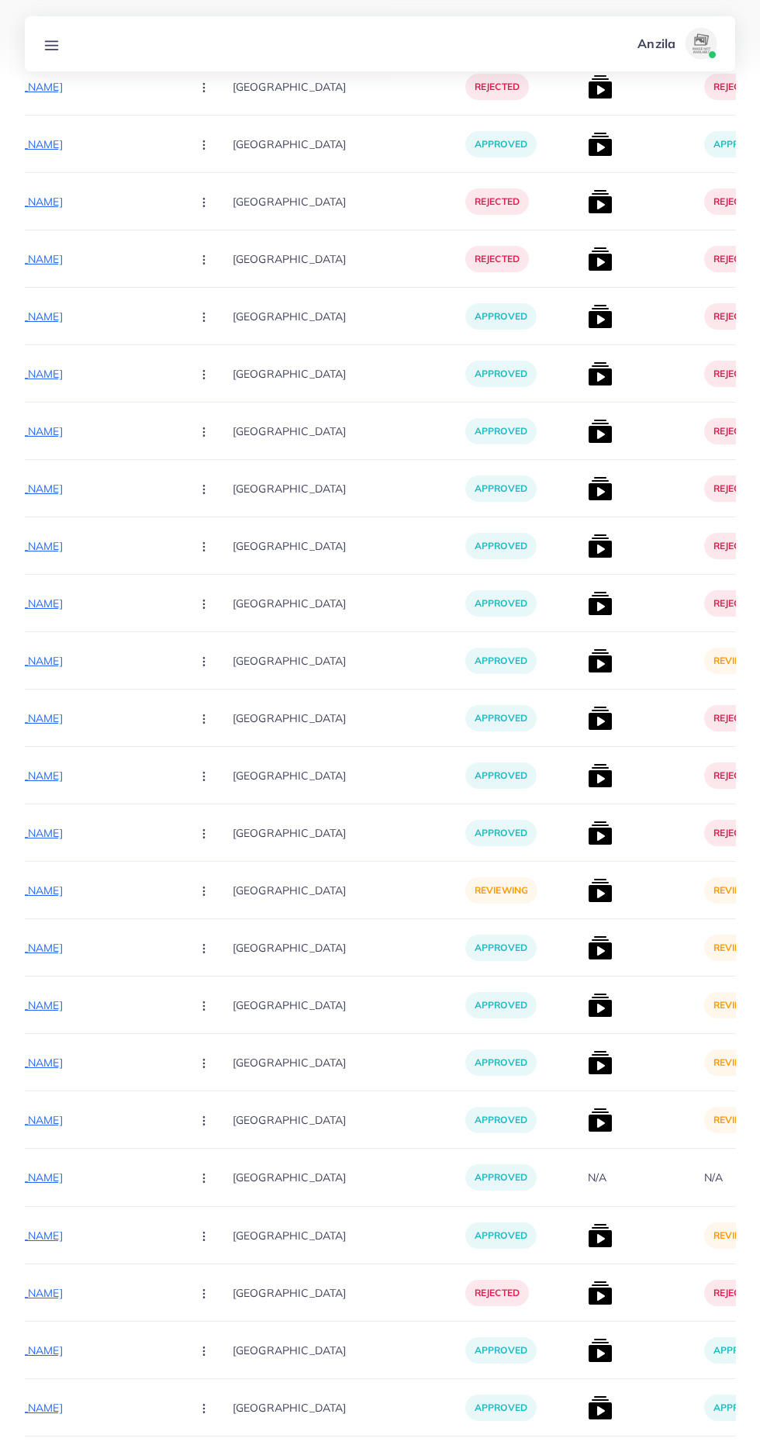
click at [588, 959] on img at bounding box center [600, 947] width 25 height 25
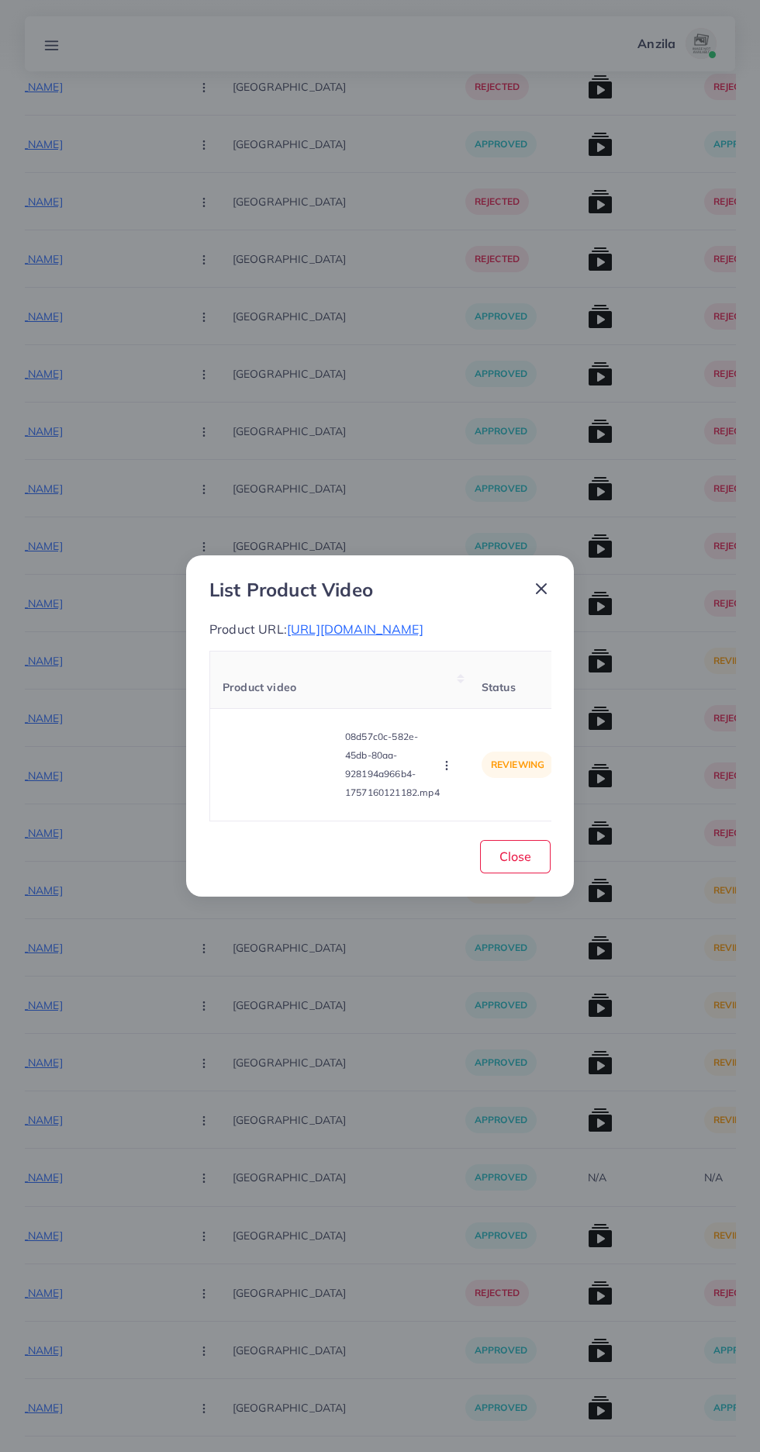
click at [295, 800] on video at bounding box center [281, 765] width 116 height 70
click at [423, 637] on span "https://vogueapparel.pk/product/drop-shoulder-short-hooded-maxi-style-2-pcs-win…" at bounding box center [355, 629] width 137 height 16
click at [447, 769] on circle "button" at bounding box center [446, 769] width 1 height 1
click at [284, 788] on video at bounding box center [281, 765] width 116 height 70
click at [296, 792] on div at bounding box center [281, 765] width 116 height 70
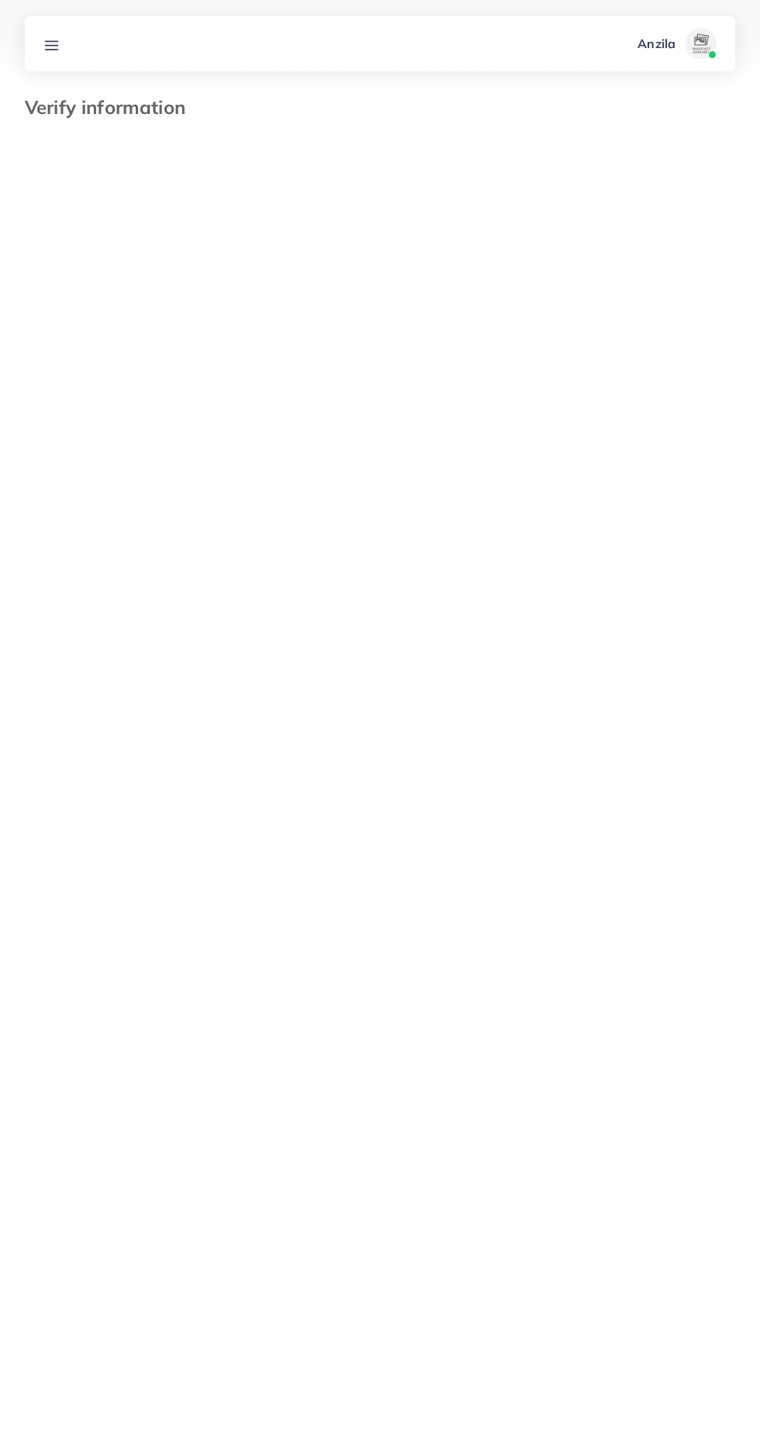
select select "*****"
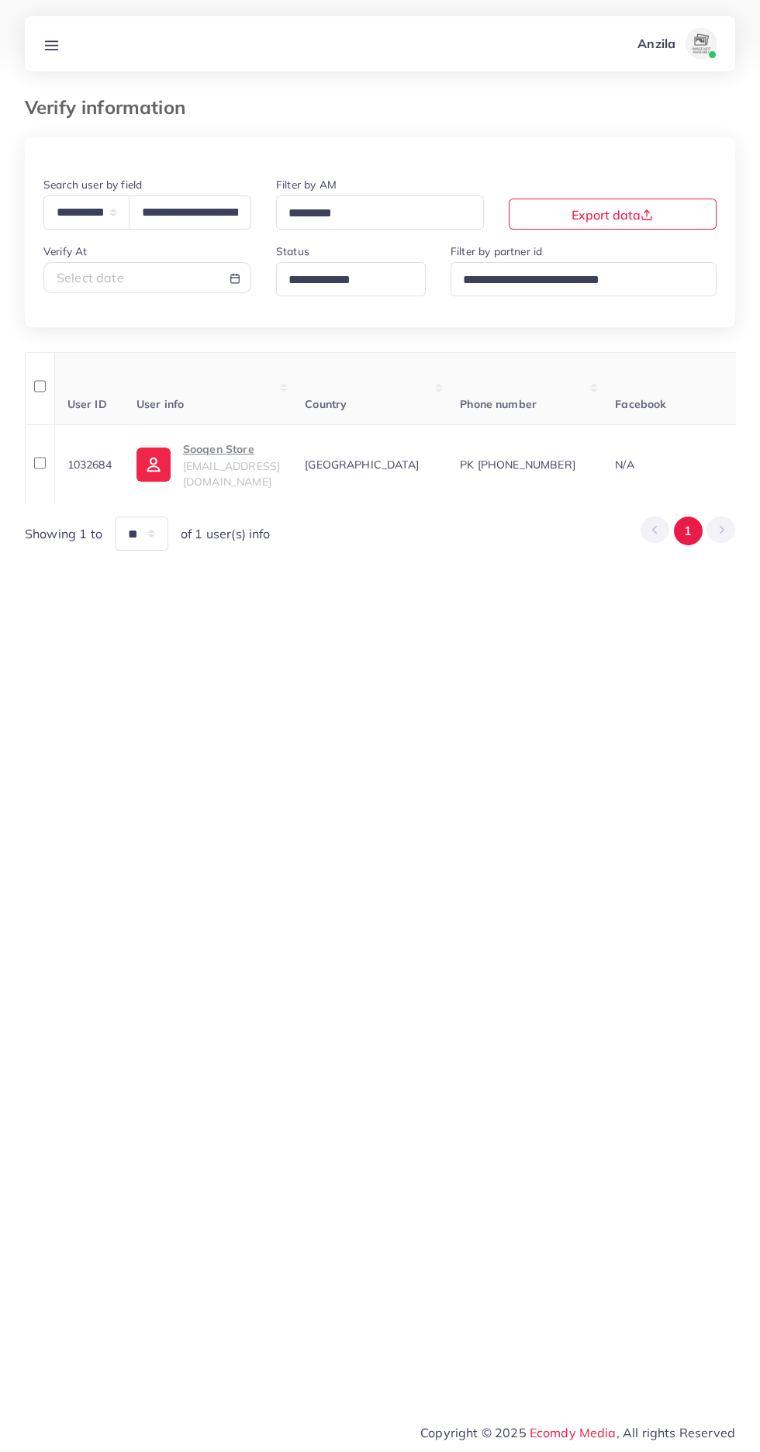
click at [54, 41] on line at bounding box center [52, 41] width 12 height 0
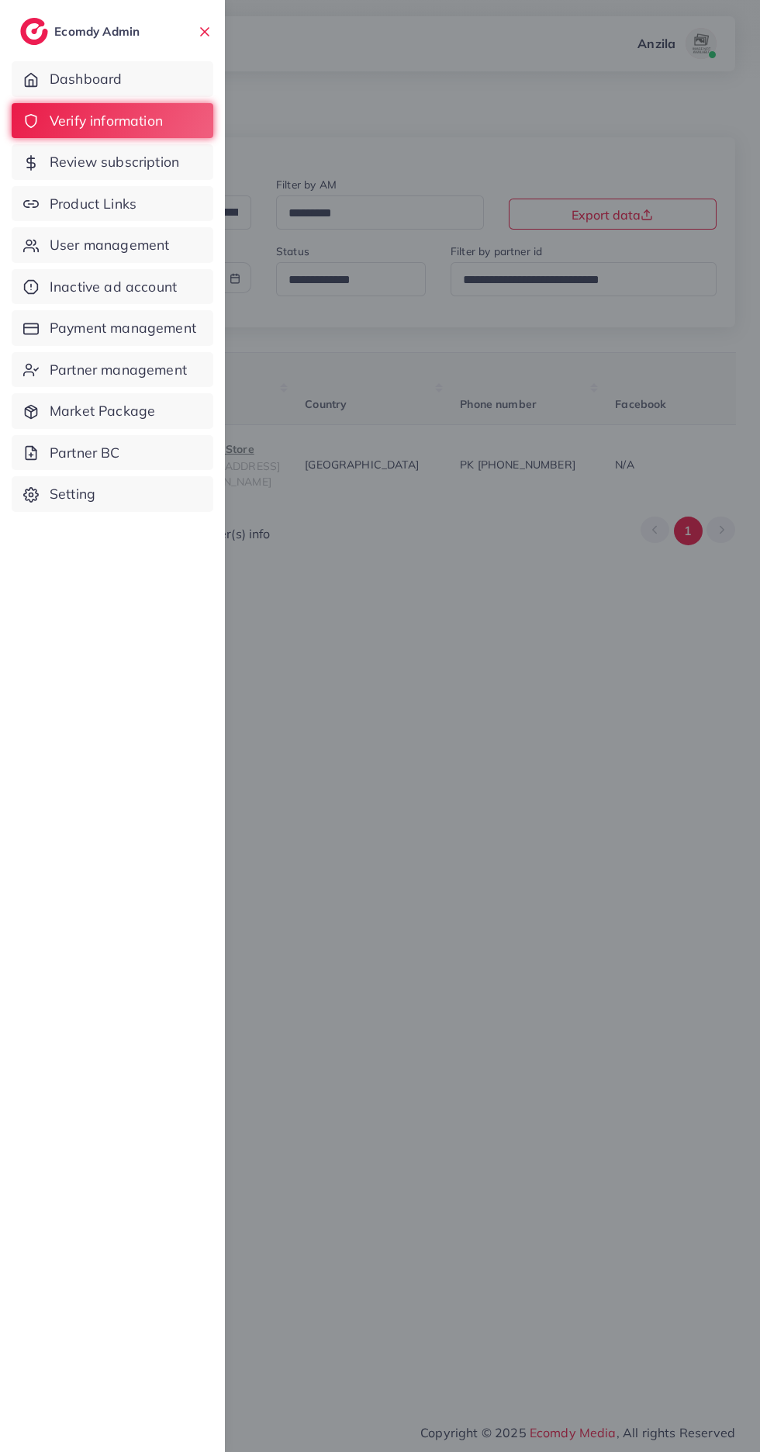
click at [57, 201] on span "Product Links" at bounding box center [93, 204] width 87 height 20
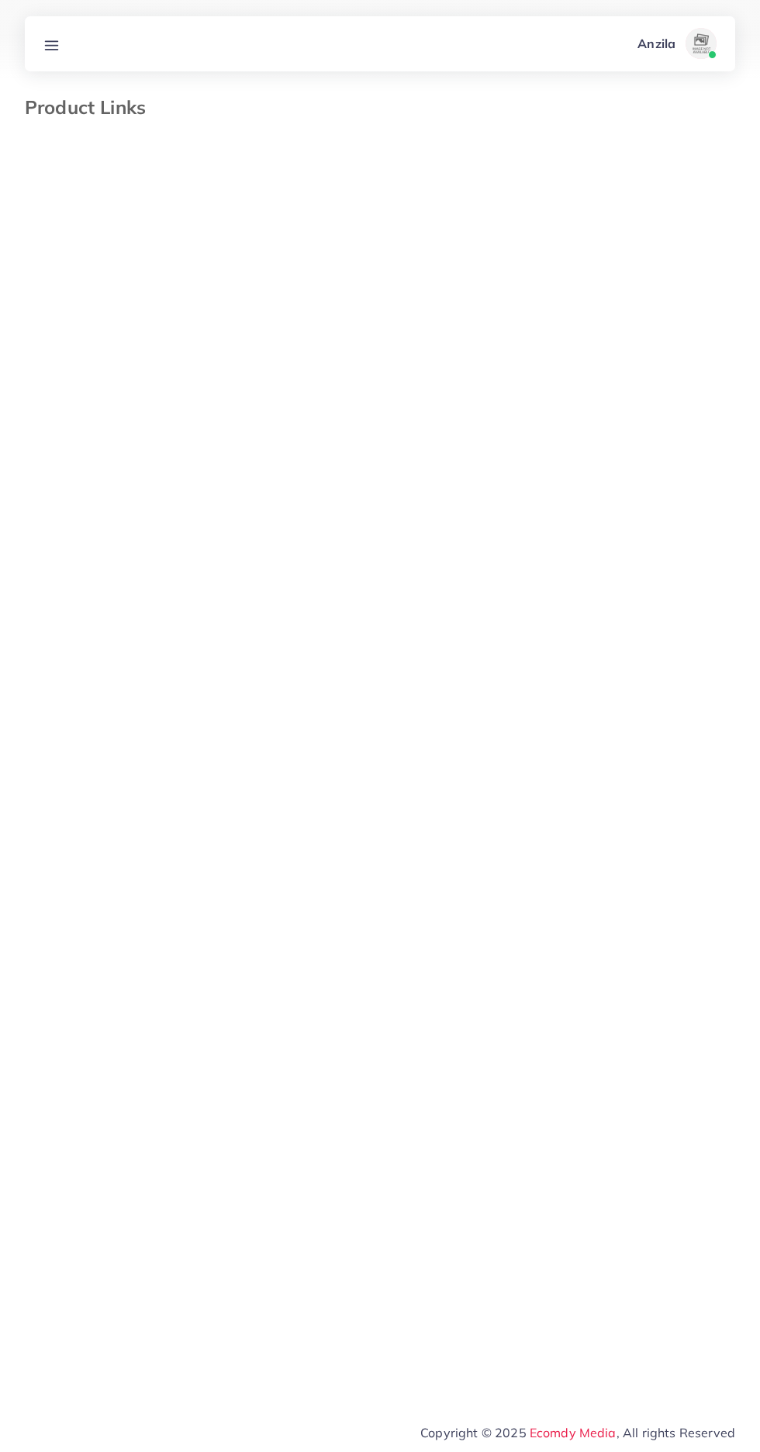
select select "*********"
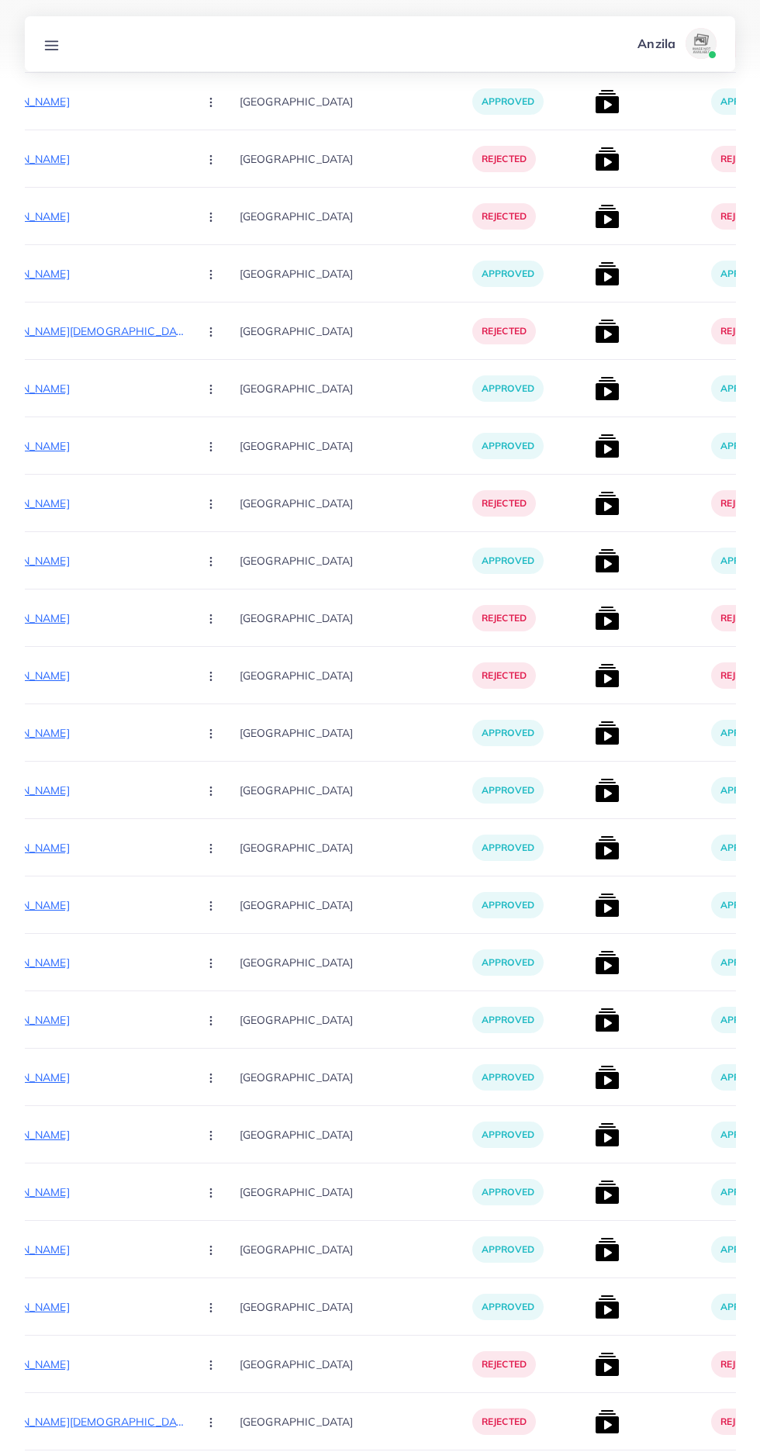
scroll to position [7000, 0]
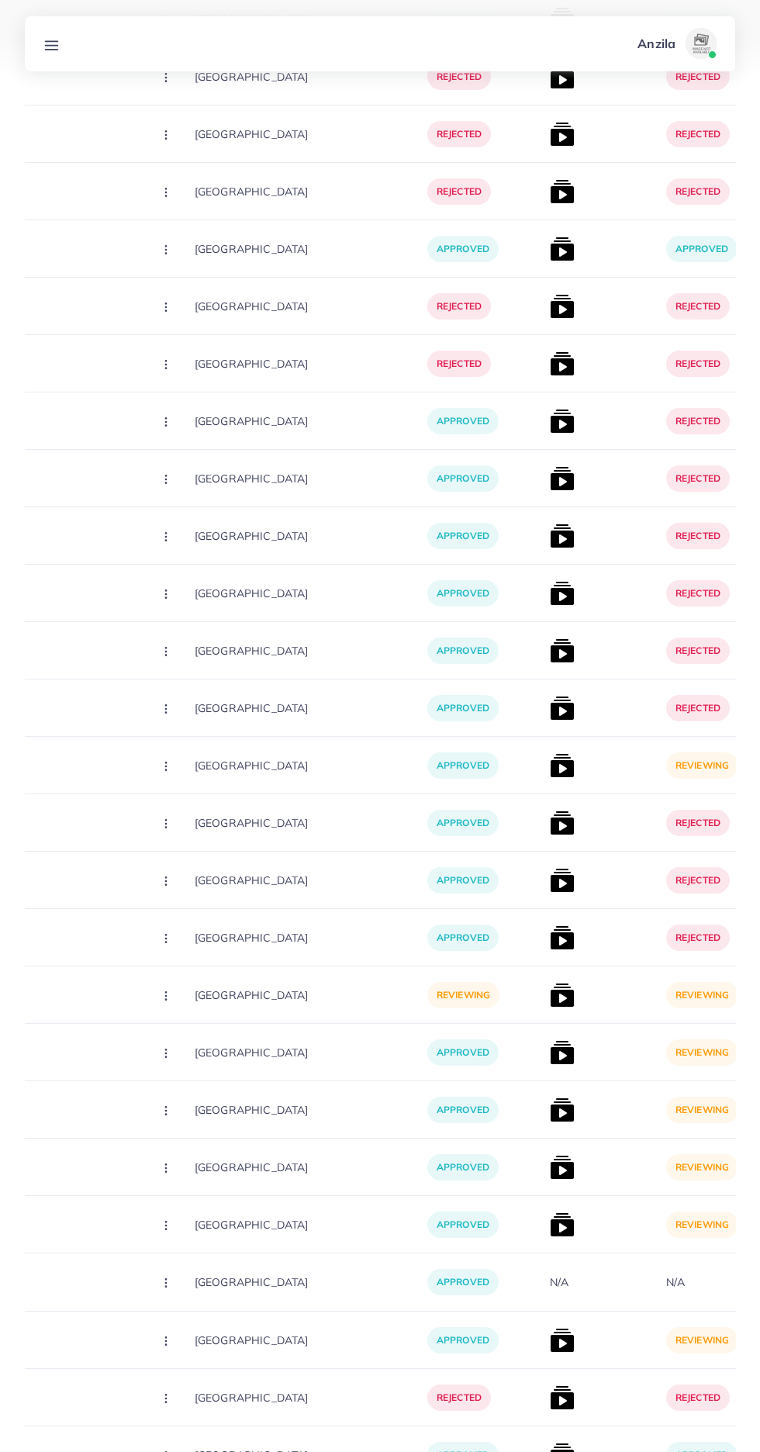
scroll to position [5919, 0]
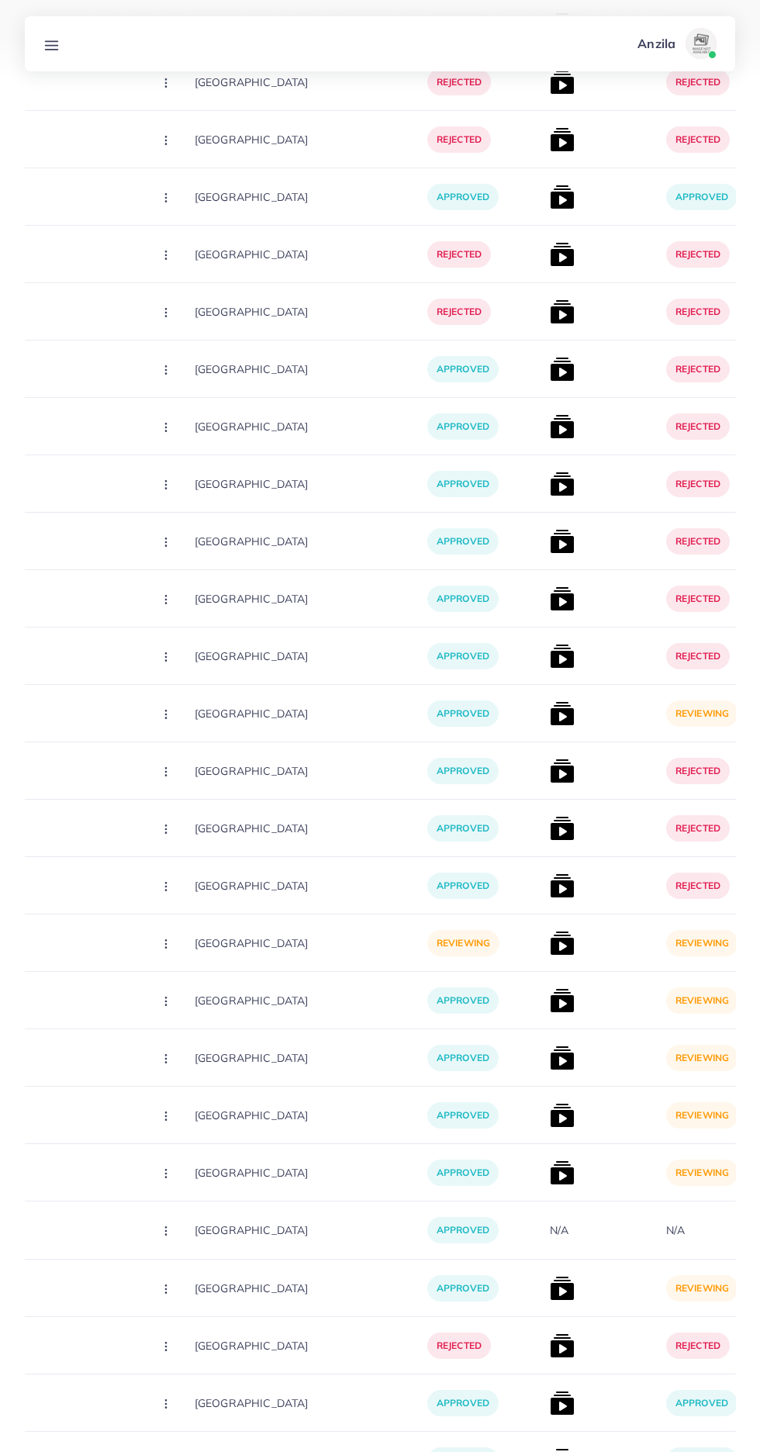
click at [550, 1001] on img at bounding box center [562, 1000] width 25 height 25
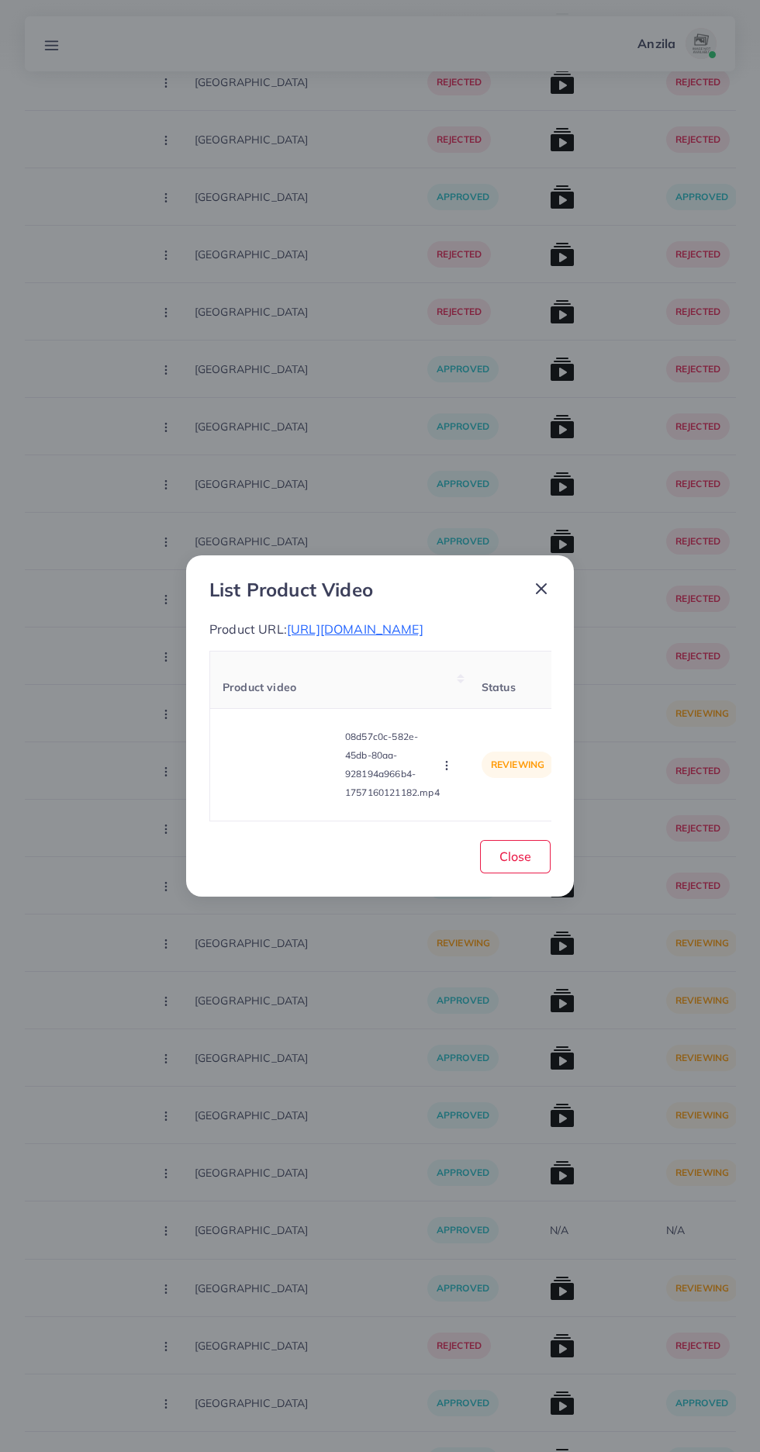
click at [283, 800] on video at bounding box center [281, 765] width 116 height 70
click at [282, 777] on icon at bounding box center [280, 764] width 25 height 25
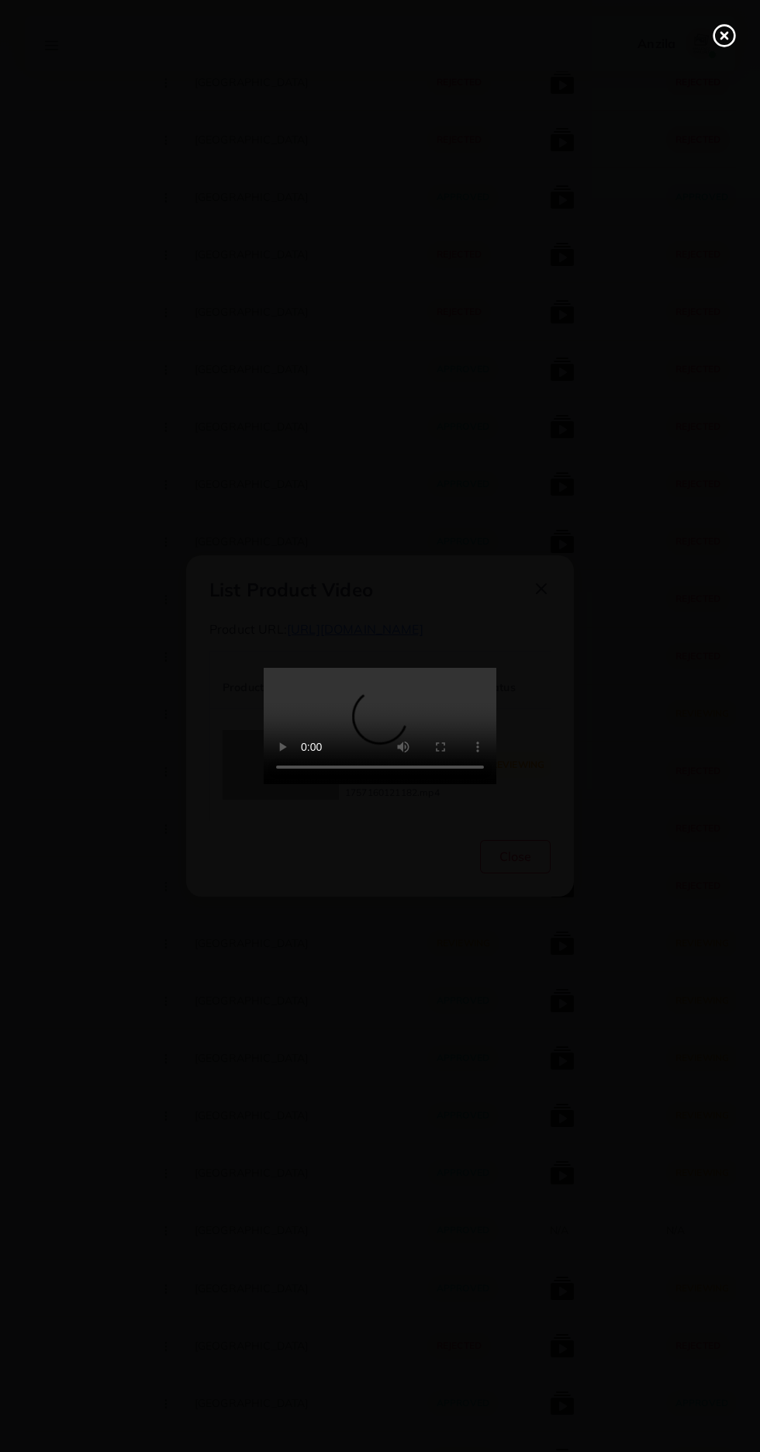
click at [724, 36] on line at bounding box center [724, 36] width 6 height 6
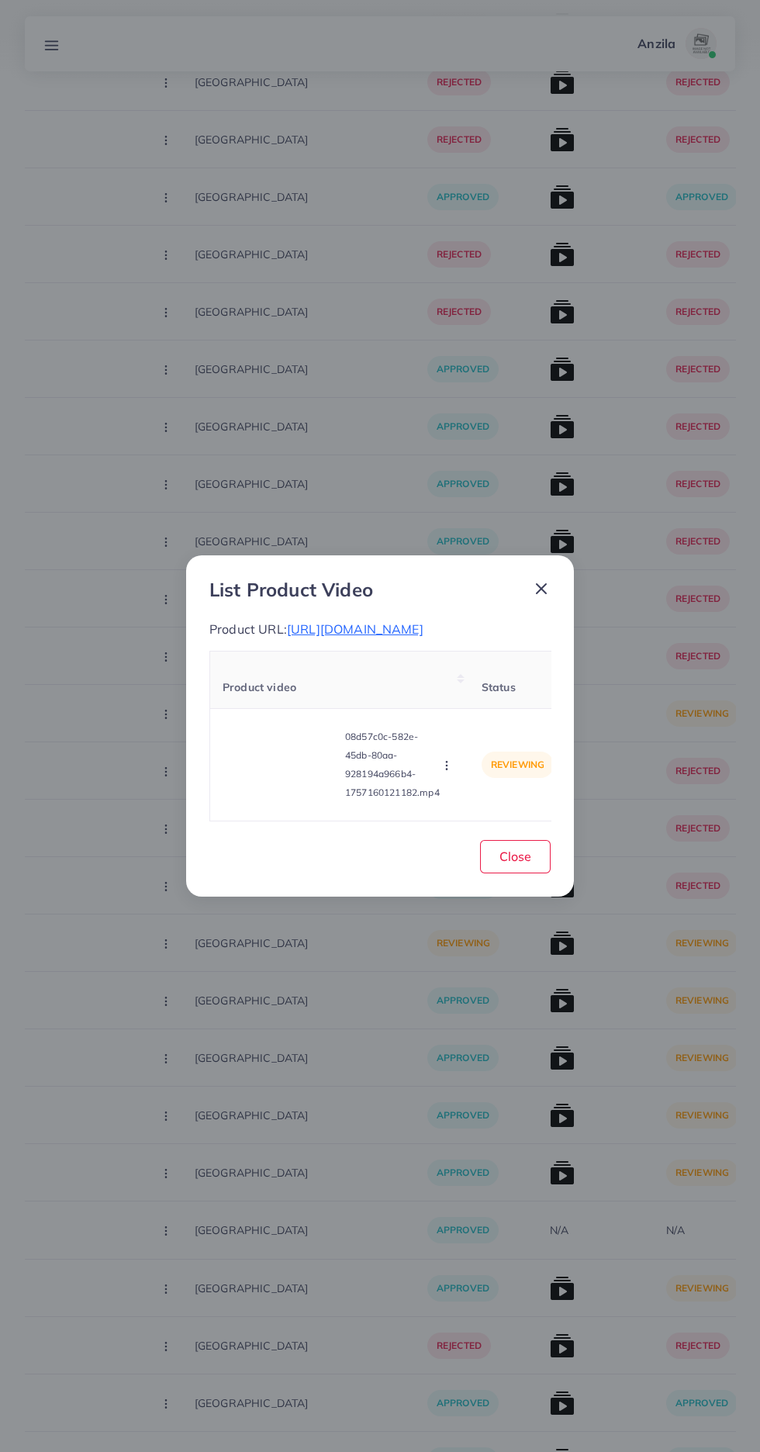
click at [422, 637] on span "https://vogueapparel.pk/product/drop-shoulder-short-hooded-maxi-style-2-pcs-win…" at bounding box center [355, 629] width 137 height 16
click at [449, 772] on icon "button" at bounding box center [447, 765] width 12 height 12
click at [477, 734] on span "Reject" at bounding box center [472, 727] width 37 height 16
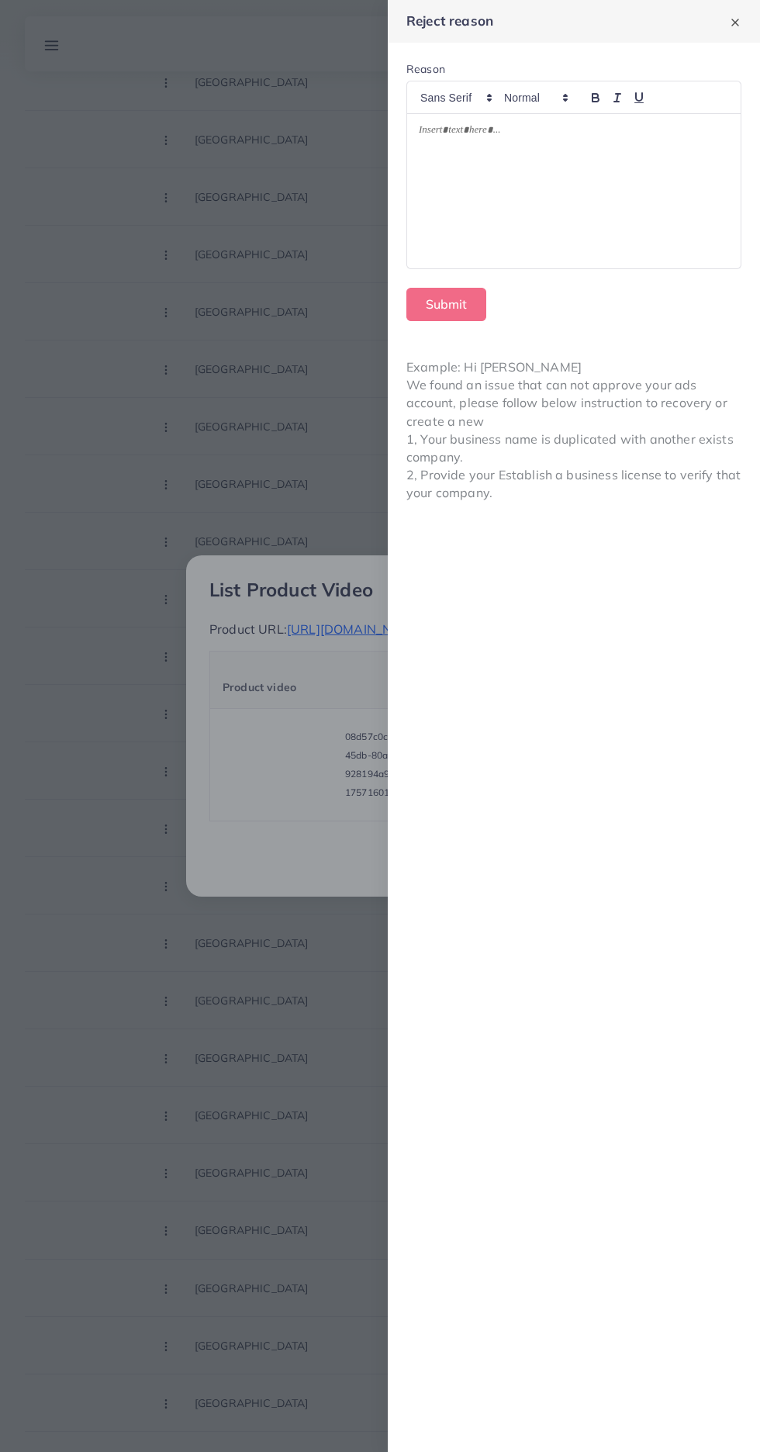
click at [611, 233] on div at bounding box center [574, 191] width 334 height 154
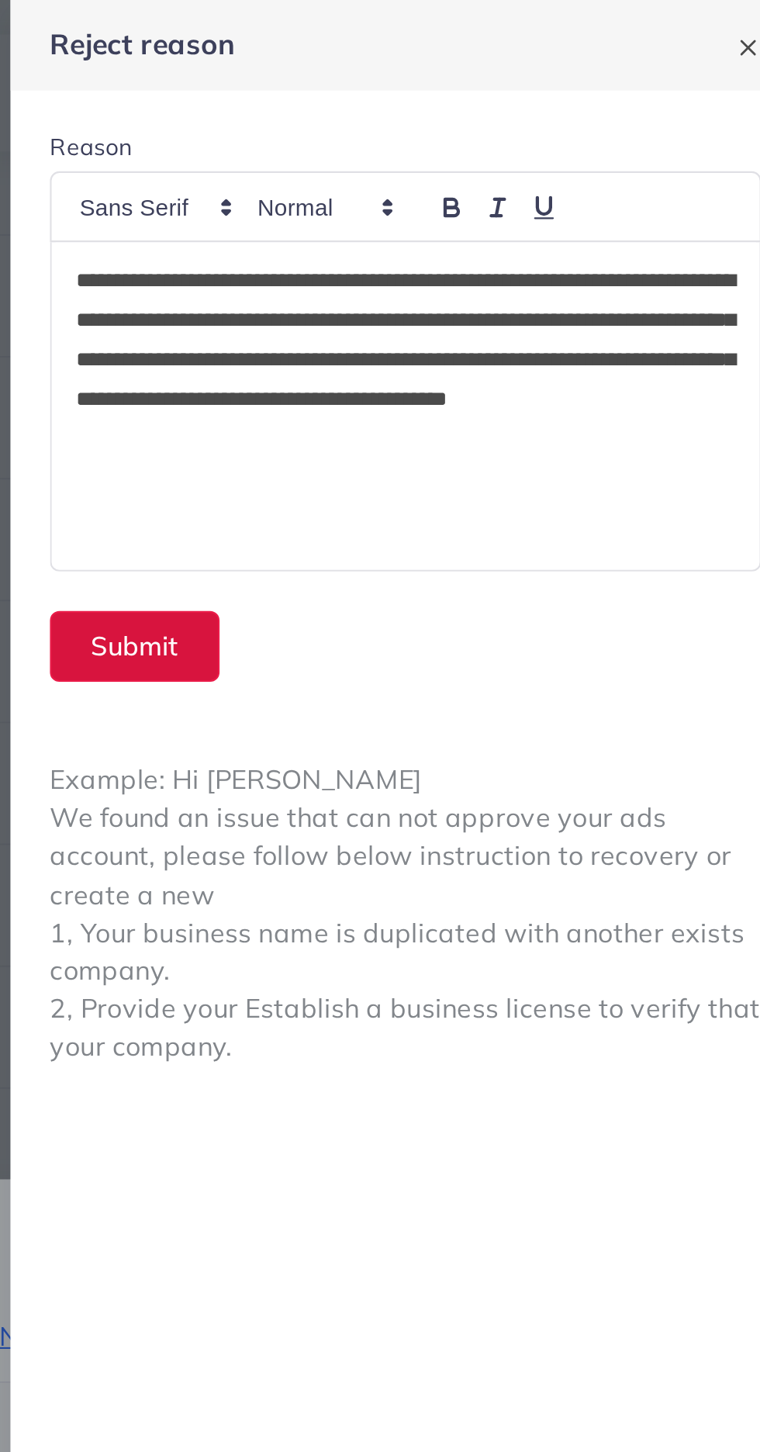
click at [457, 311] on button "Submit" at bounding box center [446, 304] width 80 height 33
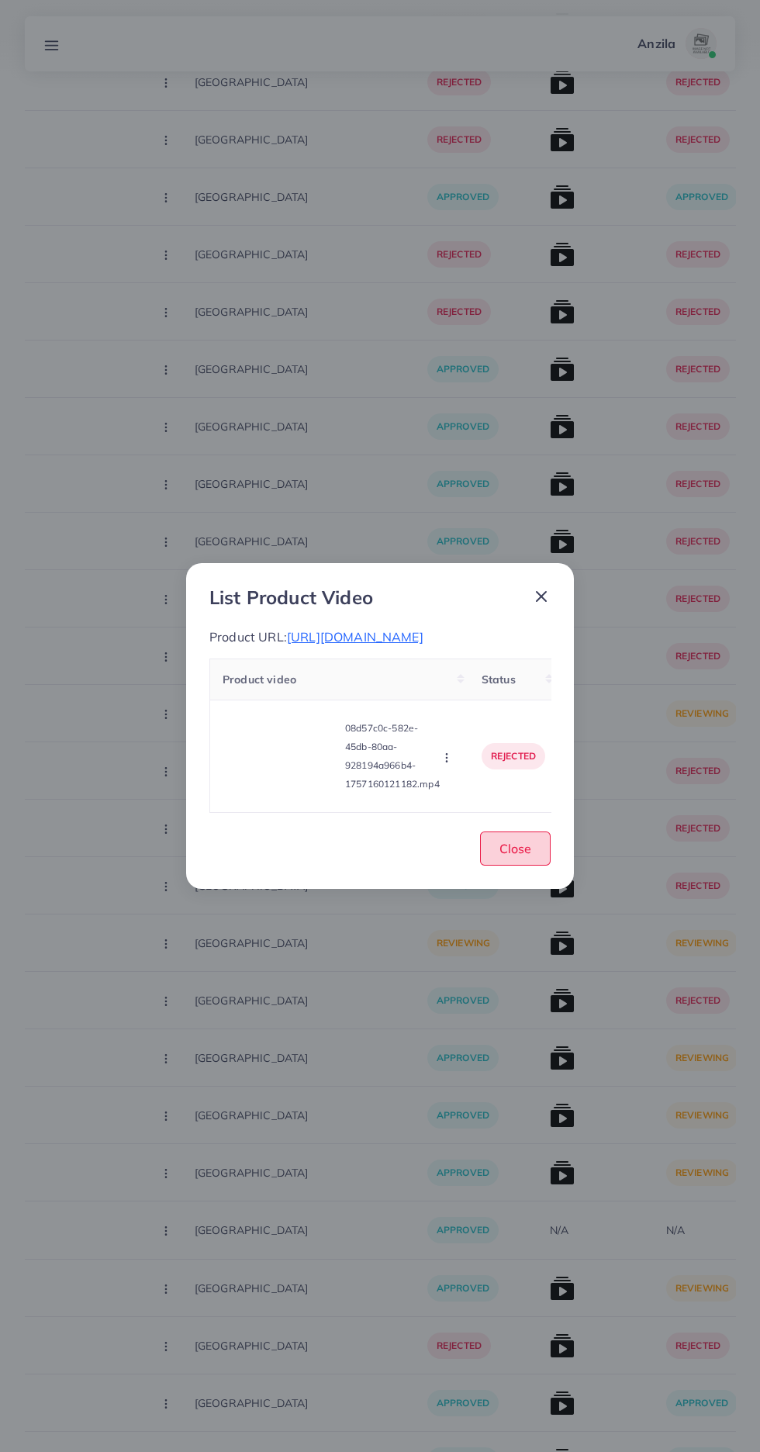
click at [518, 856] on span "Close" at bounding box center [515, 849] width 32 height 16
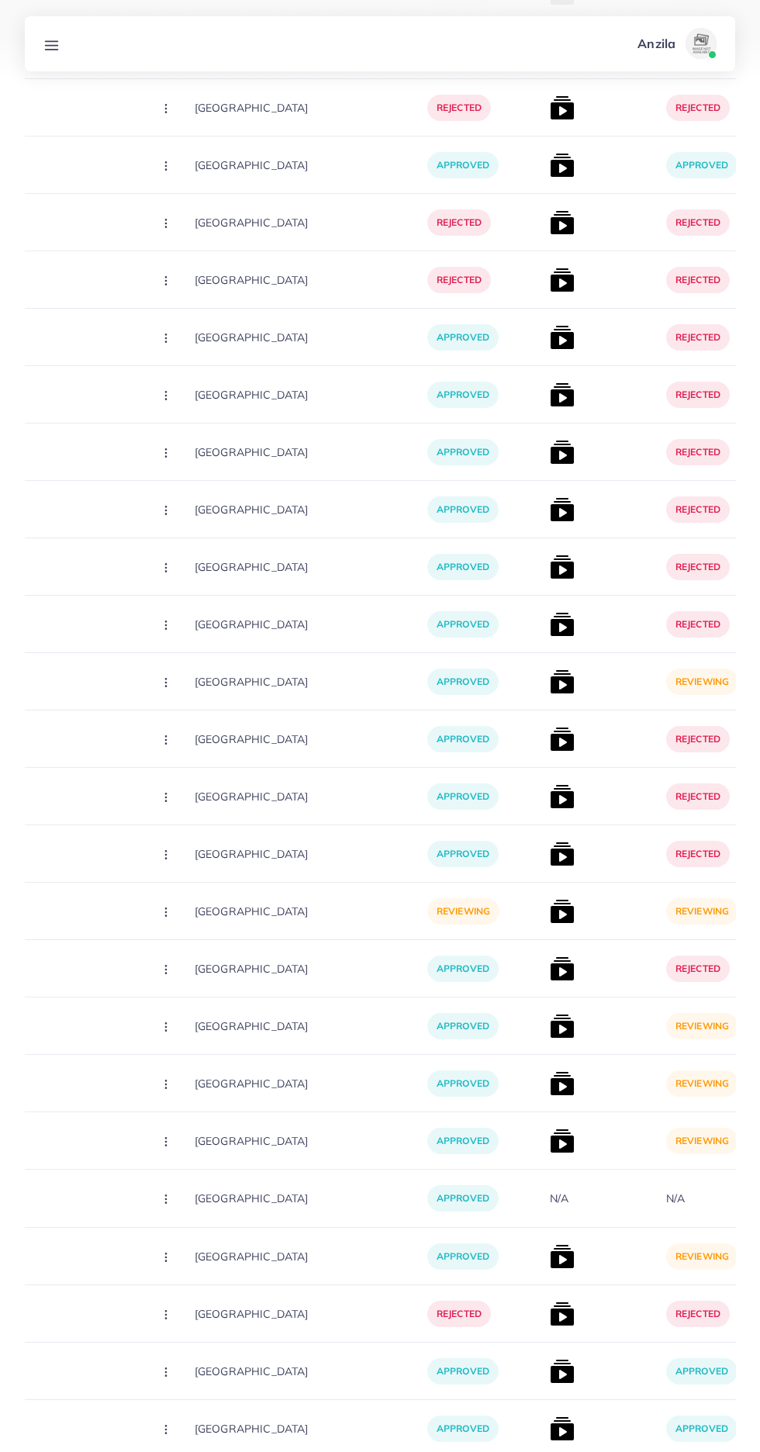
scroll to position [5984, 0]
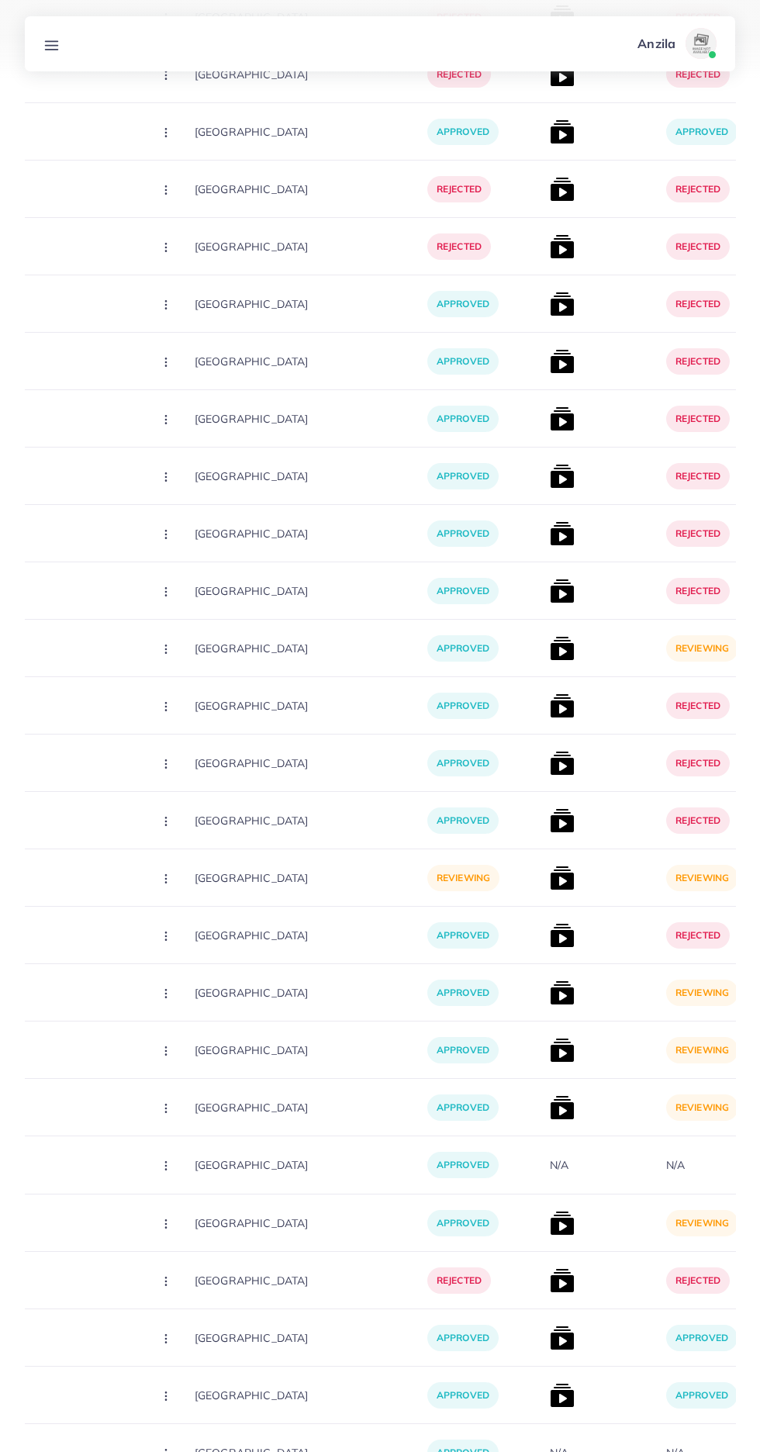
click at [550, 992] on img at bounding box center [562, 992] width 25 height 25
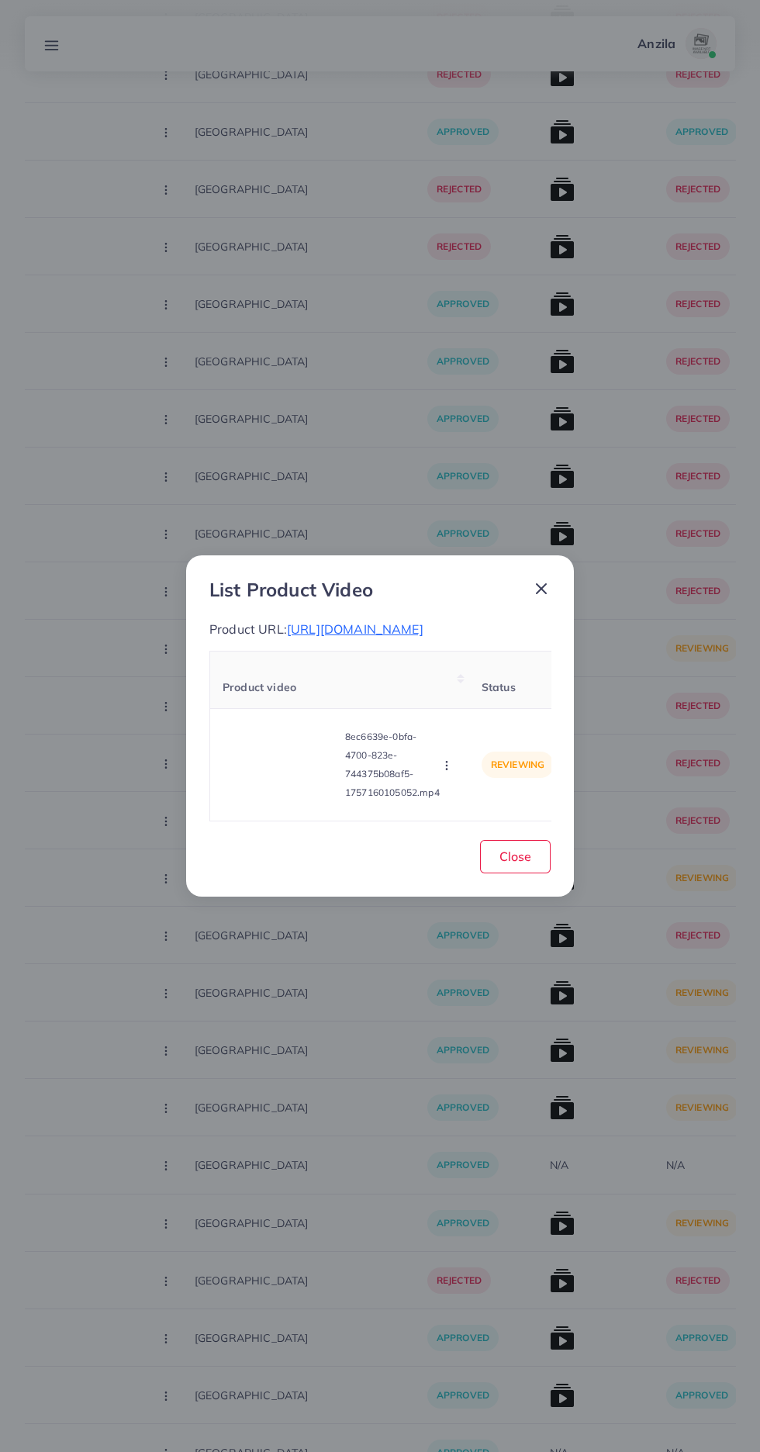
click at [423, 637] on span "https://vogueapparel.pk/product/drop-shoulder-short-hooded-maxi-style-2-pcs-win…" at bounding box center [355, 629] width 137 height 16
click at [274, 793] on video at bounding box center [281, 765] width 116 height 70
click at [289, 775] on circle at bounding box center [281, 764] width 21 height 21
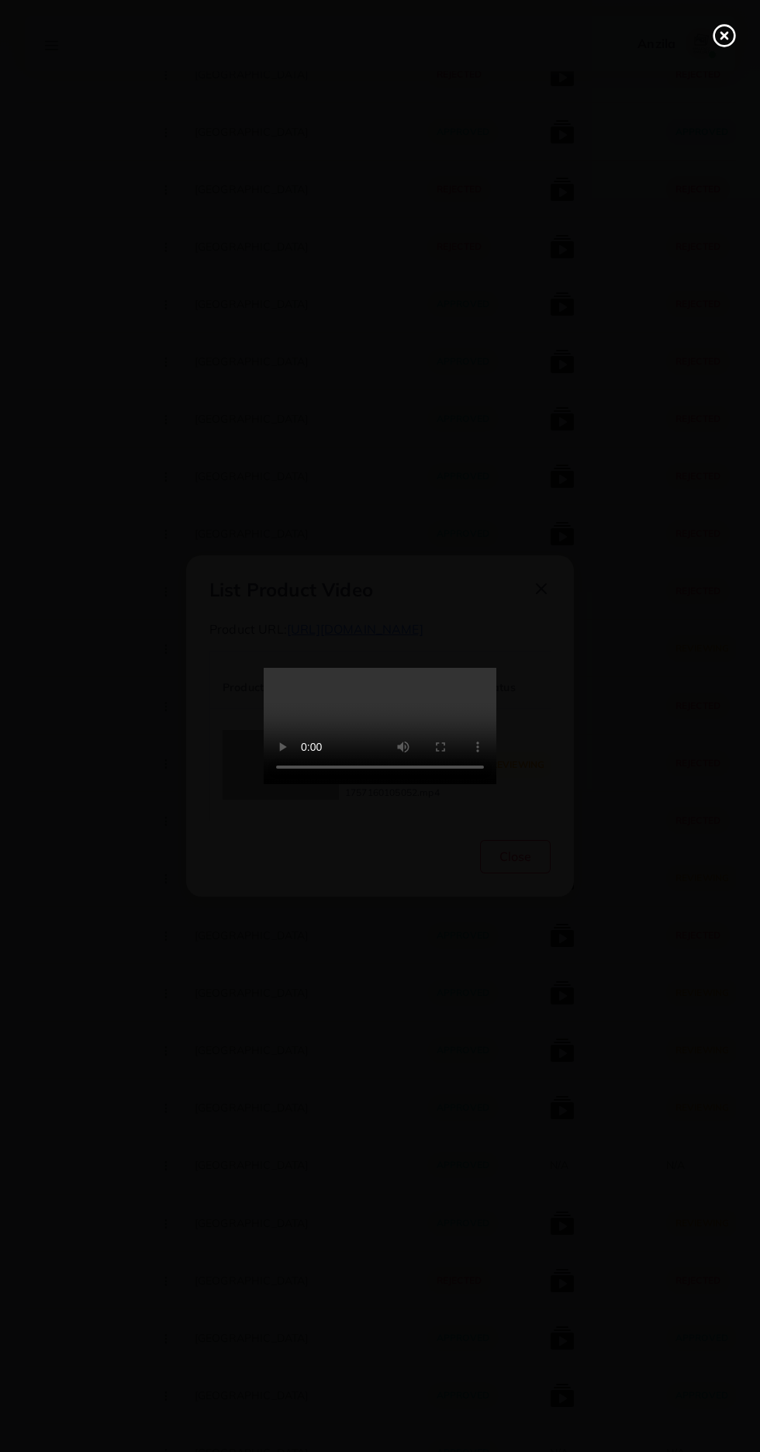
click at [724, 36] on line at bounding box center [724, 36] width 6 height 6
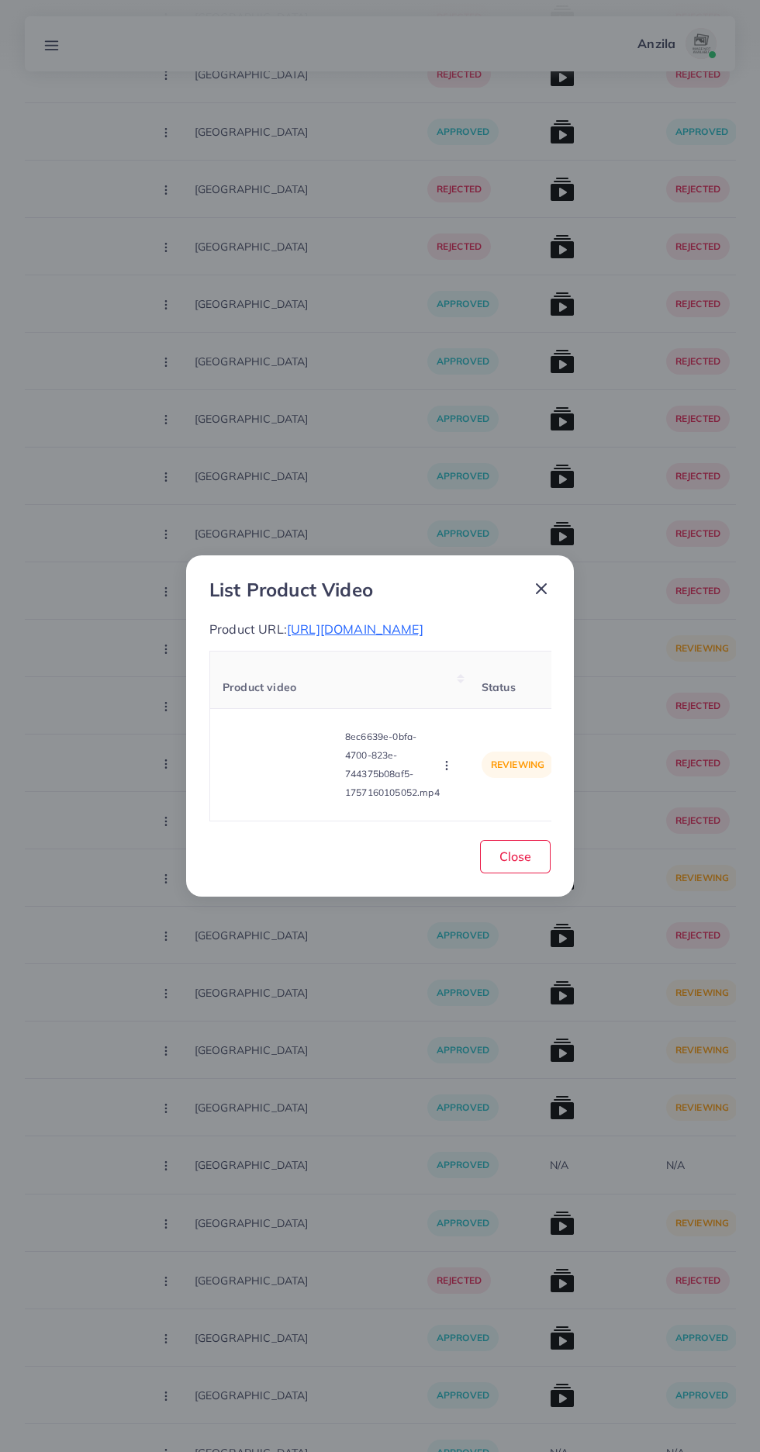
click at [447, 772] on icon "button" at bounding box center [447, 765] width 12 height 12
click at [485, 744] on link "Reject" at bounding box center [483, 727] width 123 height 34
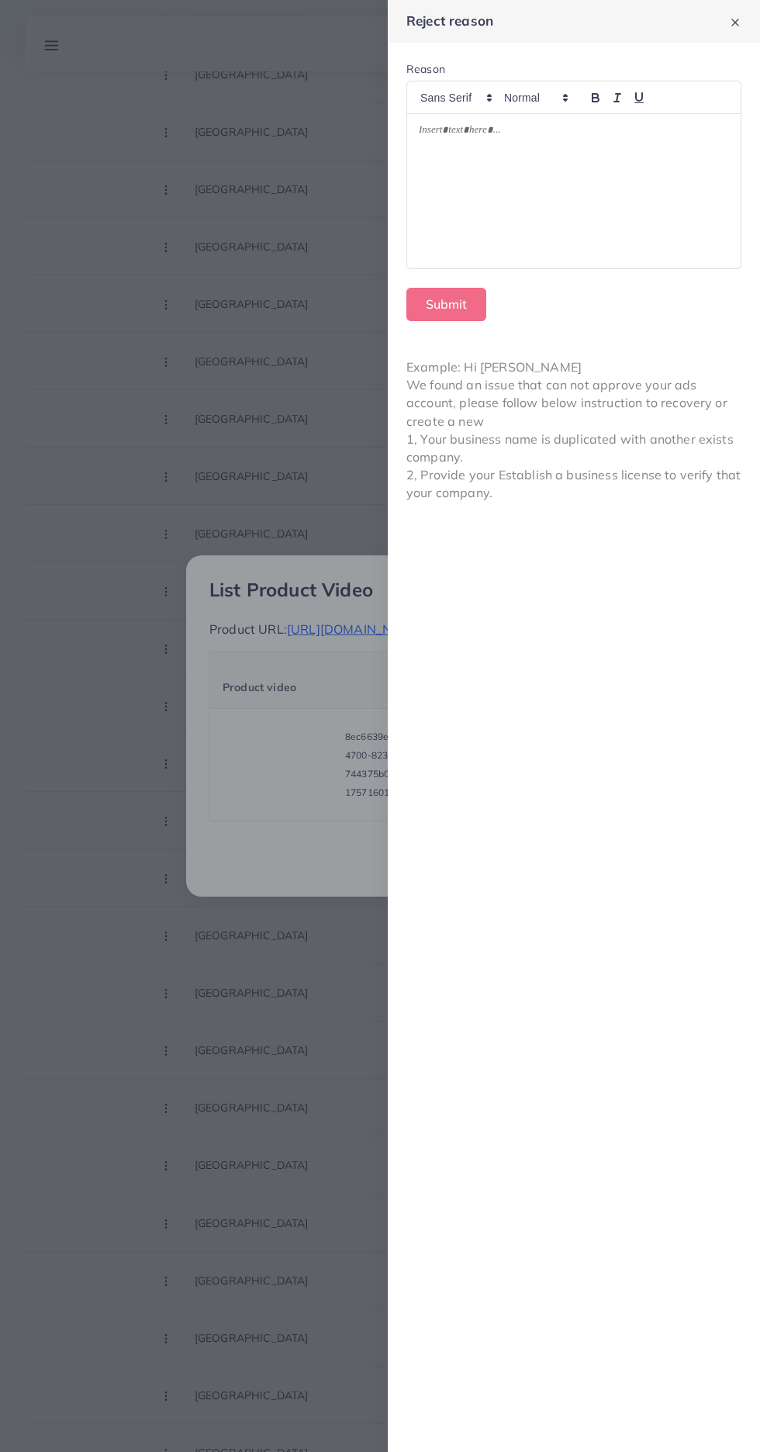
click at [604, 209] on div at bounding box center [574, 191] width 334 height 154
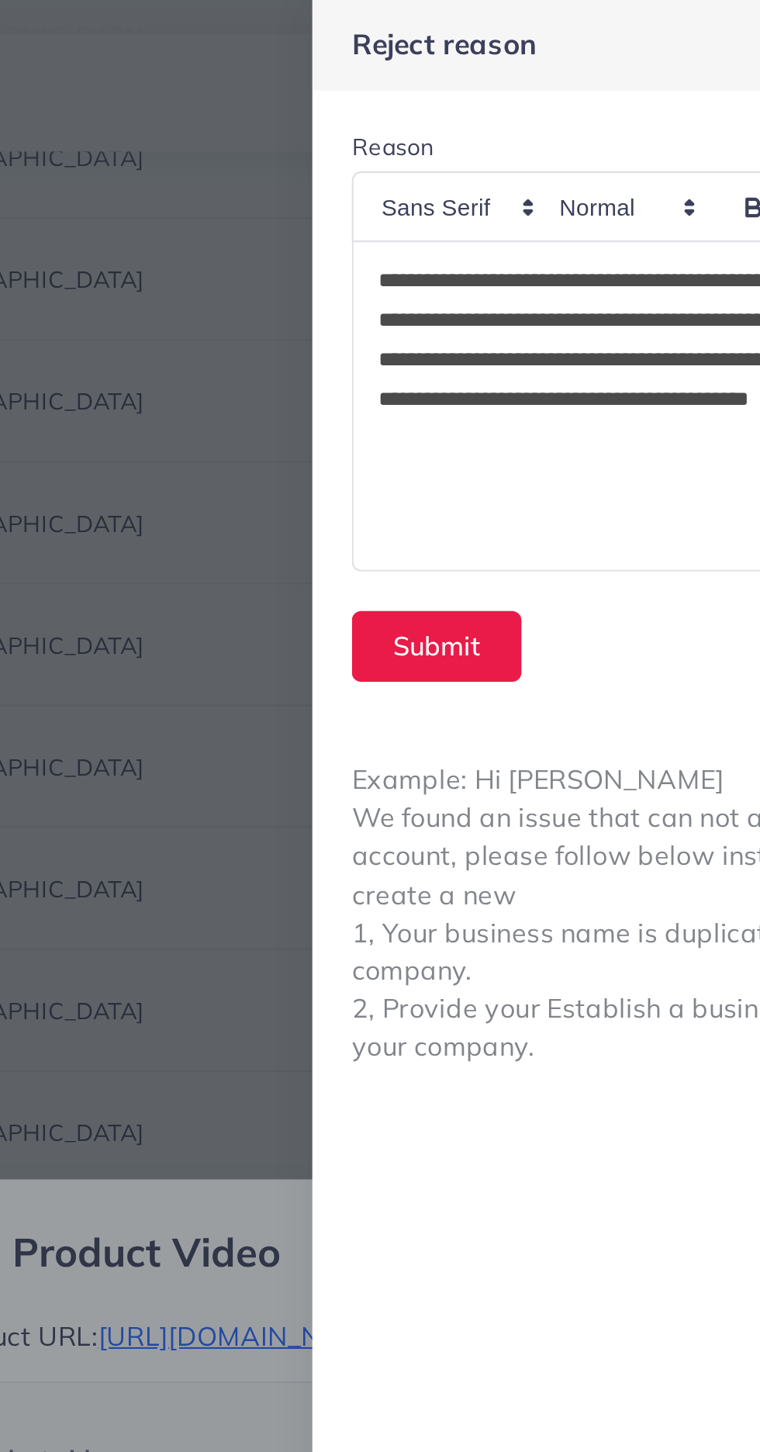
scroll to position [0, 0]
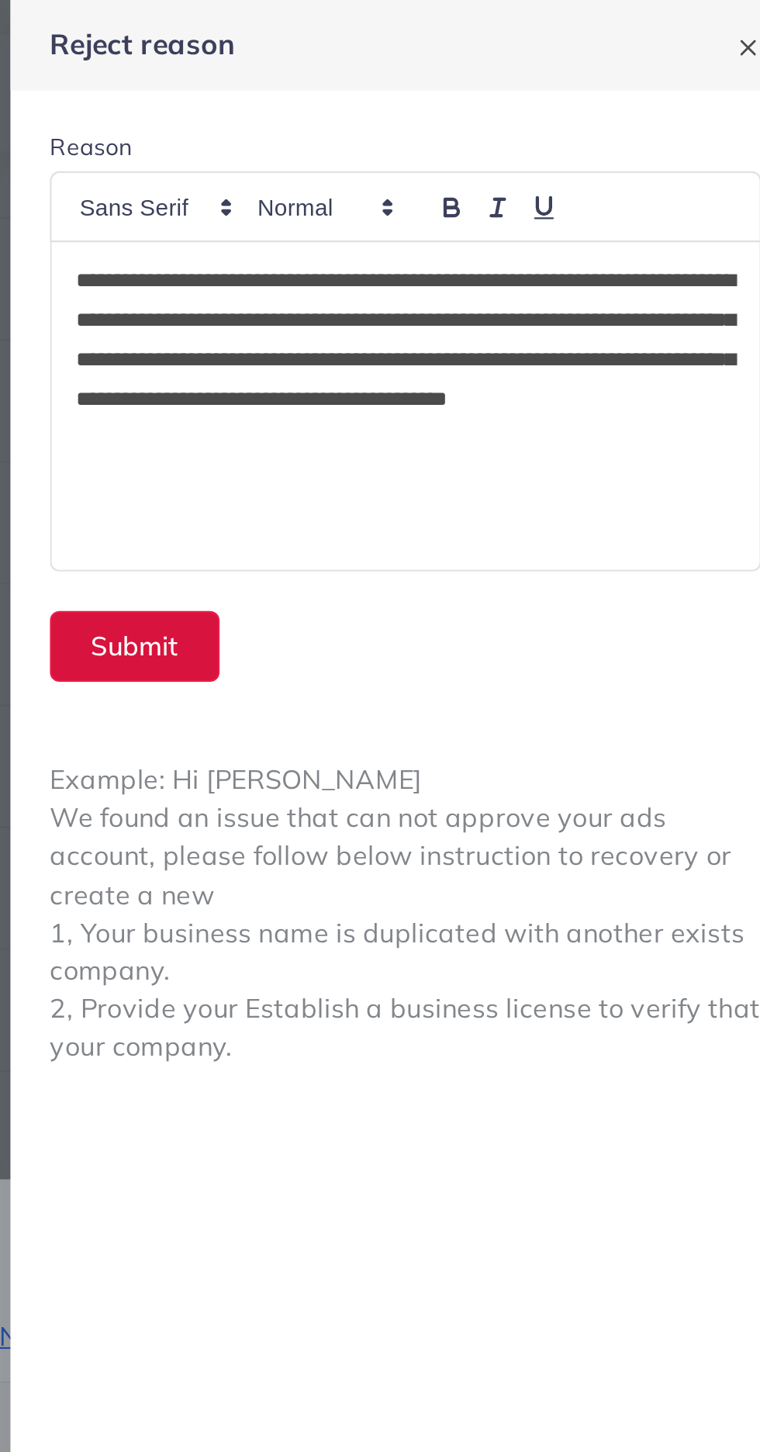
click at [460, 306] on button "Submit" at bounding box center [446, 304] width 80 height 33
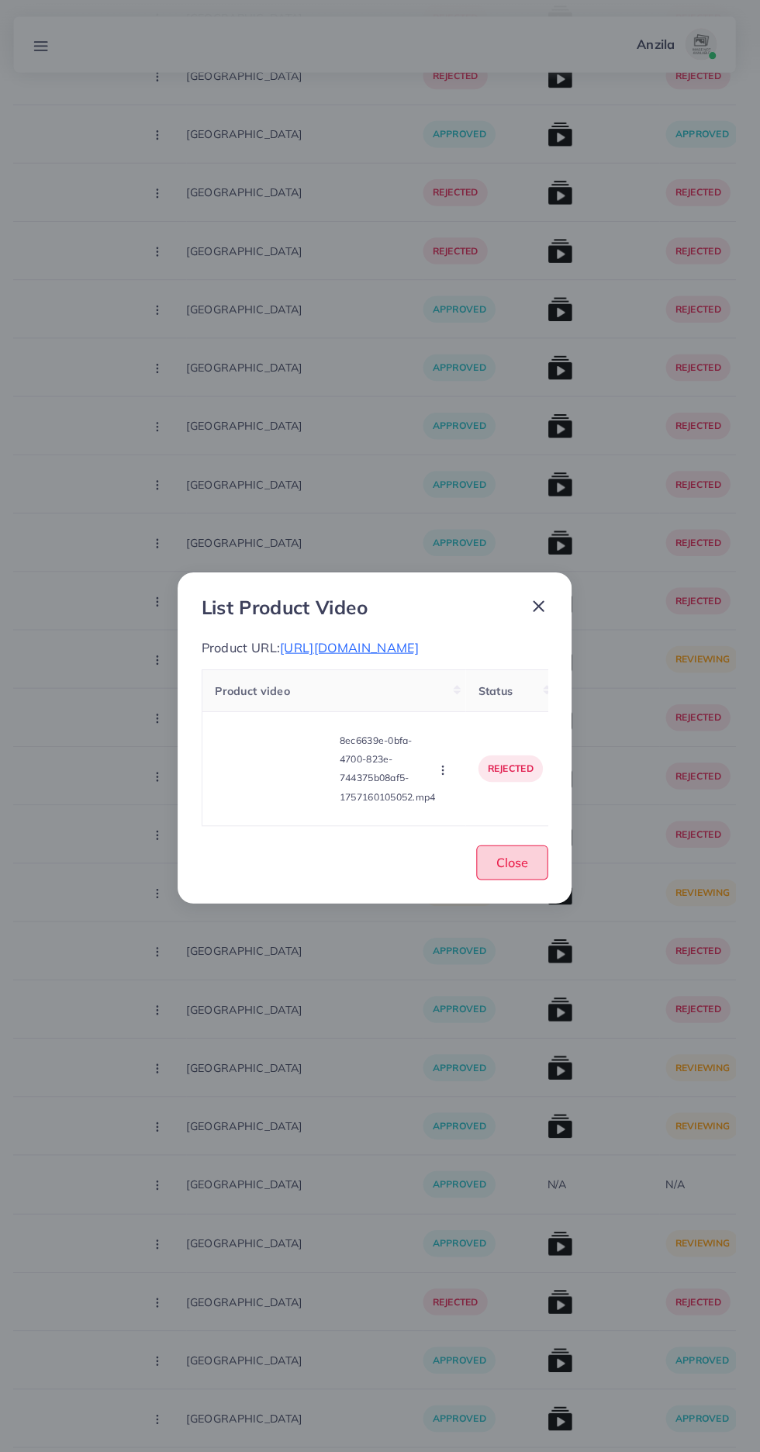
click at [525, 865] on button "Close" at bounding box center [515, 847] width 71 height 33
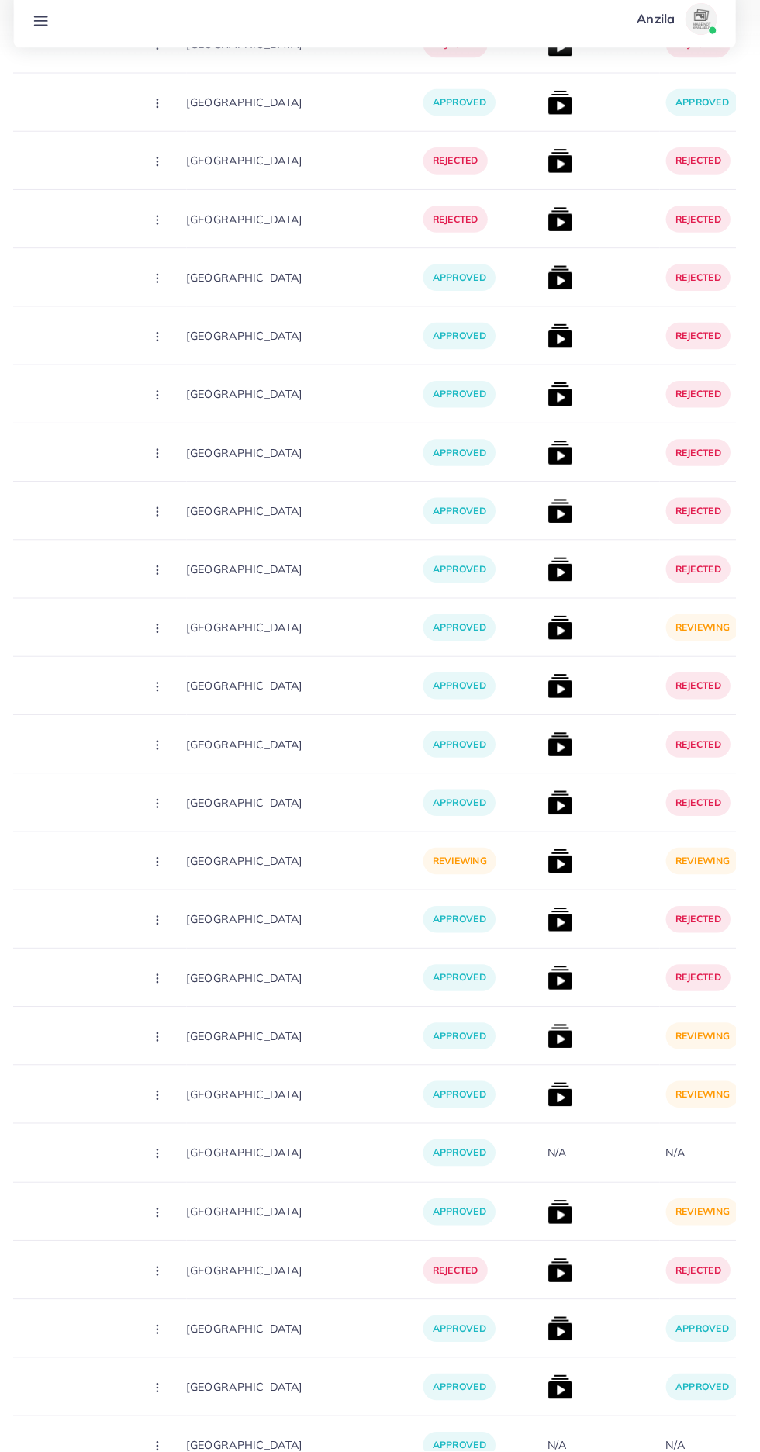
scroll to position [6002, 0]
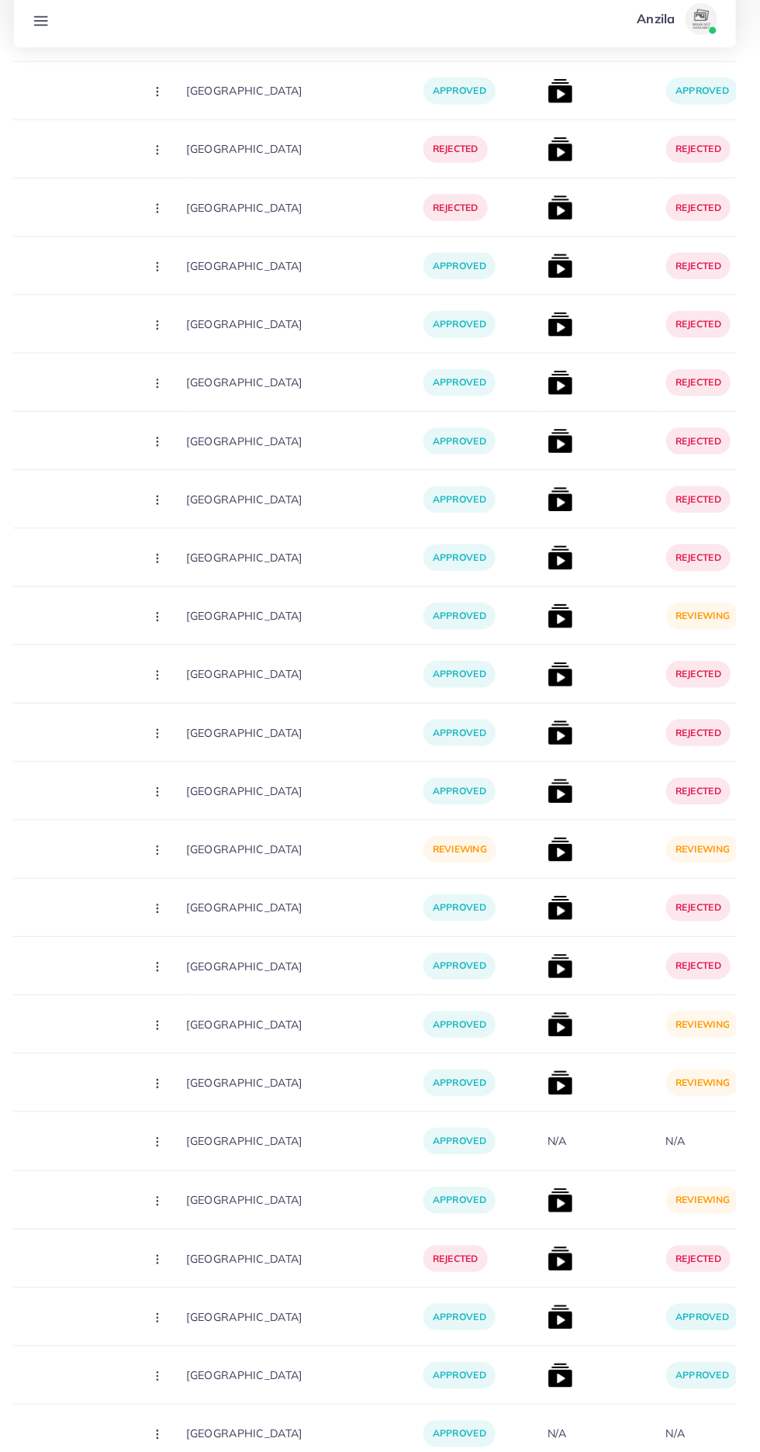
click at [550, 1032] on img at bounding box center [562, 1032] width 25 height 25
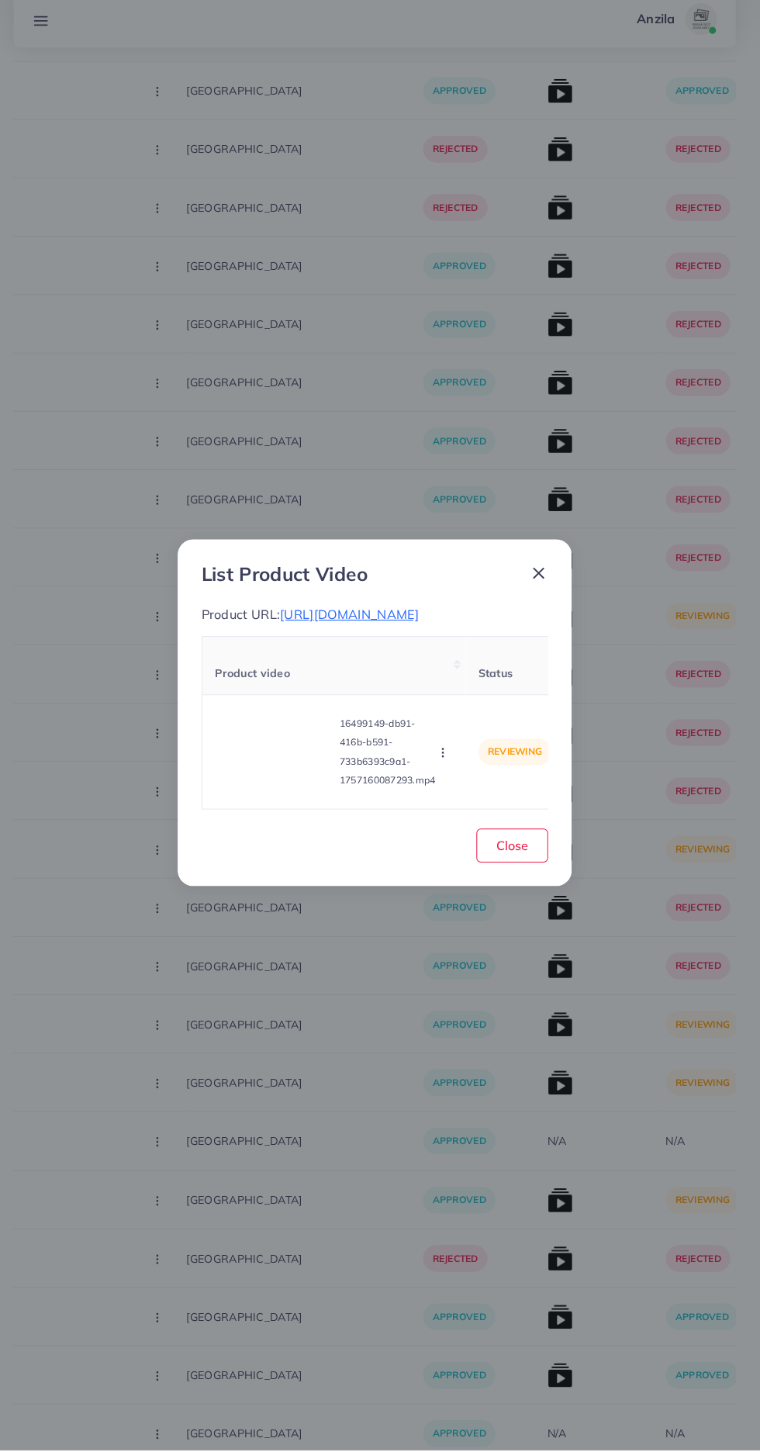
click at [423, 637] on span "https://vogueapparel.pk/product/drop-shoulder-short-jacket-maxi-style-2-pcs-win…" at bounding box center [355, 629] width 137 height 16
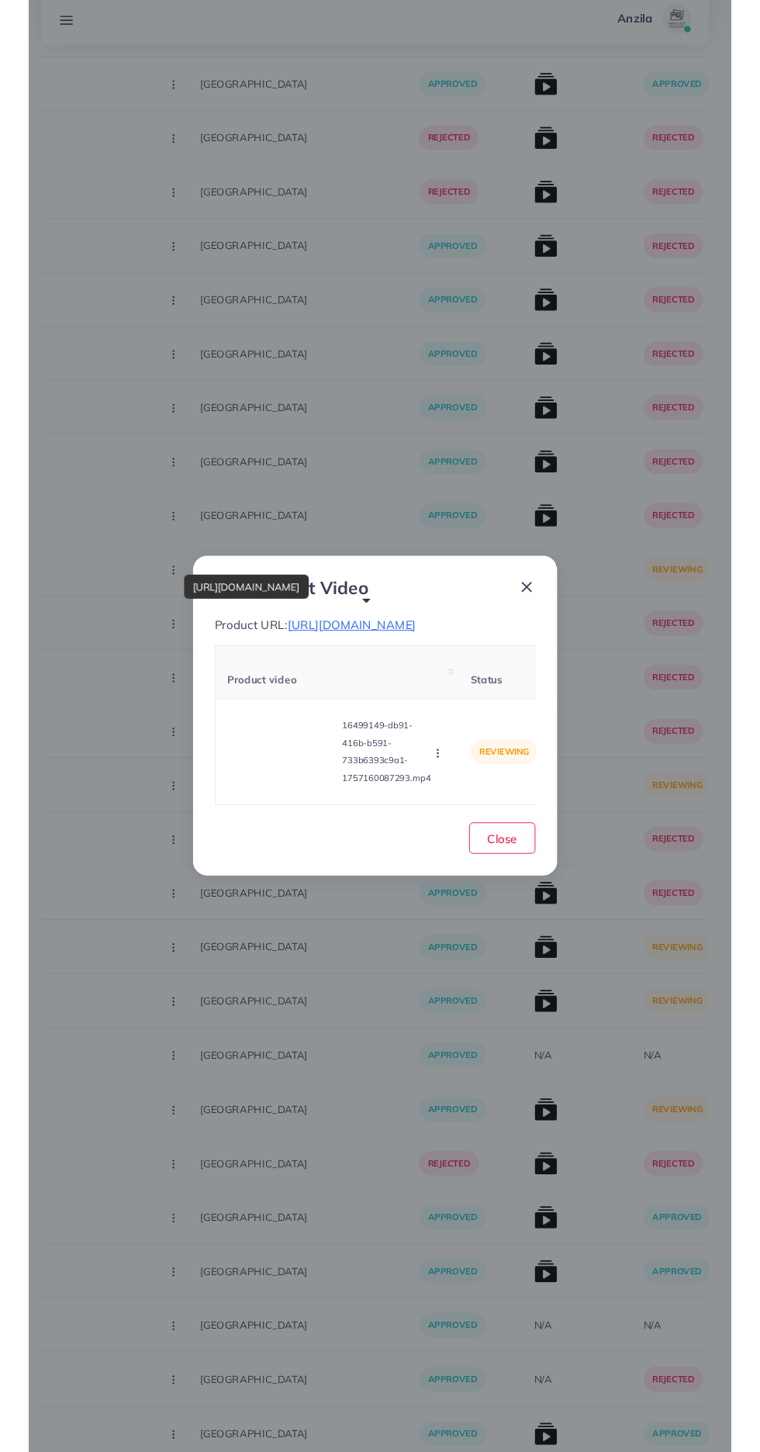
scroll to position [6002, 0]
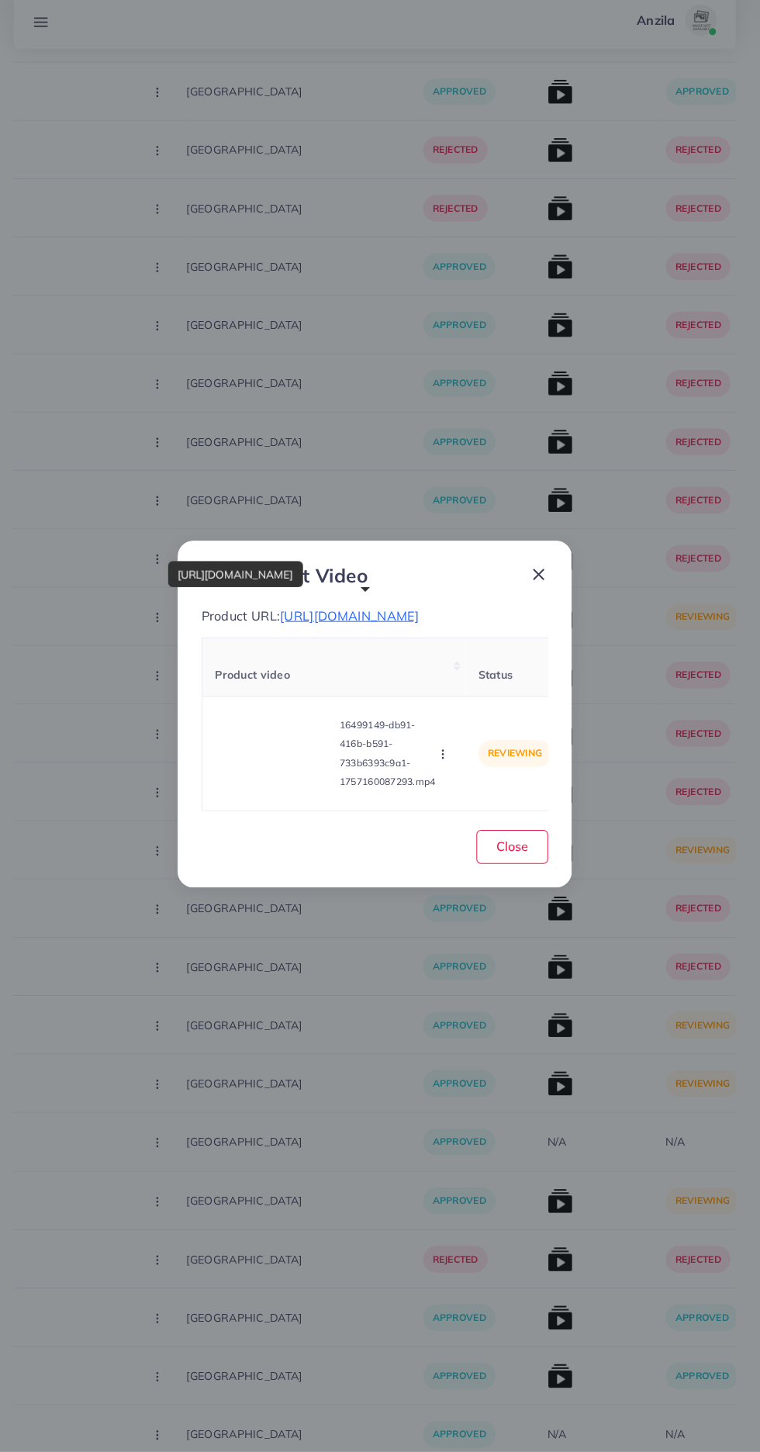
click at [294, 800] on video at bounding box center [281, 765] width 116 height 70
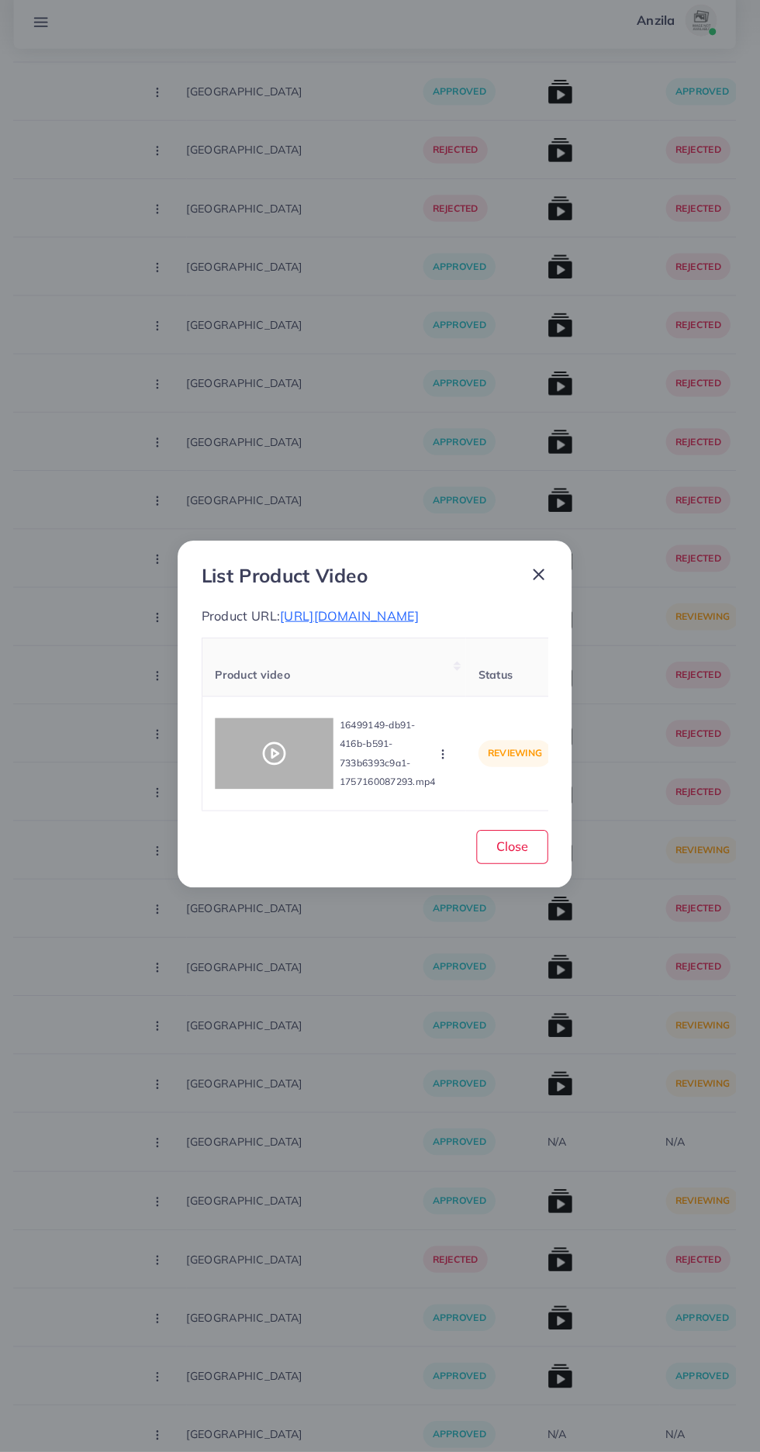
click at [289, 775] on circle at bounding box center [281, 764] width 21 height 21
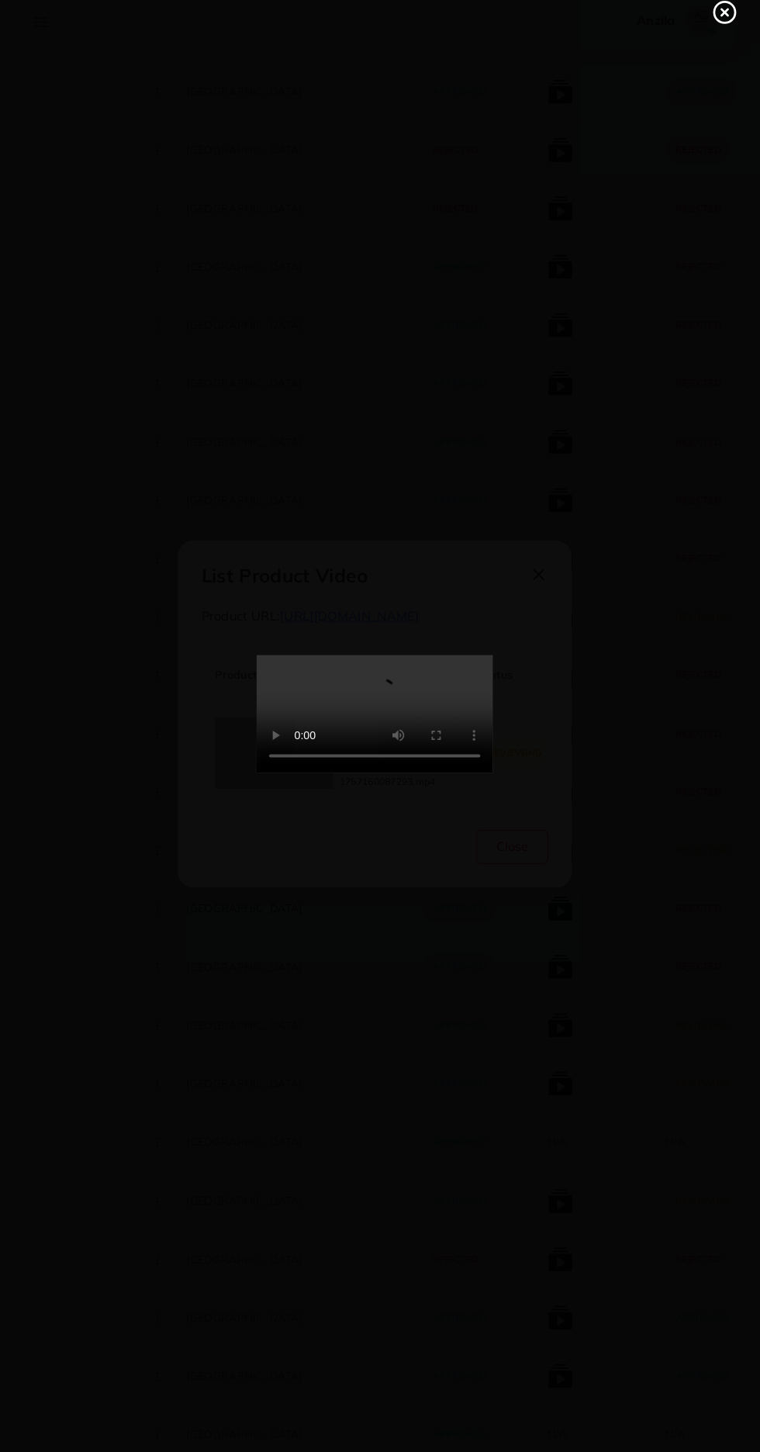
click at [724, 36] on line at bounding box center [724, 36] width 6 height 6
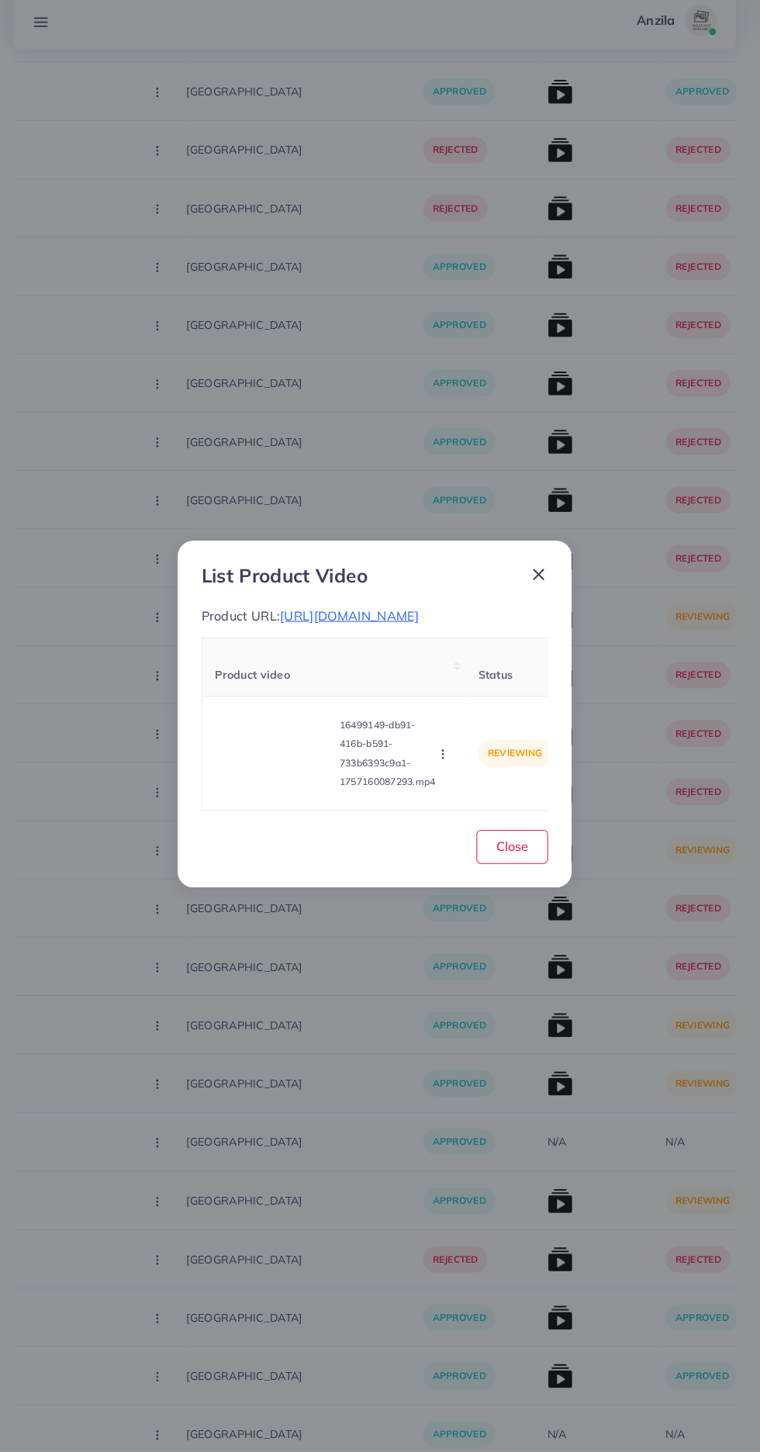
click at [449, 772] on icon "button" at bounding box center [447, 765] width 12 height 12
click at [475, 734] on span "Reject" at bounding box center [472, 727] width 37 height 16
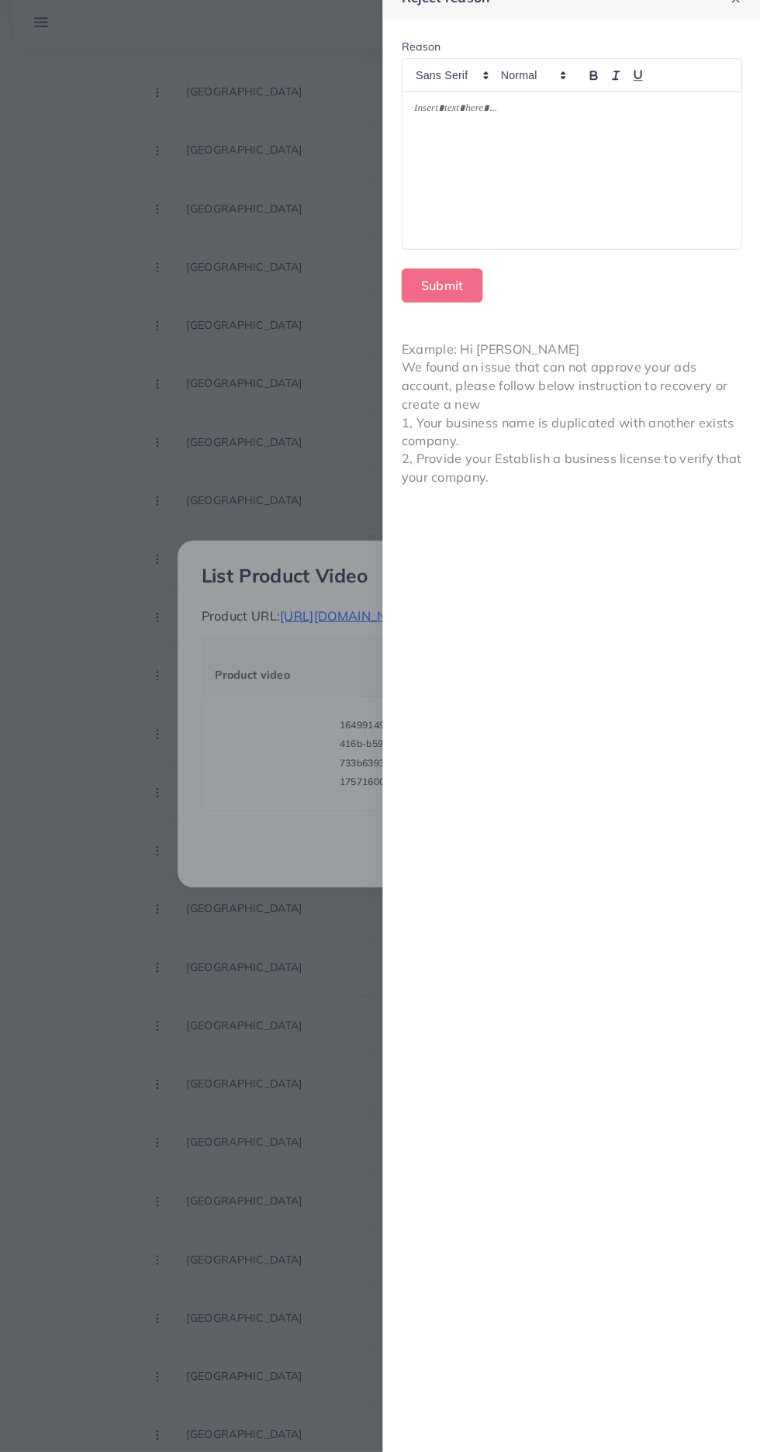
click at [654, 230] on div at bounding box center [574, 191] width 334 height 154
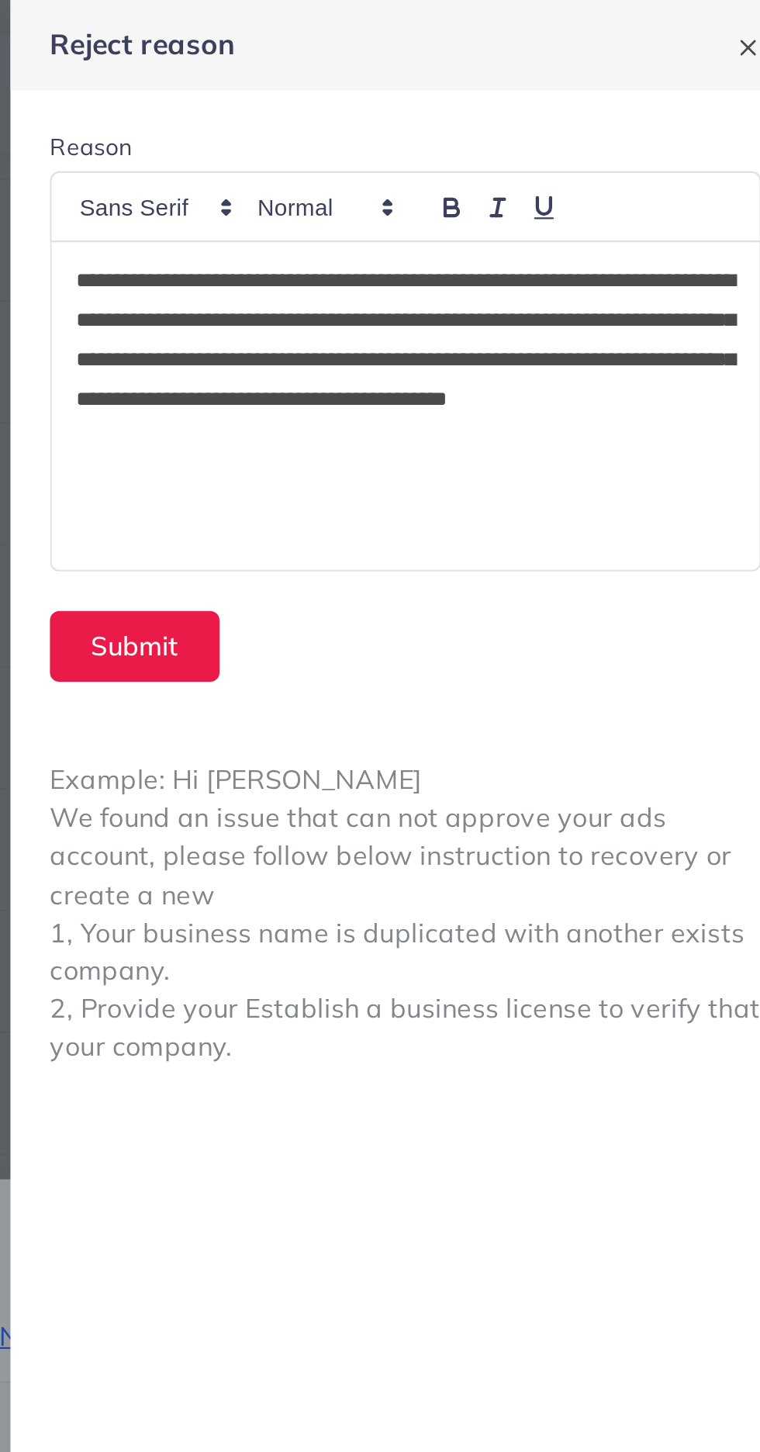
scroll to position [0, 0]
click at [450, 301] on button "Submit" at bounding box center [446, 304] width 80 height 33
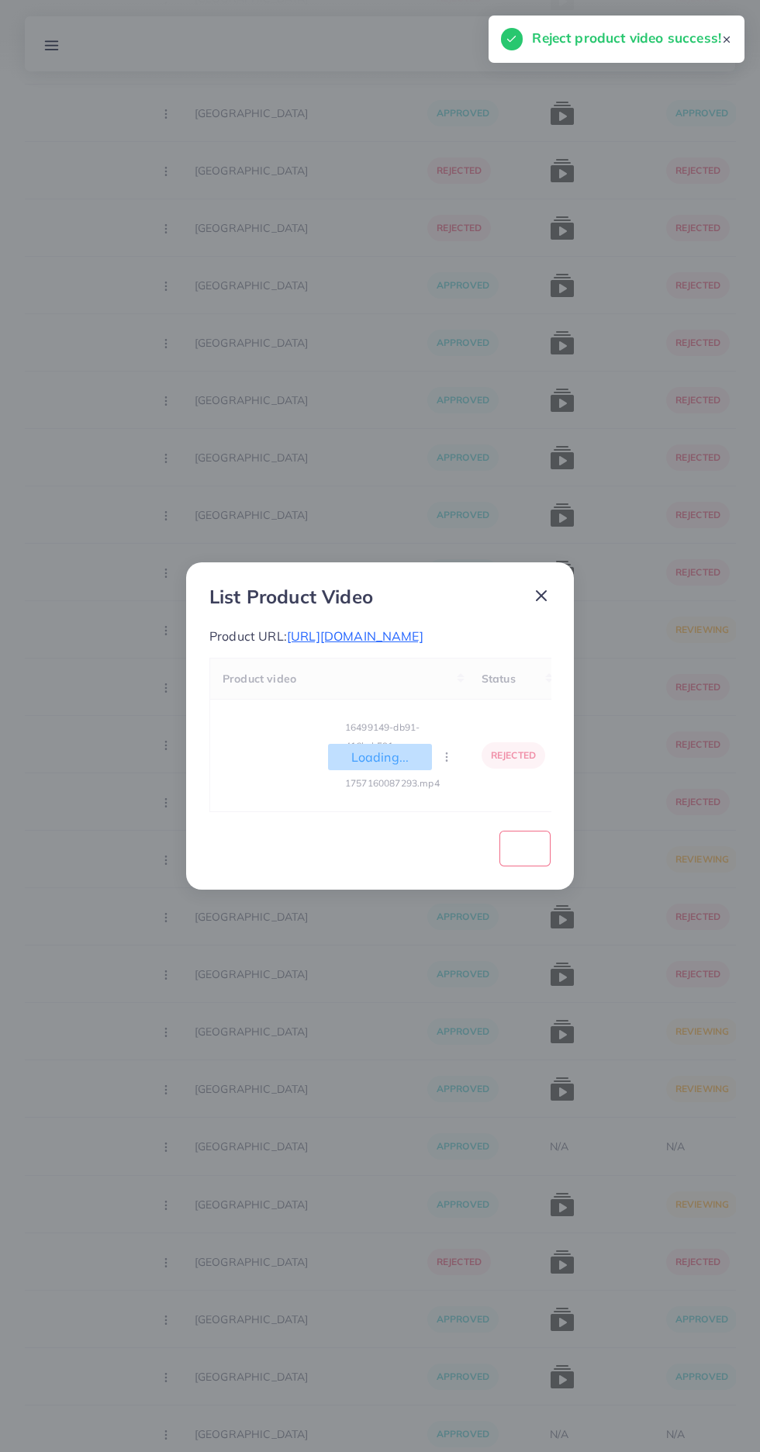
scroll to position [6002, 0]
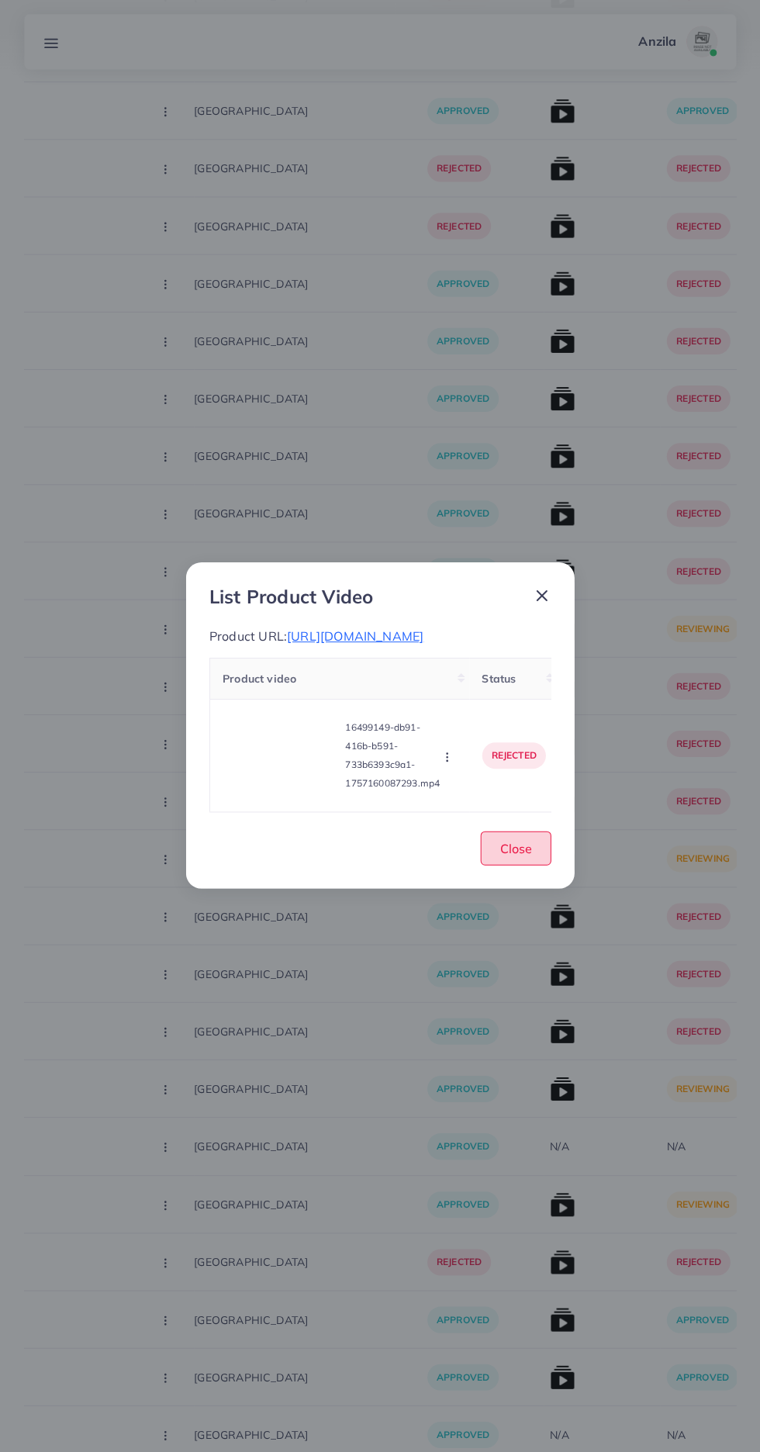
click at [521, 856] on span "Close" at bounding box center [515, 849] width 32 height 16
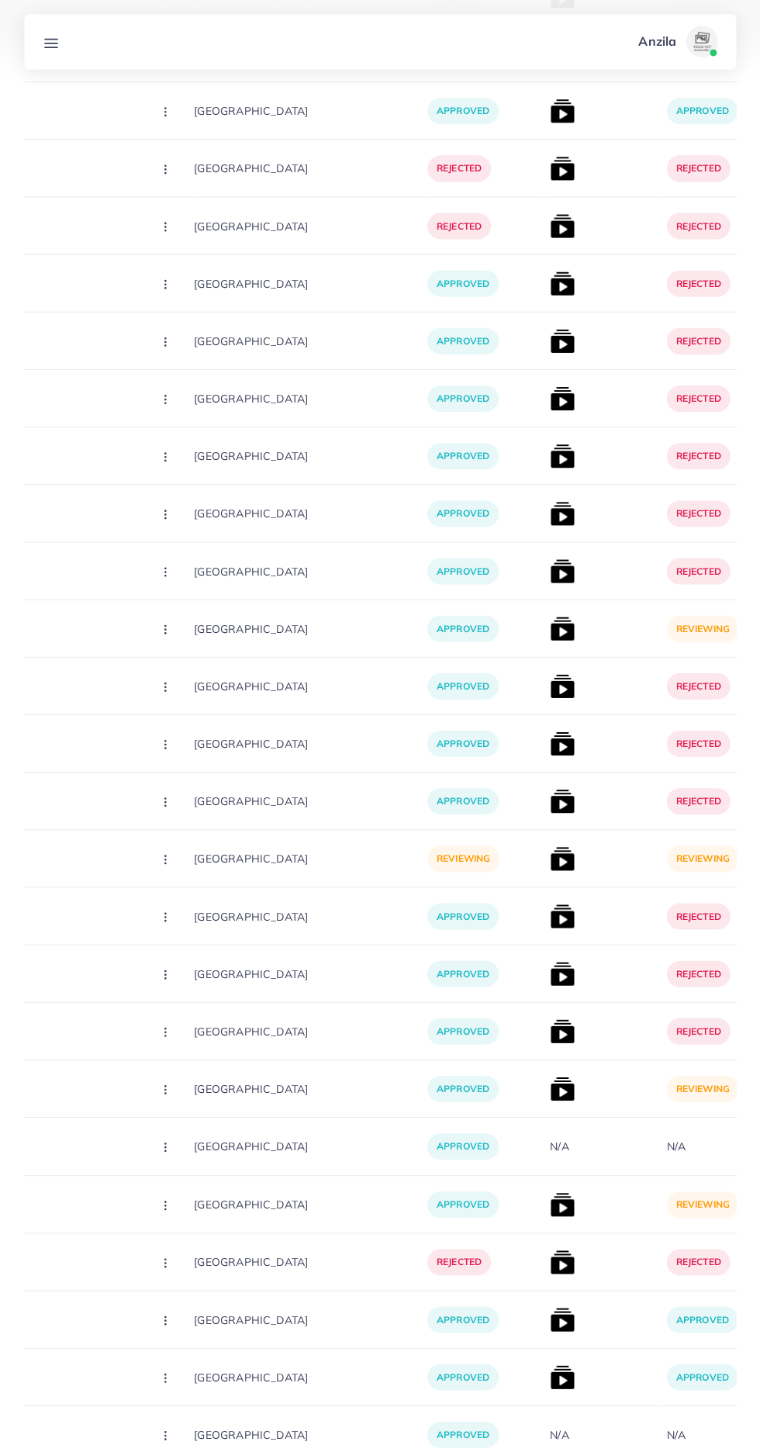
click at [550, 857] on img at bounding box center [562, 859] width 25 height 25
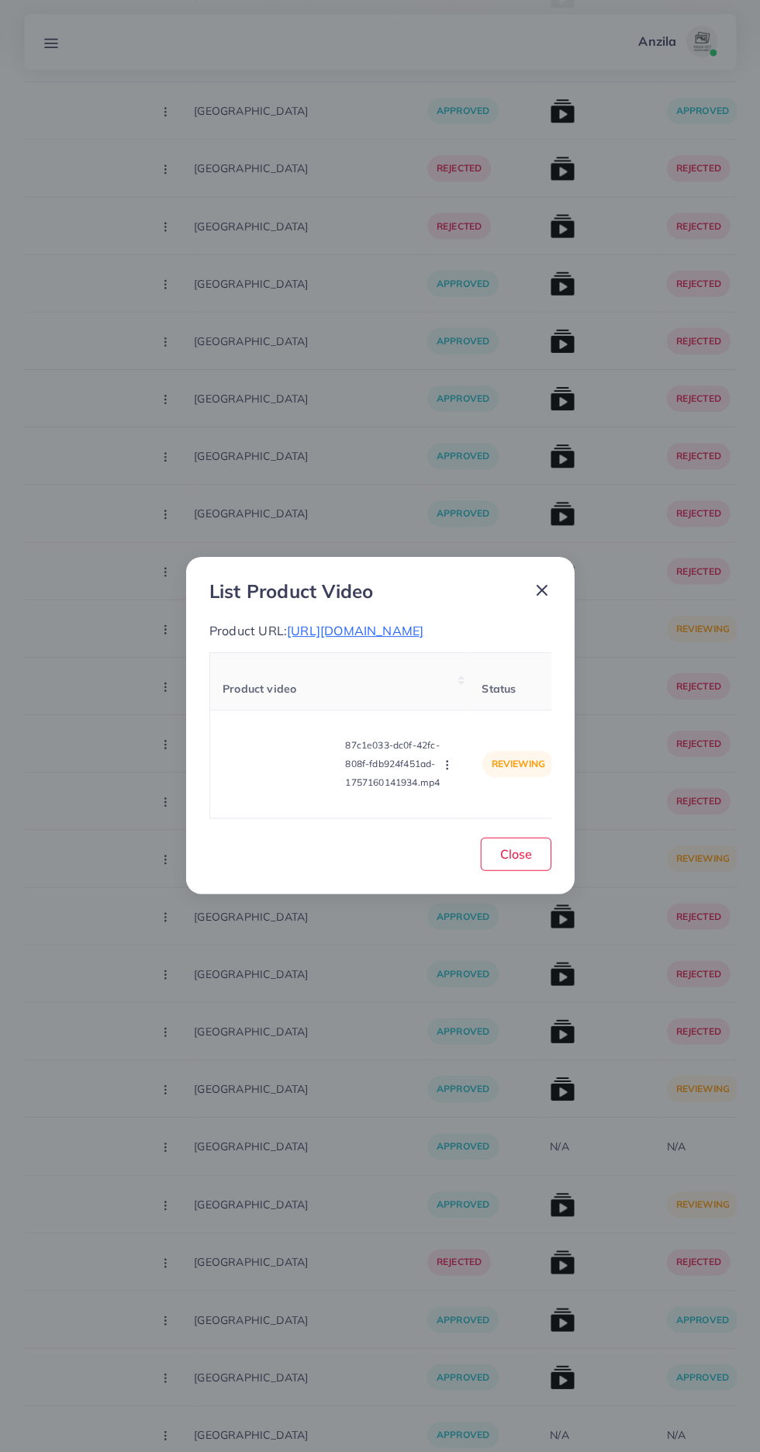
click at [537, 1213] on div "List Product Video Product URL: https://vogueapparel.pk/product-category/womens…" at bounding box center [380, 726] width 760 height 1452
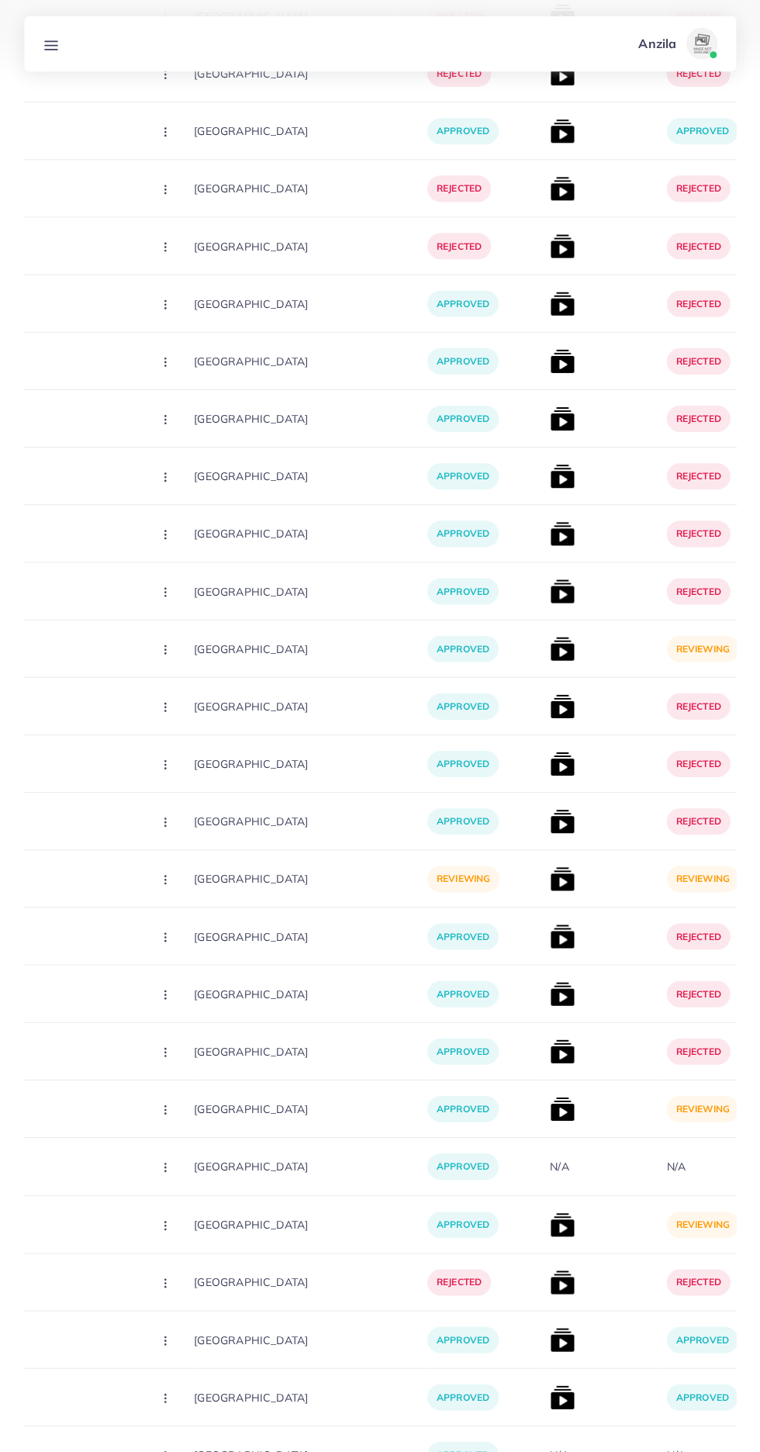
scroll to position [5968, 0]
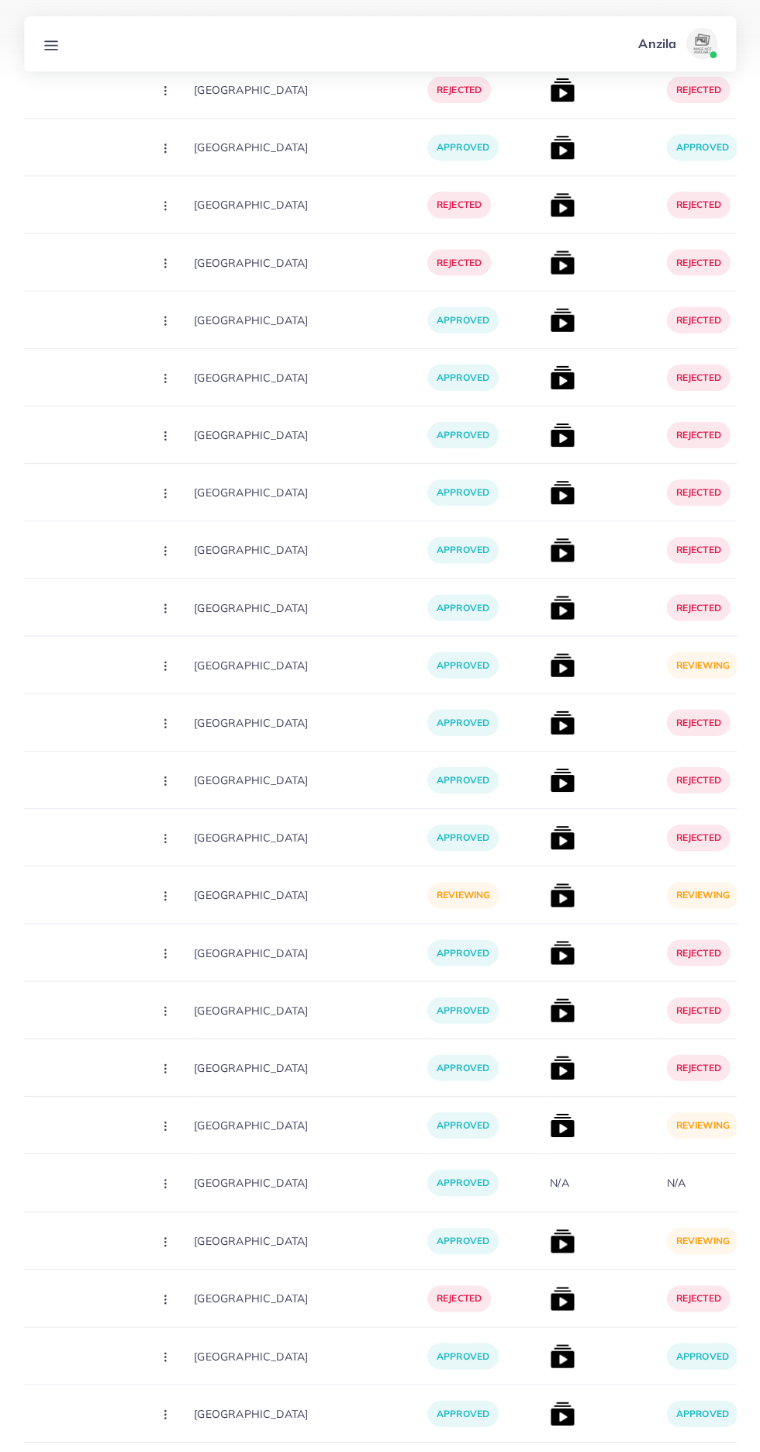
click at [550, 1132] on img at bounding box center [562, 1123] width 25 height 25
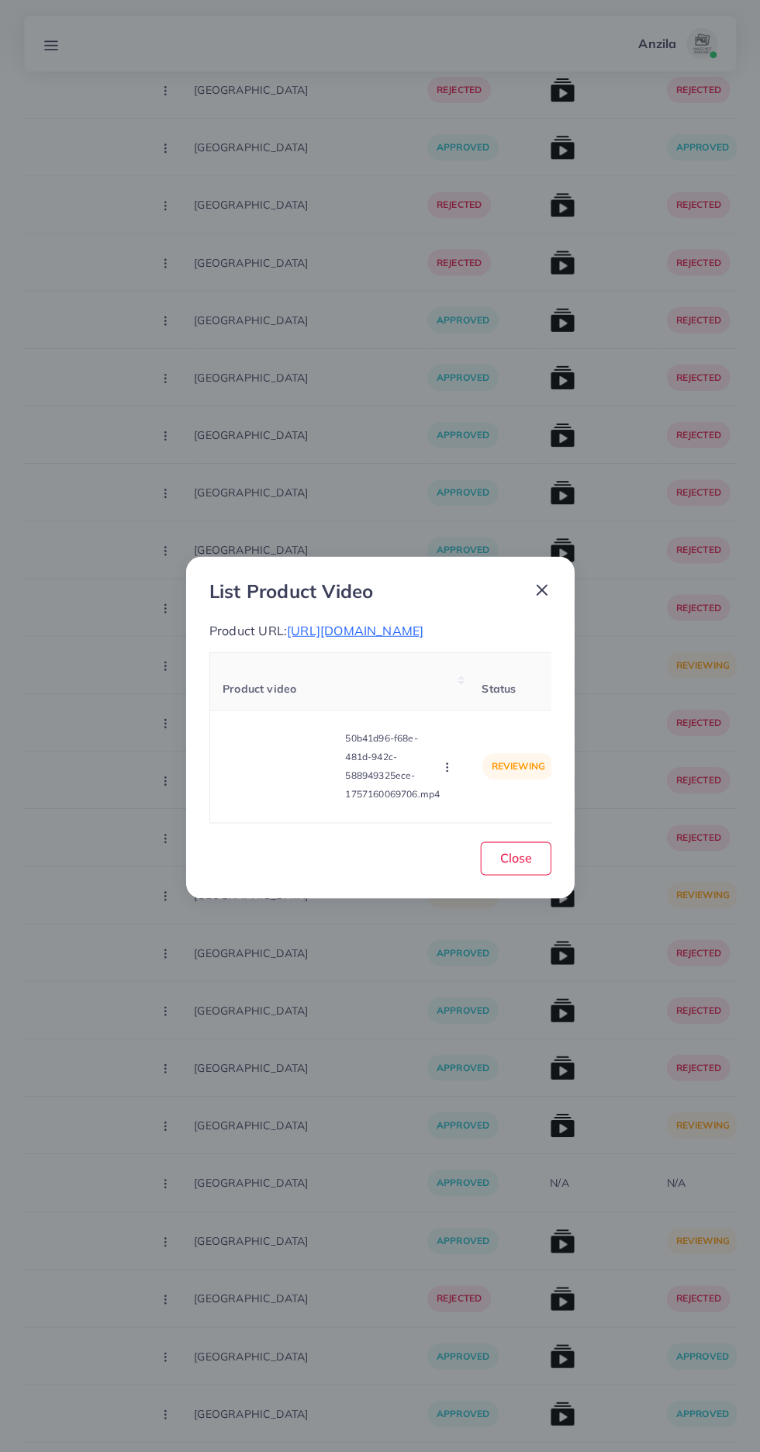
click at [275, 800] on video at bounding box center [281, 765] width 116 height 70
click at [423, 637] on span "https://vogueapparel.pk/product/turkish-drop-shoulder-pocket-style-long-winter-…" at bounding box center [355, 629] width 137 height 16
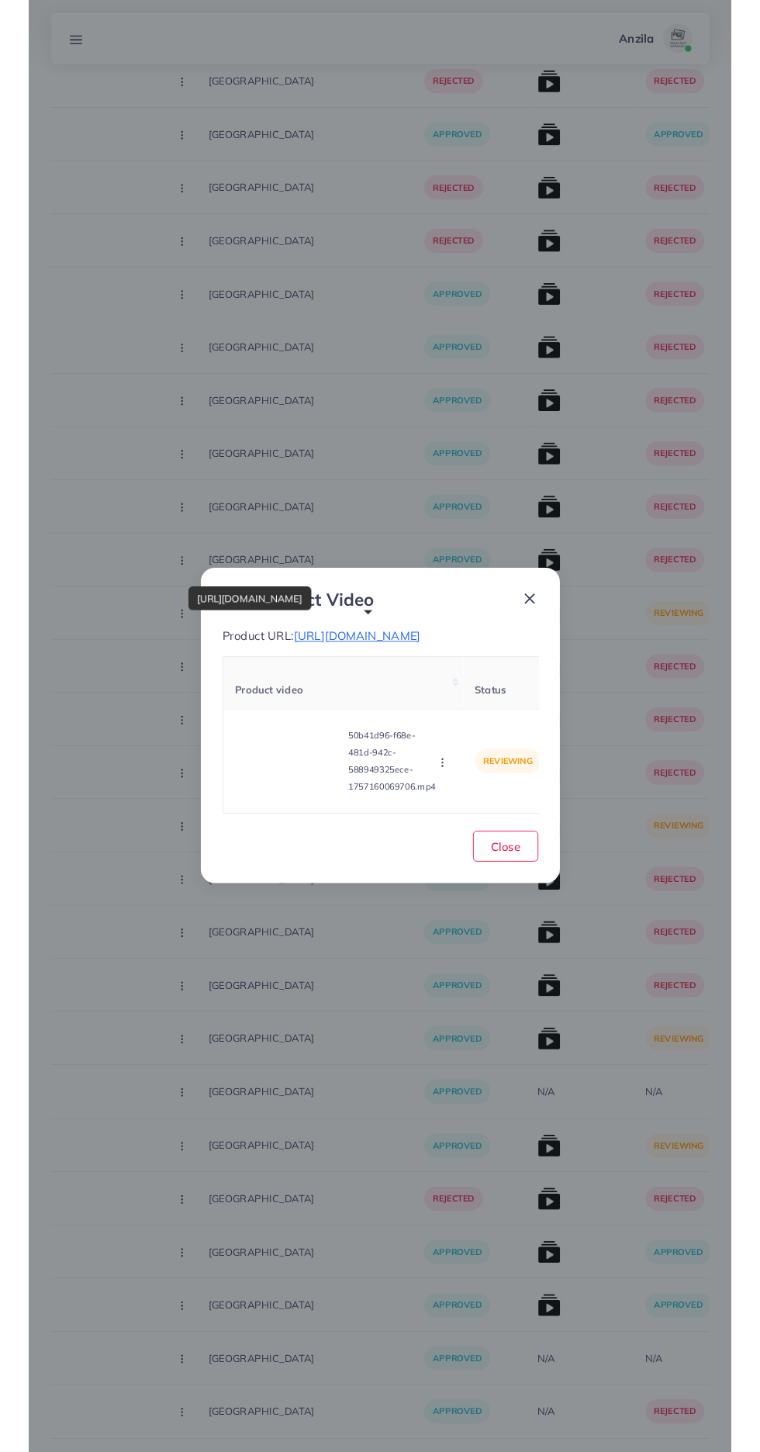
scroll to position [5969, 0]
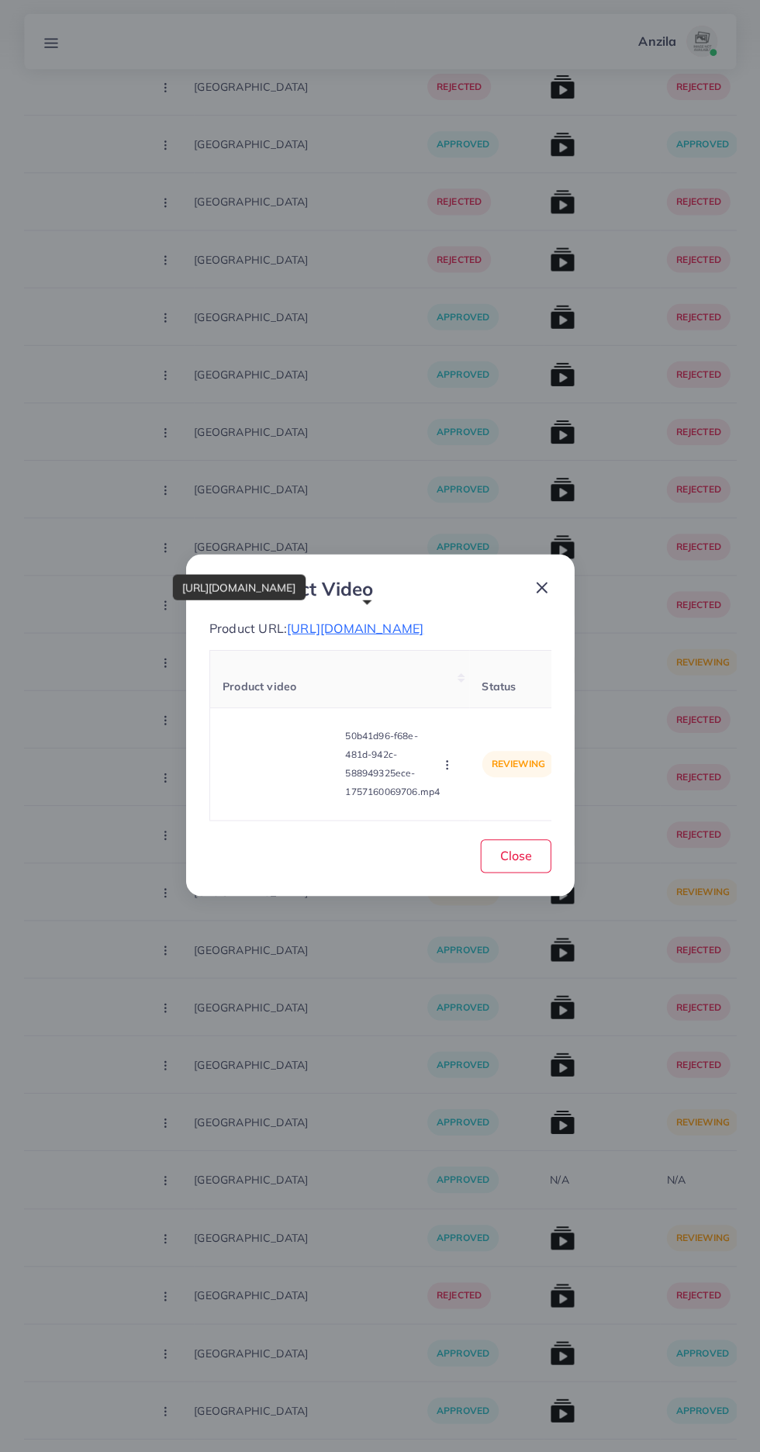
click at [283, 775] on video at bounding box center [281, 765] width 116 height 70
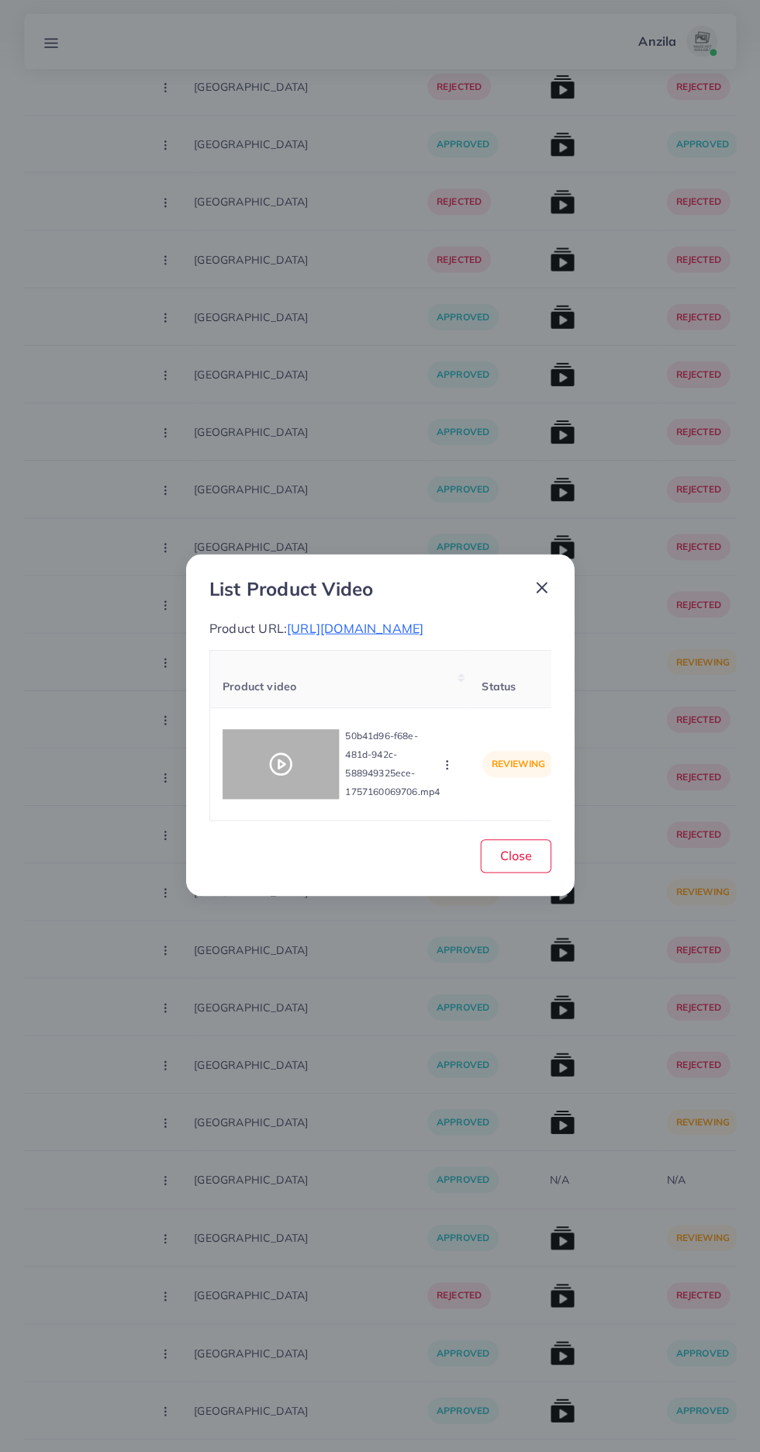
click at [273, 775] on circle at bounding box center [281, 764] width 21 height 21
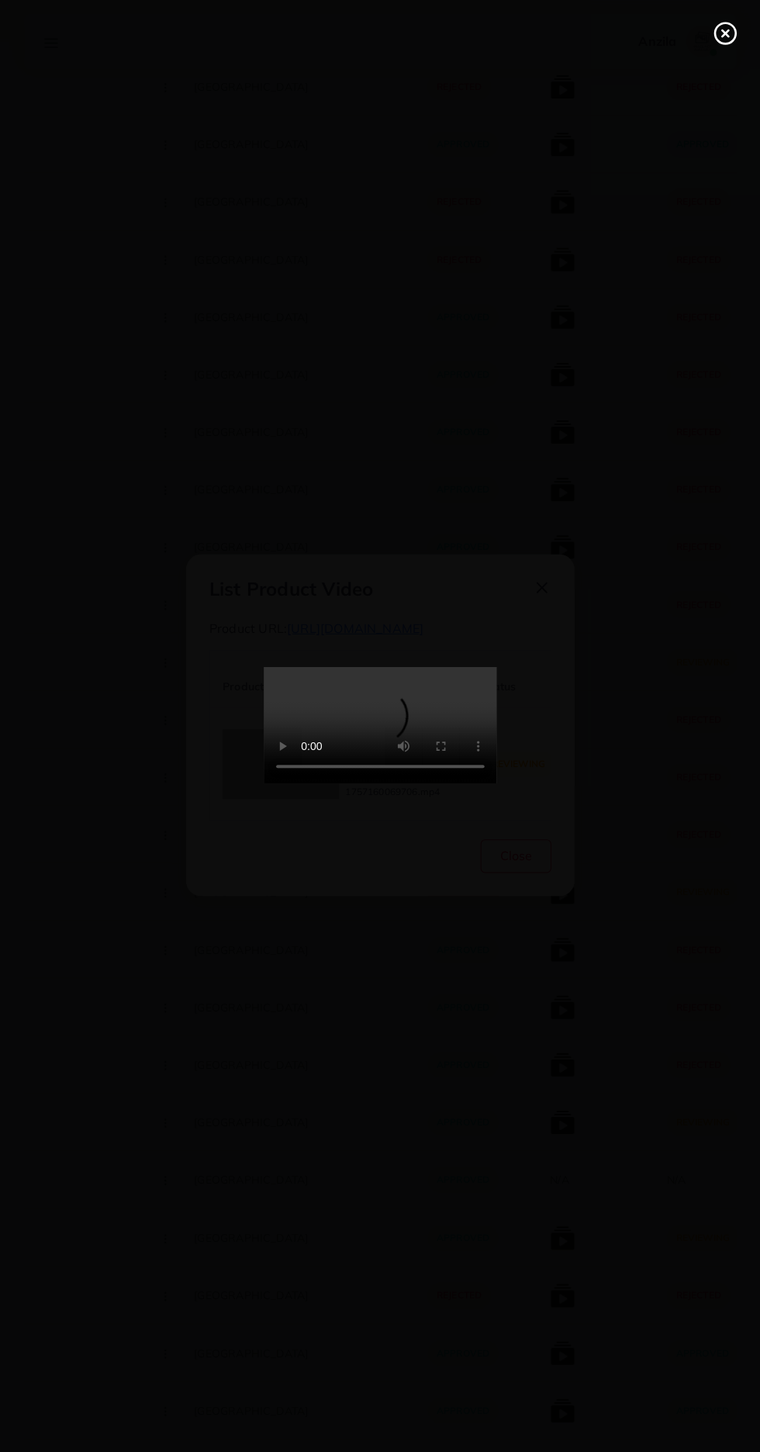
click at [722, 33] on line at bounding box center [724, 36] width 6 height 6
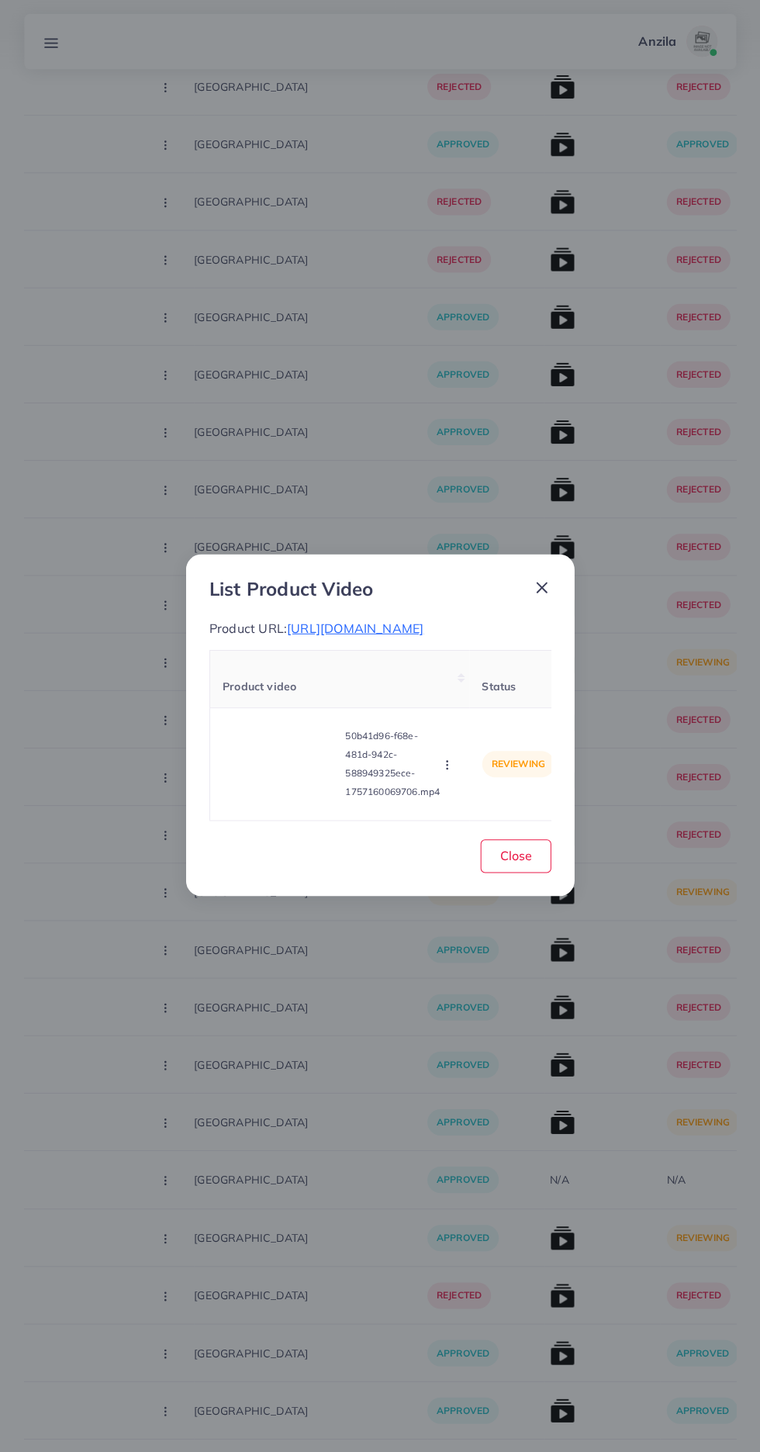
click at [449, 772] on icon "button" at bounding box center [447, 765] width 12 height 12
click at [444, 734] on icon at bounding box center [442, 728] width 11 height 11
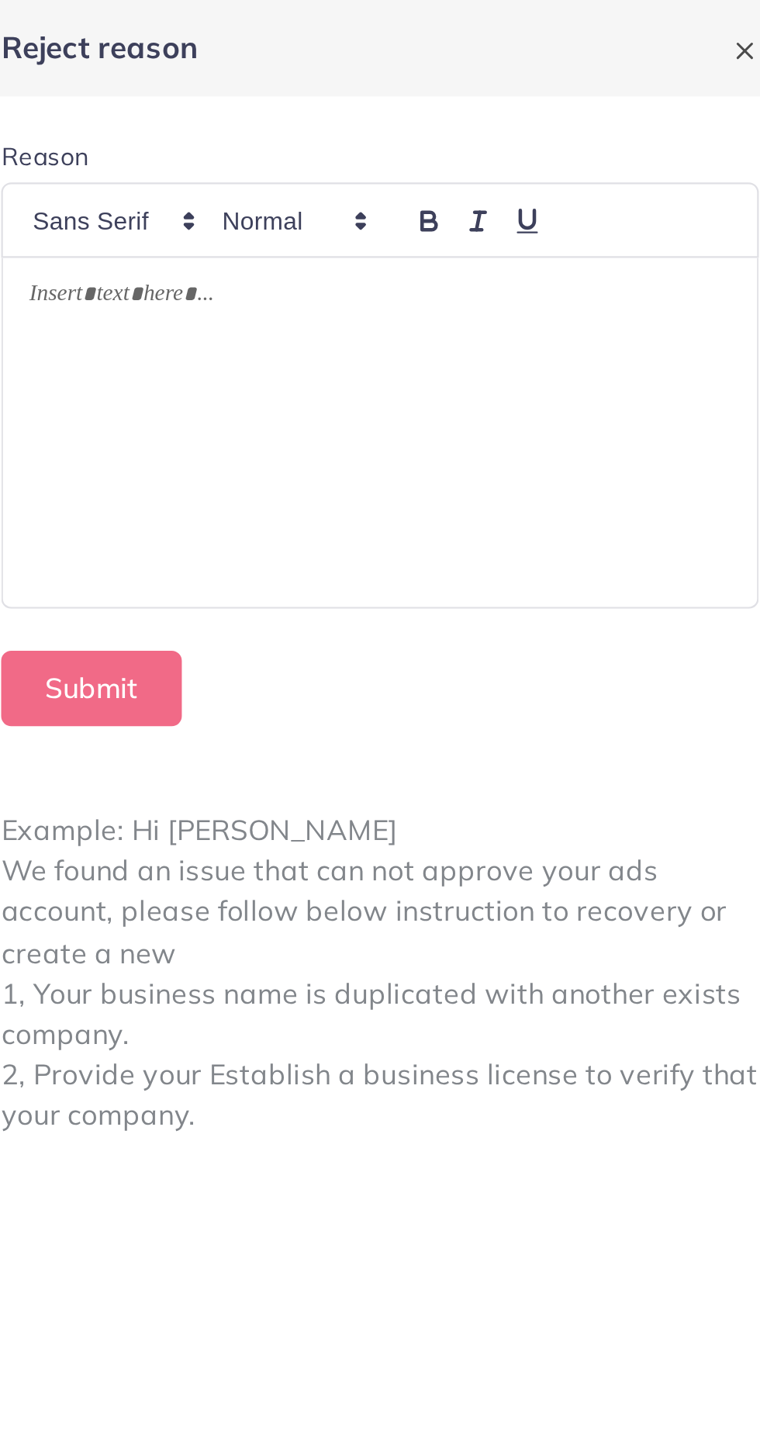
click at [609, 198] on div at bounding box center [574, 191] width 334 height 154
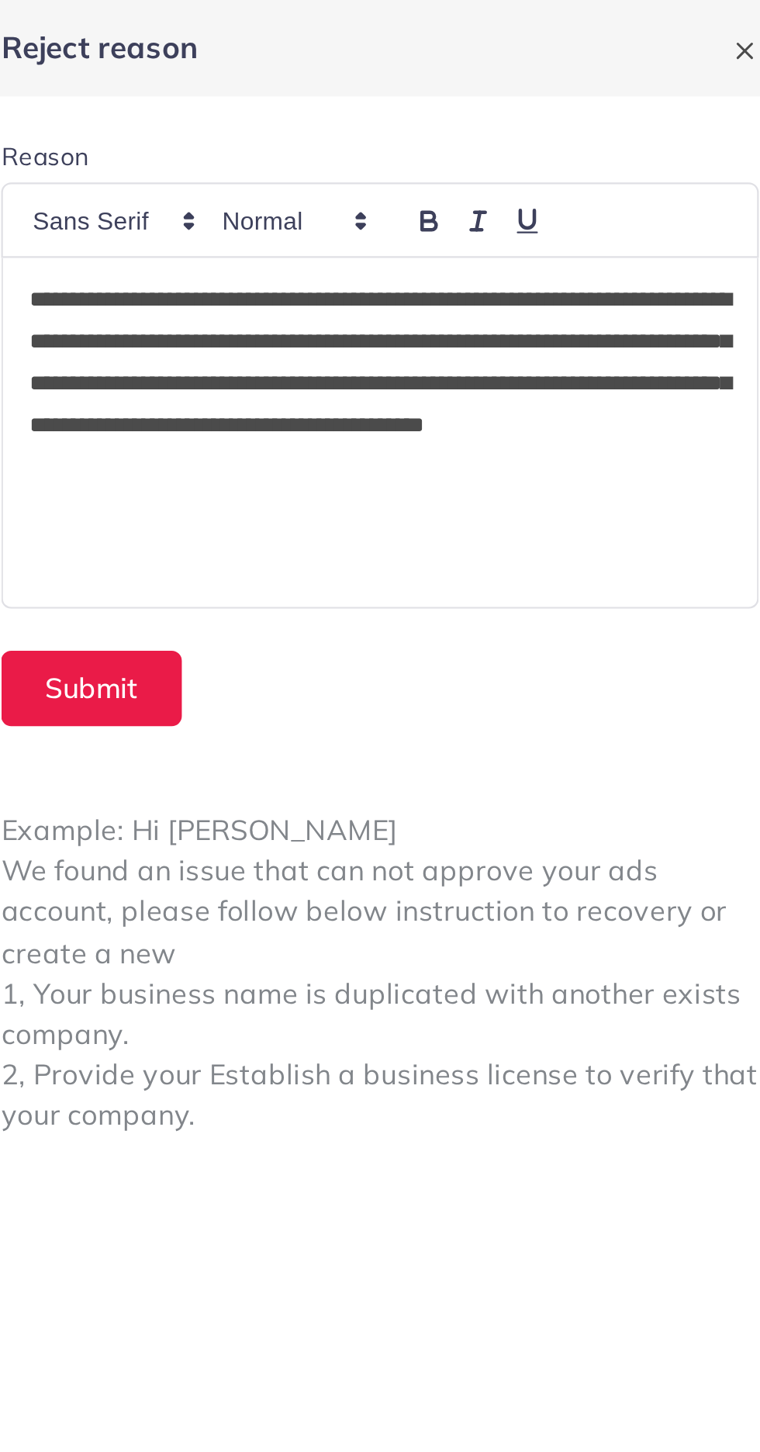
scroll to position [0, 0]
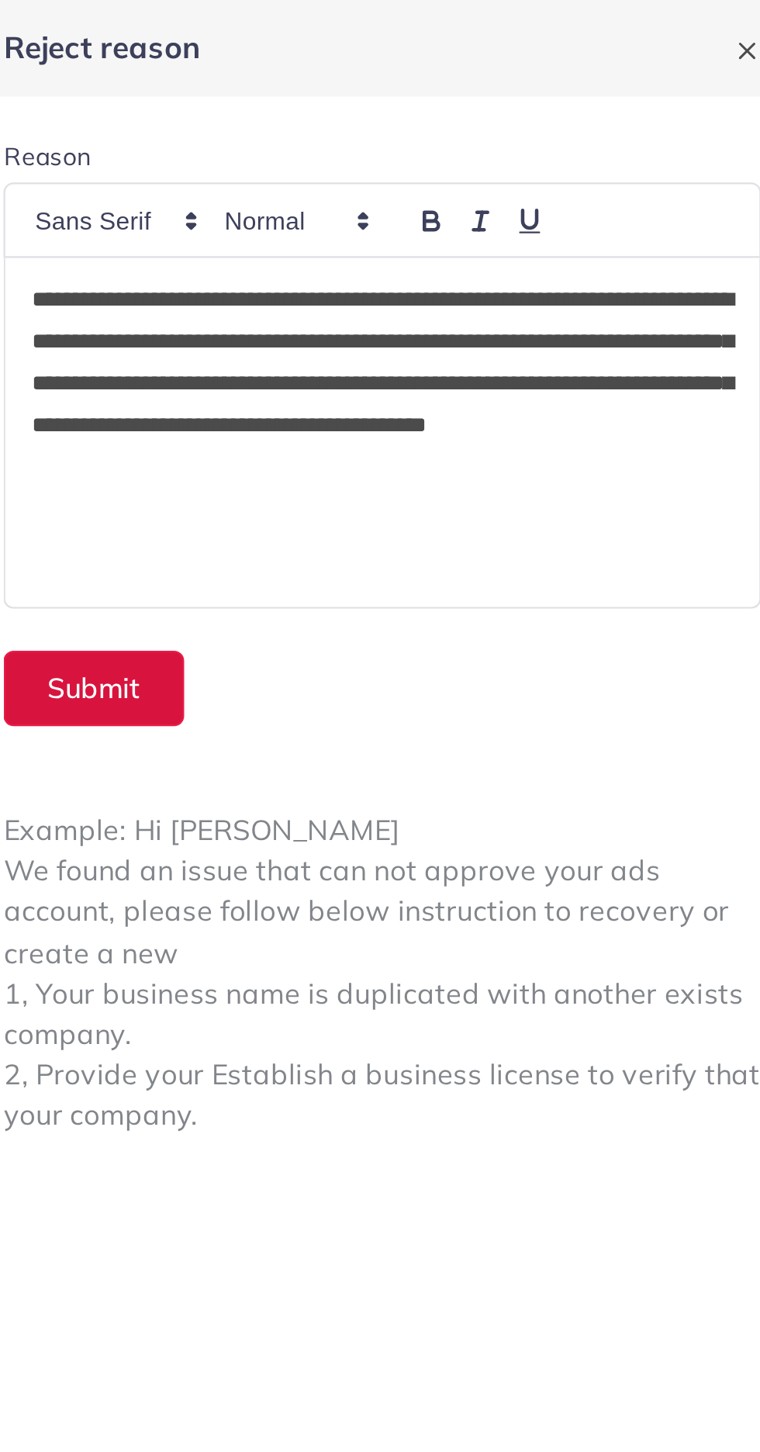
click at [459, 296] on button "Submit" at bounding box center [446, 304] width 80 height 33
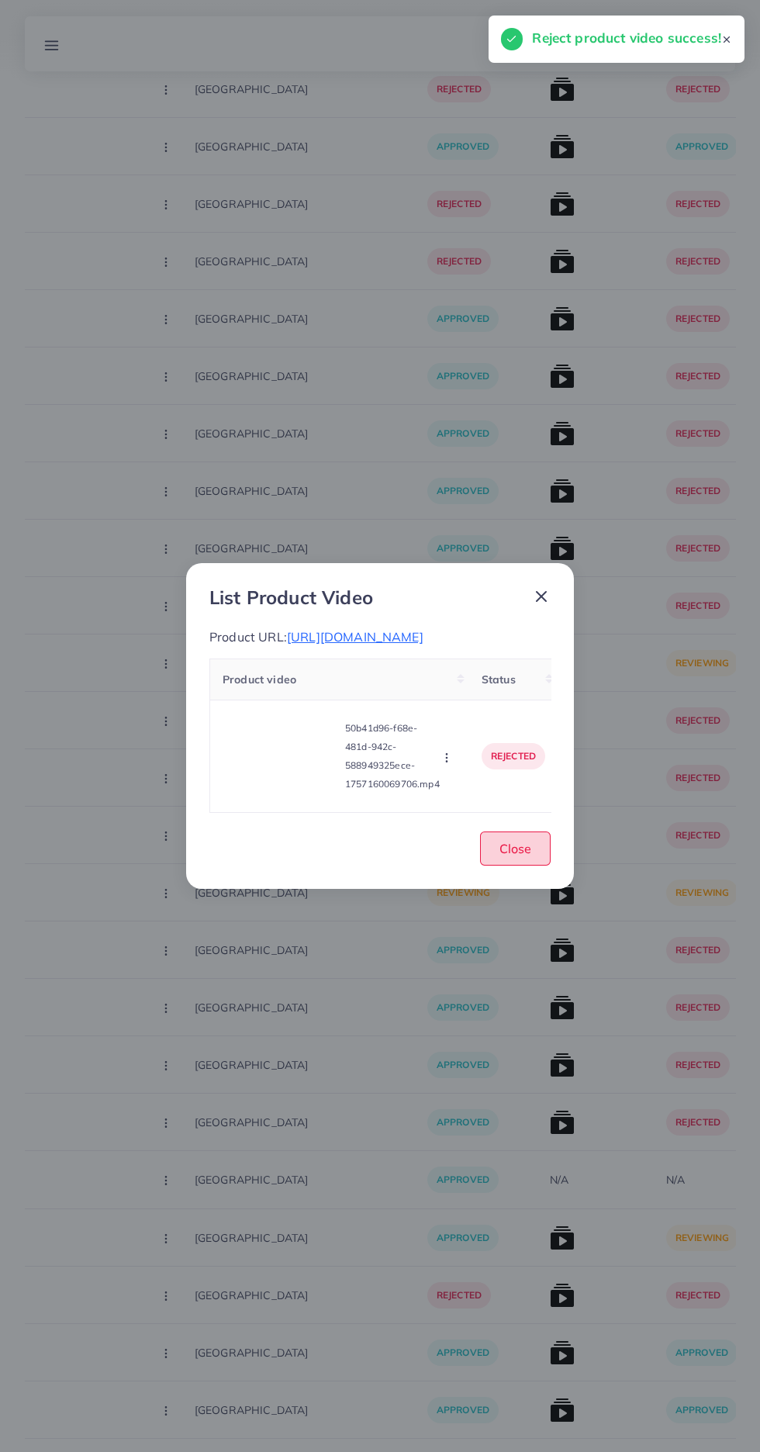
click at [515, 856] on span "Close" at bounding box center [515, 849] width 32 height 16
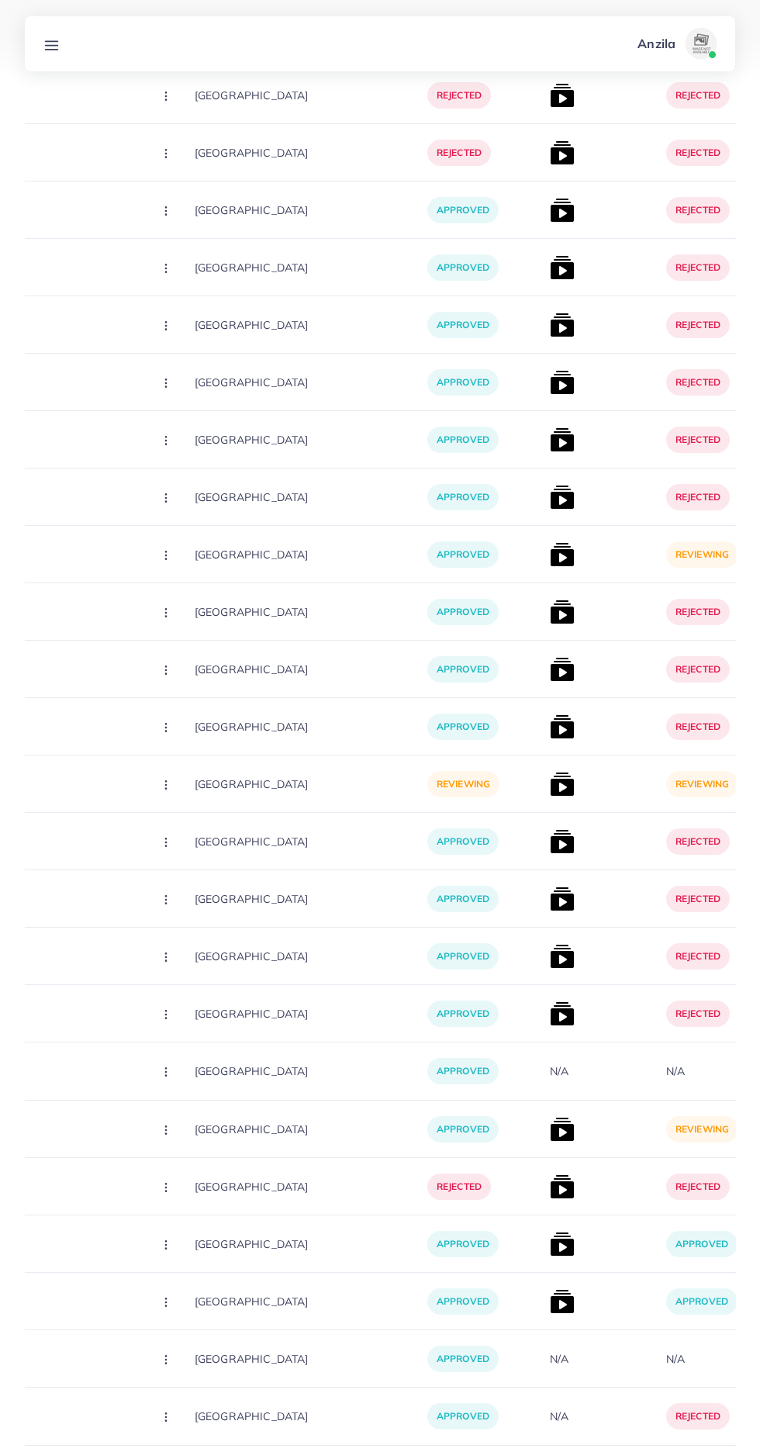
scroll to position [6014, 0]
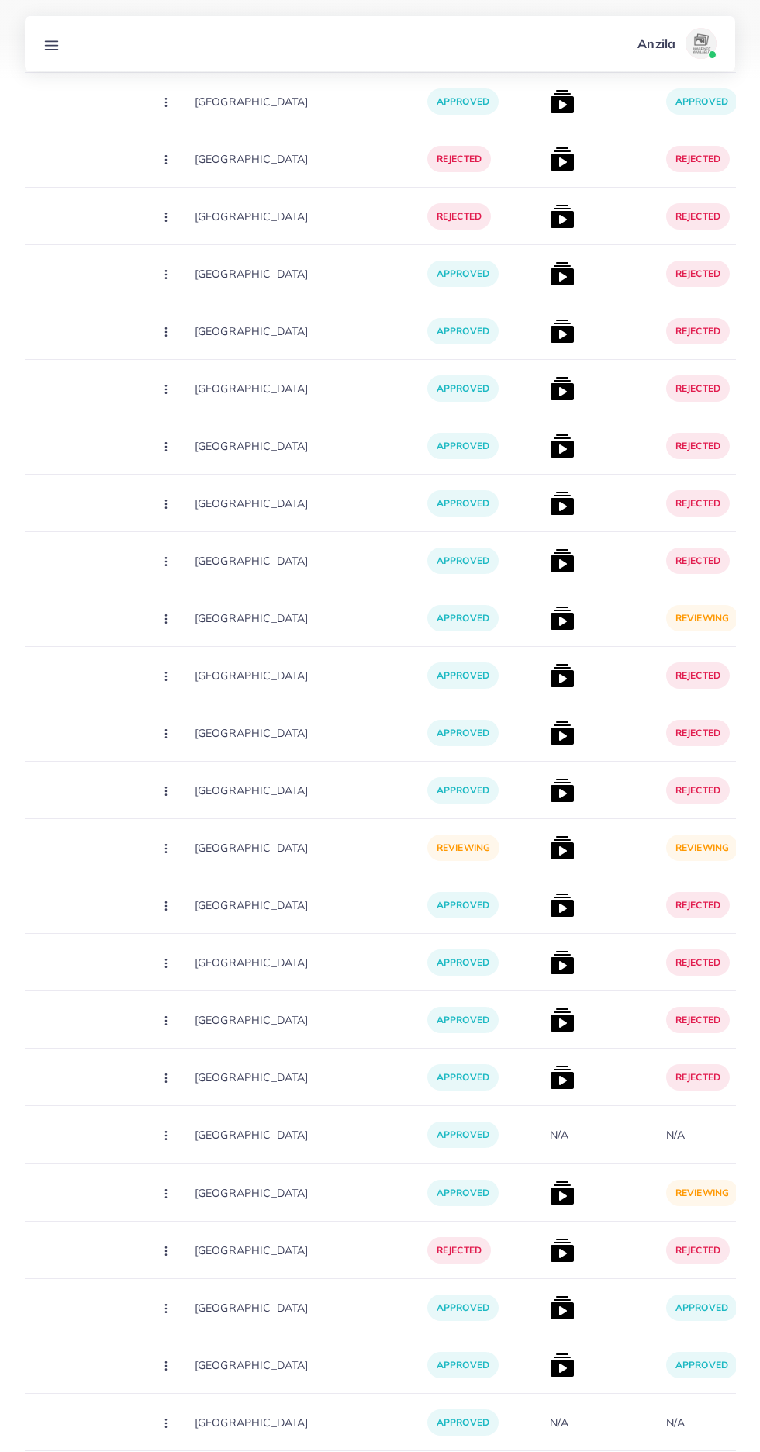
click at [550, 622] on img at bounding box center [562, 618] width 25 height 25
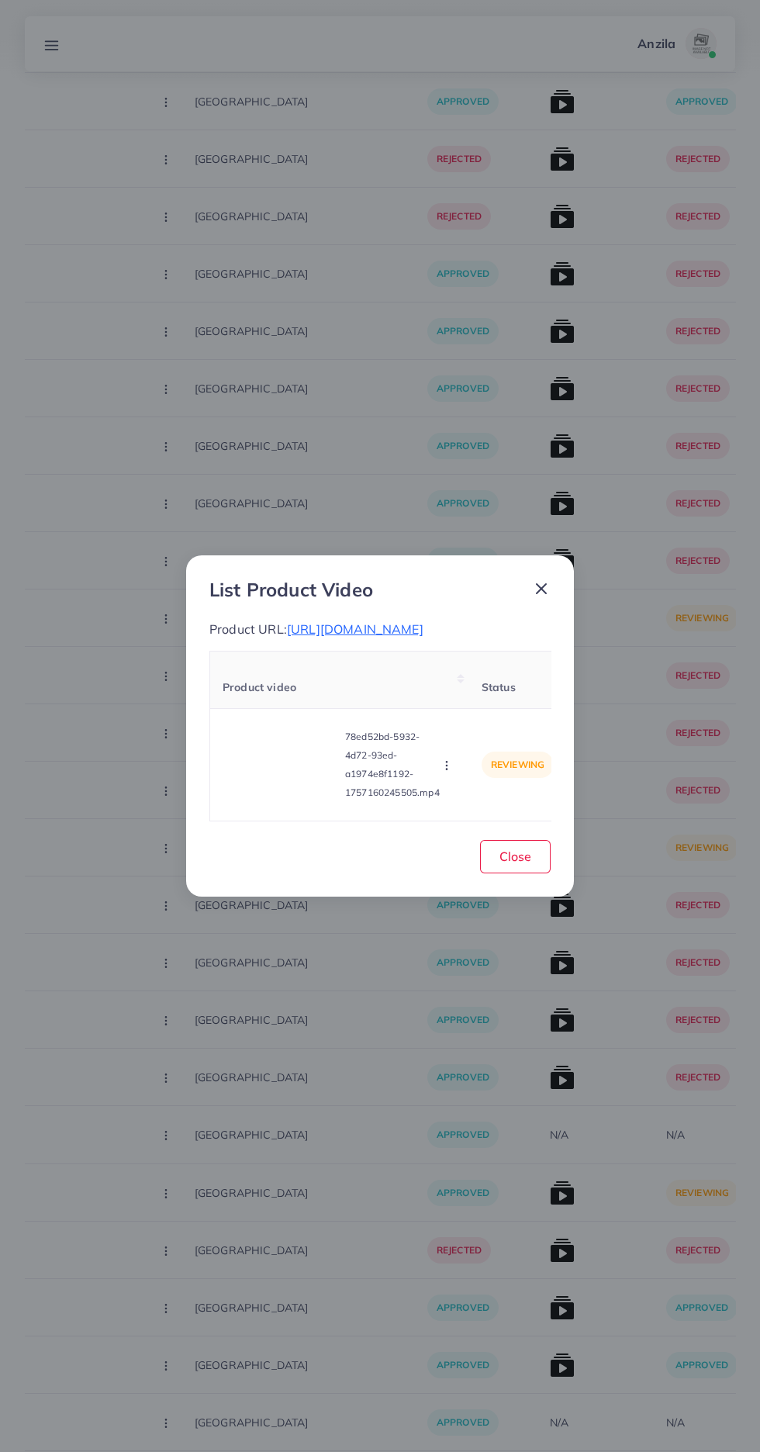
click at [449, 772] on icon "button" at bounding box center [447, 765] width 12 height 12
click at [472, 734] on span "Reject" at bounding box center [472, 727] width 37 height 16
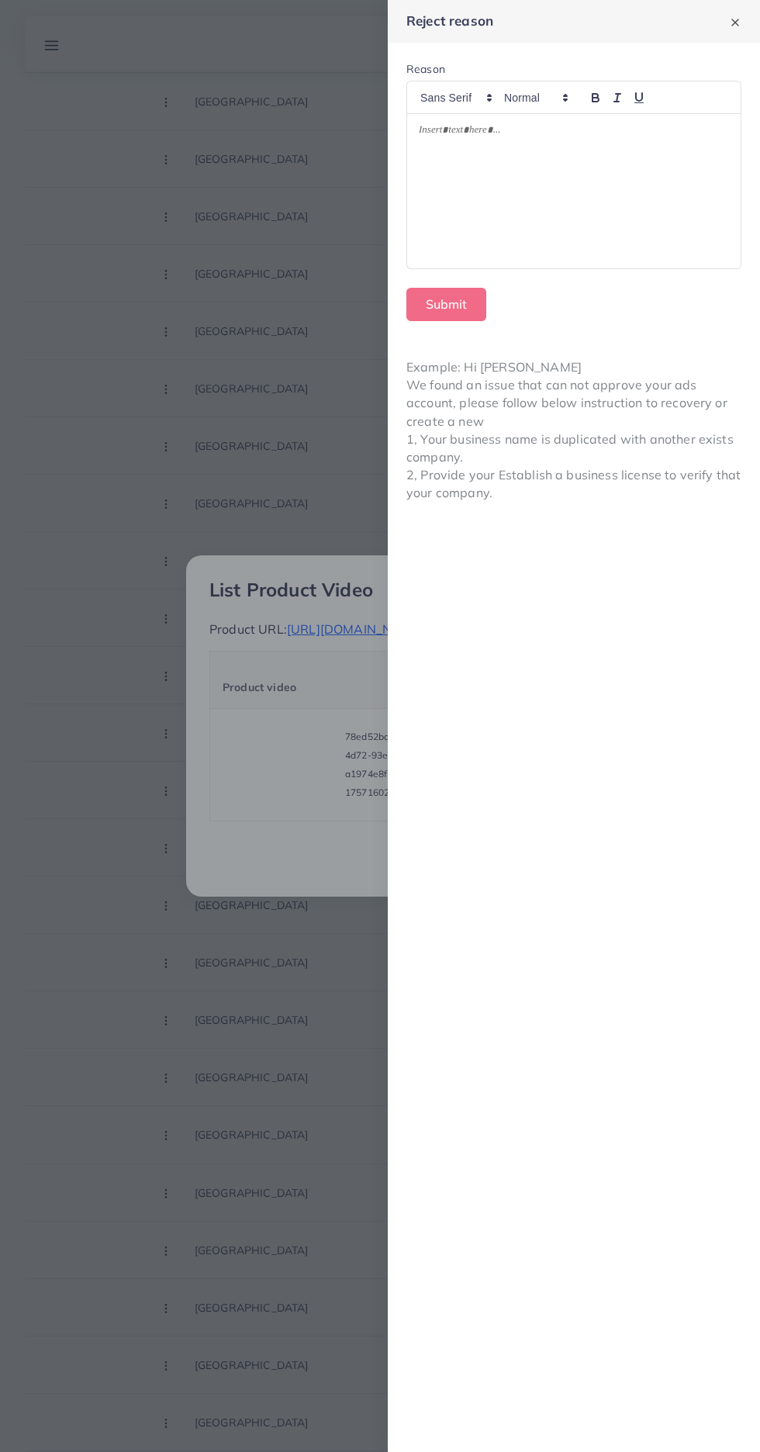
click at [618, 182] on div at bounding box center [574, 191] width 334 height 154
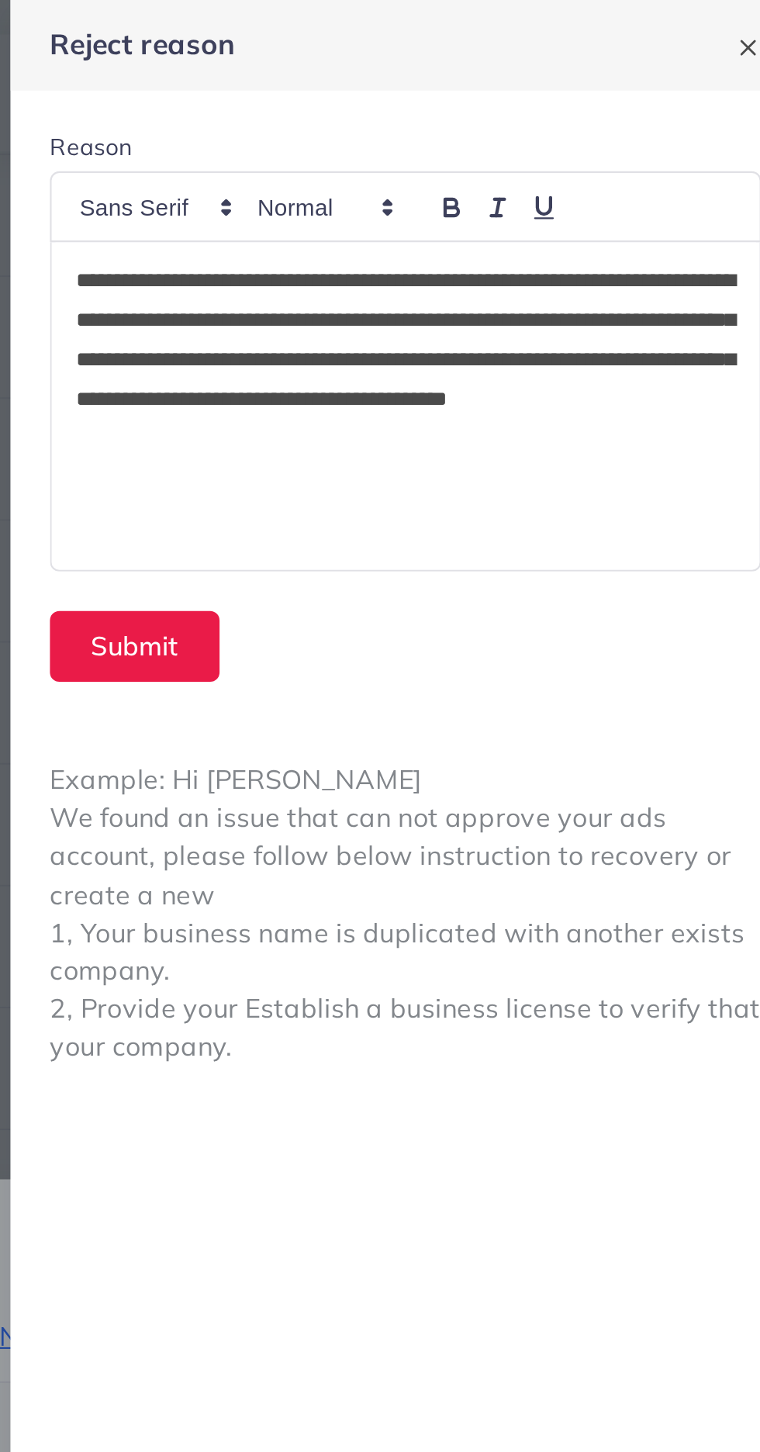
scroll to position [0, 0]
click at [464, 299] on button "Submit" at bounding box center [446, 304] width 80 height 33
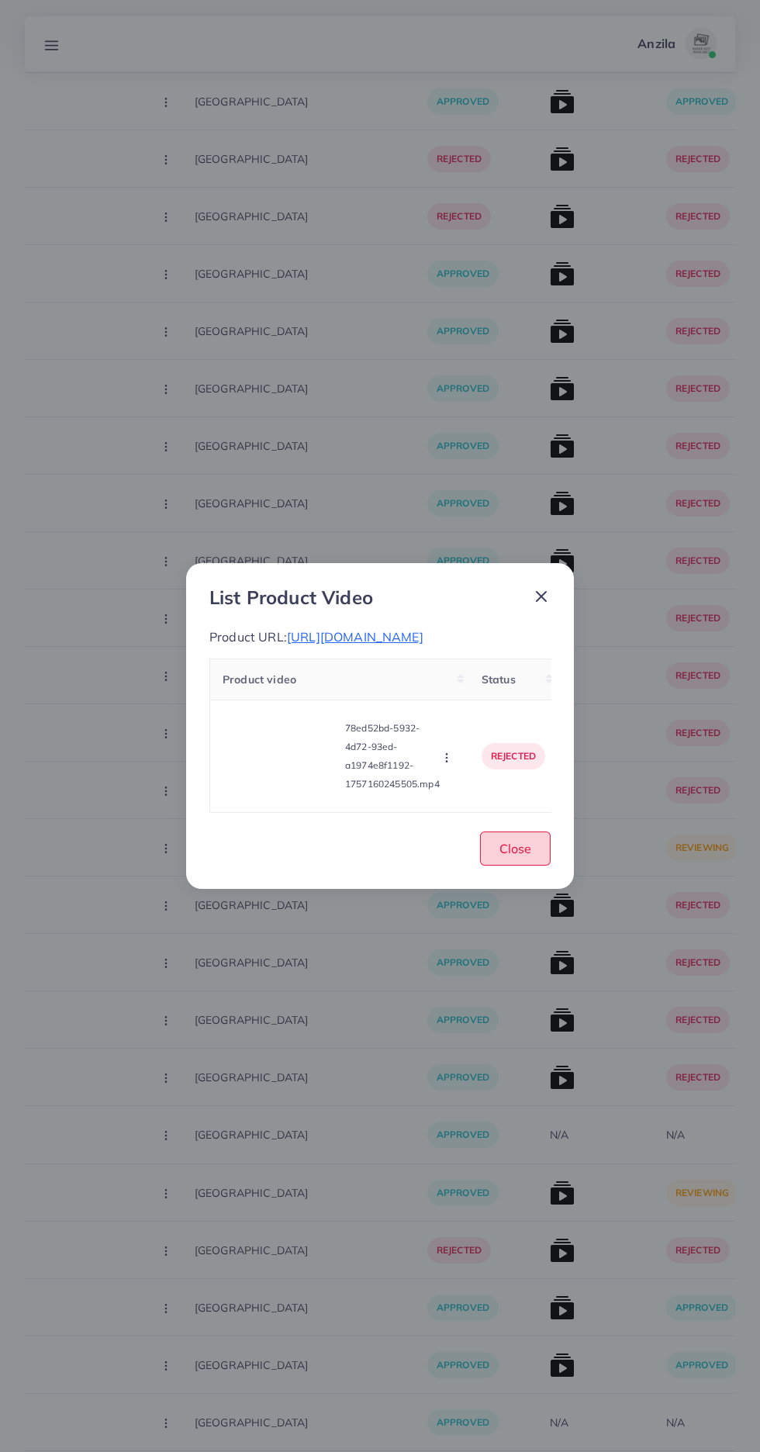
click at [528, 856] on span "Close" at bounding box center [515, 849] width 32 height 16
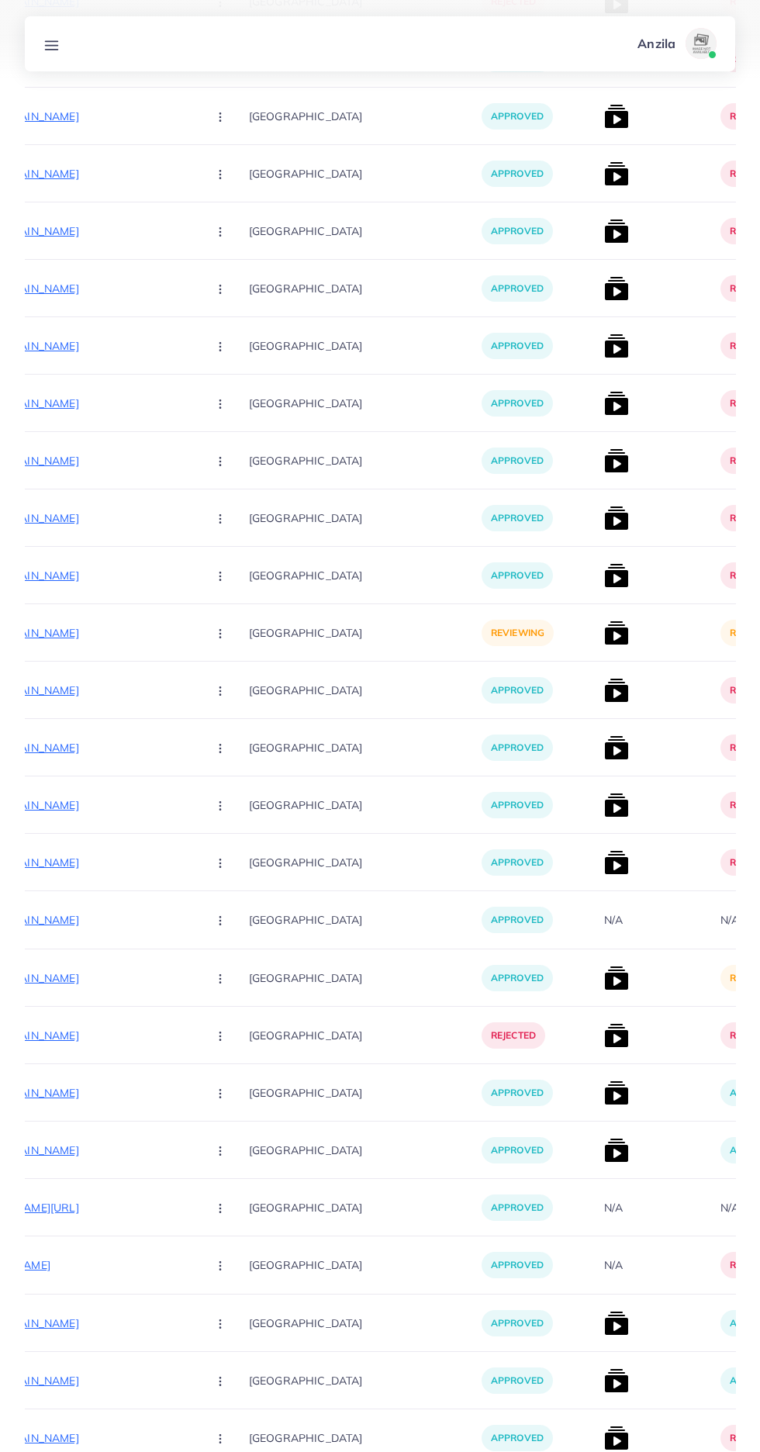
scroll to position [6230, 0]
click at [219, 633] on circle "button" at bounding box center [219, 632] width 1 height 1
click at [228, 714] on span "Reject" at bounding box center [246, 714] width 37 height 16
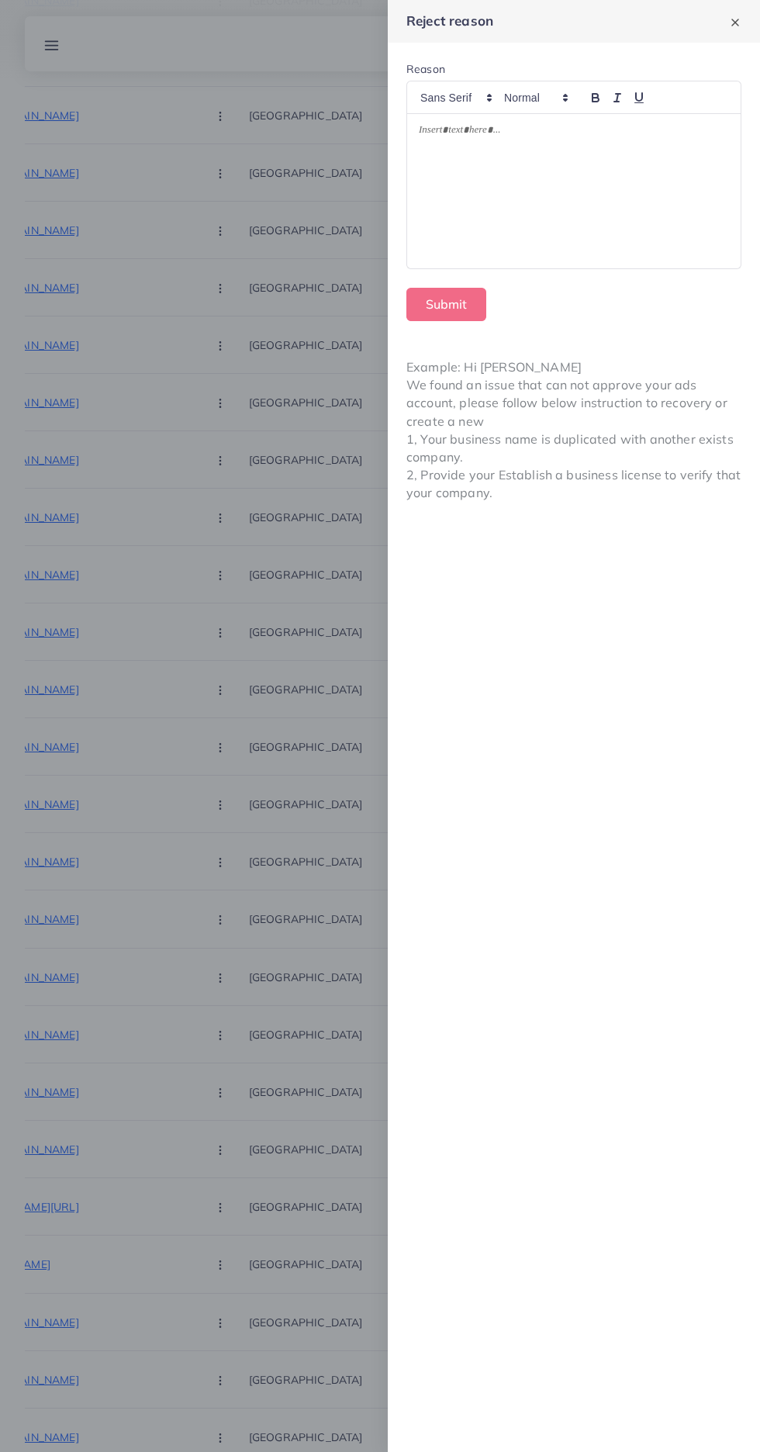
click at [484, 211] on div at bounding box center [574, 191] width 334 height 154
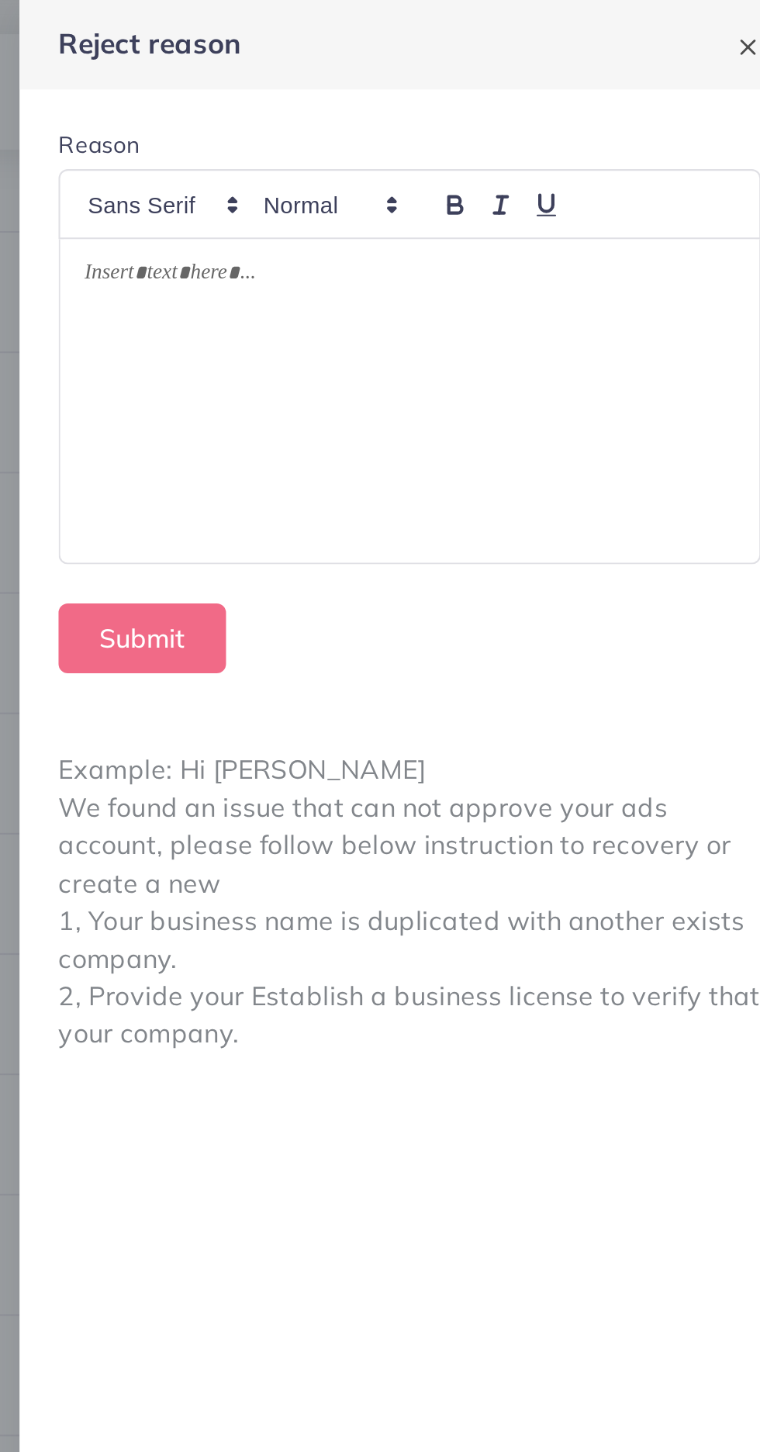
scroll to position [6205, 0]
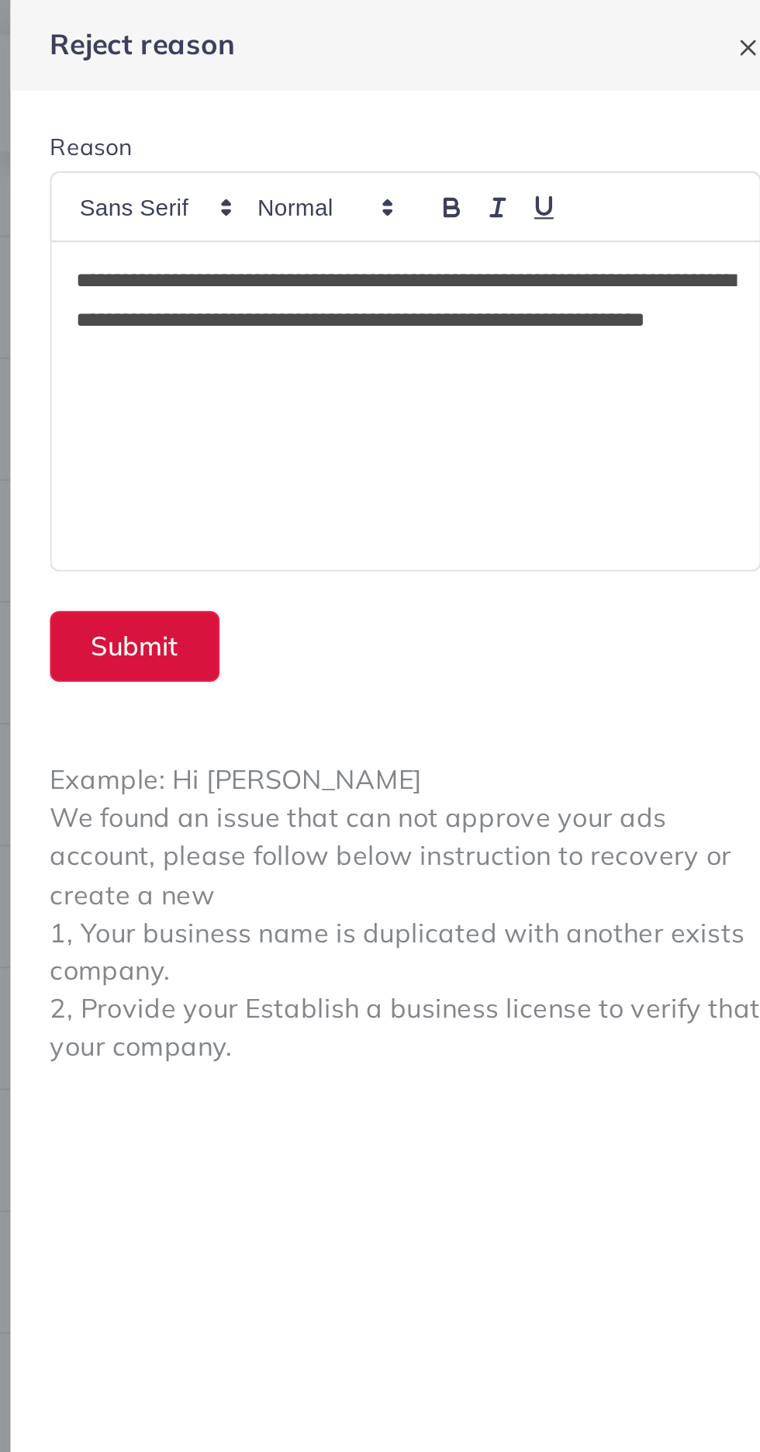
click at [447, 306] on button "Submit" at bounding box center [446, 304] width 80 height 33
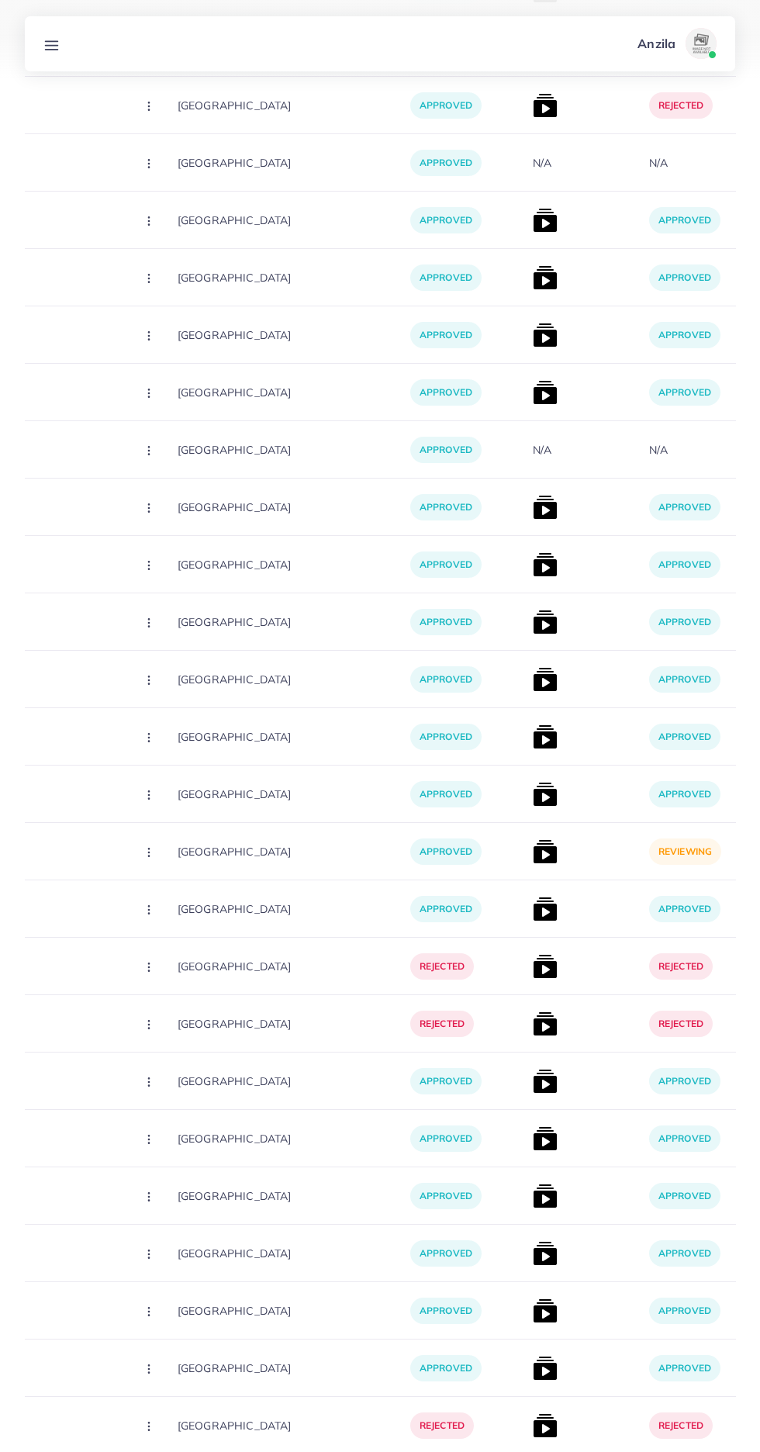
scroll to position [0, 357]
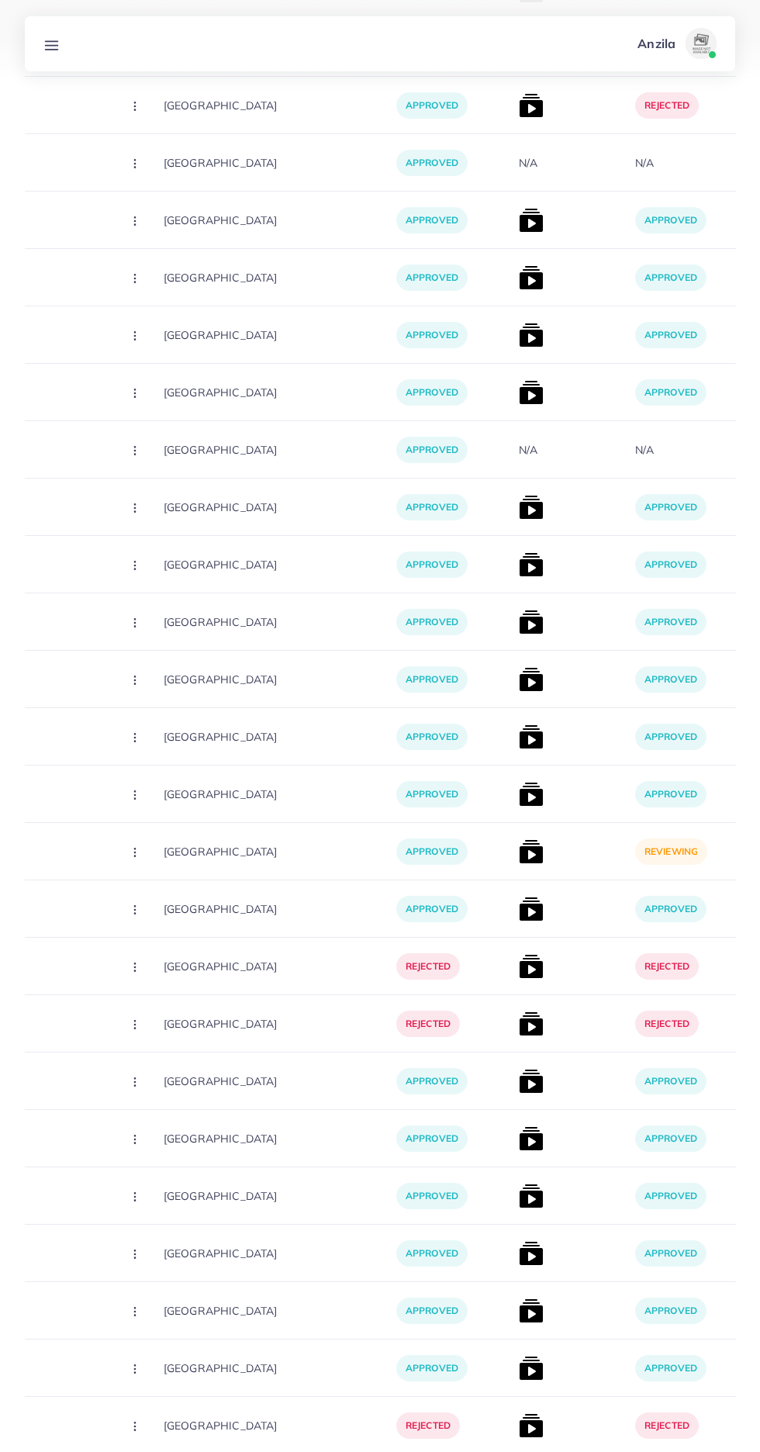
click at [519, 857] on img at bounding box center [531, 851] width 25 height 25
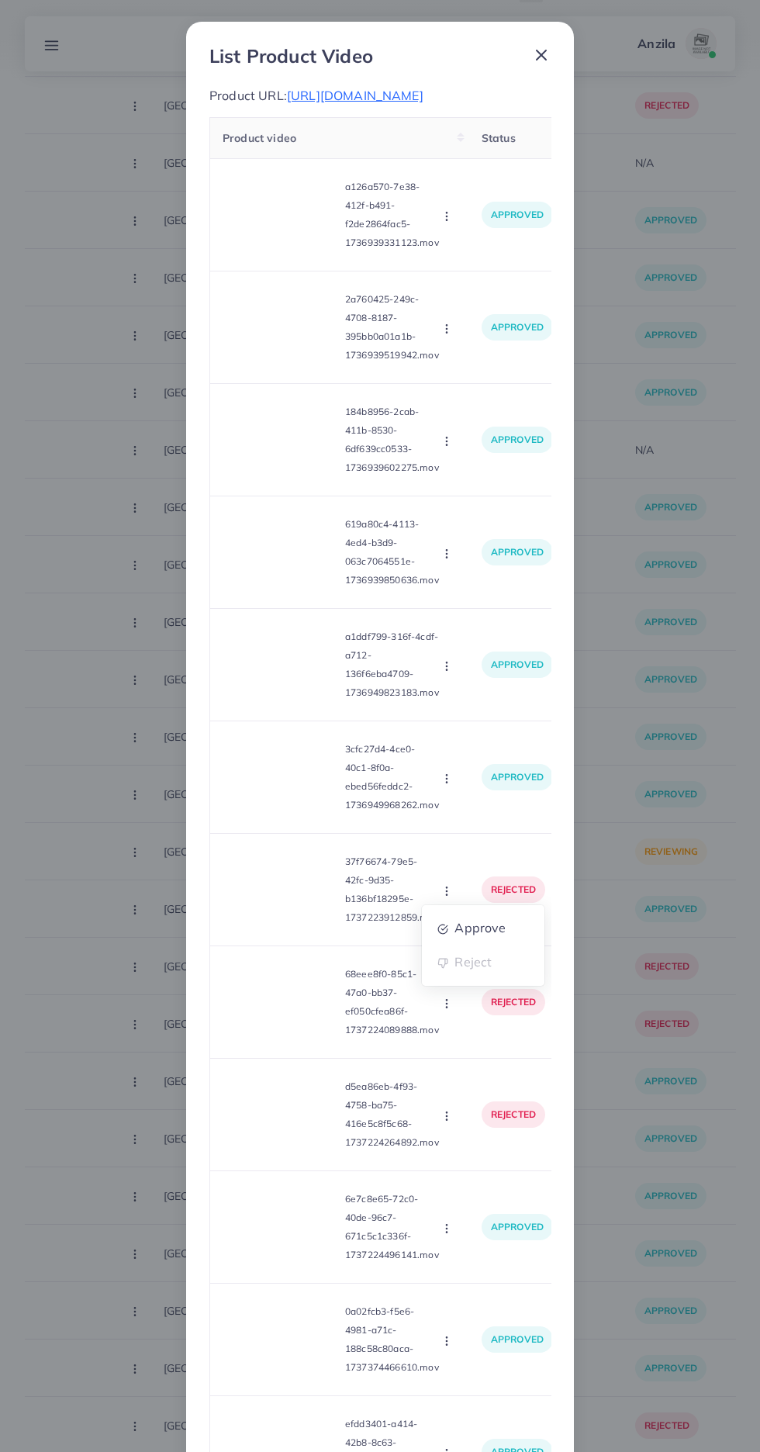
scroll to position [201, 0]
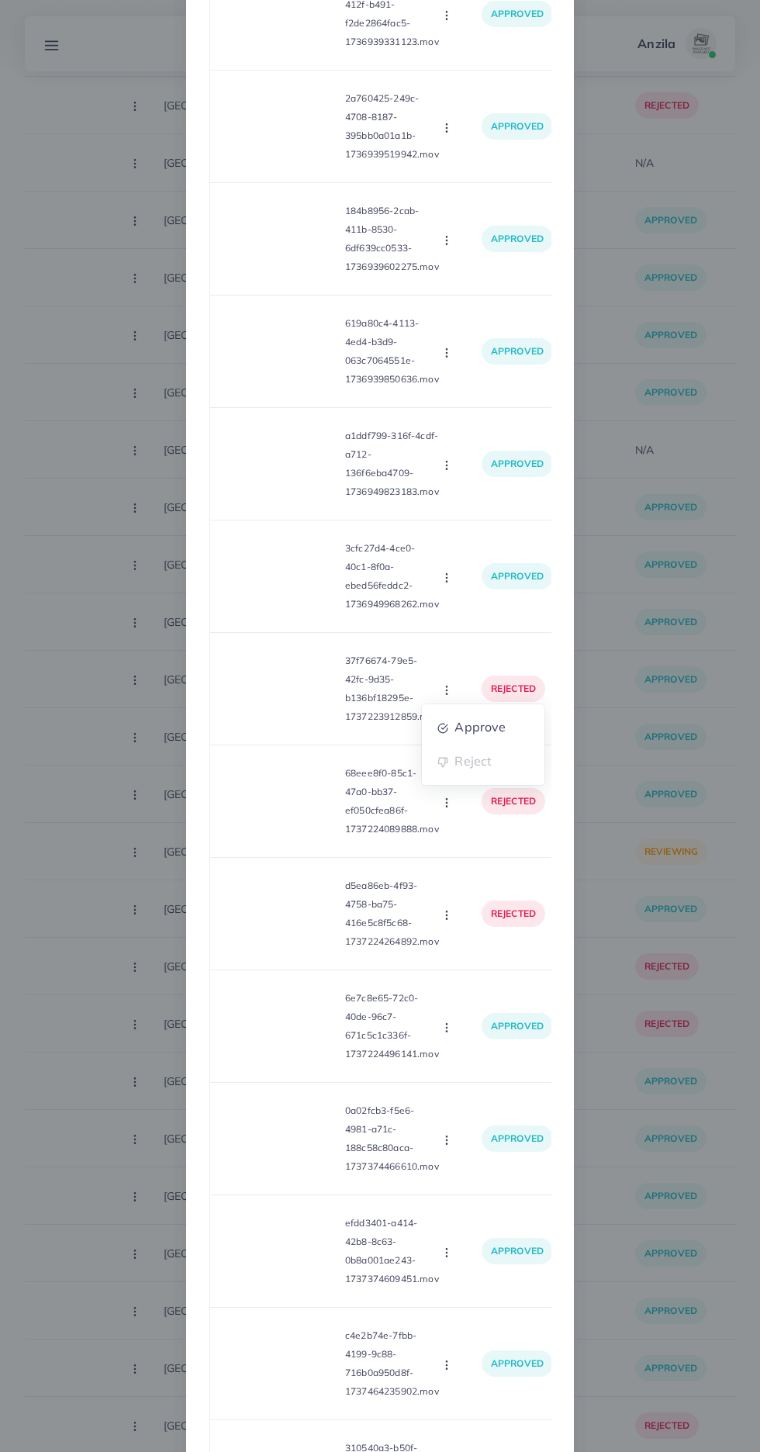
click at [697, 1060] on div "List Product Video Product URL: https://dalara.shop/collections/regular-sale Pr…" at bounding box center [380, 726] width 760 height 1452
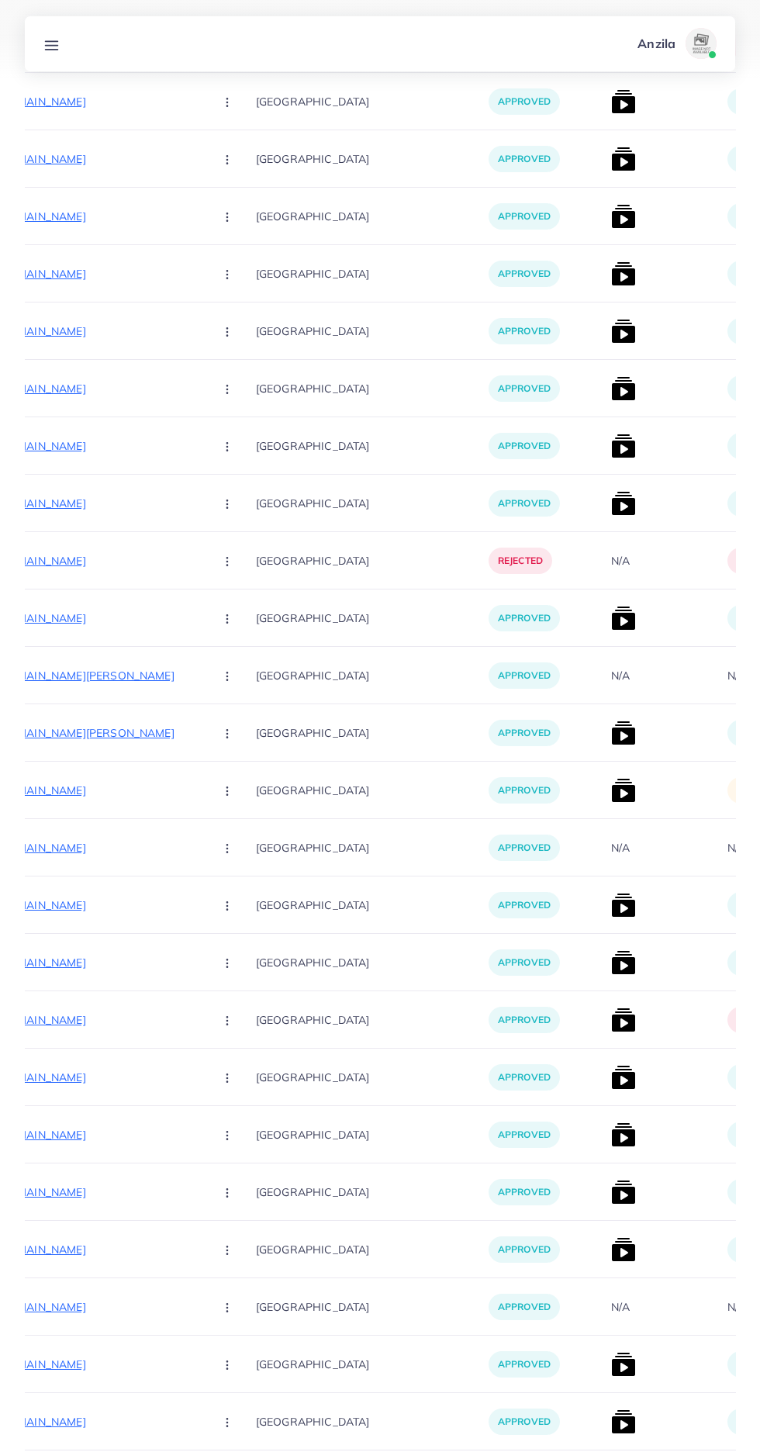
scroll to position [8021, 0]
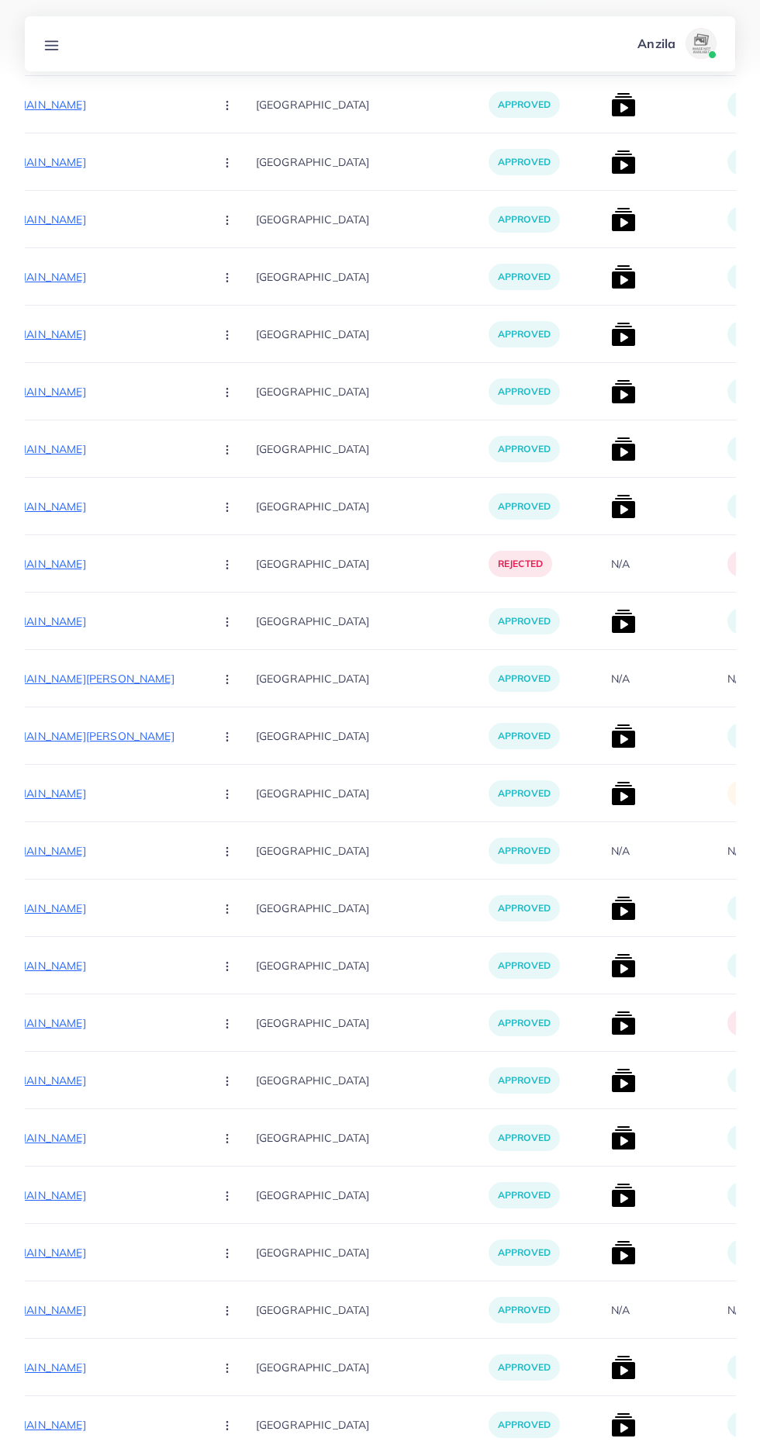
click at [611, 793] on img at bounding box center [623, 793] width 25 height 25
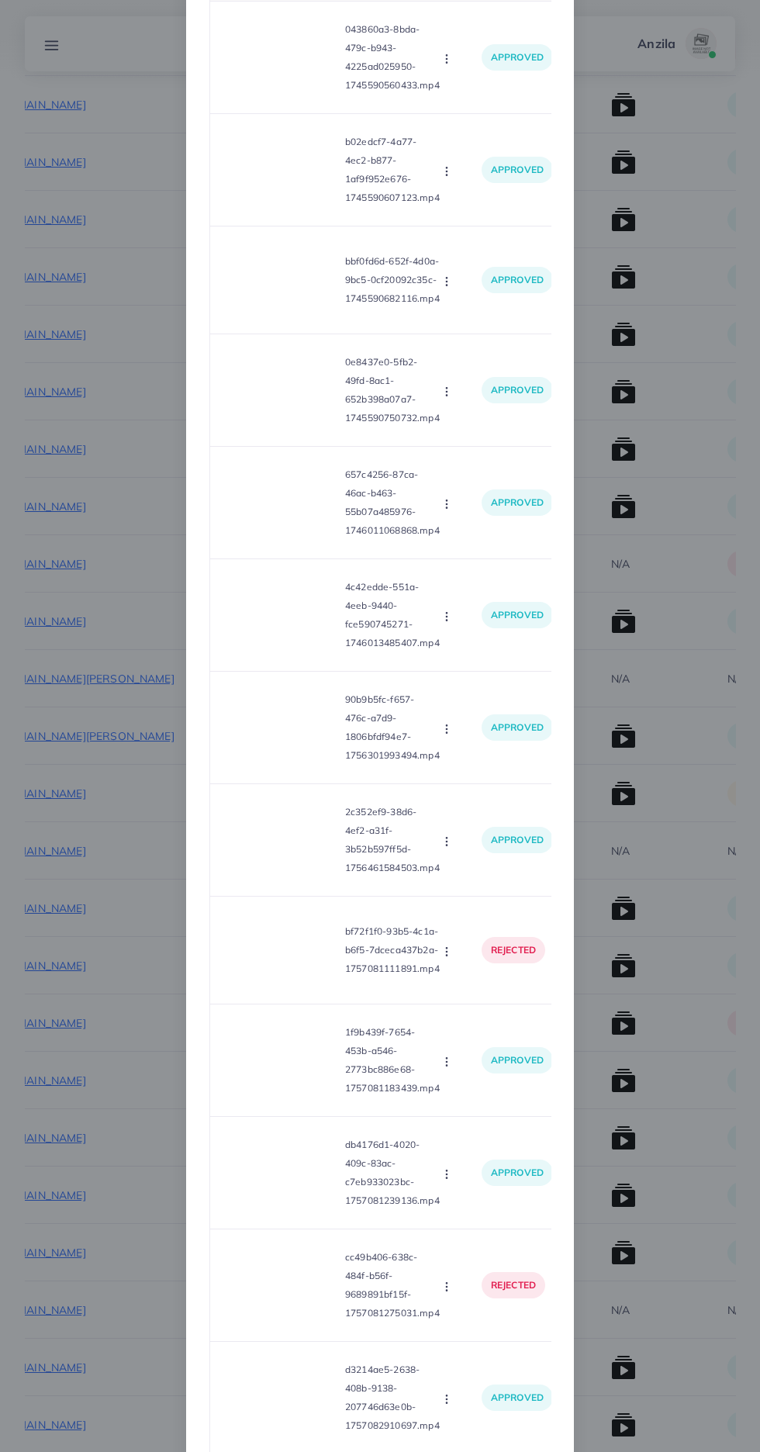
scroll to position [515, 0]
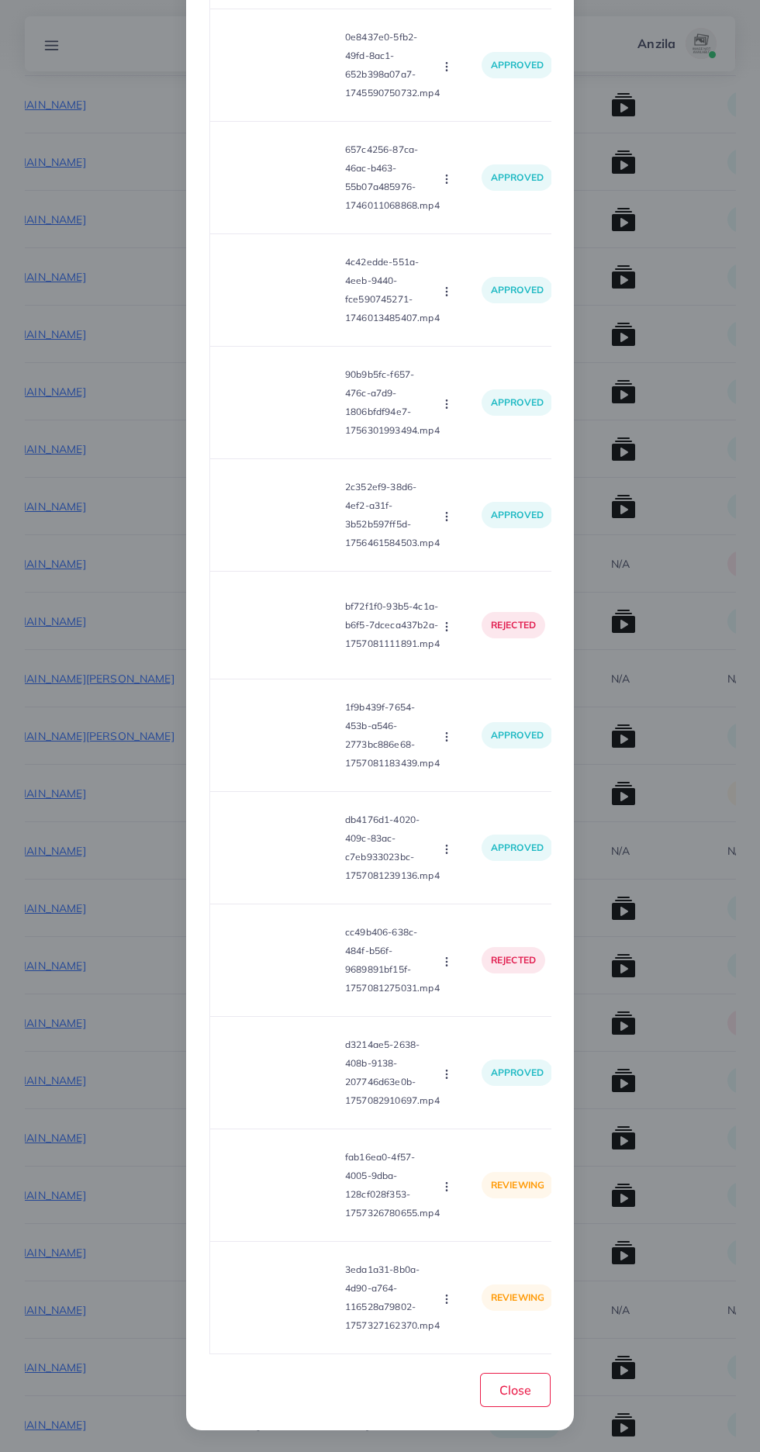
click at [320, 1208] on video at bounding box center [281, 1185] width 116 height 70
click at [304, 1218] on div at bounding box center [281, 1185] width 116 height 70
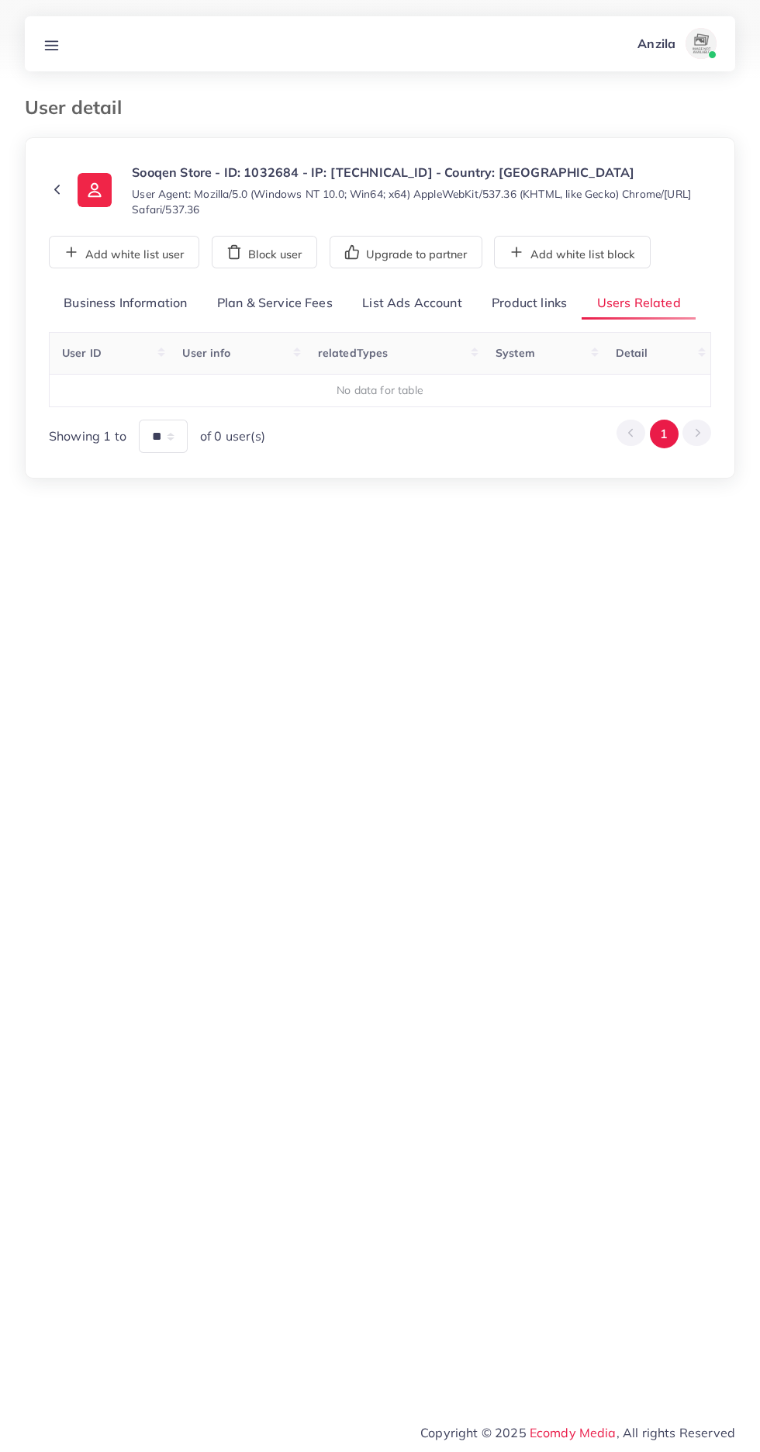
click at [529, 295] on link "Product links" at bounding box center [529, 303] width 105 height 33
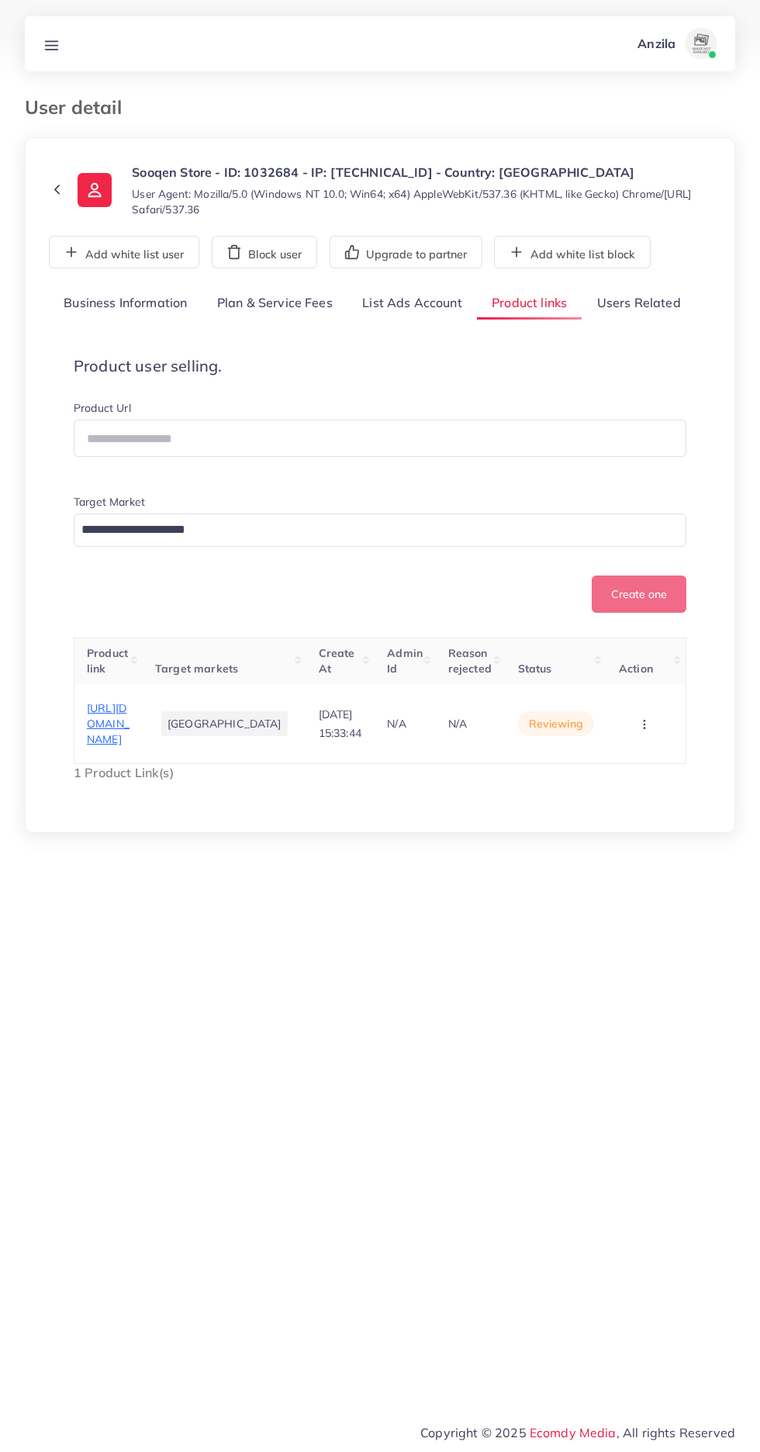
click at [104, 728] on span "[URL][DOMAIN_NAME]" at bounding box center [108, 724] width 43 height 46
click at [648, 731] on icon "button" at bounding box center [644, 724] width 12 height 12
click at [625, 664] on span "Approve" at bounding box center [617, 657] width 51 height 16
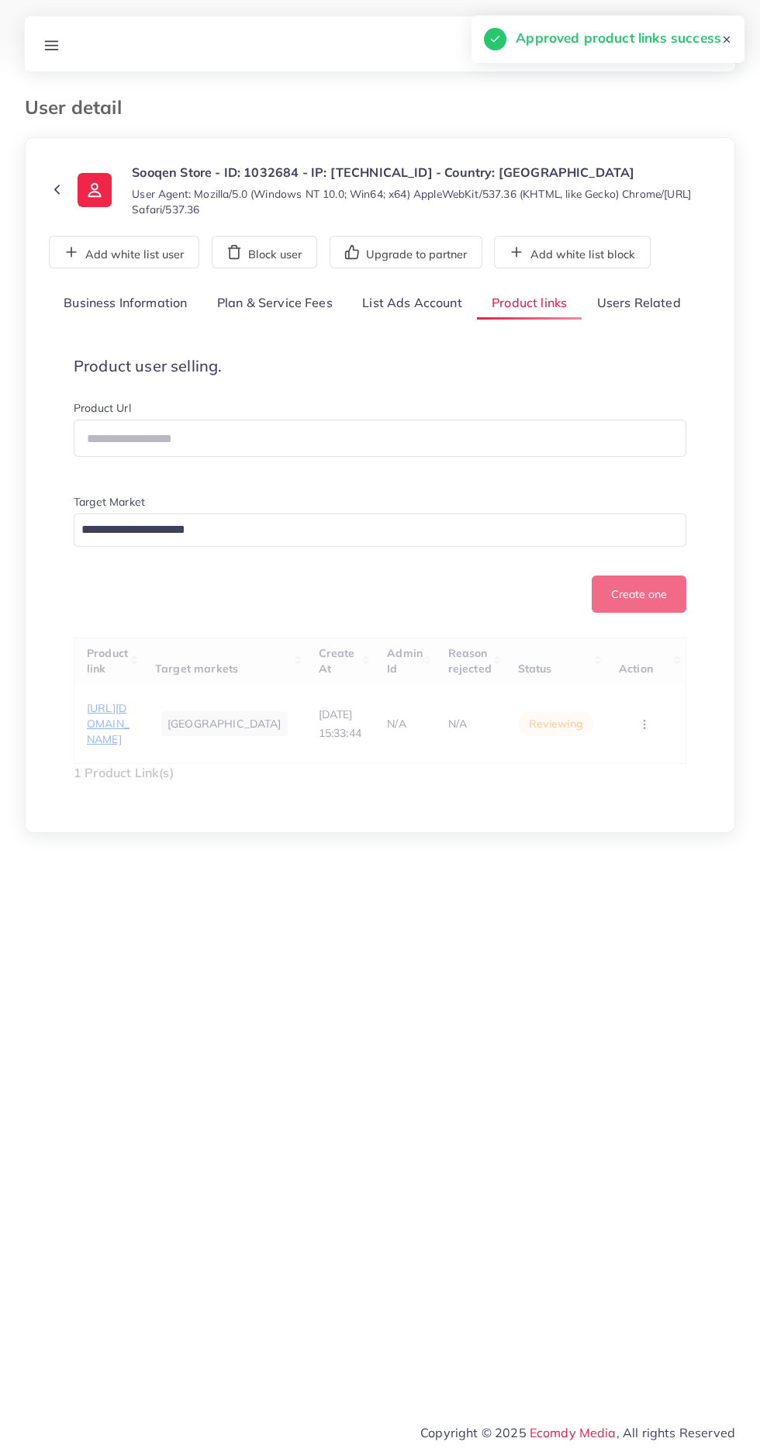
click at [646, 322] on div "**********" at bounding box center [380, 547] width 662 height 520
click at [672, 322] on div "**********" at bounding box center [380, 547] width 662 height 520
click at [639, 306] on link "Users Related" at bounding box center [638, 303] width 113 height 33
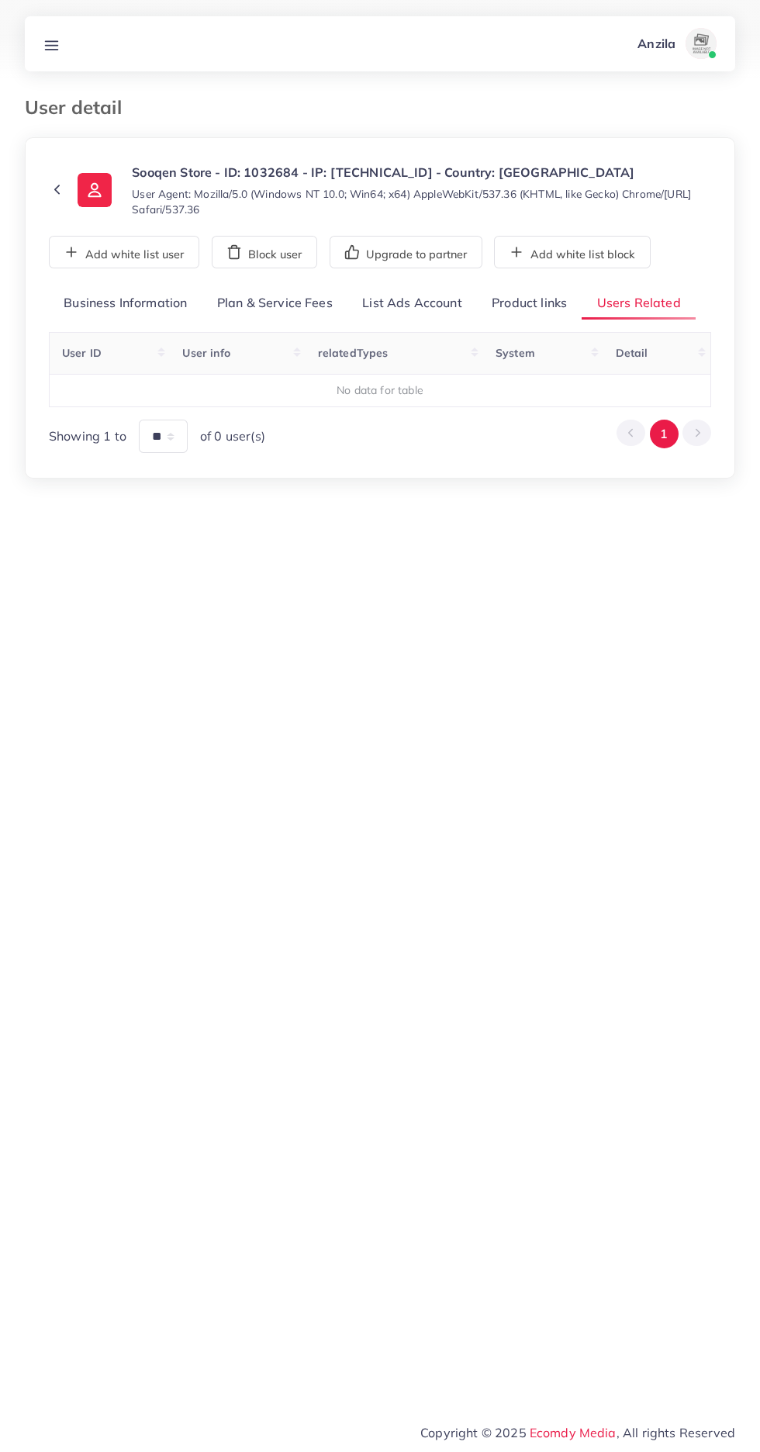
click at [526, 302] on link "Product links" at bounding box center [529, 303] width 105 height 33
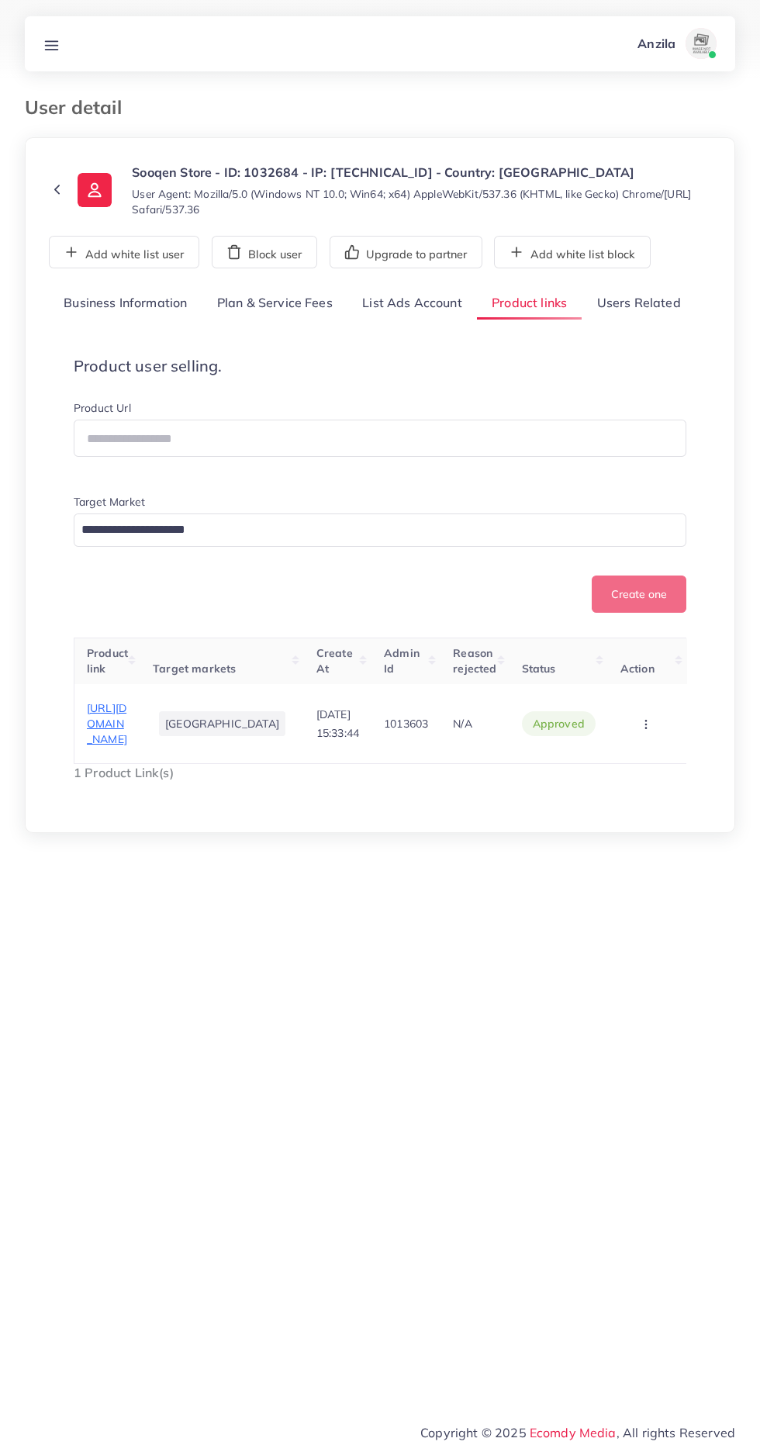
click at [127, 739] on span "[URL][DOMAIN_NAME]" at bounding box center [107, 724] width 40 height 46
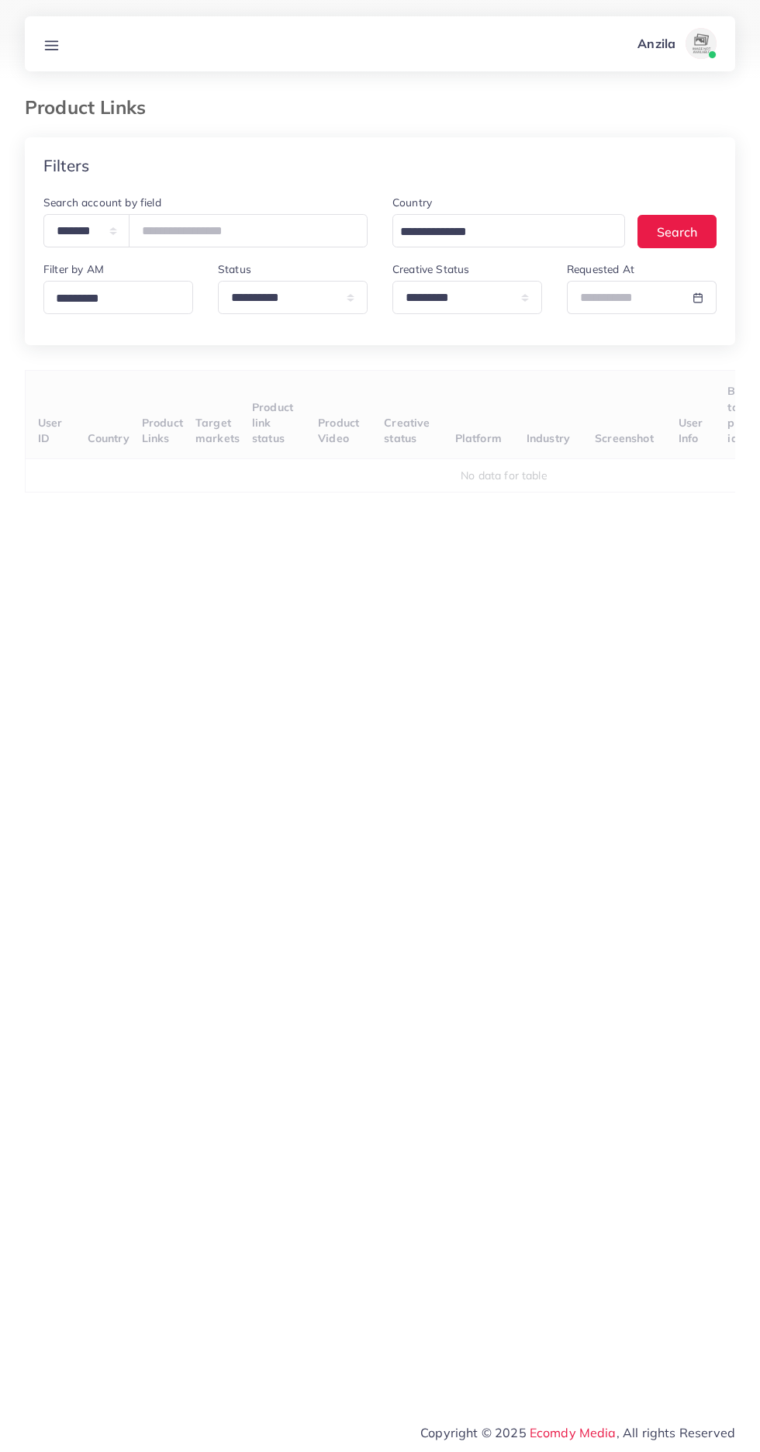
select select "*********"
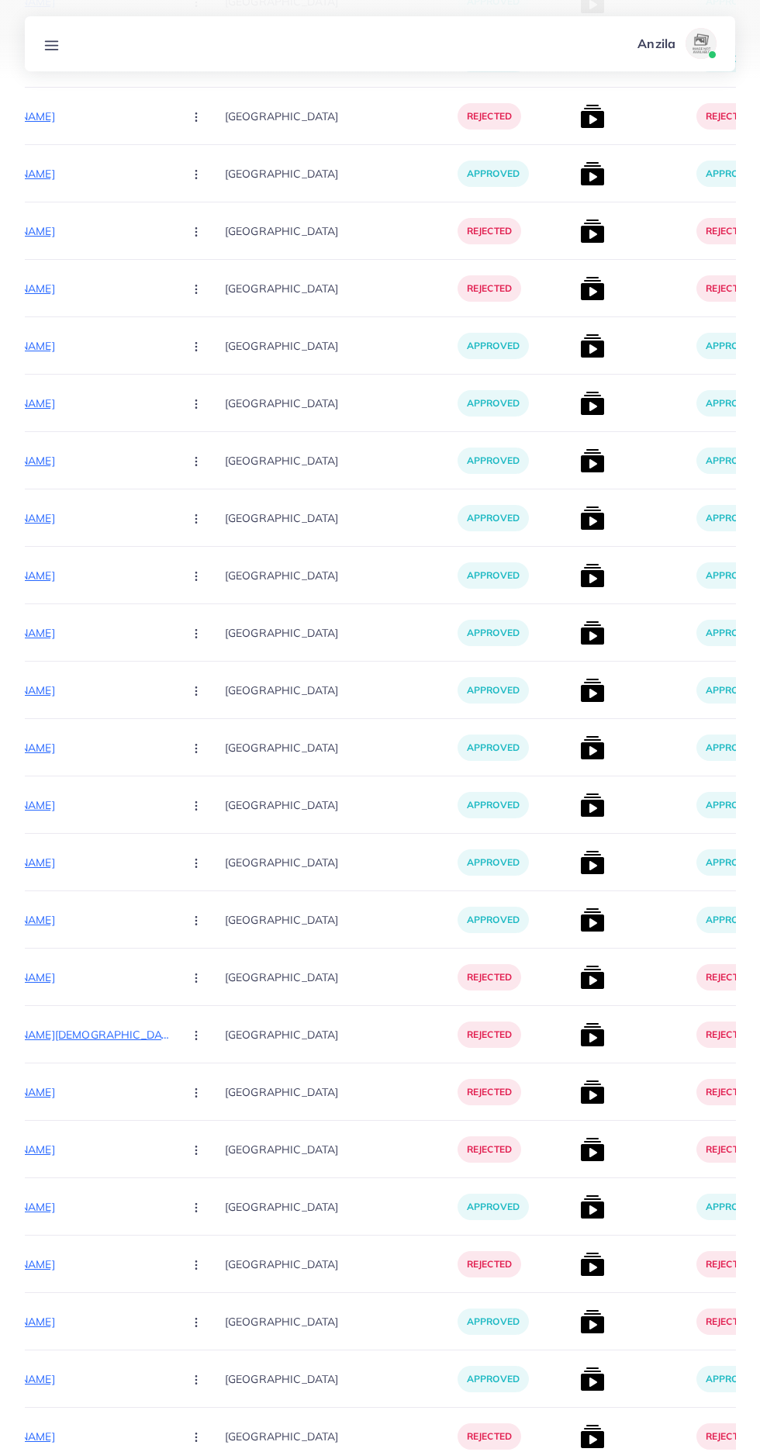
scroll to position [7000, 0]
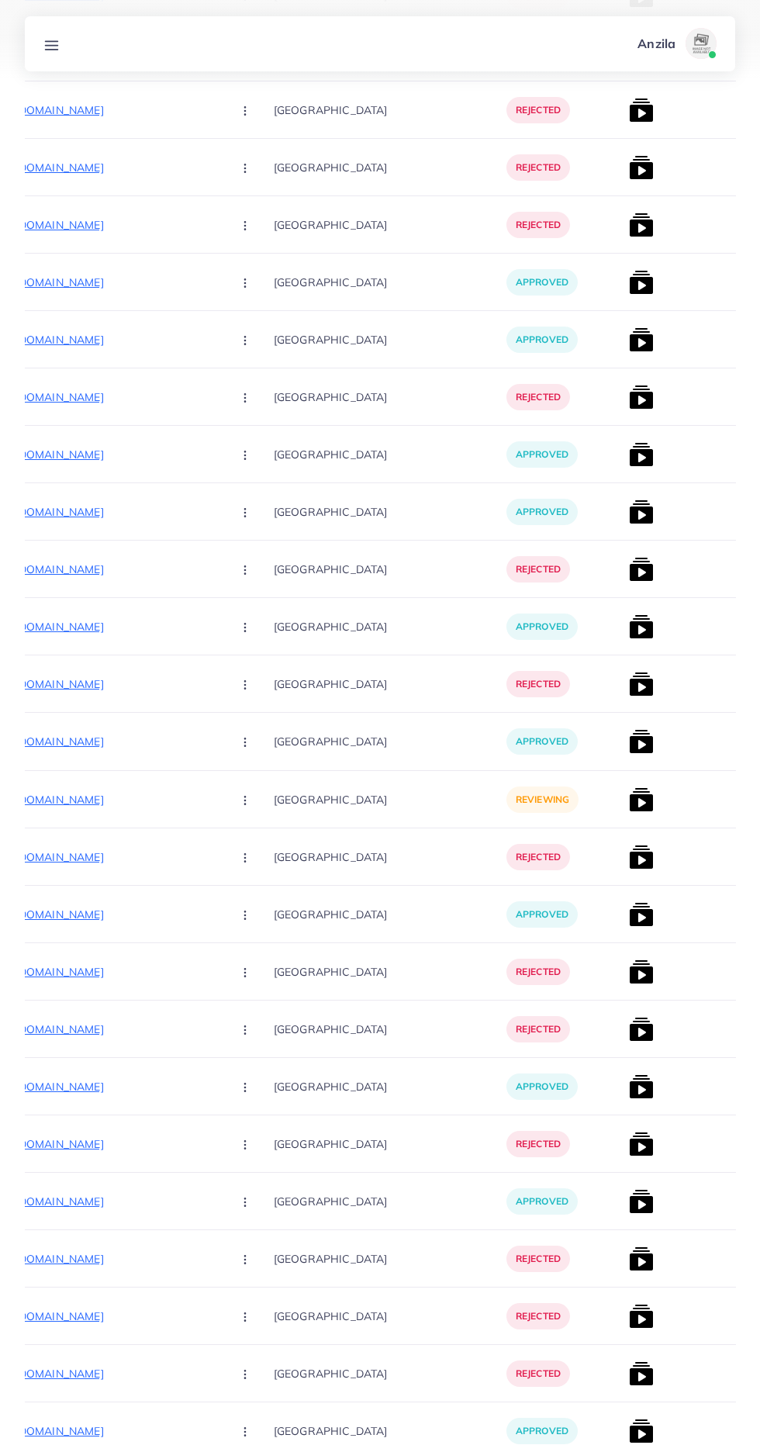
scroll to position [0, 249]
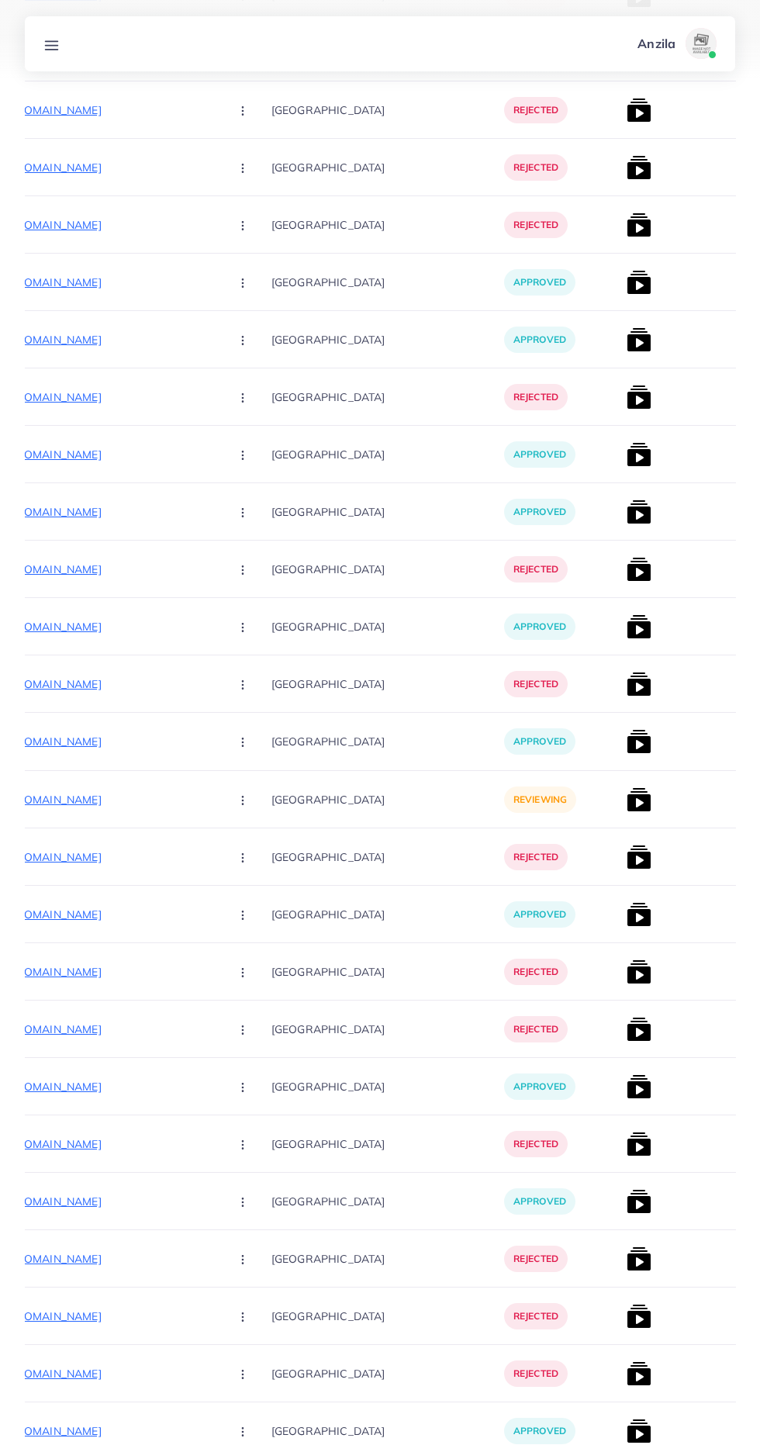
click at [95, 808] on p "[URL][DOMAIN_NAME]" at bounding box center [100, 799] width 233 height 19
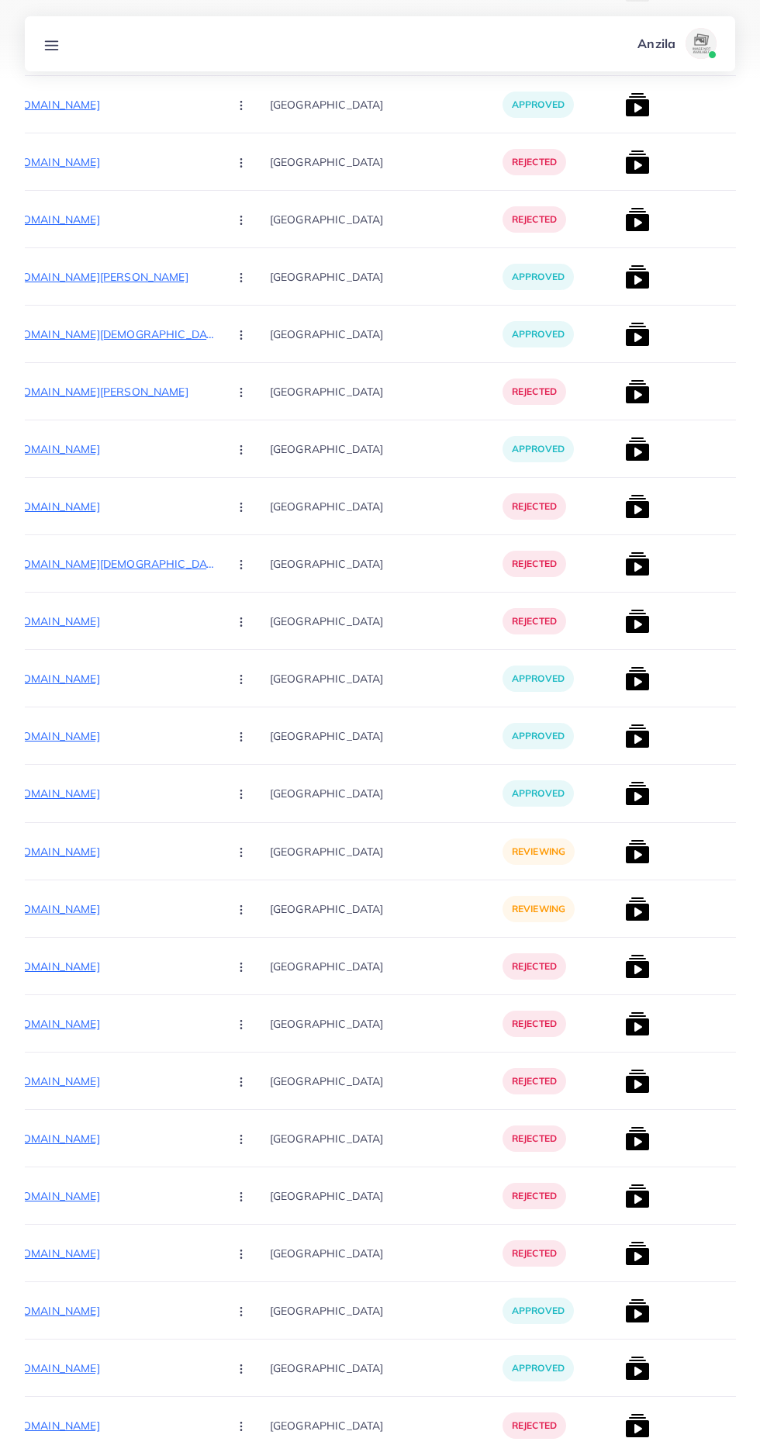
scroll to position [0, 252]
click at [78, 845] on p "[URL][DOMAIN_NAME]" at bounding box center [97, 851] width 233 height 19
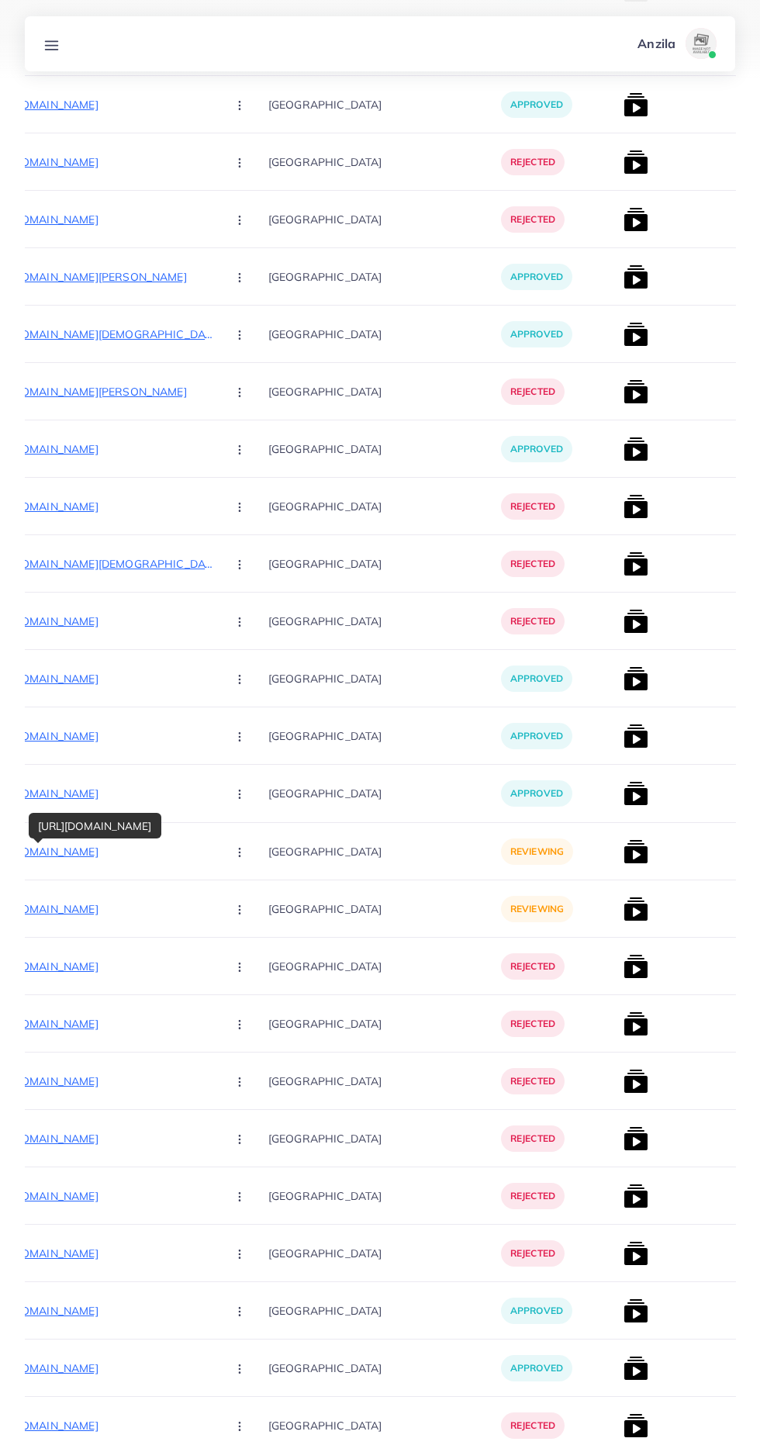
click at [239, 852] on circle "button" at bounding box center [239, 852] width 1 height 1
click at [247, 934] on span "Reject" at bounding box center [265, 933] width 37 height 16
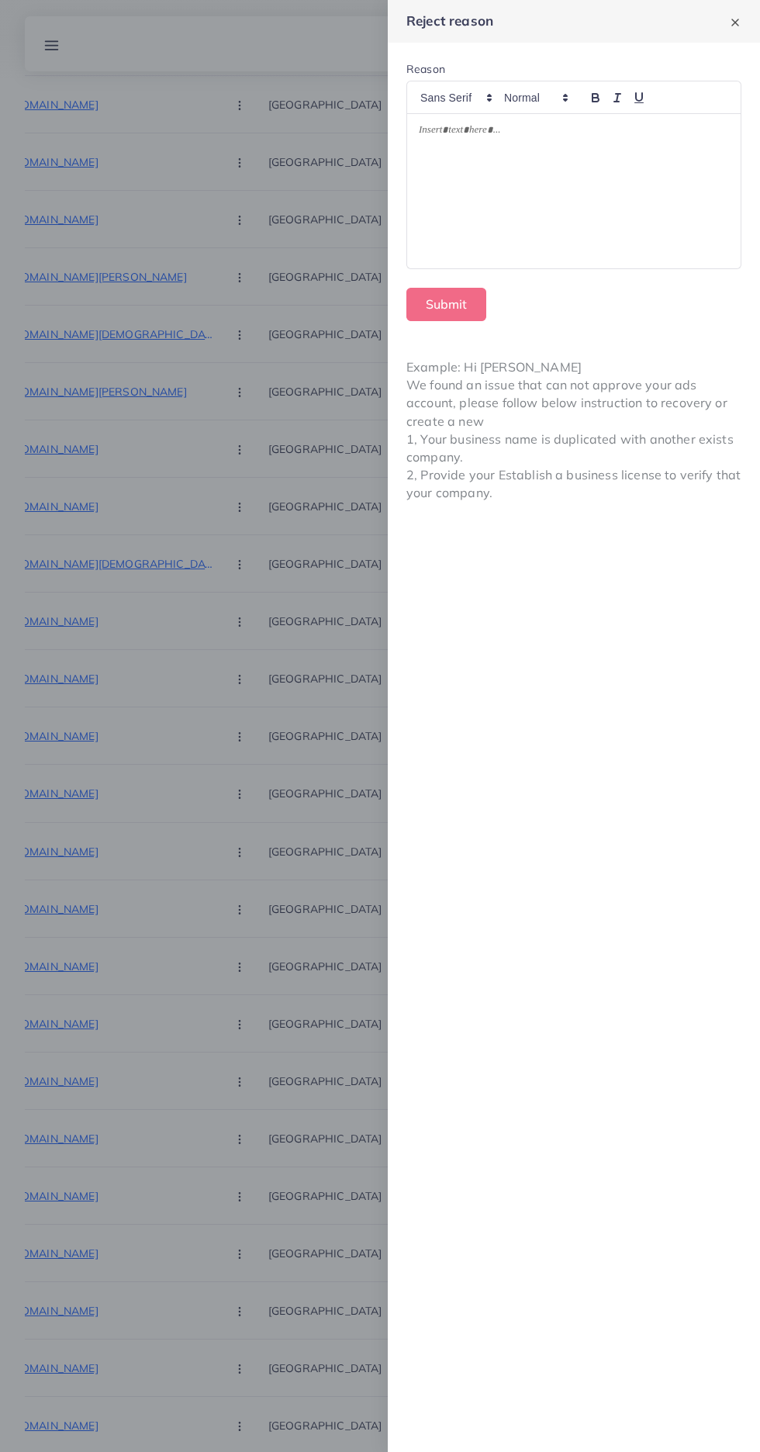
click at [500, 174] on div at bounding box center [574, 191] width 334 height 154
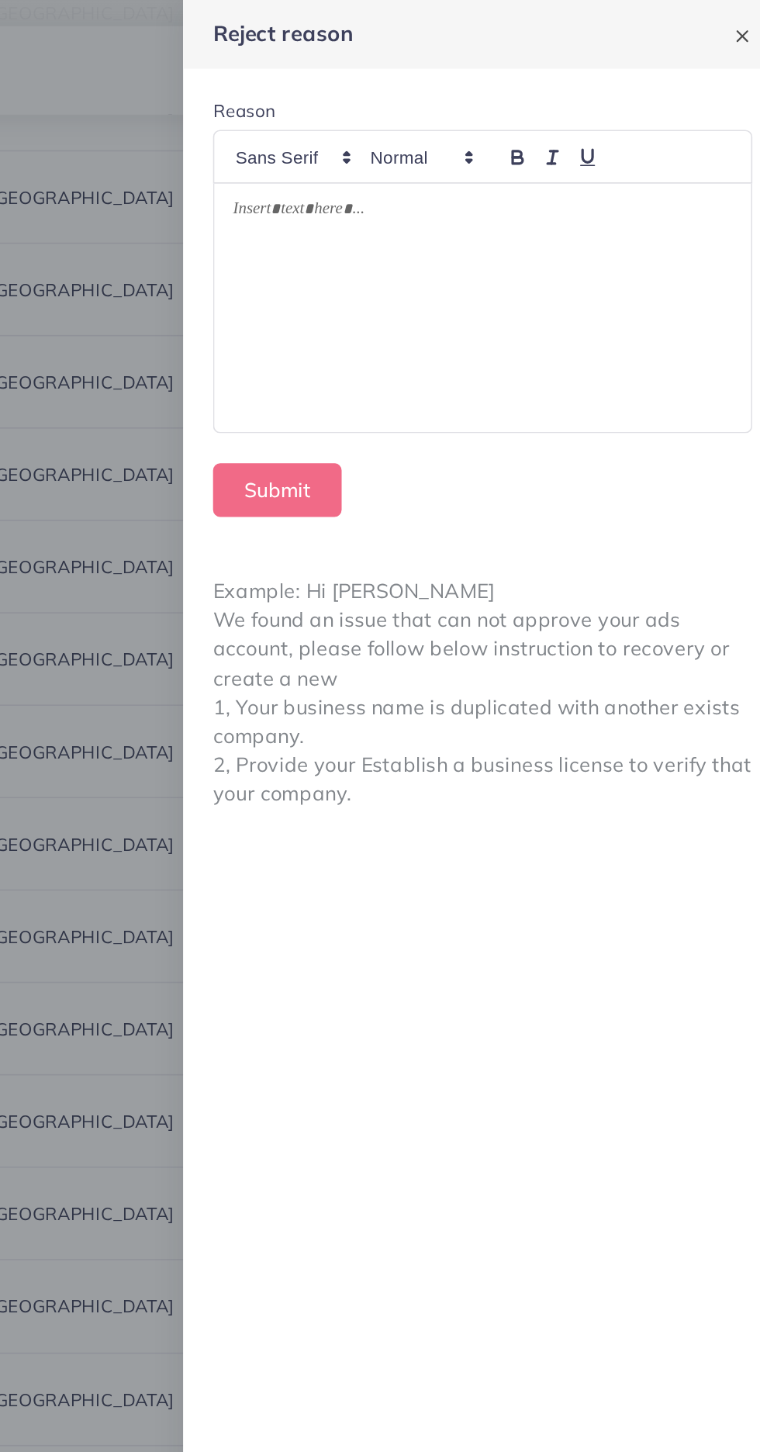
scroll to position [2999, 0]
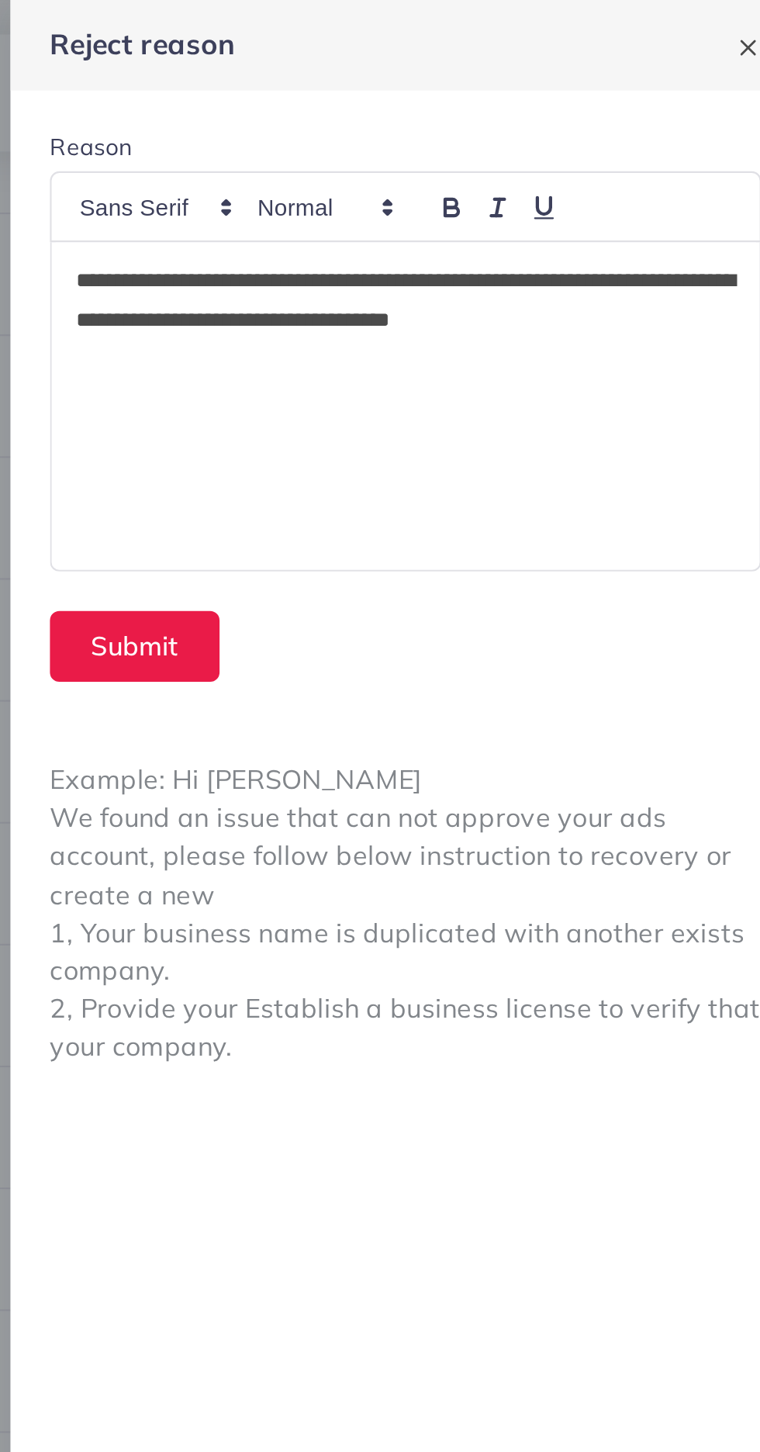
click at [432, 130] on p "**********" at bounding box center [574, 141] width 310 height 37
click at [703, 147] on p "**********" at bounding box center [574, 141] width 310 height 37
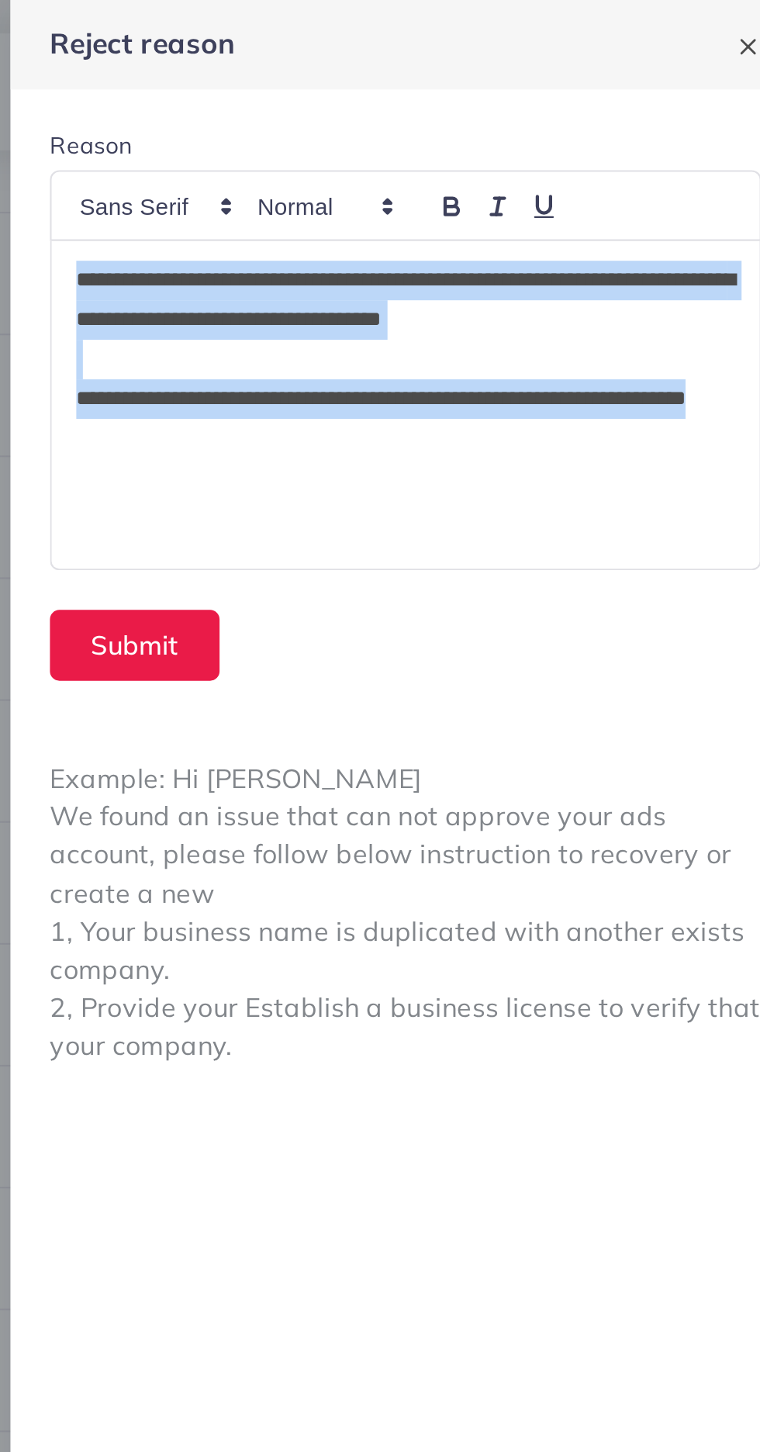
copy div "**********"
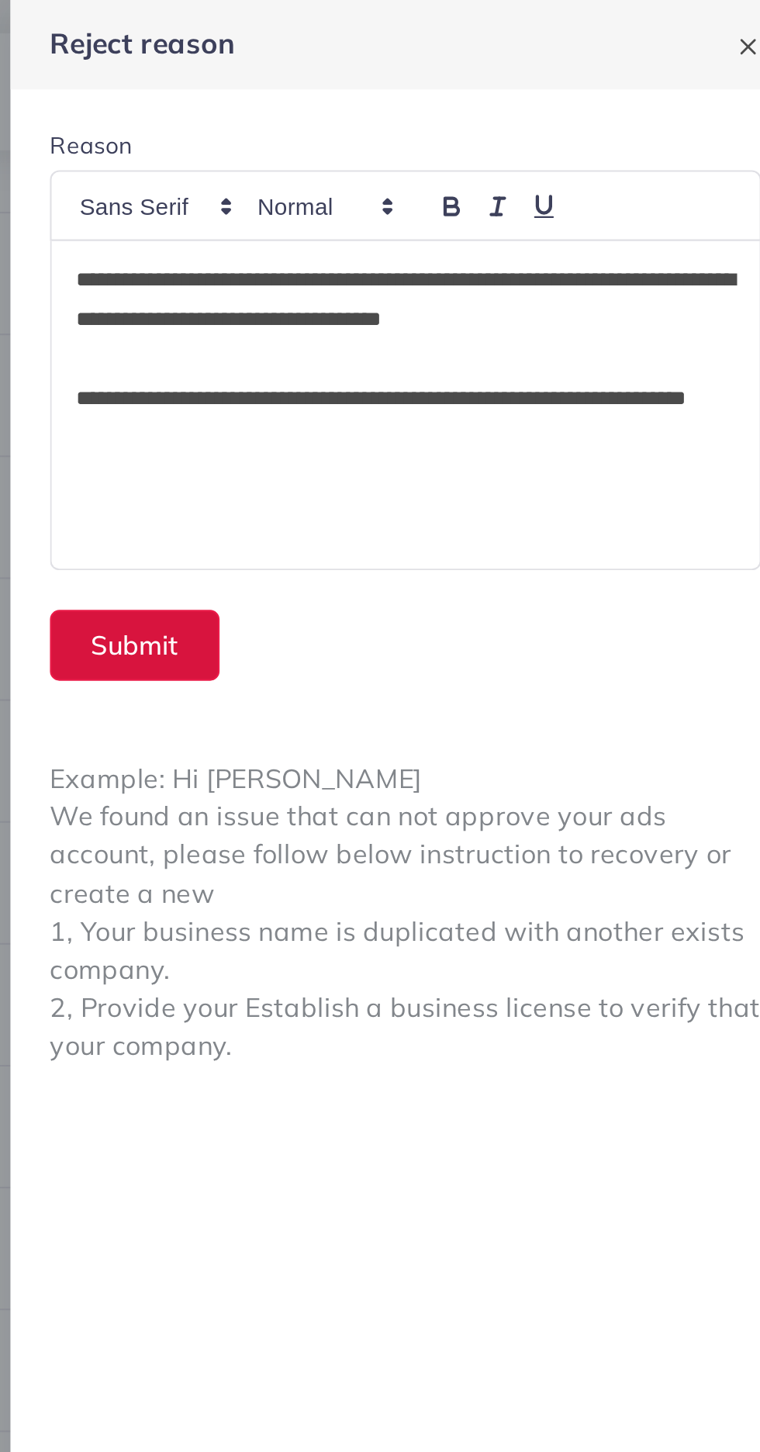
click at [444, 306] on button "Submit" at bounding box center [446, 304] width 80 height 33
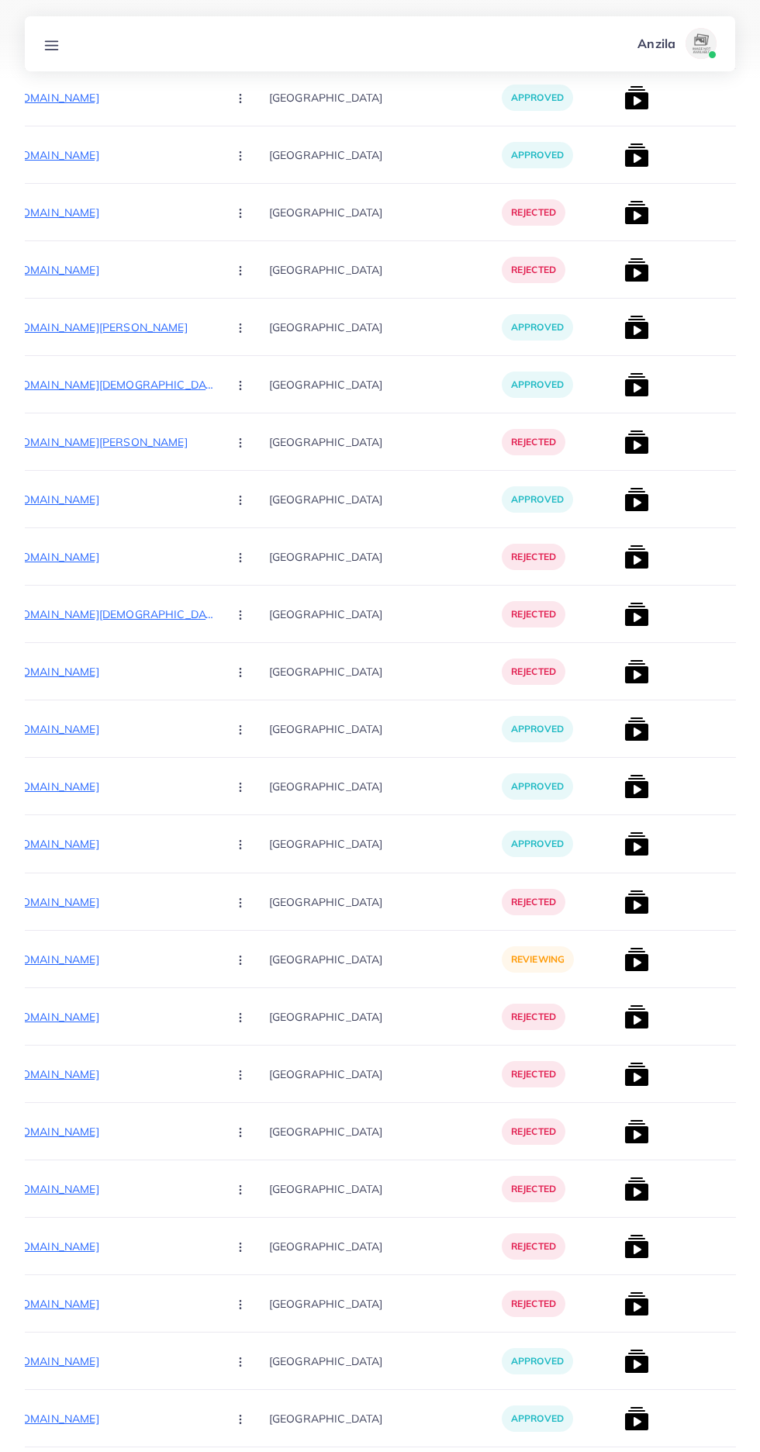
scroll to position [2974, 0]
click at [86, 959] on p "[URL][DOMAIN_NAME]" at bounding box center [98, 958] width 233 height 19
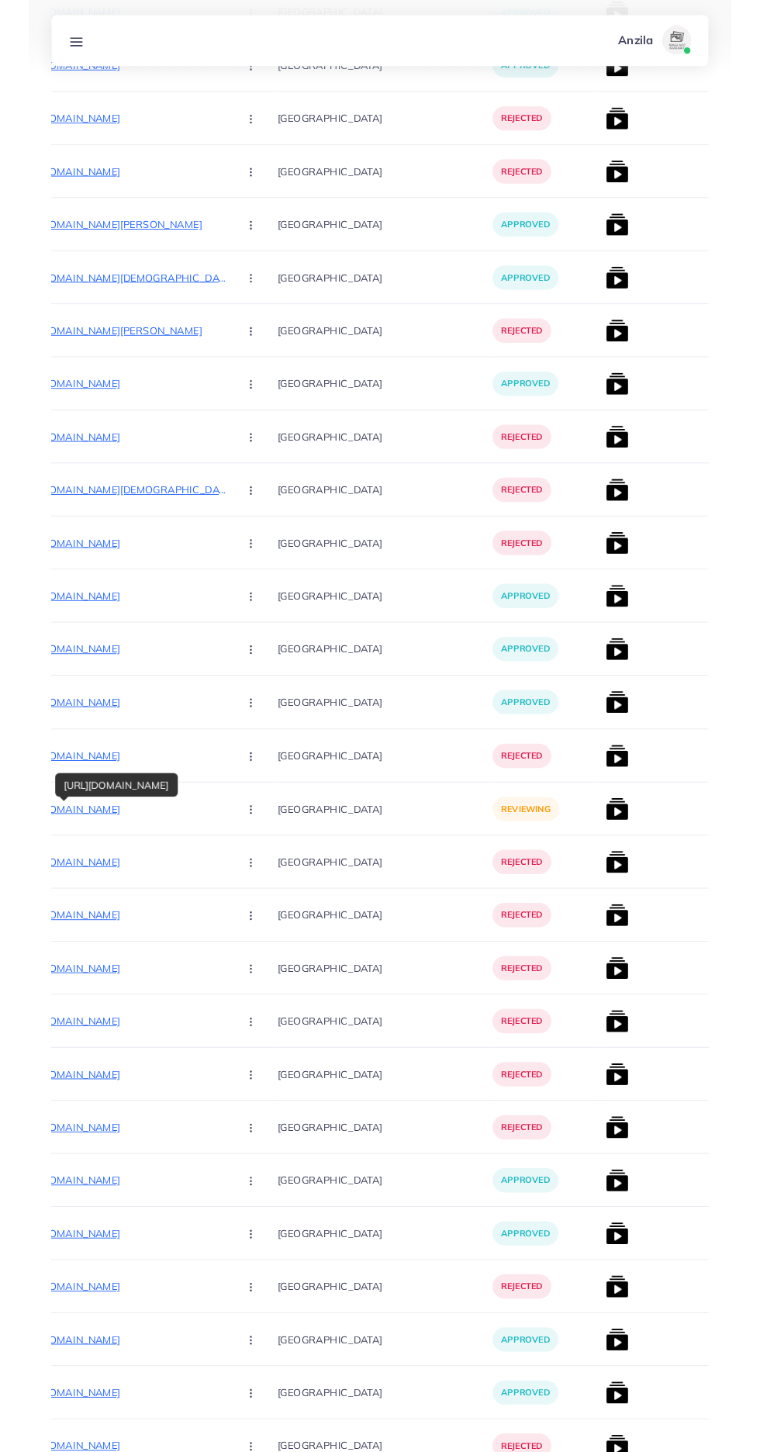
scroll to position [3092, 0]
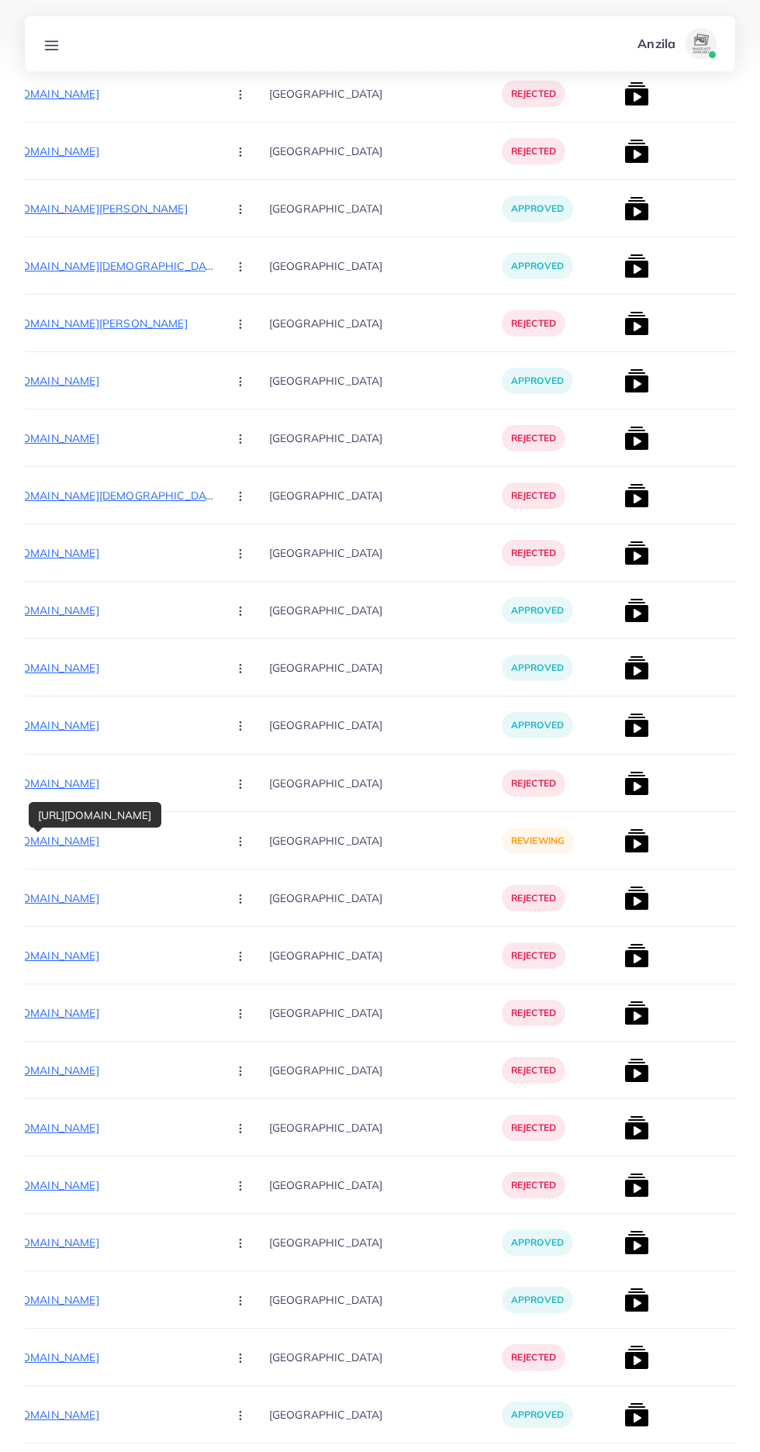
click at [234, 844] on icon "button" at bounding box center [240, 841] width 12 height 12
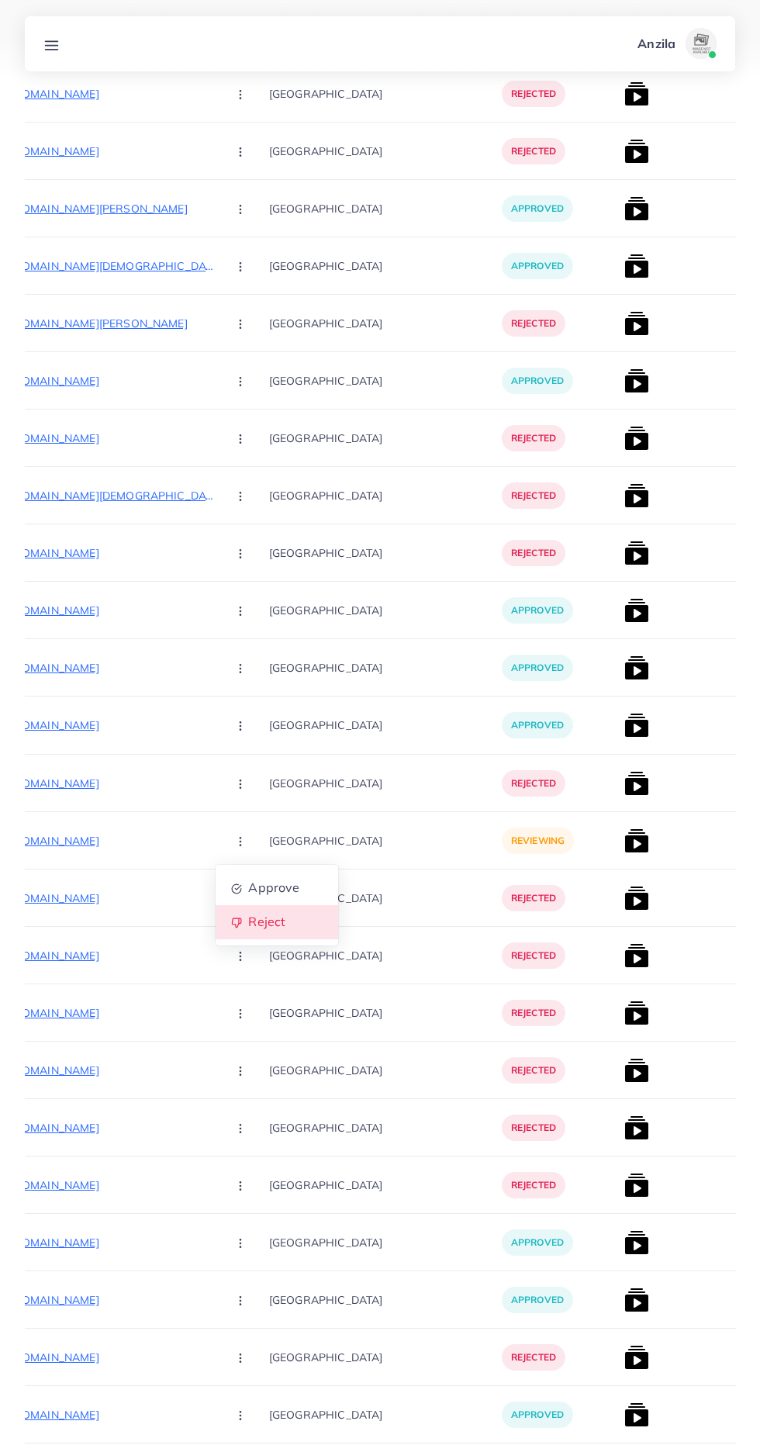
click at [248, 923] on span "Reject" at bounding box center [266, 922] width 37 height 16
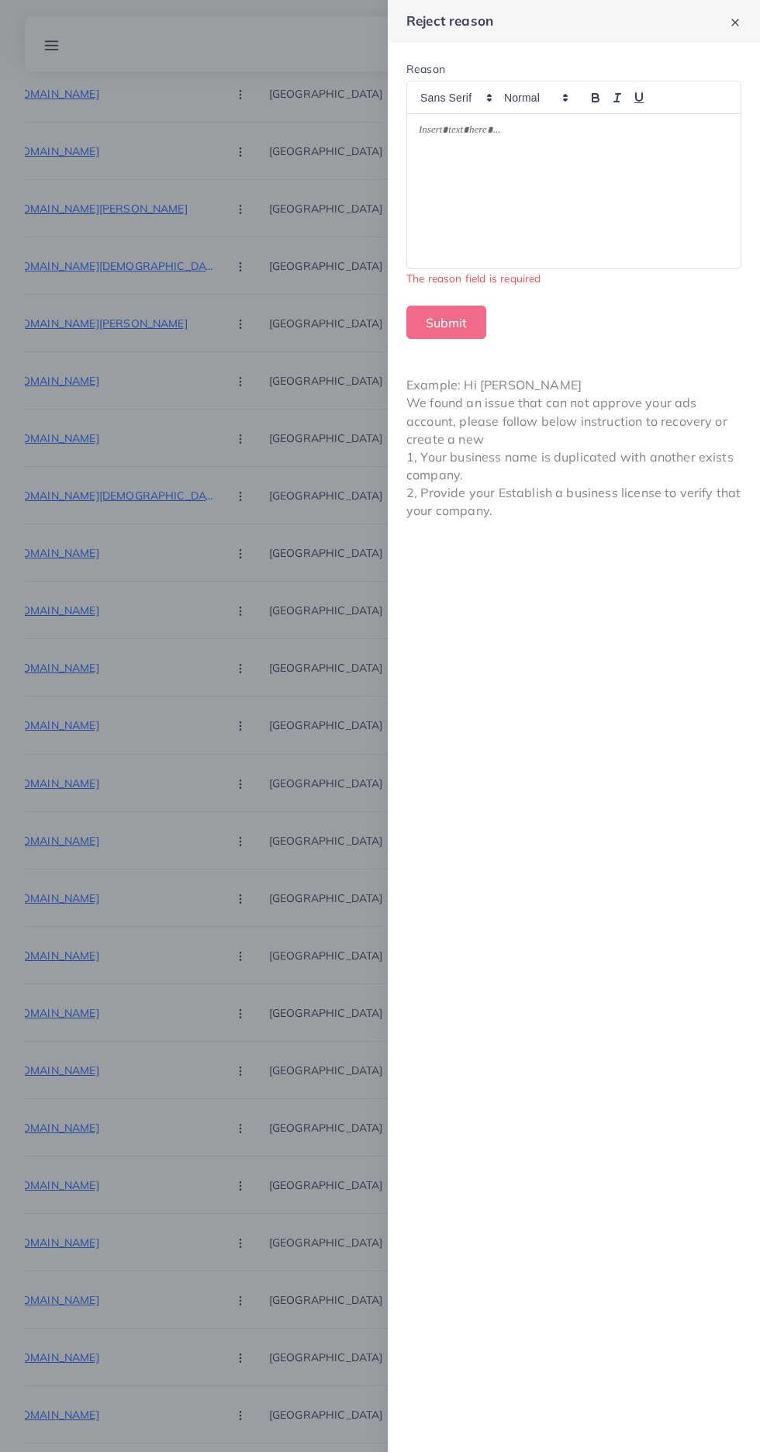
click at [503, 173] on div at bounding box center [574, 191] width 334 height 154
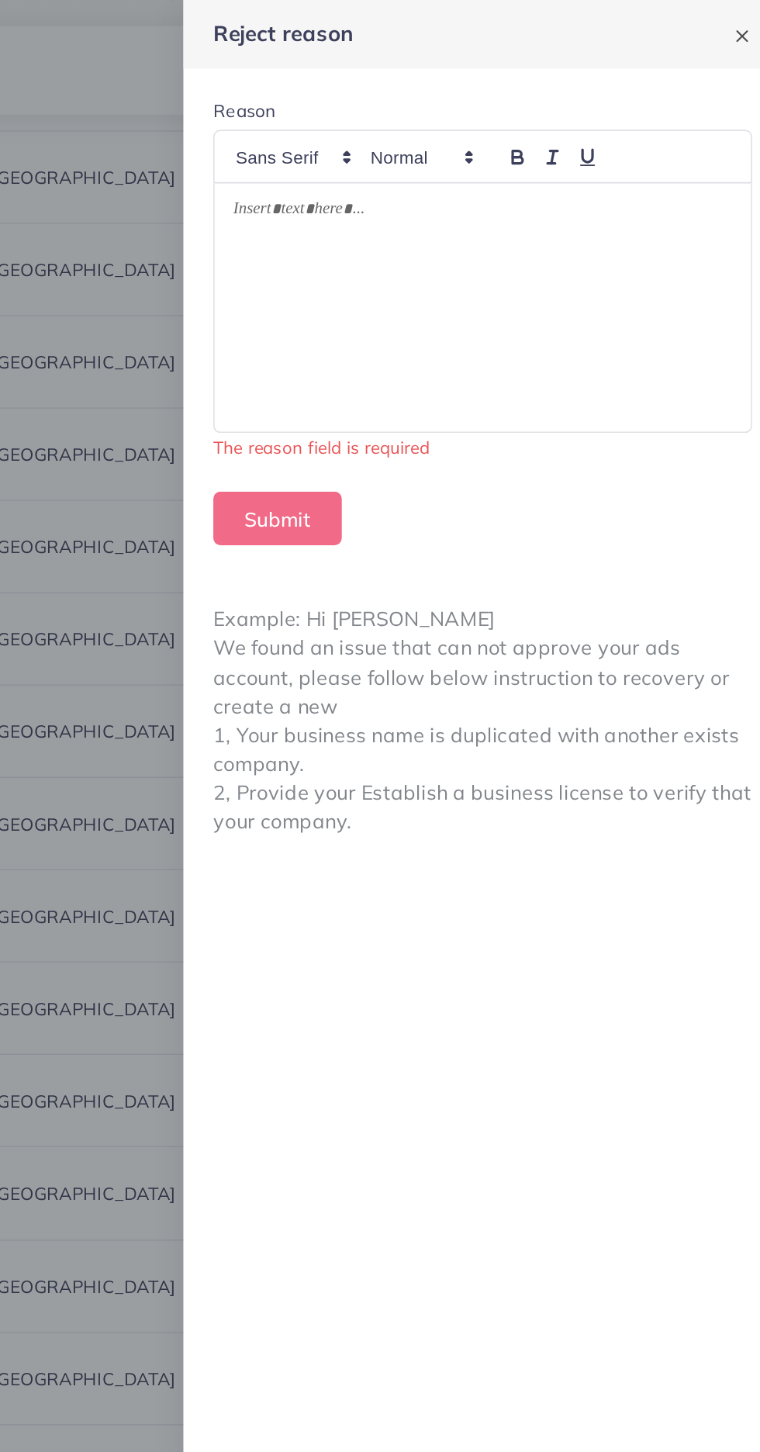
scroll to position [3068, 0]
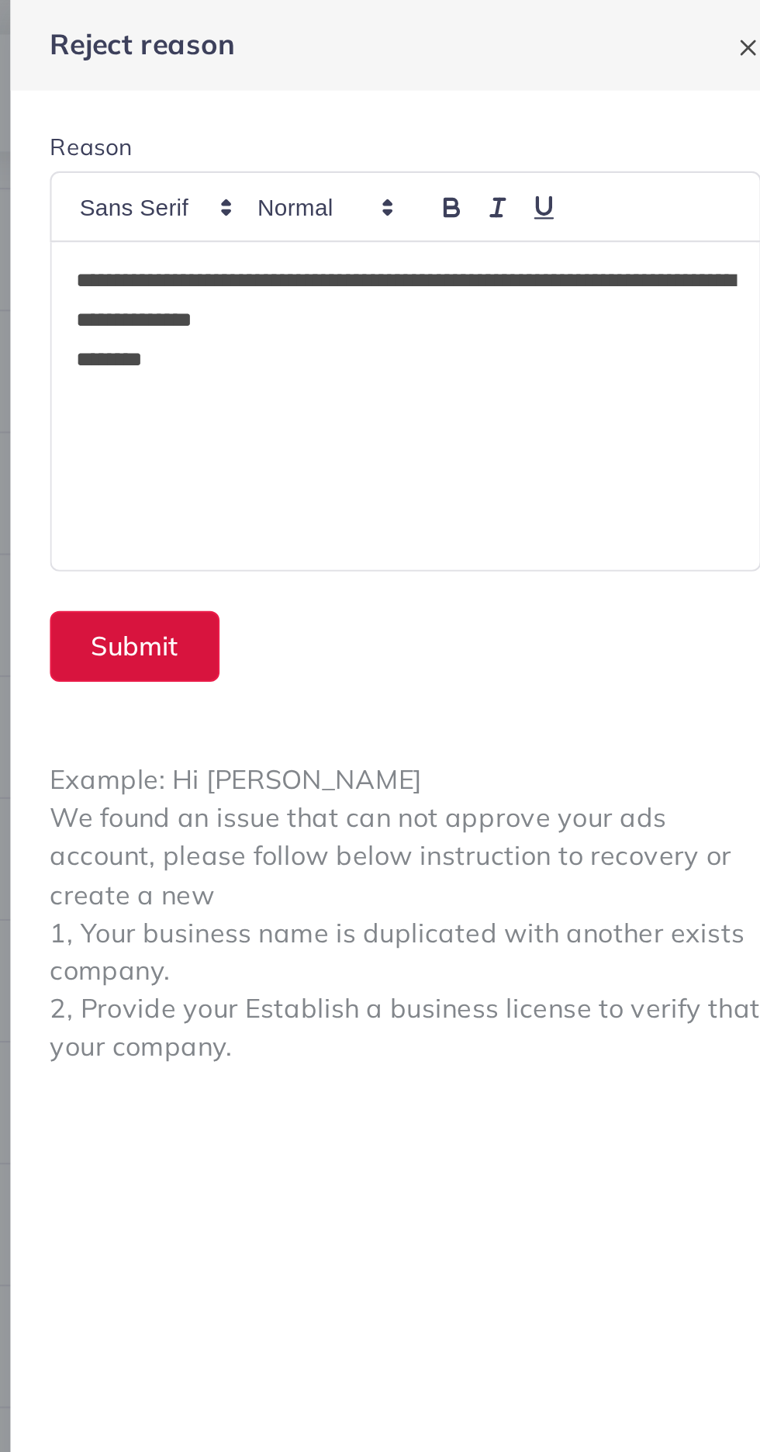
click at [437, 299] on button "Submit" at bounding box center [446, 304] width 80 height 33
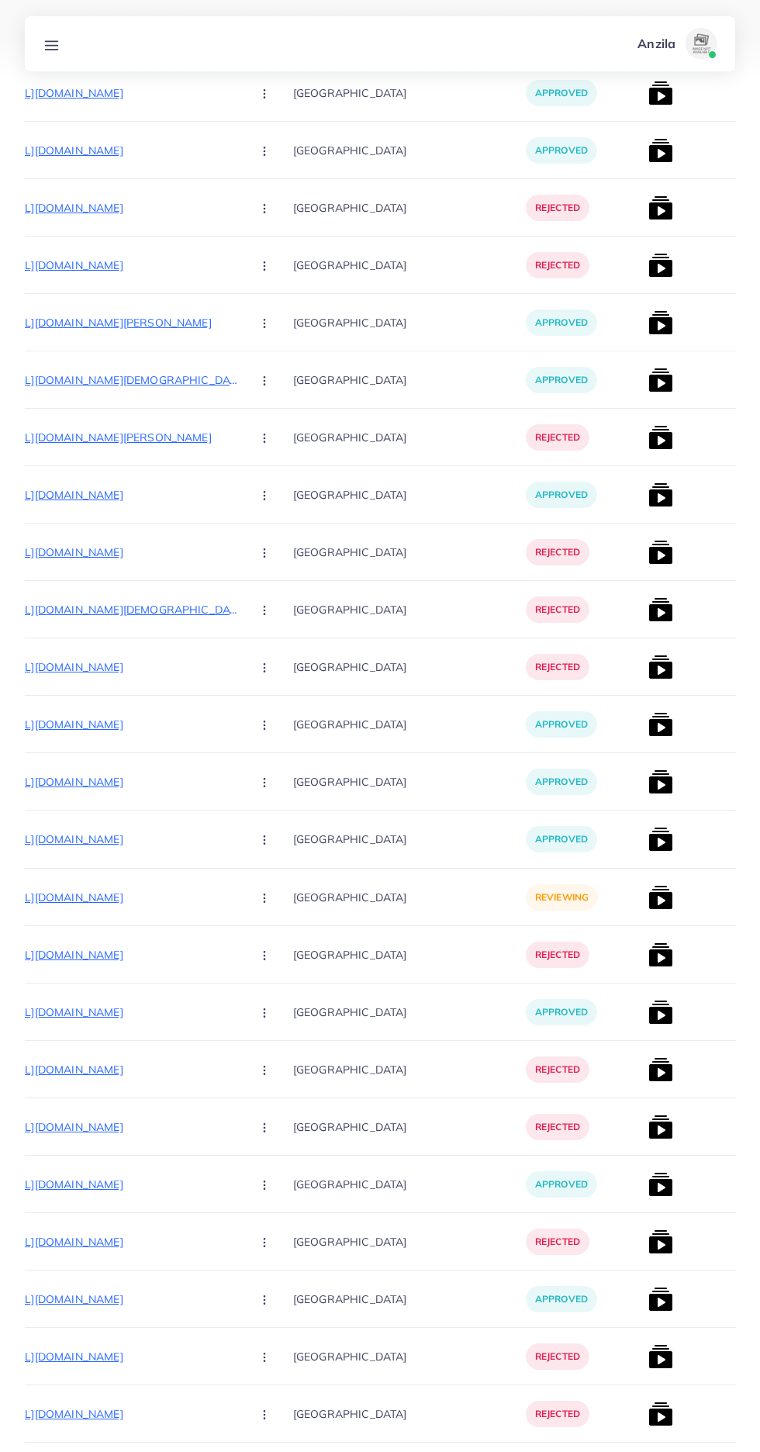
scroll to position [0, 257]
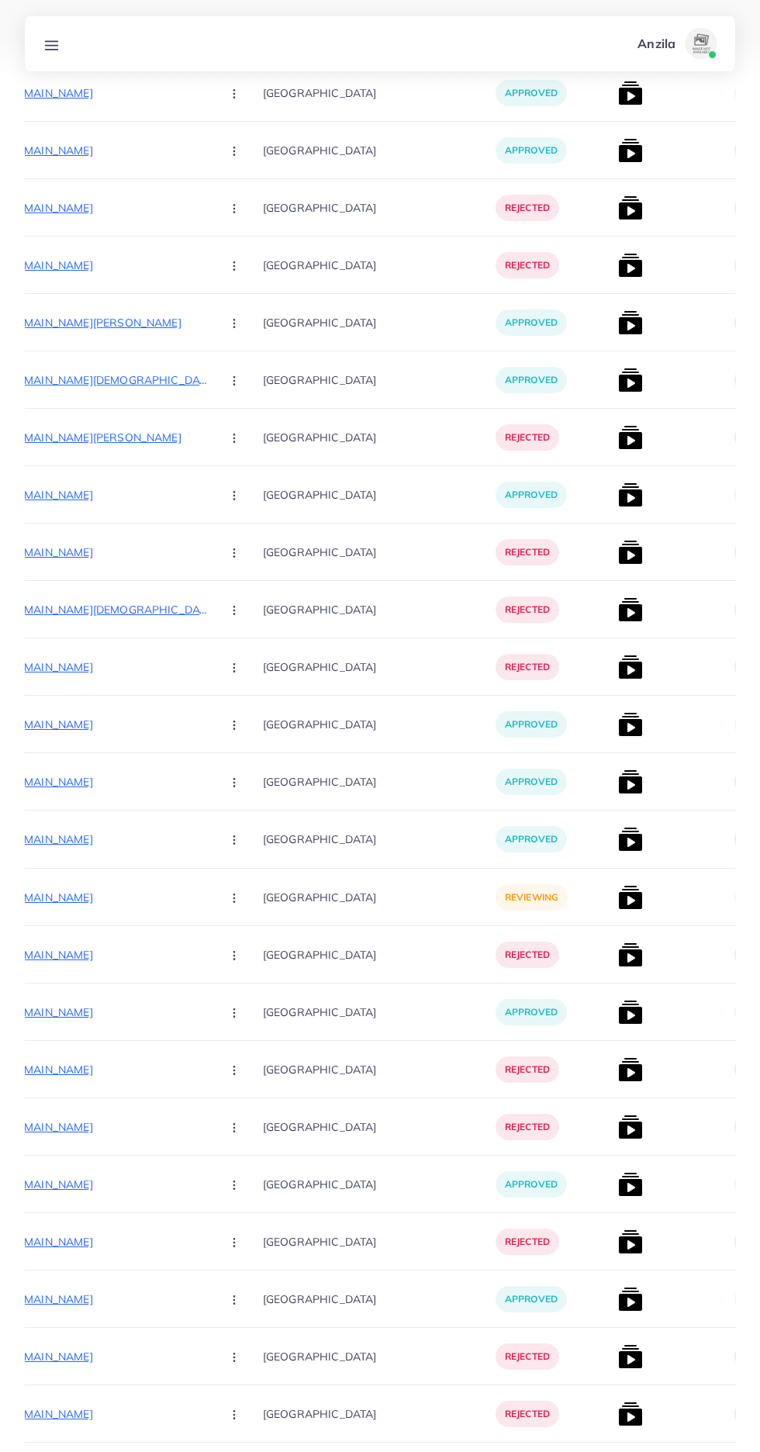
click at [85, 897] on p "[URL][DOMAIN_NAME]" at bounding box center [92, 897] width 233 height 19
click at [228, 898] on icon "button" at bounding box center [234, 898] width 12 height 12
click at [242, 974] on span "Reject" at bounding box center [260, 979] width 37 height 16
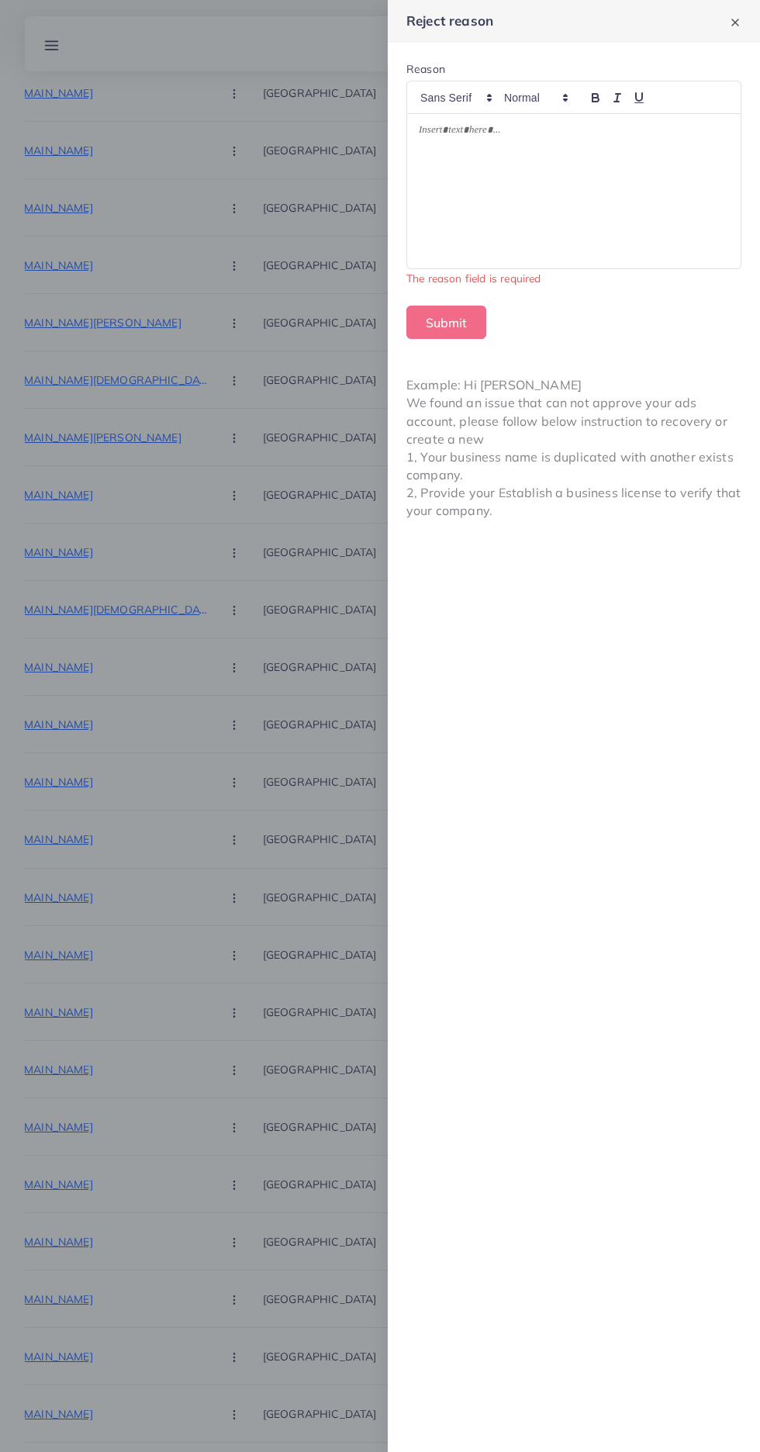
click at [653, 192] on div at bounding box center [574, 191] width 334 height 154
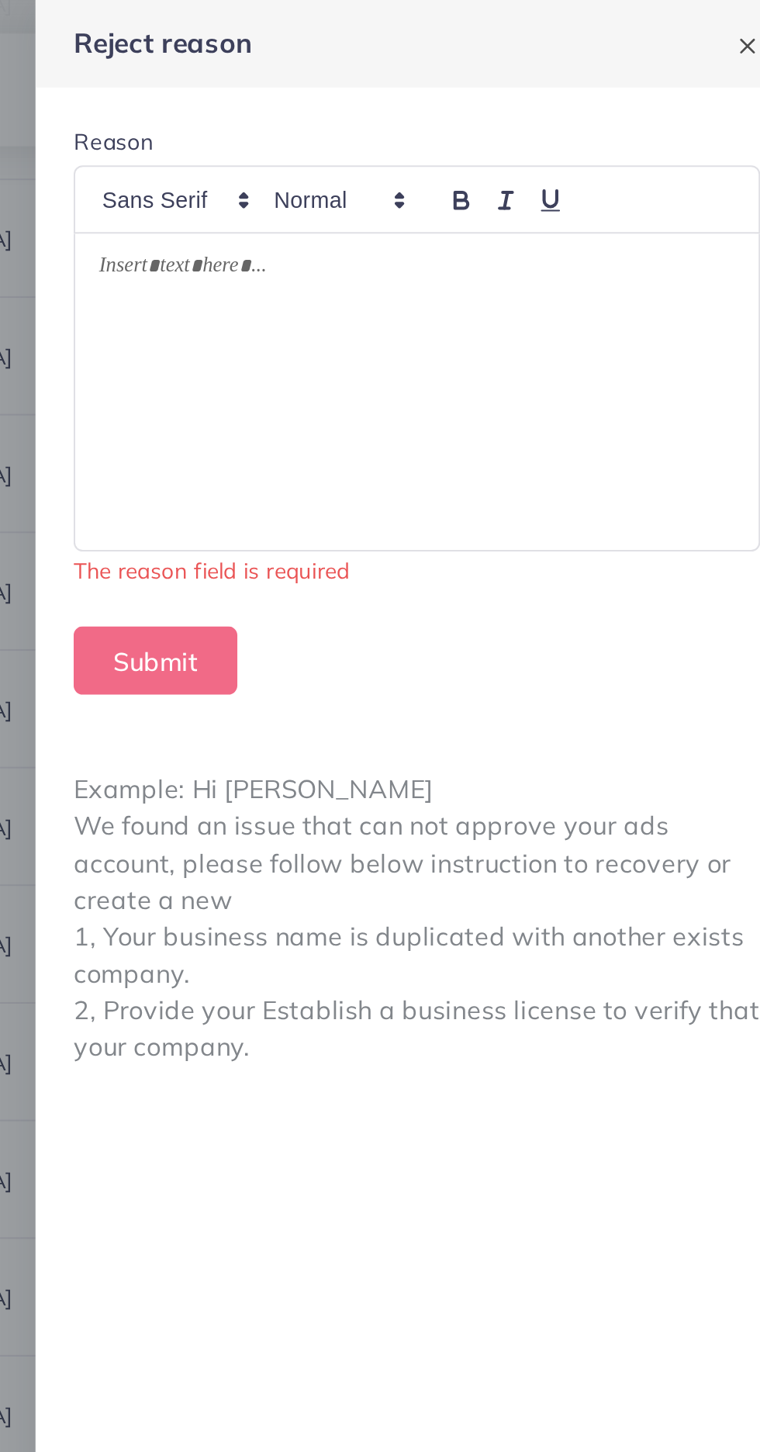
scroll to position [2954, 0]
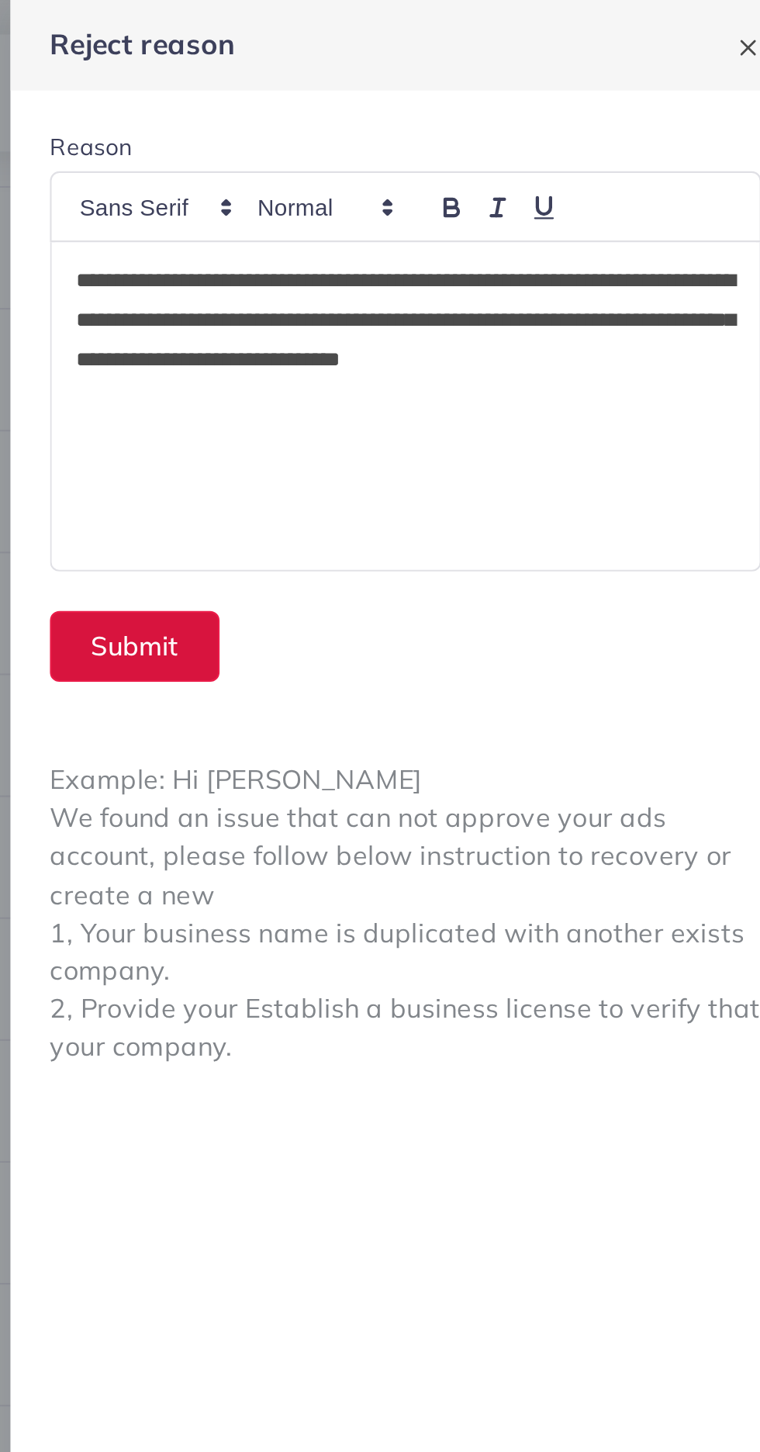
click at [430, 301] on button "Submit" at bounding box center [446, 304] width 80 height 33
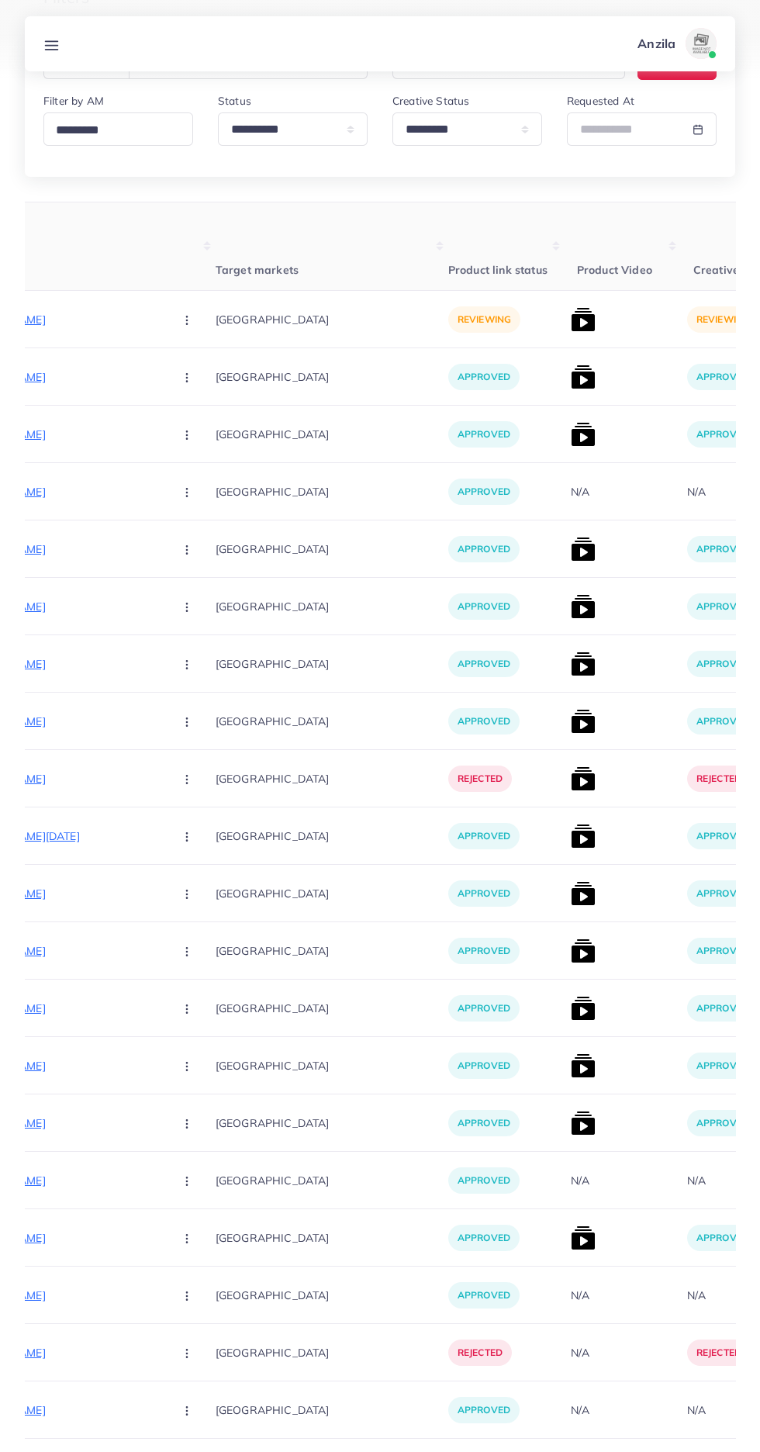
scroll to position [0, 0]
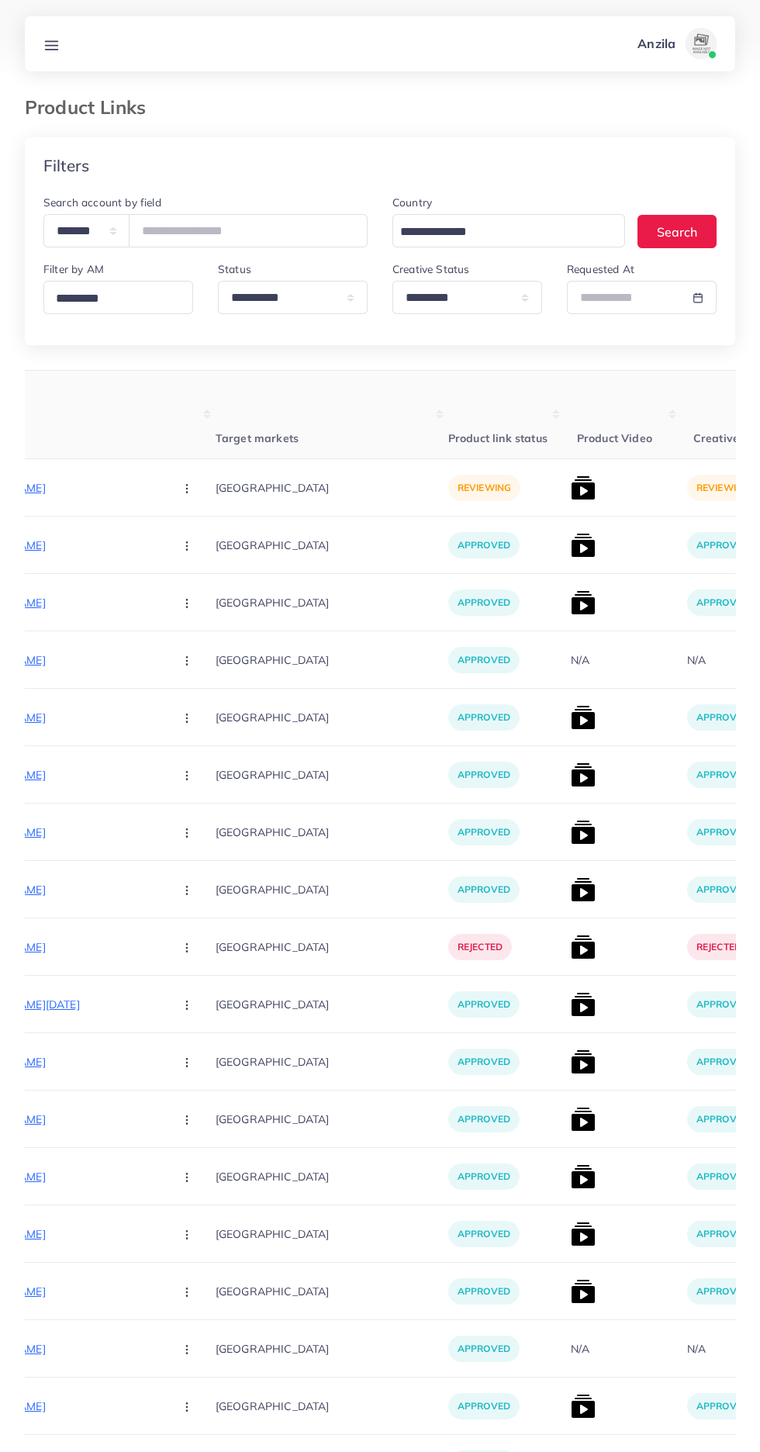
click at [62, 487] on p "[URL][DOMAIN_NAME]" at bounding box center [45, 488] width 233 height 19
click at [161, 490] on button "button" at bounding box center [188, 487] width 54 height 35
click at [195, 536] on span "Approve" at bounding box center [220, 535] width 51 height 16
click at [571, 491] on img at bounding box center [583, 487] width 25 height 25
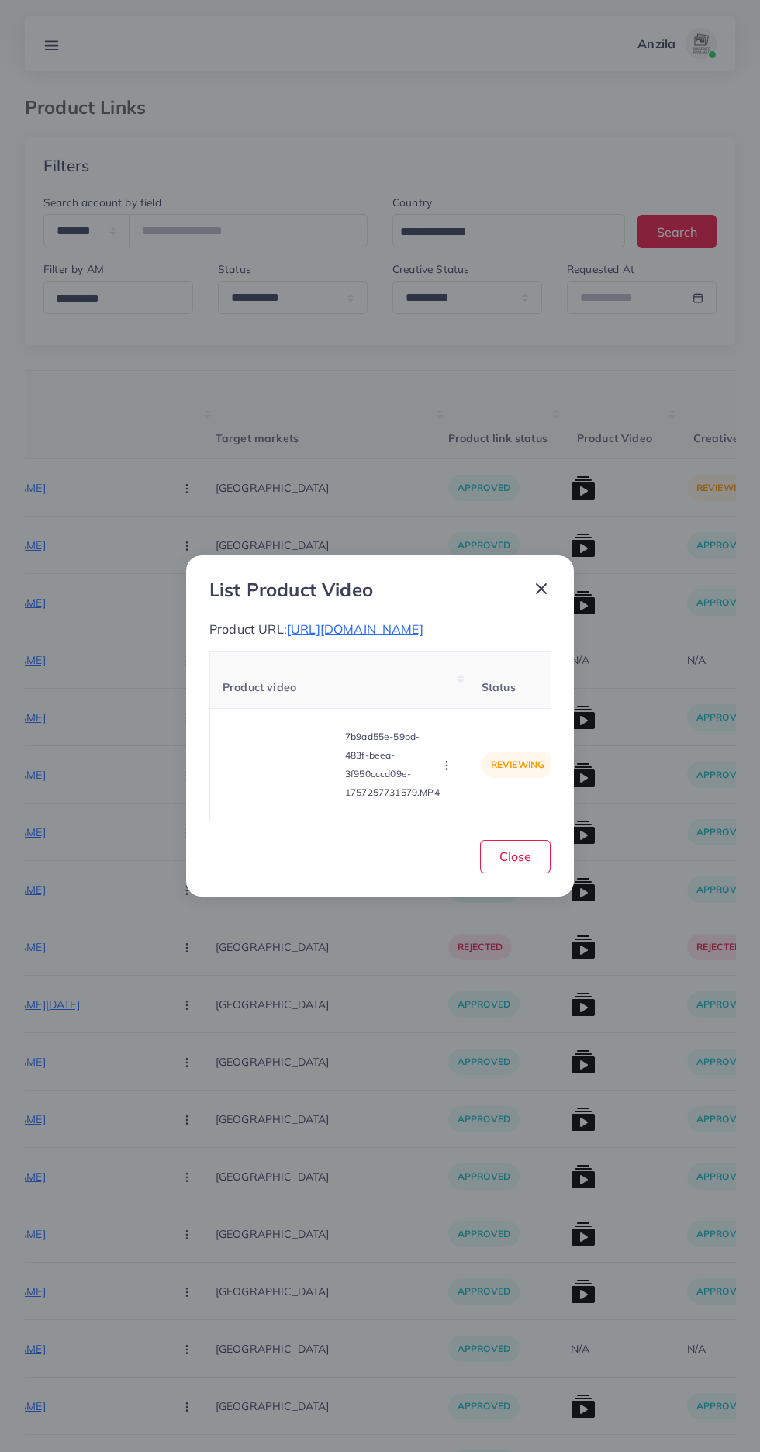
click at [254, 782] on video at bounding box center [281, 765] width 116 height 70
click at [273, 777] on icon at bounding box center [280, 764] width 25 height 25
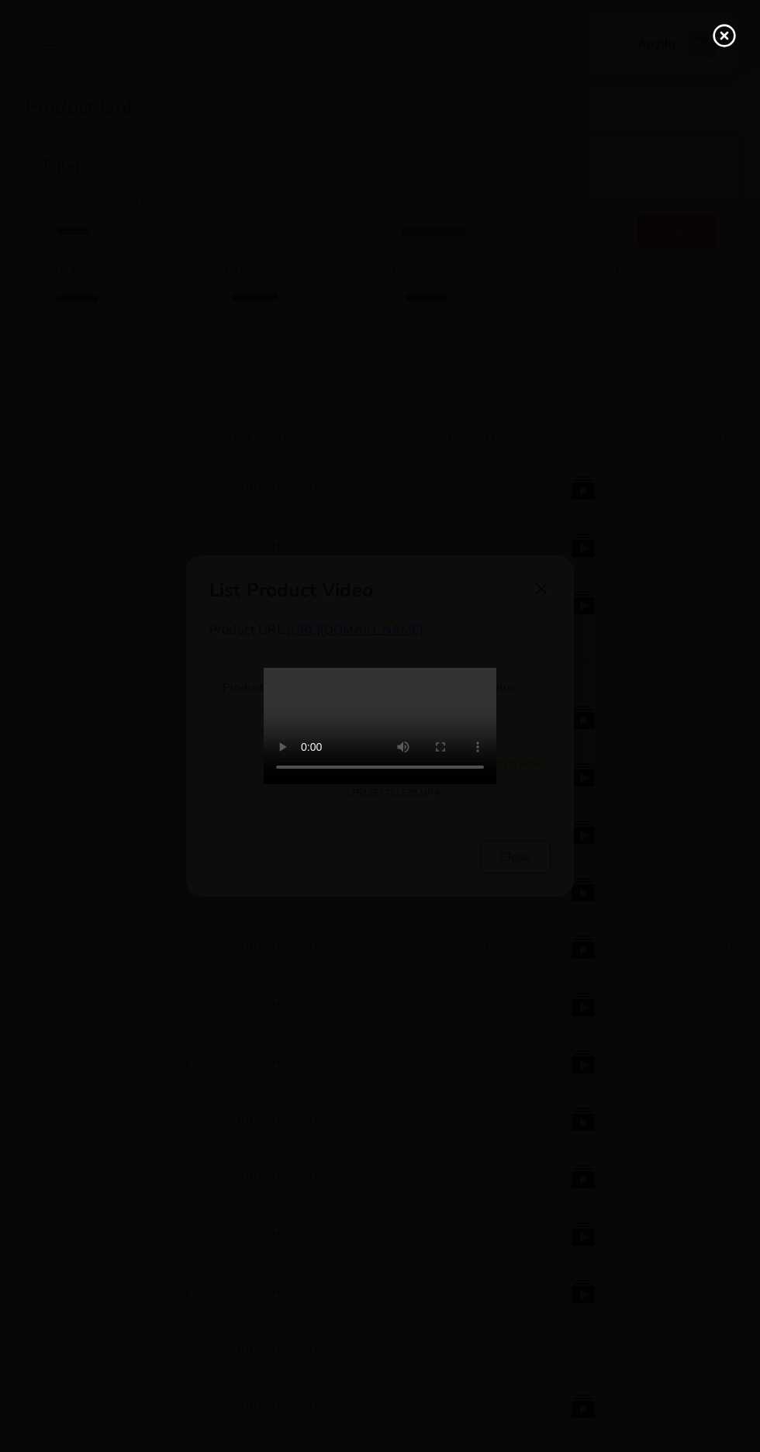
click at [724, 35] on line at bounding box center [724, 36] width 6 height 6
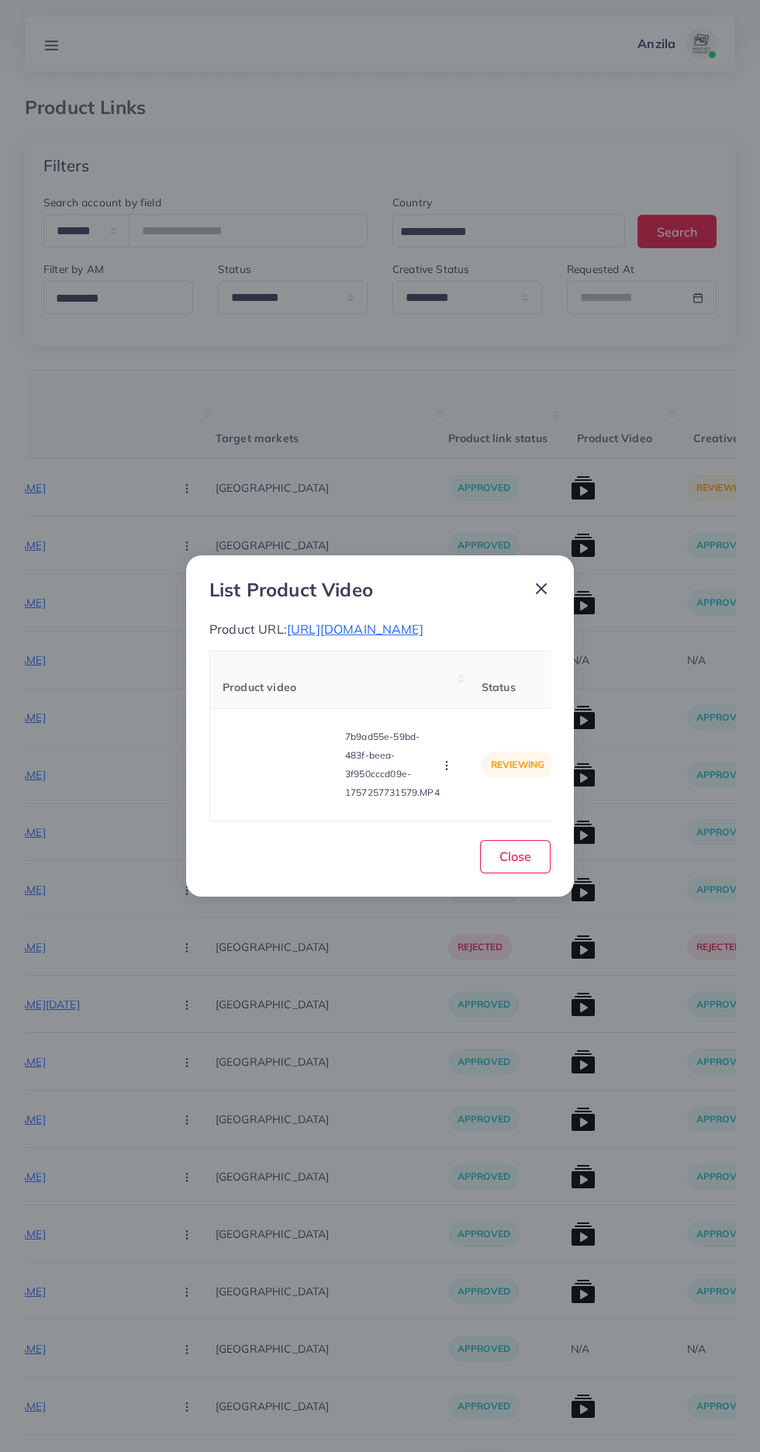
click at [449, 772] on icon "button" at bounding box center [447, 765] width 12 height 12
click at [495, 700] on span "Approve" at bounding box center [479, 693] width 51 height 16
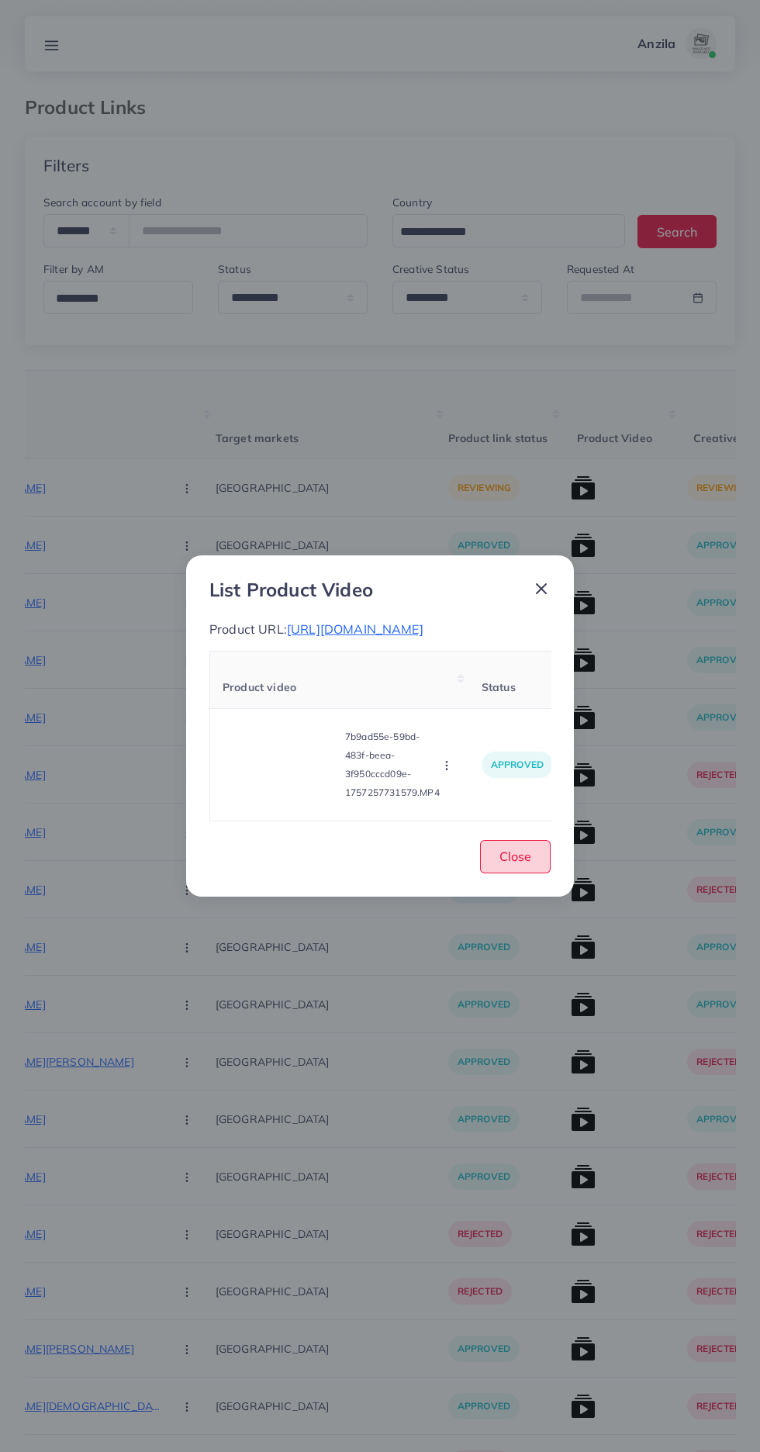
click at [525, 864] on span "Close" at bounding box center [515, 856] width 32 height 16
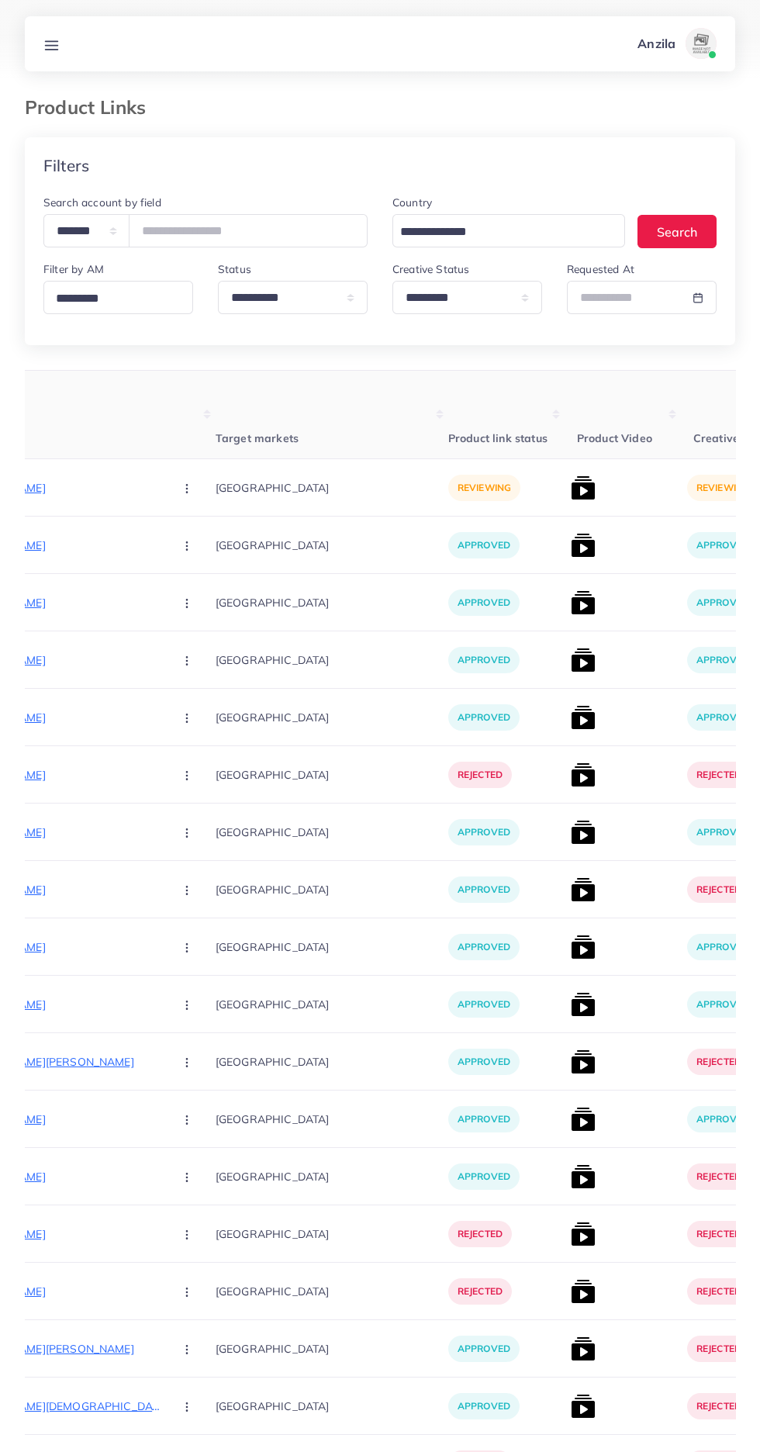
click at [51, 489] on p "[URL][DOMAIN_NAME]" at bounding box center [45, 488] width 233 height 19
click at [186, 489] on circle "button" at bounding box center [186, 488] width 1 height 1
click at [195, 536] on span "Approve" at bounding box center [220, 535] width 51 height 16
click at [571, 498] on img at bounding box center [583, 487] width 25 height 25
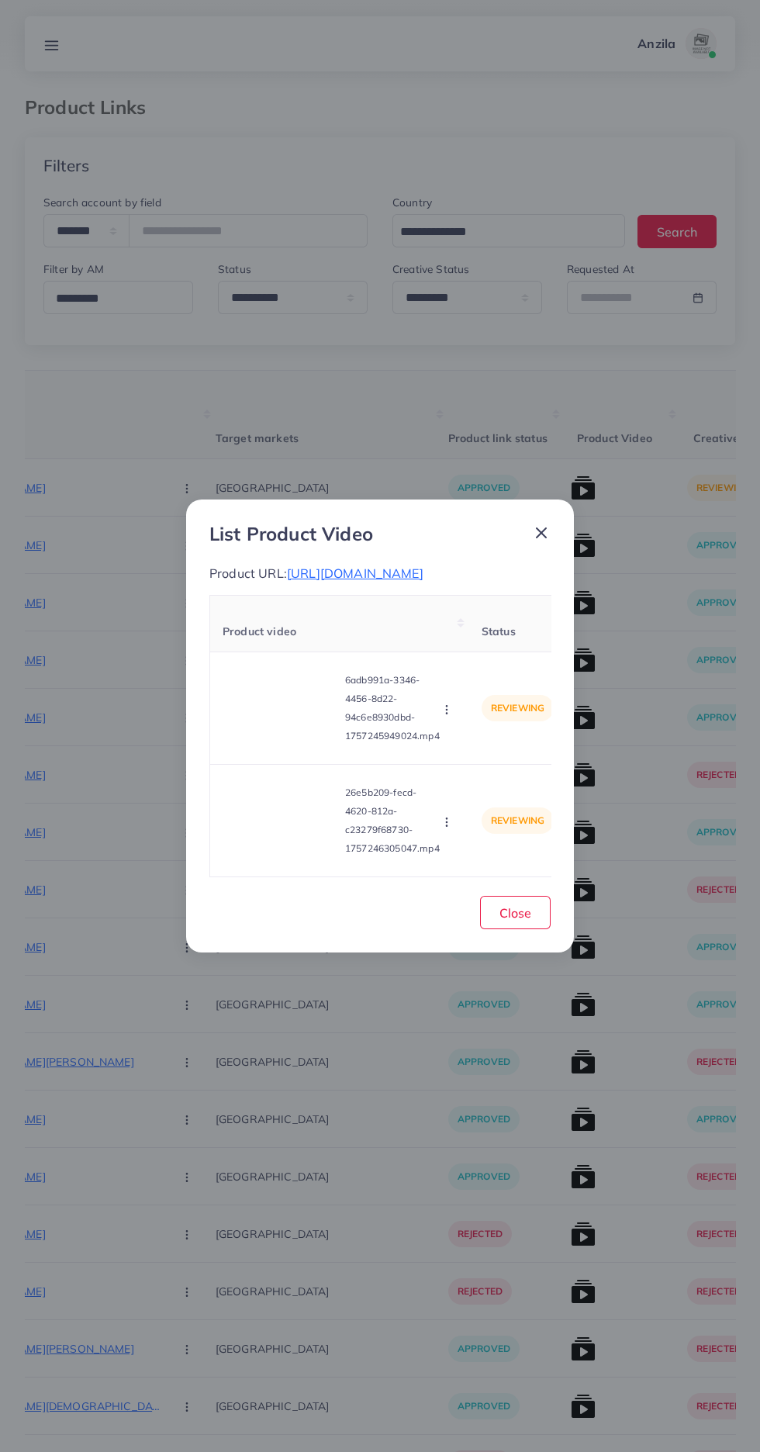
click at [274, 709] on video at bounding box center [281, 708] width 116 height 70
click at [278, 713] on polygon at bounding box center [281, 708] width 6 height 9
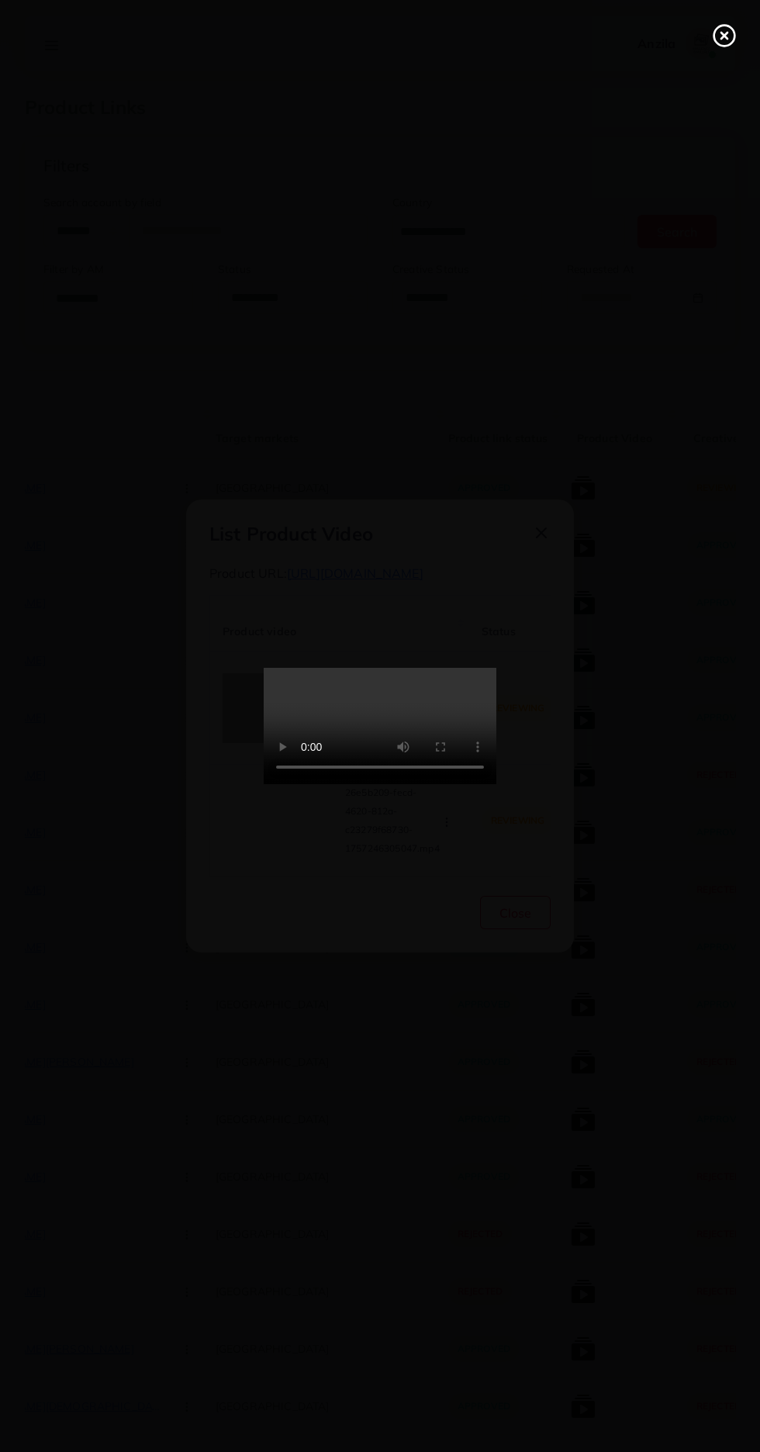
click at [721, 33] on icon at bounding box center [724, 35] width 25 height 25
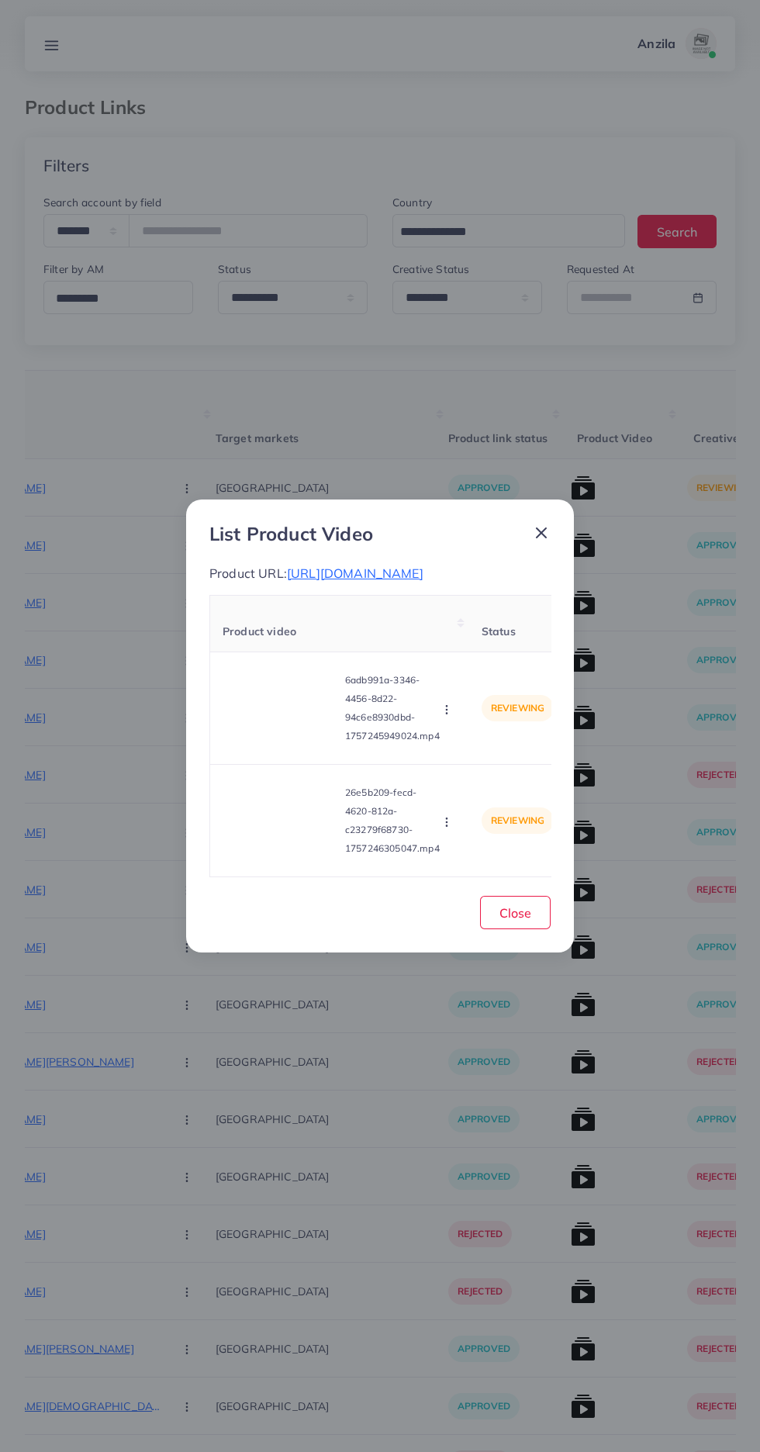
click at [450, 714] on icon "button" at bounding box center [447, 709] width 12 height 12
click at [480, 754] on span "Approve" at bounding box center [479, 746] width 51 height 16
click at [305, 810] on video at bounding box center [281, 821] width 116 height 70
click at [286, 797] on div at bounding box center [281, 821] width 116 height 70
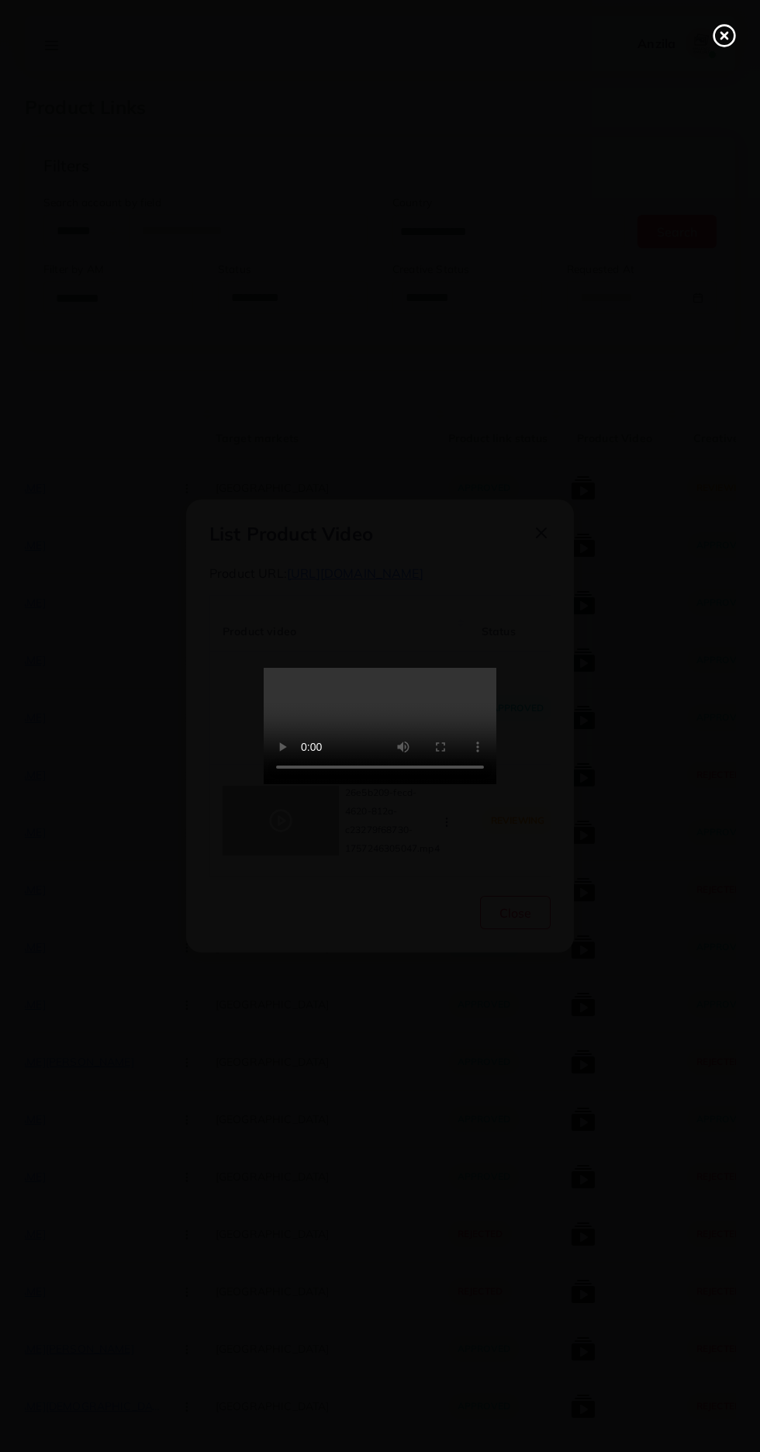
click at [723, 30] on icon at bounding box center [724, 35] width 25 height 25
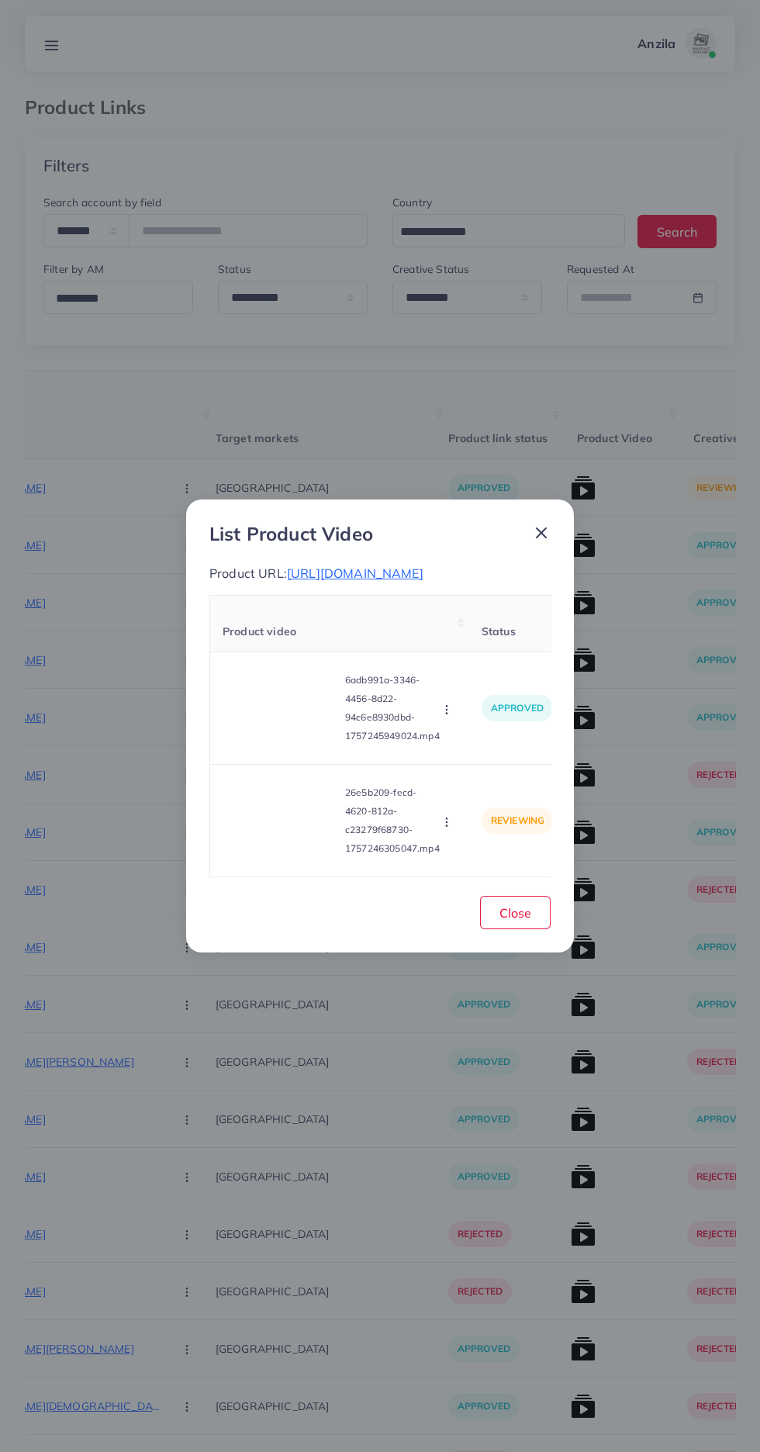
click at [447, 826] on circle "button" at bounding box center [446, 825] width 1 height 1
click at [504, 742] on link "Approve" at bounding box center [483, 749] width 123 height 34
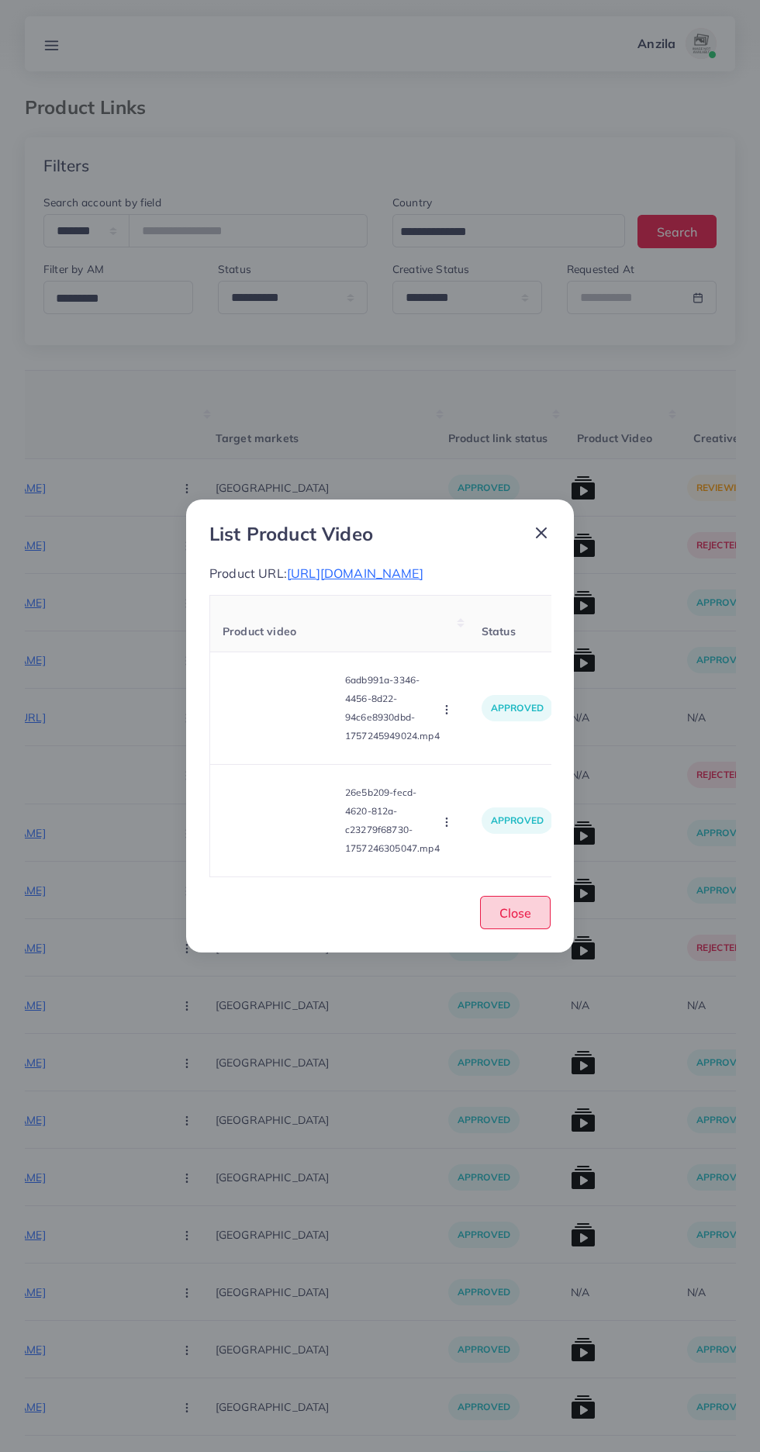
click at [500, 914] on span "Close" at bounding box center [515, 913] width 32 height 16
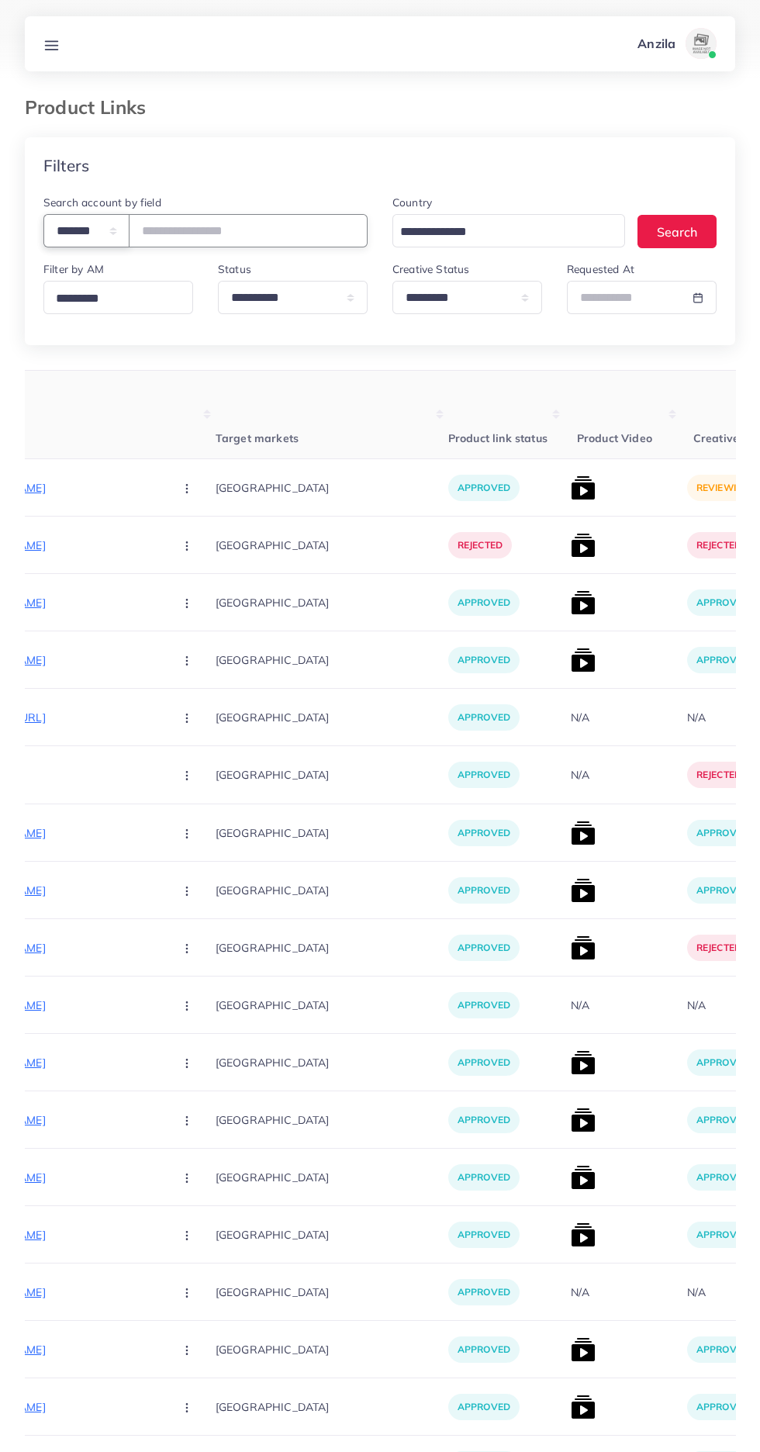
click at [88, 231] on select "**********" at bounding box center [86, 230] width 86 height 33
select select "*****"
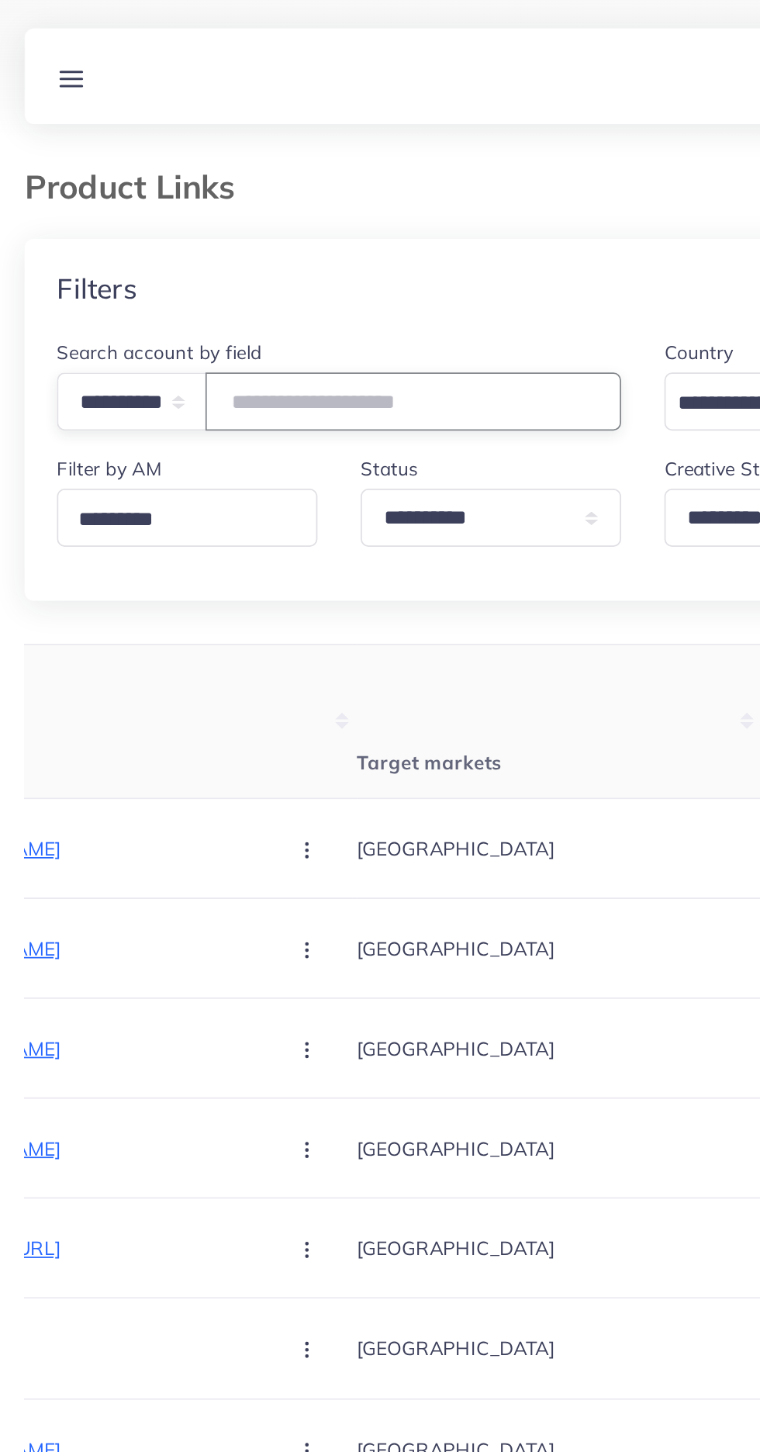
paste input "**********"
type input "**********"
click at [216, 424] on th "Target markets" at bounding box center [332, 415] width 233 height 88
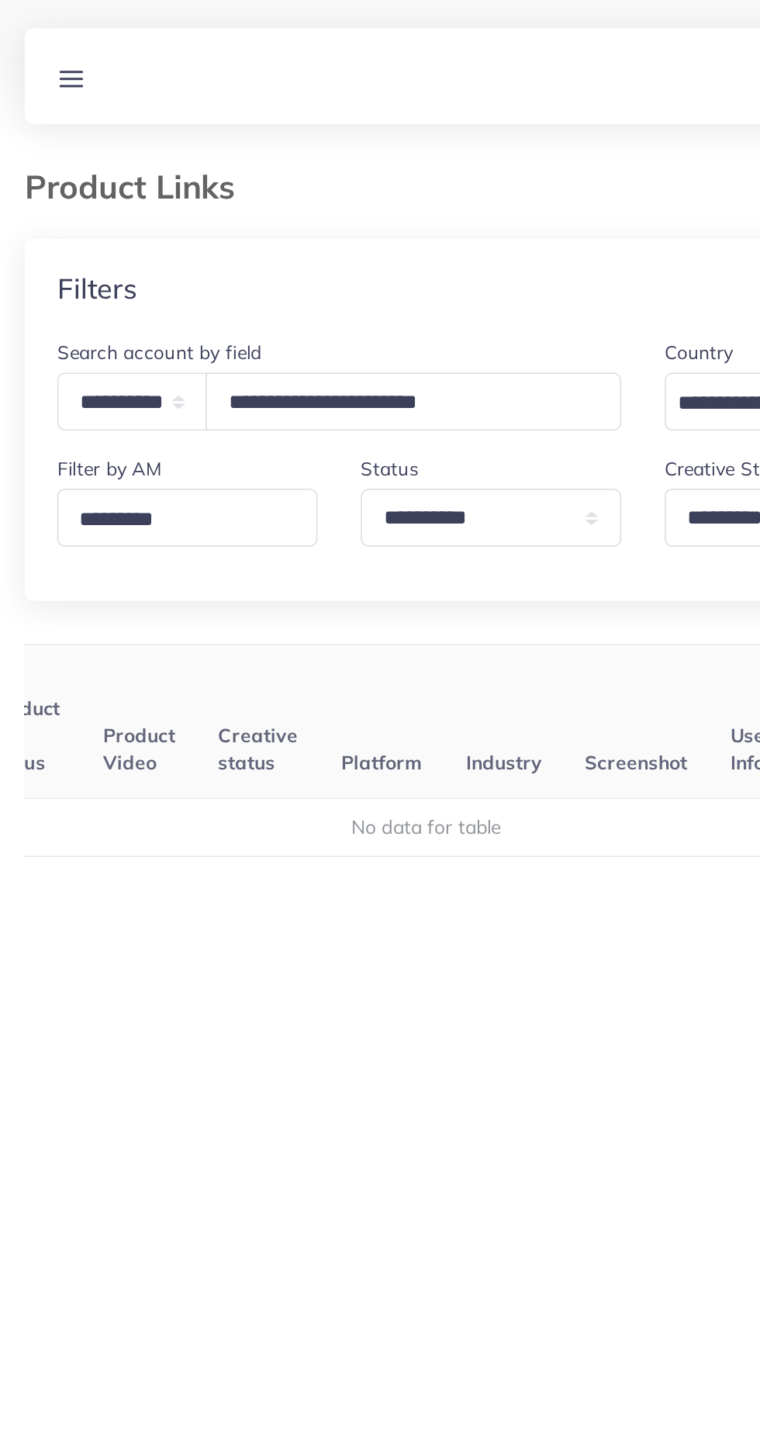
scroll to position [0, 243]
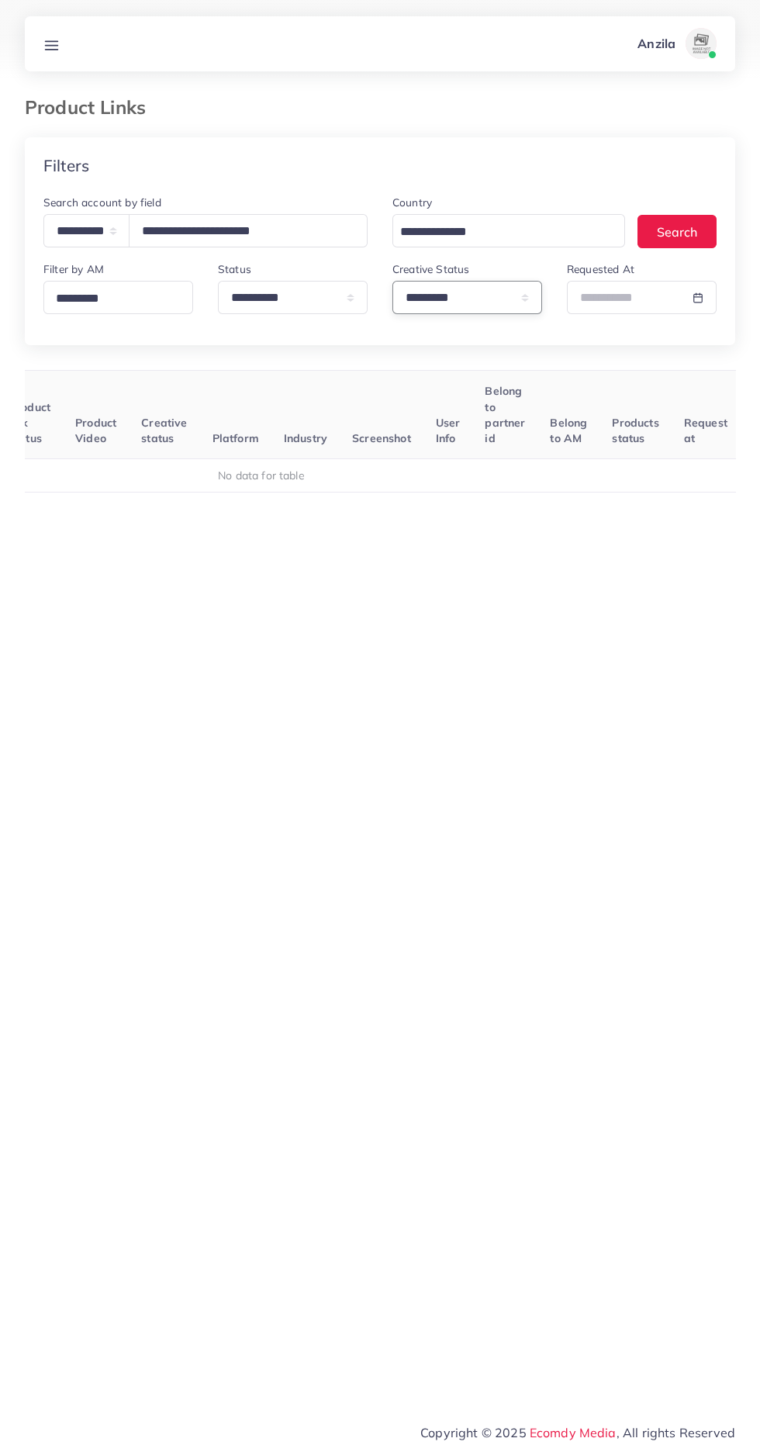
click at [500, 283] on select "**********" at bounding box center [467, 297] width 150 height 33
select select
click at [57, 51] on icon at bounding box center [51, 45] width 16 height 16
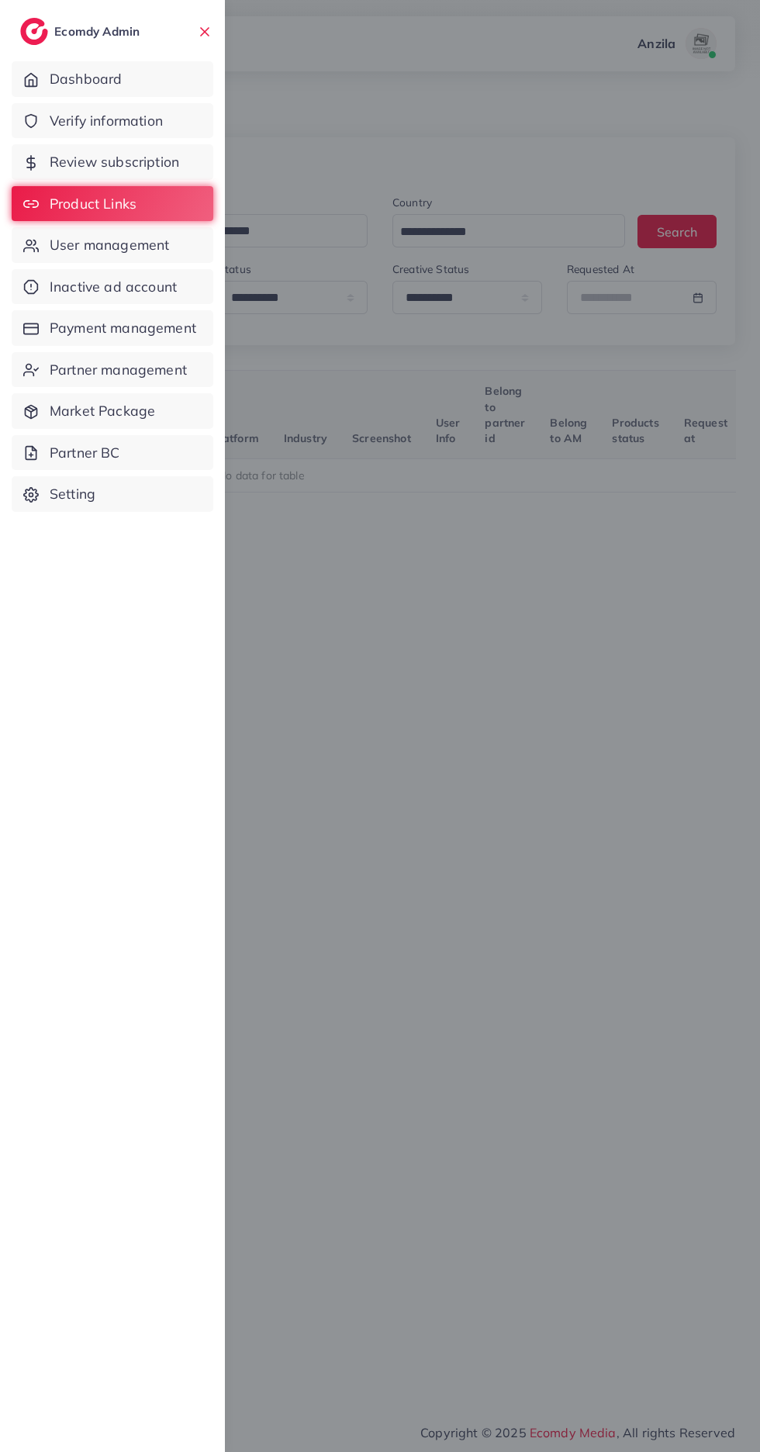
click at [144, 116] on span "Verify information" at bounding box center [106, 121] width 113 height 20
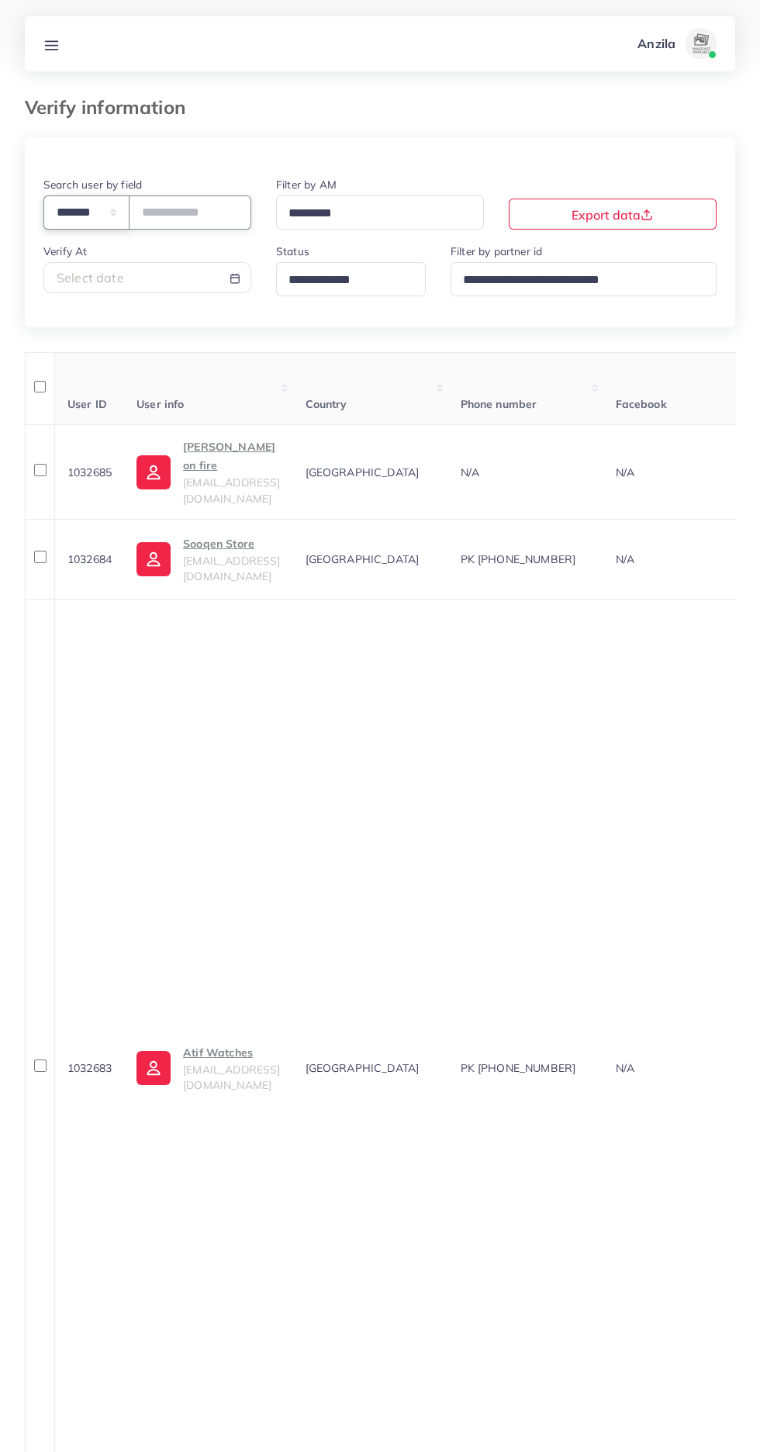
click at [85, 216] on select "**********" at bounding box center [86, 211] width 86 height 33
select select "*****"
paste input "**********"
type input "**********"
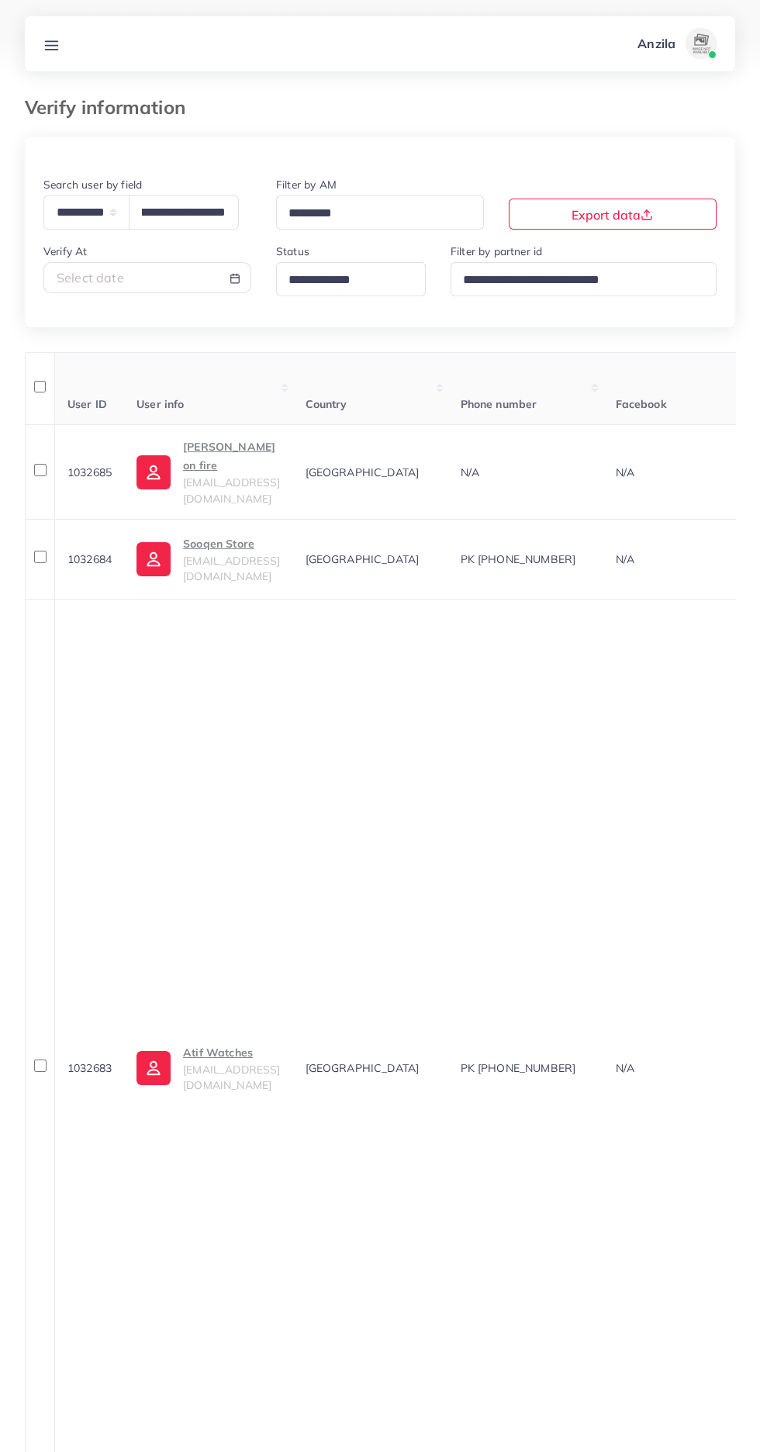
click at [292, 394] on th "User info" at bounding box center [208, 388] width 168 height 73
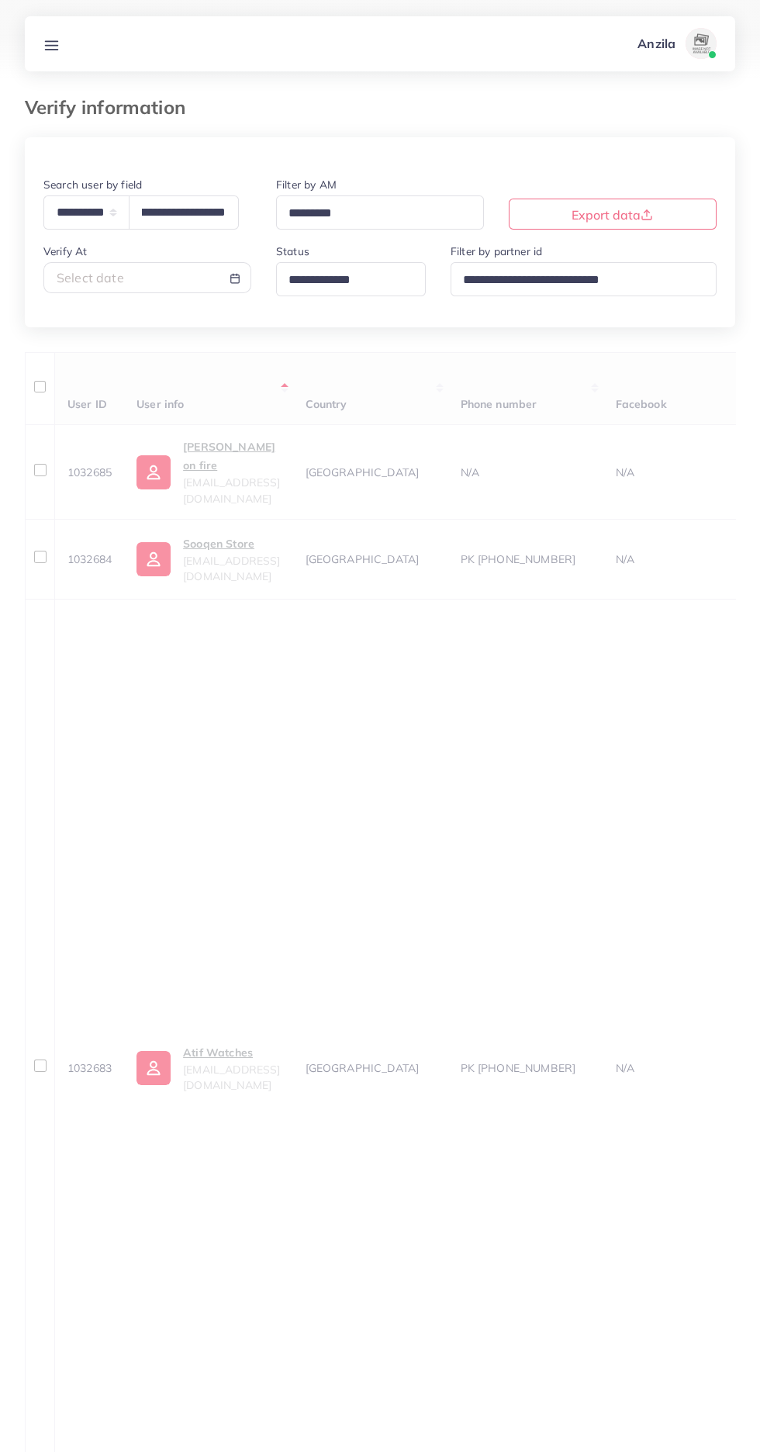
scroll to position [0, 0]
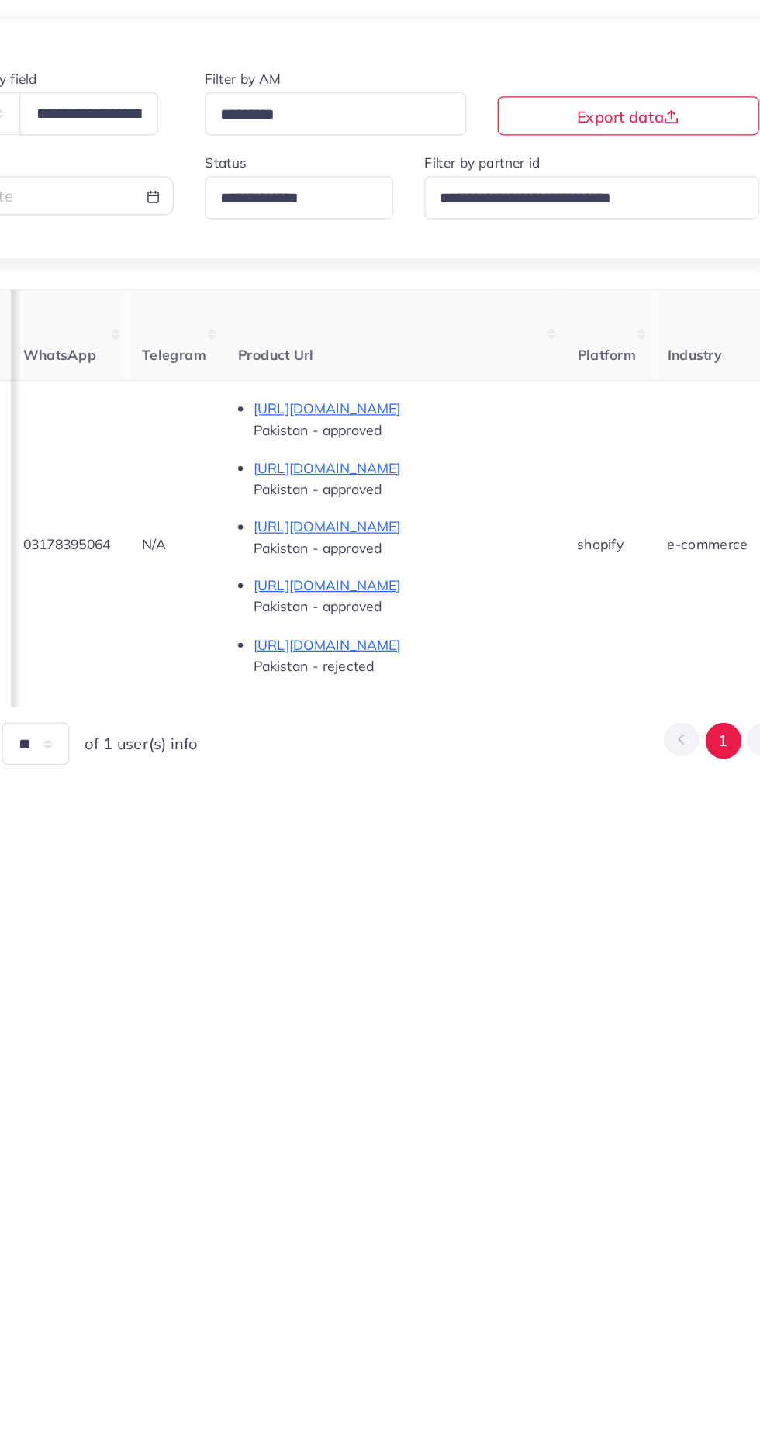
scroll to position [0, 740]
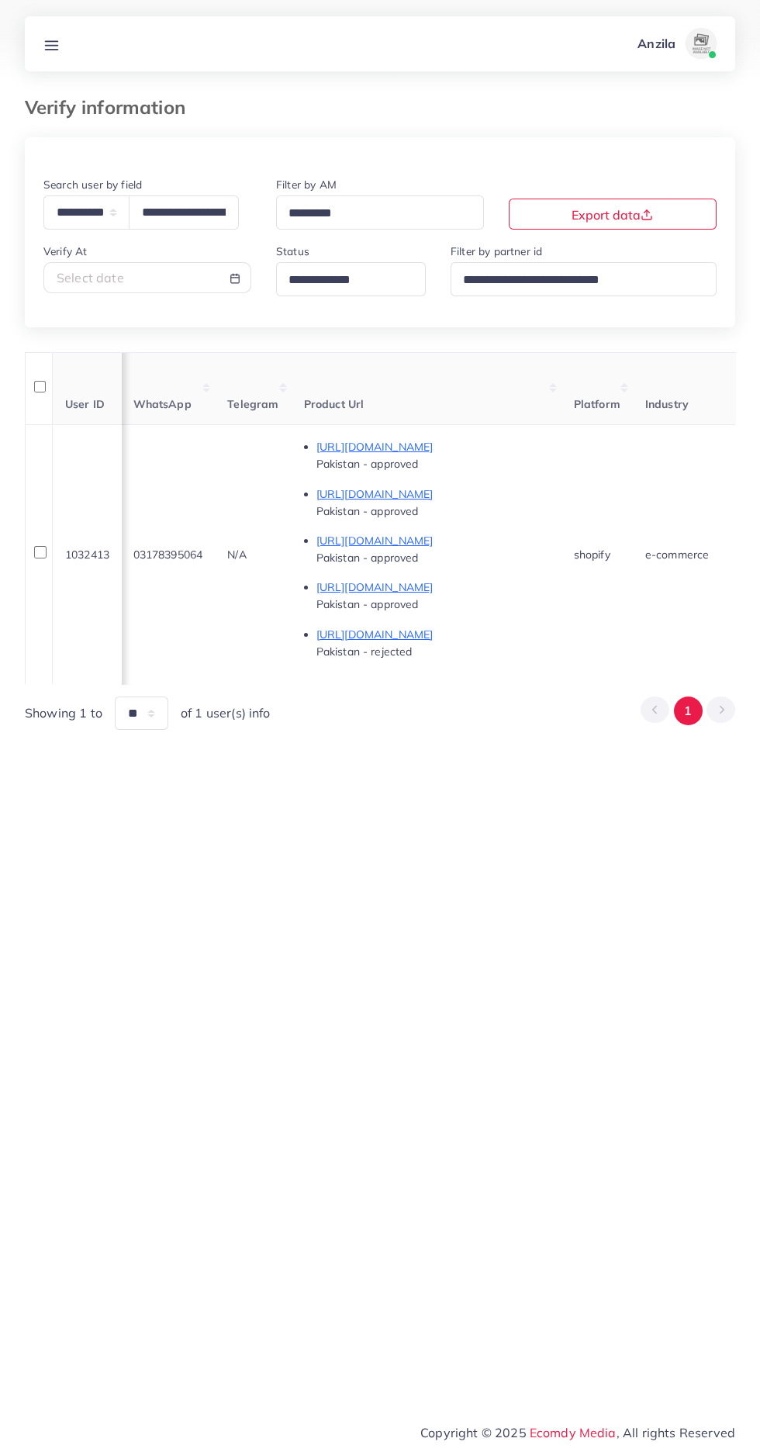
click at [41, 46] on link at bounding box center [51, 43] width 29 height 19
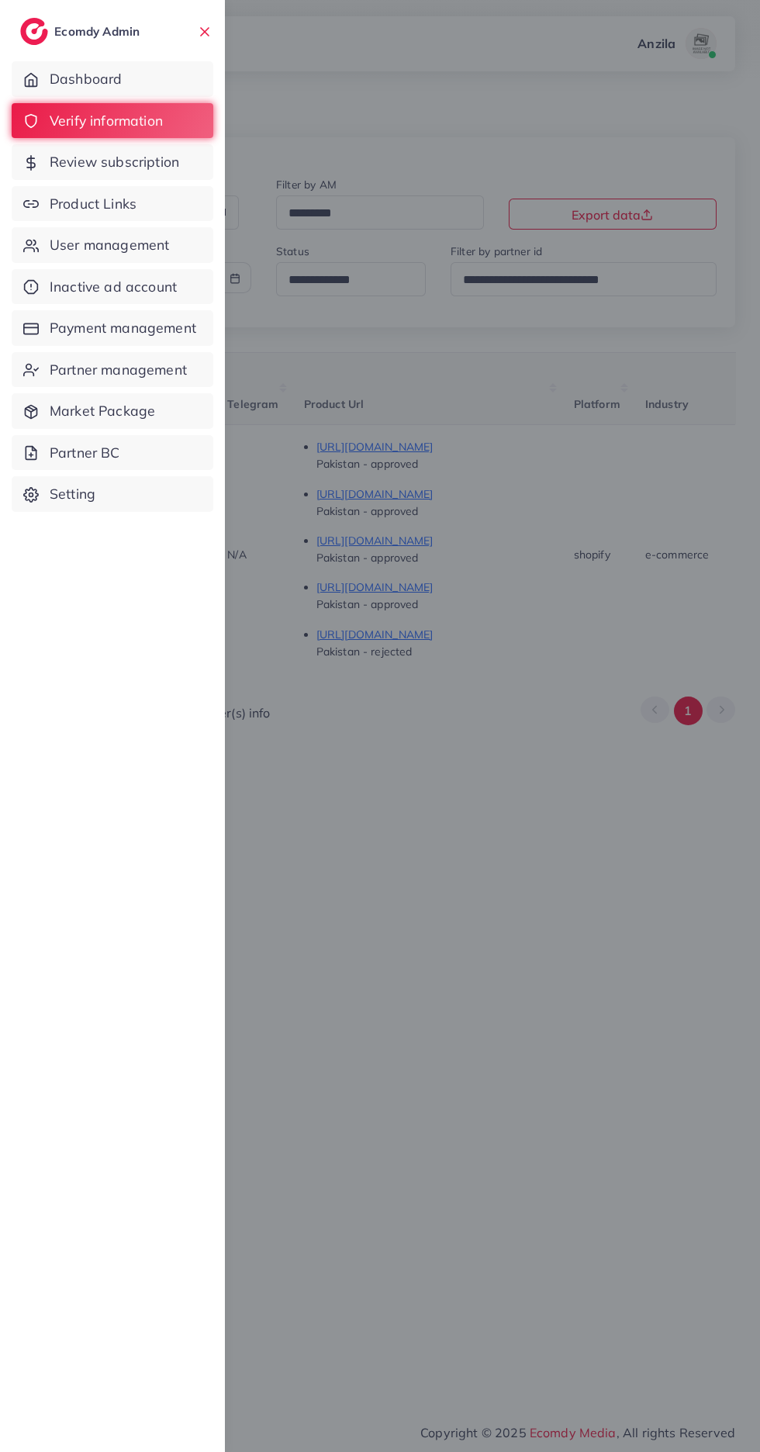
click at [60, 206] on span "Product Links" at bounding box center [93, 204] width 87 height 20
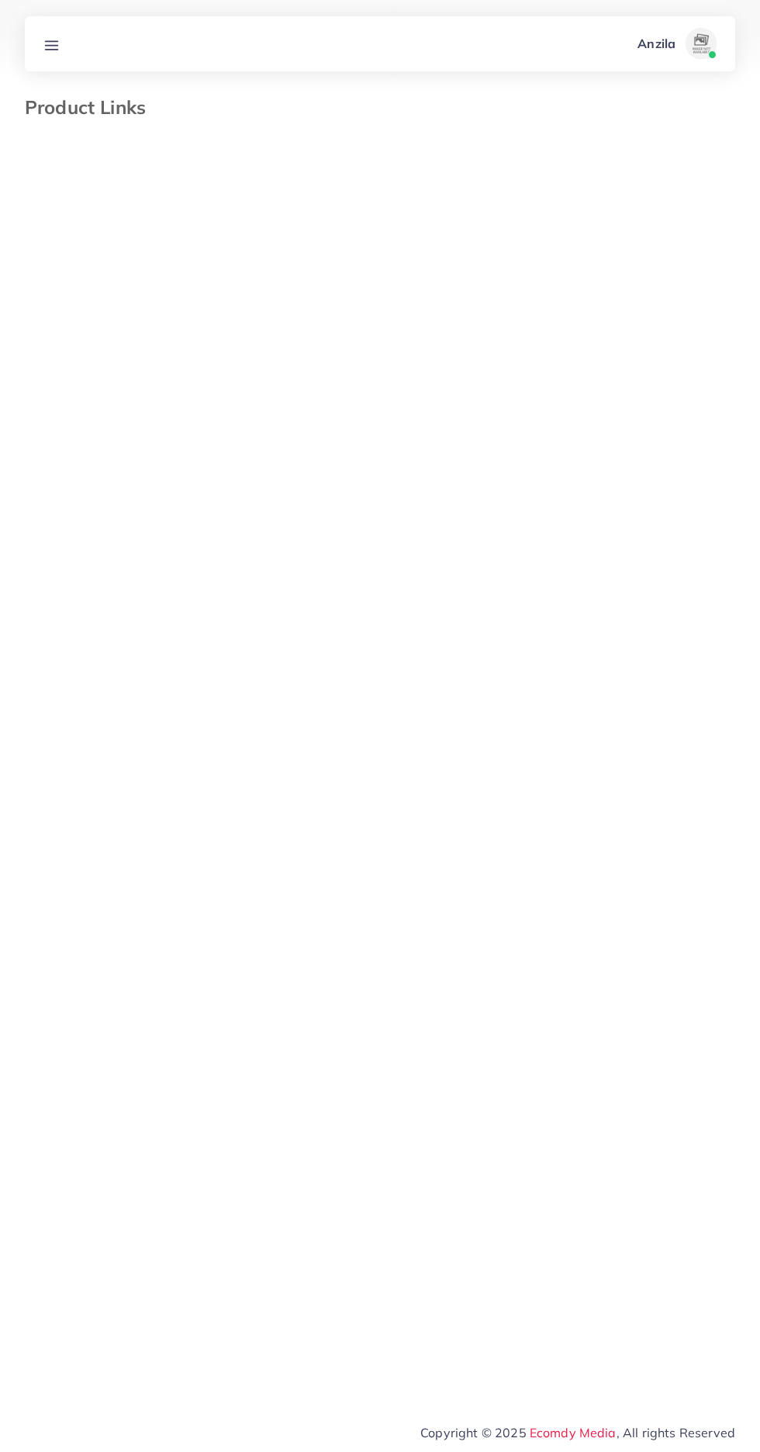
select select "*********"
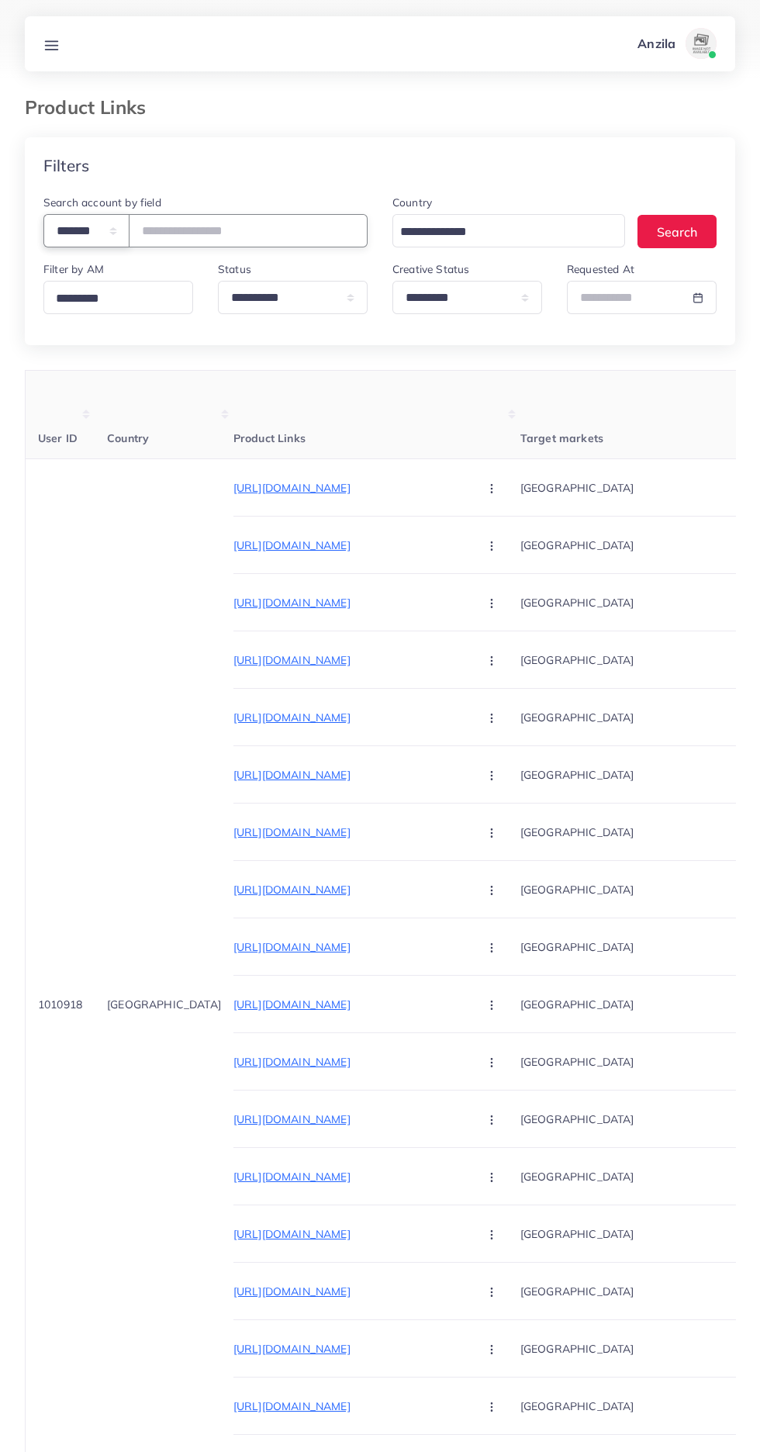
click at [61, 233] on select "**********" at bounding box center [86, 230] width 86 height 33
paste input "*******"
type input "*******"
click at [233, 377] on th "Product Links" at bounding box center [376, 415] width 287 height 88
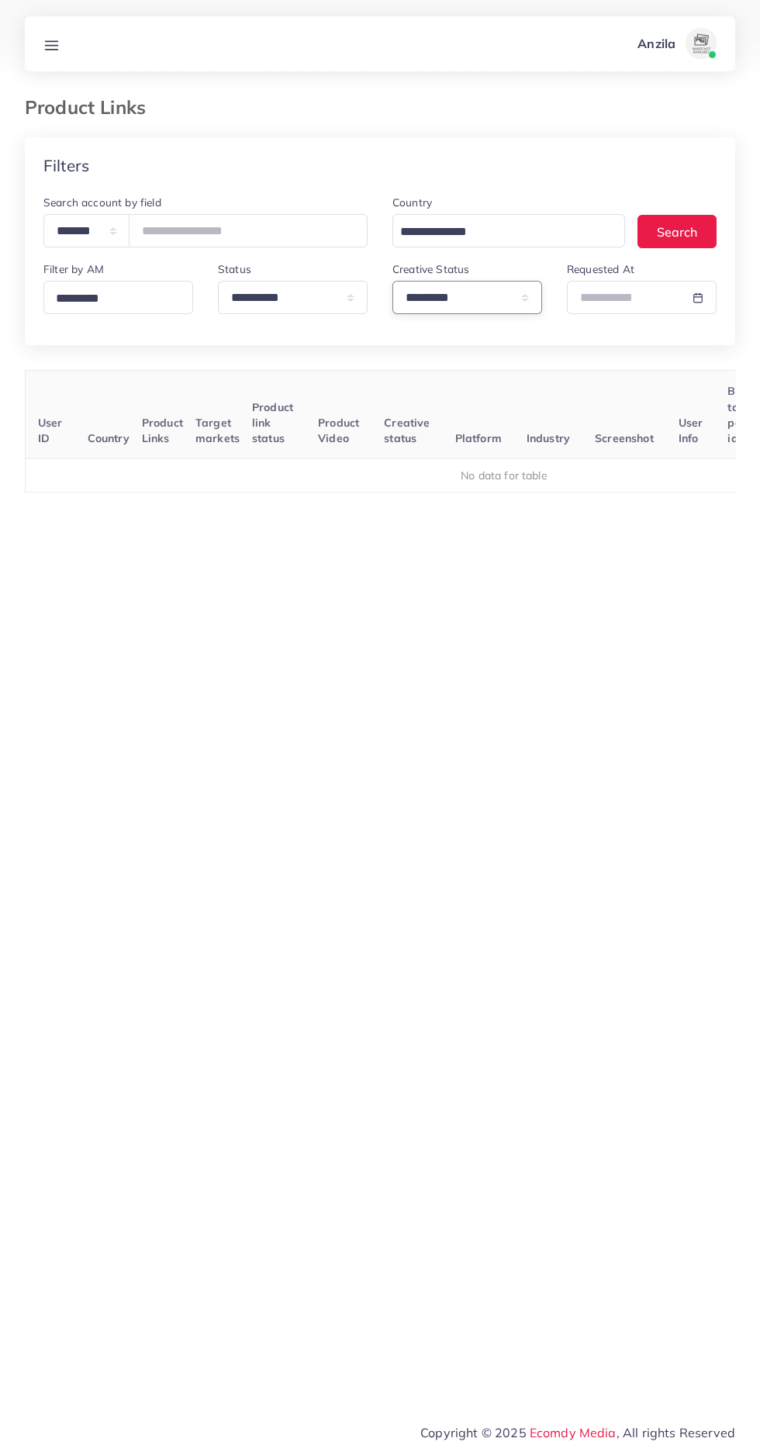
click at [437, 298] on select "**********" at bounding box center [467, 297] width 150 height 33
select select
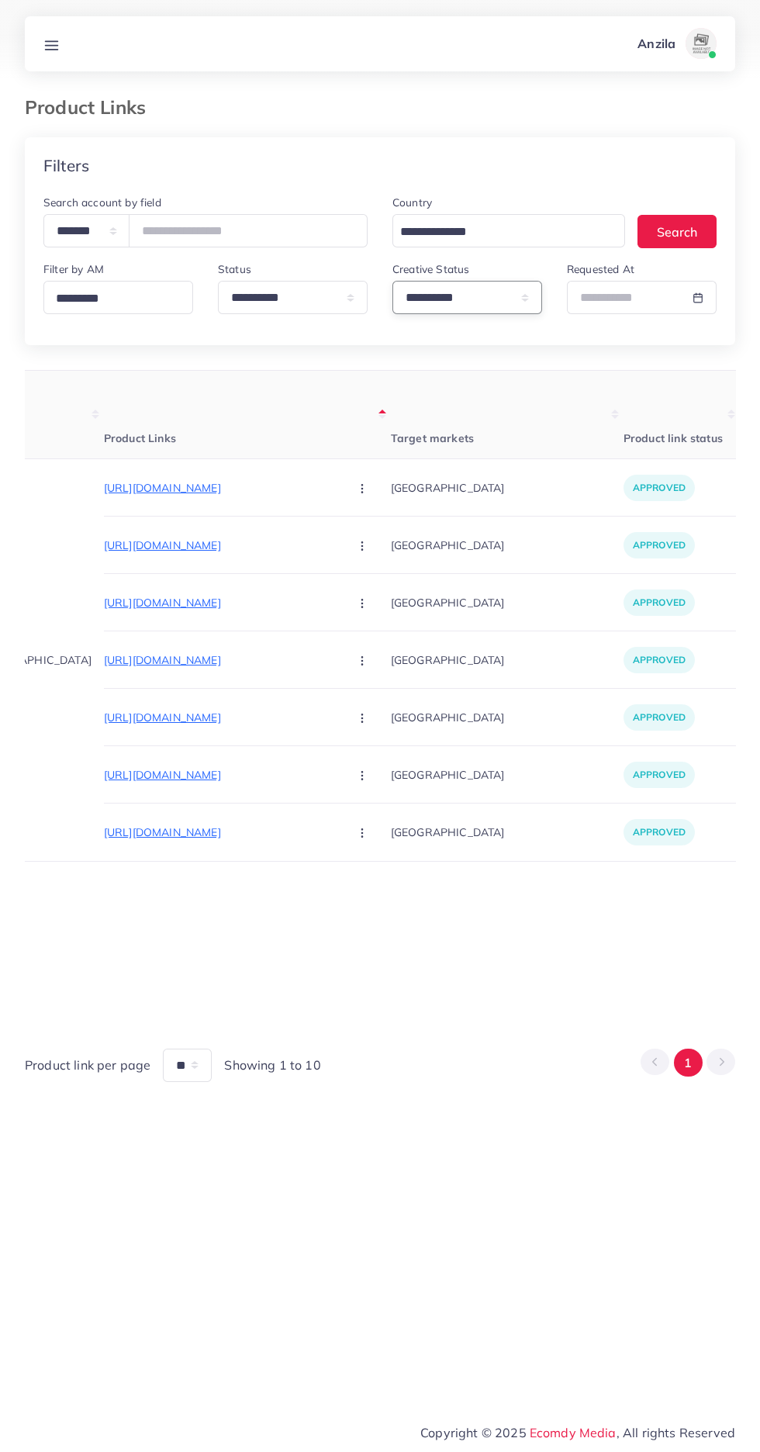
scroll to position [0, 360]
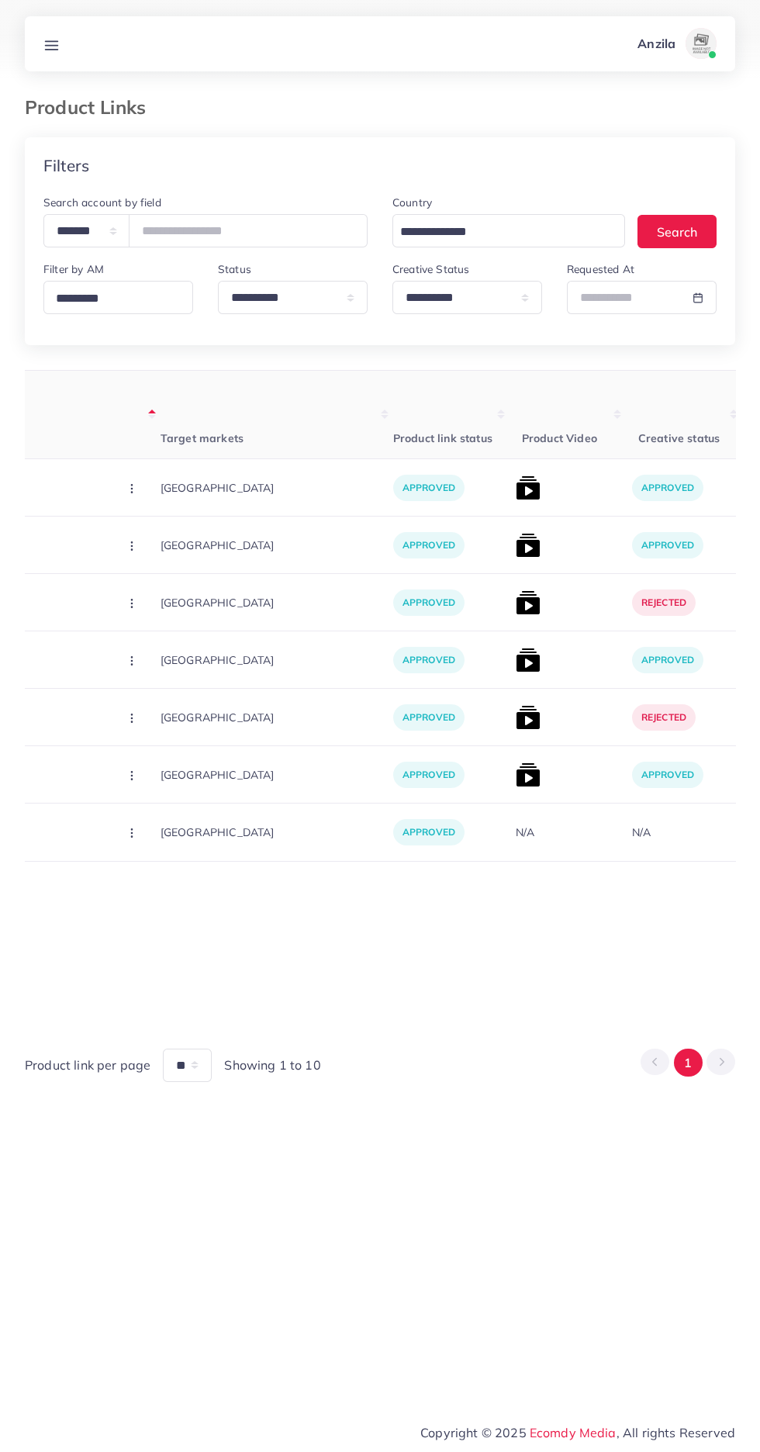
click at [51, 45] on line at bounding box center [52, 45] width 12 height 0
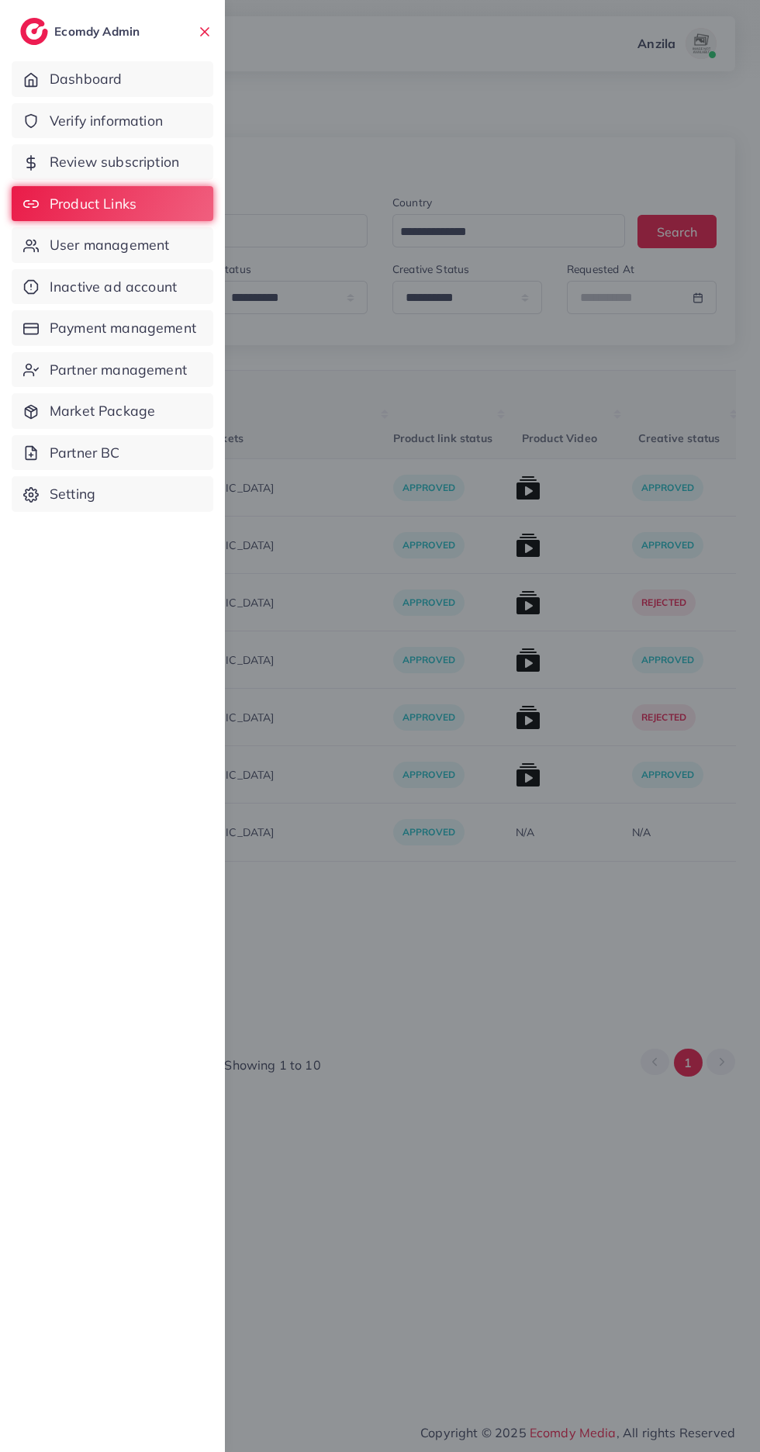
click at [383, 391] on div at bounding box center [380, 871] width 760 height 1742
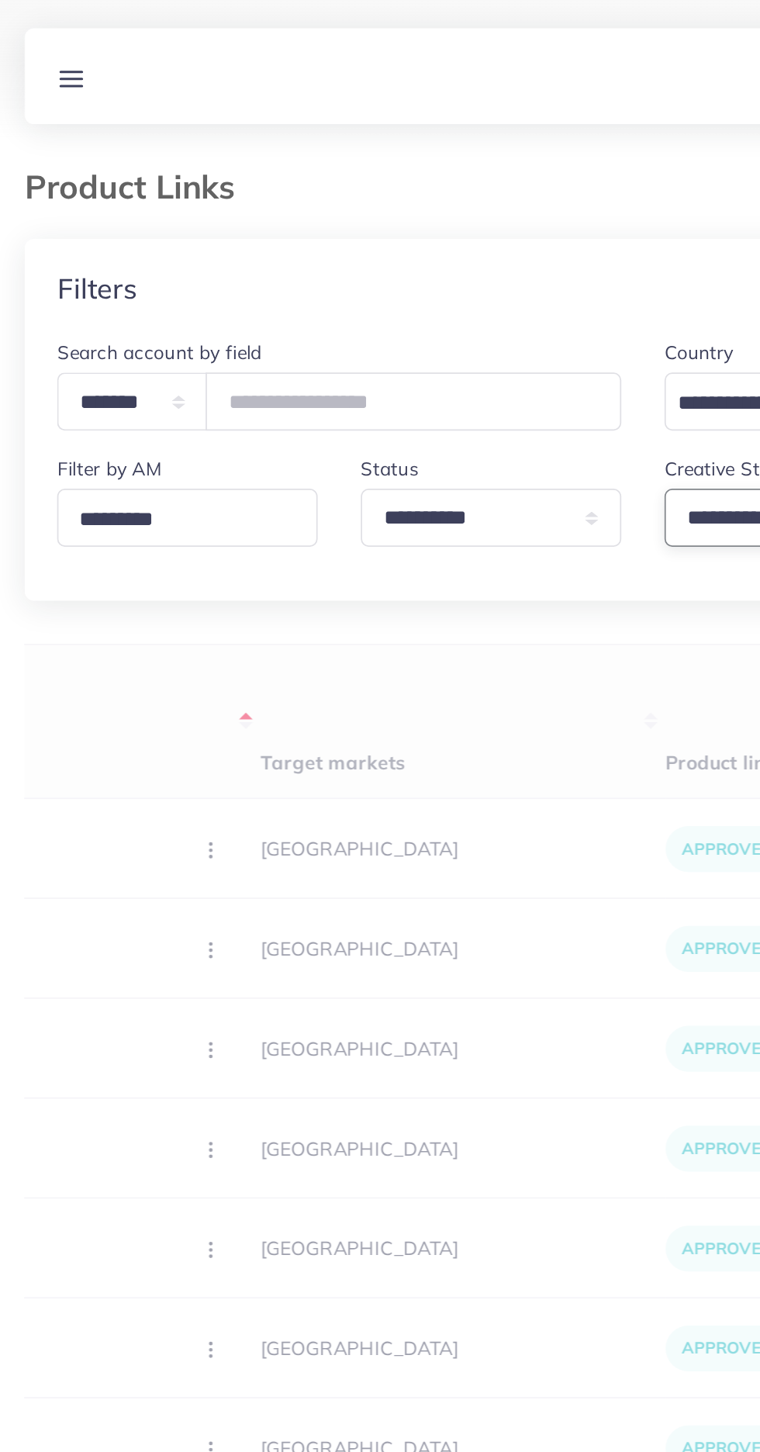
click at [420, 300] on select "**********" at bounding box center [467, 297] width 150 height 33
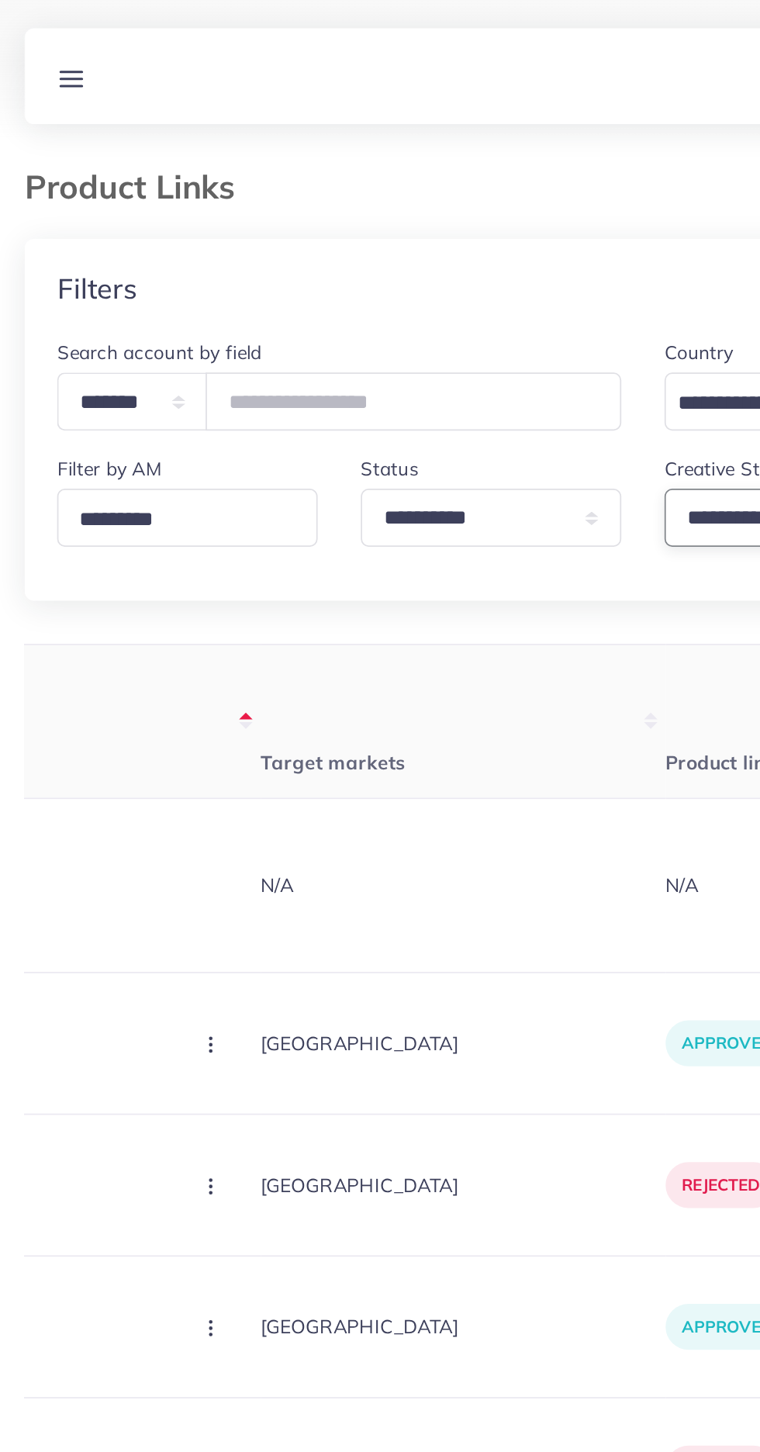
select select "*********"
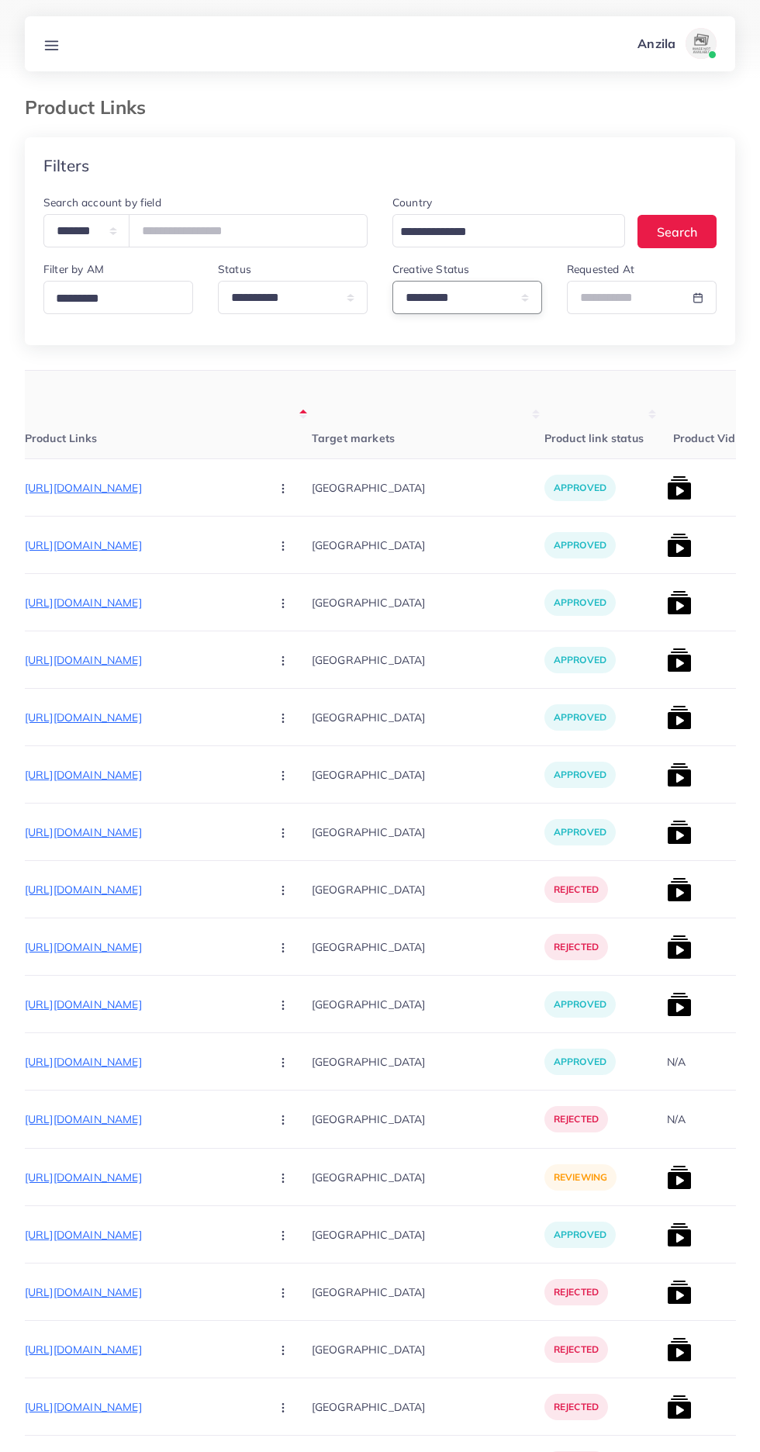
scroll to position [0, 278]
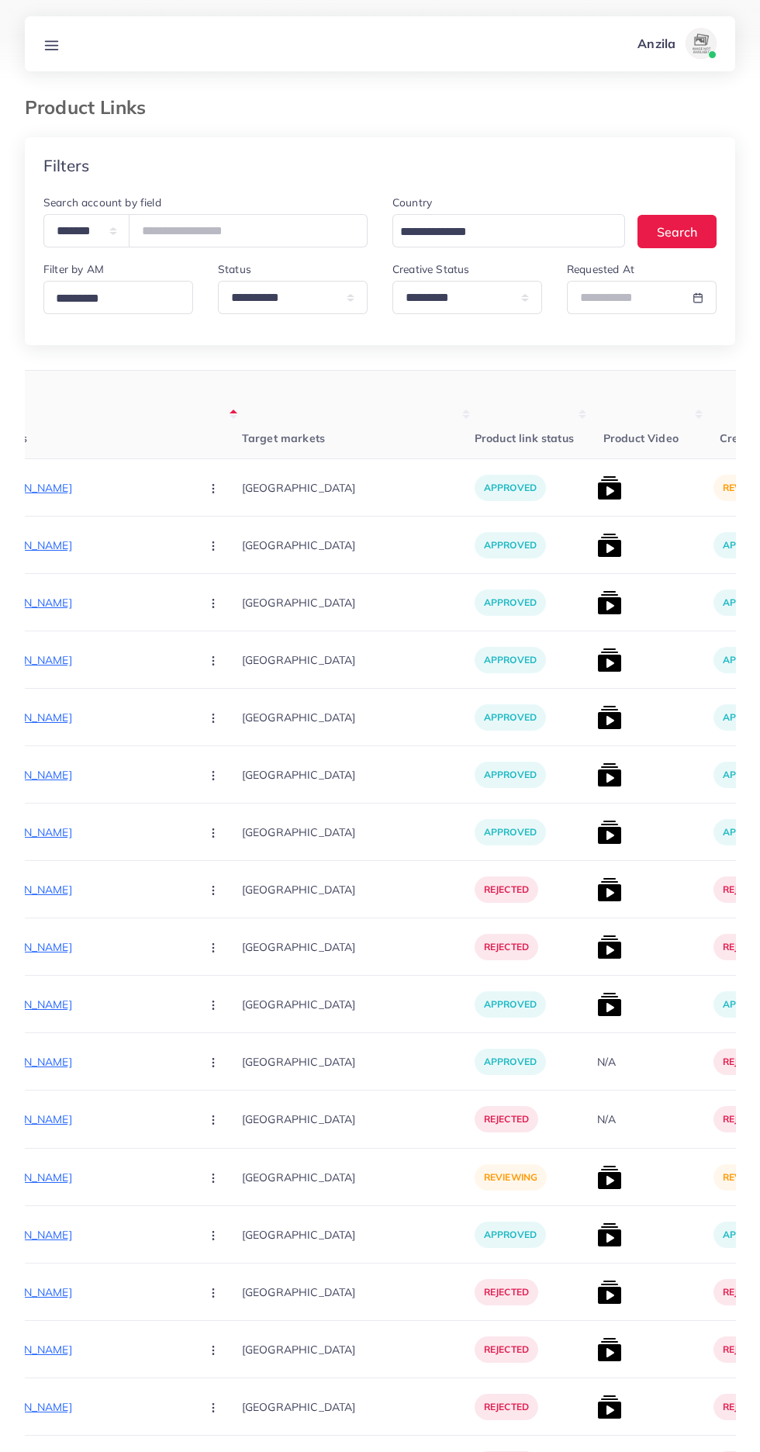
click at [597, 494] on img at bounding box center [609, 487] width 25 height 25
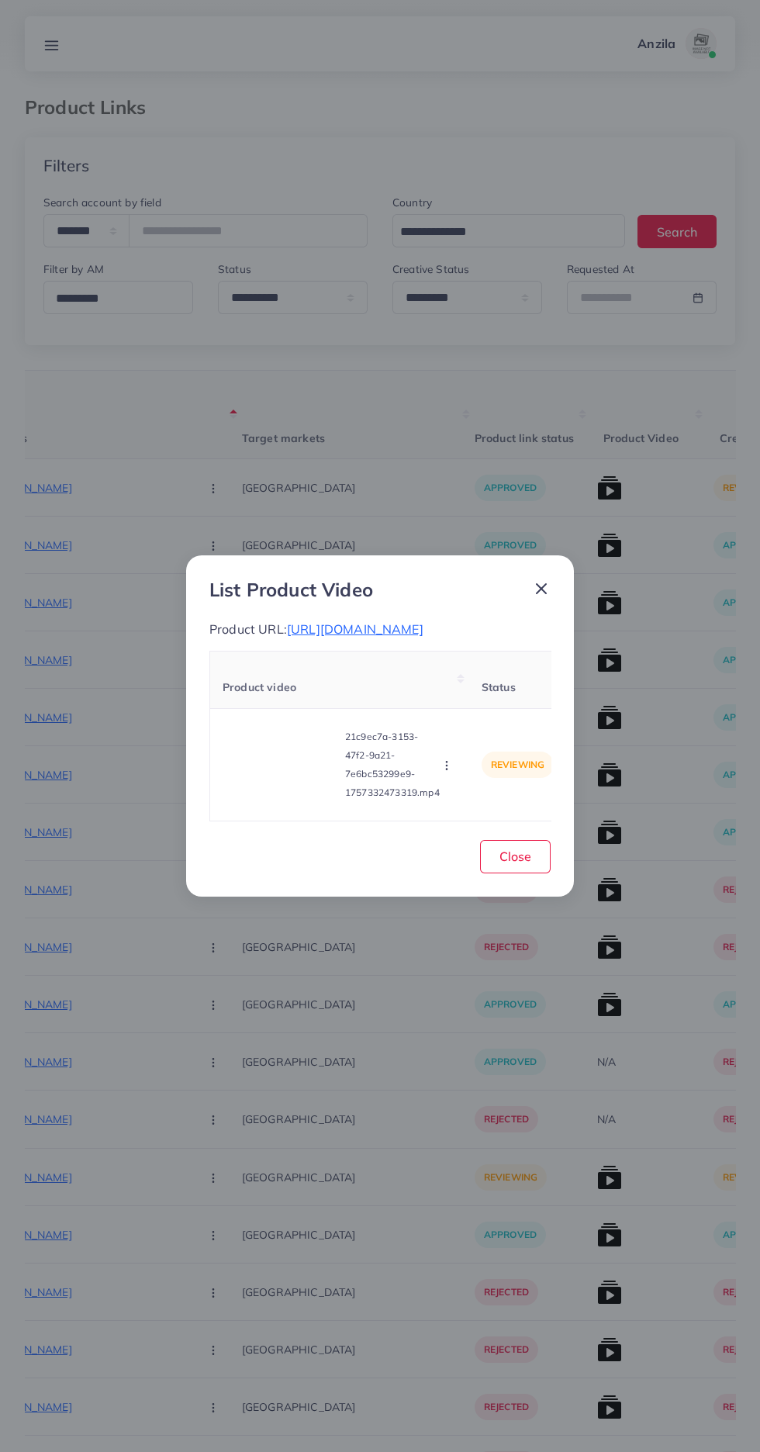
click at [447, 766] on circle "button" at bounding box center [446, 766] width 1 height 1
click at [464, 734] on span "Reject" at bounding box center [472, 727] width 37 height 16
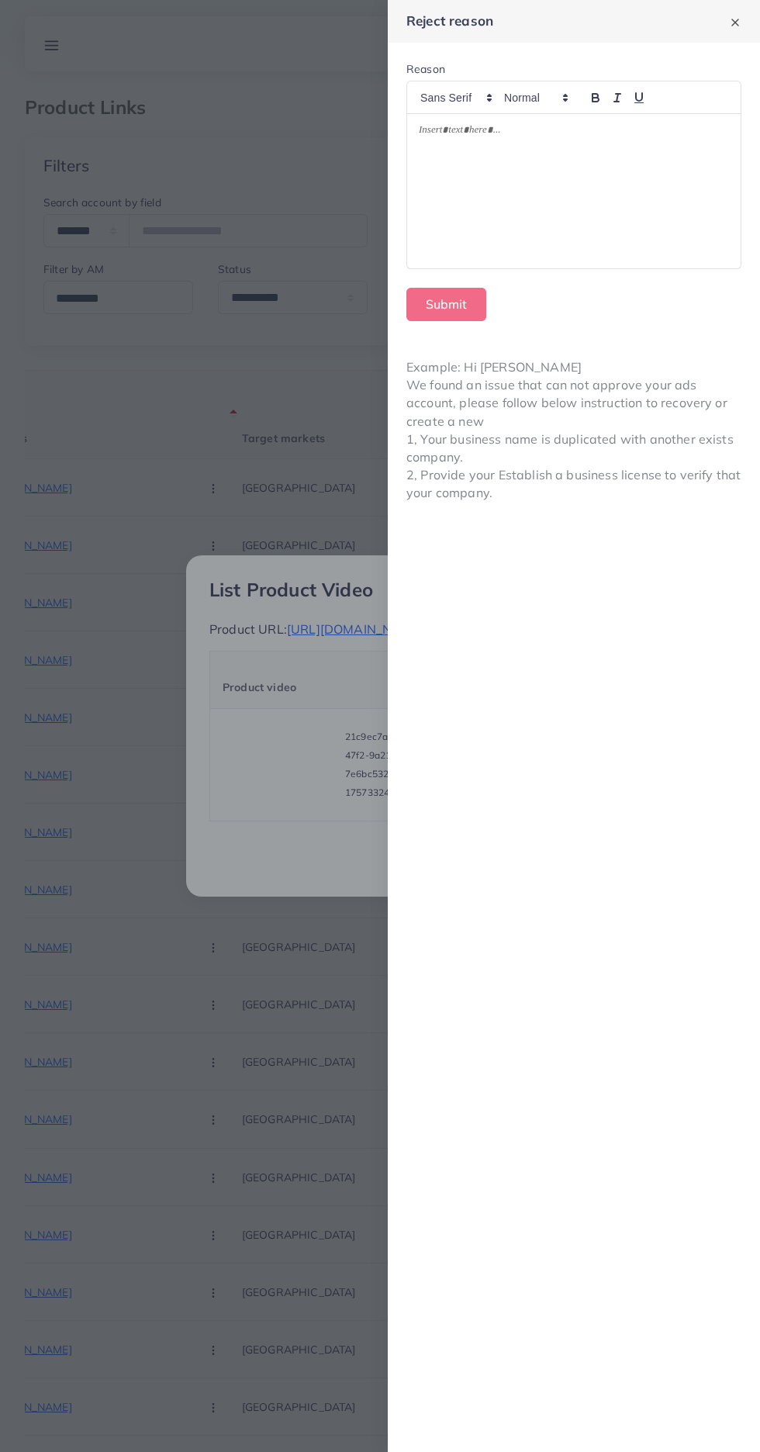
click at [574, 215] on div at bounding box center [574, 191] width 334 height 154
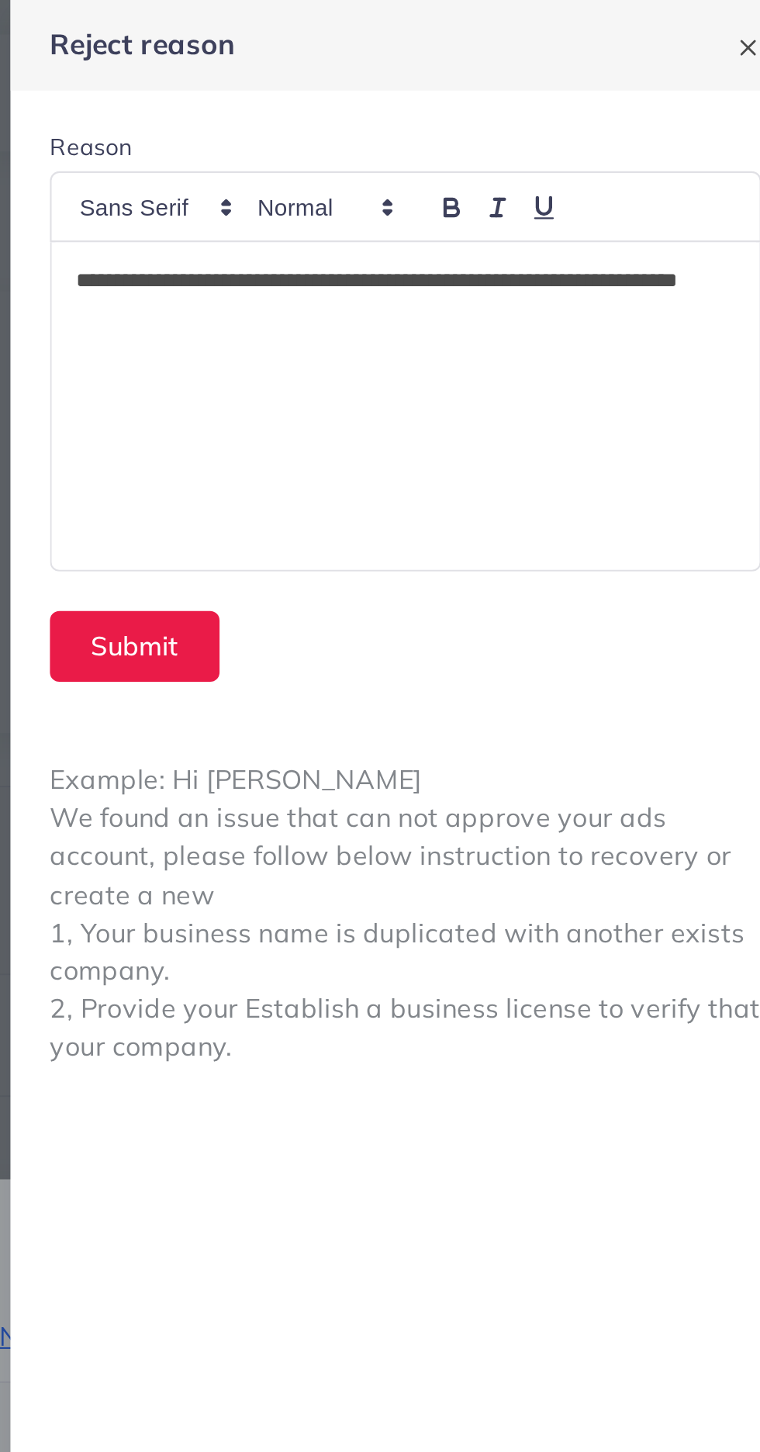
click at [429, 132] on p "**********" at bounding box center [574, 141] width 310 height 37
click at [424, 126] on p "**********" at bounding box center [574, 141] width 310 height 37
click at [435, 307] on button "Submit" at bounding box center [446, 304] width 80 height 33
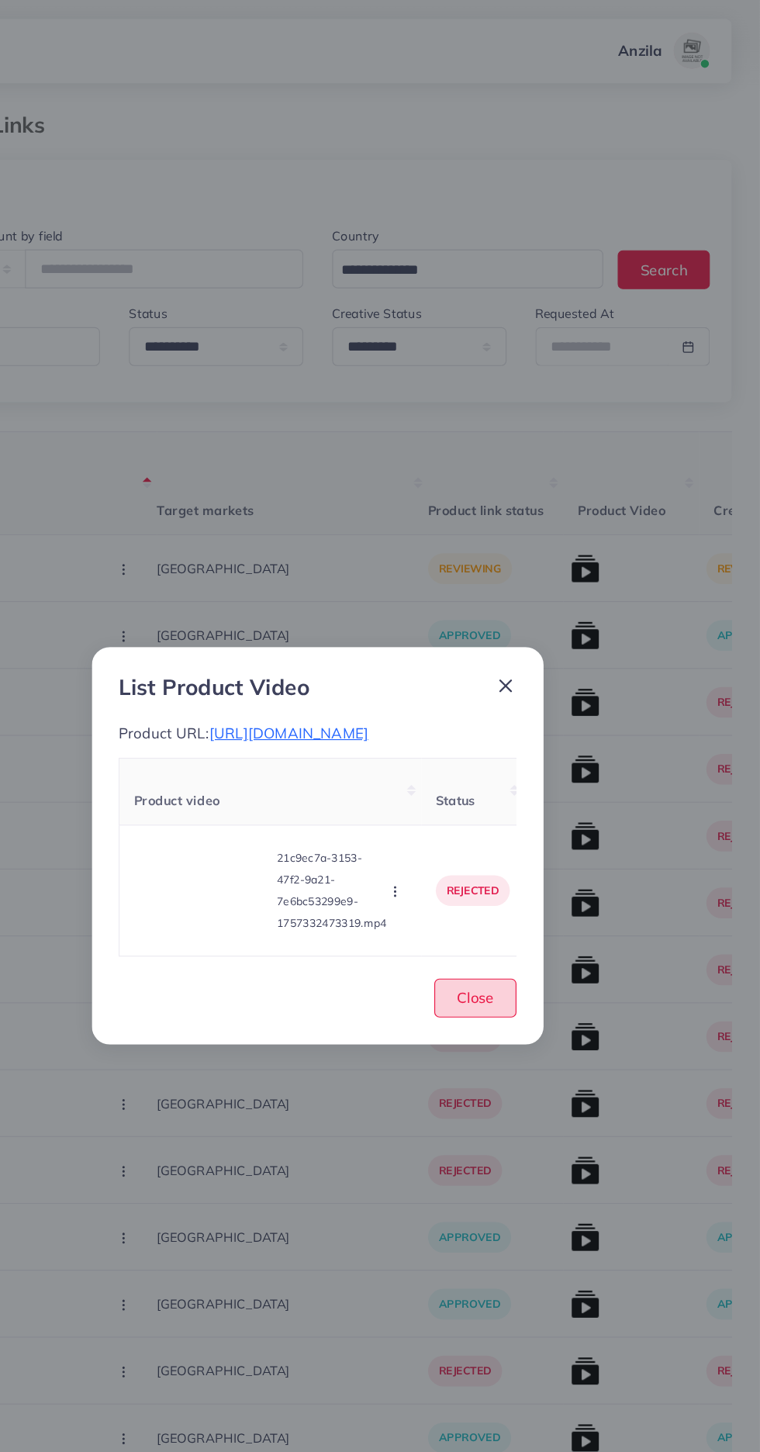
click at [511, 864] on span "Close" at bounding box center [515, 856] width 32 height 16
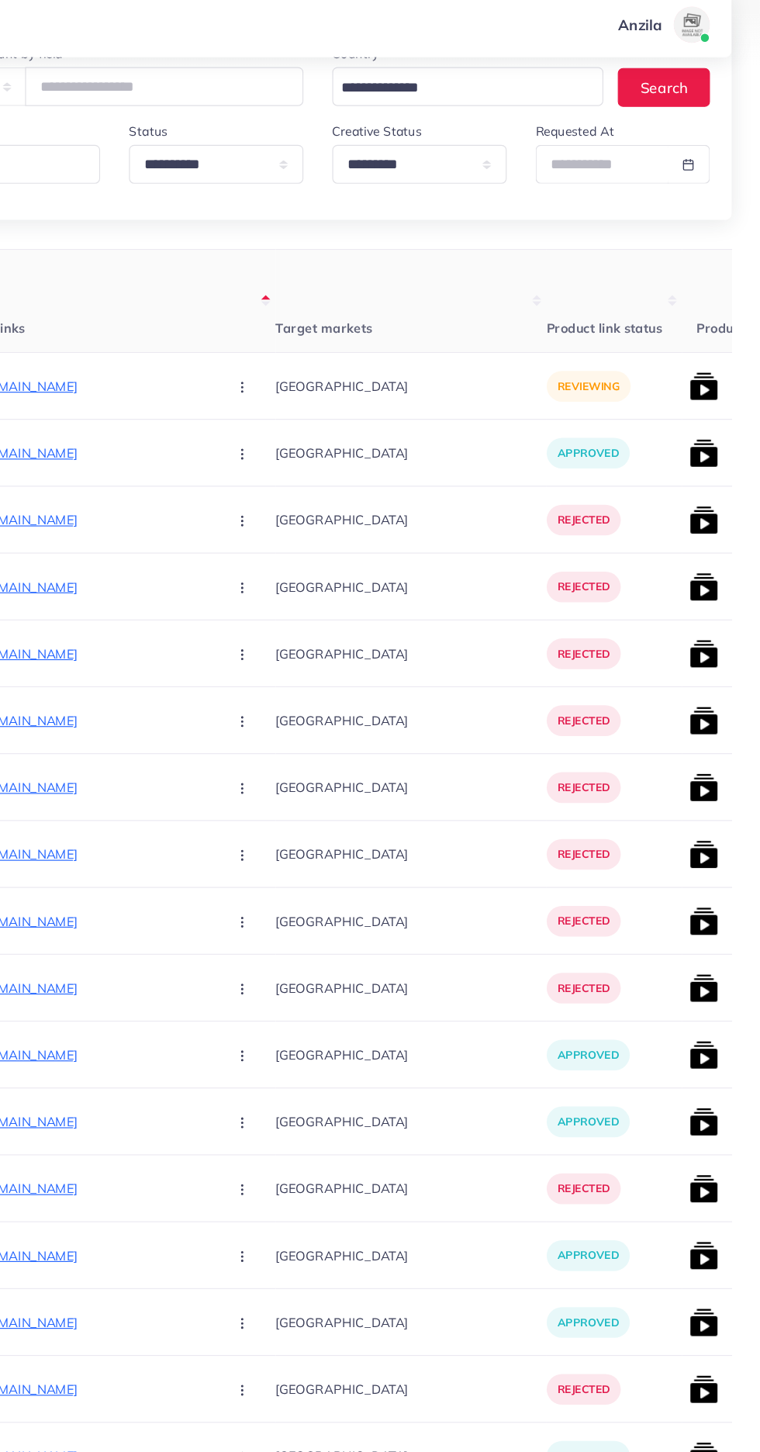
scroll to position [134, 0]
click at [154, 354] on p "[URL][DOMAIN_NAME]" at bounding box center [173, 353] width 233 height 19
click at [309, 349] on icon "button" at bounding box center [315, 354] width 12 height 12
click at [290, 435] on link "Reject" at bounding box center [351, 435] width 123 height 34
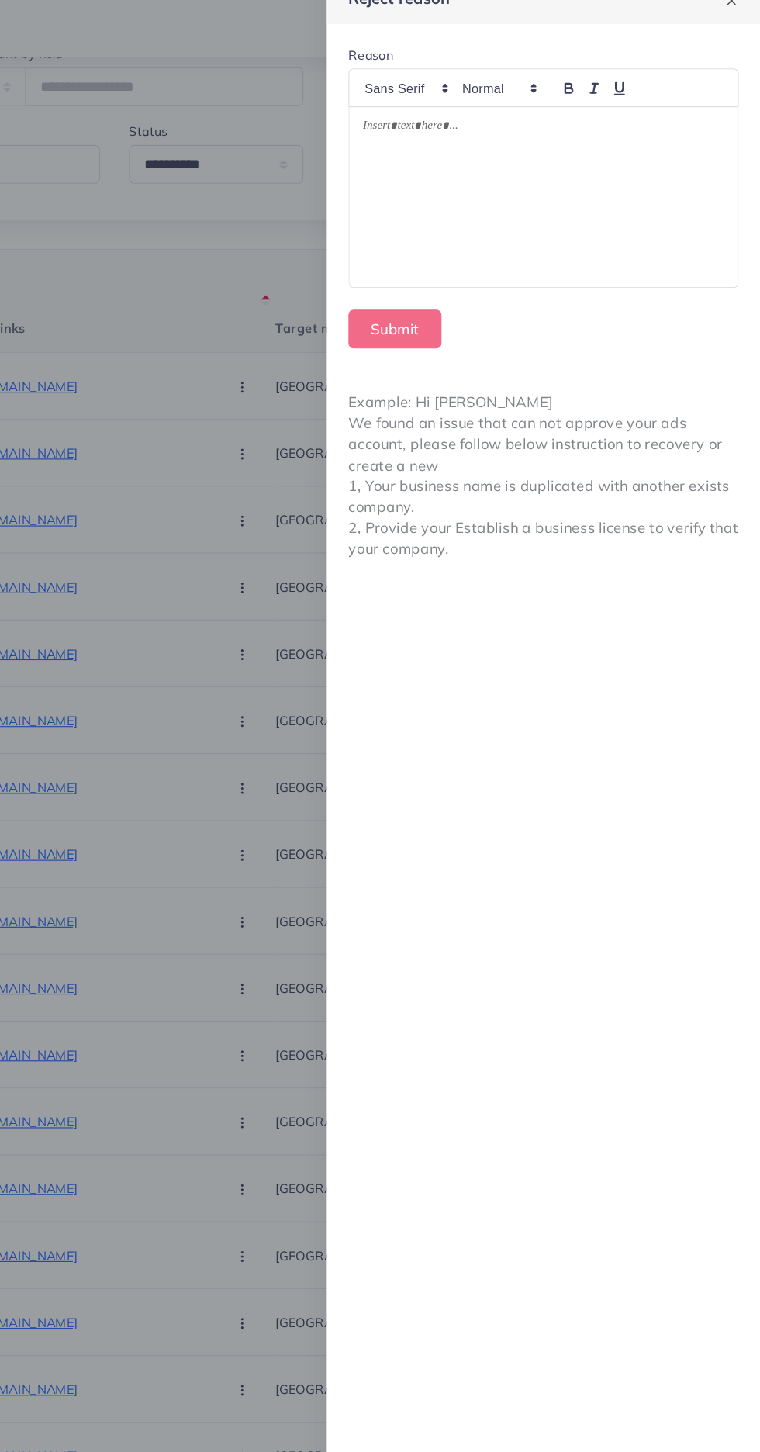
click at [514, 212] on div at bounding box center [574, 191] width 334 height 154
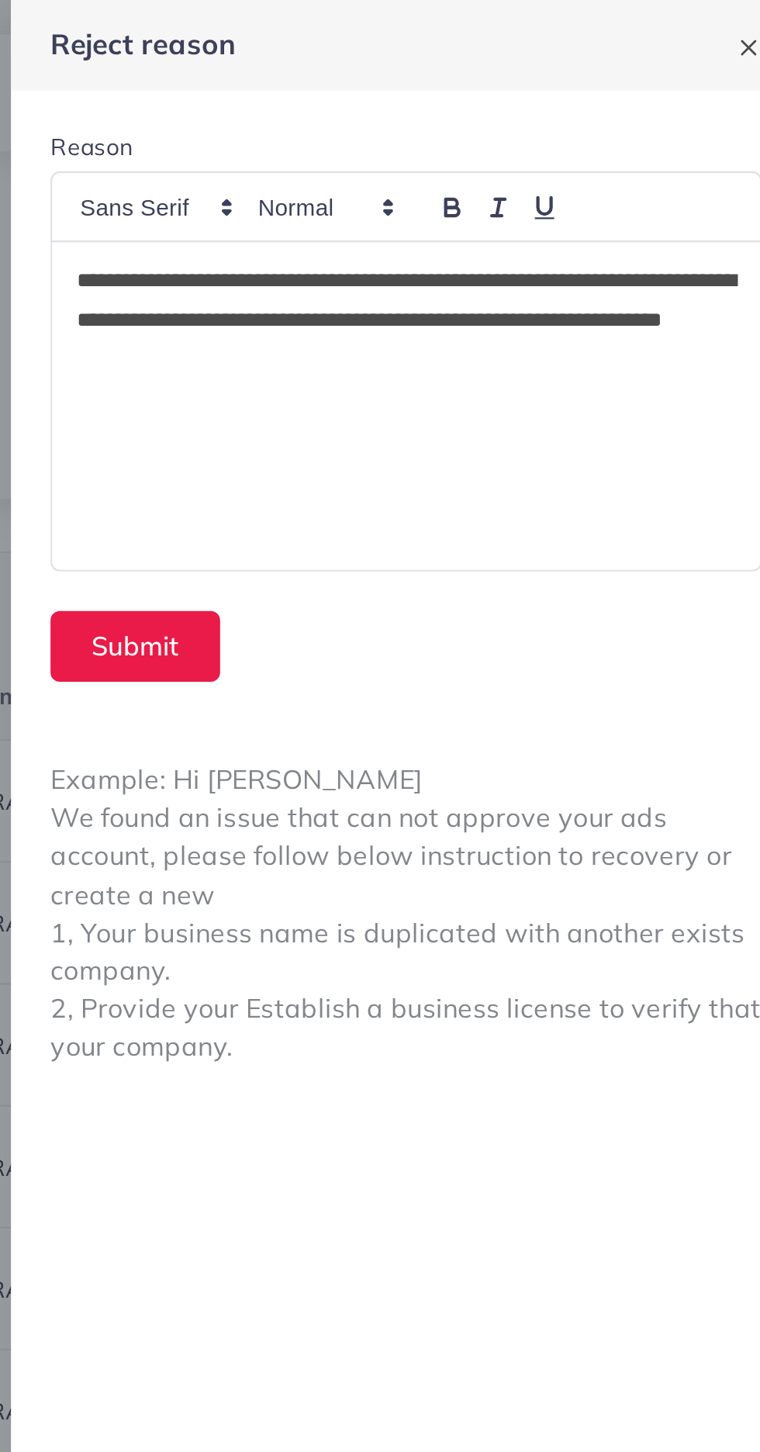
click at [476, 168] on p "**********" at bounding box center [574, 151] width 310 height 56
click at [428, 301] on button "Submit" at bounding box center [446, 304] width 80 height 33
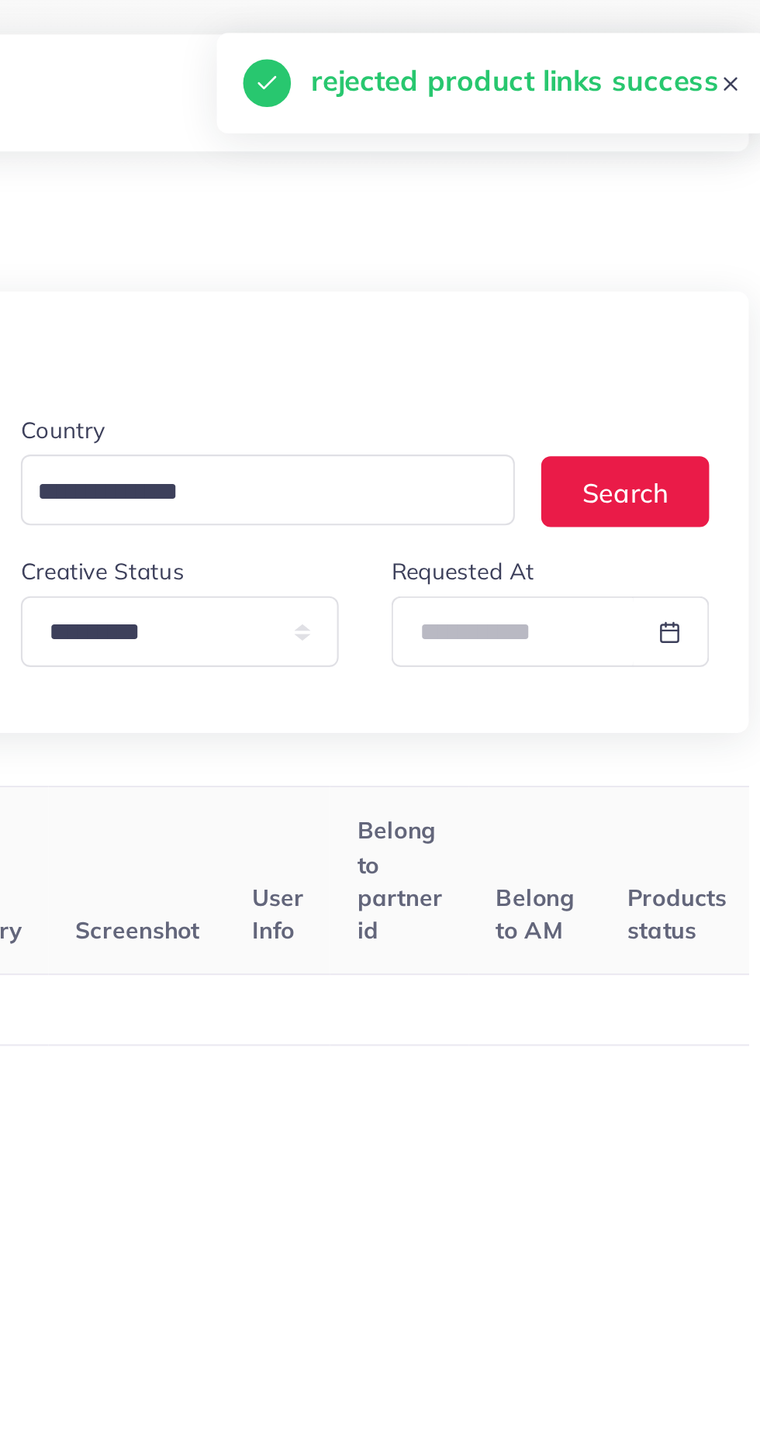
scroll to position [0, 0]
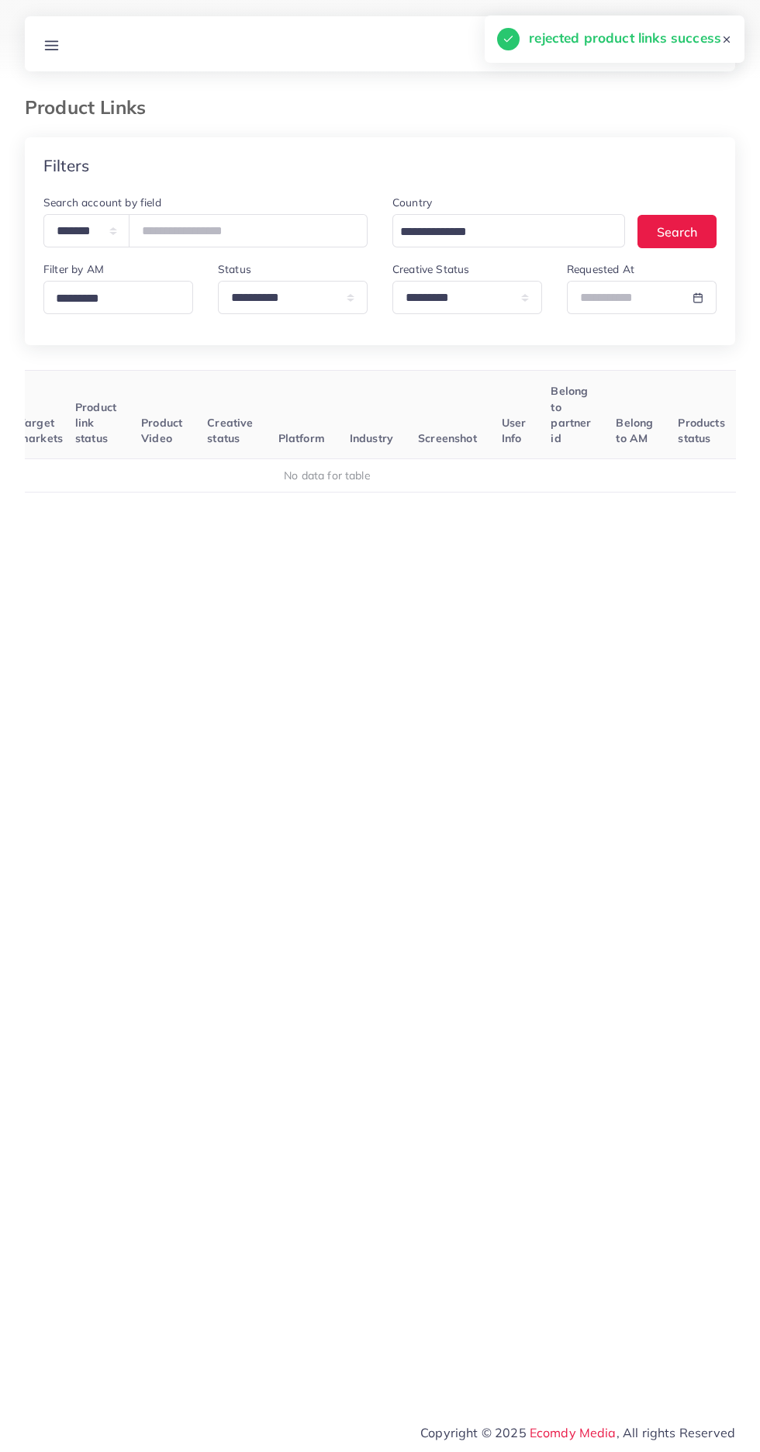
click at [59, 38] on icon at bounding box center [51, 45] width 16 height 16
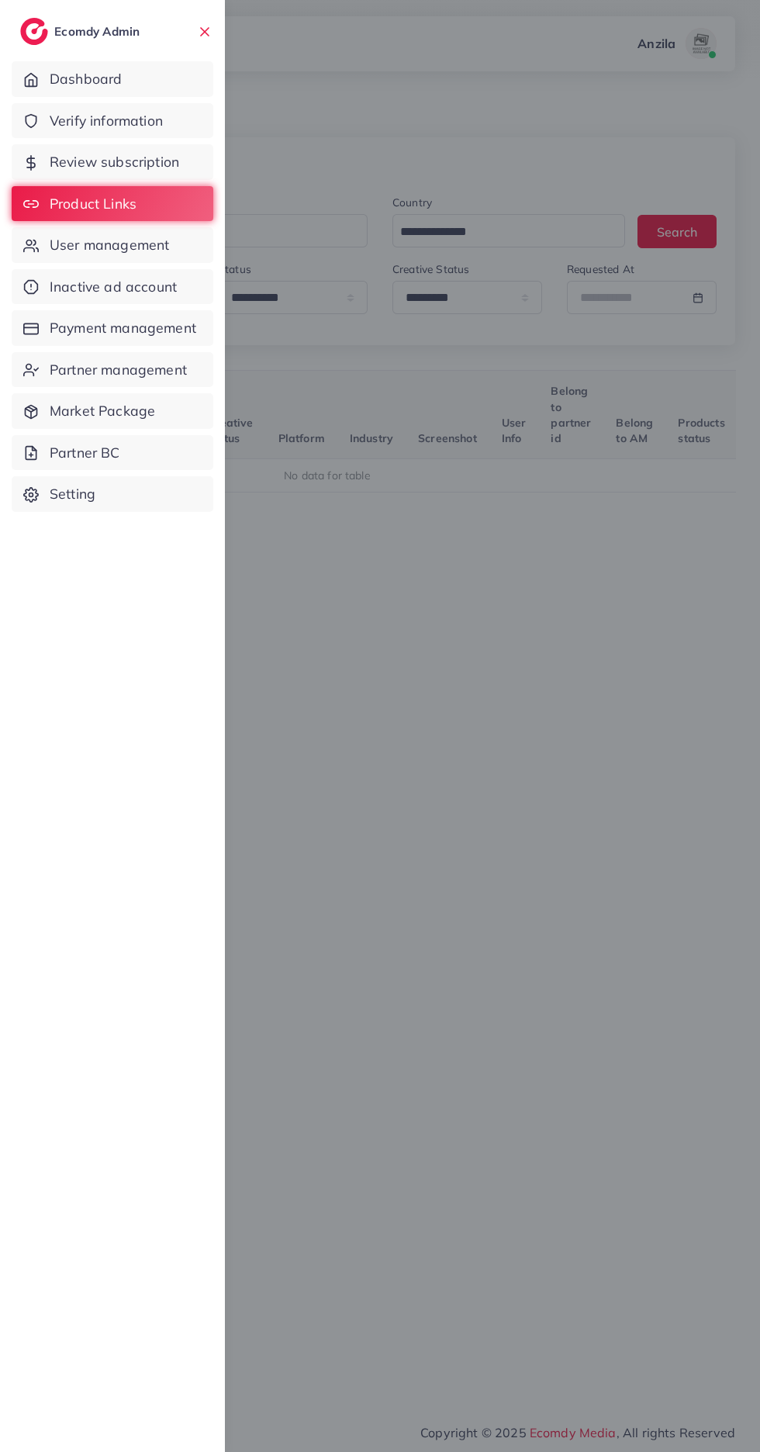
click at [55, 144] on link "Review subscription" at bounding box center [113, 162] width 202 height 36
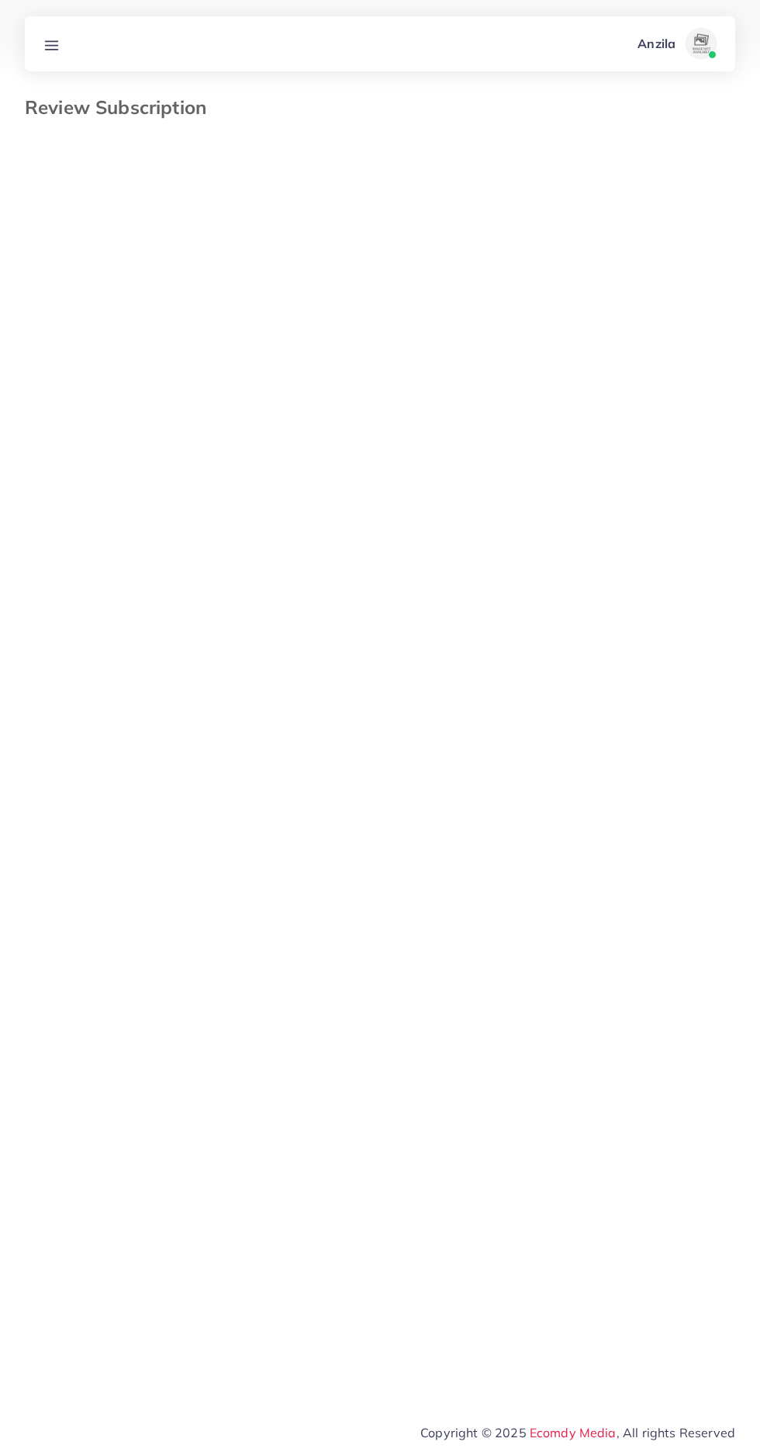
select select "*******"
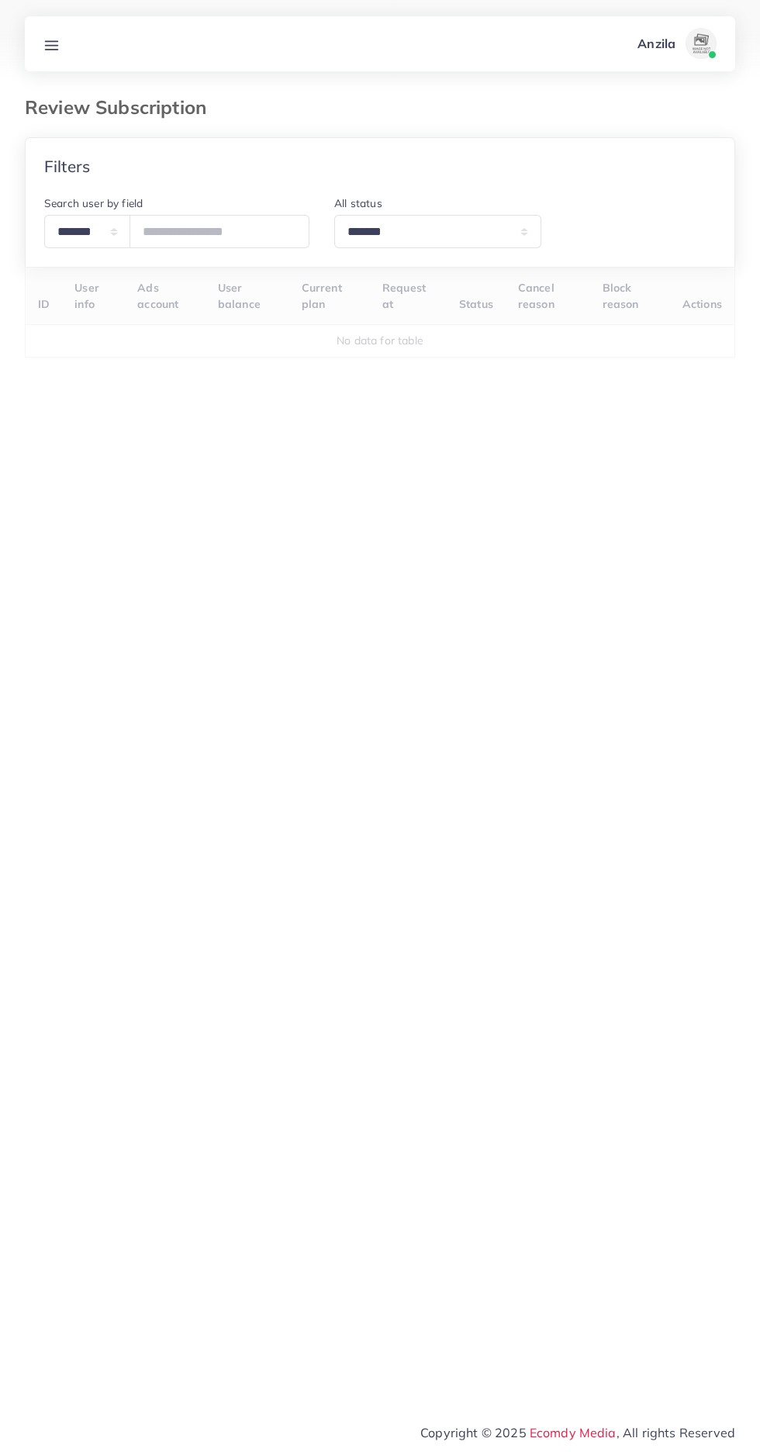
click at [51, 41] on line at bounding box center [52, 41] width 12 height 0
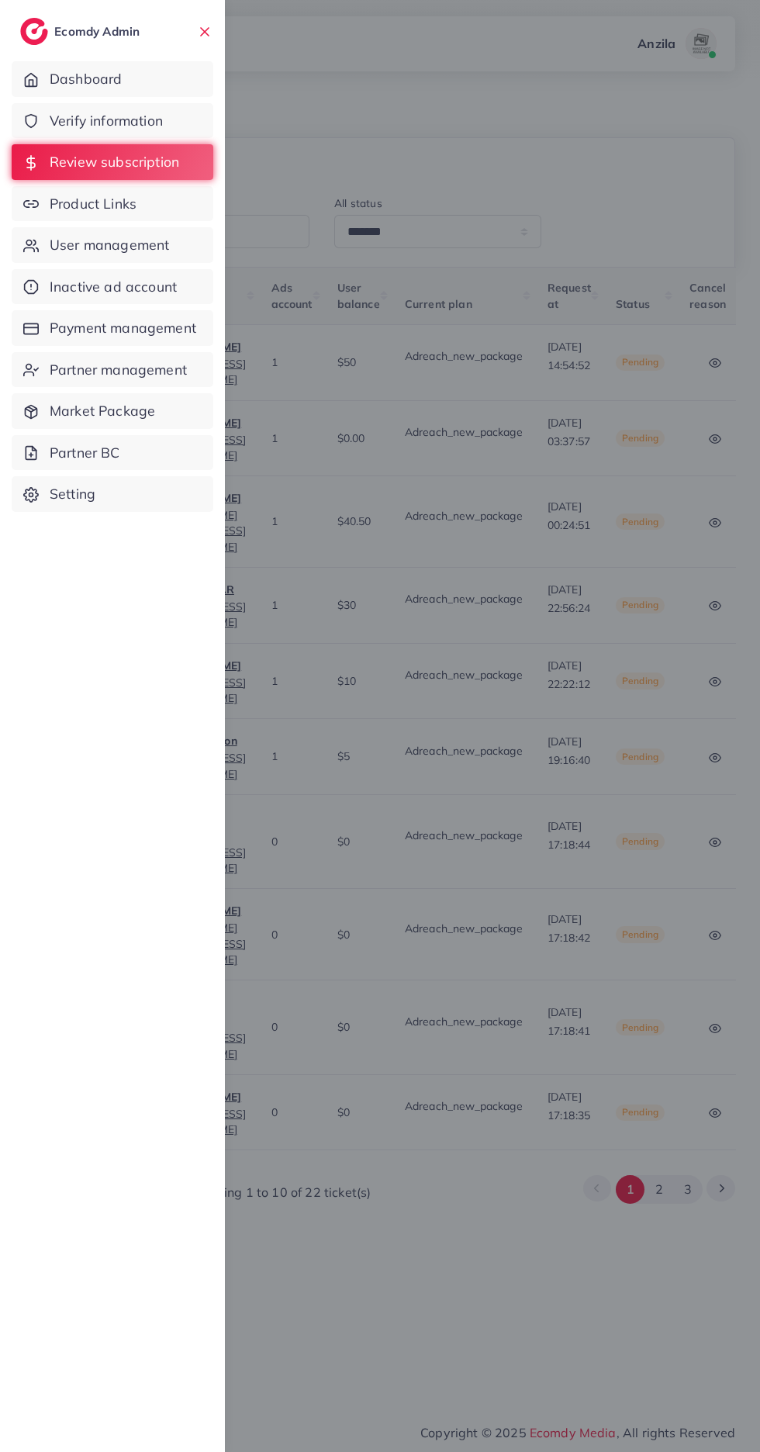
click at [78, 118] on span "Verify information" at bounding box center [106, 121] width 113 height 20
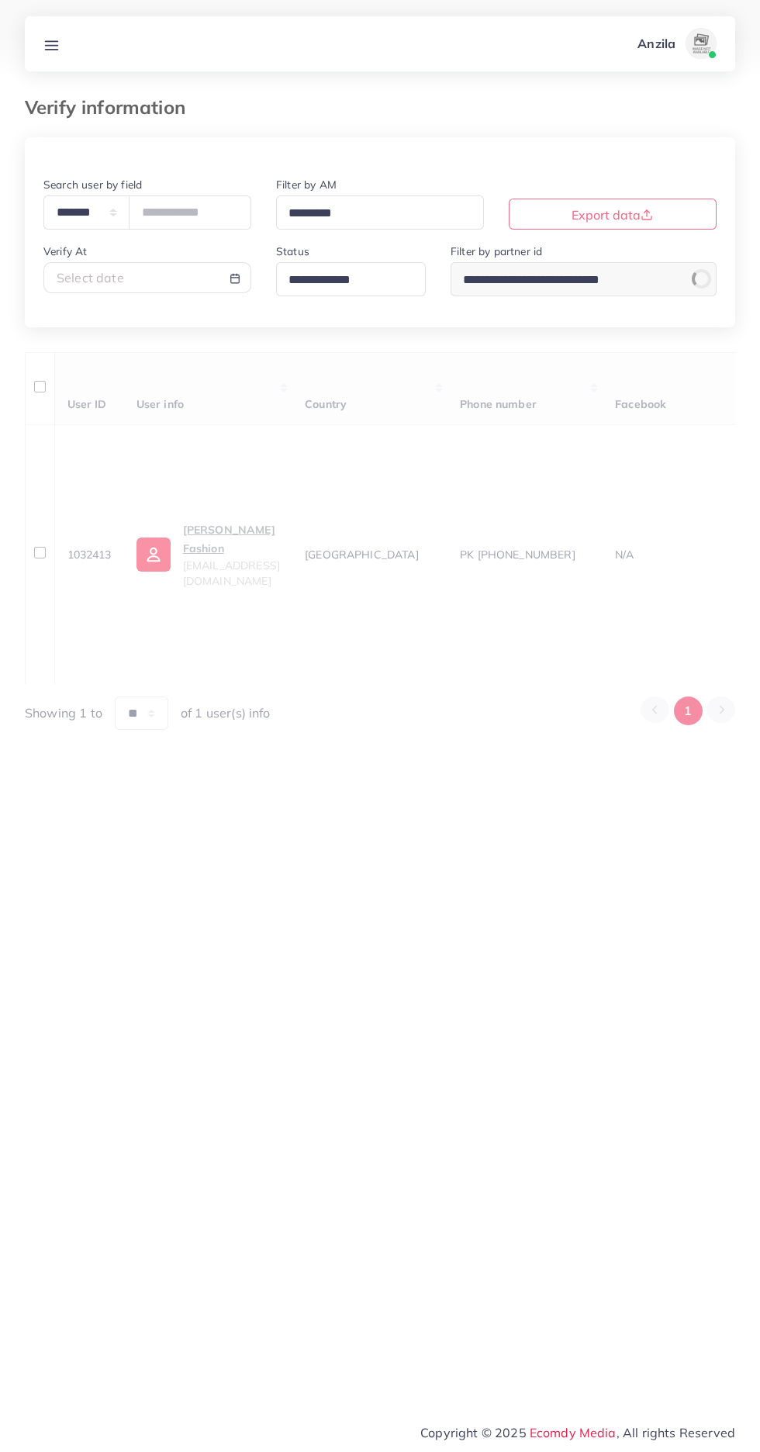
click at [313, 223] on input "Search for option" at bounding box center [373, 214] width 181 height 24
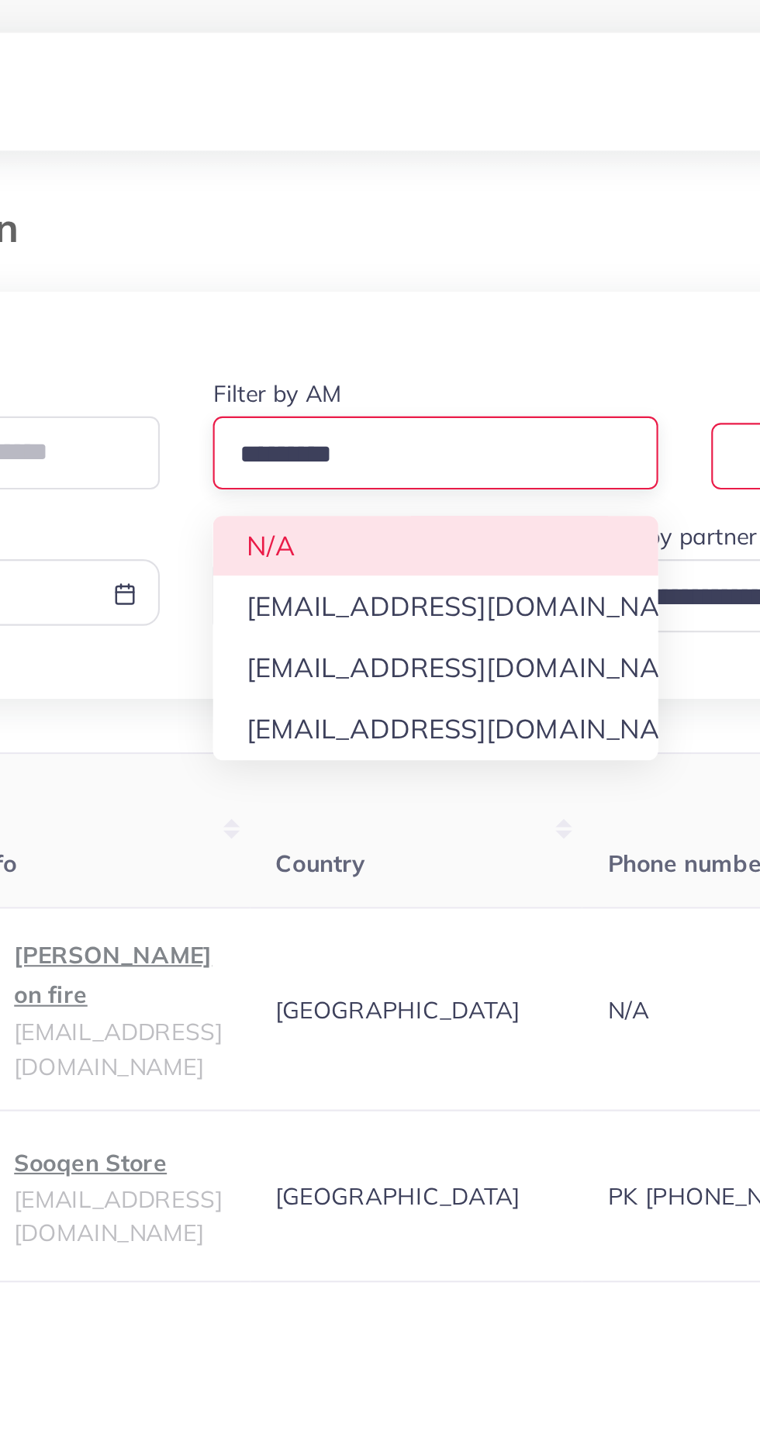
click at [295, 123] on div "Verify information" at bounding box center [379, 116] width 735 height 41
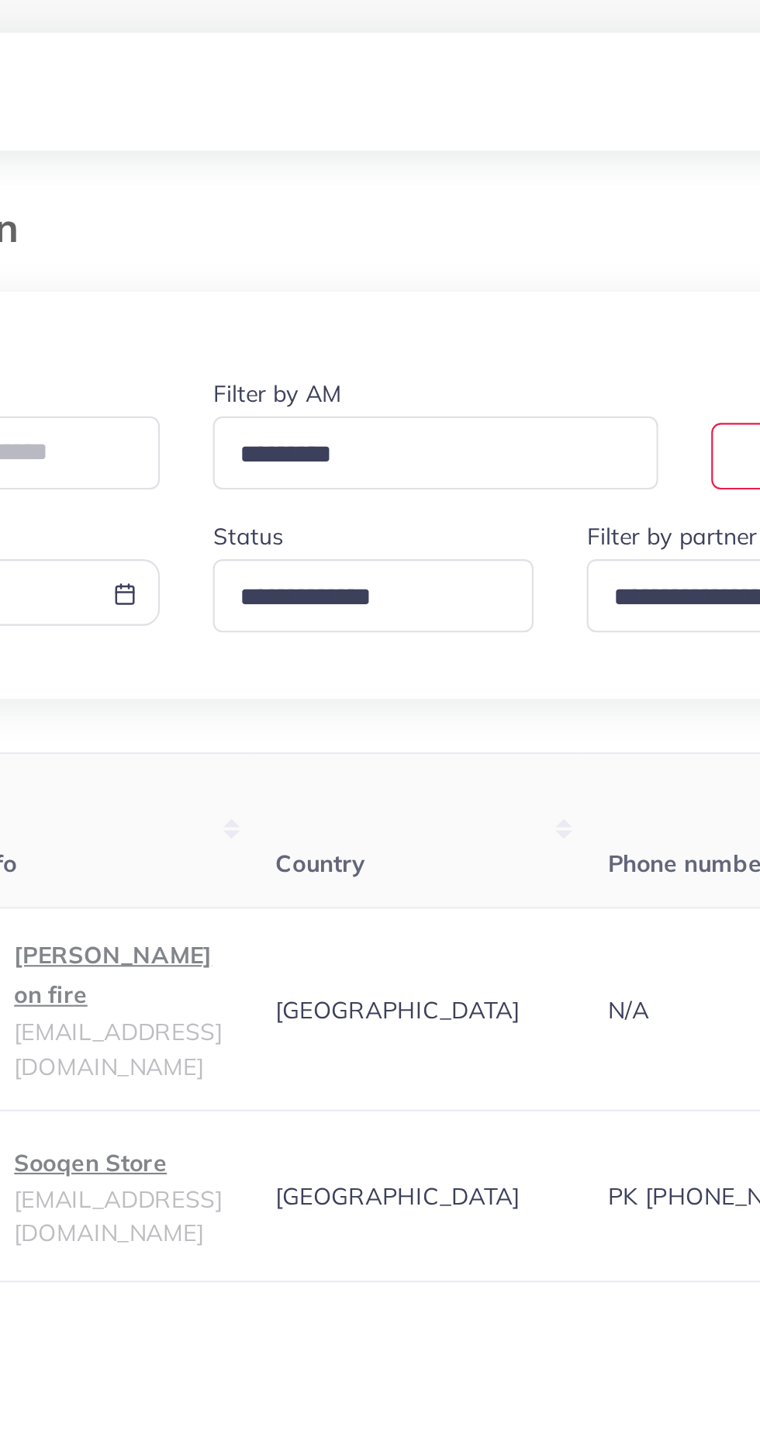
click at [334, 283] on input "Search for option" at bounding box center [344, 280] width 123 height 24
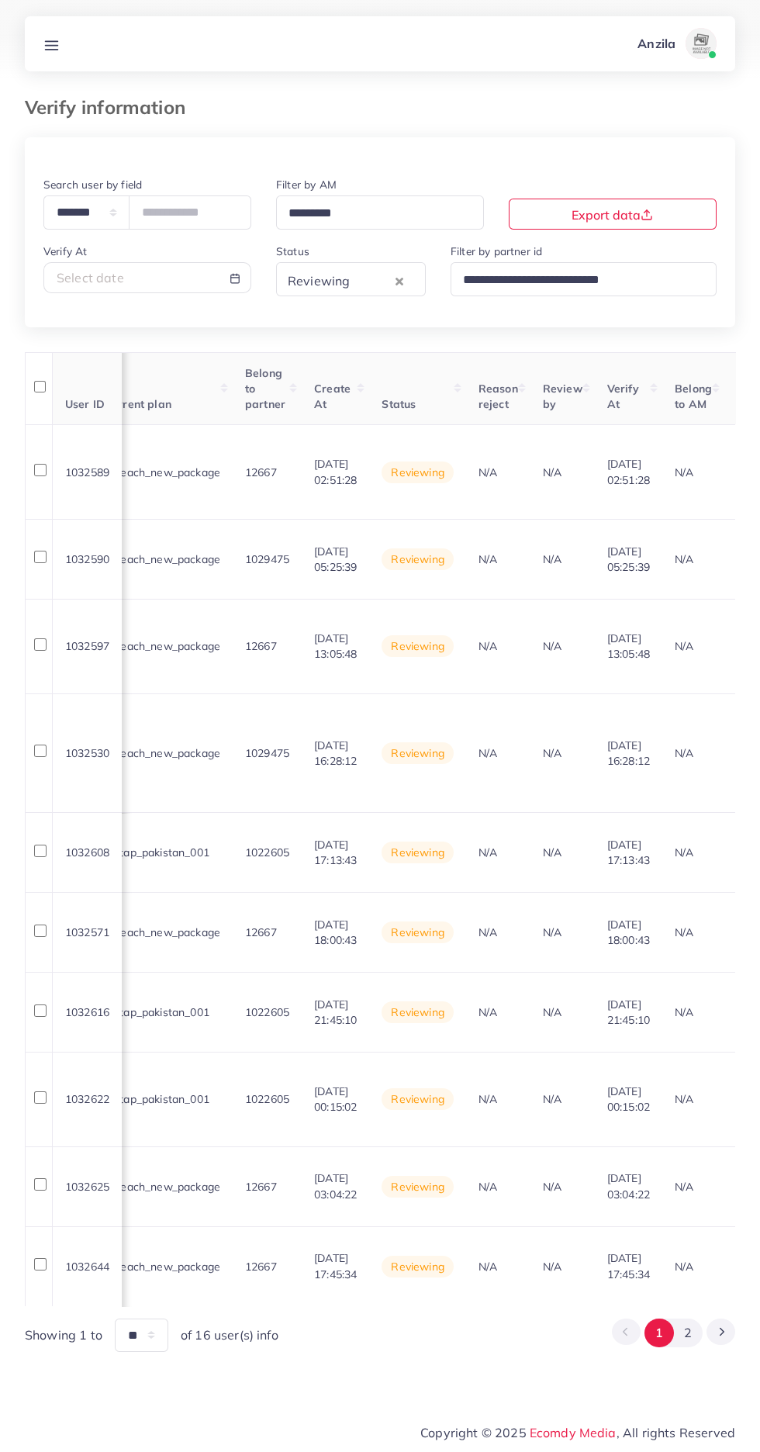
scroll to position [0, 2104]
